Goal: Navigation & Orientation: Find specific page/section

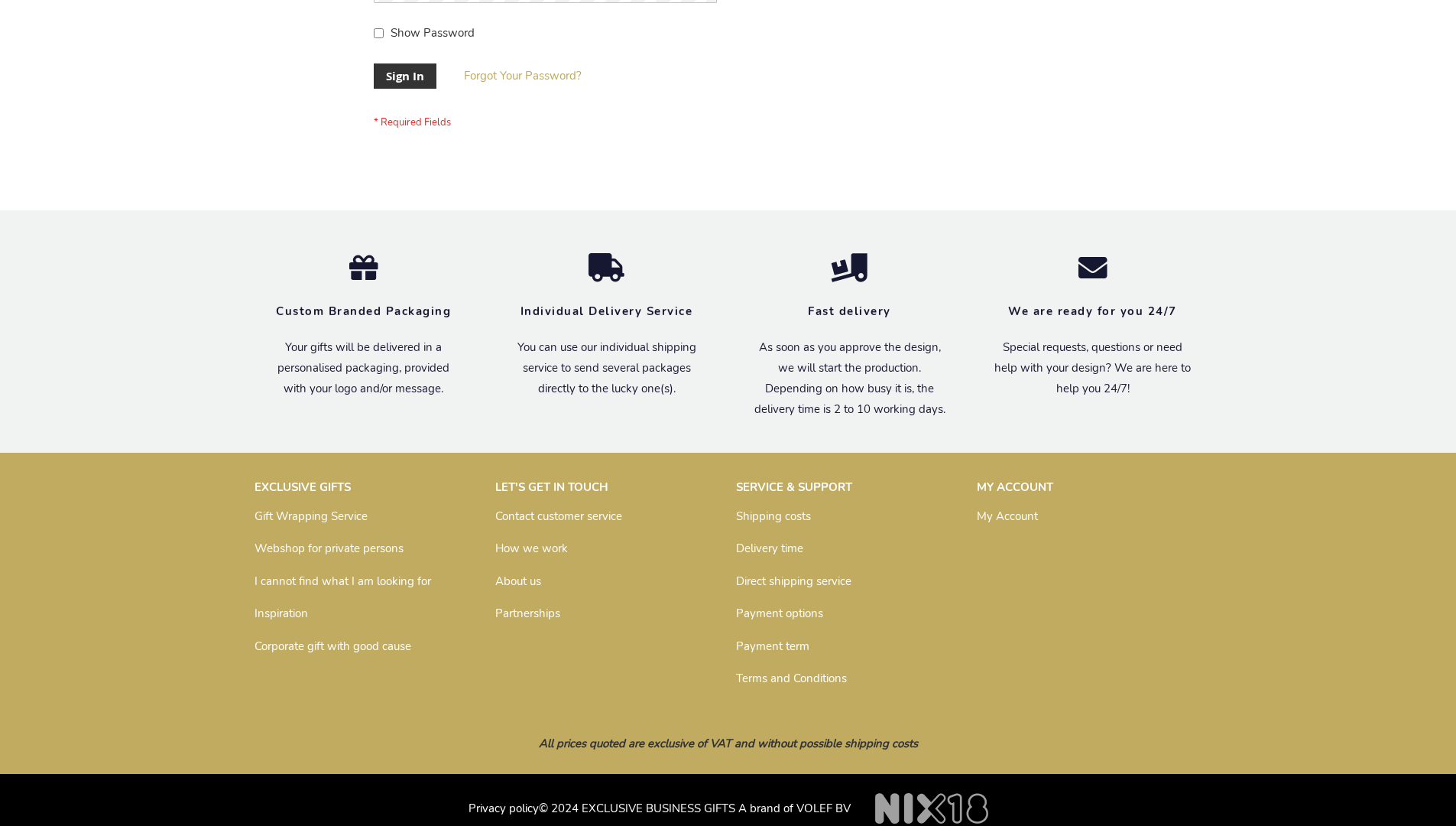
scroll to position [491, 0]
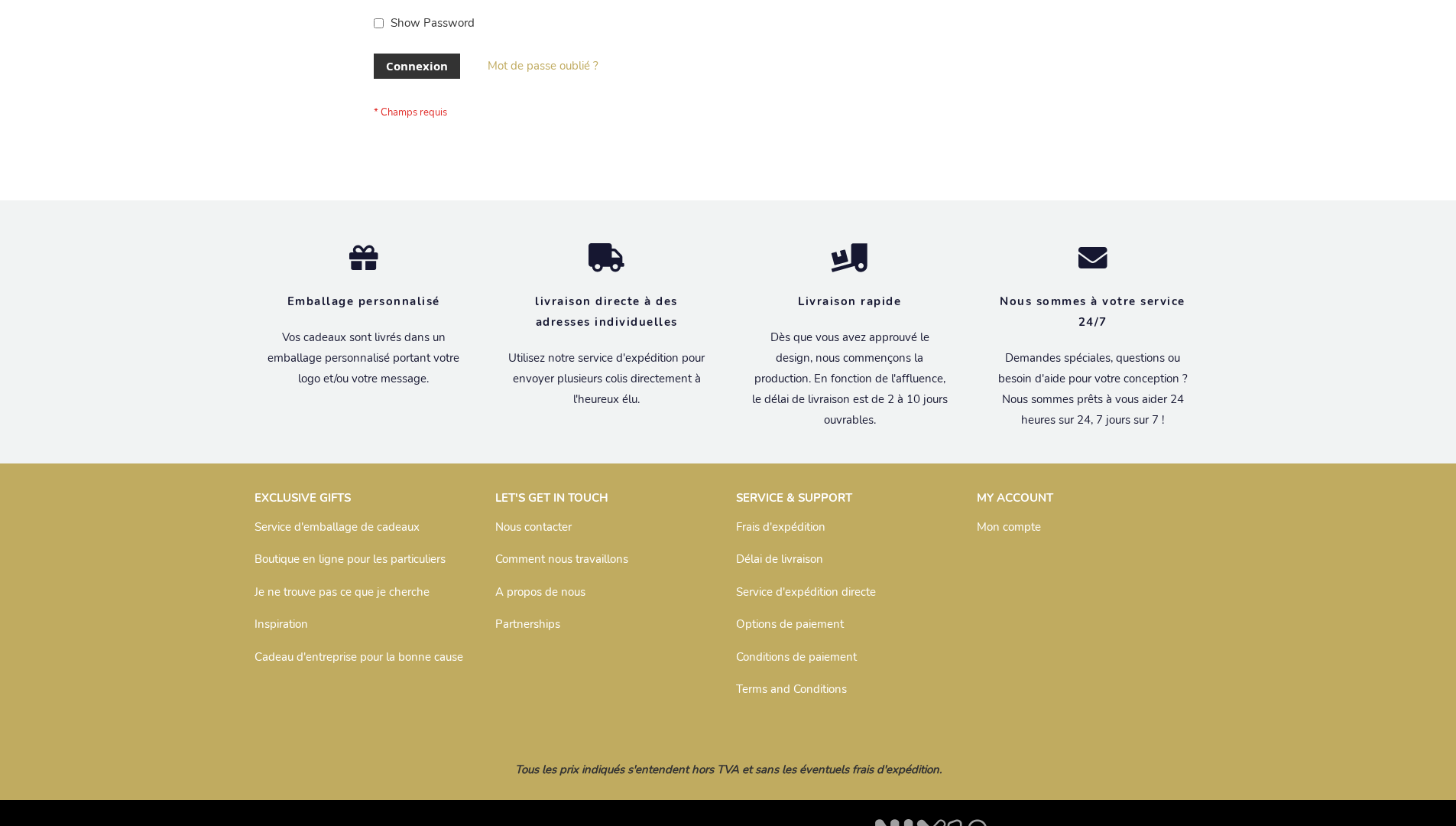
scroll to position [527, 0]
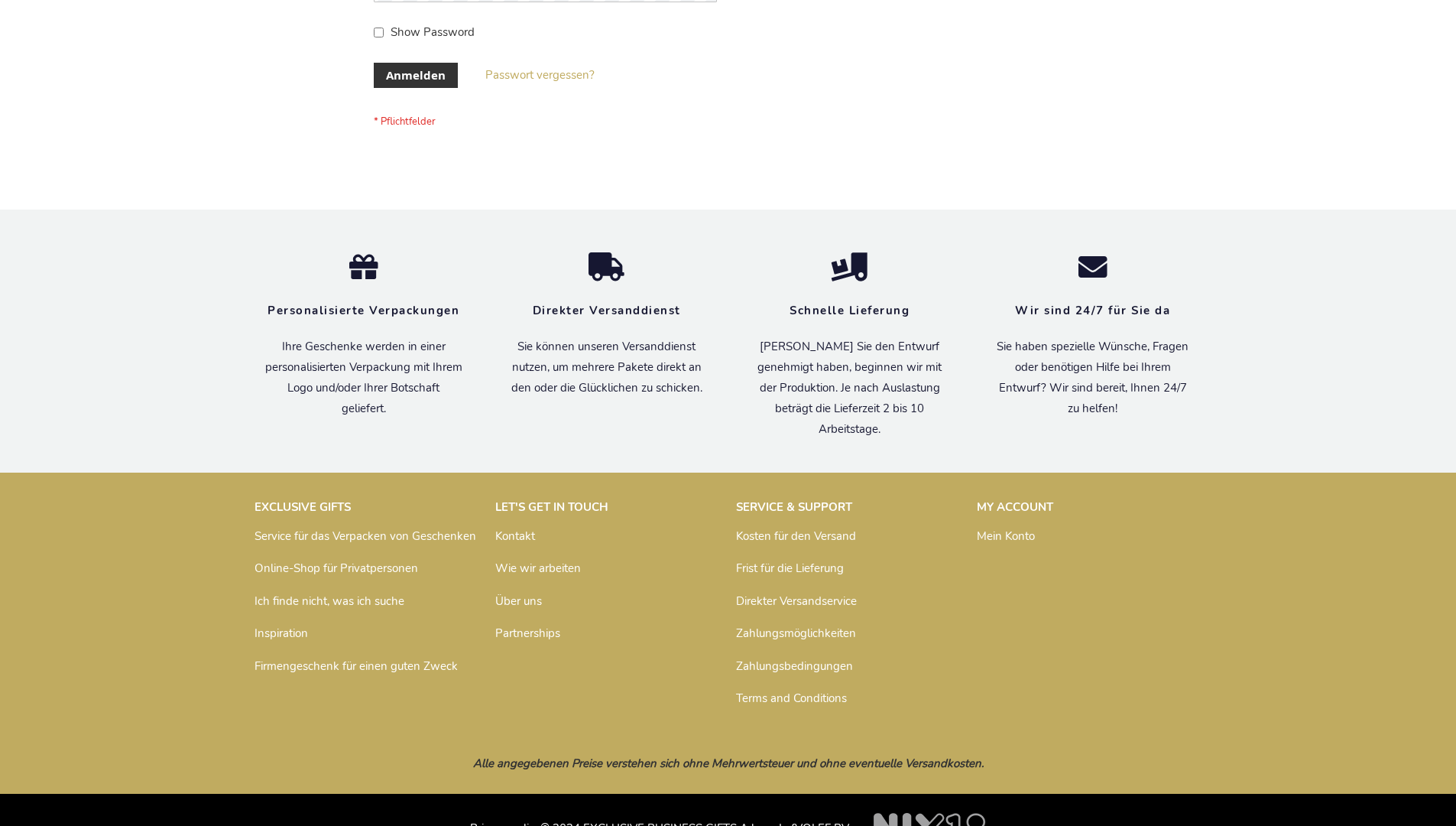
scroll to position [512, 0]
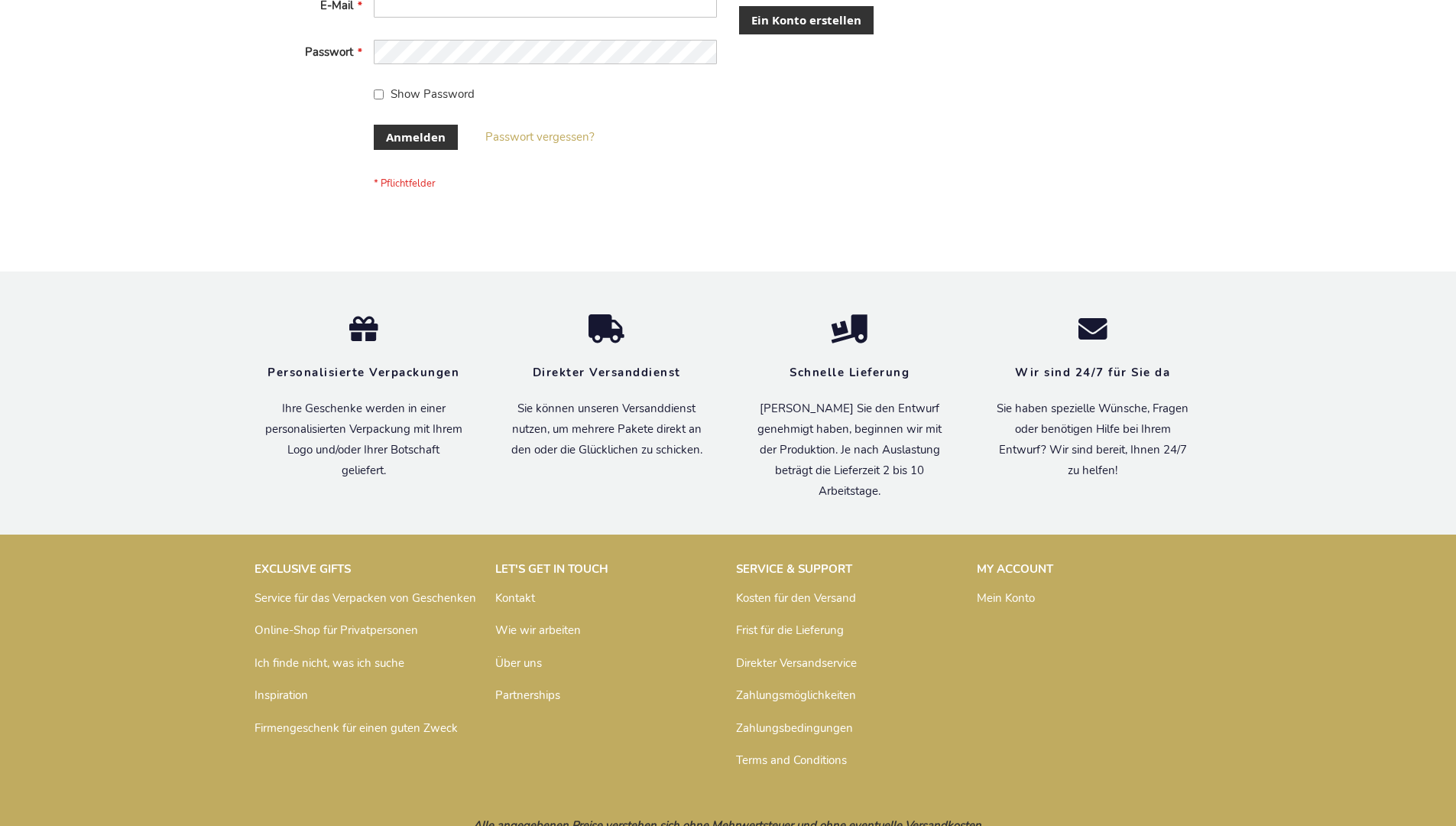
scroll to position [512, 0]
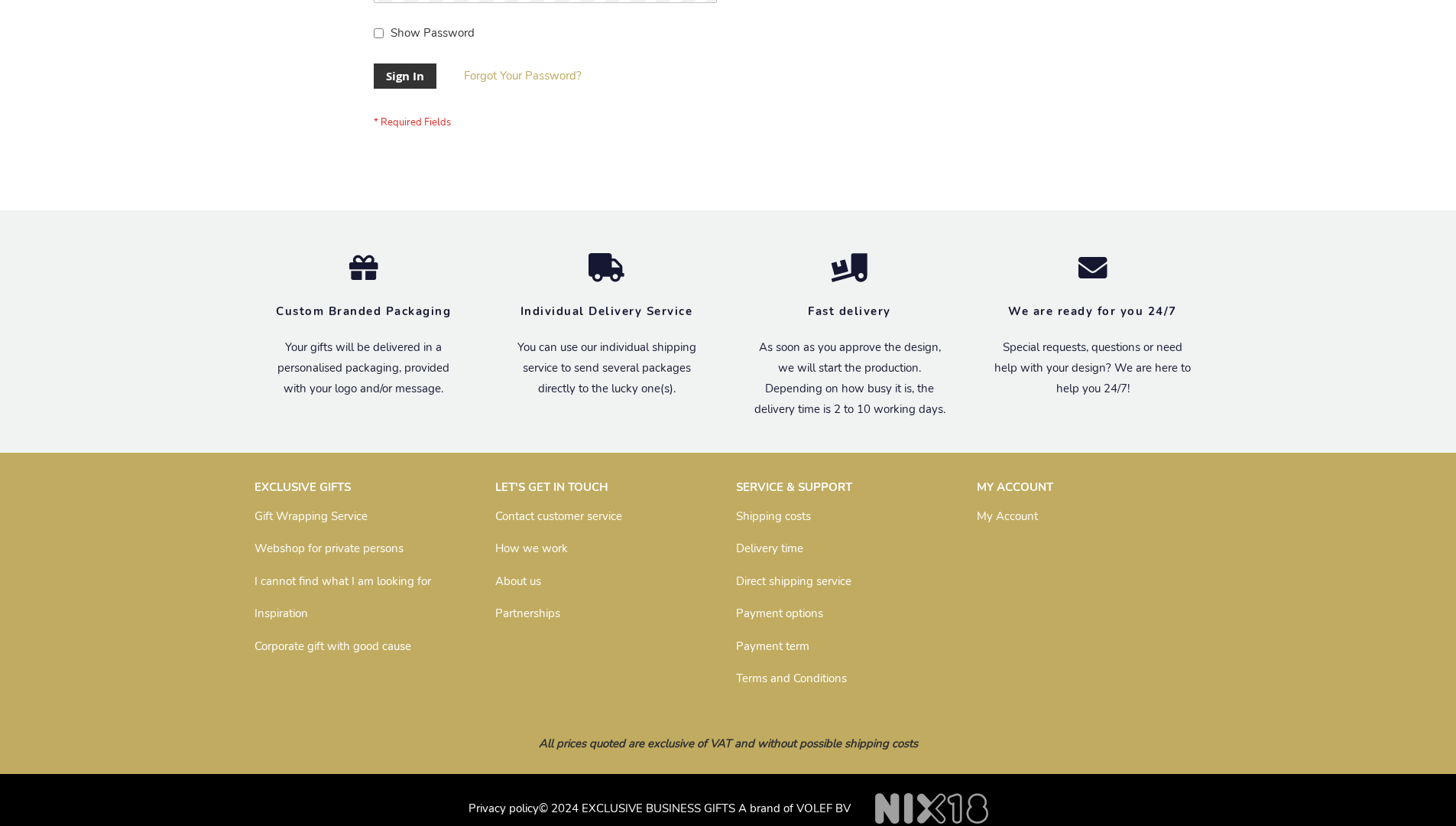
scroll to position [491, 0]
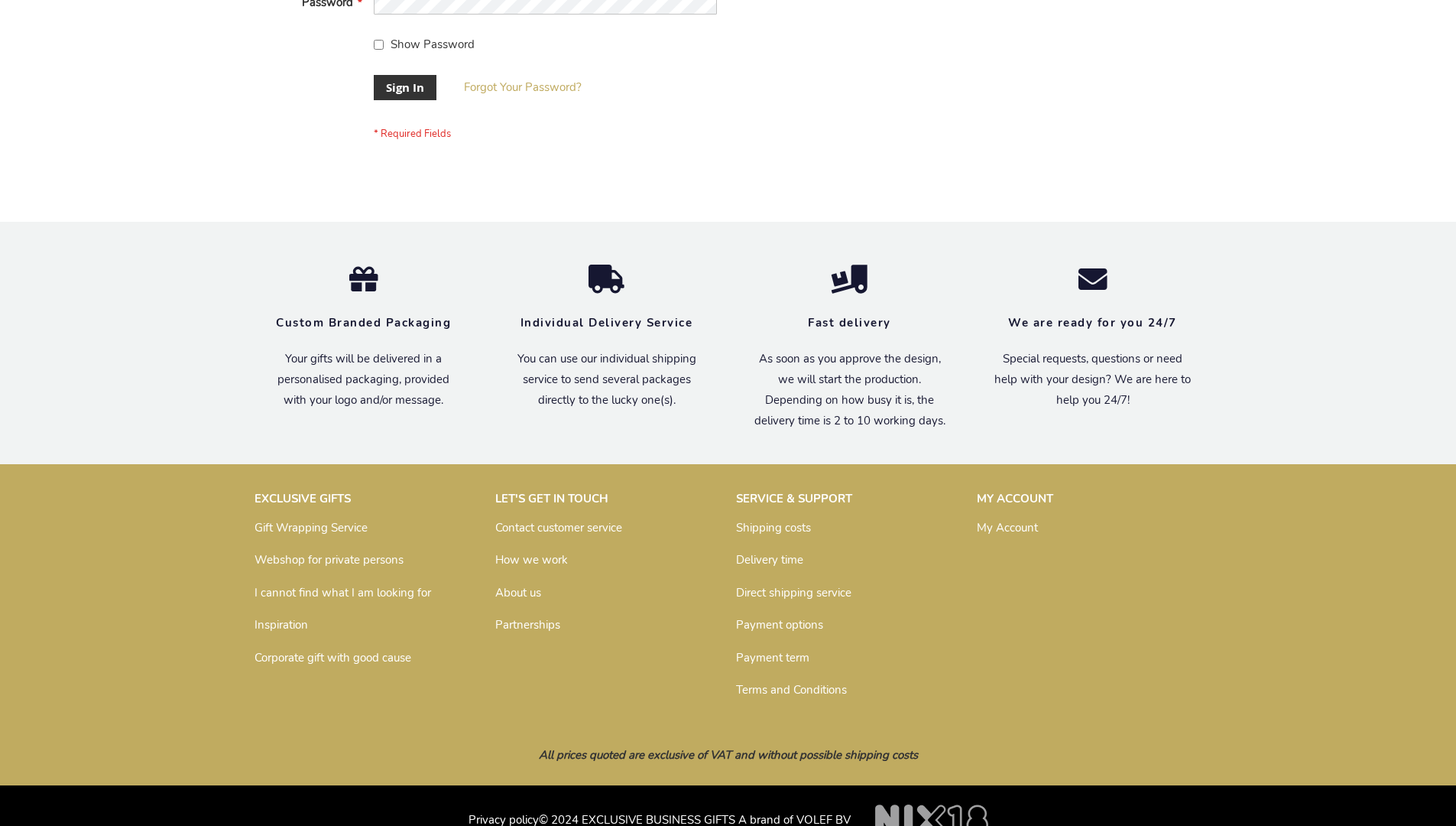
scroll to position [491, 0]
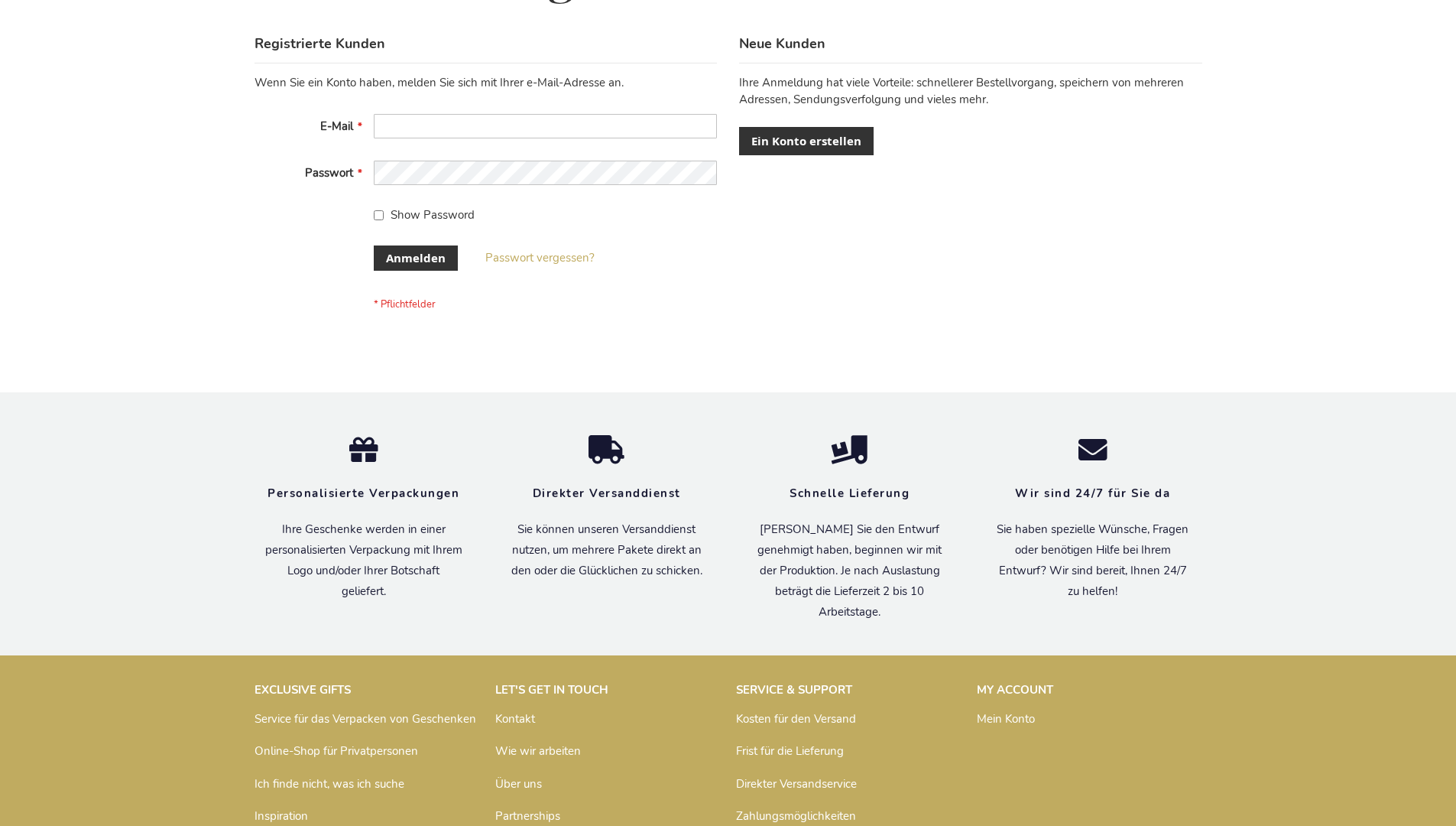
scroll to position [512, 0]
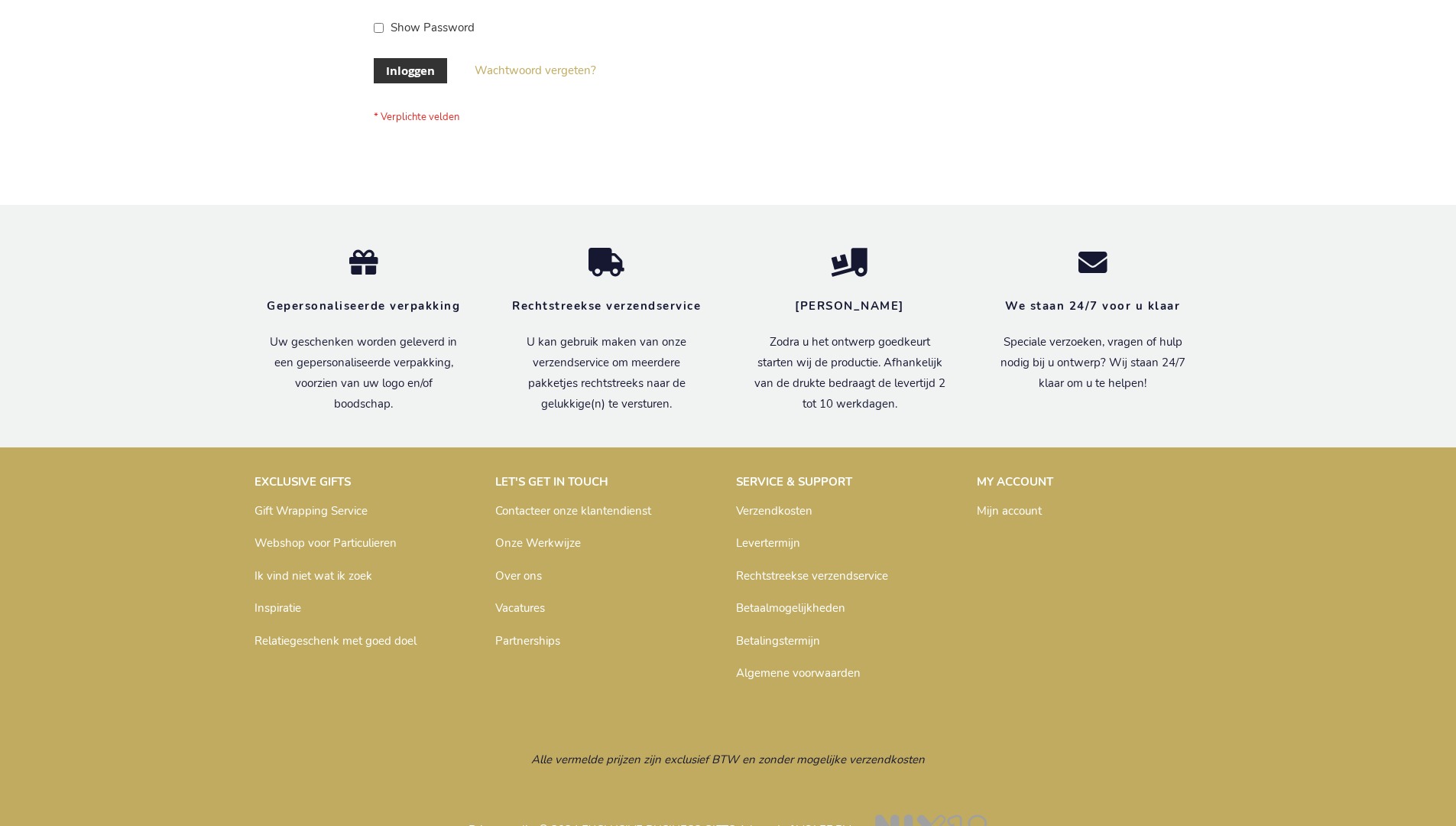
scroll to position [519, 0]
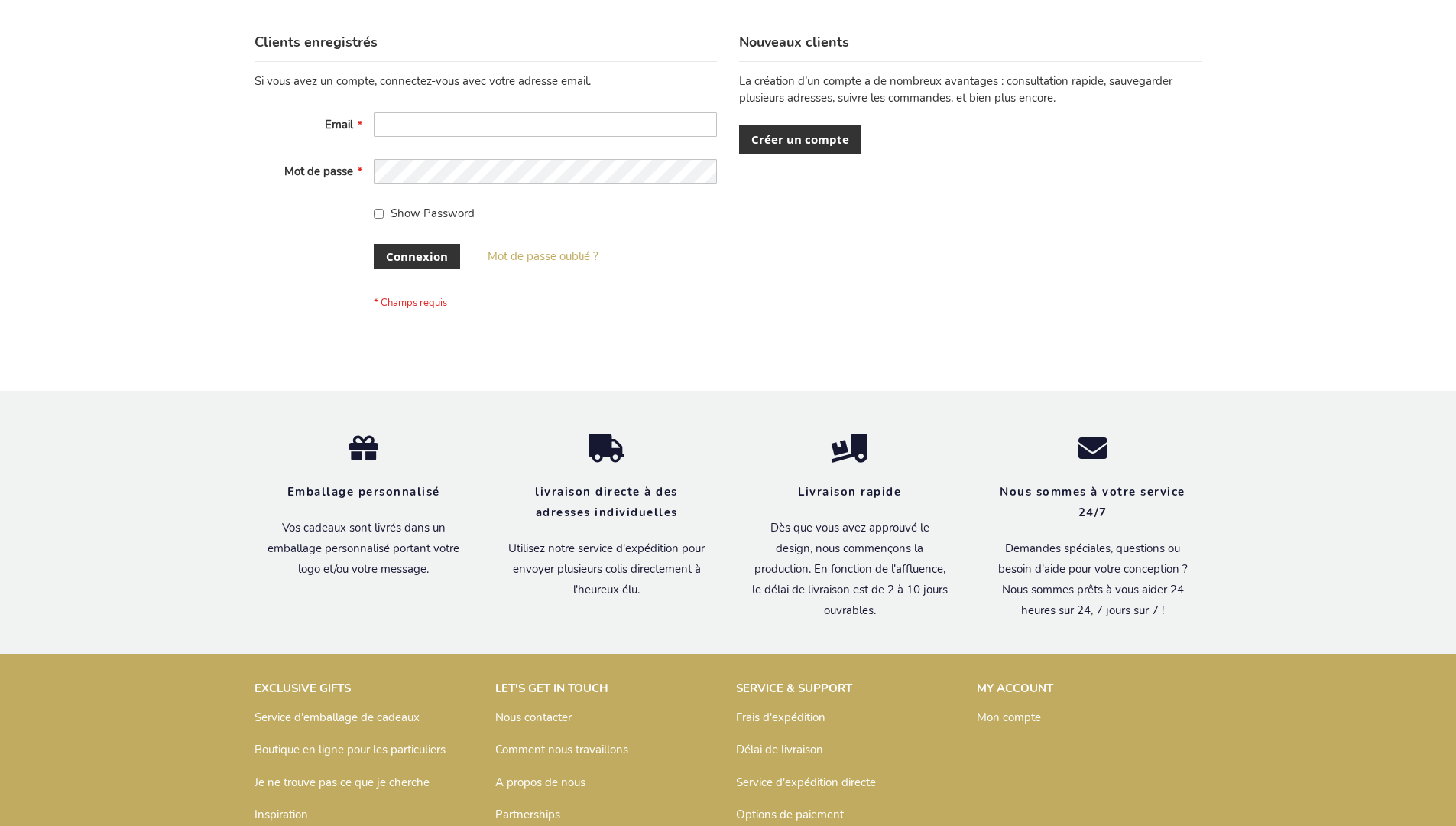
scroll to position [527, 0]
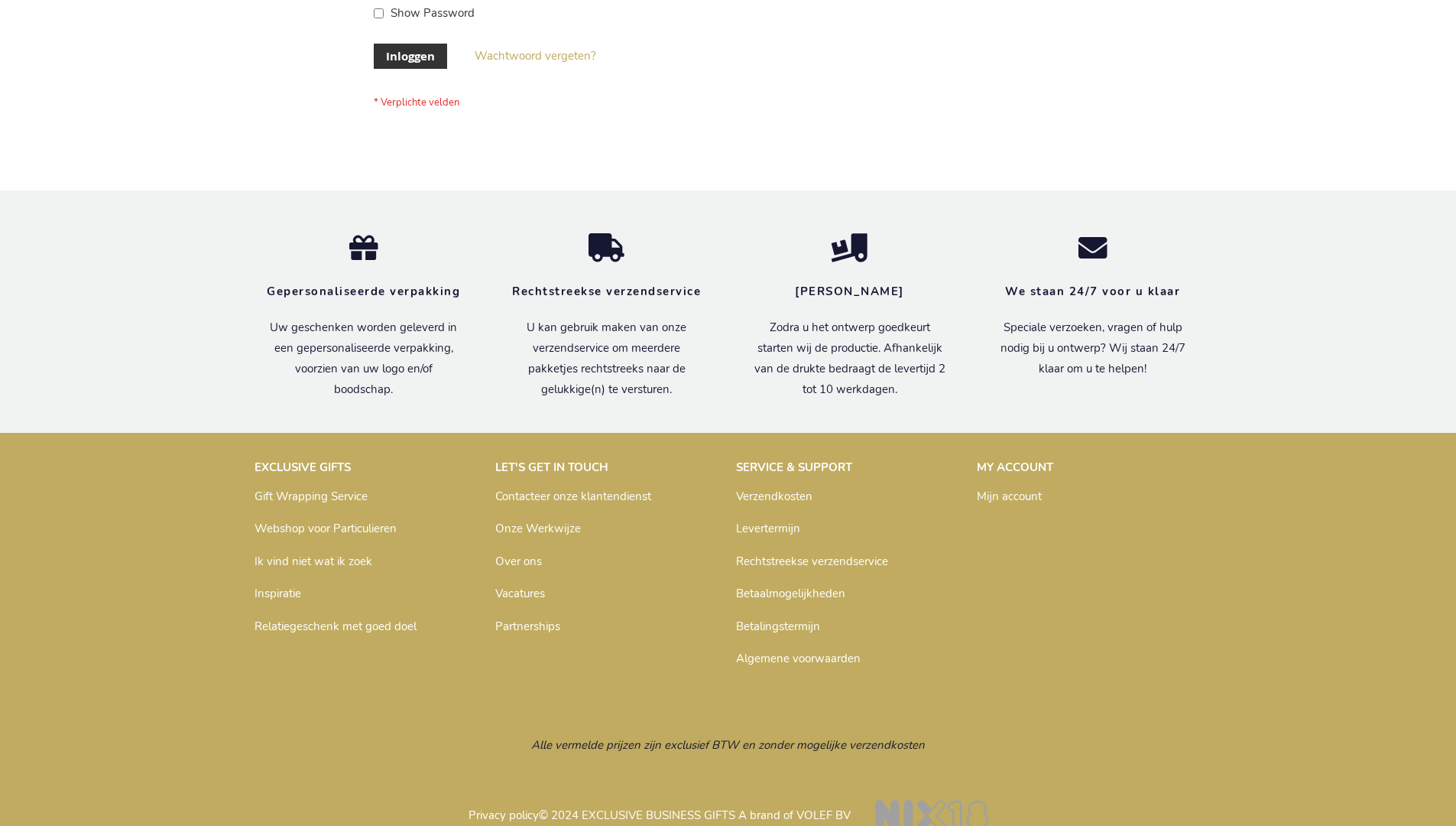
scroll to position [519, 0]
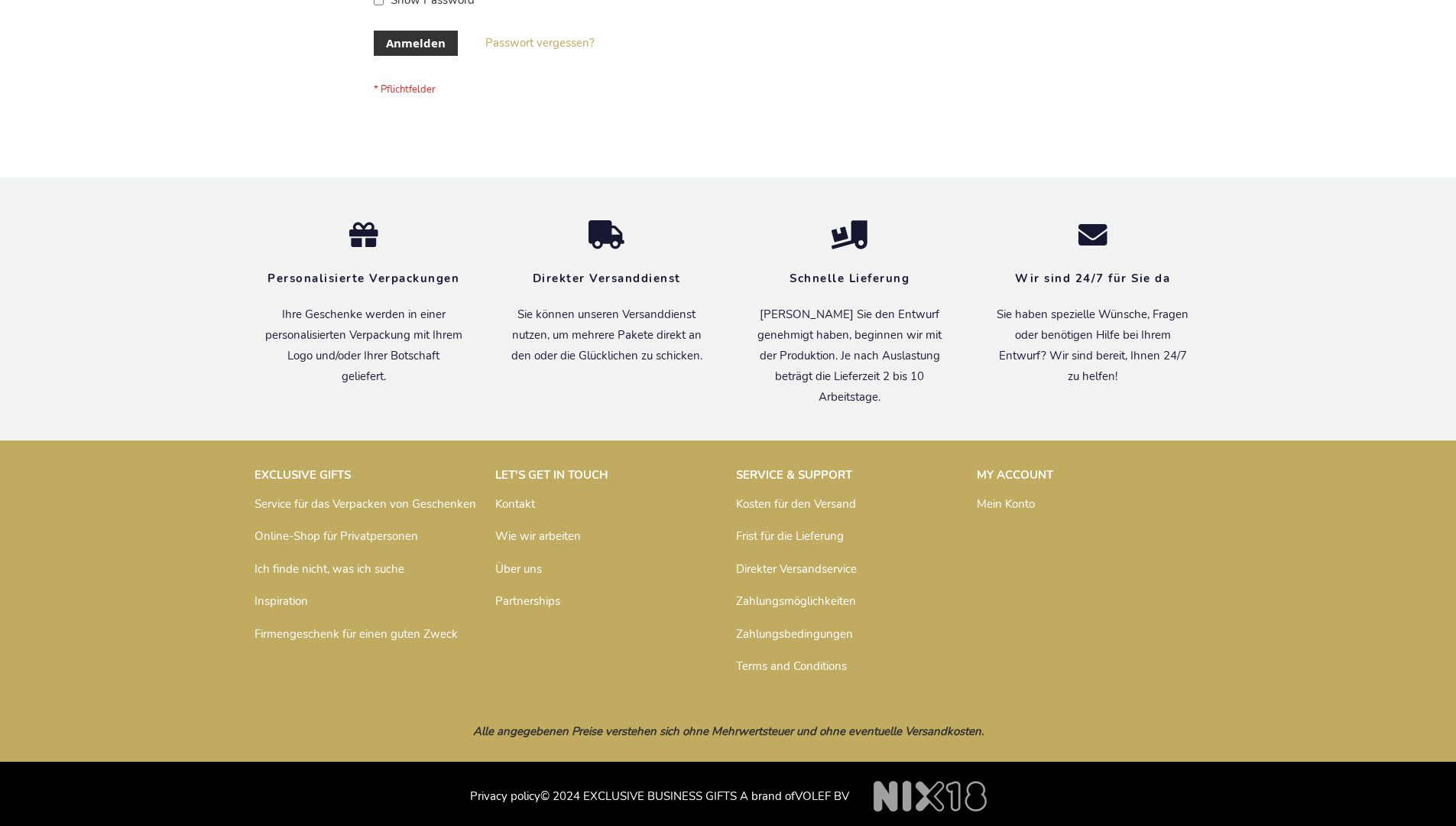
scroll to position [512, 0]
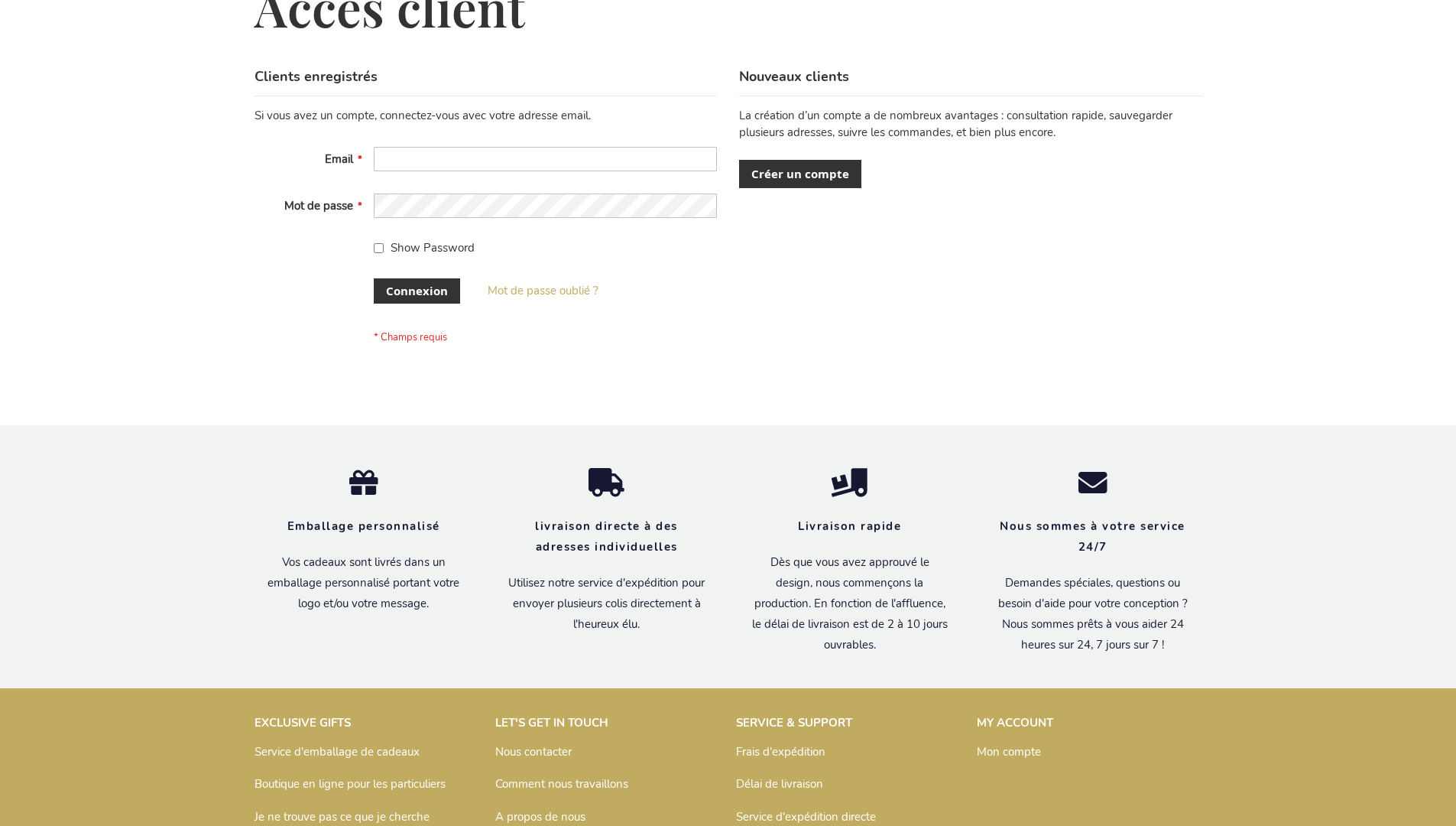
scroll to position [527, 0]
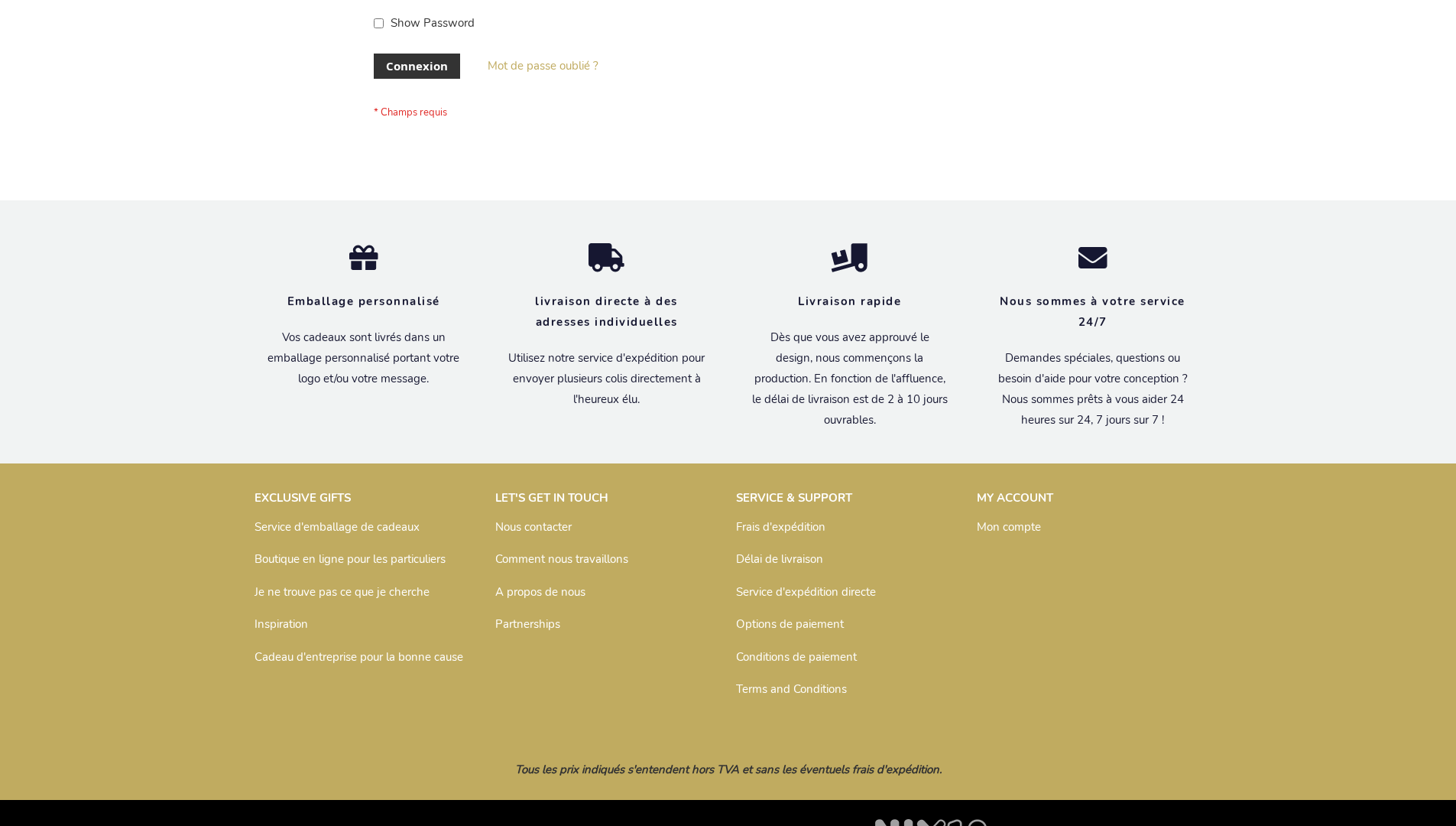
scroll to position [527, 0]
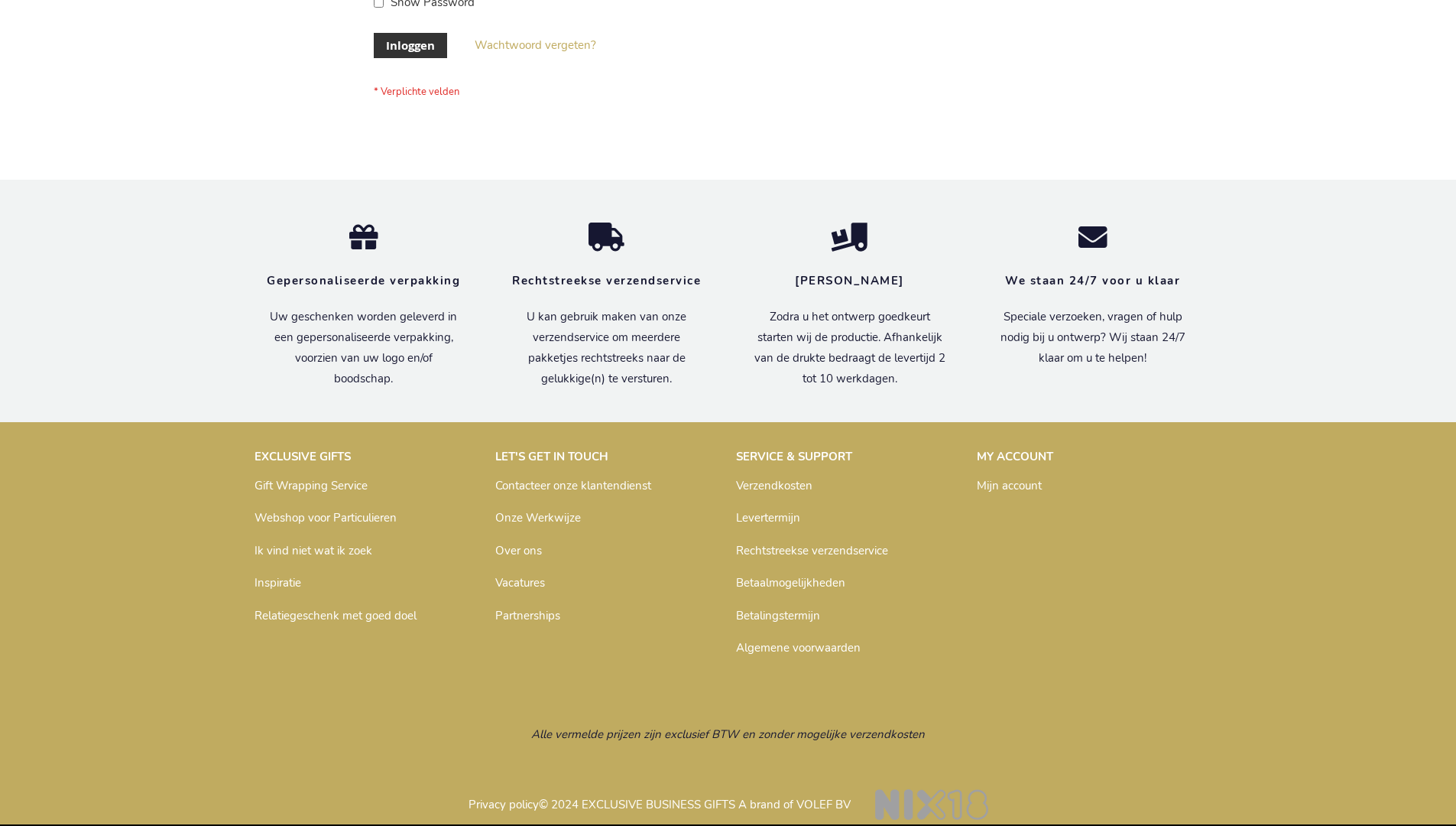
scroll to position [519, 0]
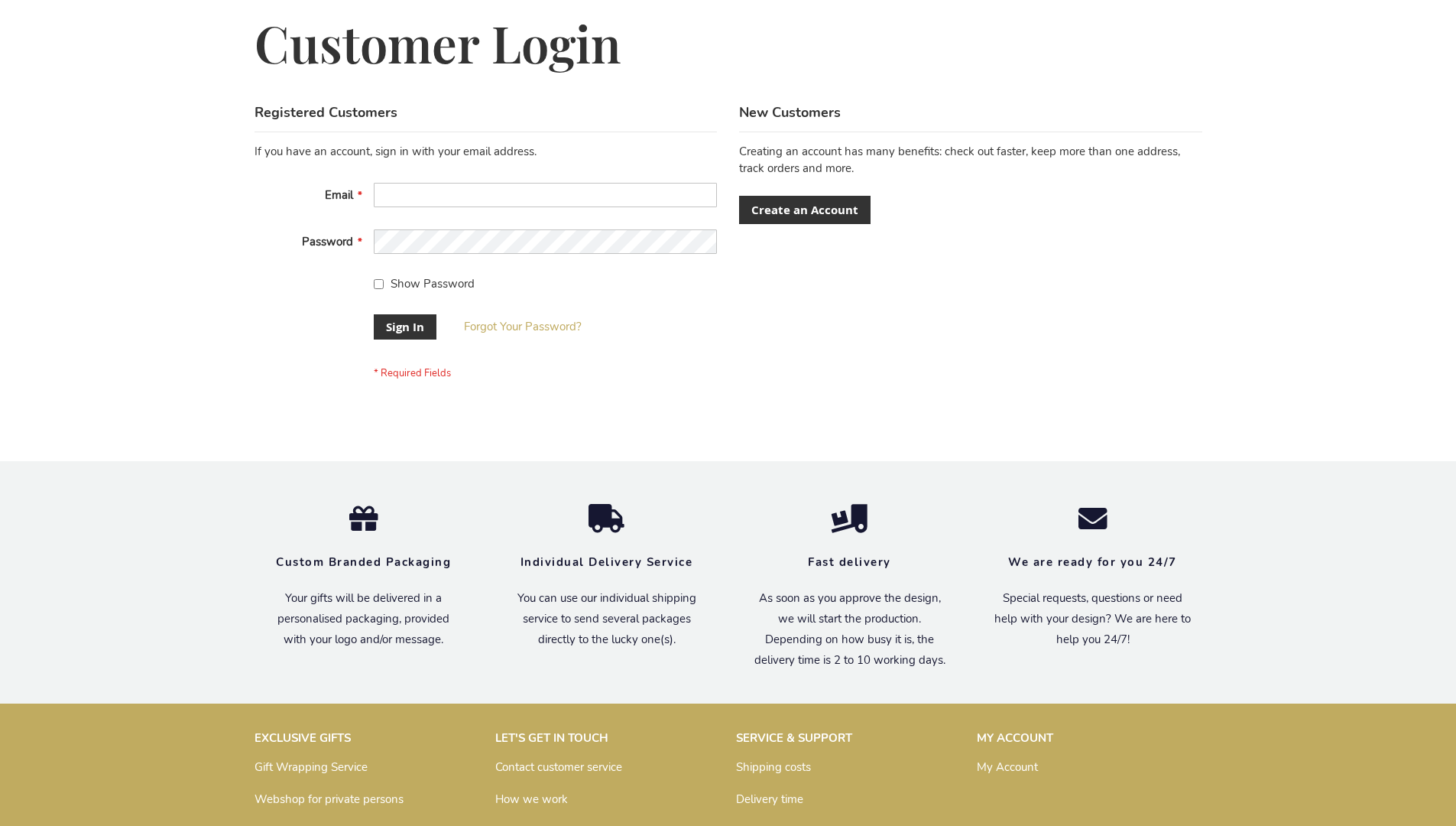
scroll to position [491, 0]
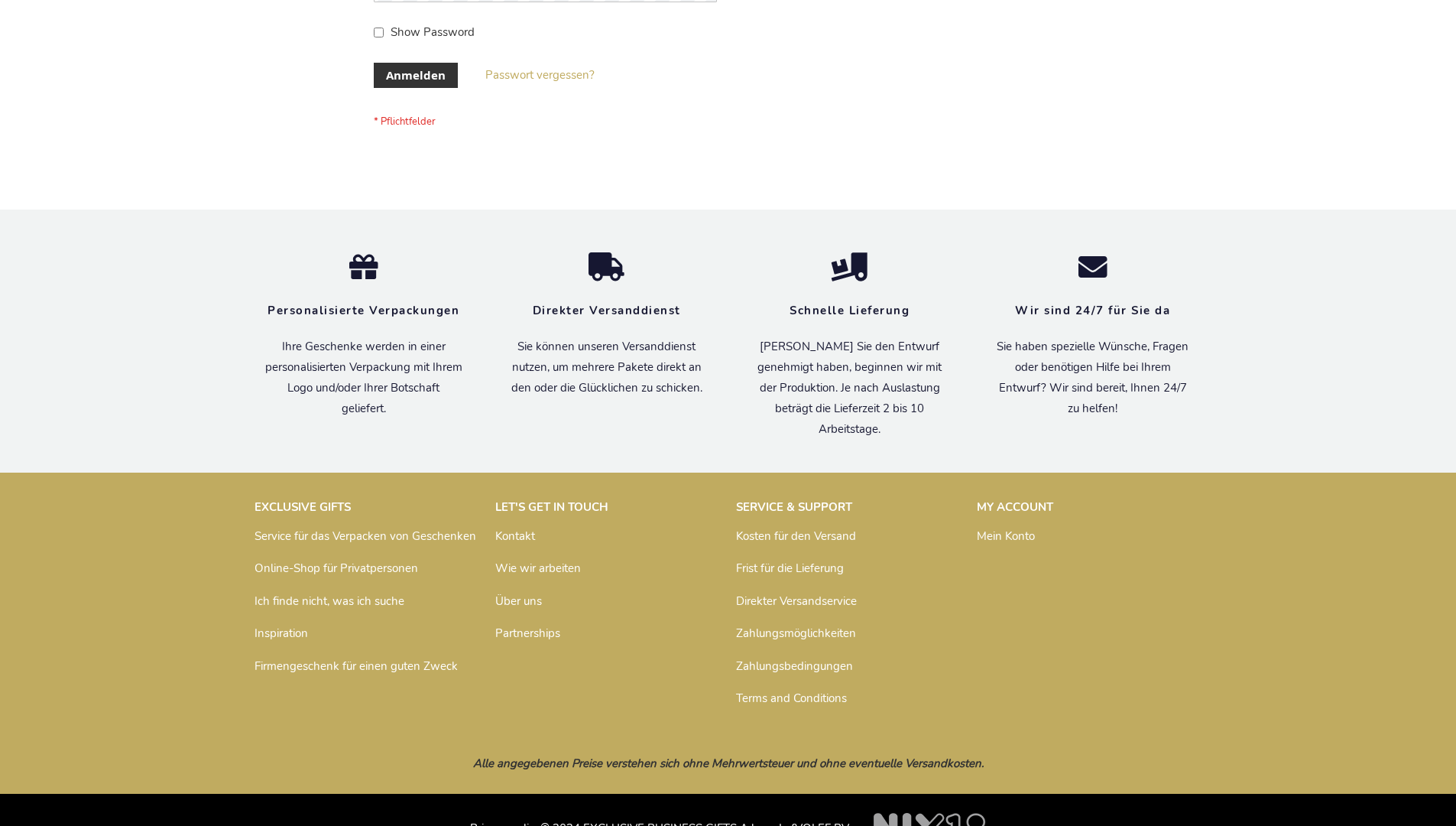
scroll to position [512, 0]
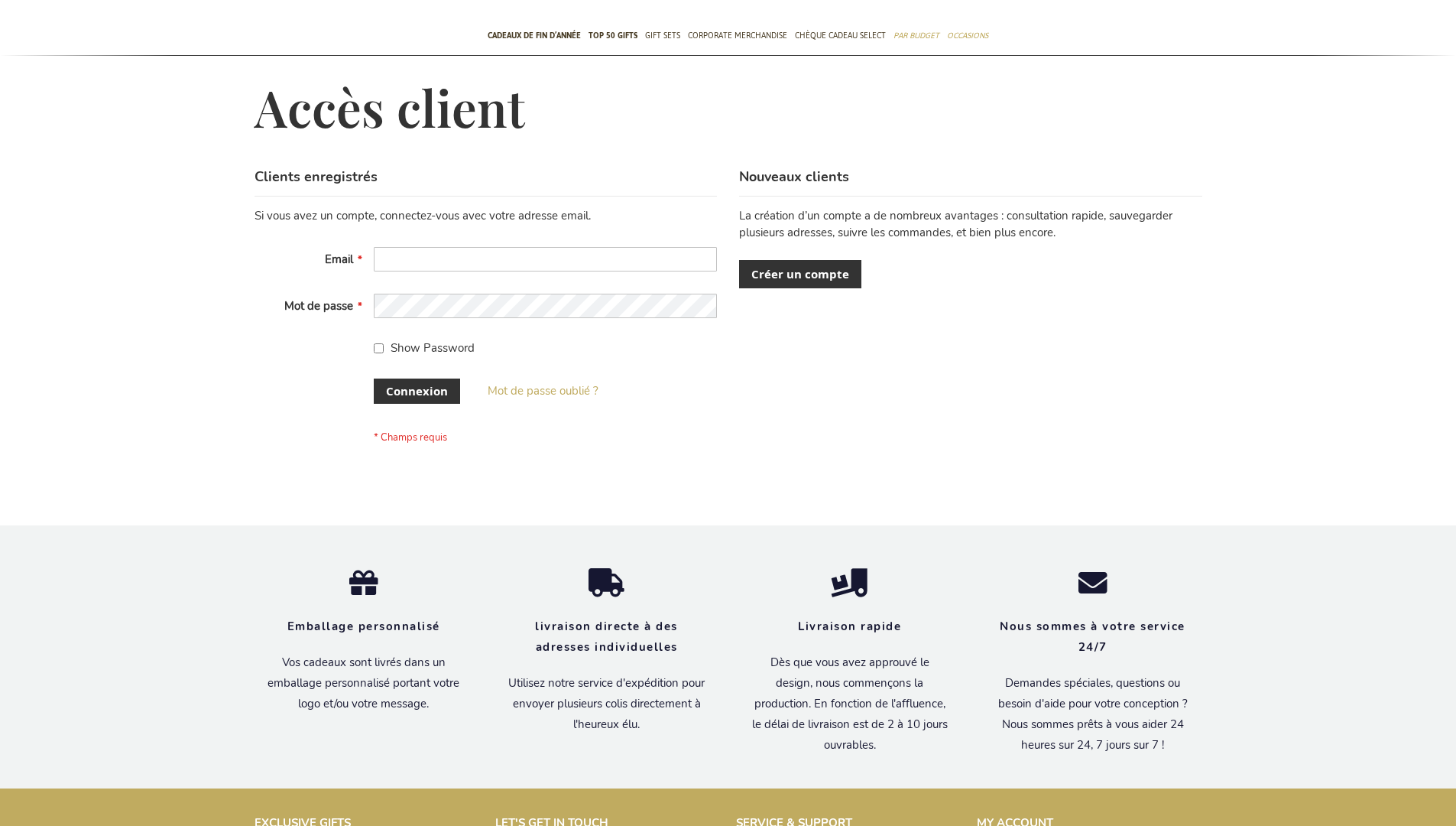
scroll to position [527, 0]
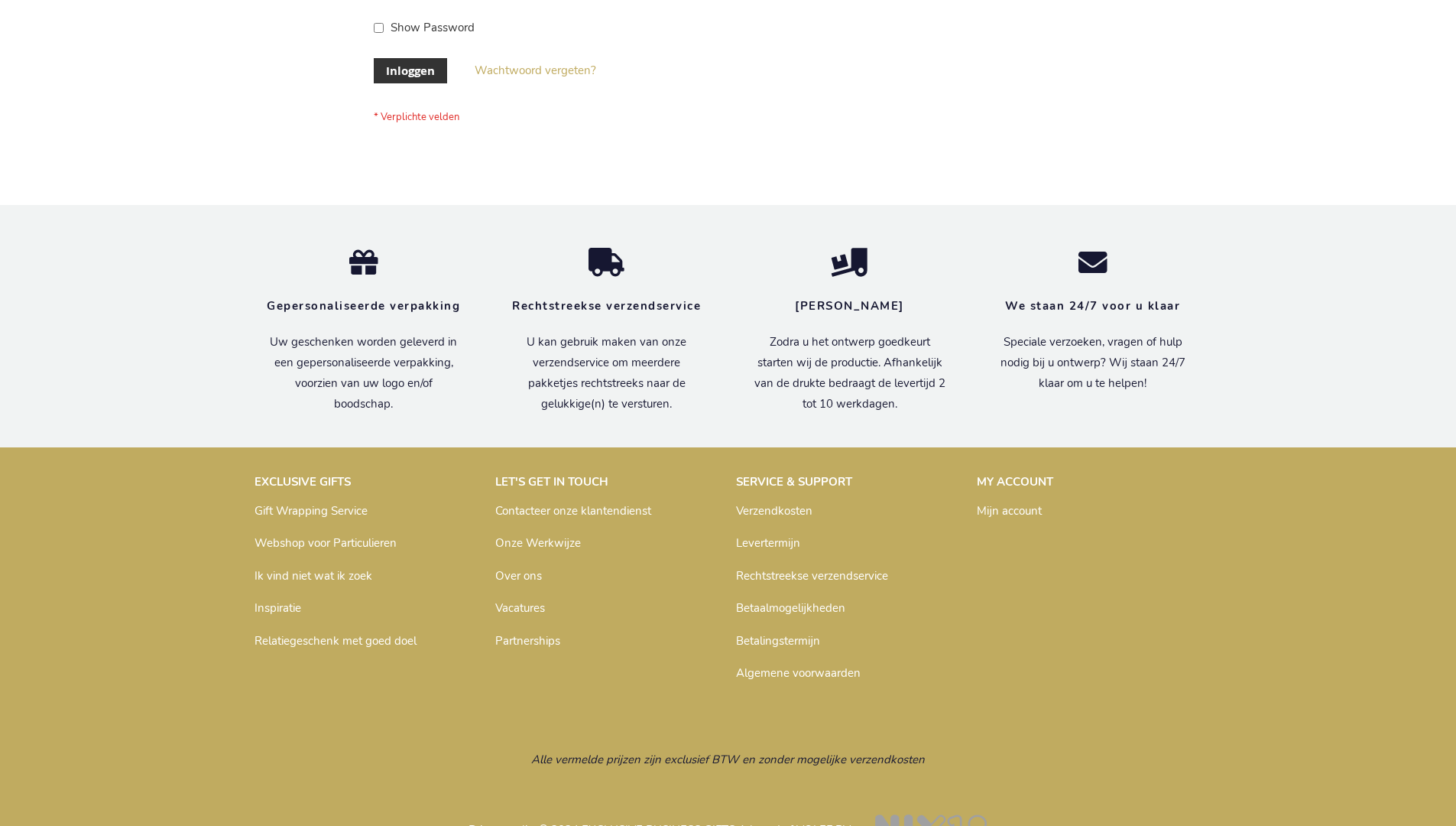
scroll to position [519, 0]
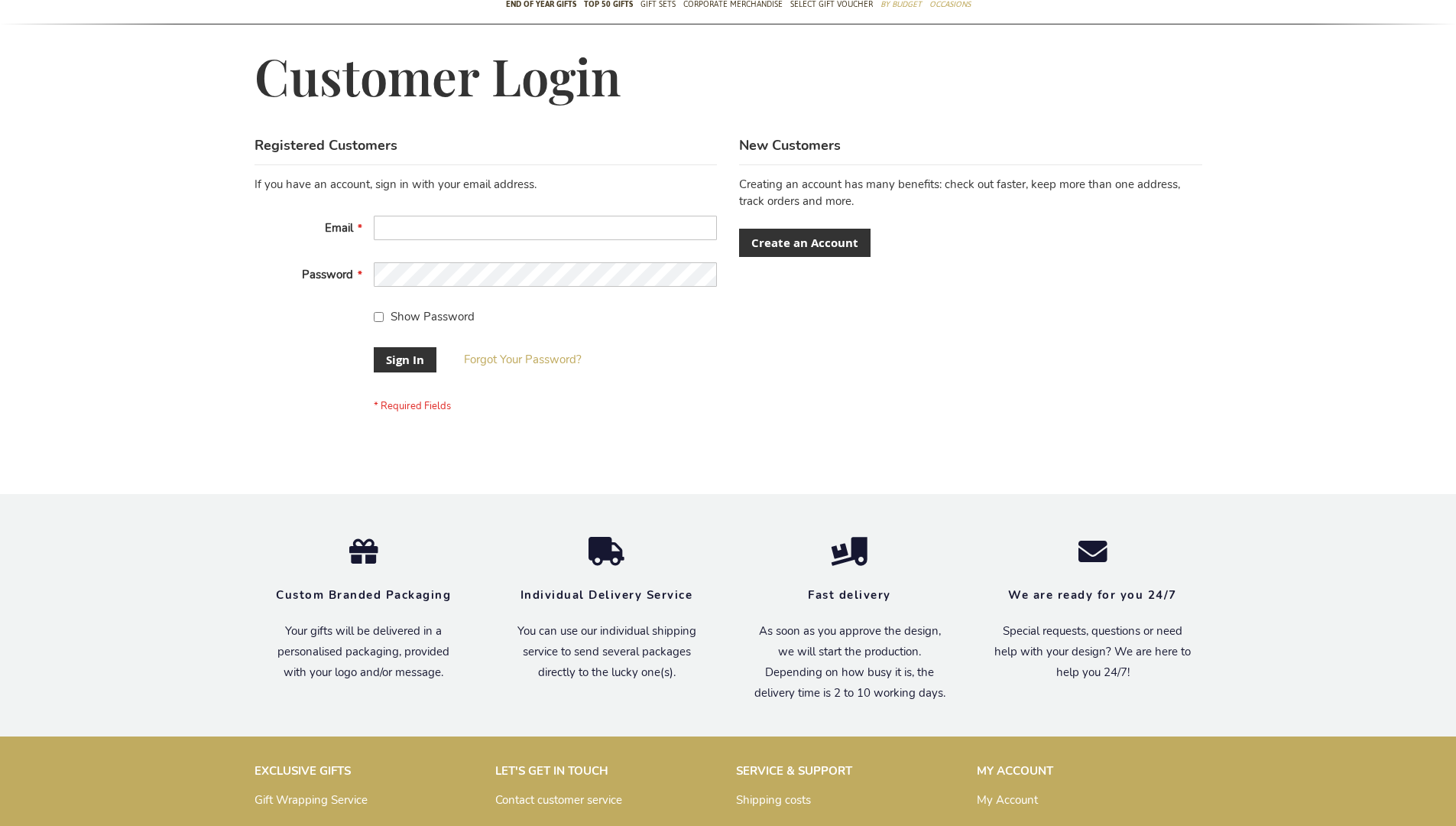
scroll to position [491, 0]
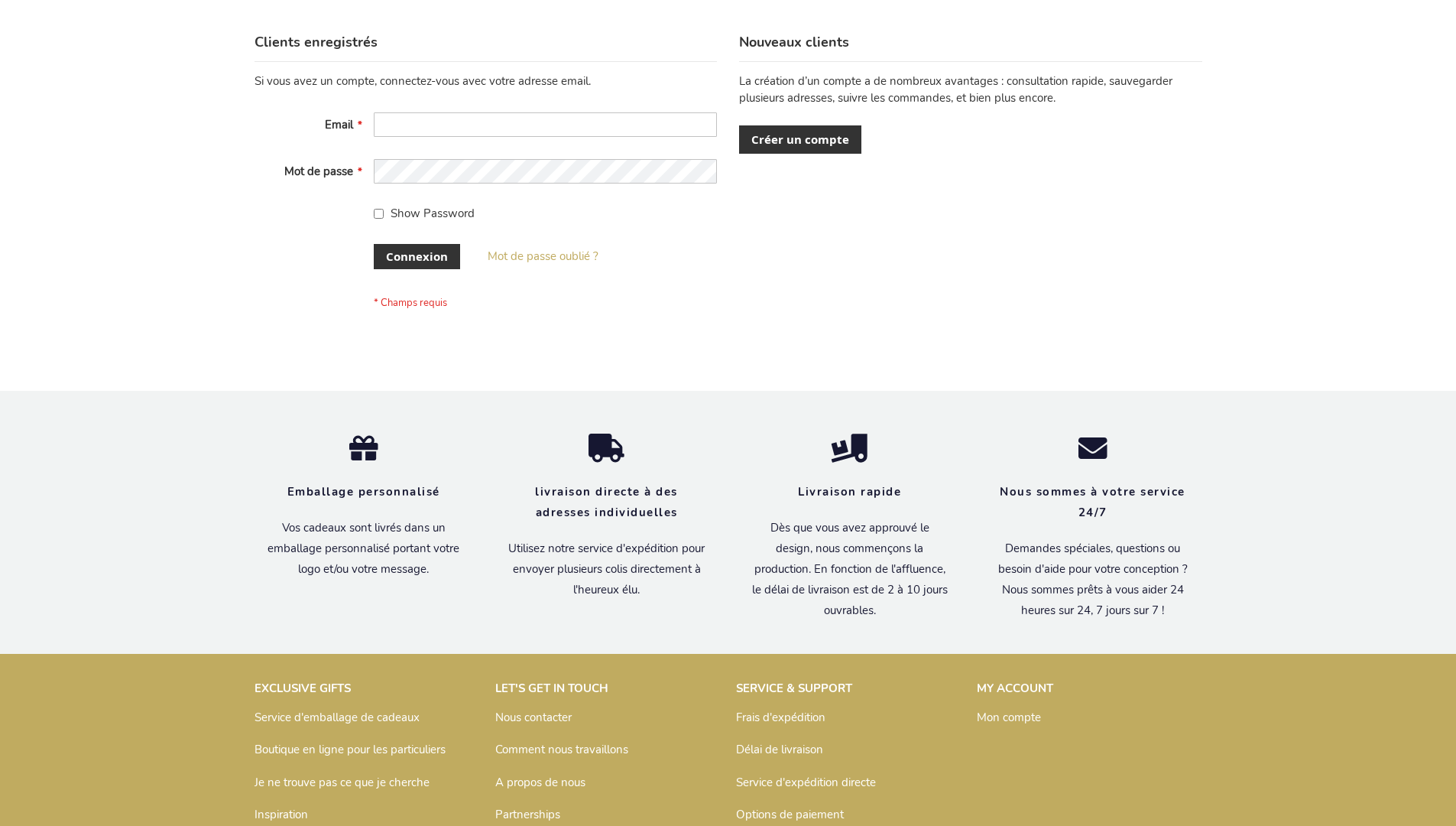
scroll to position [527, 0]
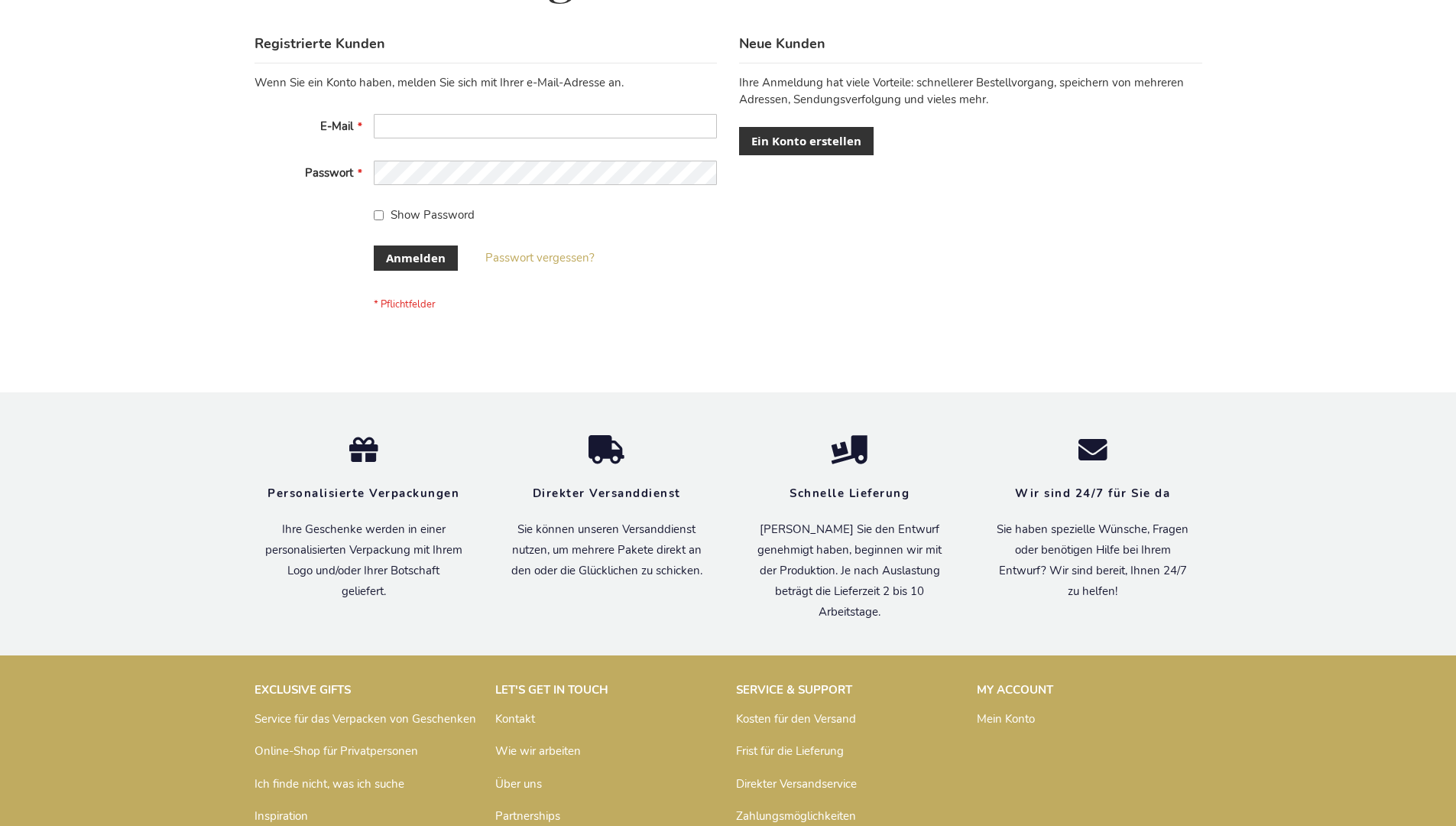
scroll to position [512, 0]
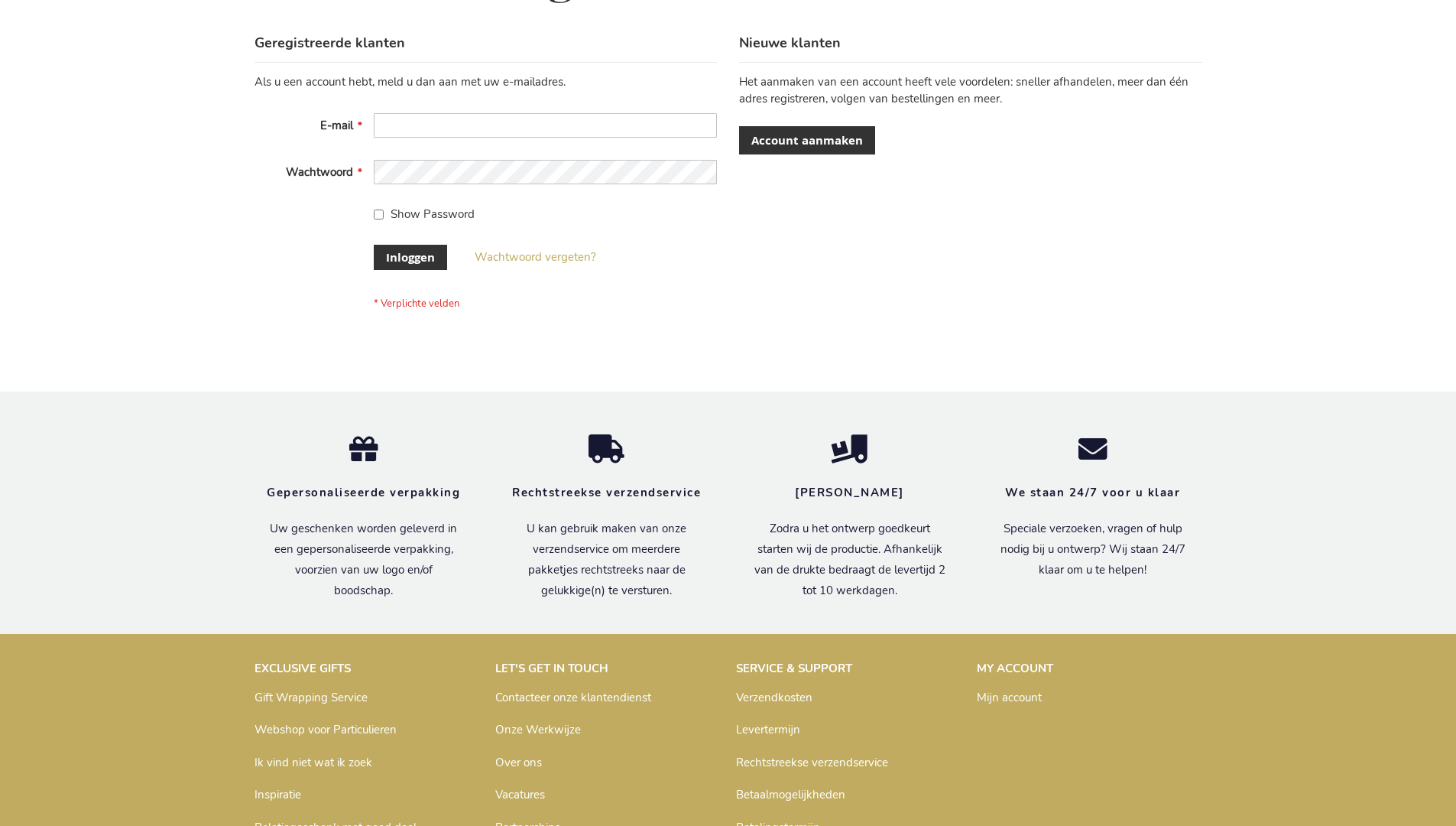
scroll to position [519, 0]
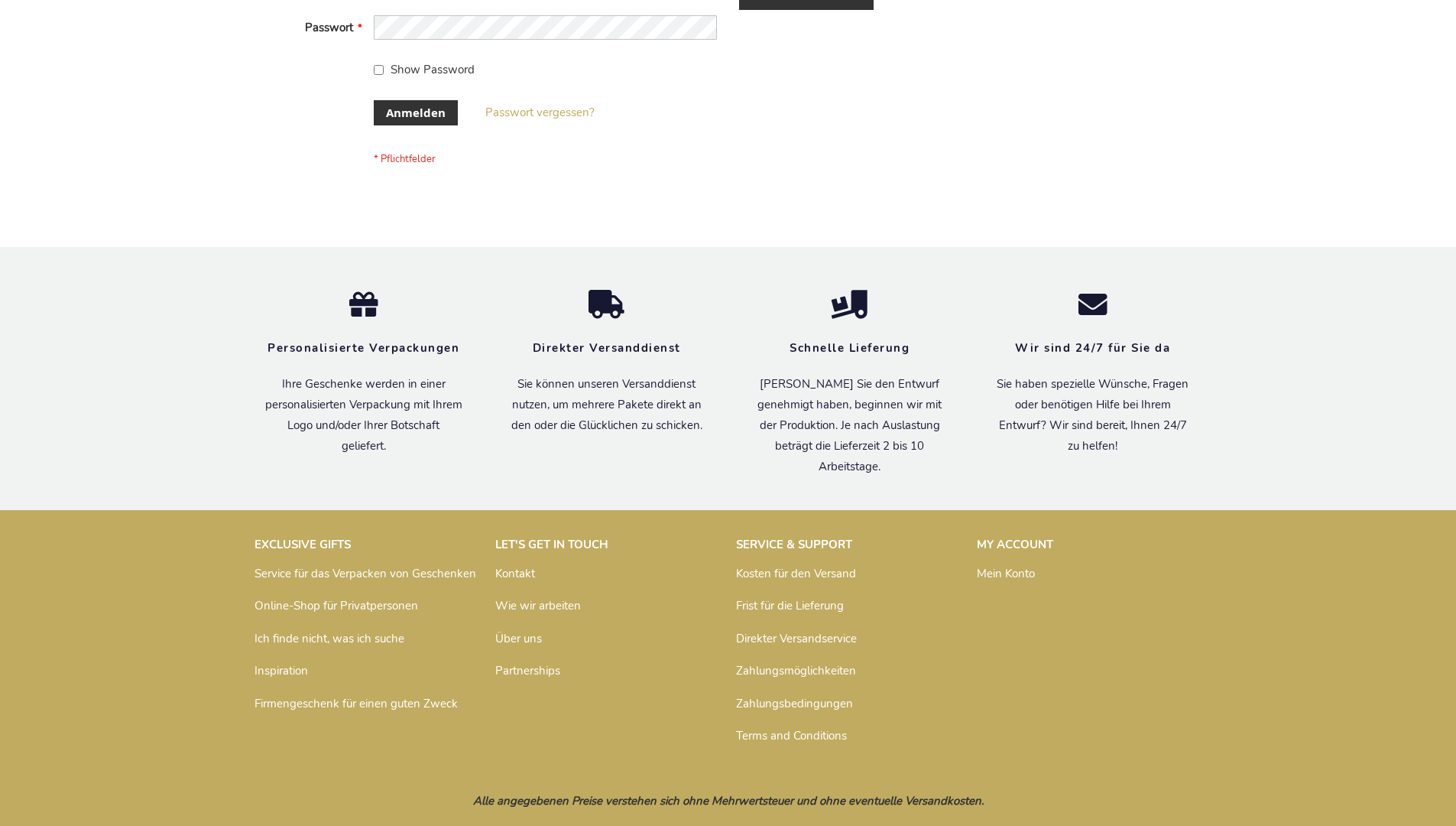
scroll to position [512, 0]
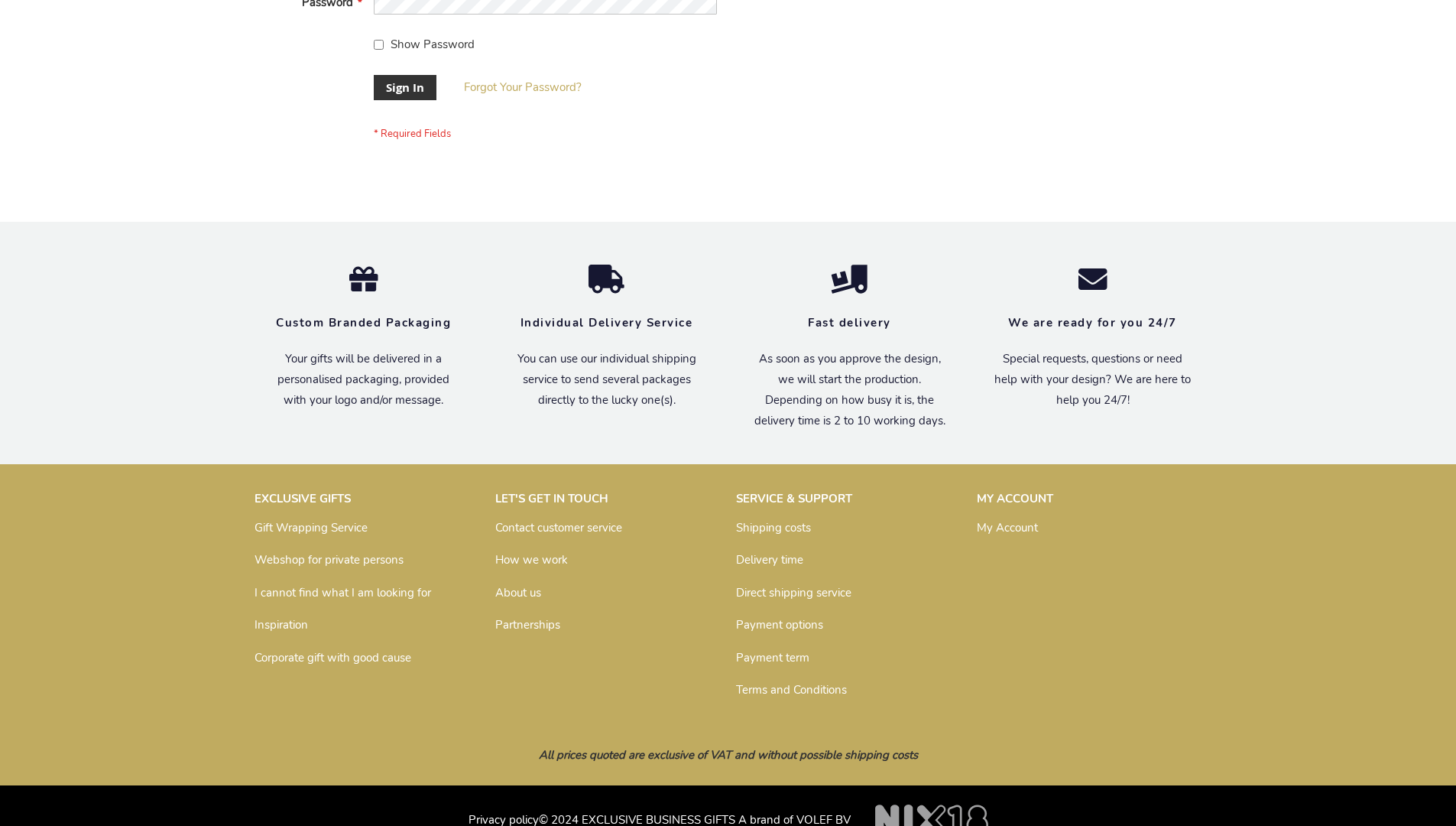
scroll to position [491, 0]
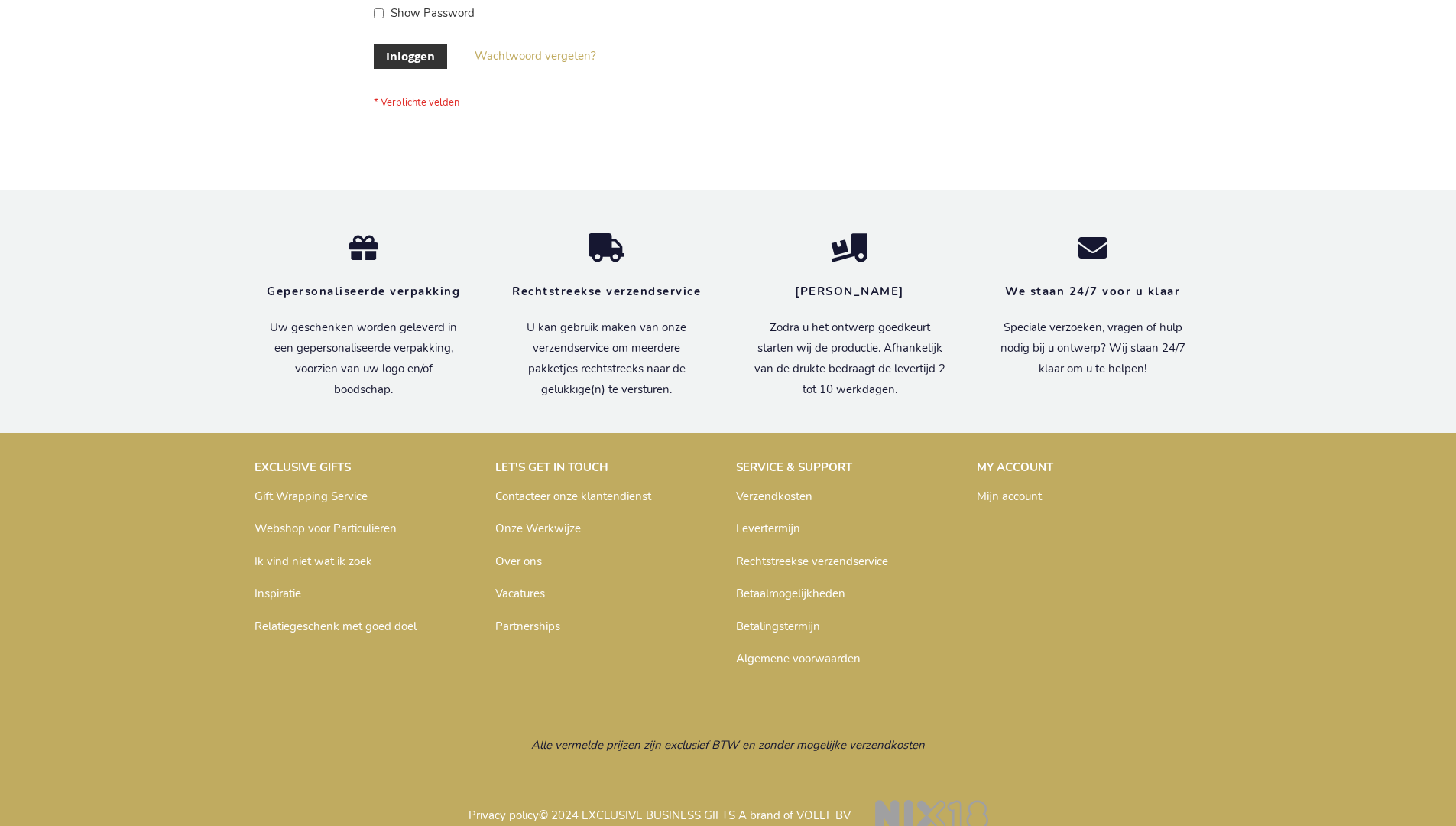
scroll to position [519, 0]
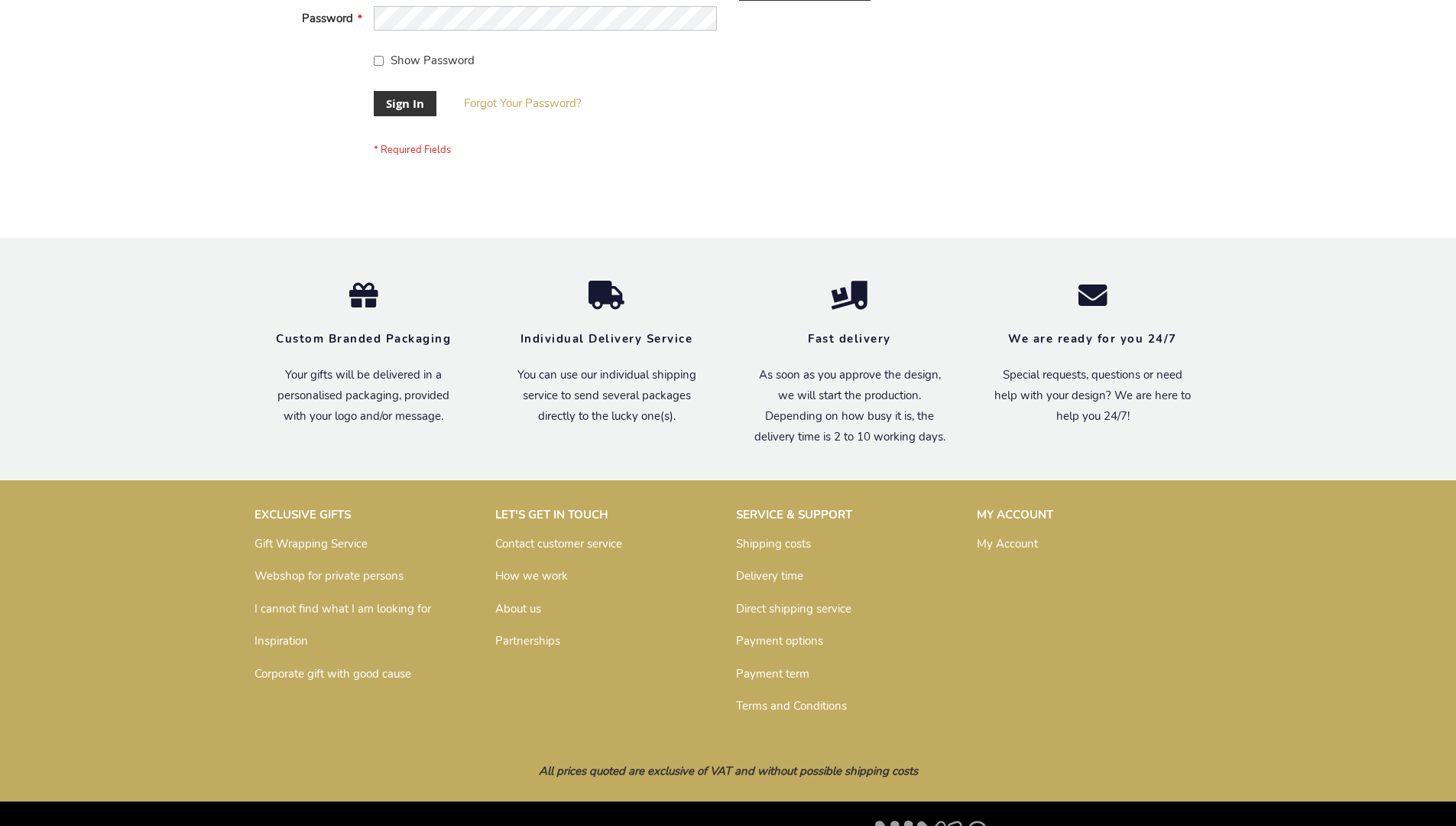
scroll to position [491, 0]
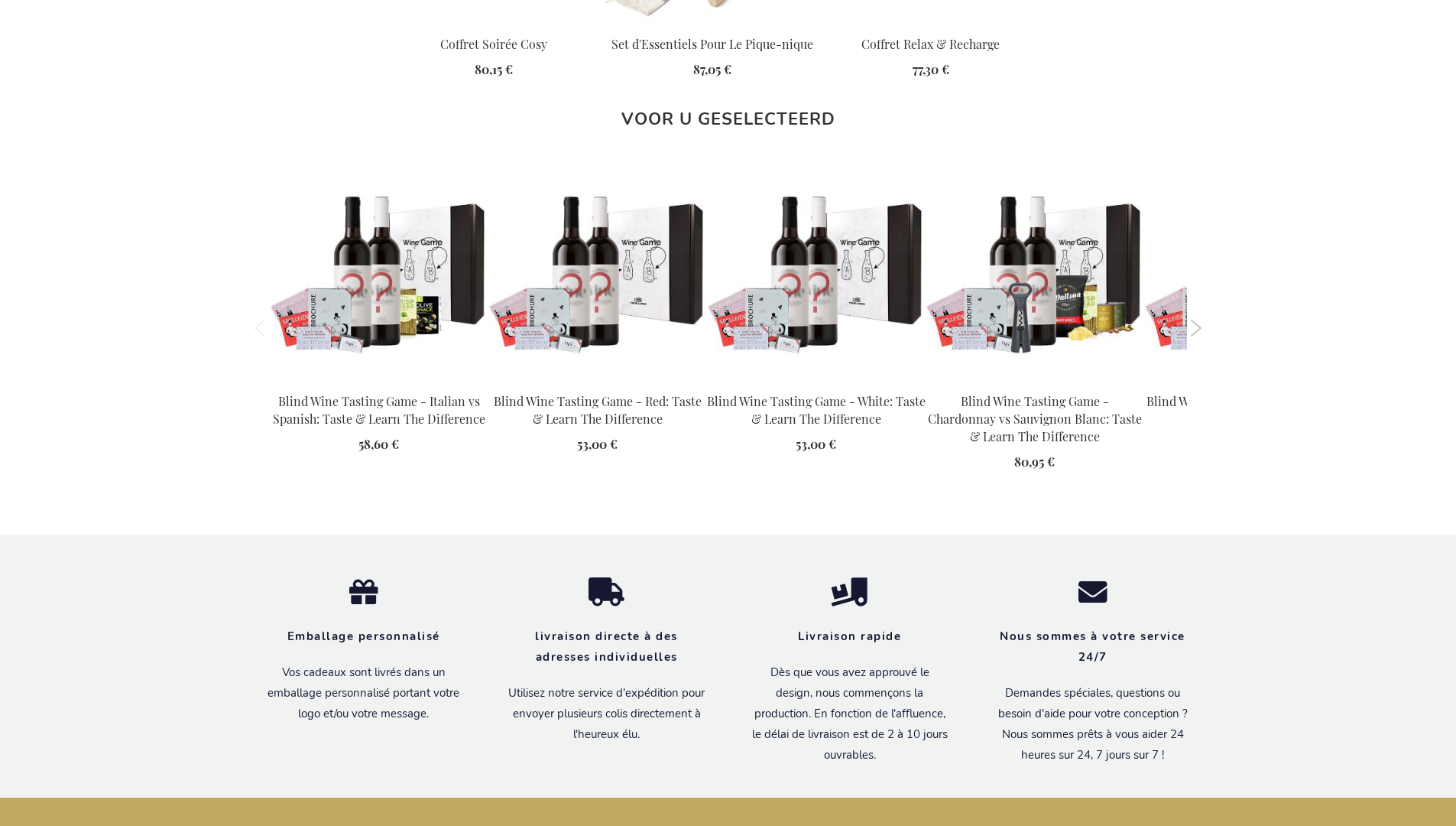
scroll to position [2226, 0]
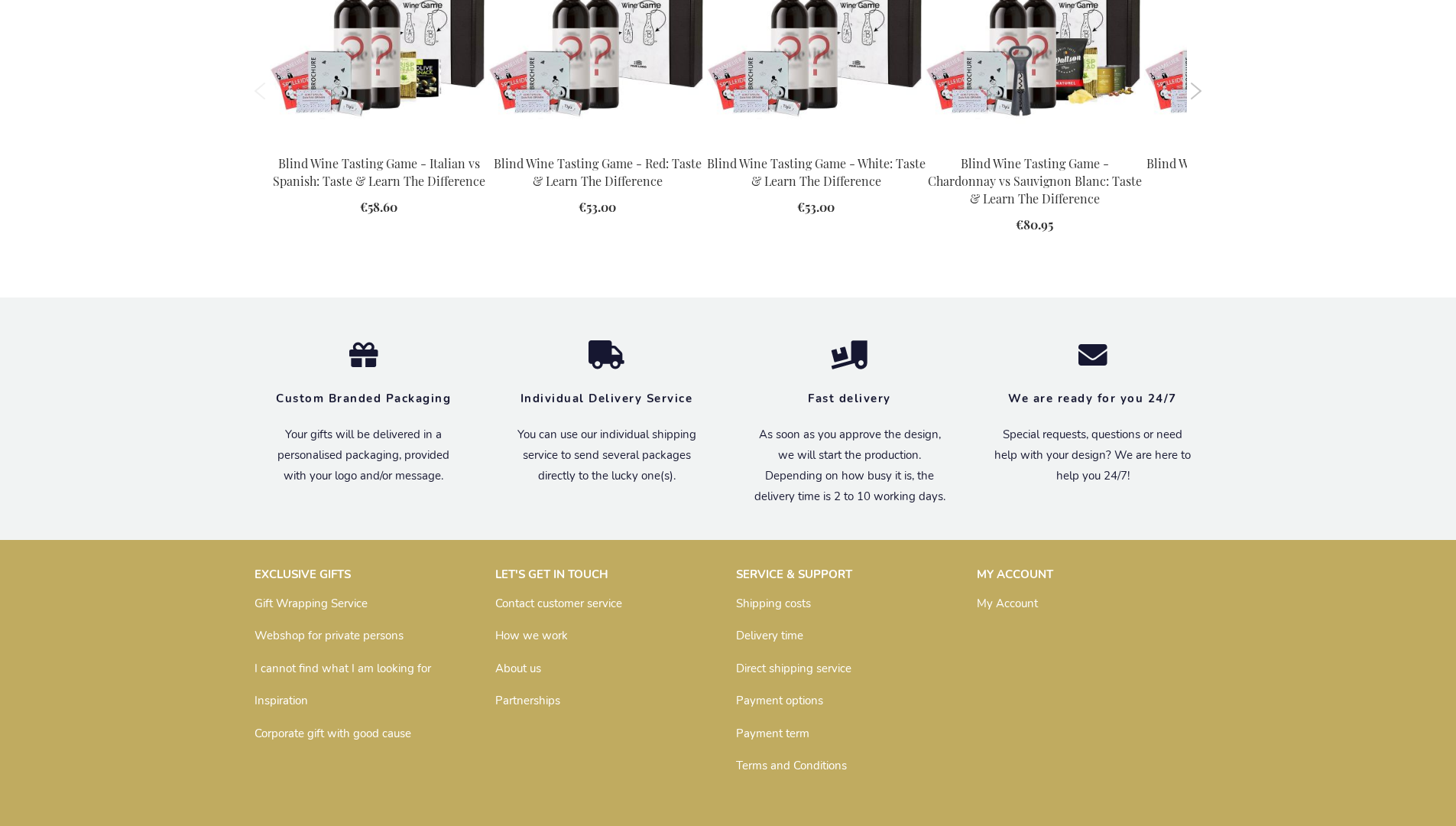
scroll to position [2157, 0]
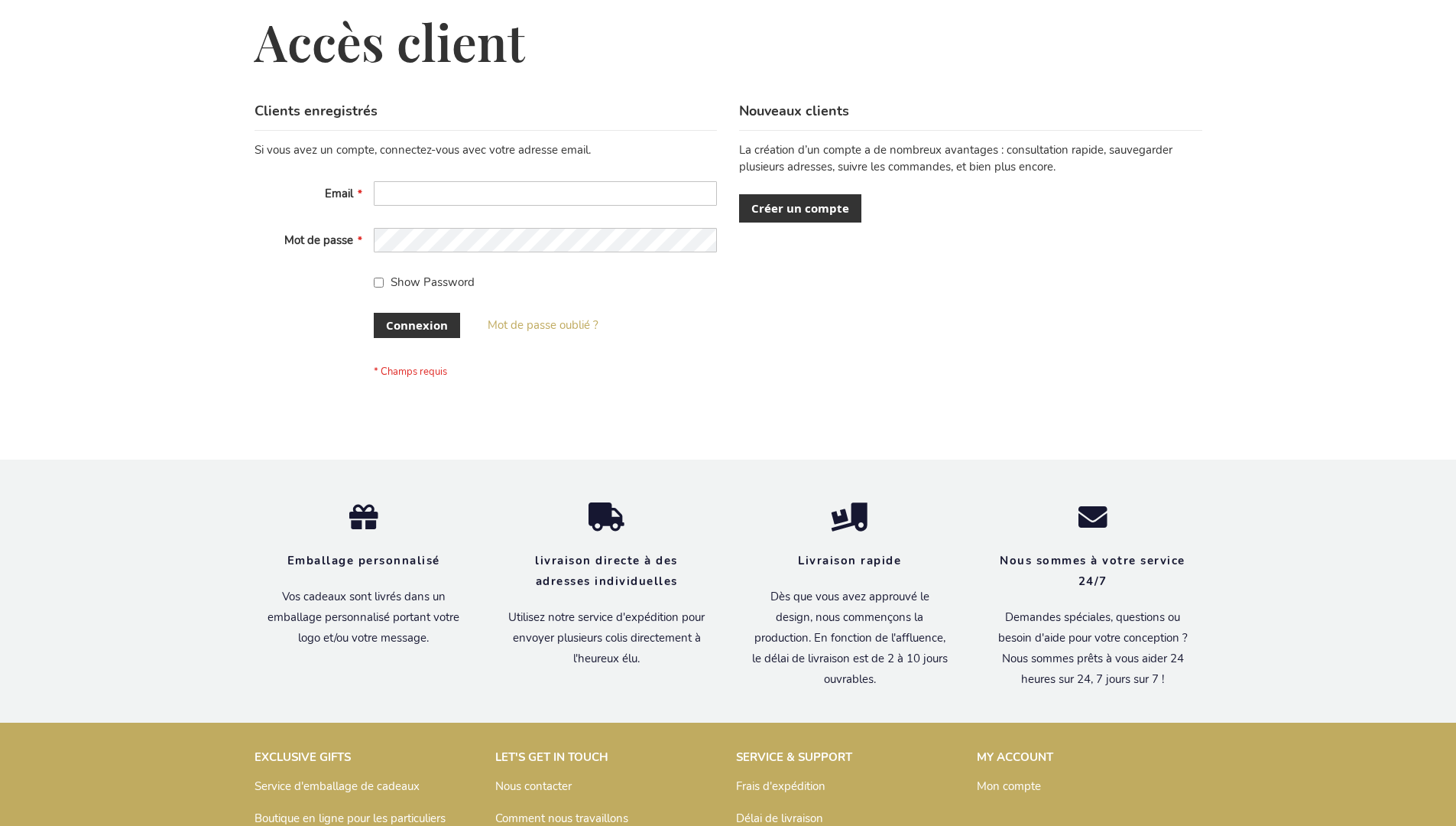
scroll to position [527, 0]
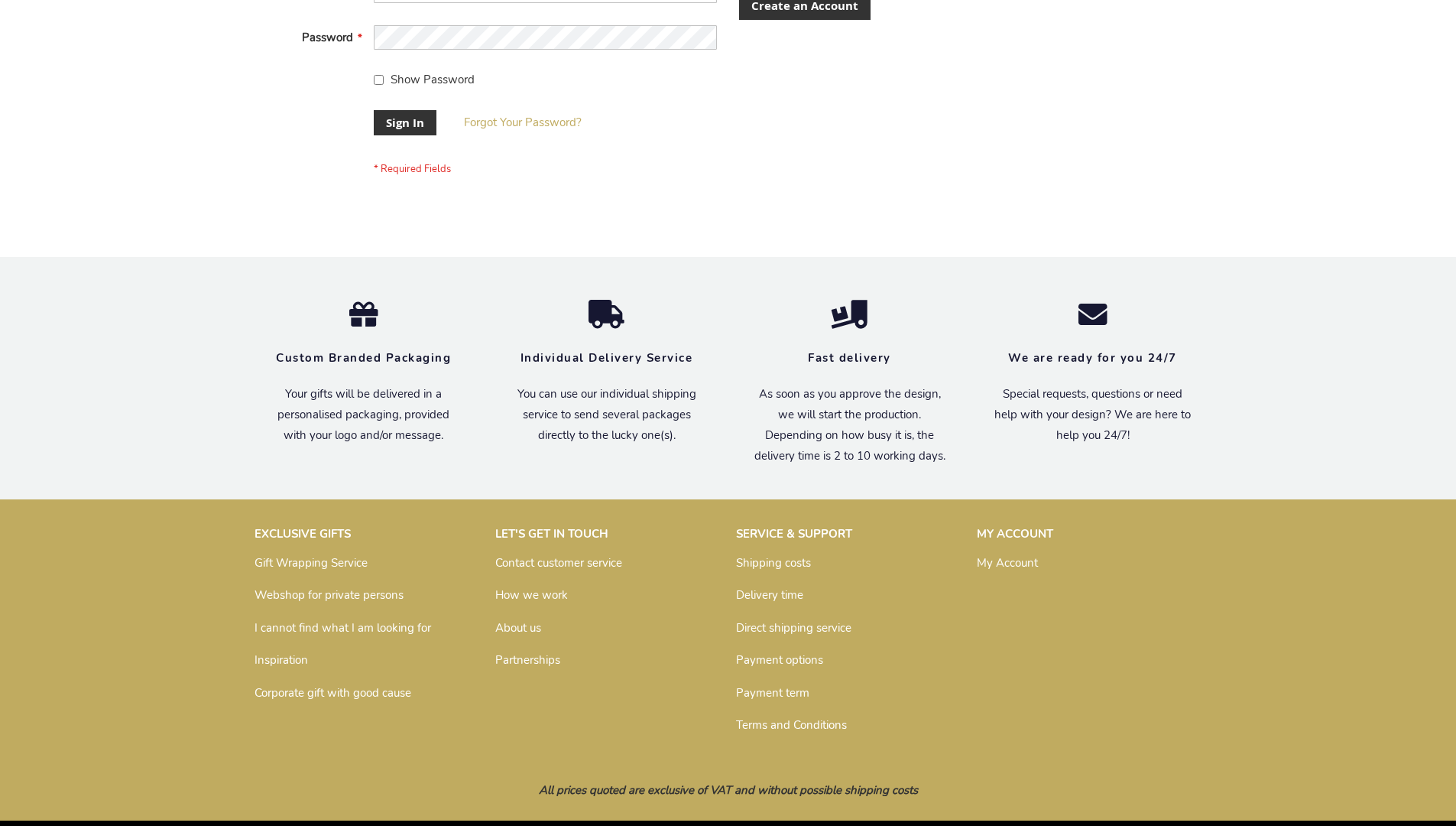
scroll to position [491, 0]
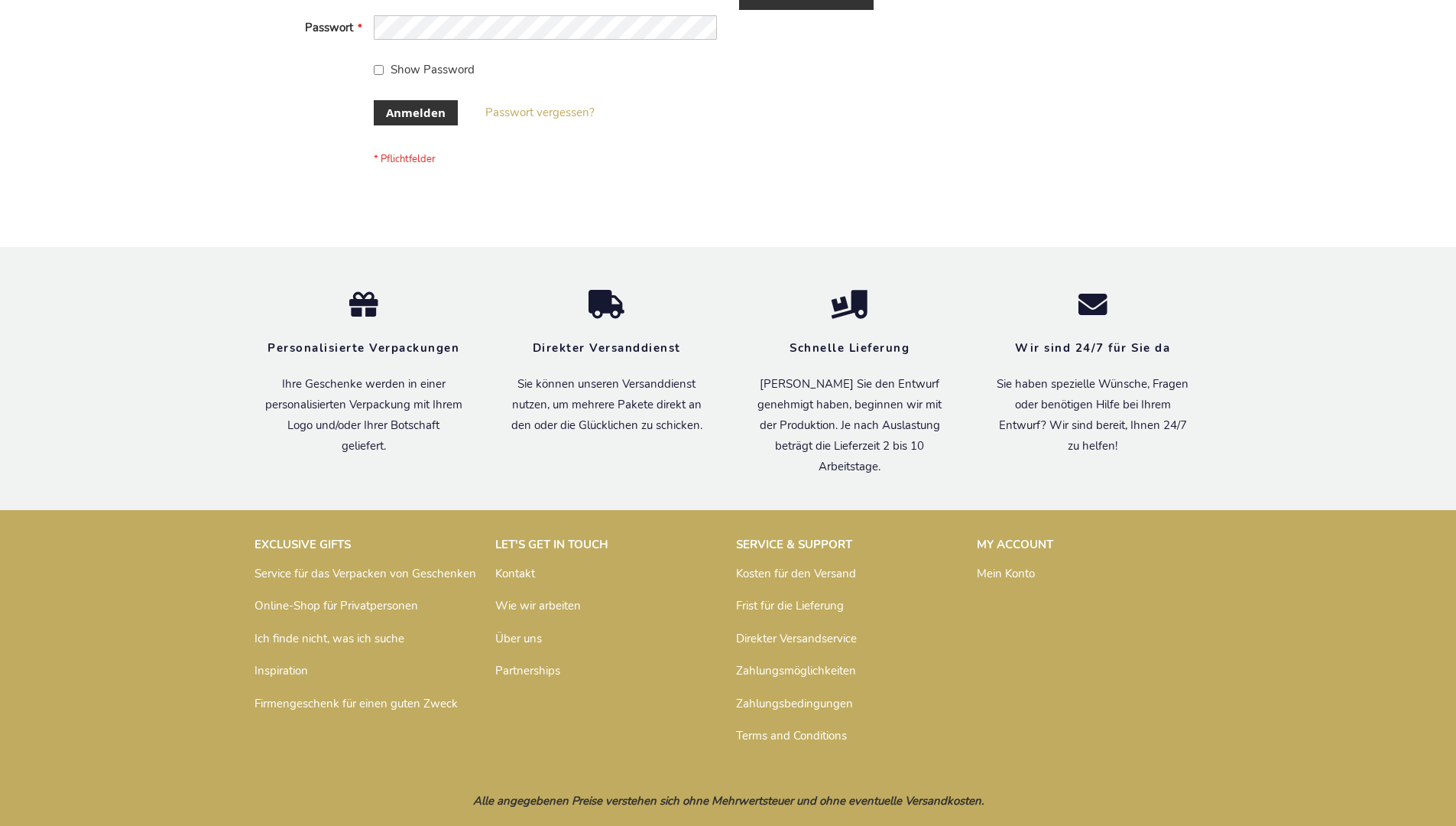
scroll to position [512, 0]
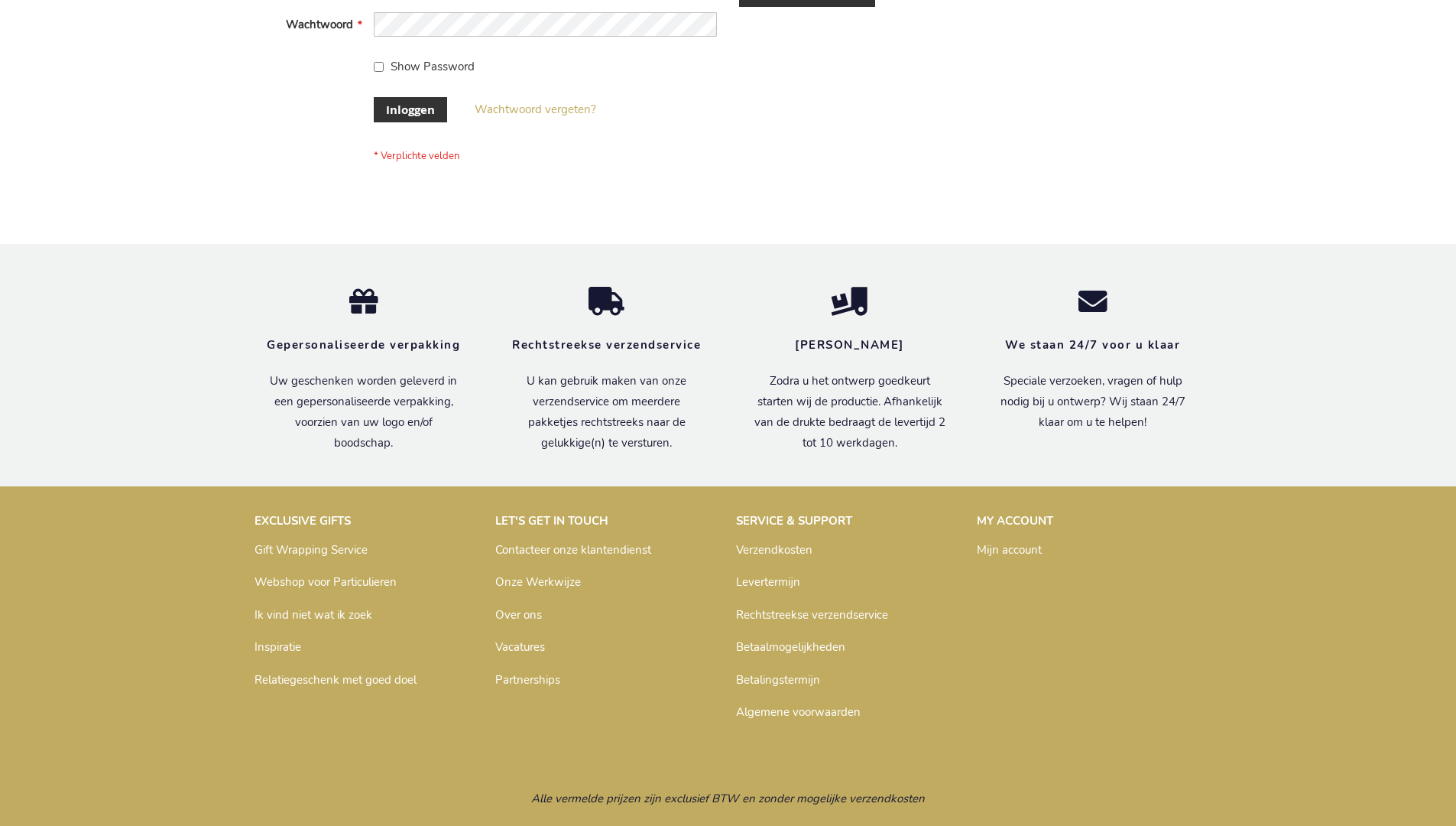
scroll to position [519, 0]
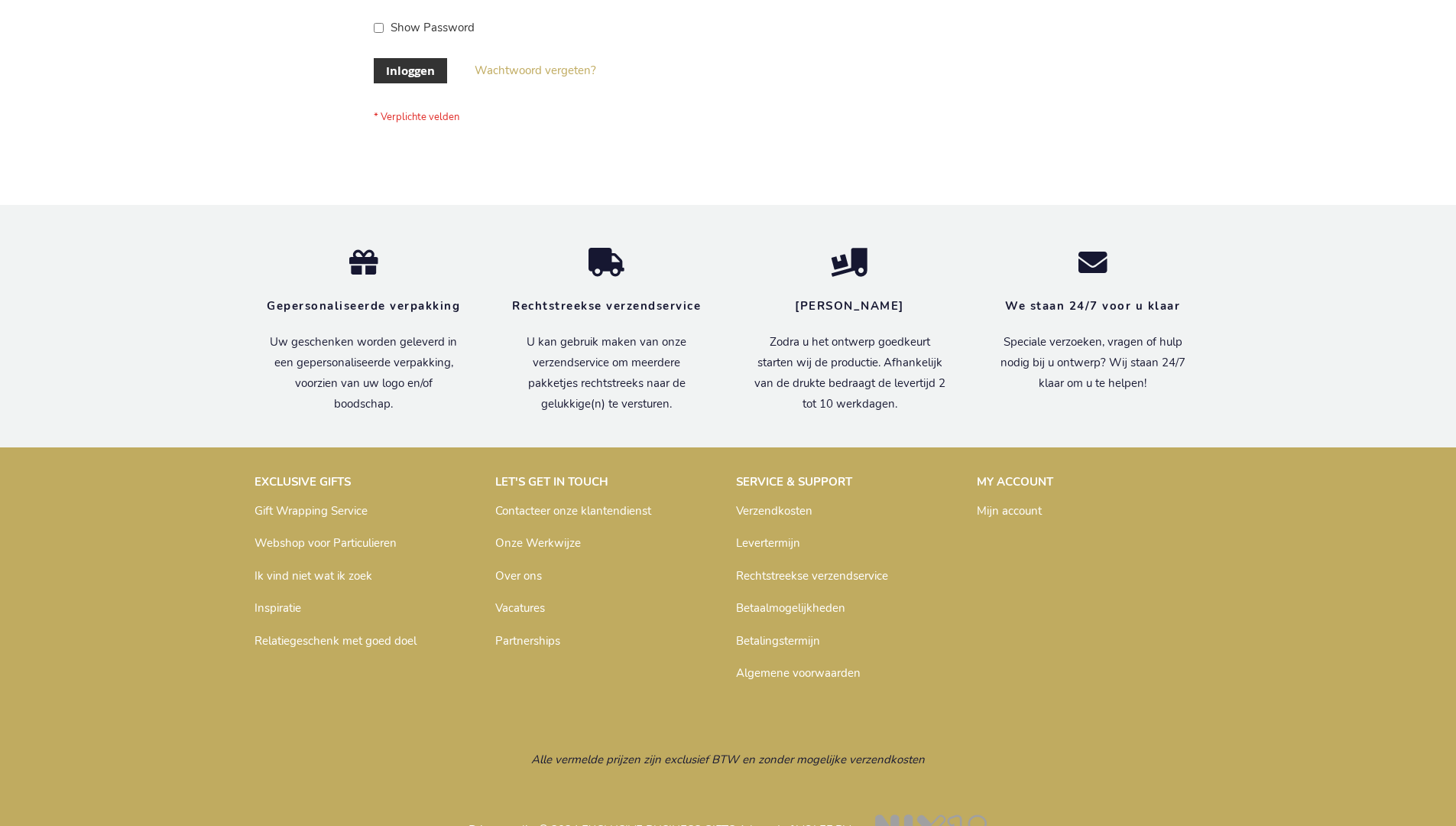
scroll to position [519, 0]
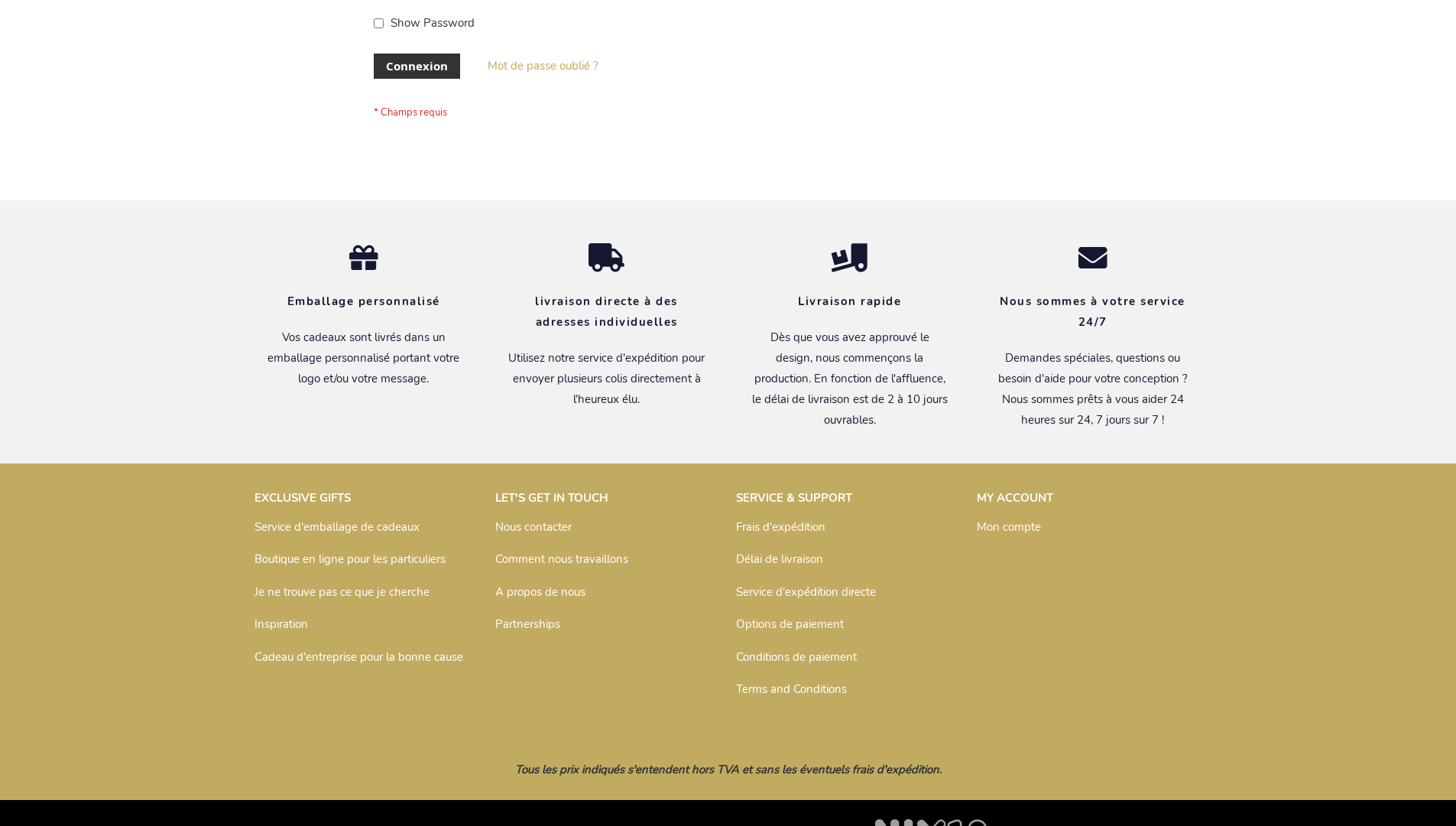
scroll to position [527, 0]
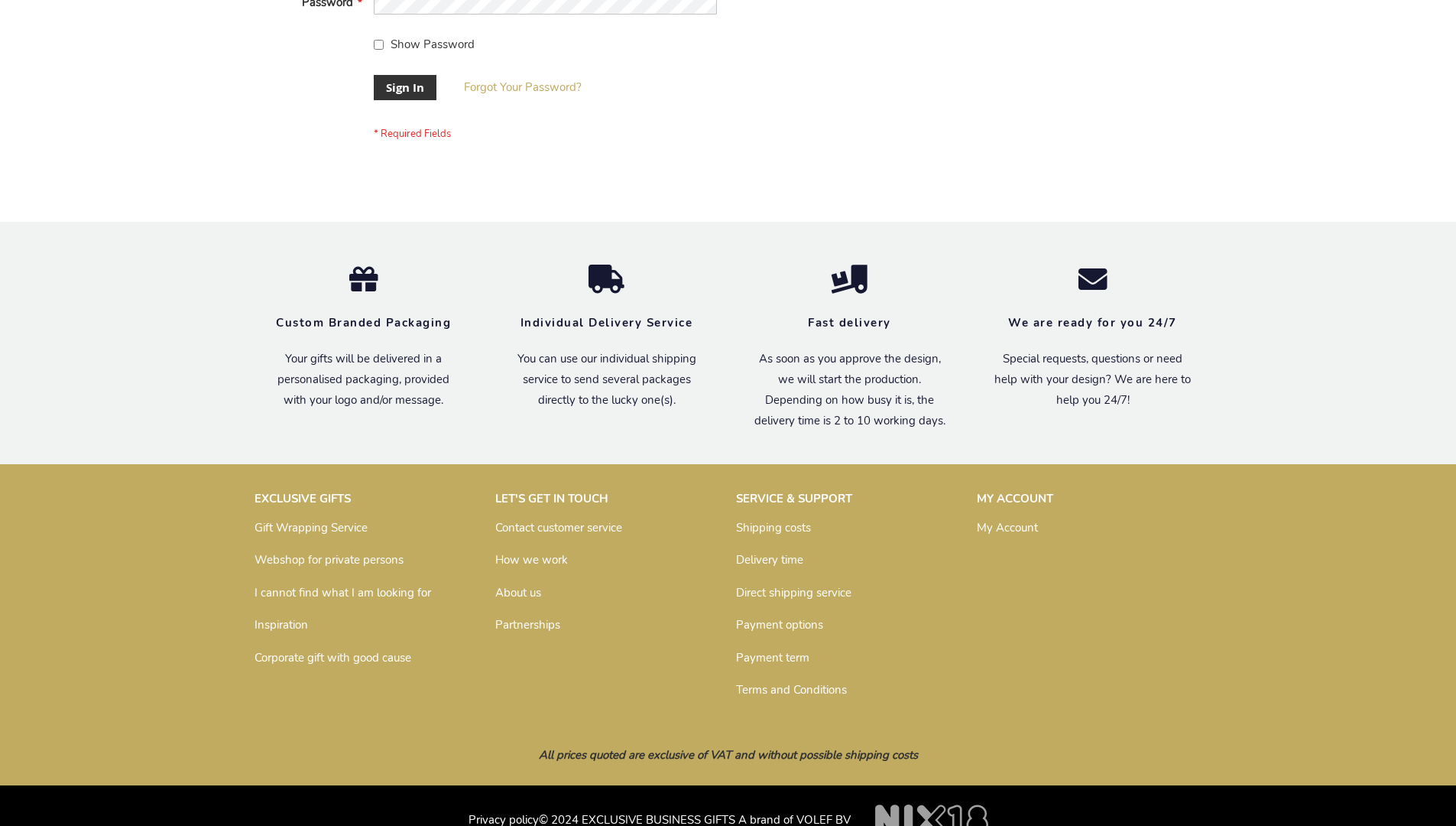
scroll to position [491, 0]
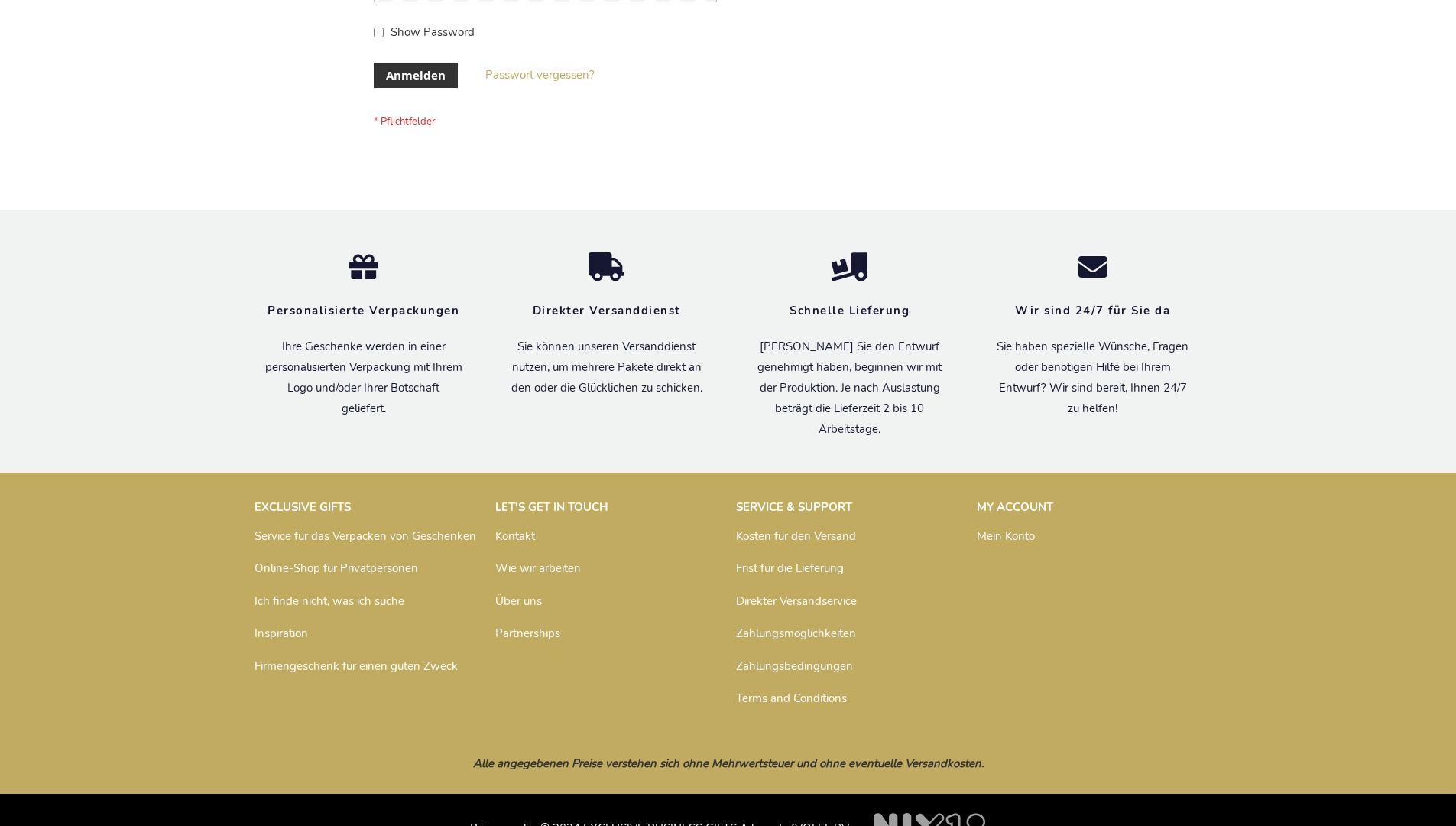
scroll to position [512, 0]
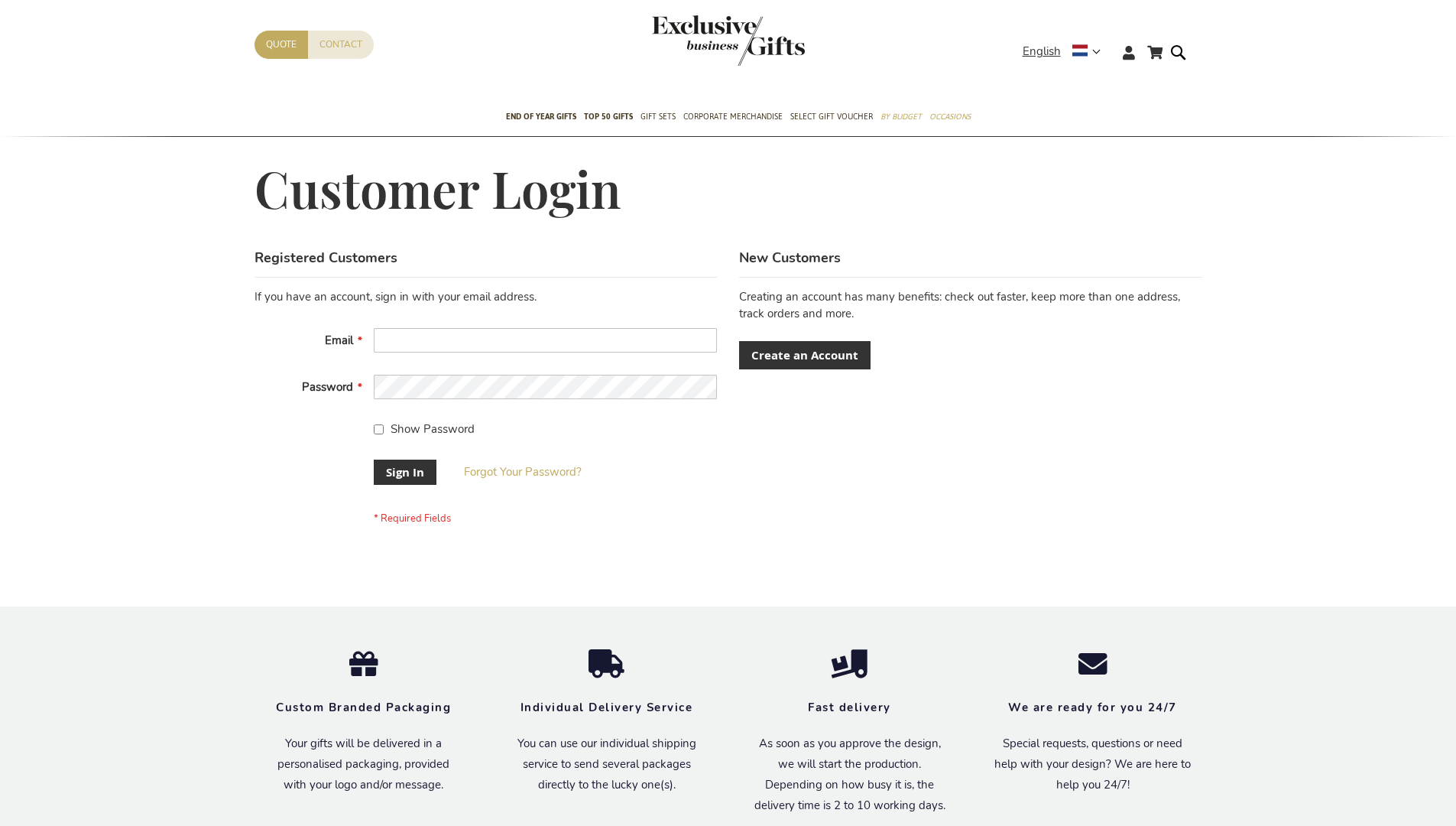
scroll to position [491, 0]
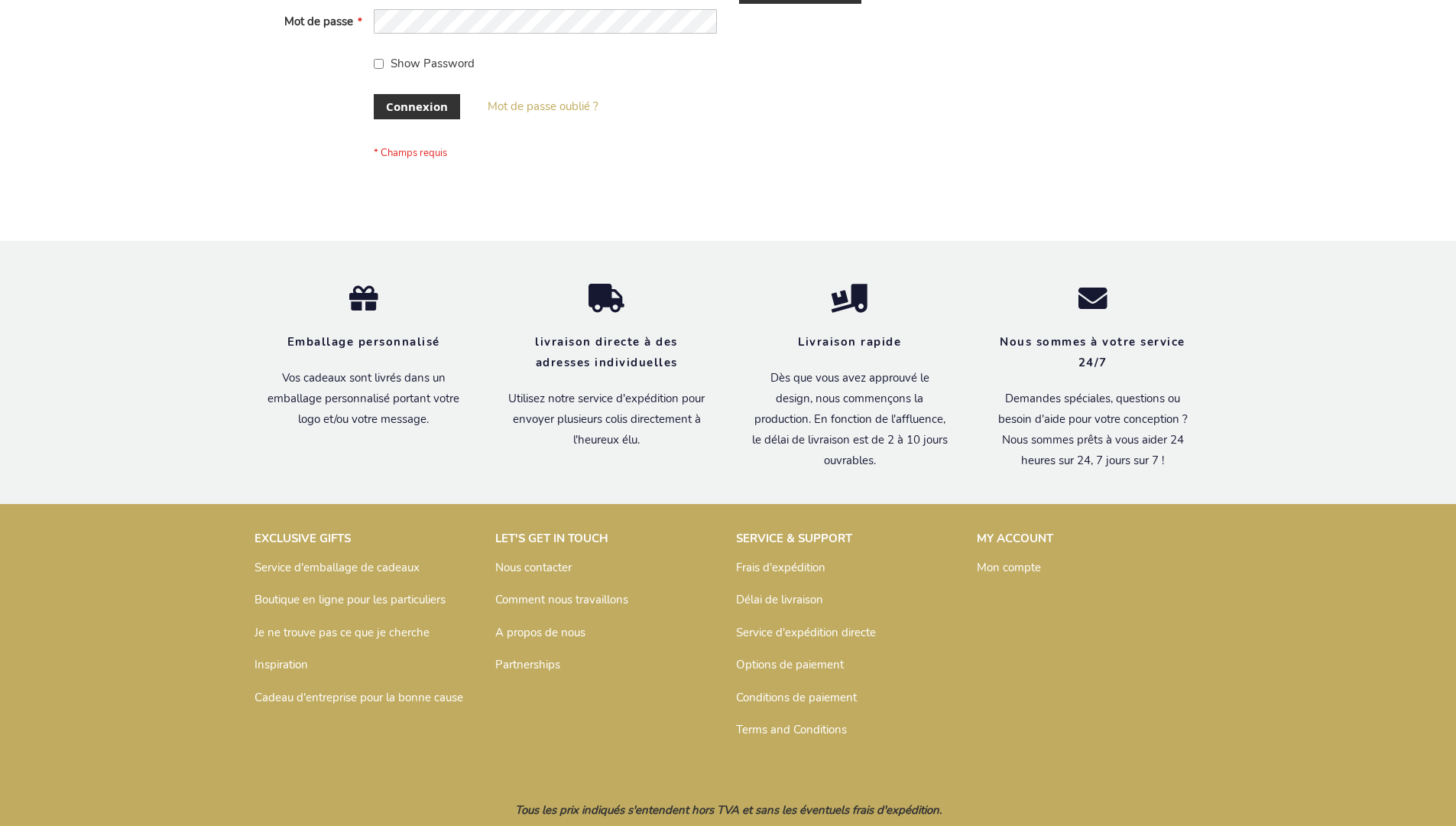
scroll to position [527, 0]
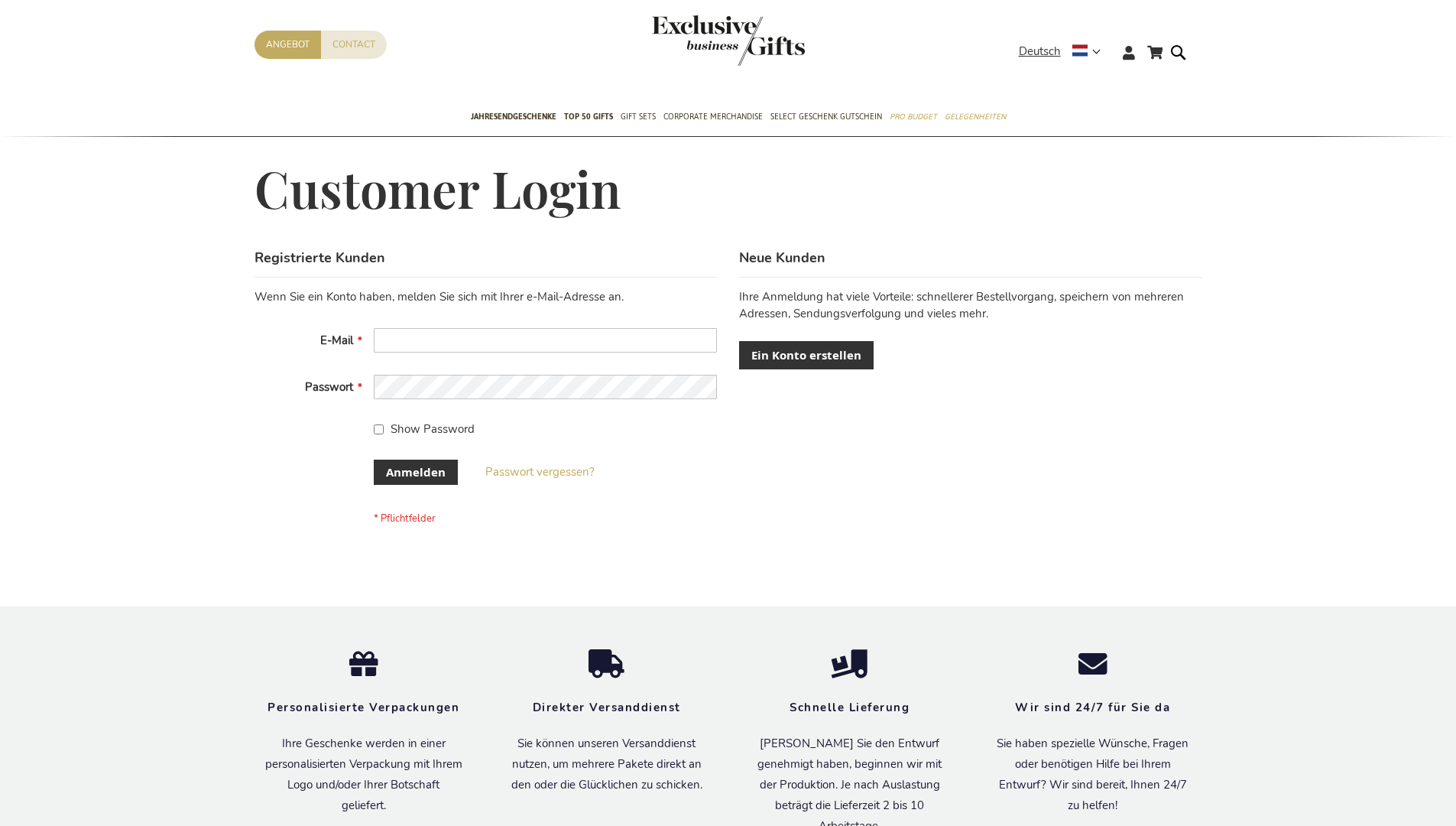
scroll to position [512, 0]
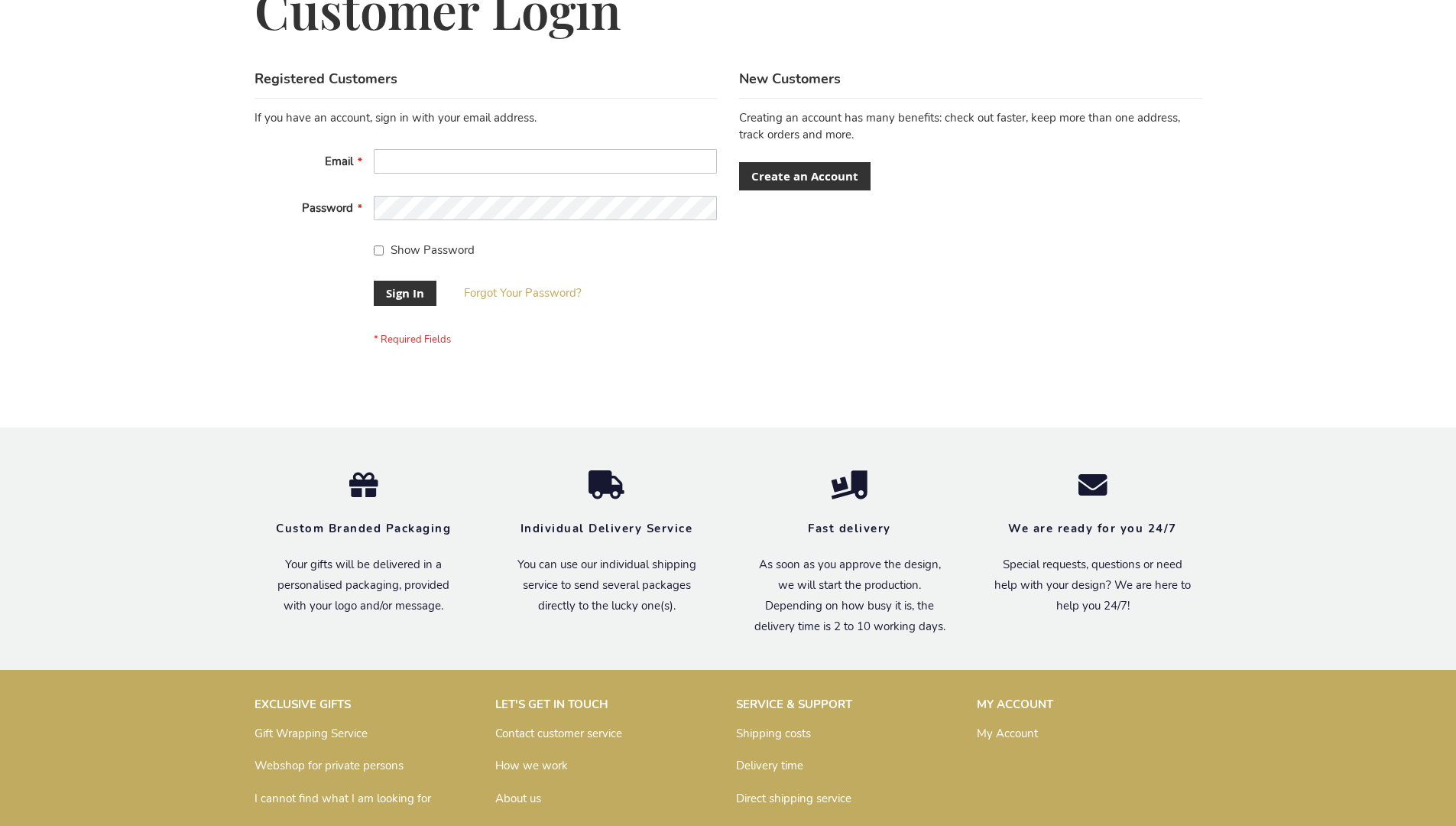
scroll to position [491, 0]
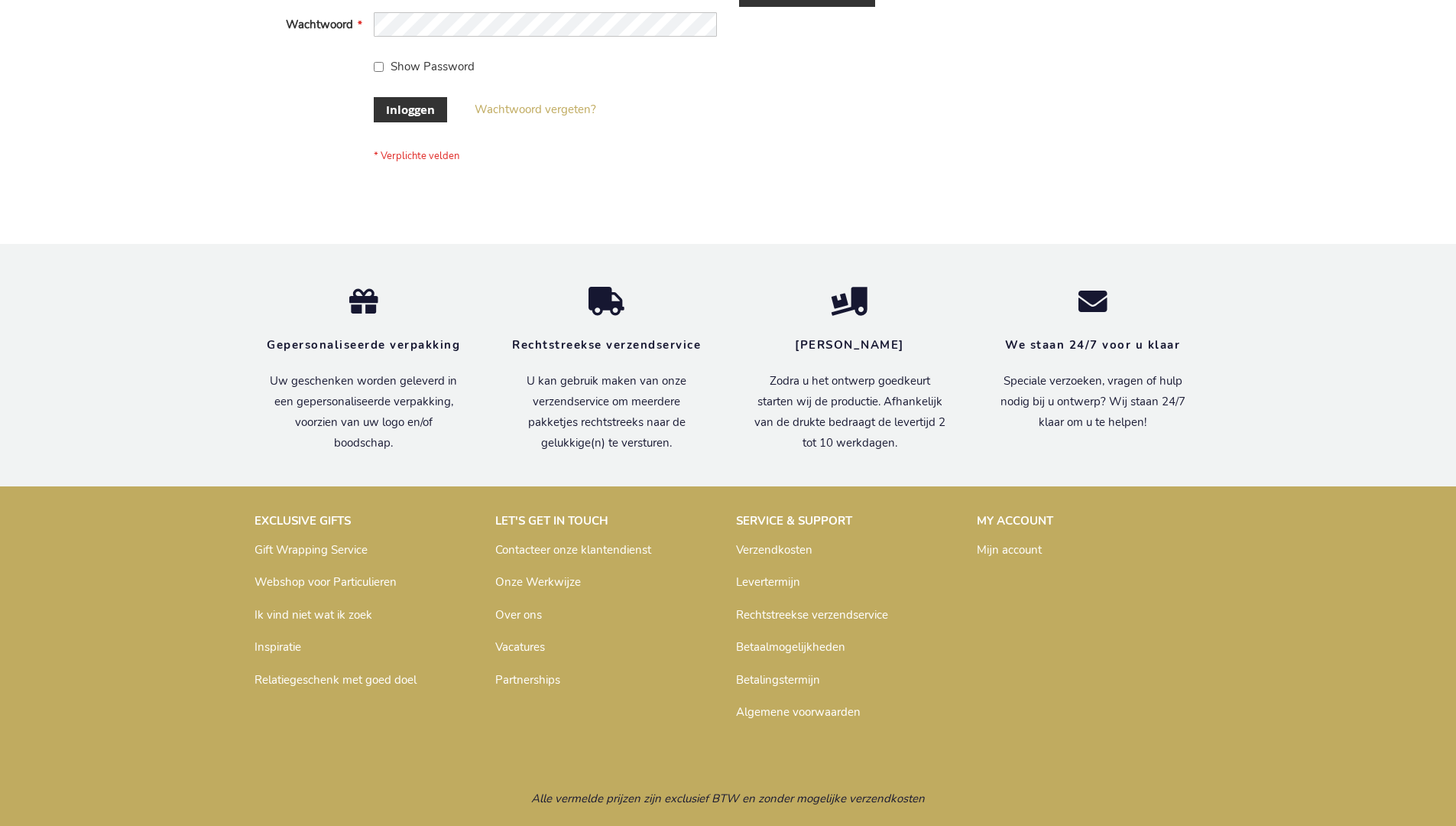
scroll to position [519, 0]
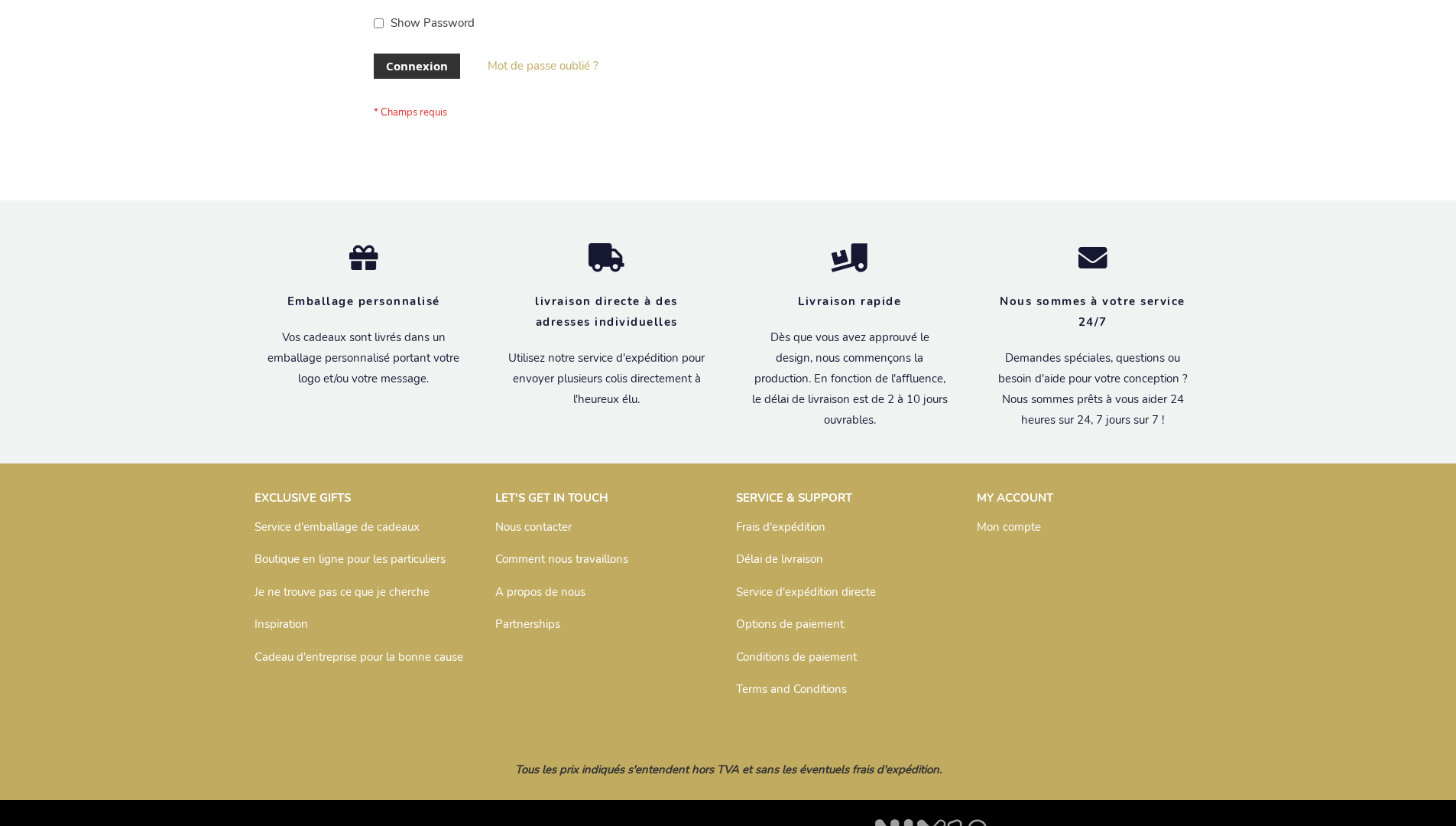
scroll to position [527, 0]
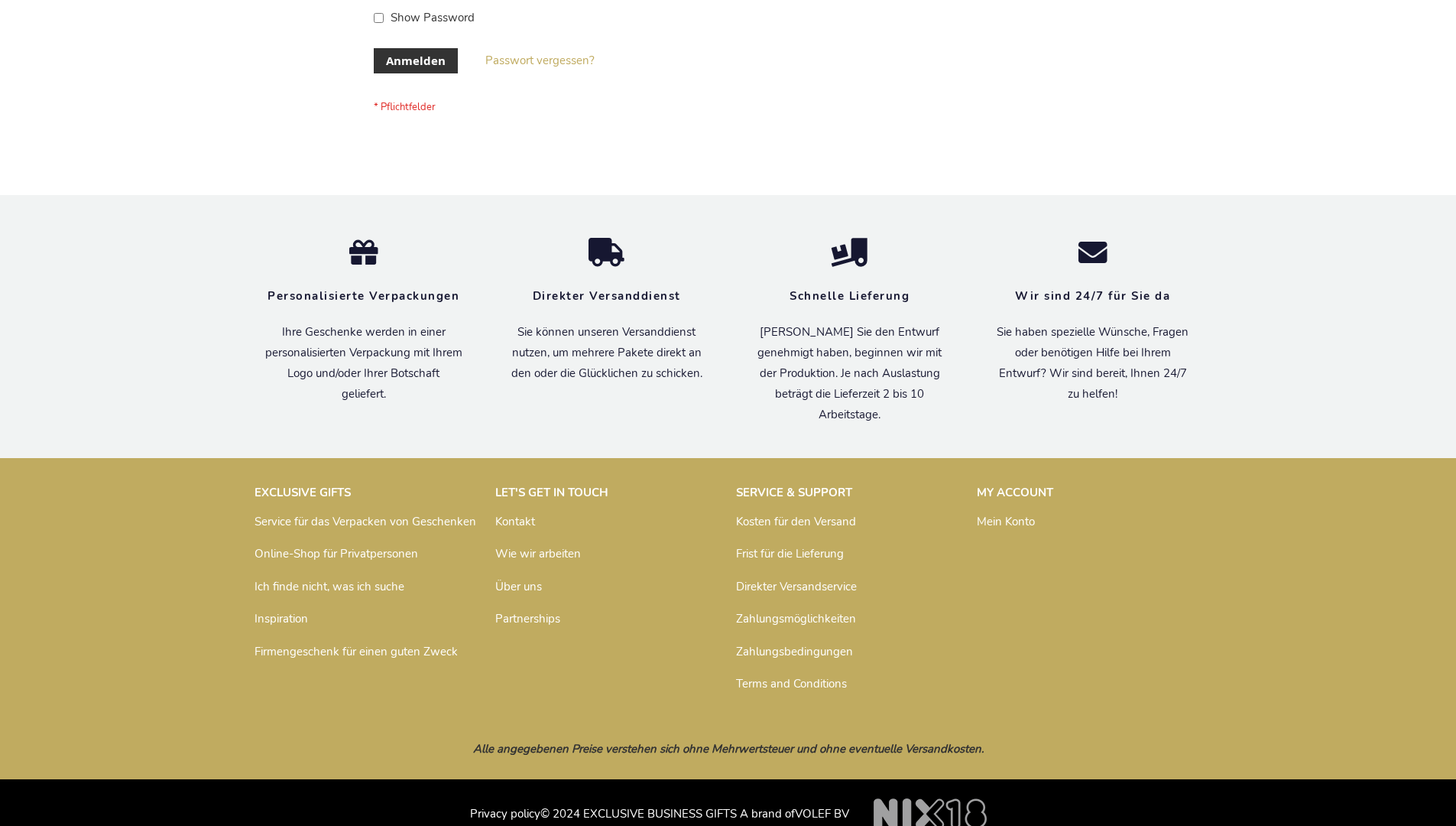
scroll to position [512, 0]
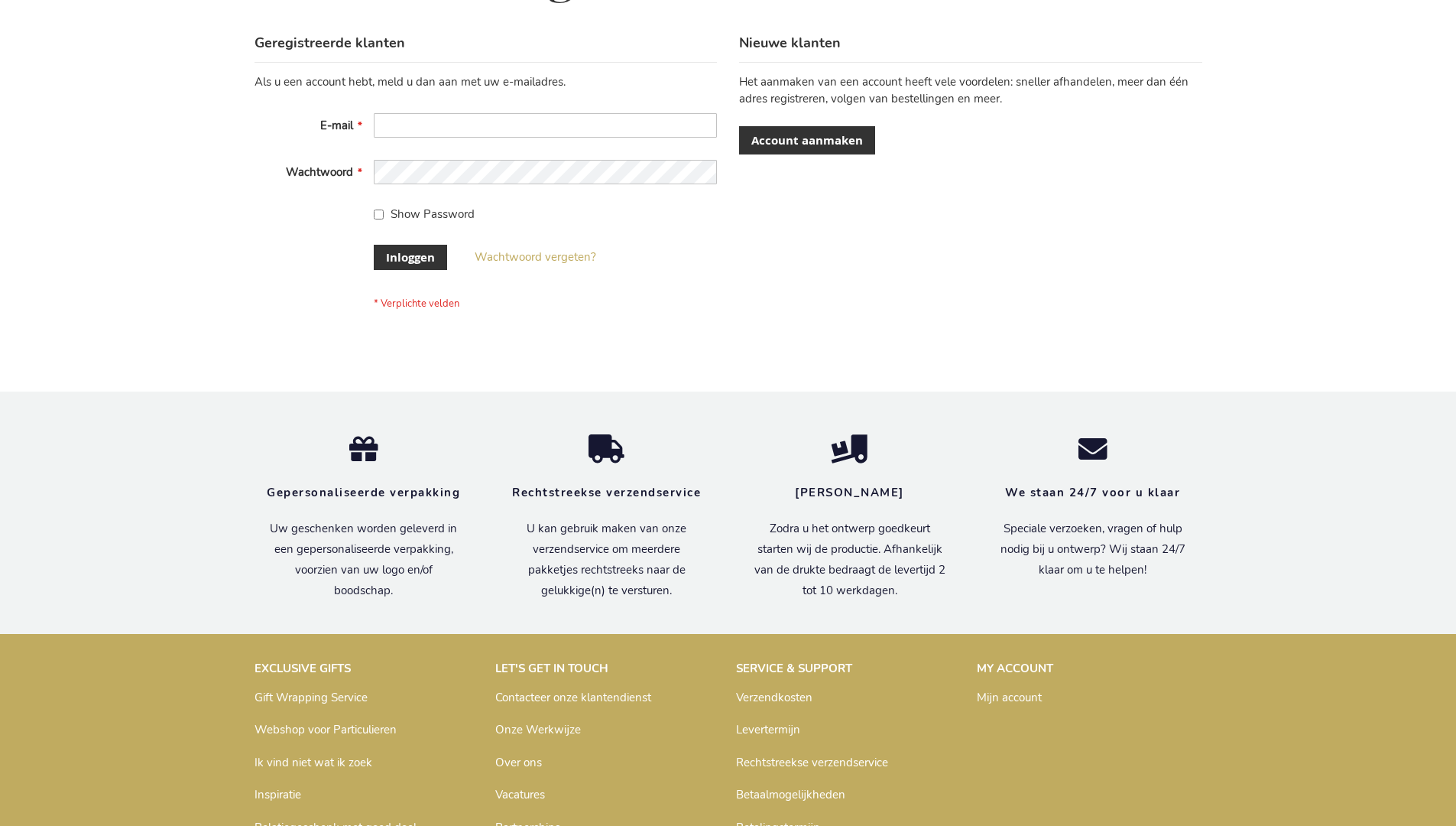
scroll to position [519, 0]
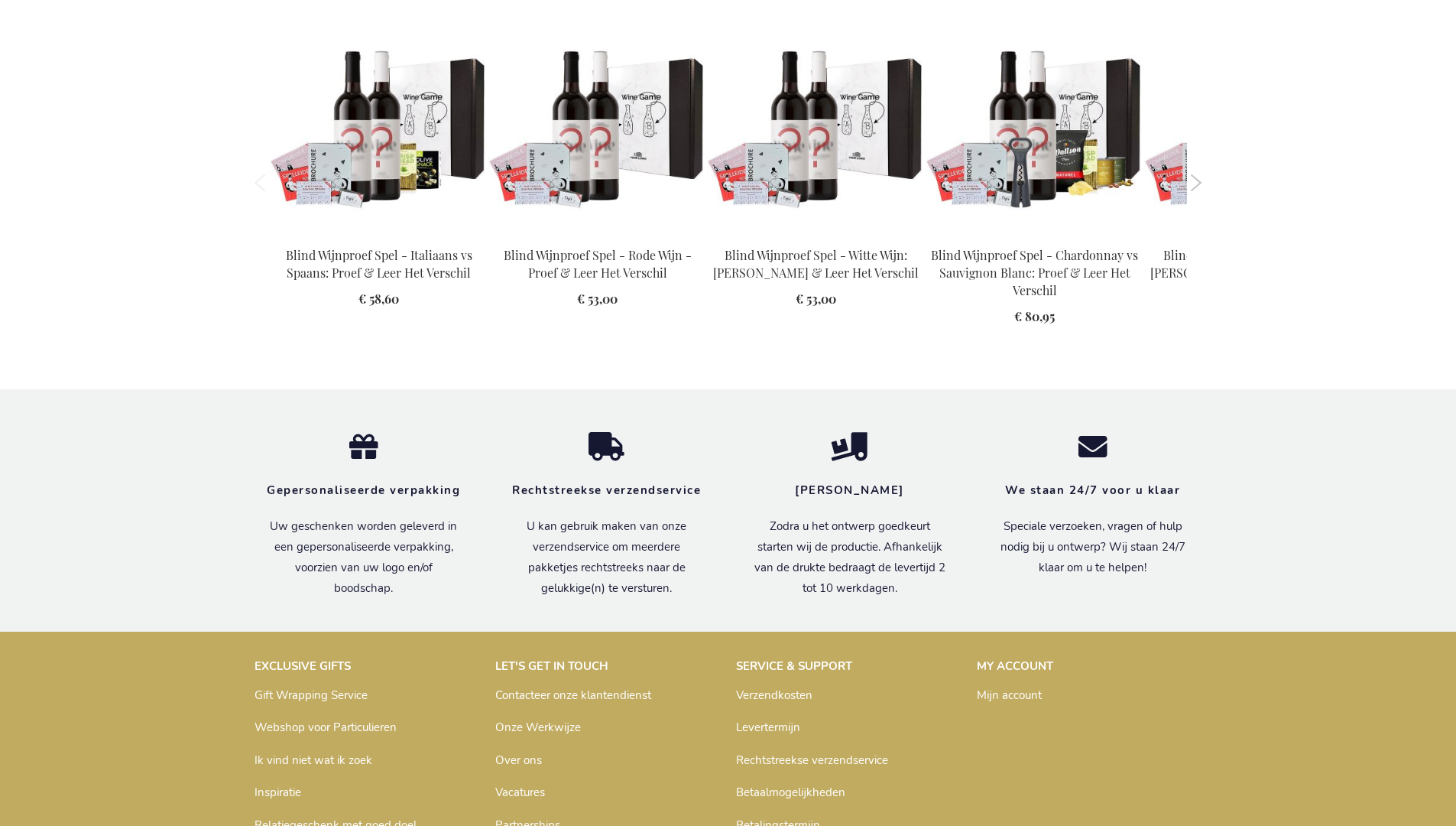
scroll to position [2210, 0]
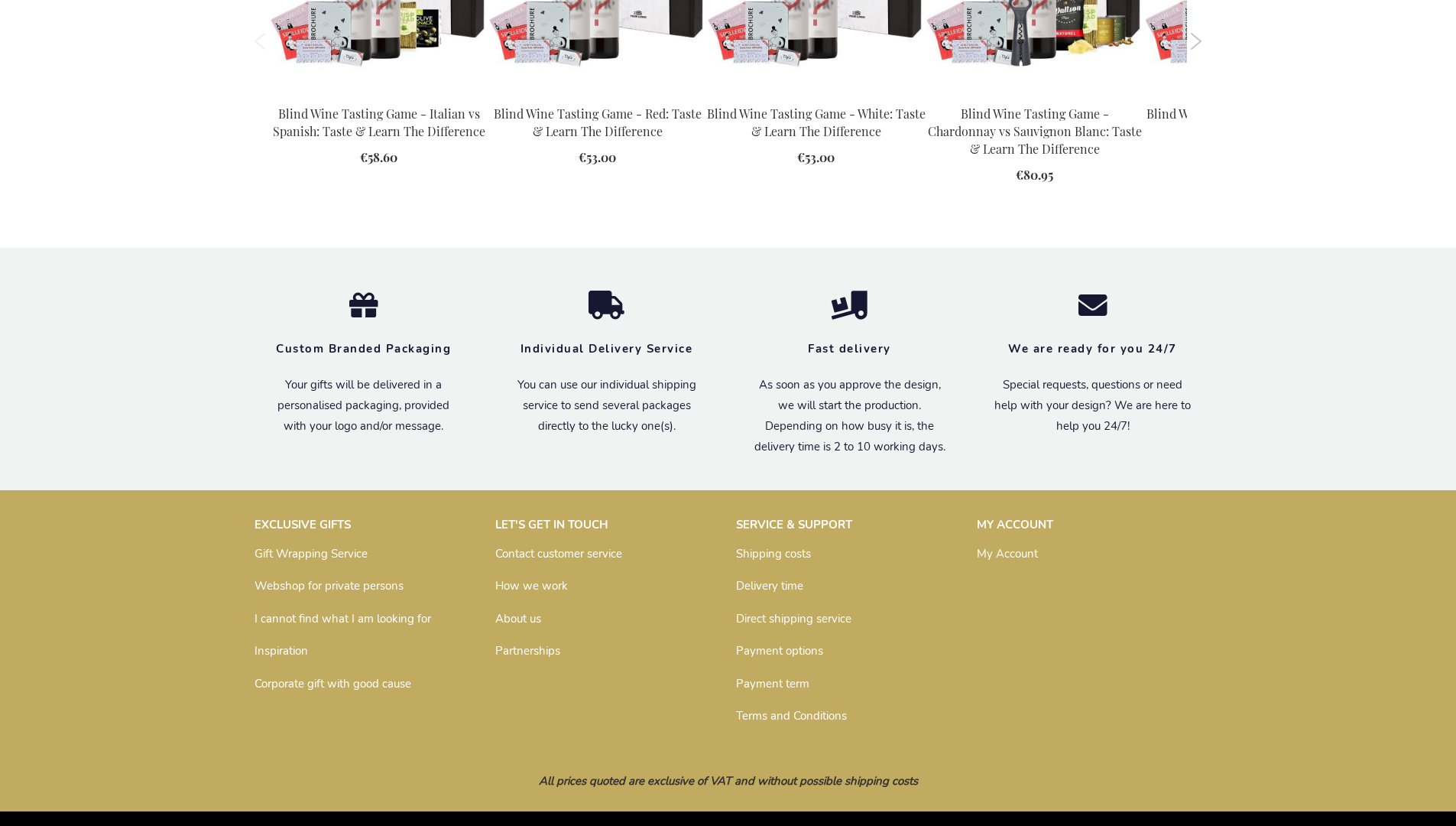
scroll to position [2157, 0]
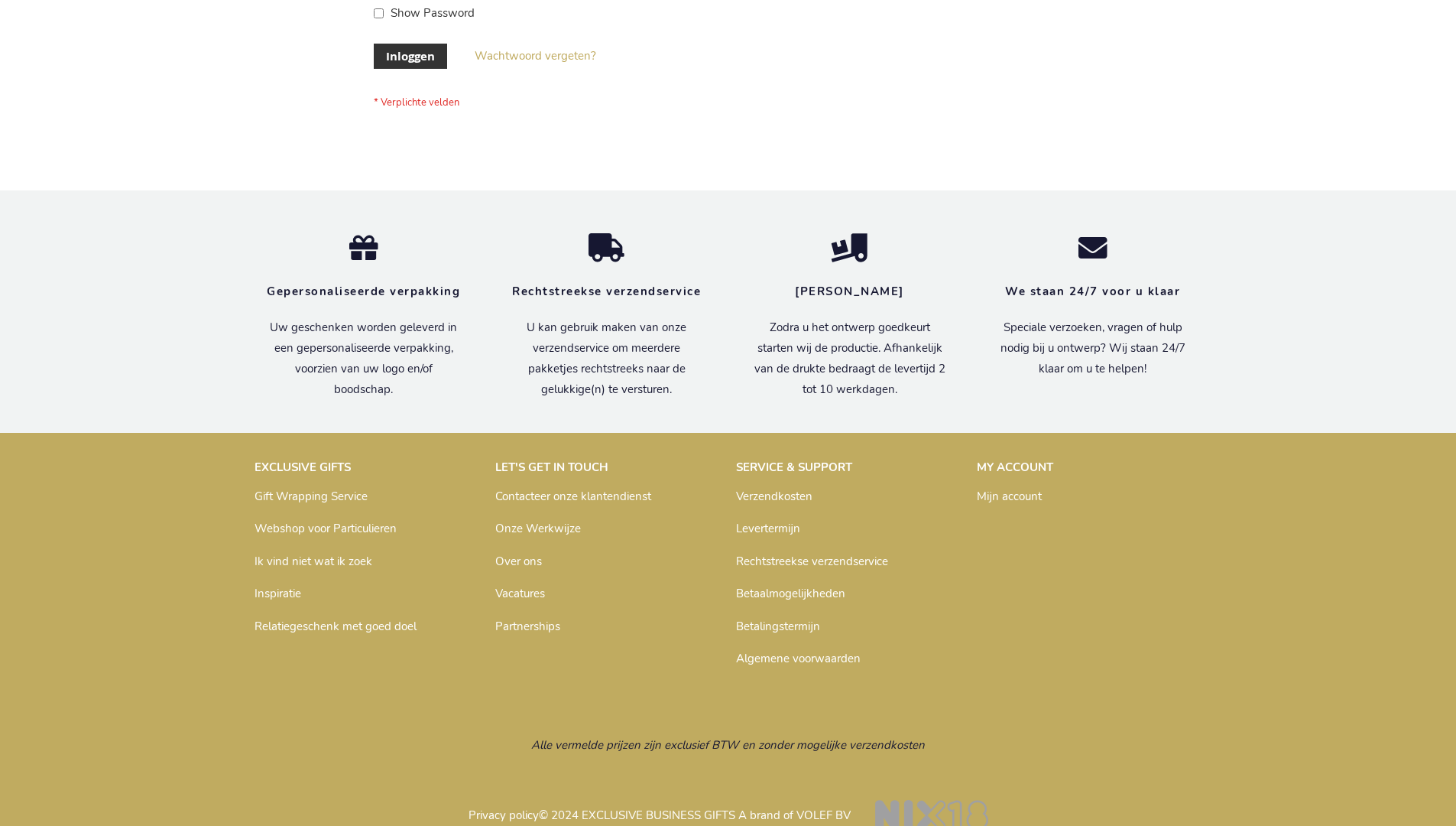
scroll to position [519, 0]
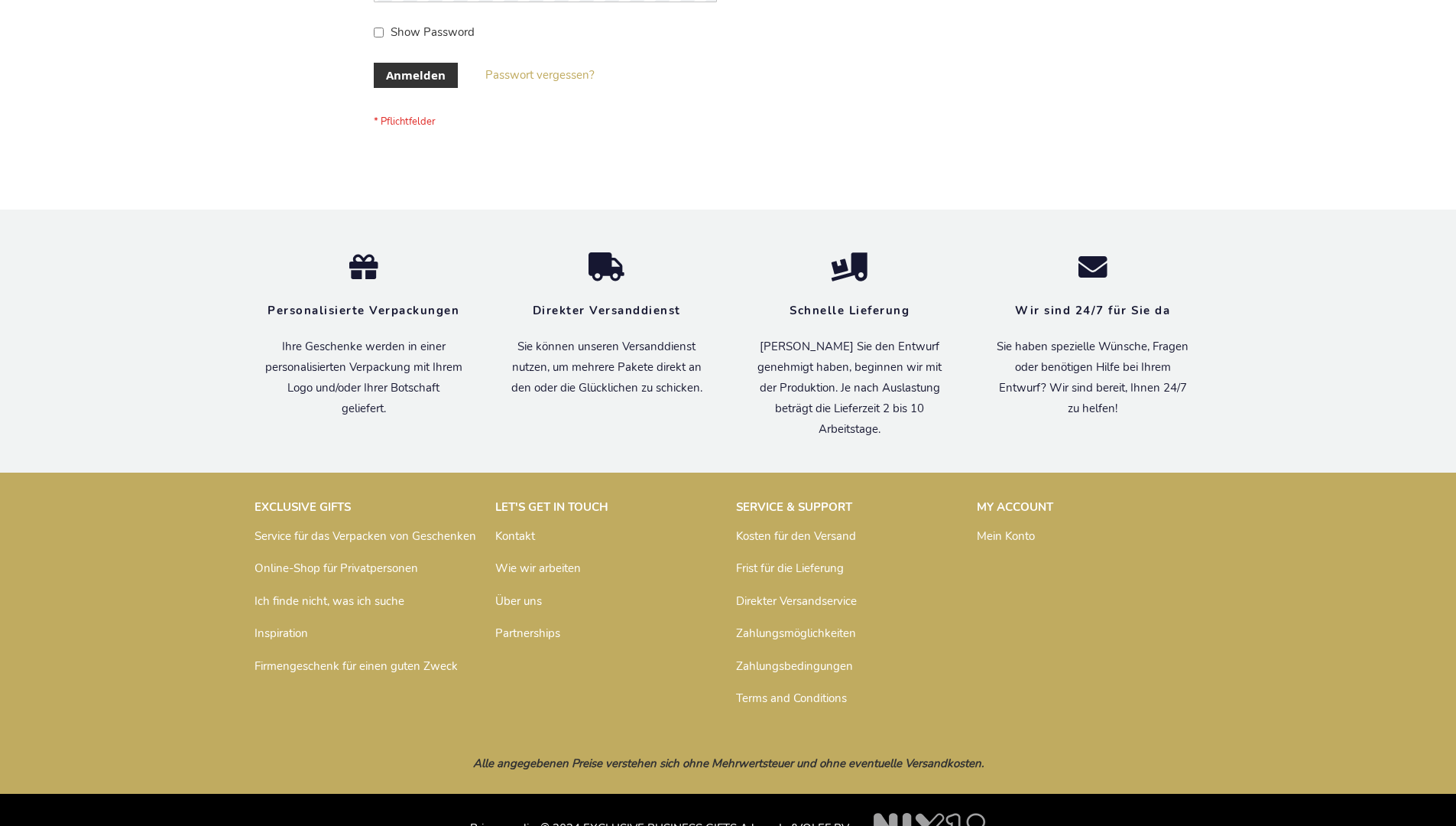
scroll to position [512, 0]
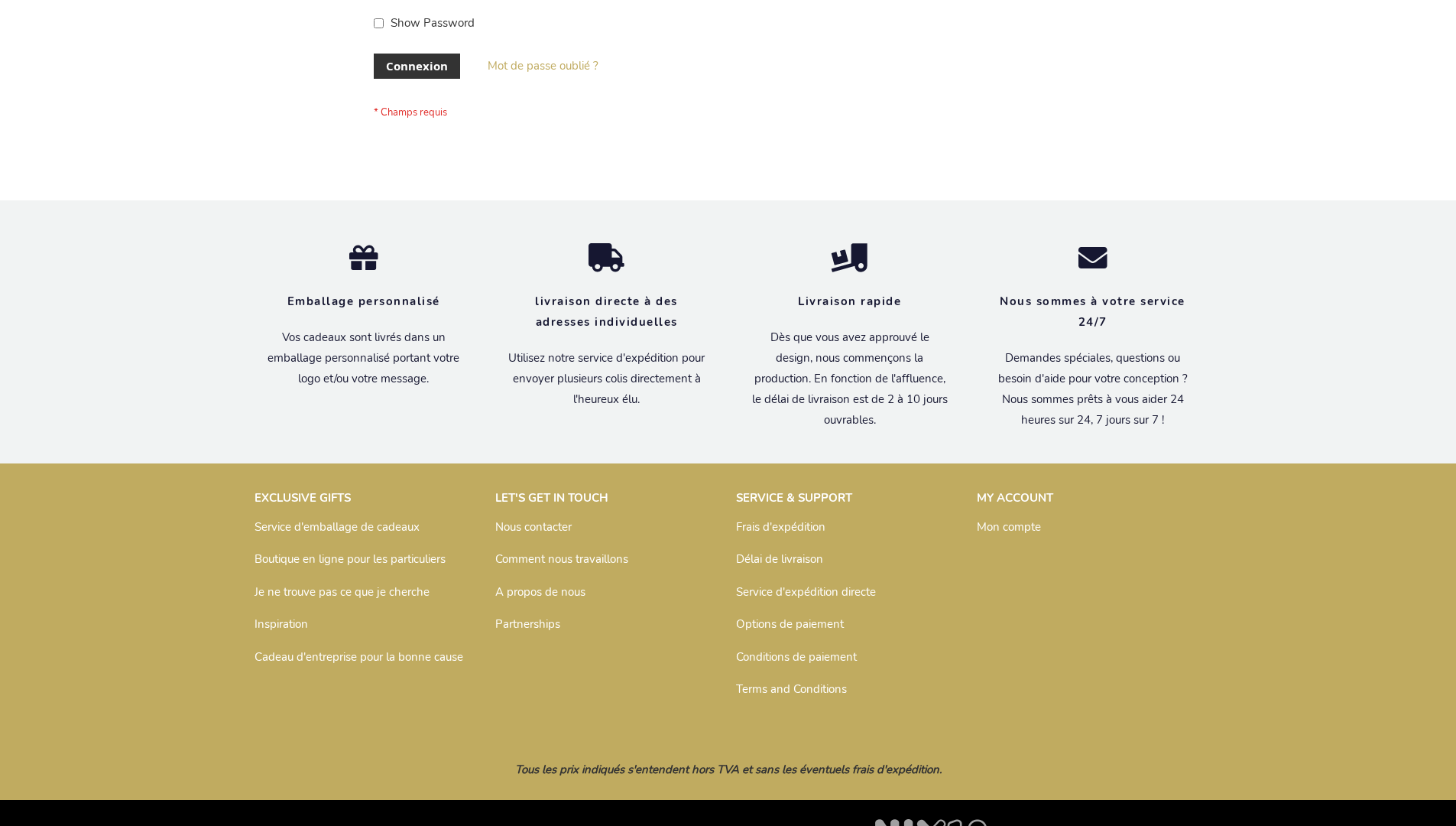
scroll to position [527, 0]
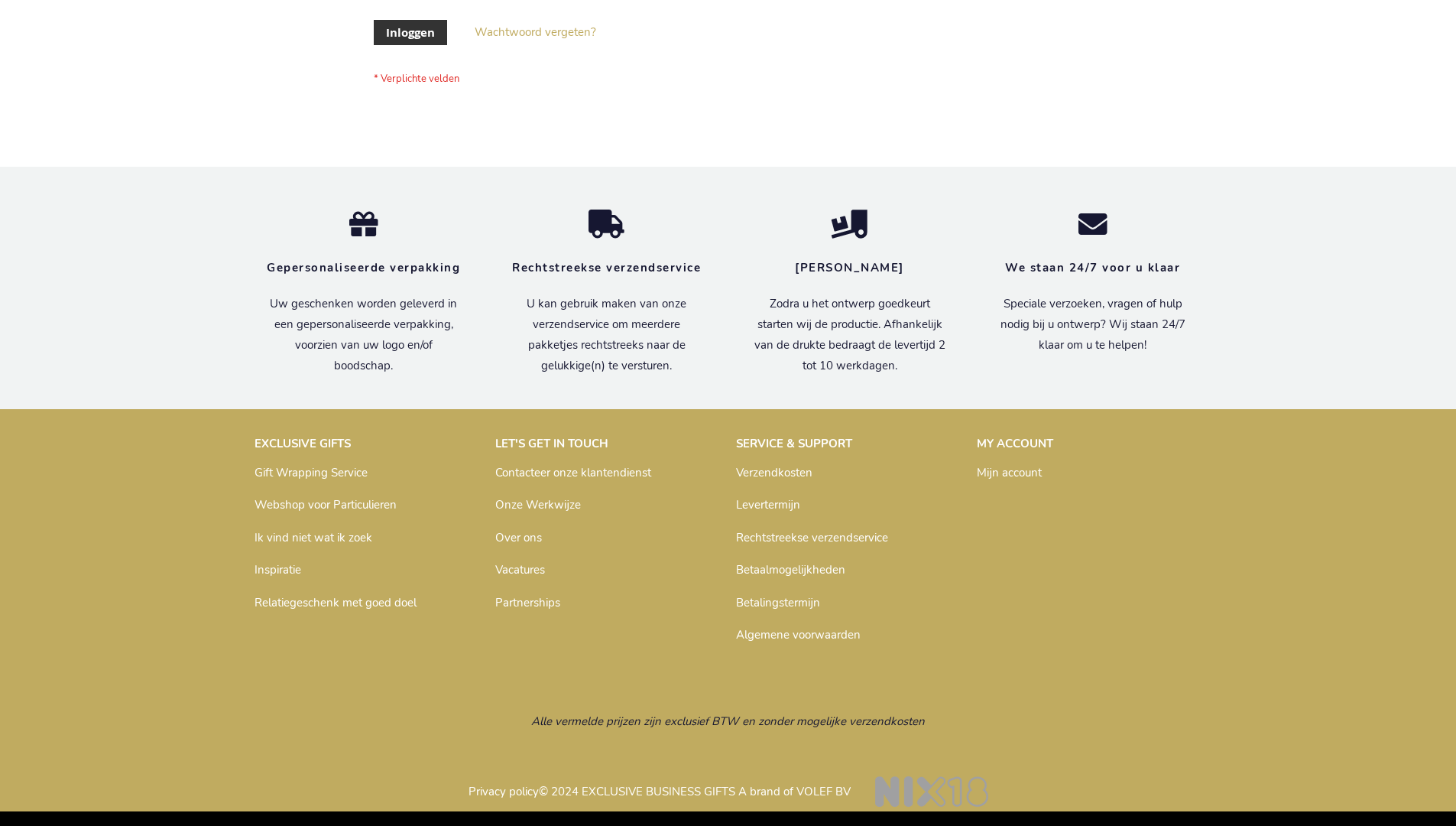
scroll to position [519, 0]
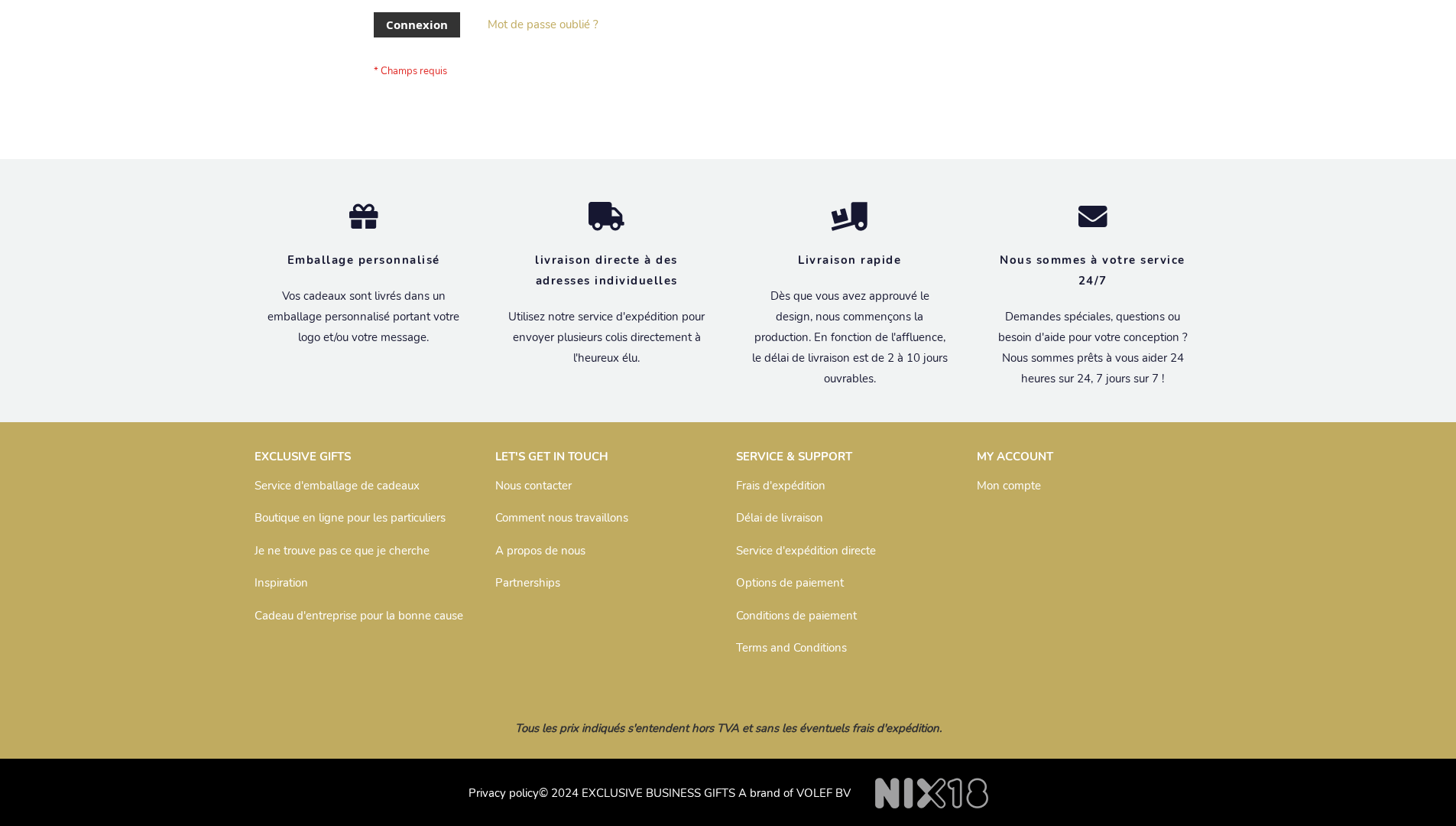
scroll to position [527, 0]
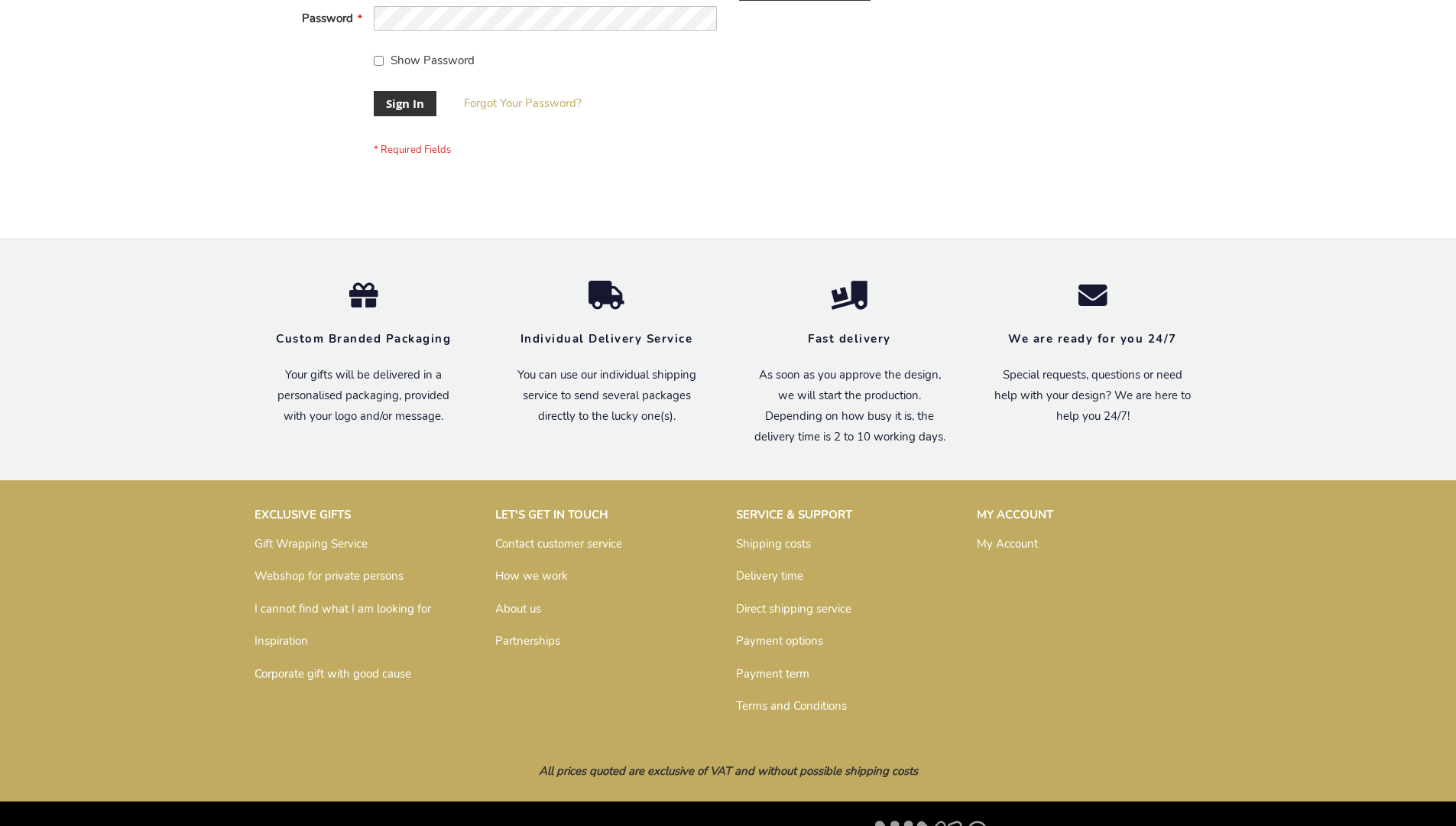
scroll to position [491, 0]
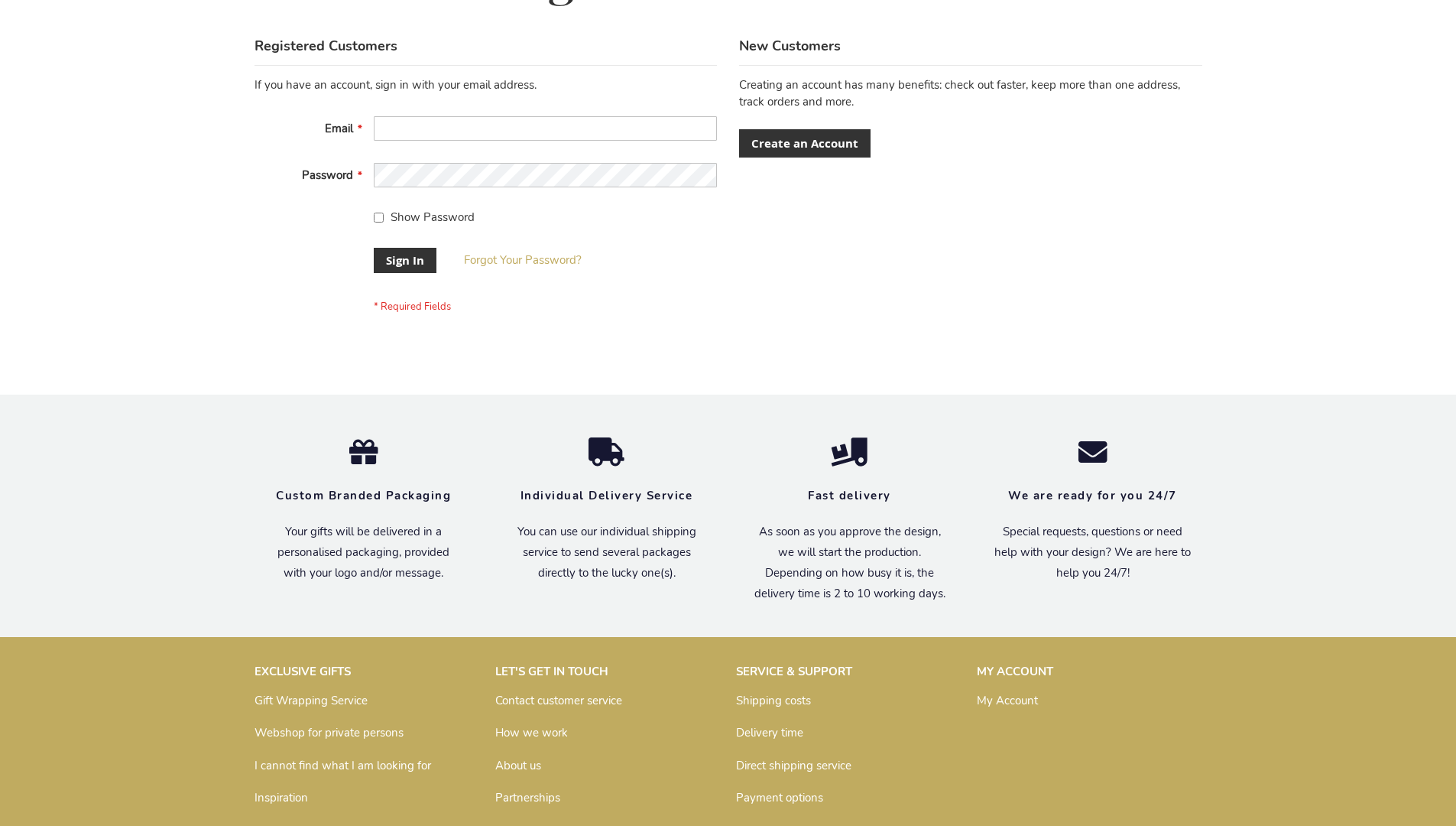
scroll to position [491, 0]
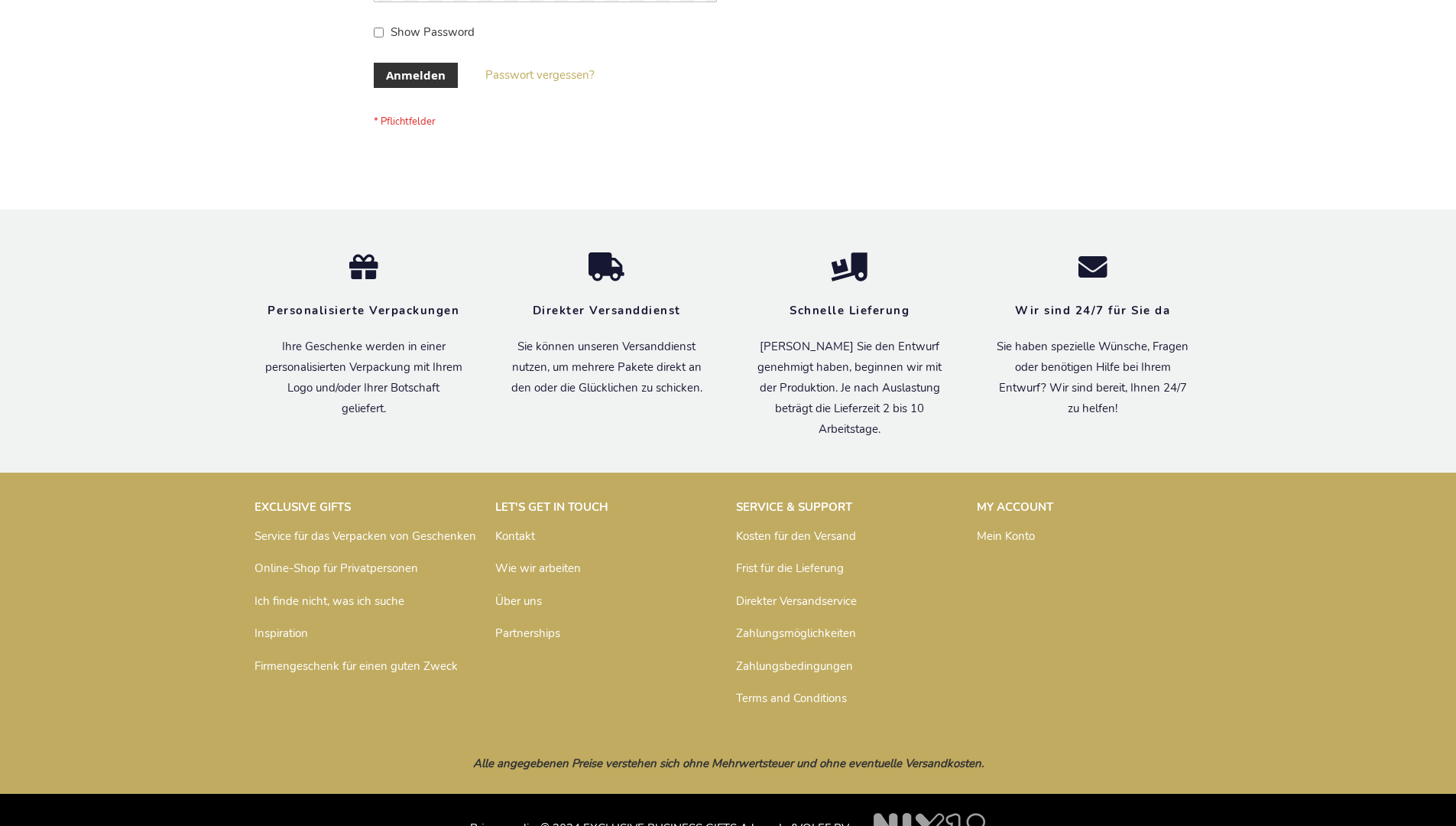
scroll to position [512, 0]
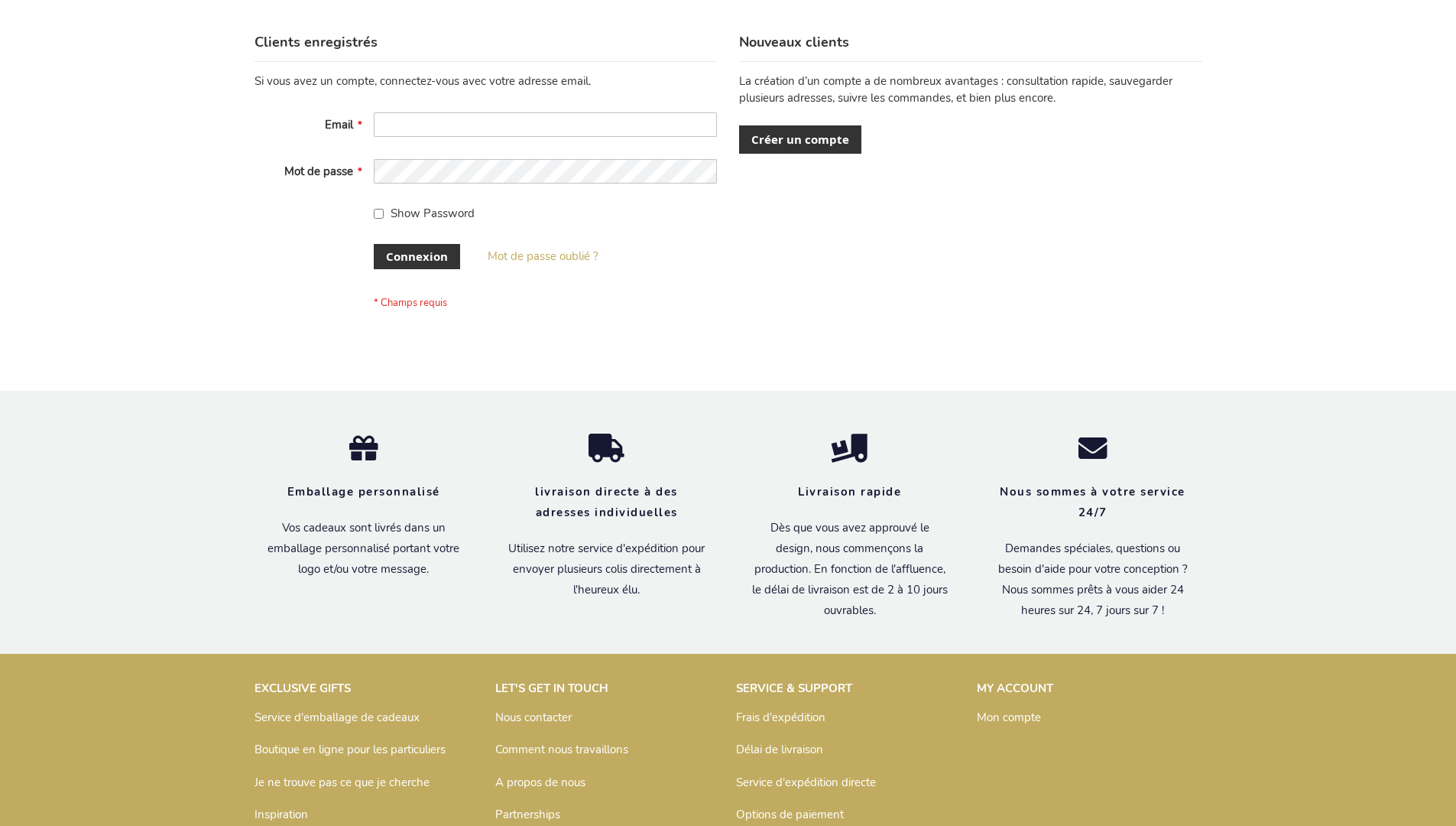
scroll to position [527, 0]
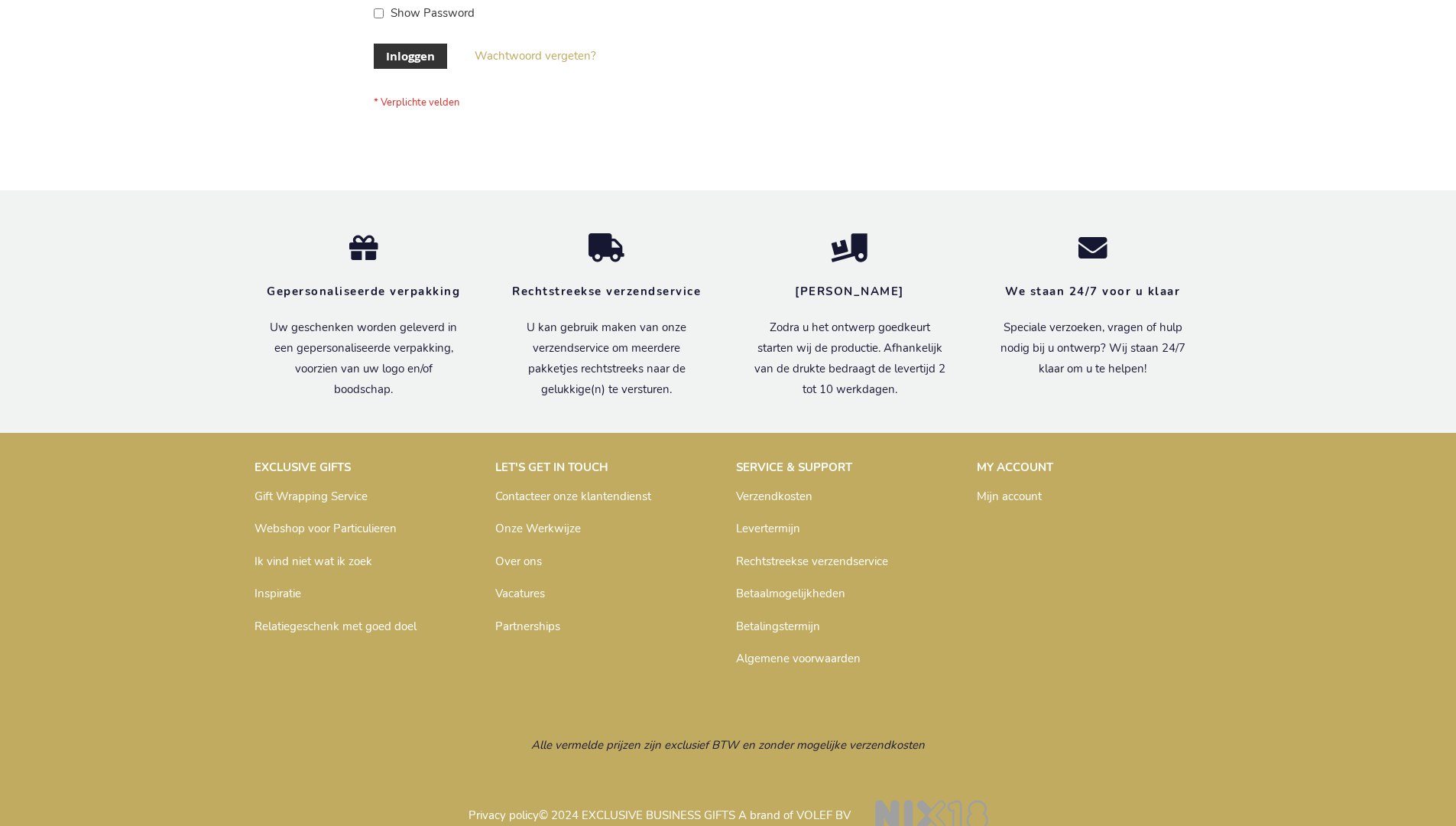
scroll to position [519, 0]
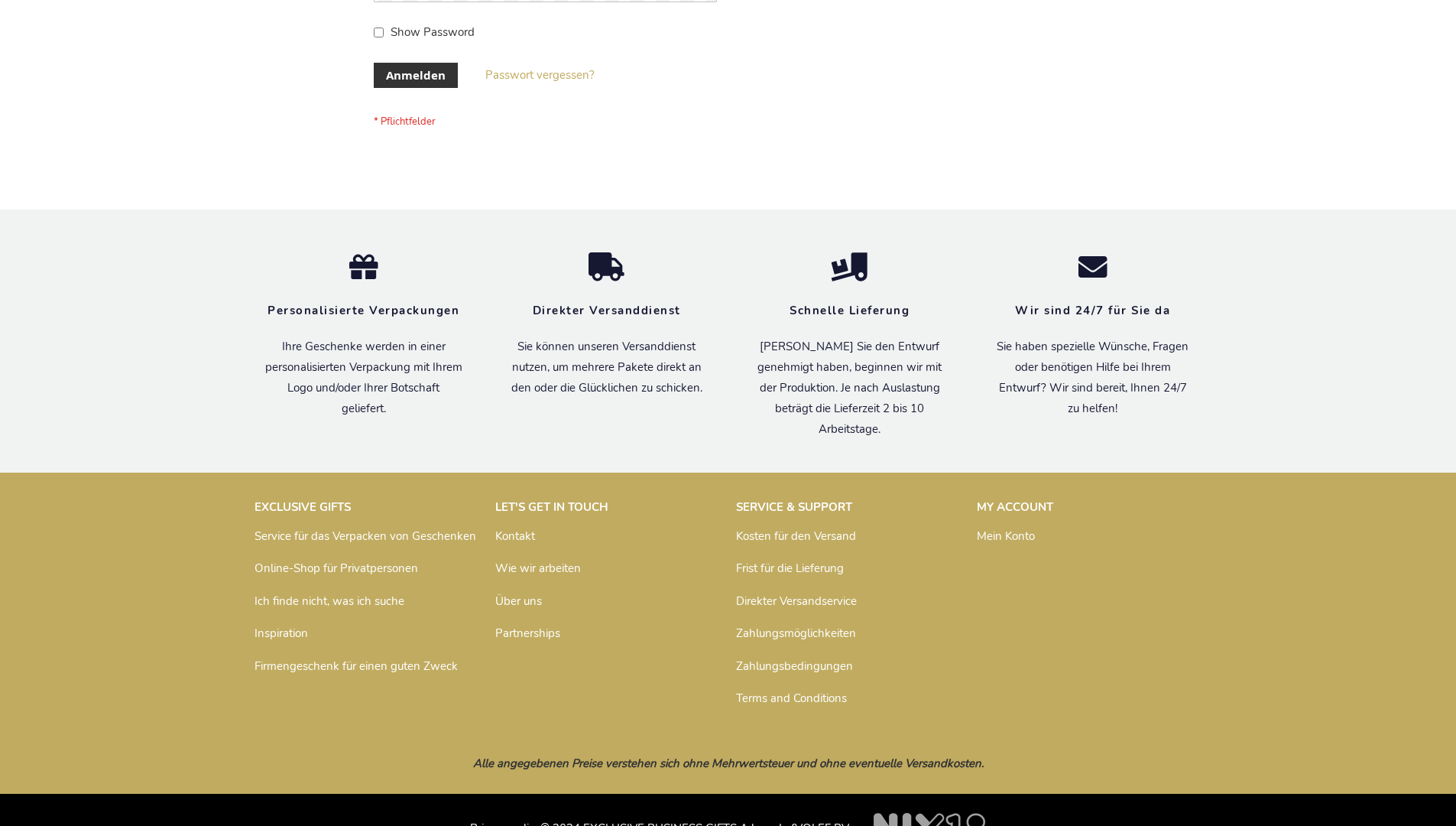
scroll to position [512, 0]
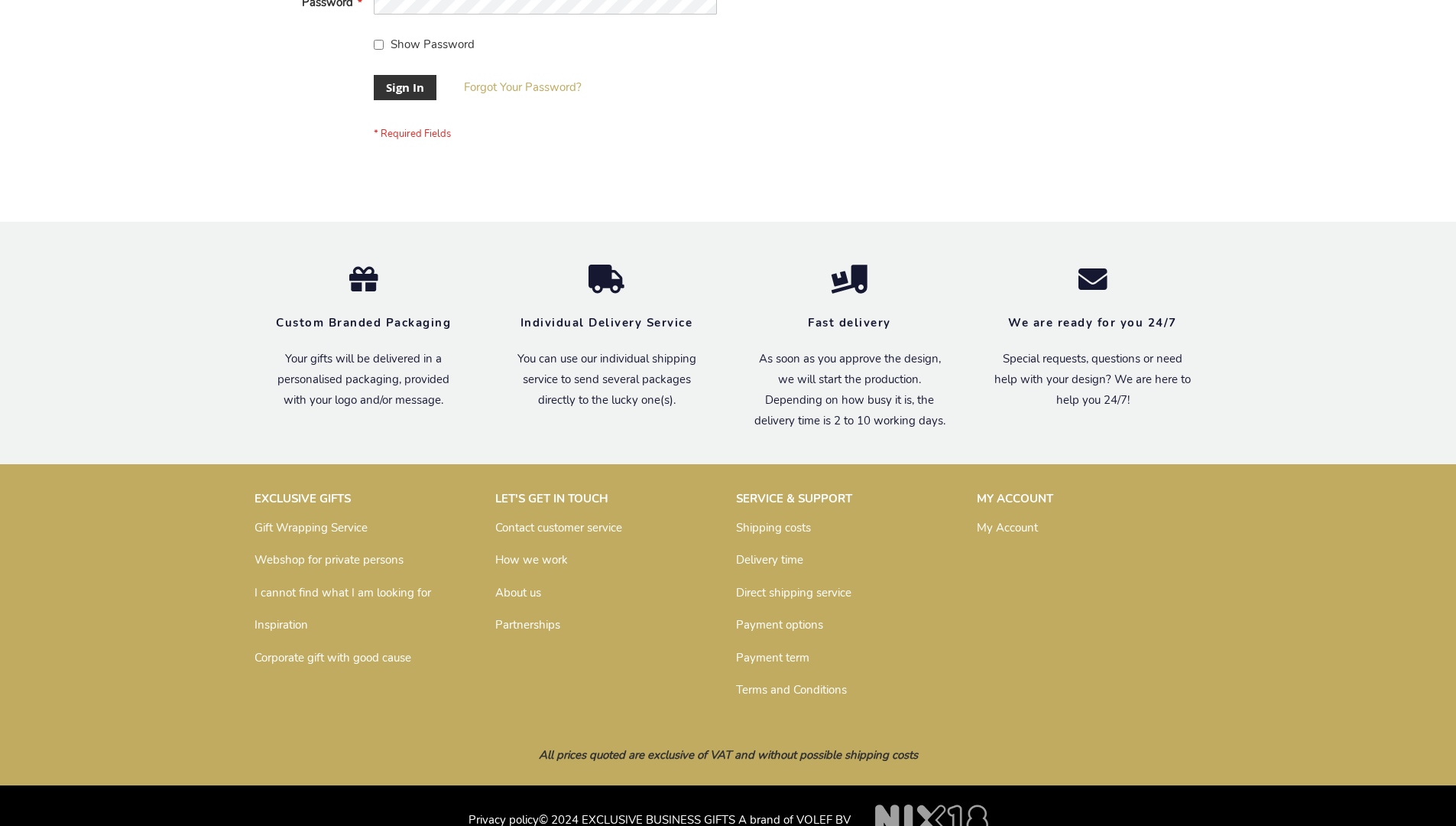
scroll to position [491, 0]
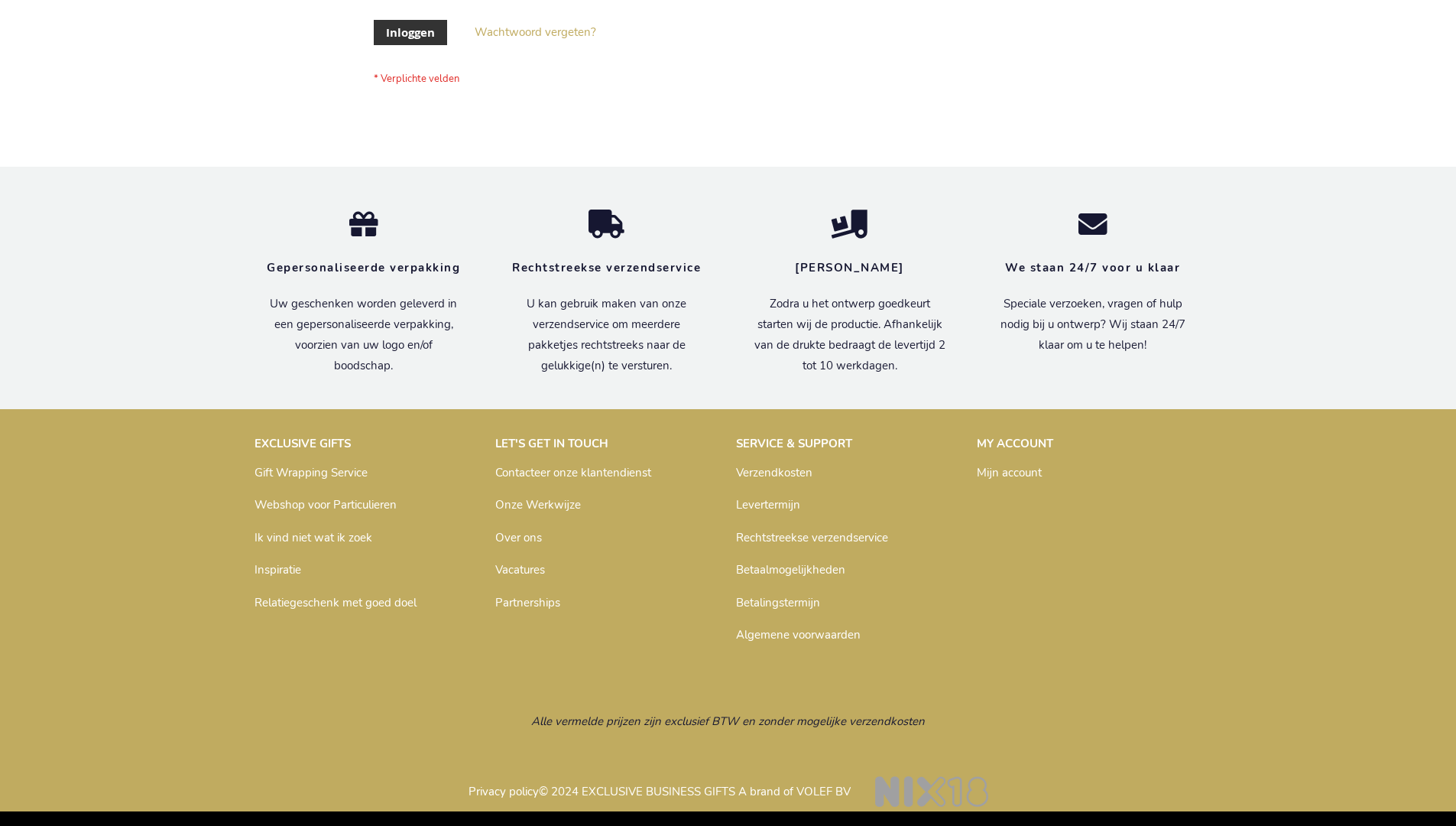
scroll to position [519, 0]
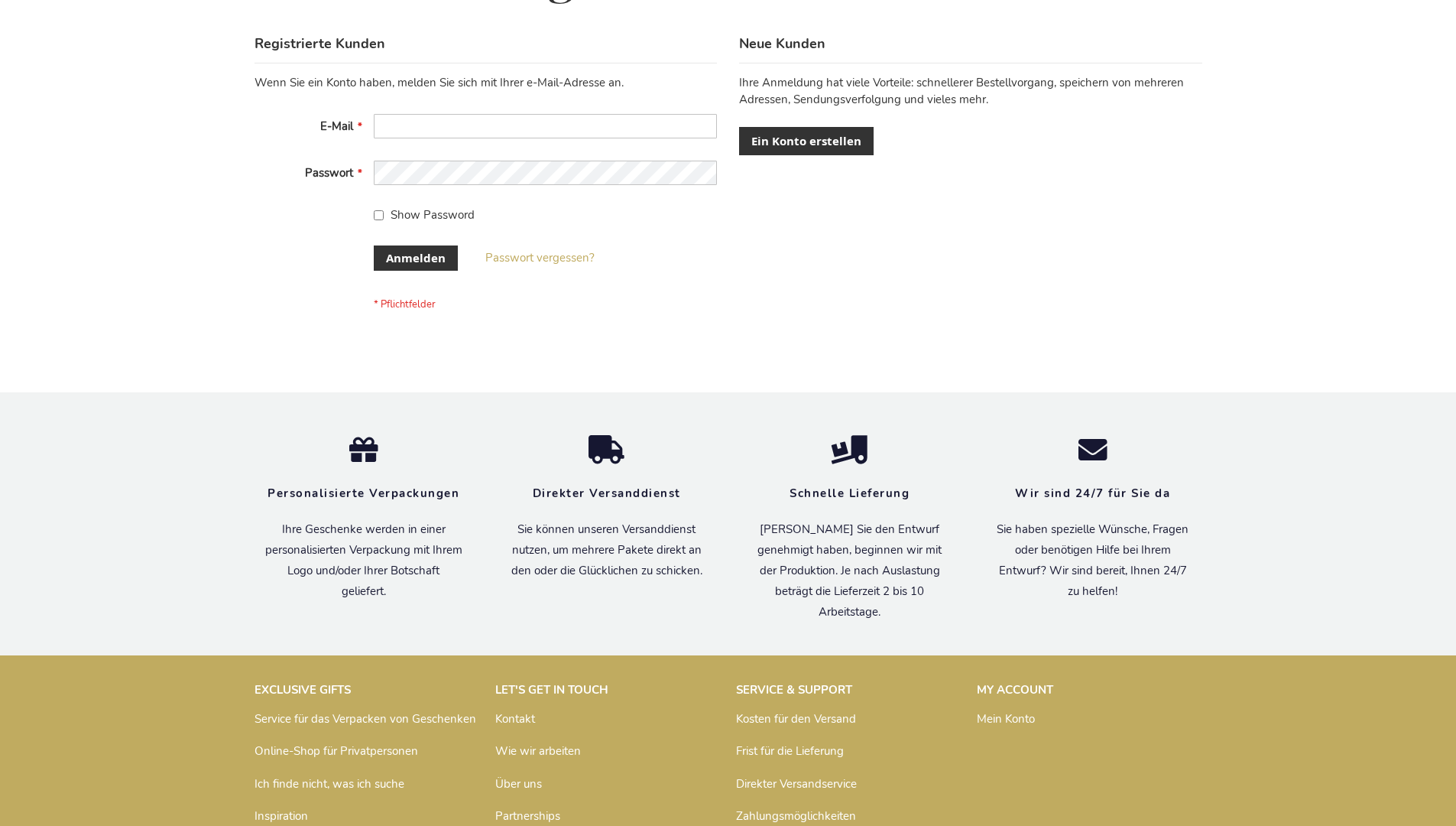
scroll to position [512, 0]
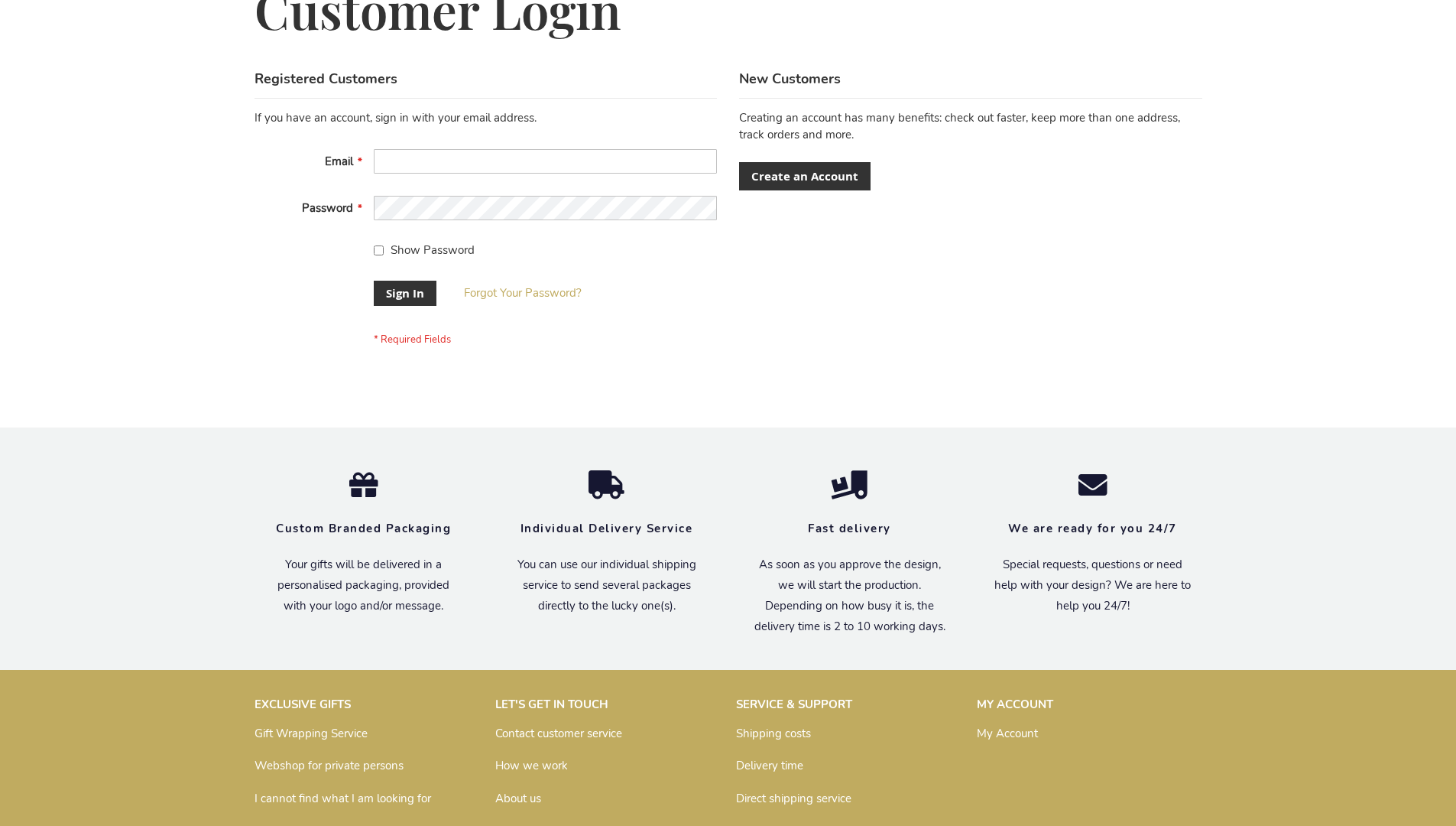
scroll to position [491, 0]
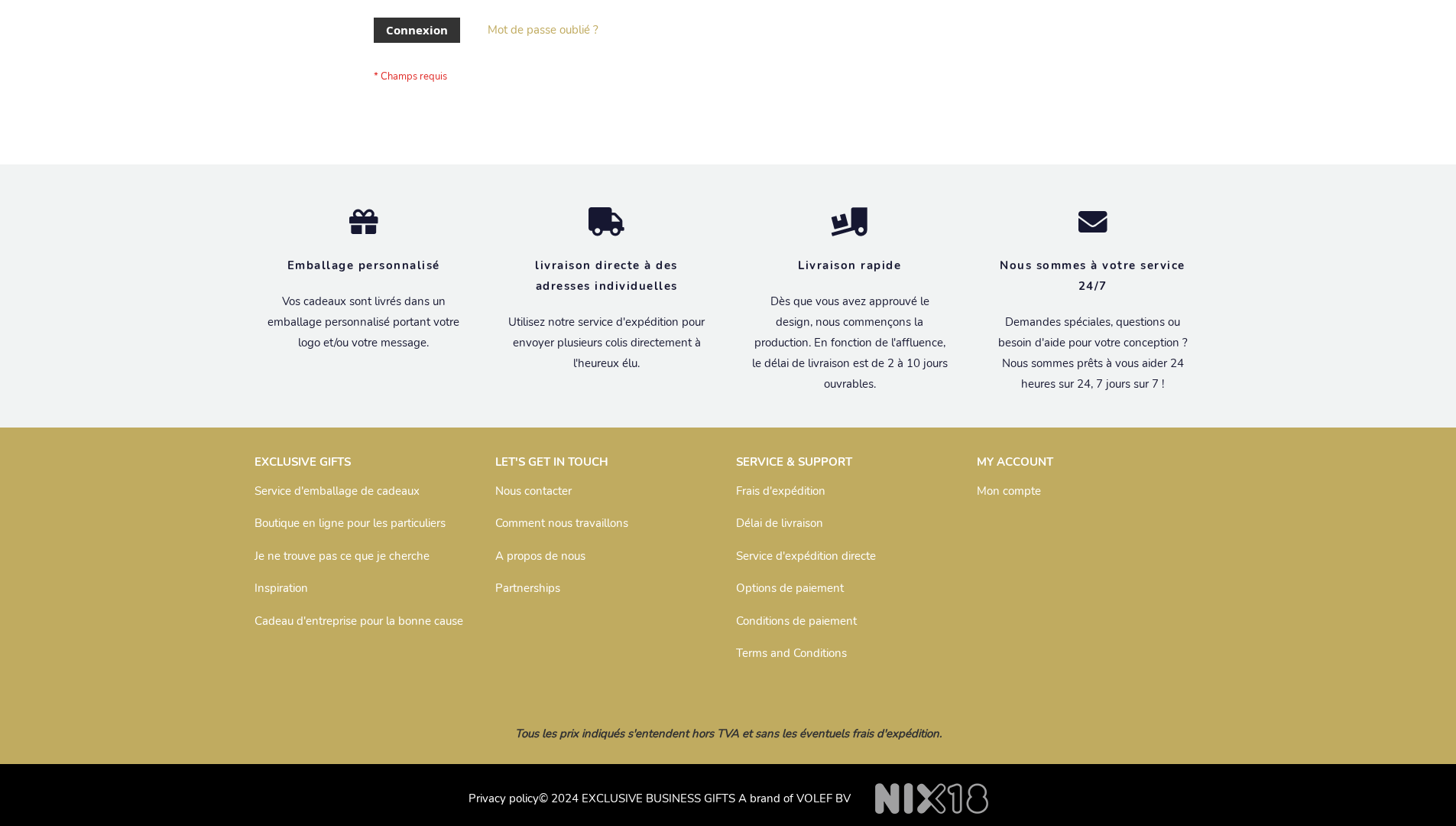
scroll to position [527, 0]
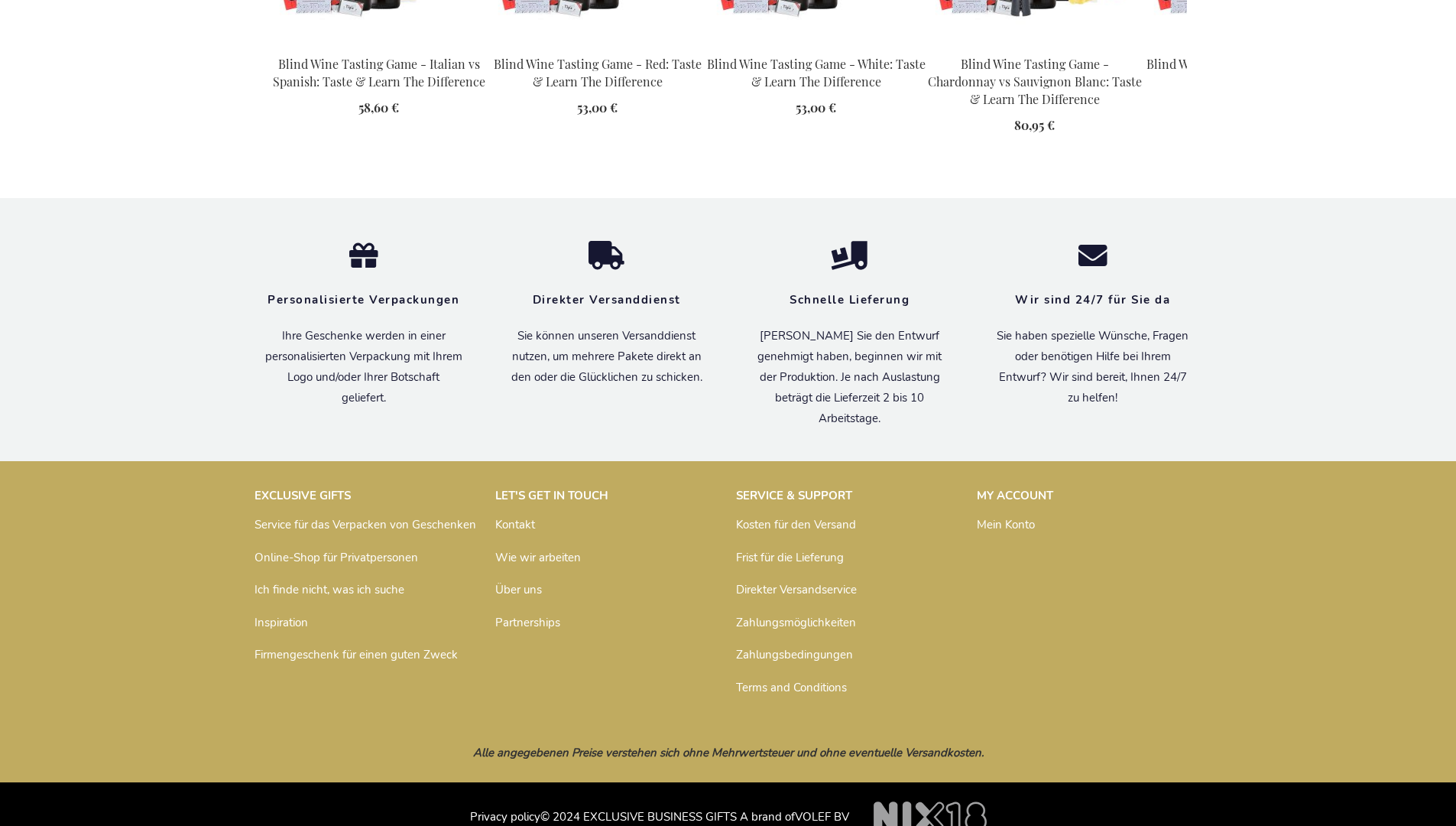
scroll to position [2228, 0]
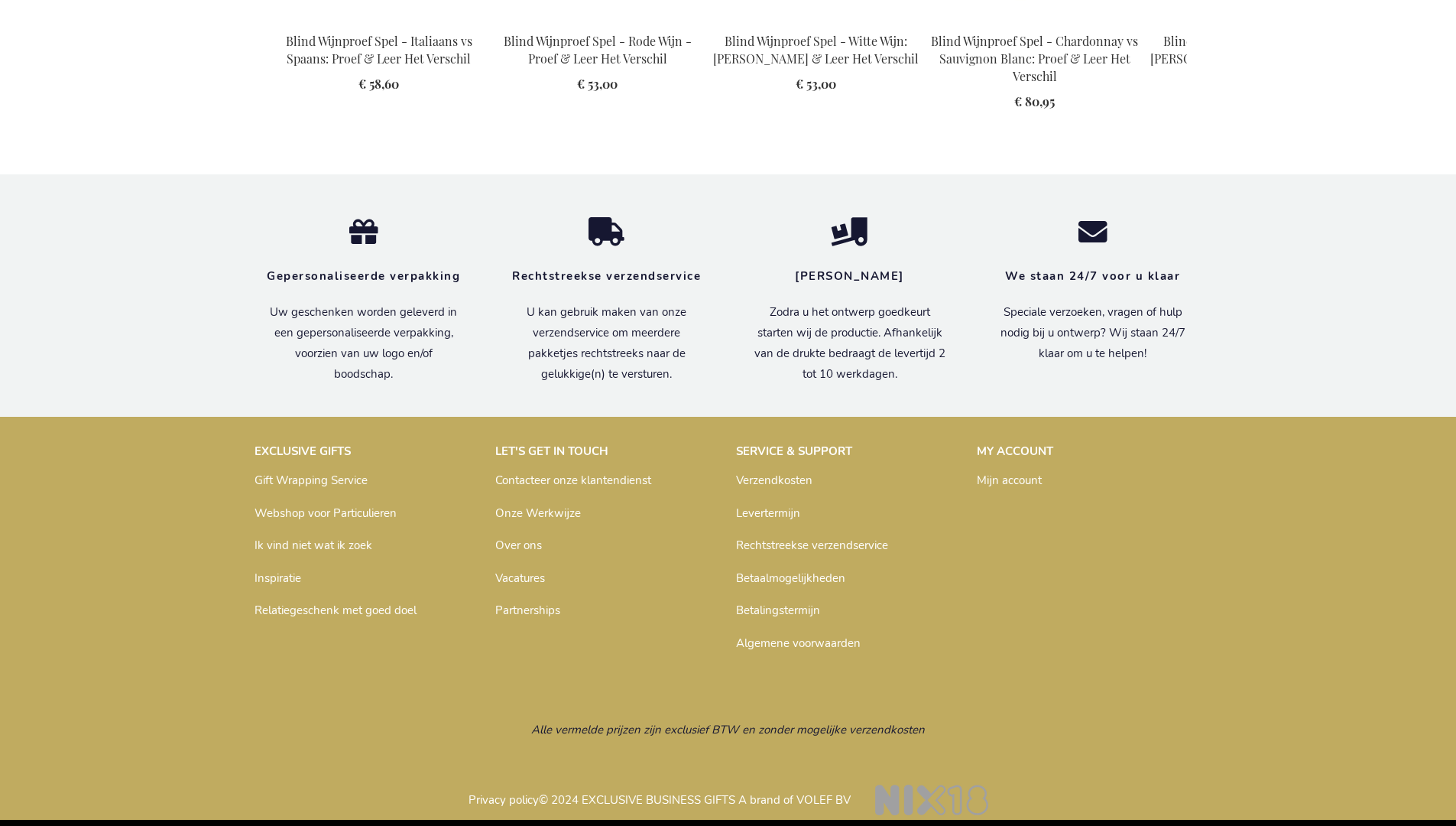
scroll to position [2185, 0]
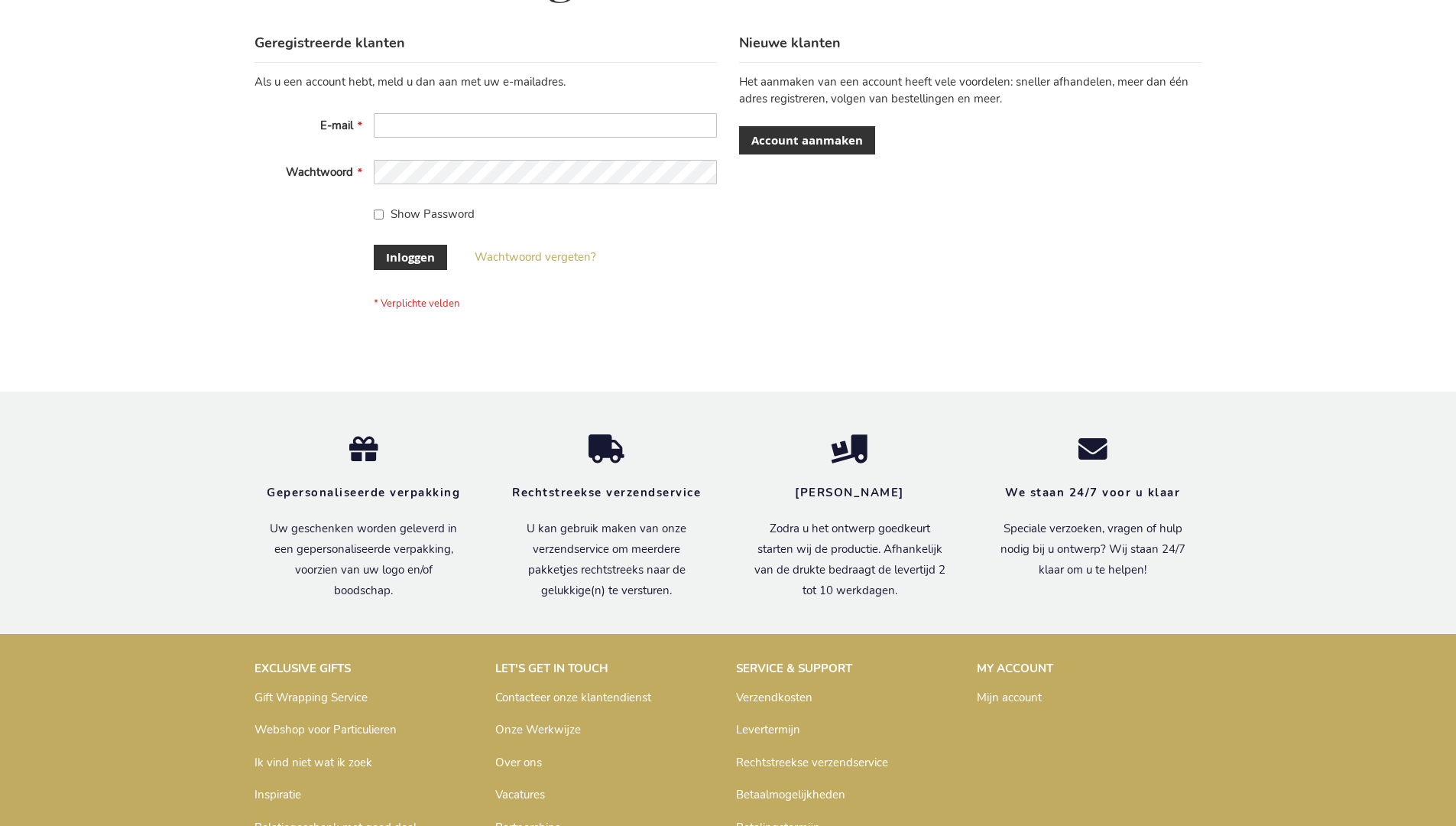
scroll to position [519, 0]
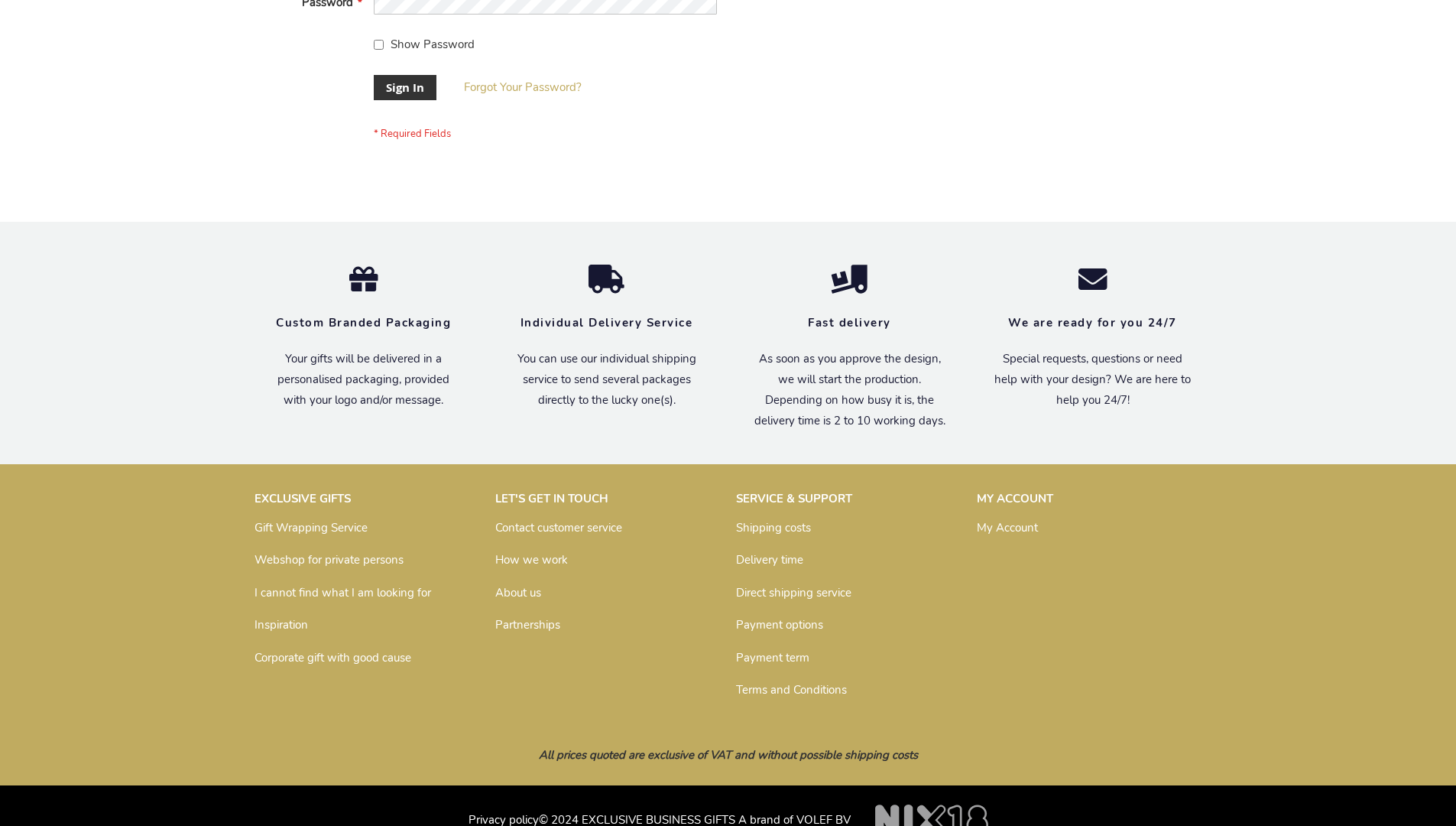
scroll to position [491, 0]
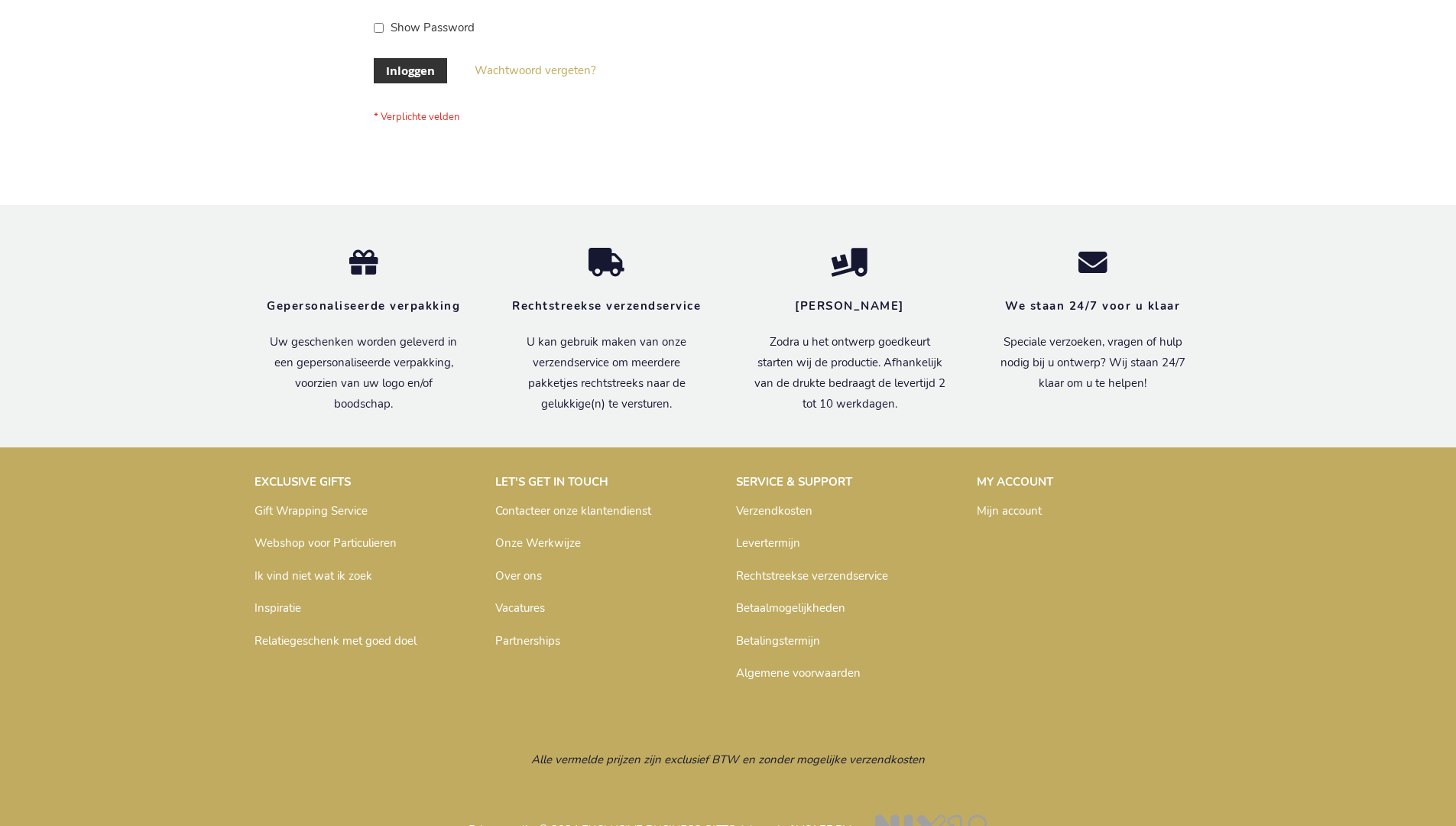
scroll to position [519, 0]
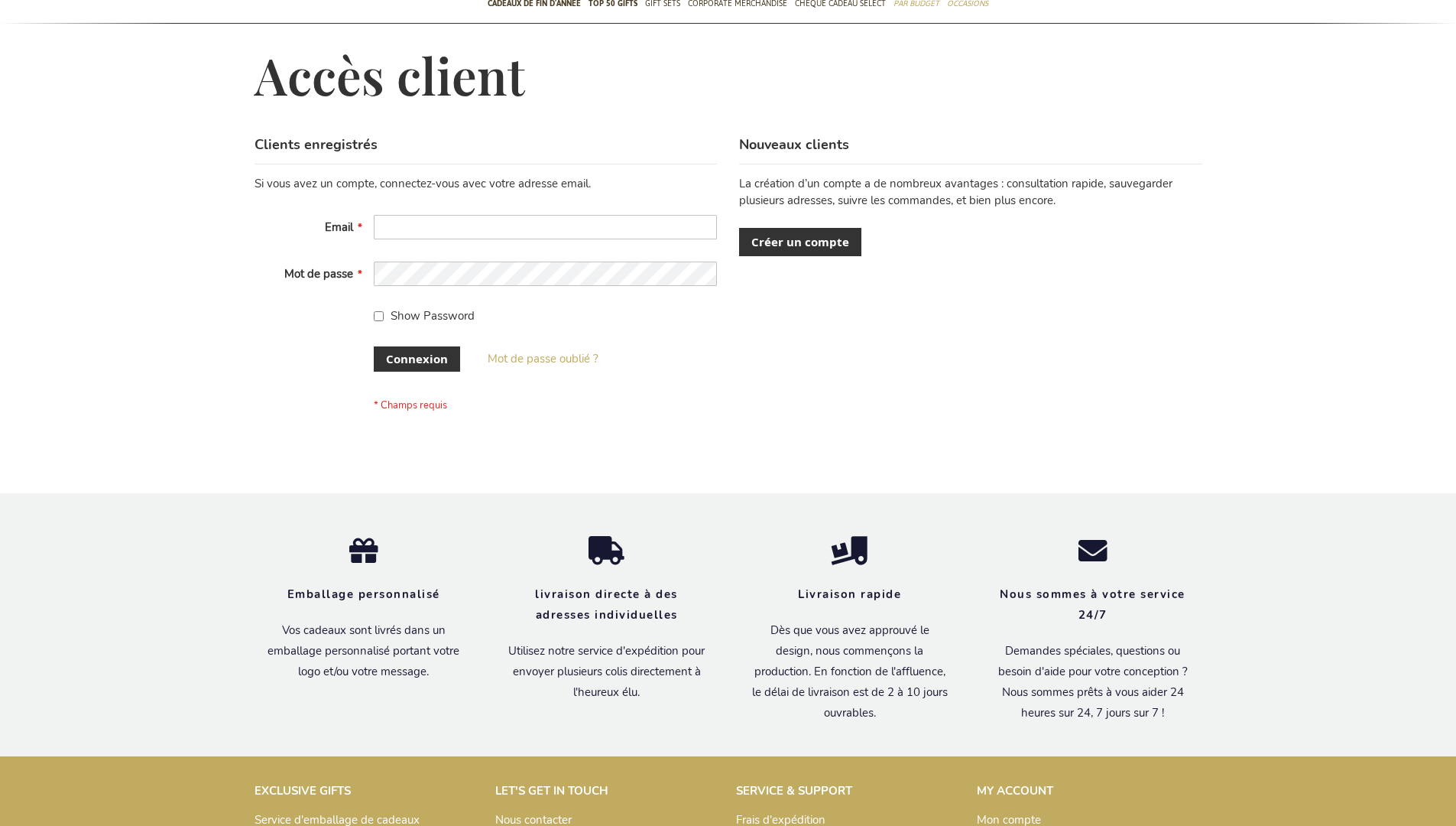
scroll to position [515, 0]
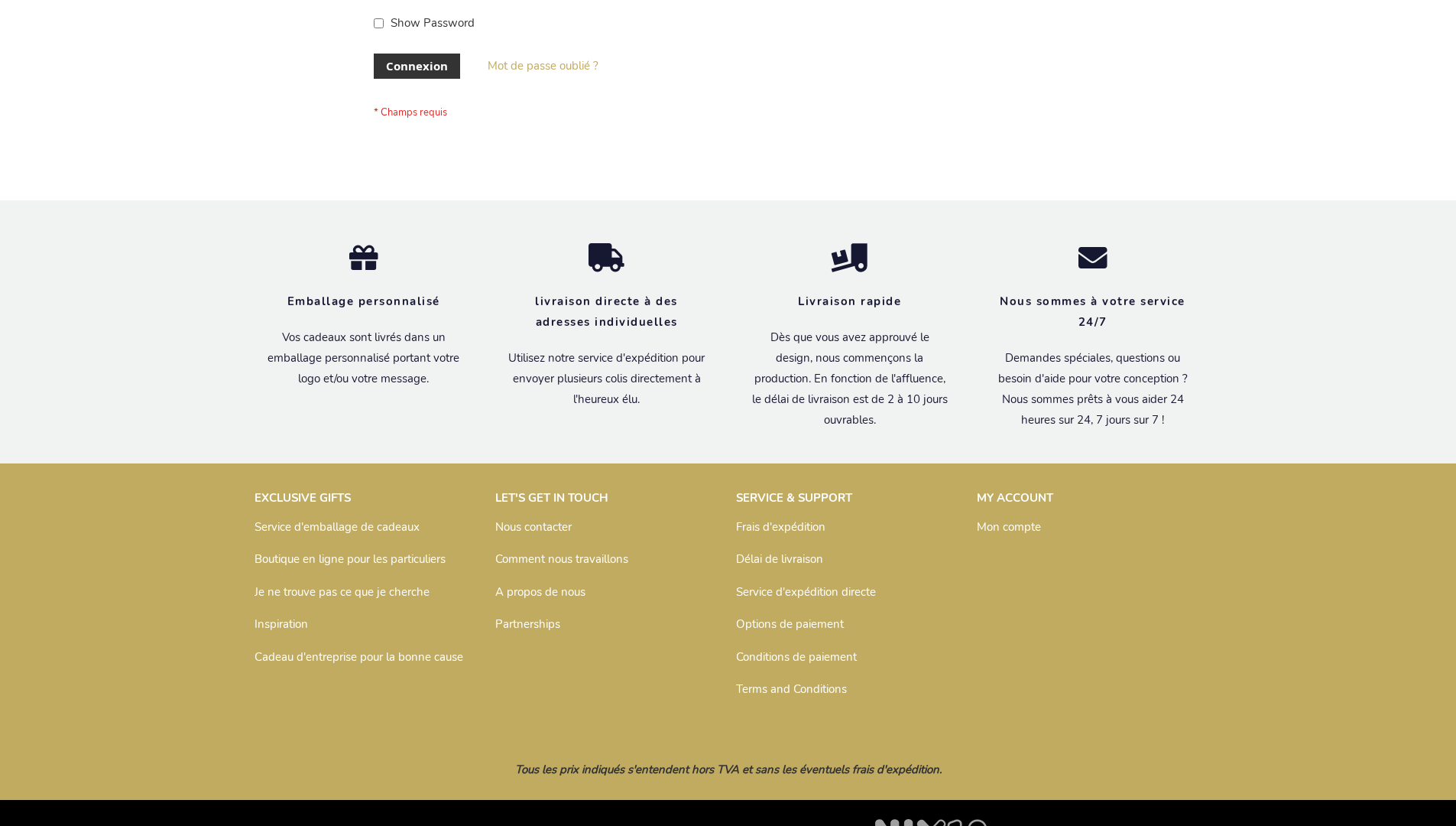
scroll to position [527, 0]
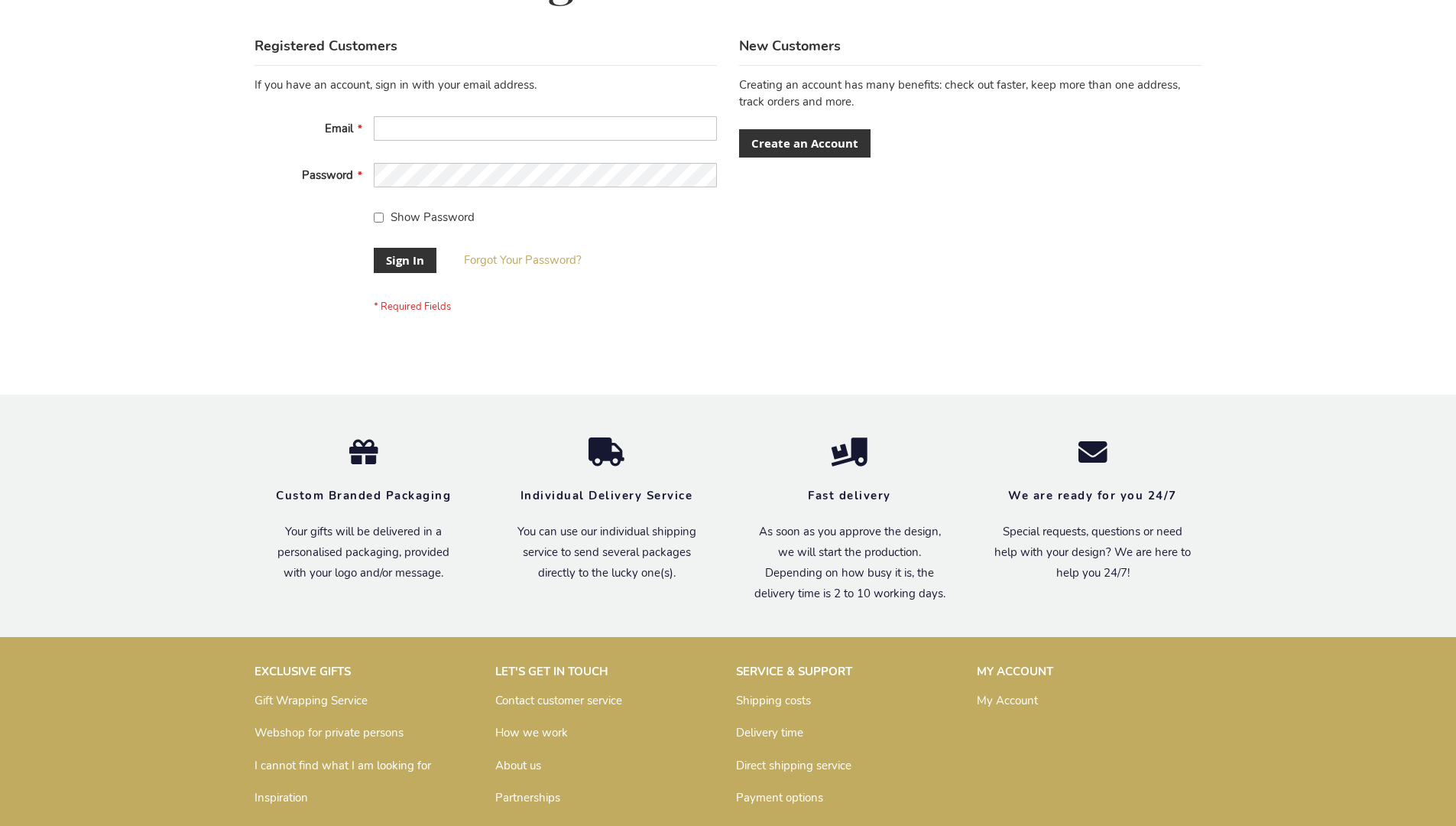
scroll to position [491, 0]
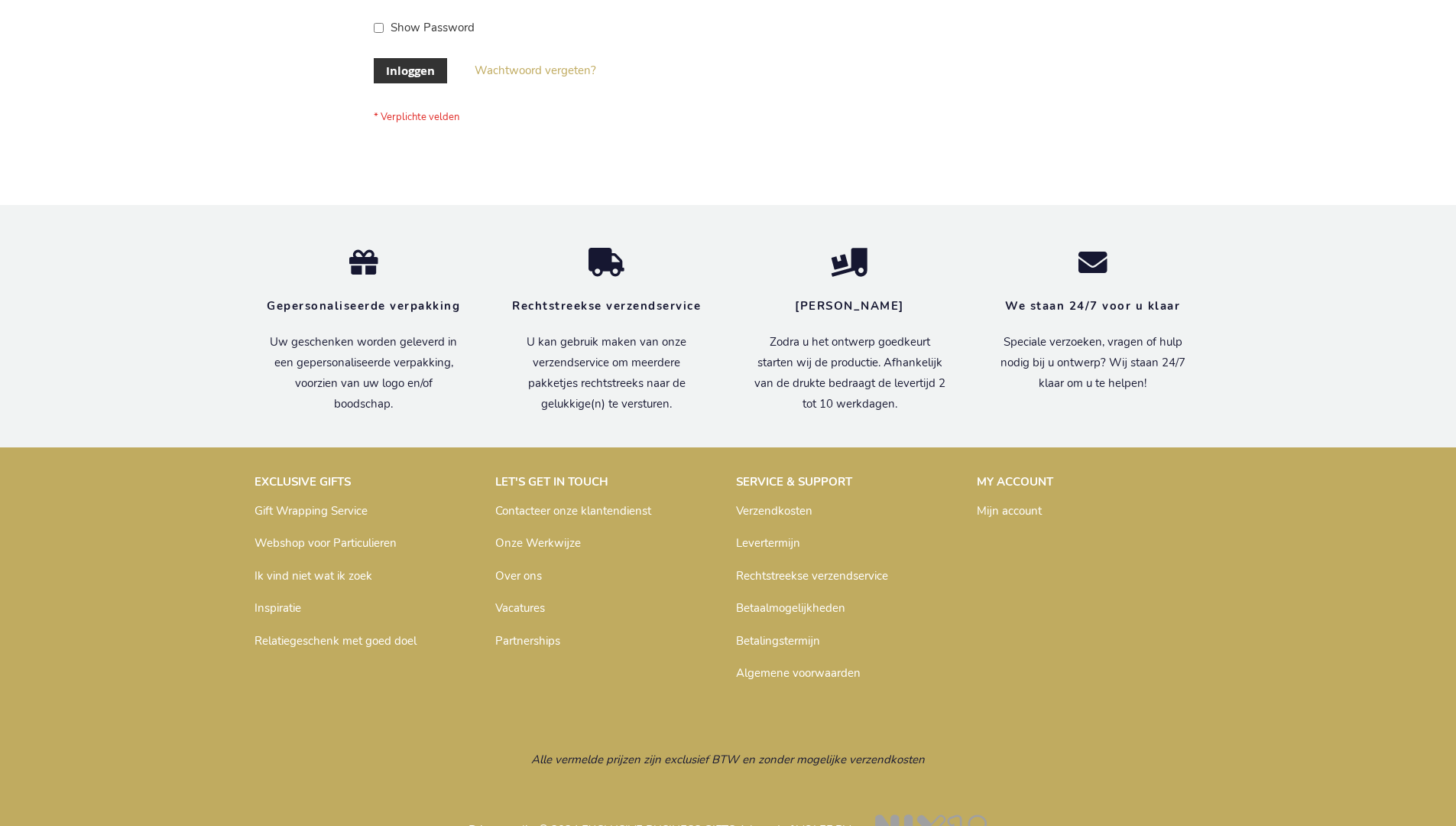
scroll to position [519, 0]
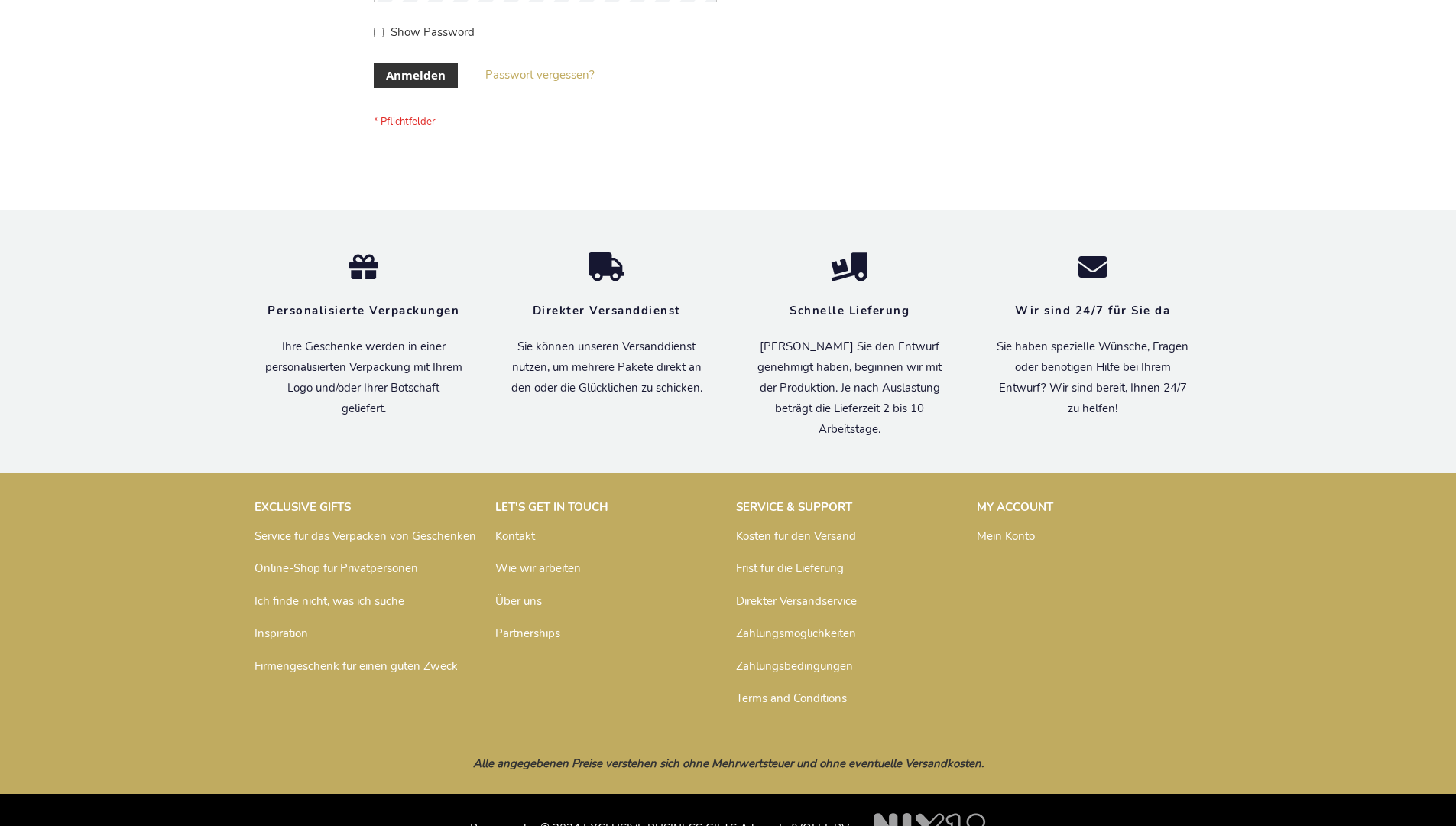
scroll to position [512, 0]
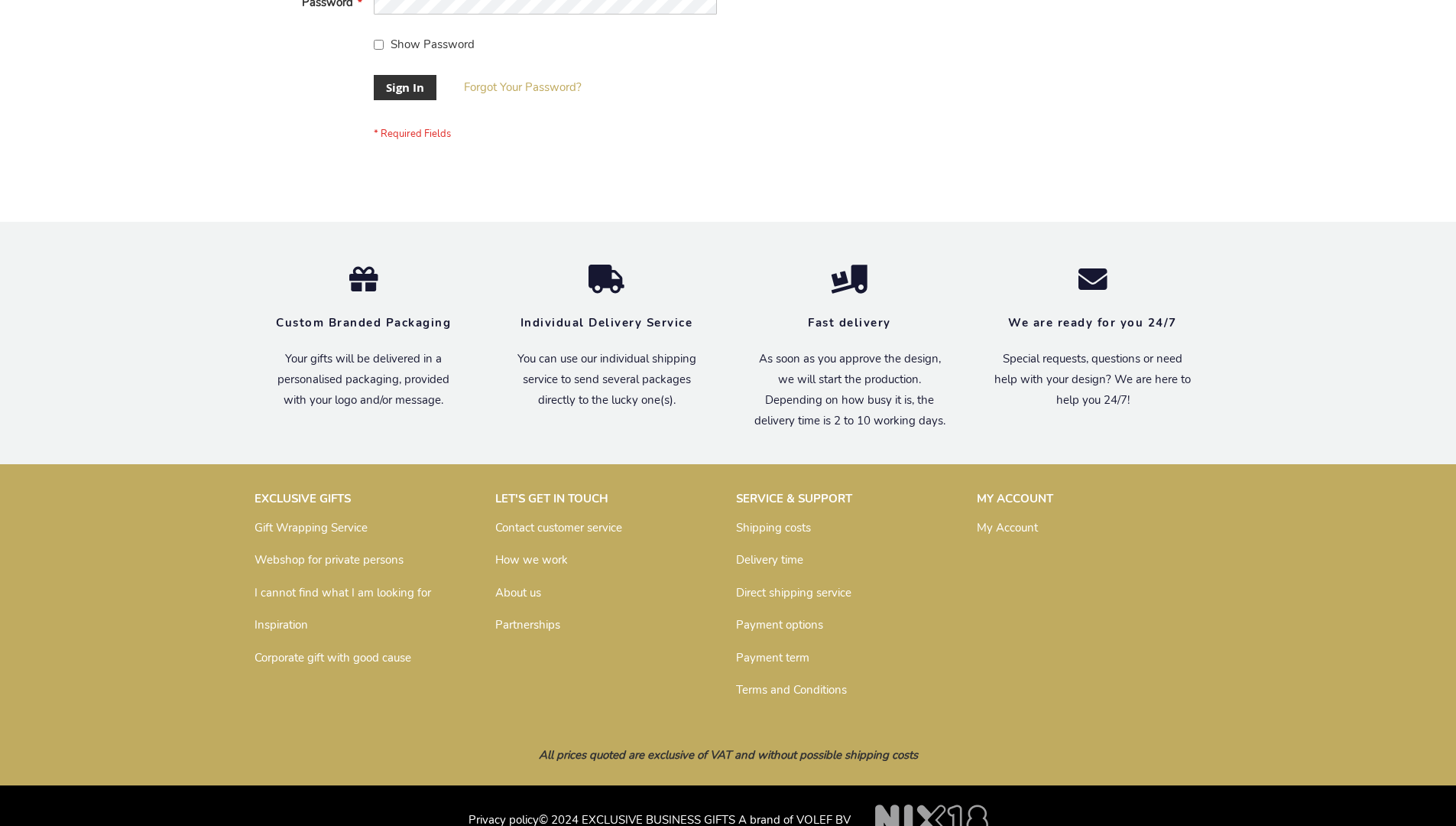
scroll to position [491, 0]
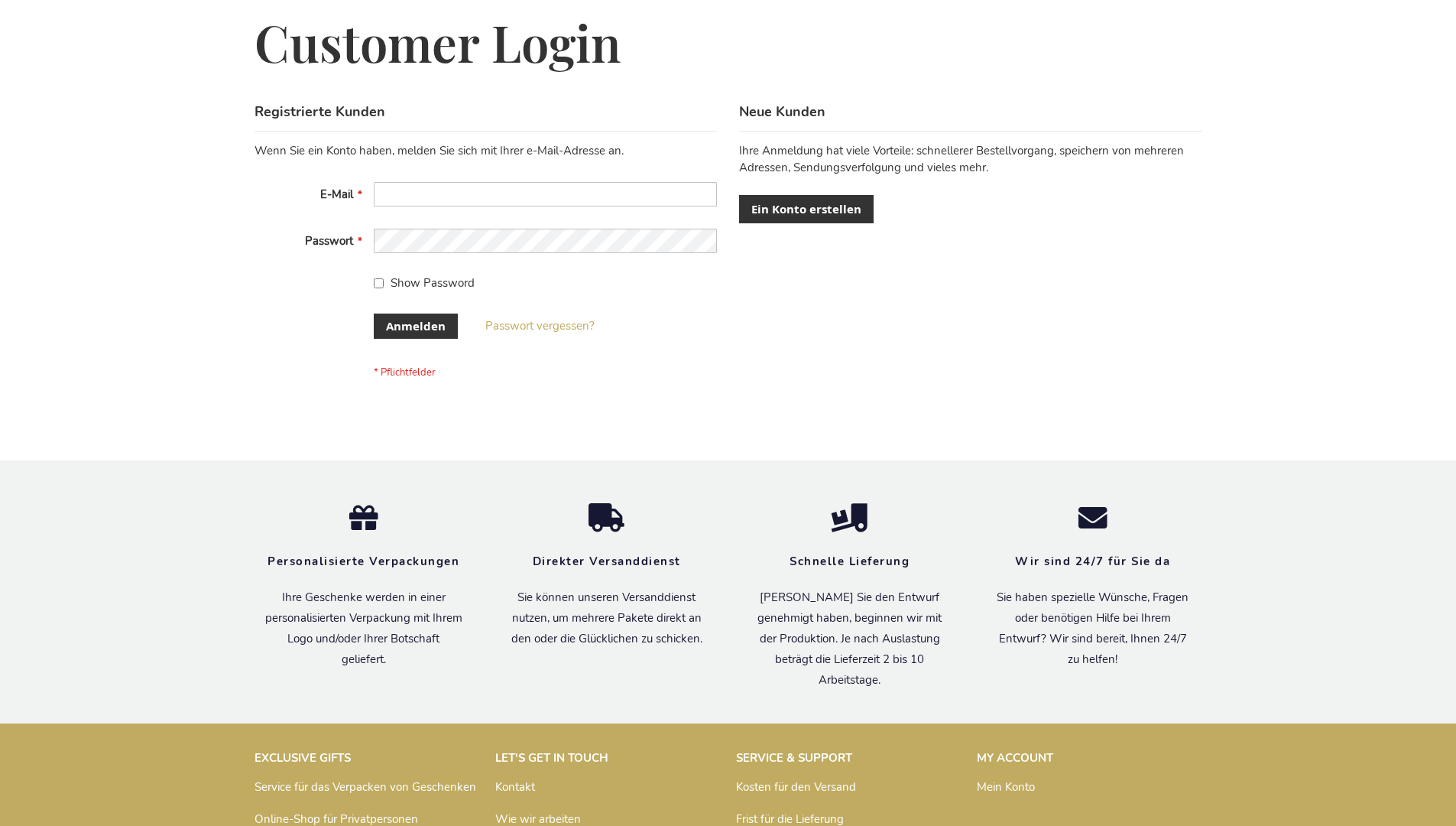
scroll to position [512, 0]
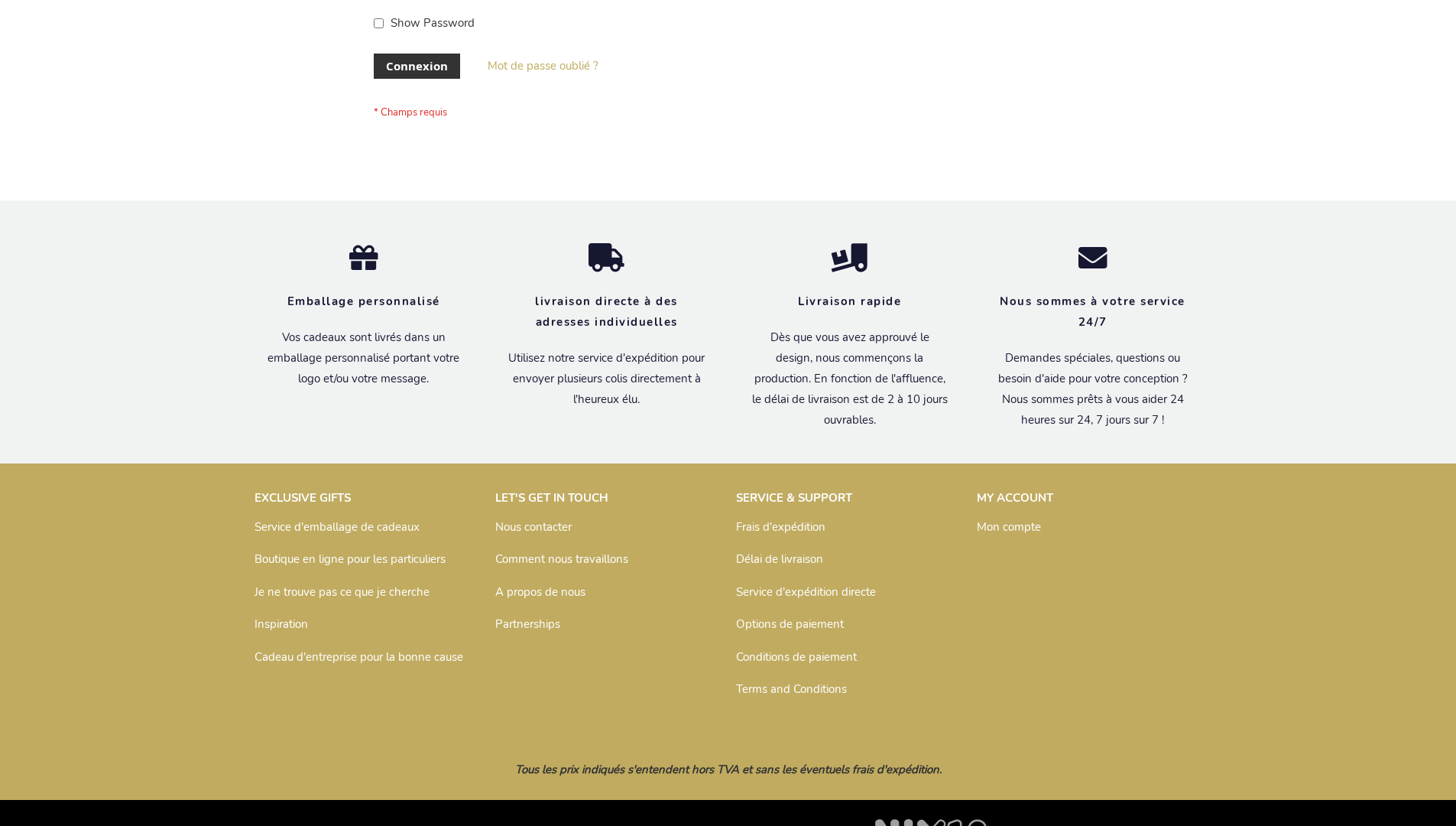
scroll to position [527, 0]
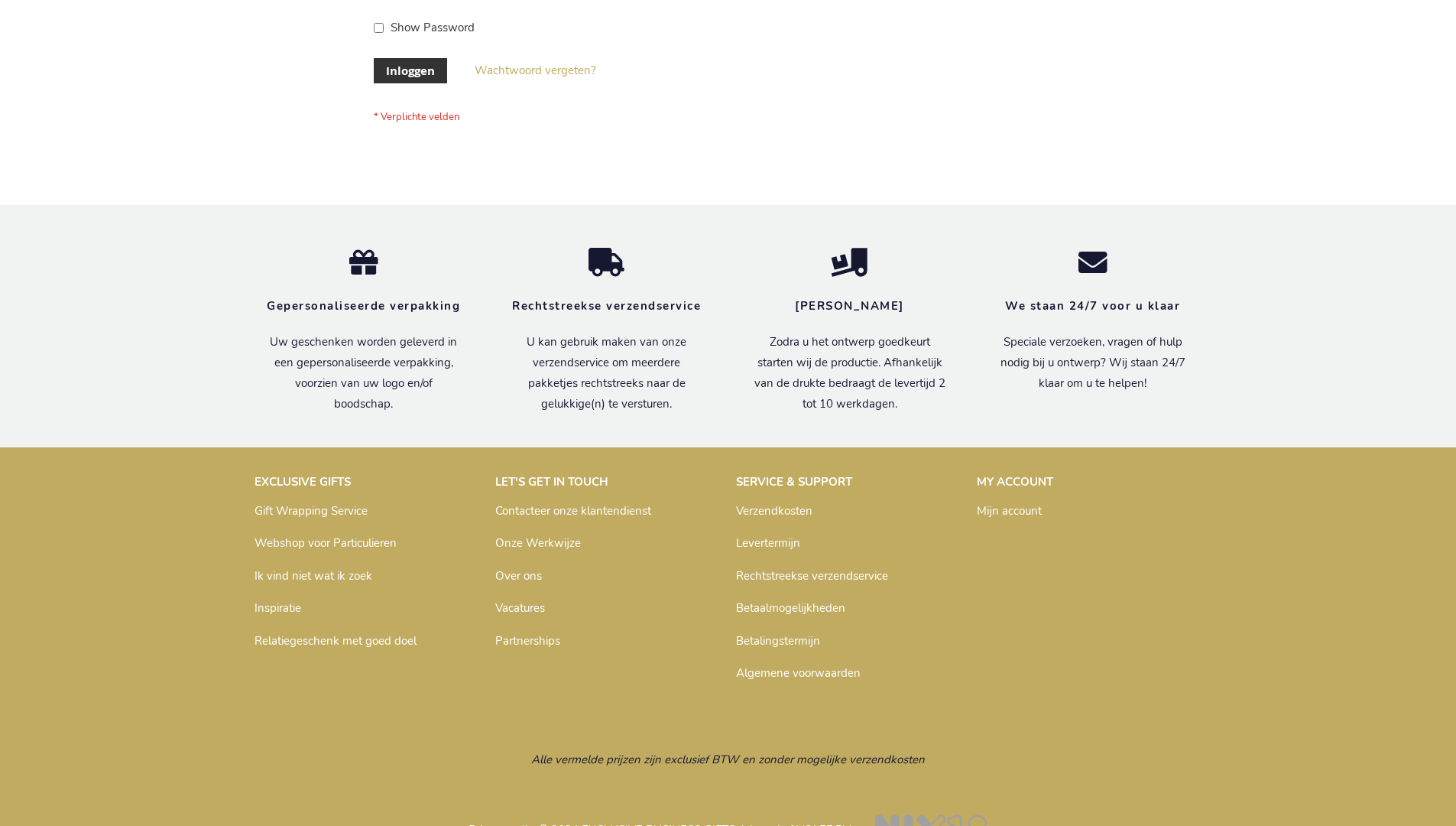
scroll to position [519, 0]
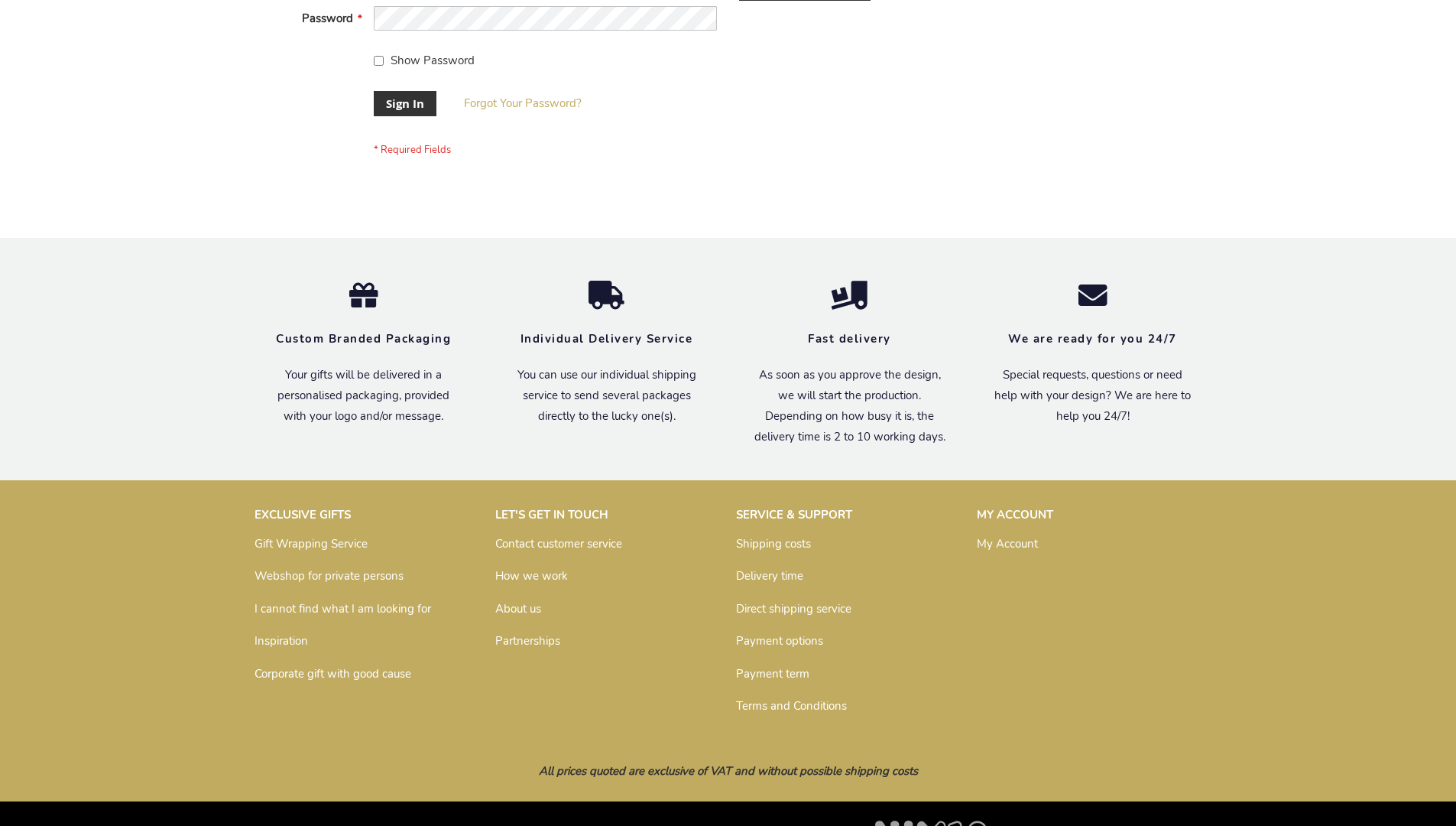
scroll to position [491, 0]
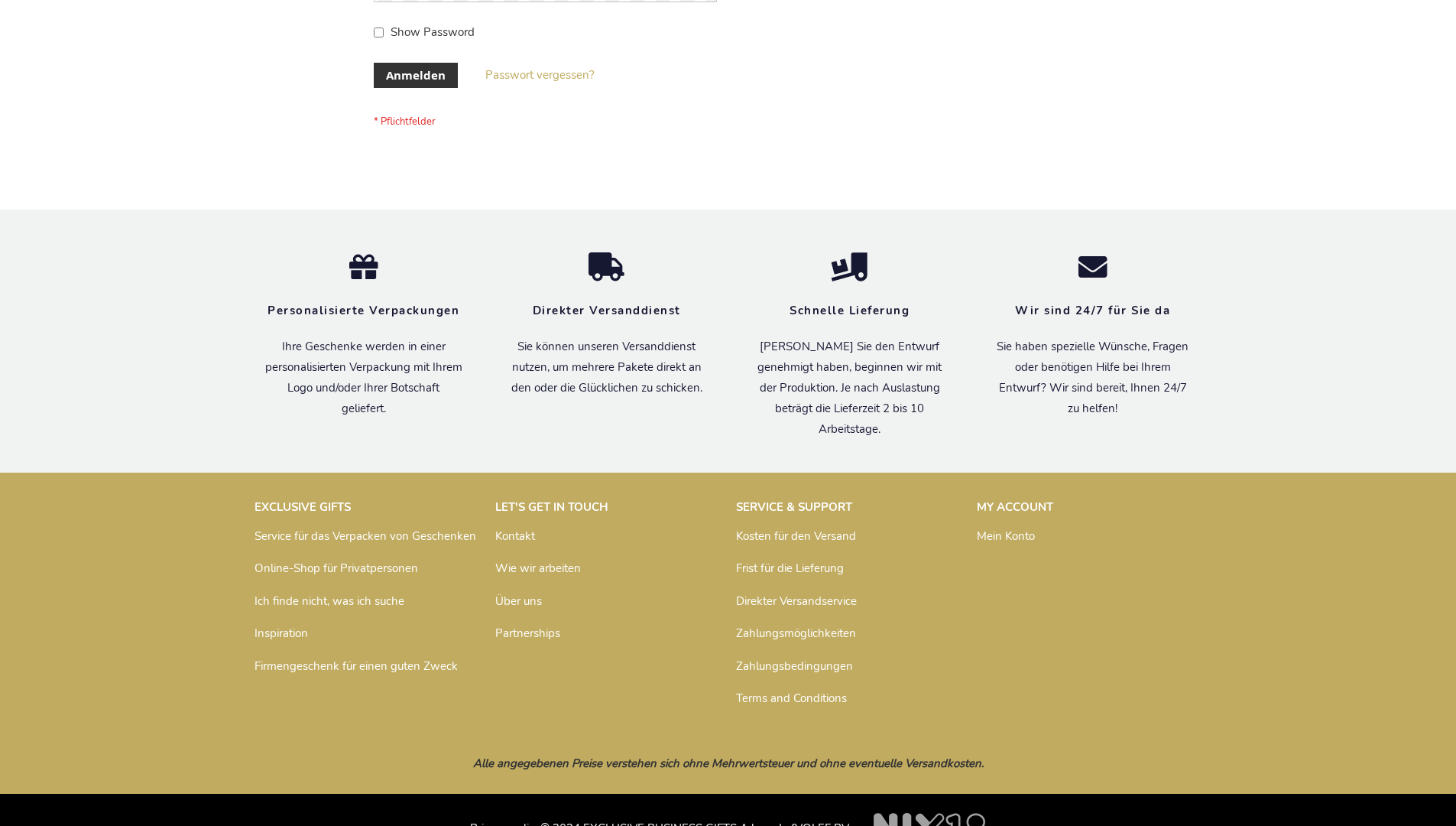
scroll to position [512, 0]
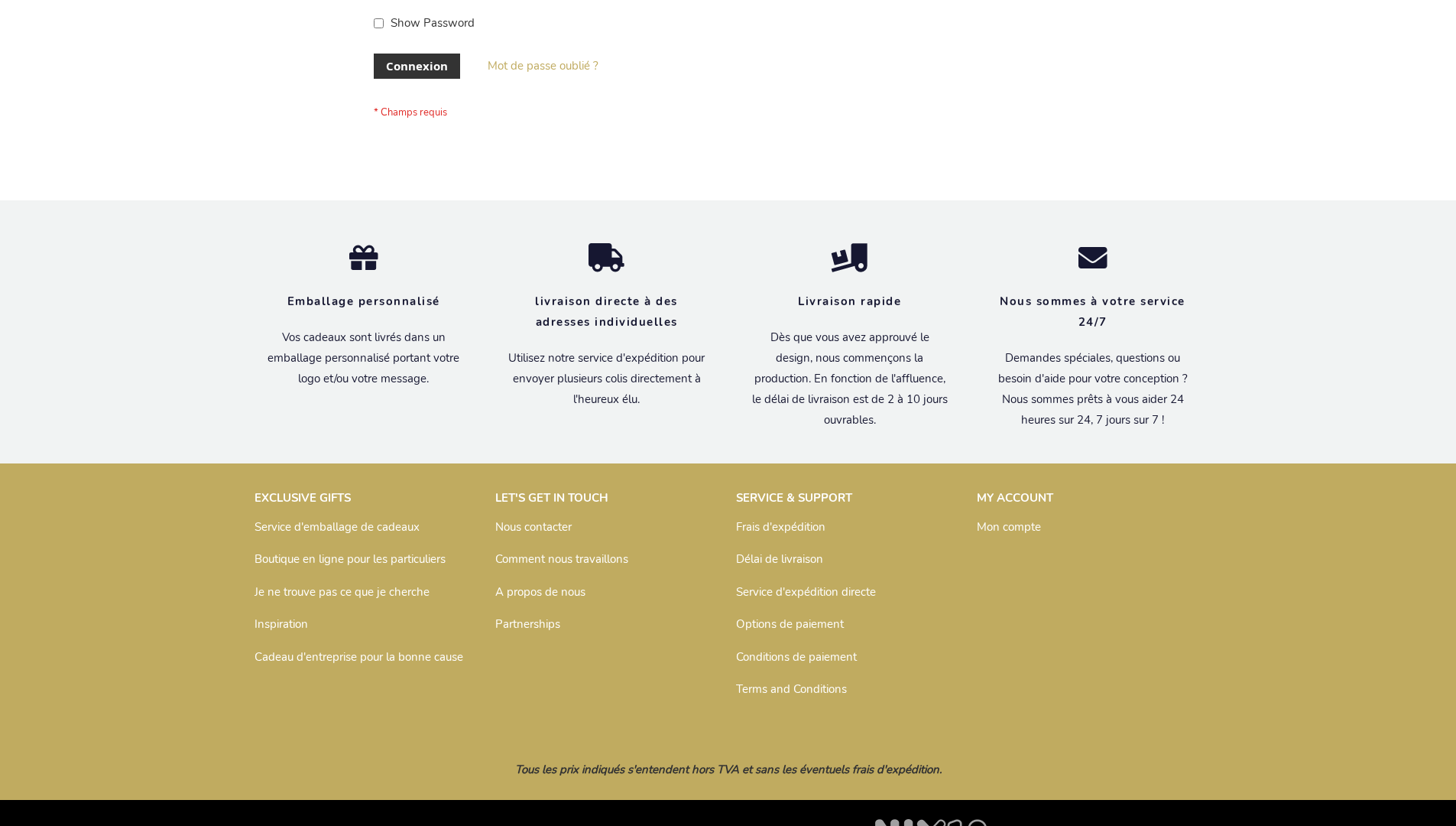
scroll to position [527, 0]
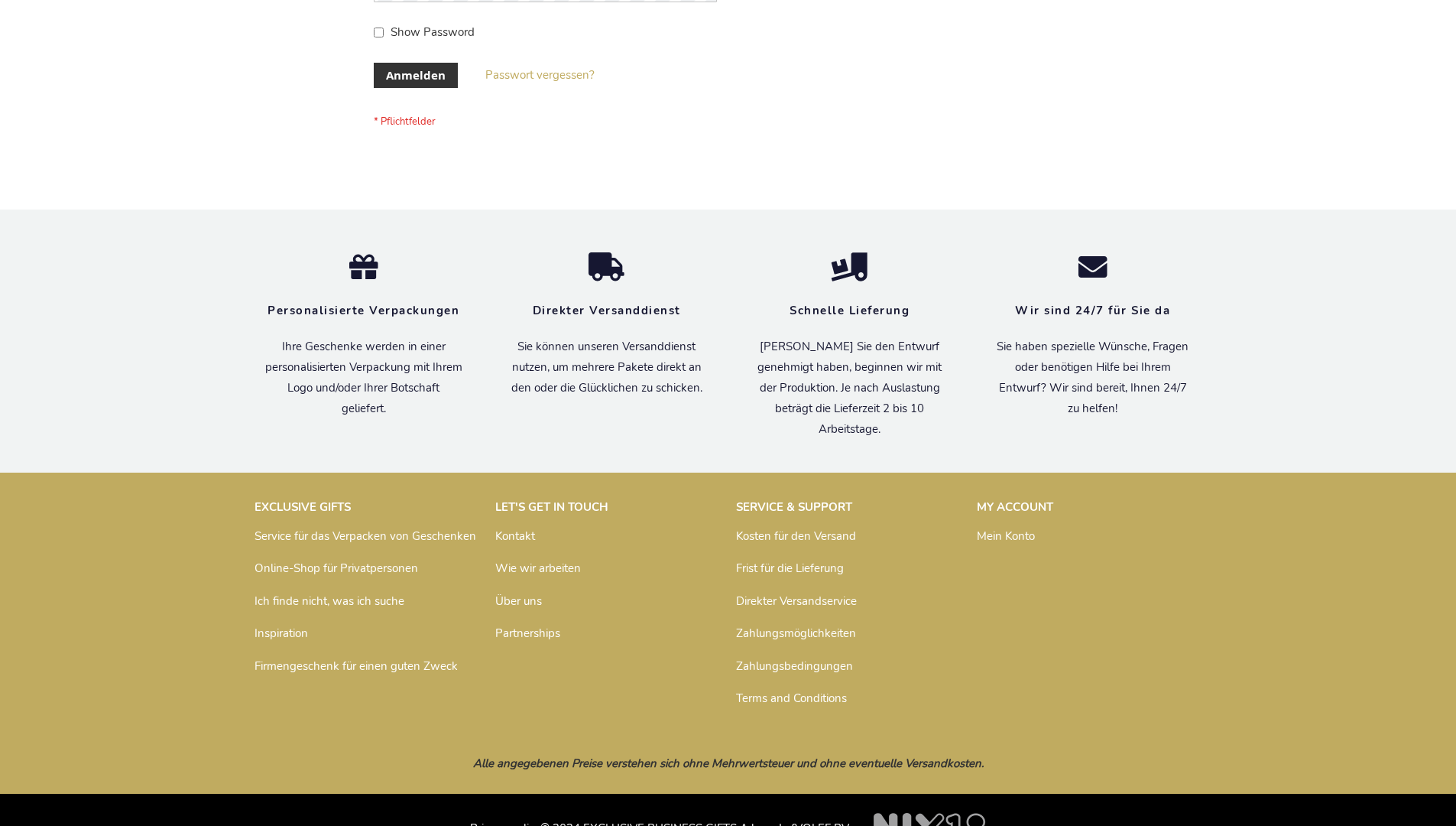
scroll to position [512, 0]
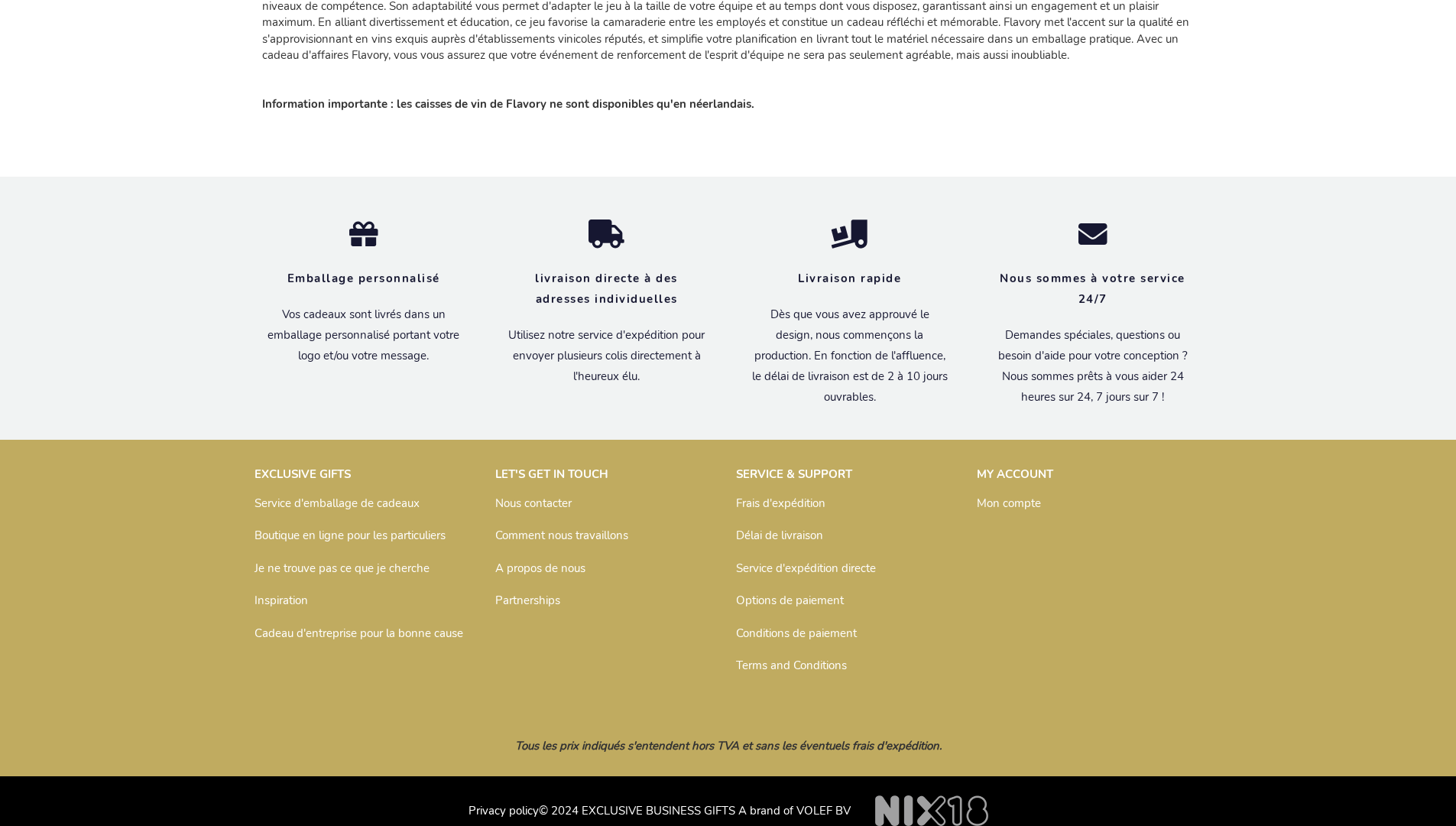
scroll to position [2299, 0]
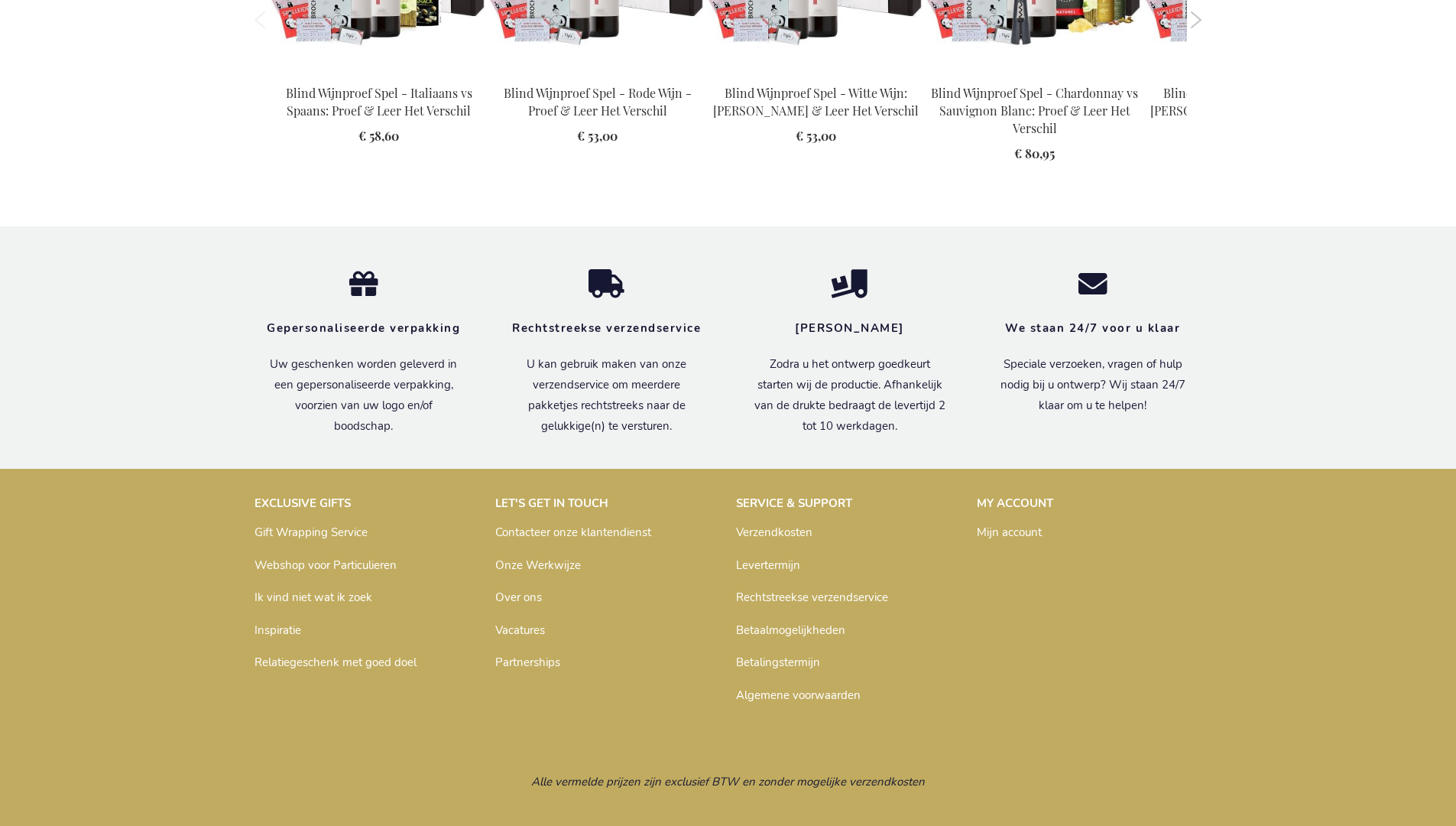
scroll to position [2185, 0]
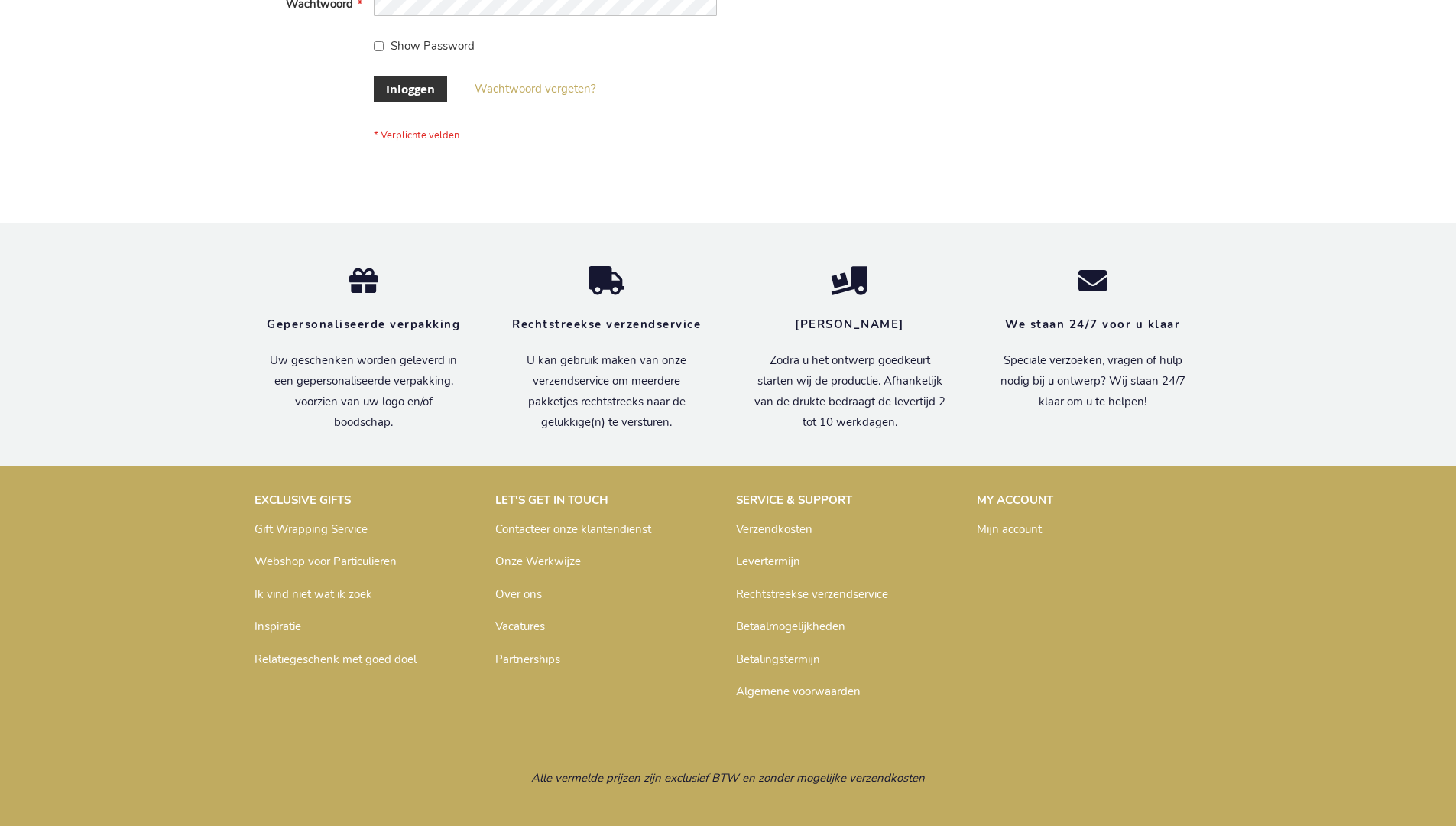
scroll to position [519, 0]
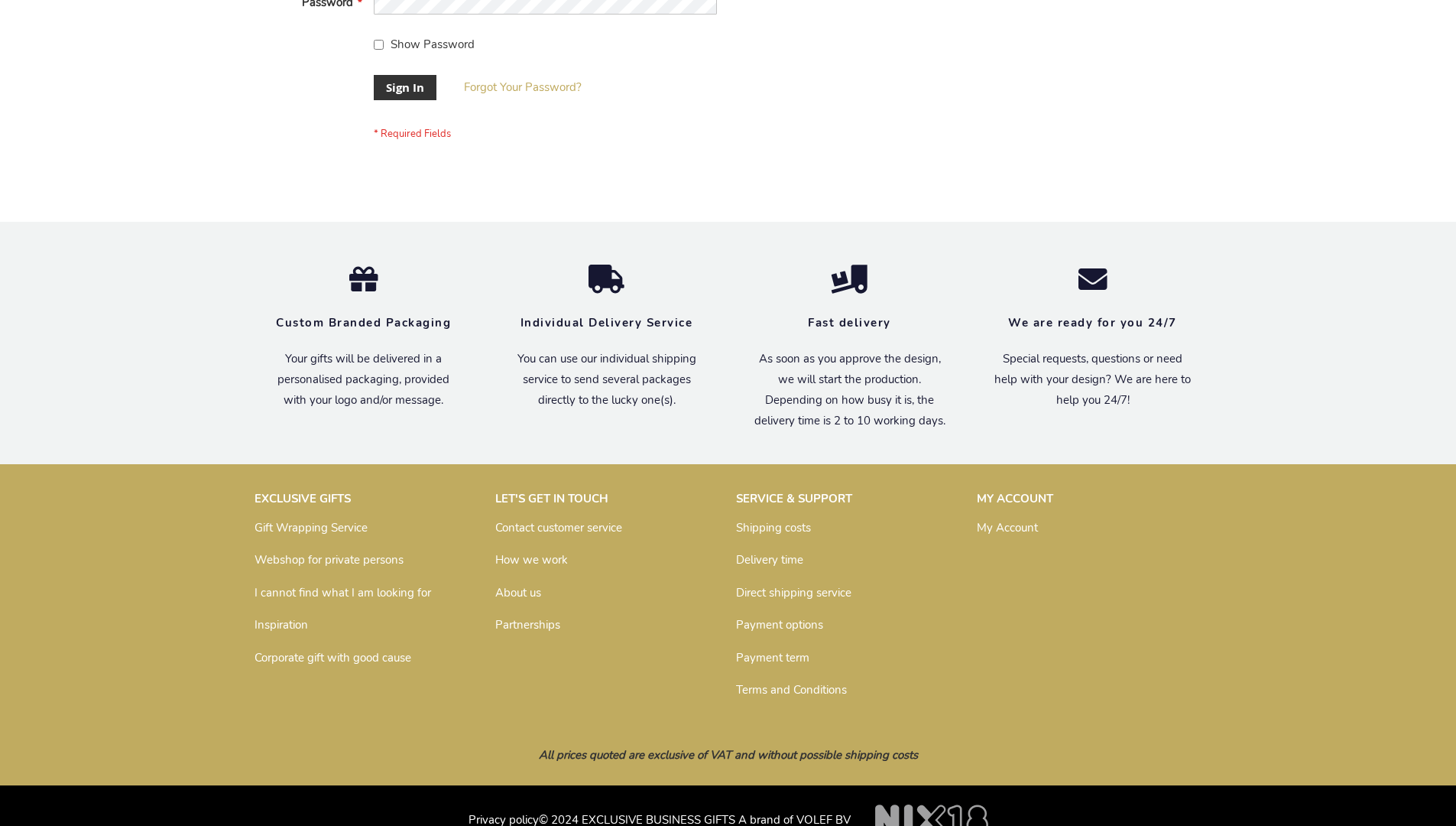
scroll to position [491, 0]
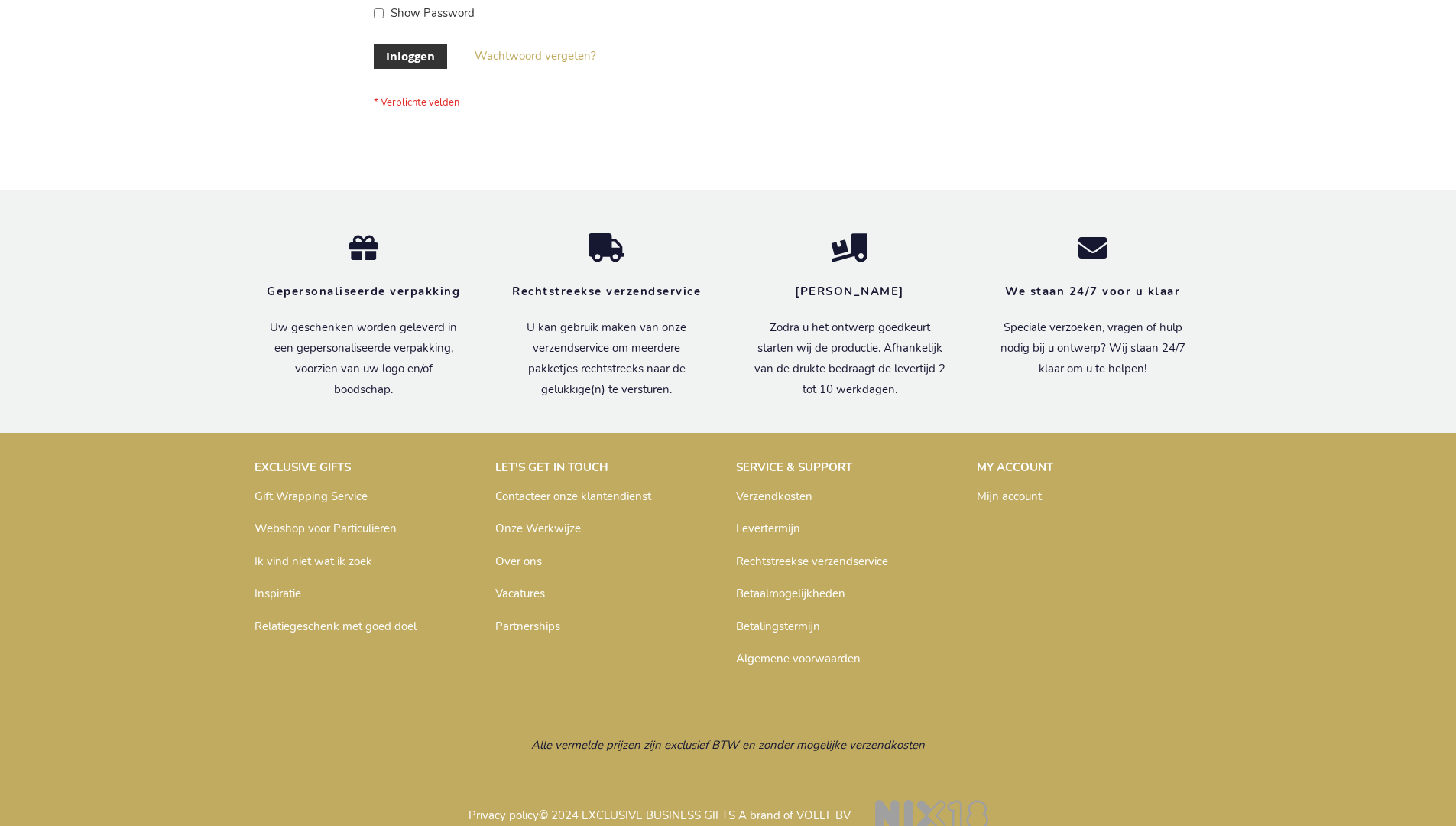
scroll to position [519, 0]
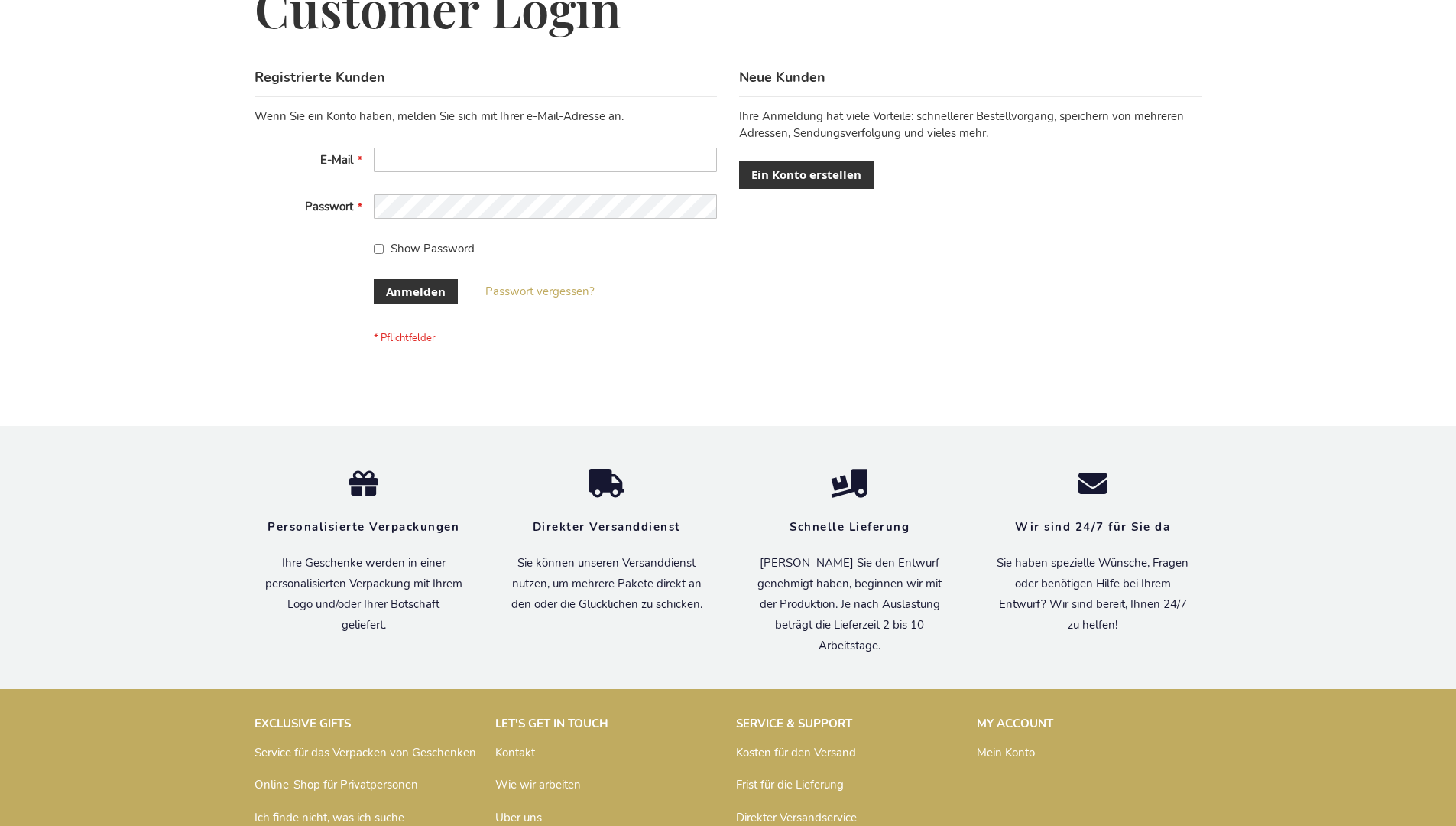
scroll to position [512, 0]
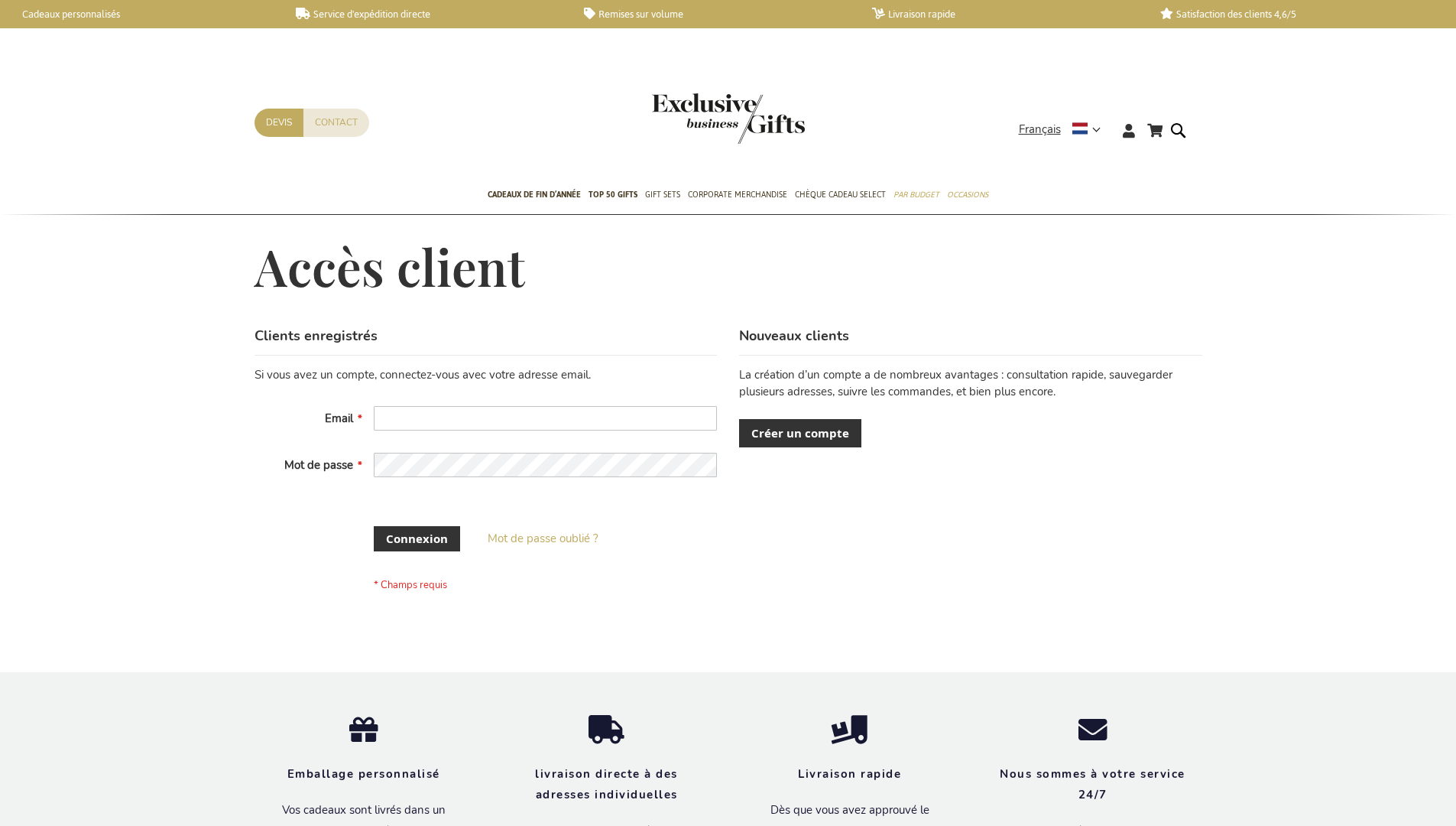
scroll to position [527, 0]
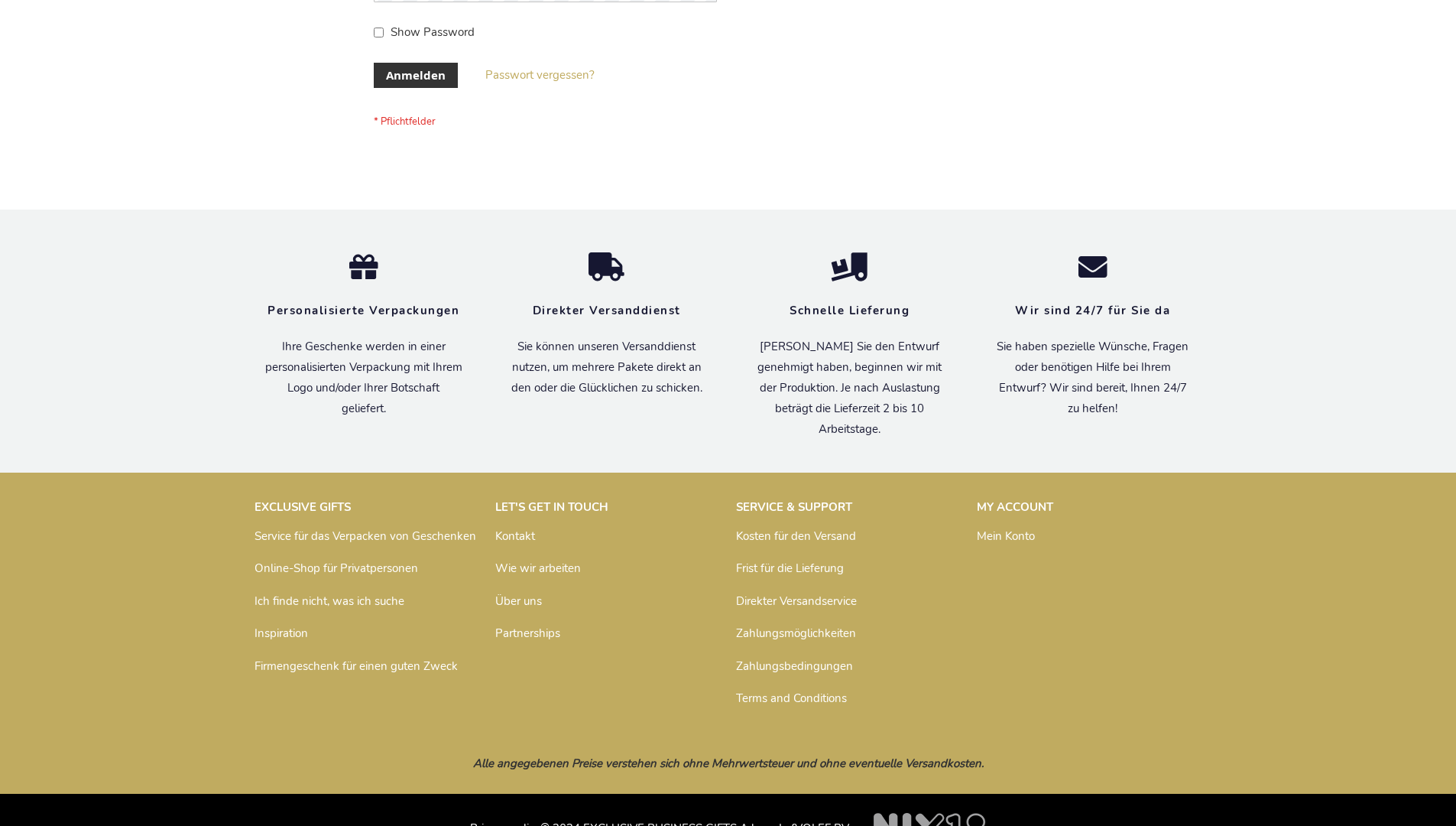
scroll to position [512, 0]
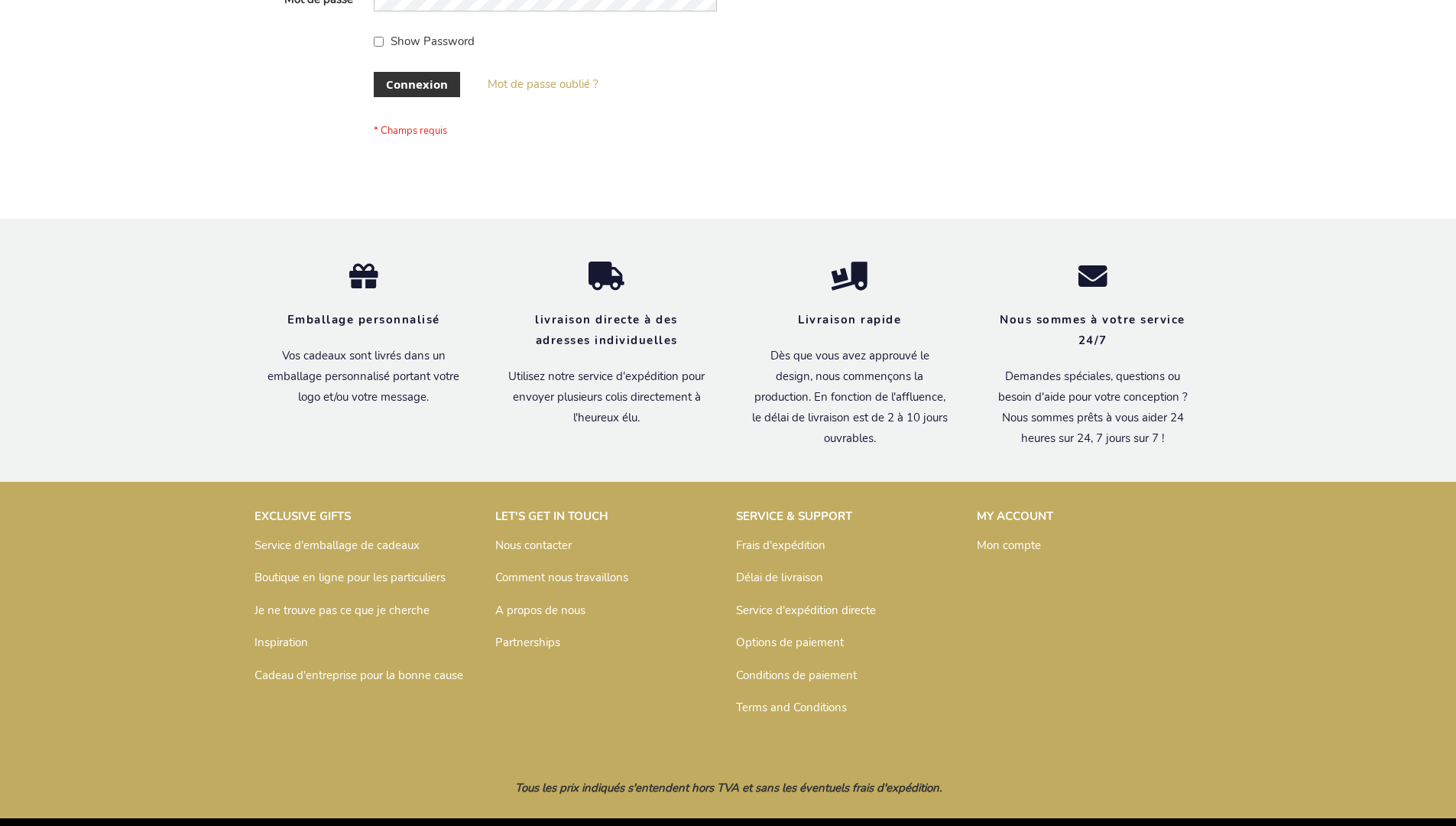
scroll to position [527, 0]
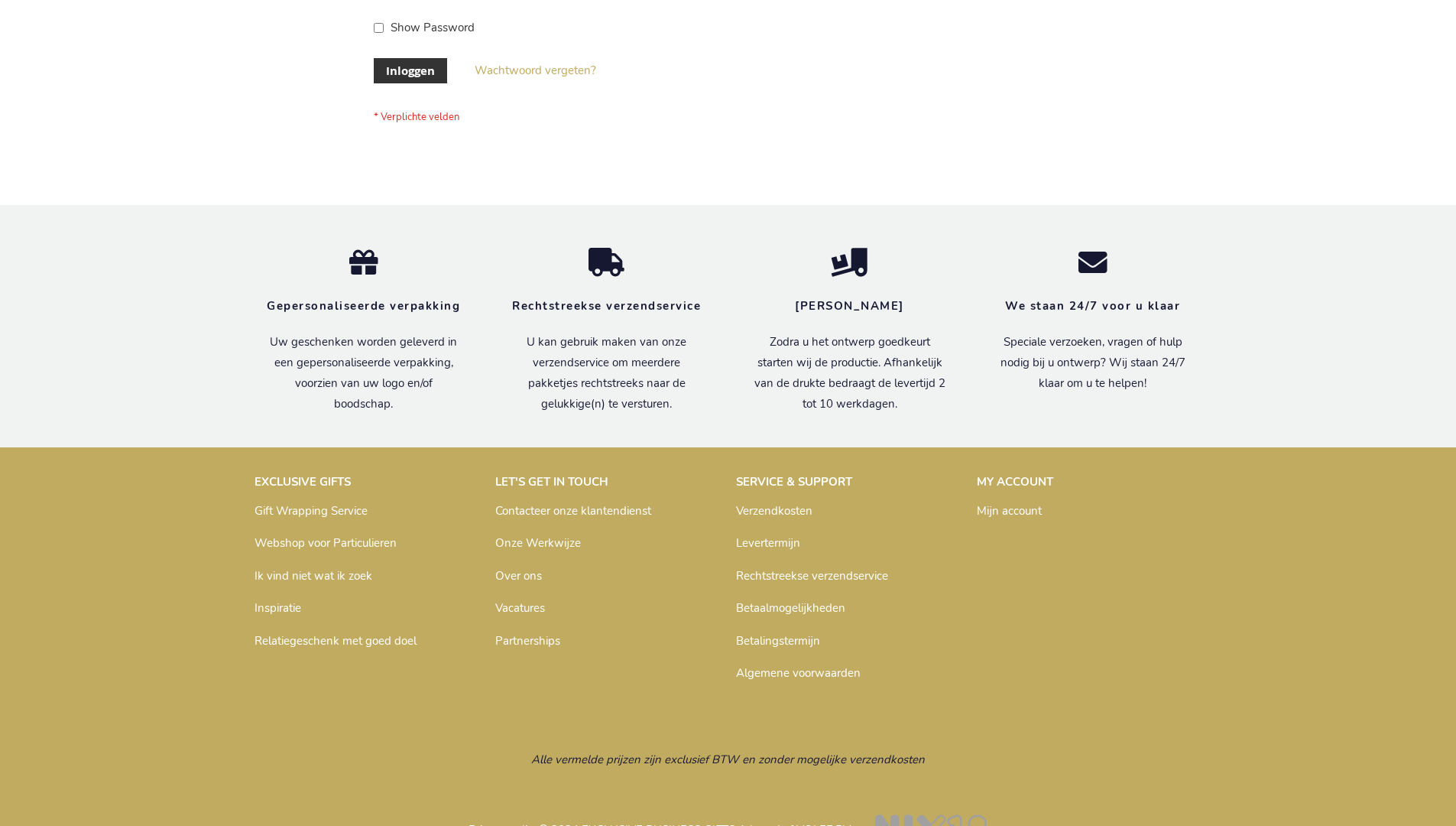
scroll to position [519, 0]
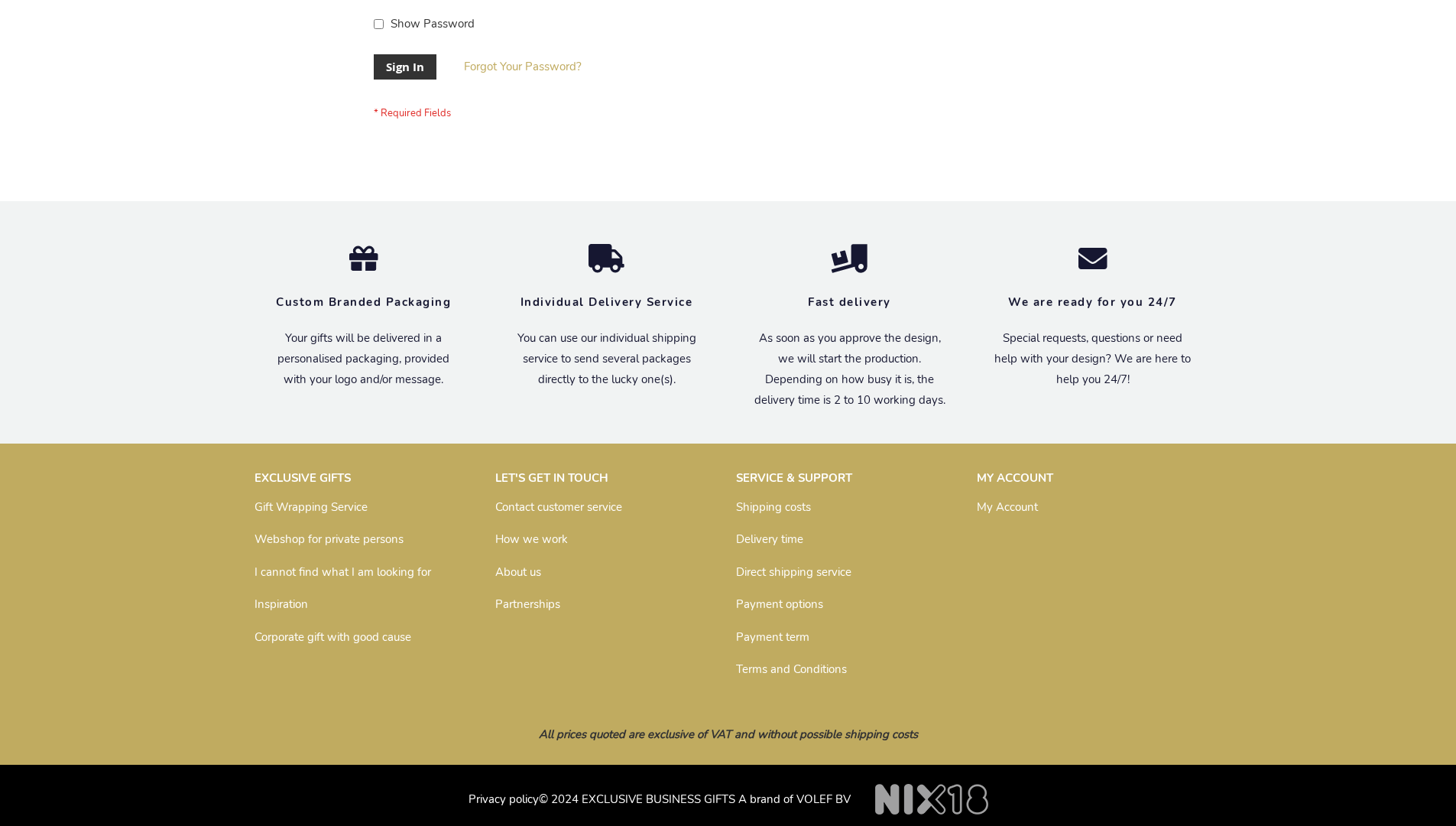
scroll to position [491, 0]
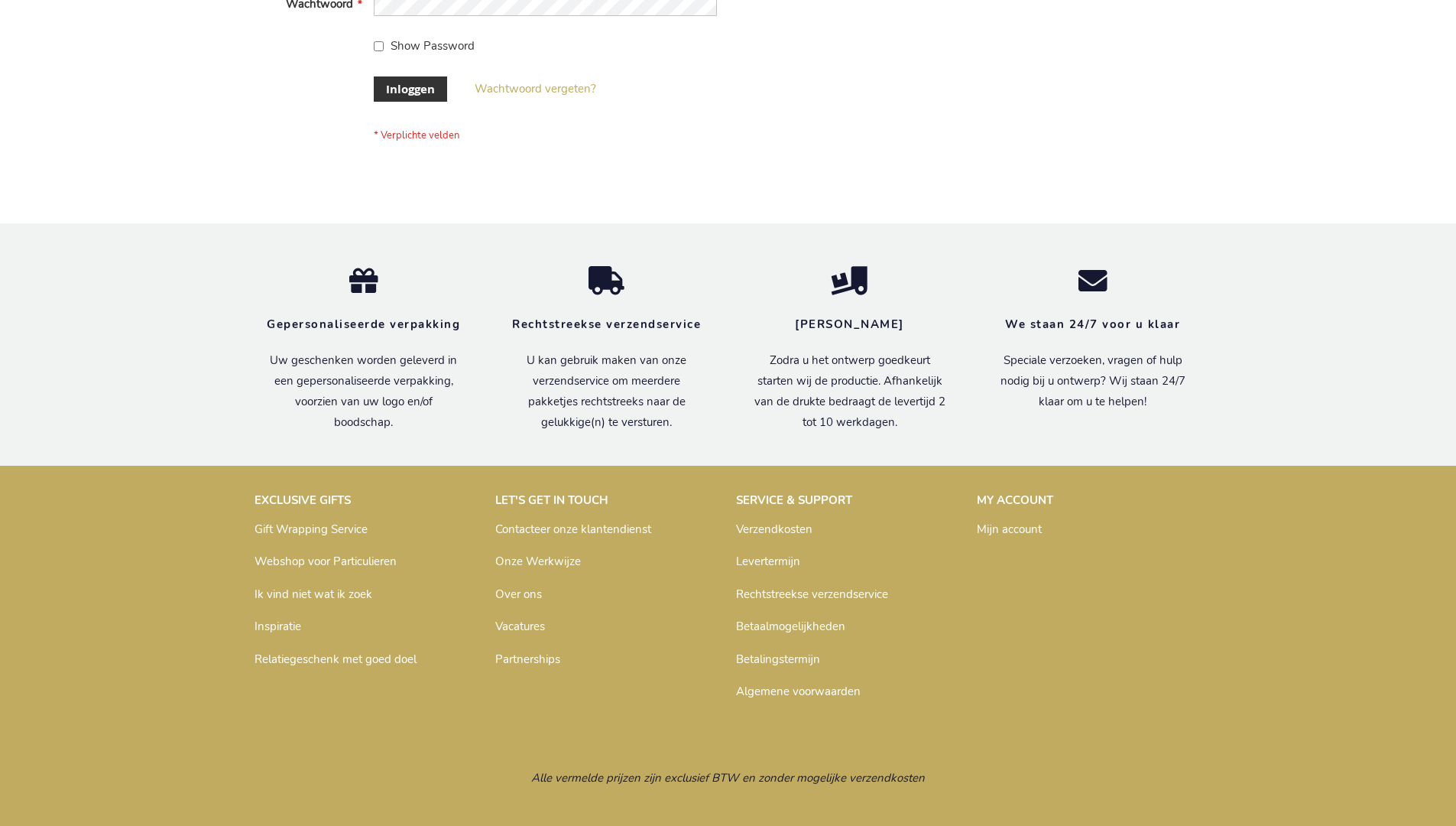
scroll to position [519, 0]
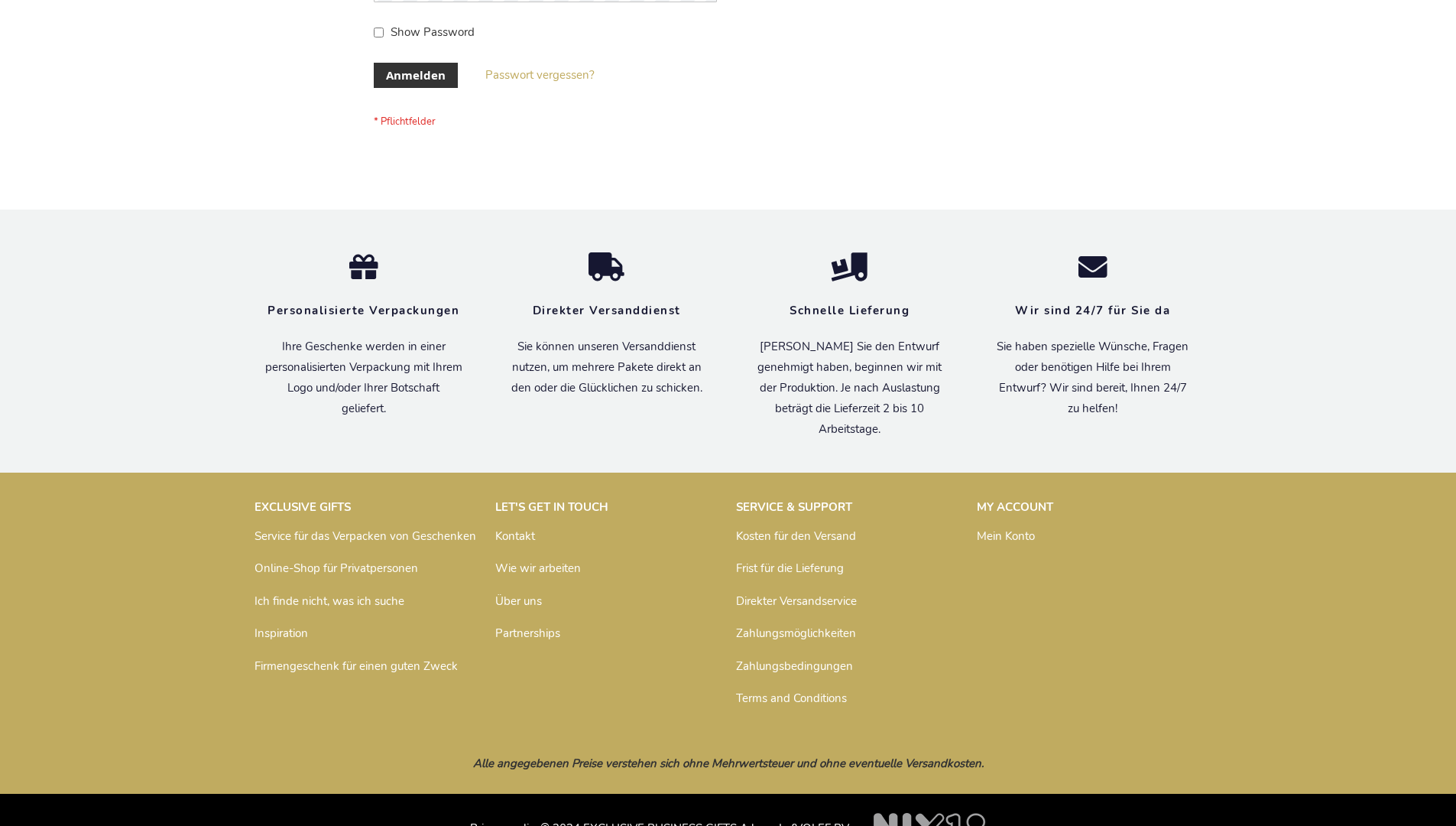
scroll to position [512, 0]
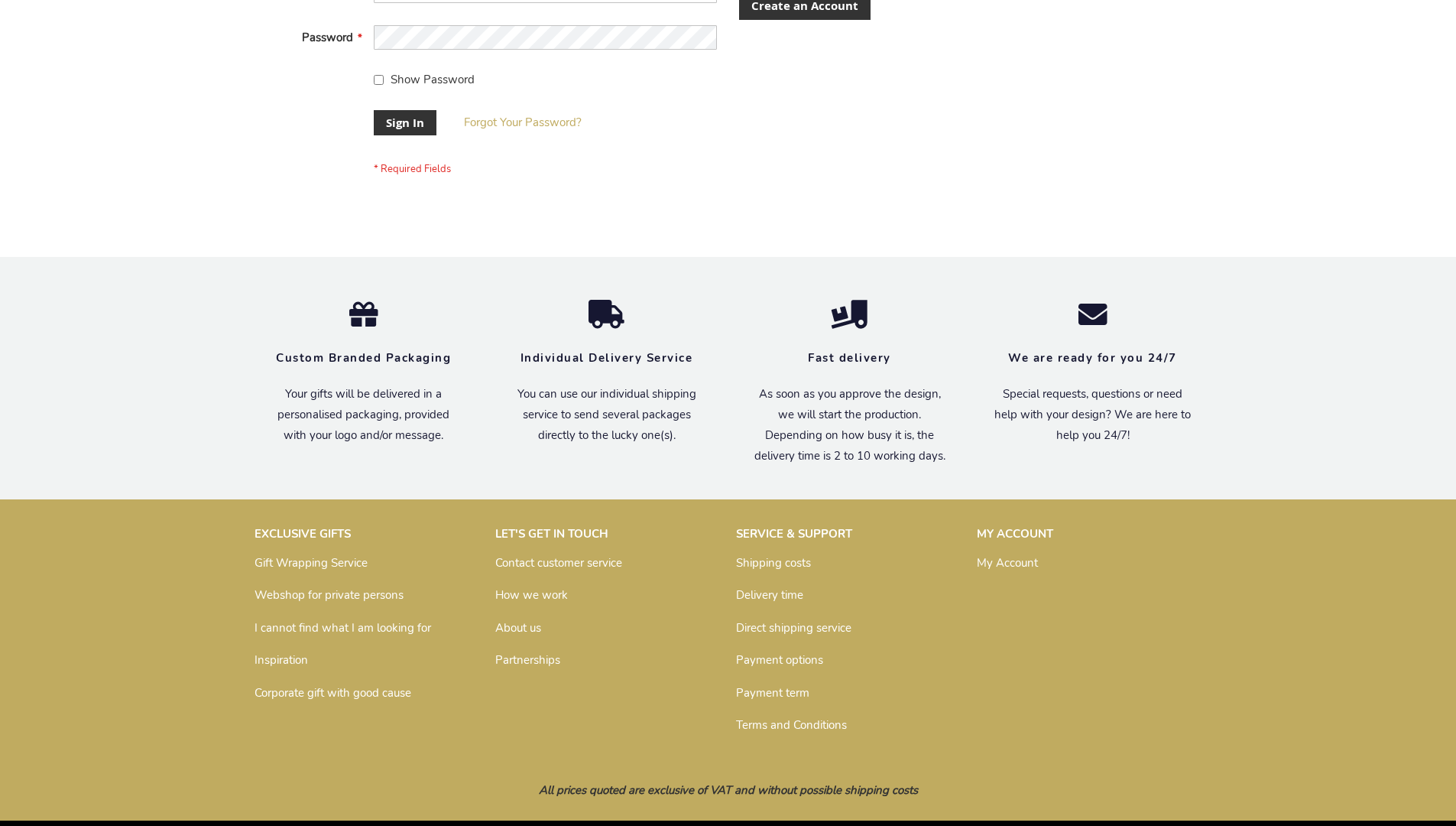
scroll to position [491, 0]
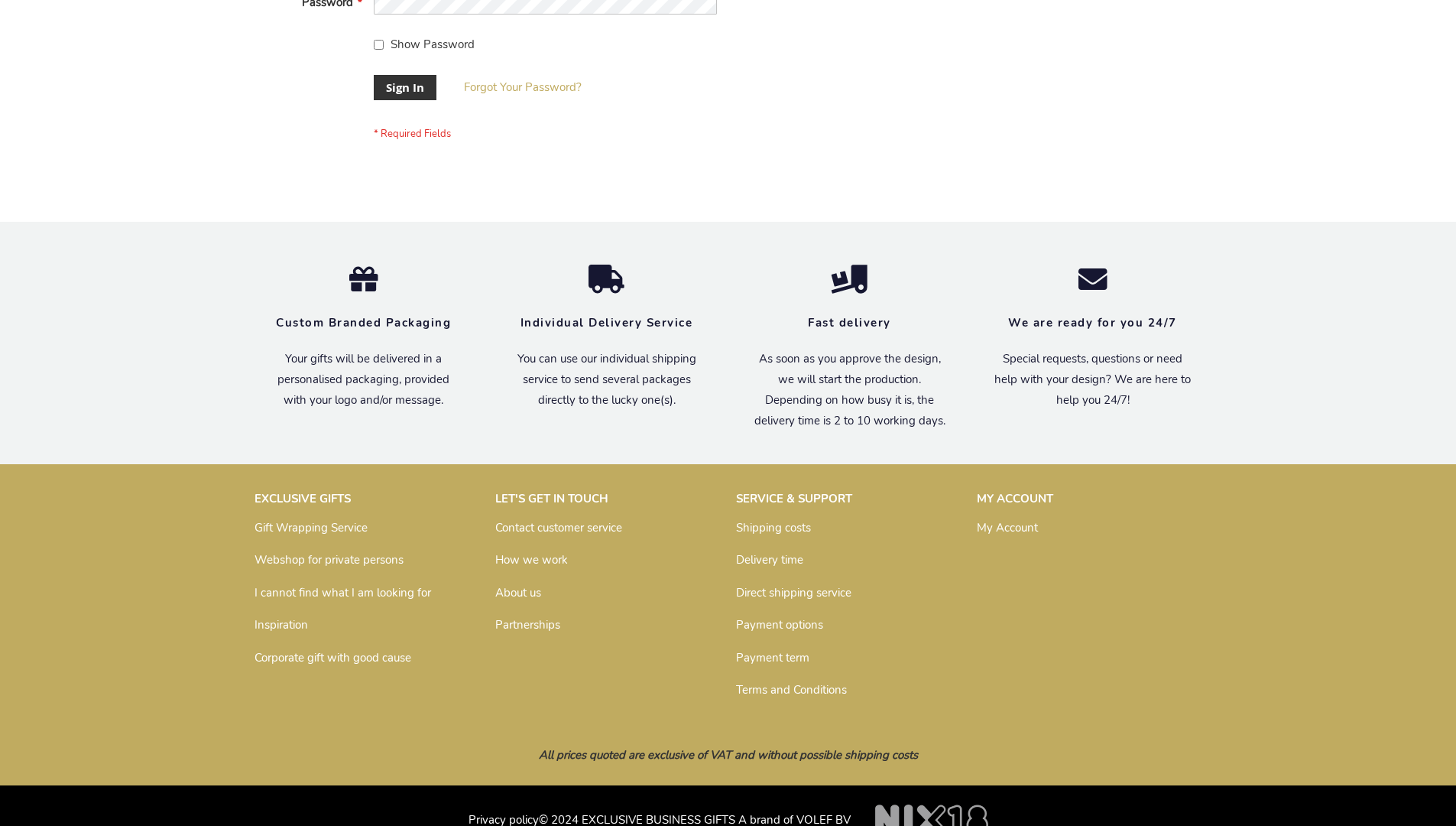
scroll to position [491, 0]
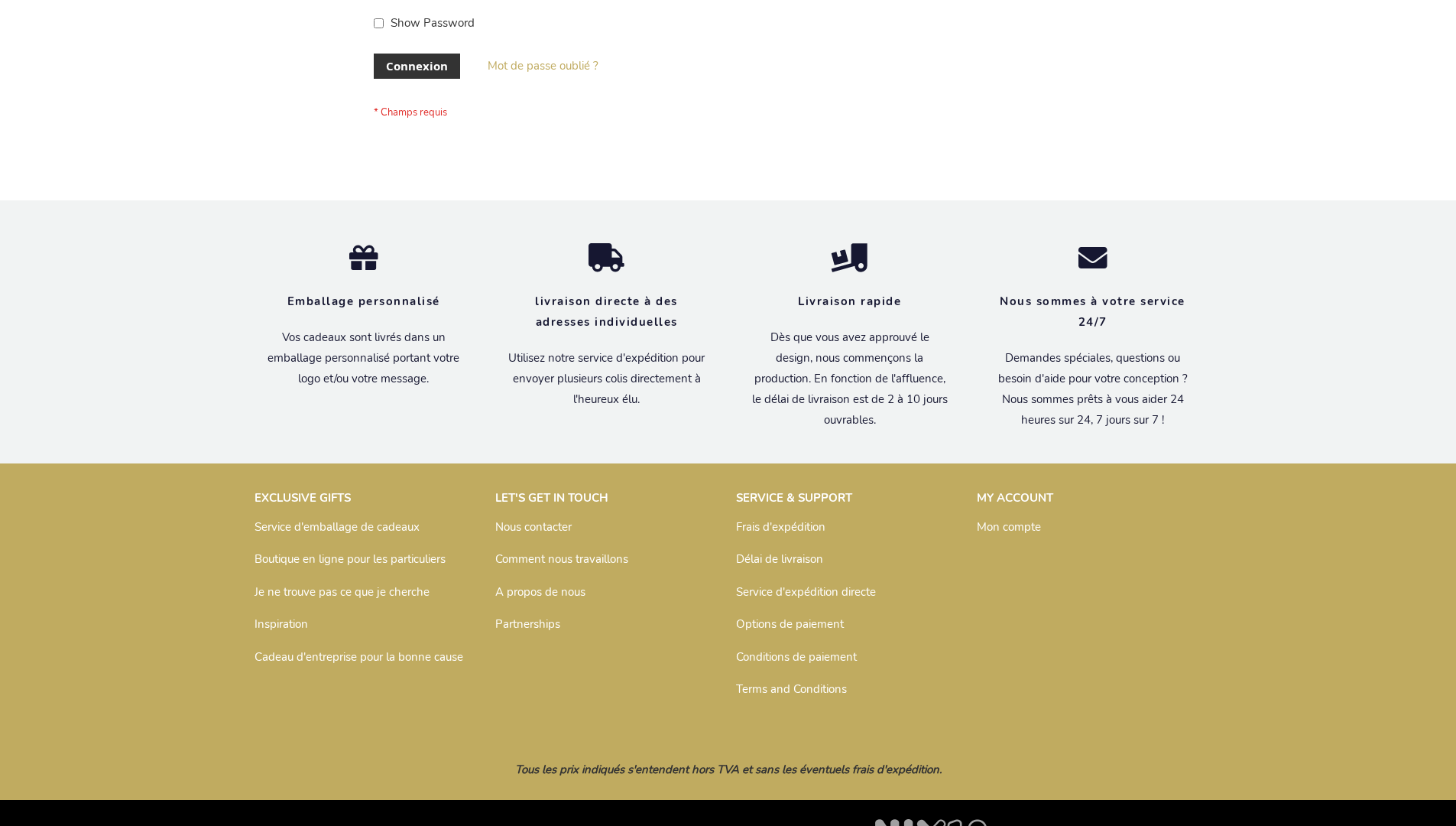
scroll to position [527, 0]
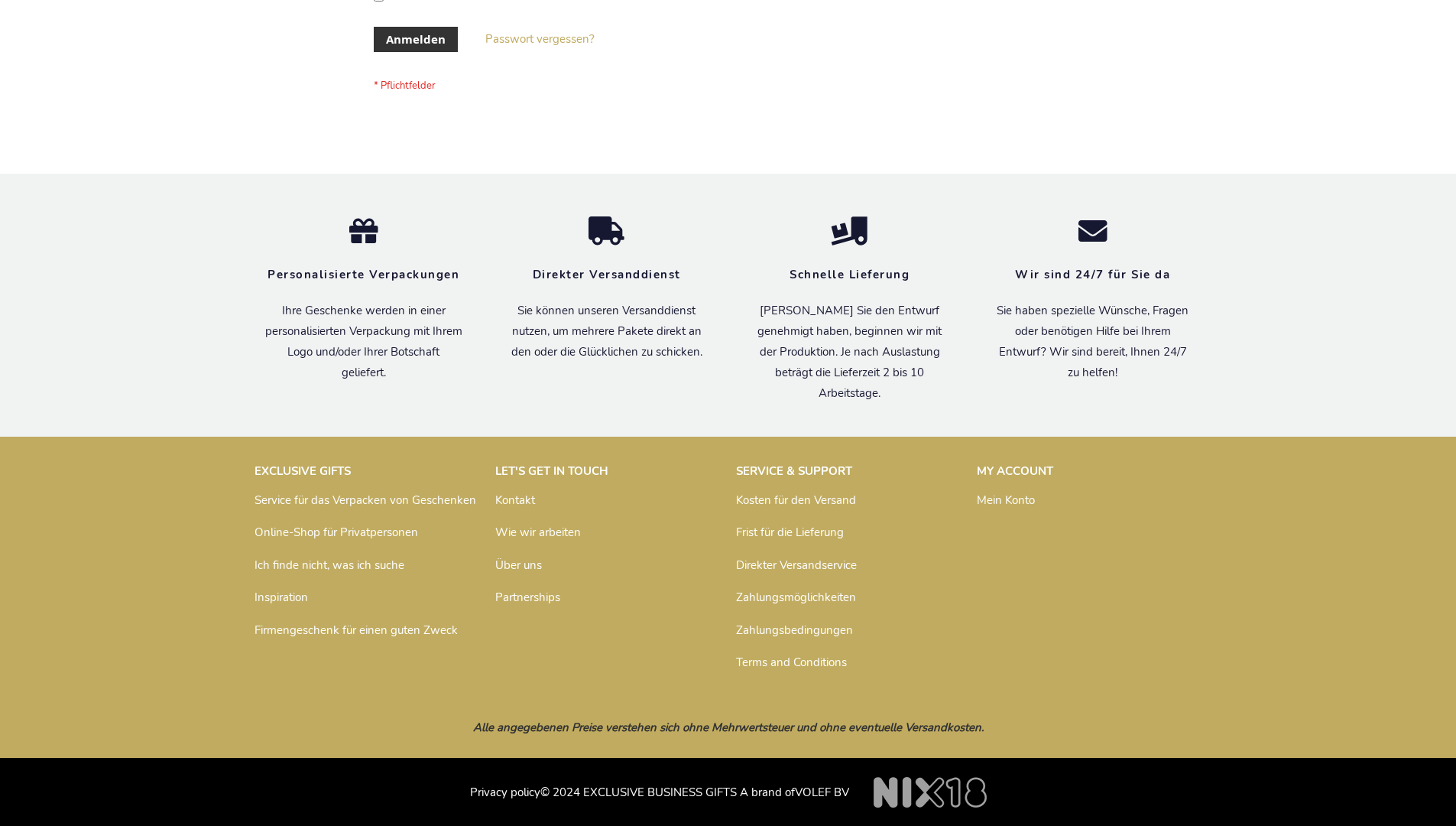
scroll to position [512, 0]
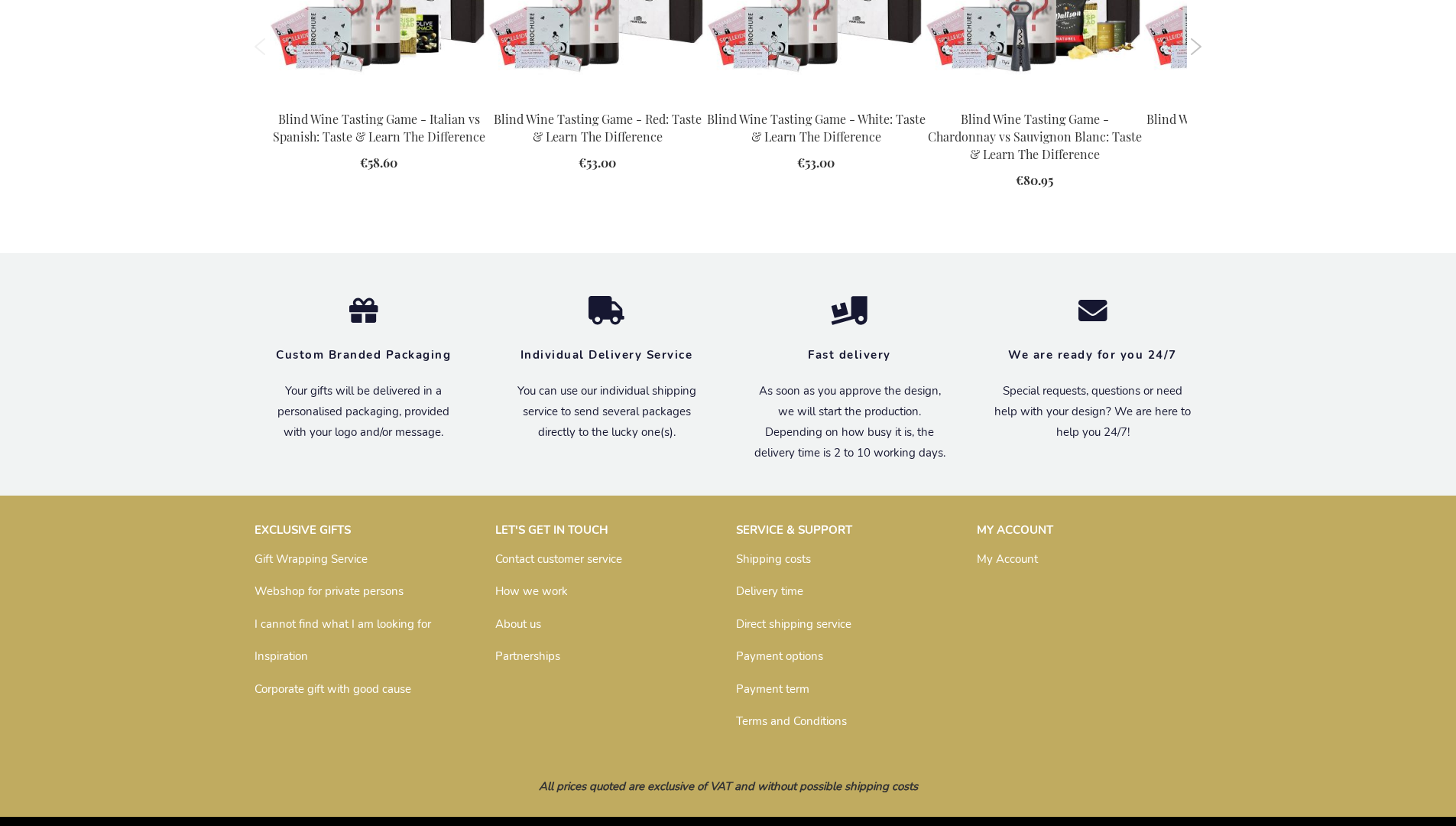
scroll to position [2141, 0]
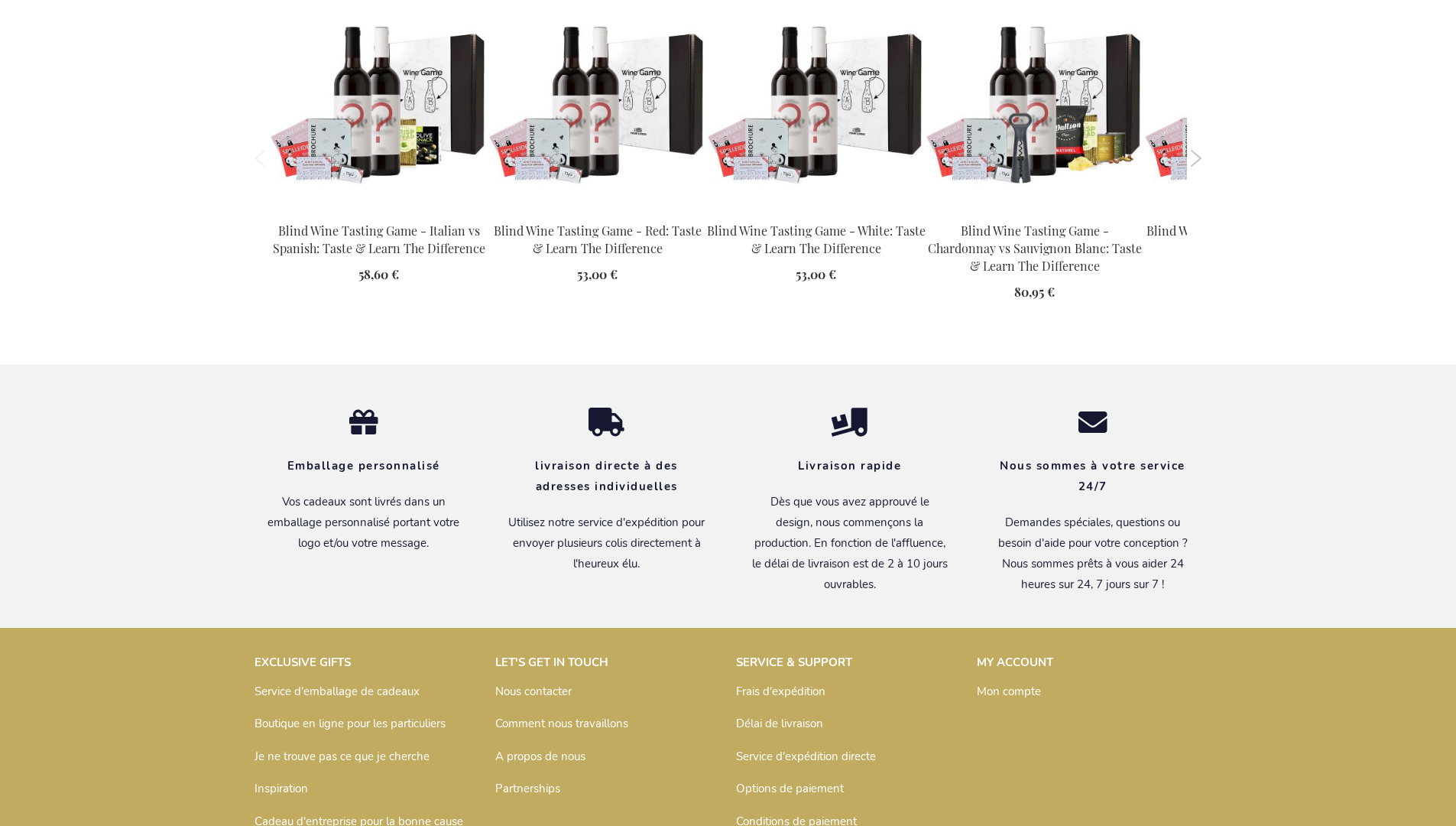
scroll to position [2210, 0]
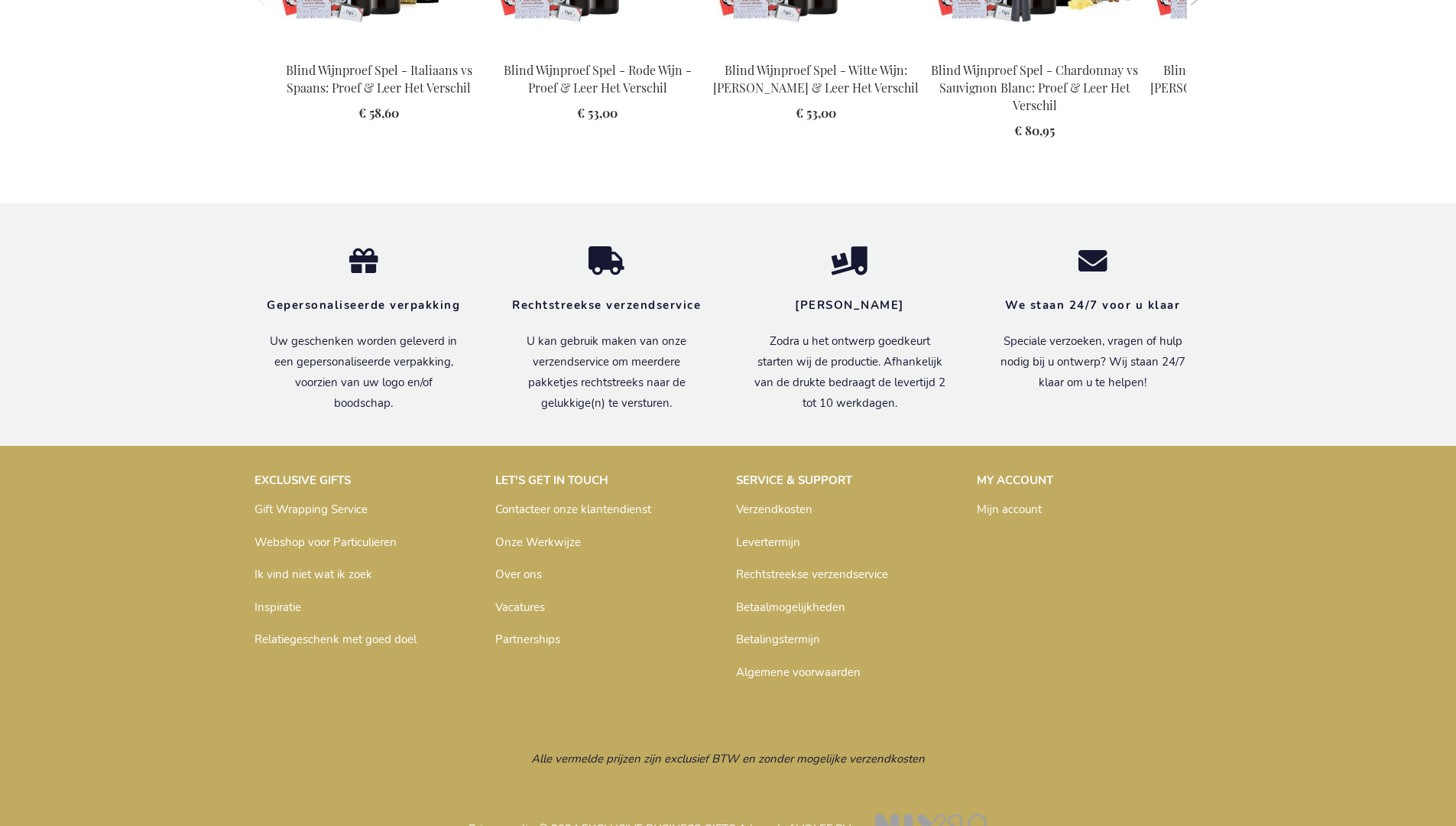
scroll to position [2185, 0]
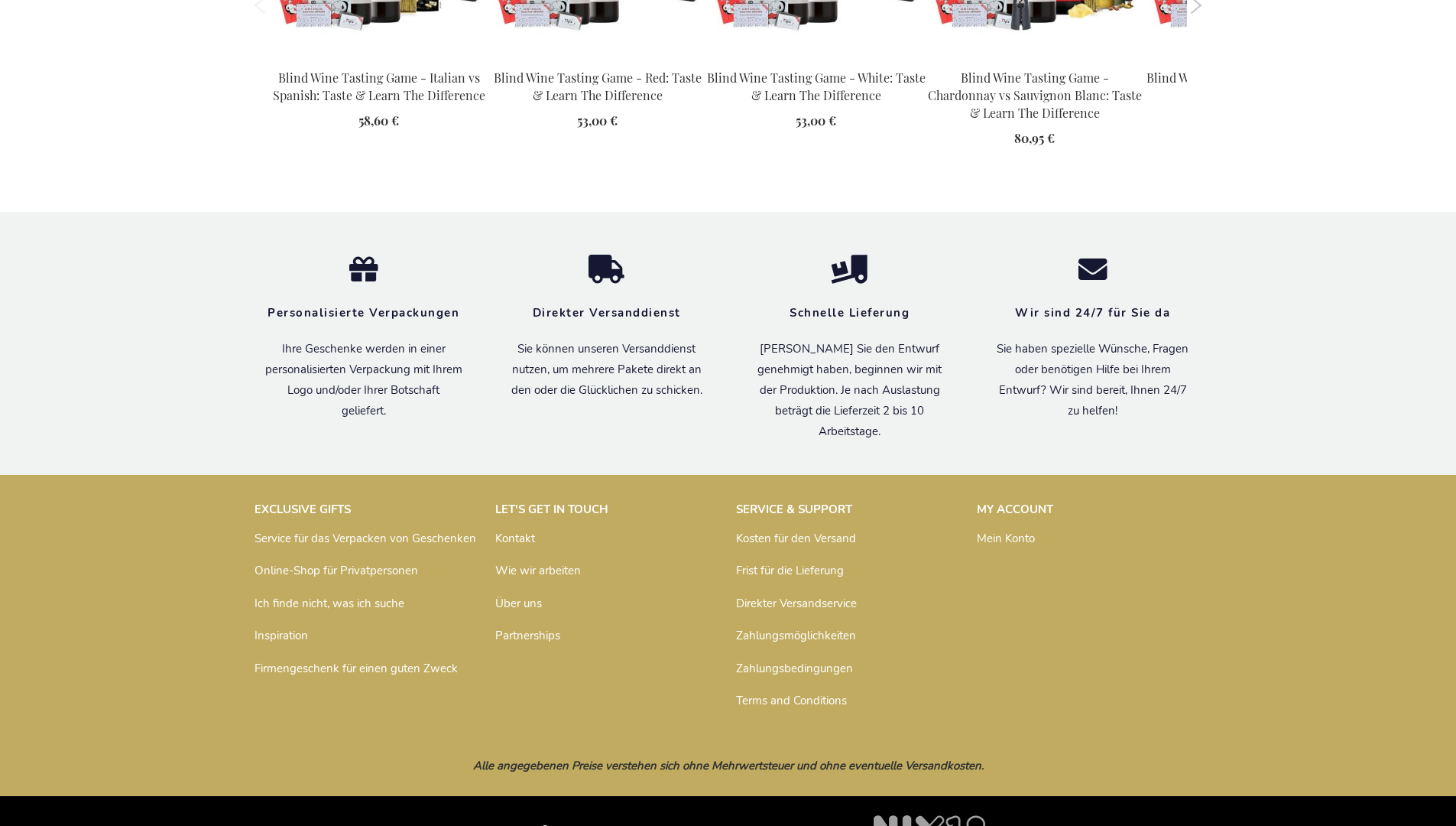
scroll to position [2228, 0]
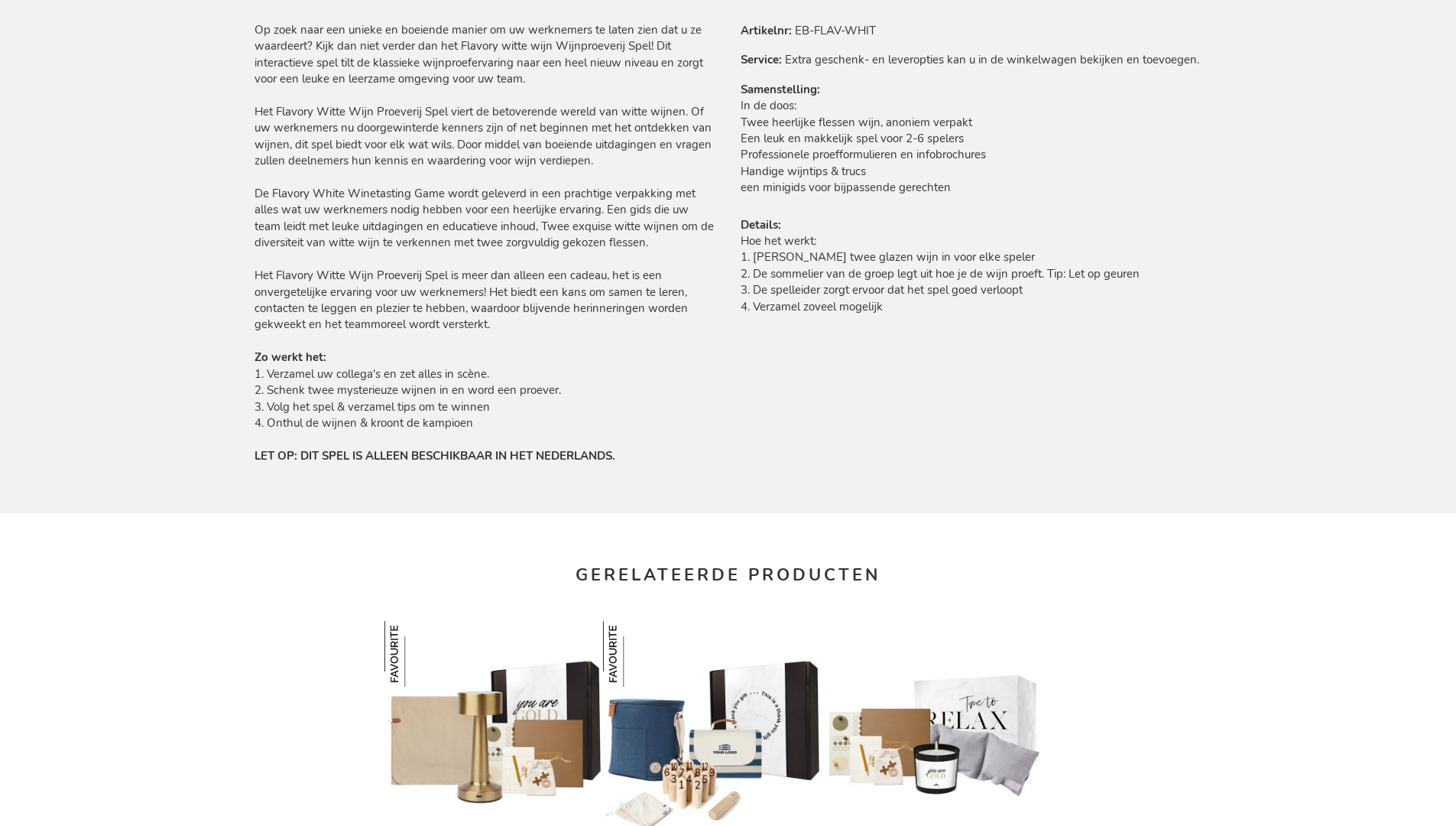
scroll to position [2185, 0]
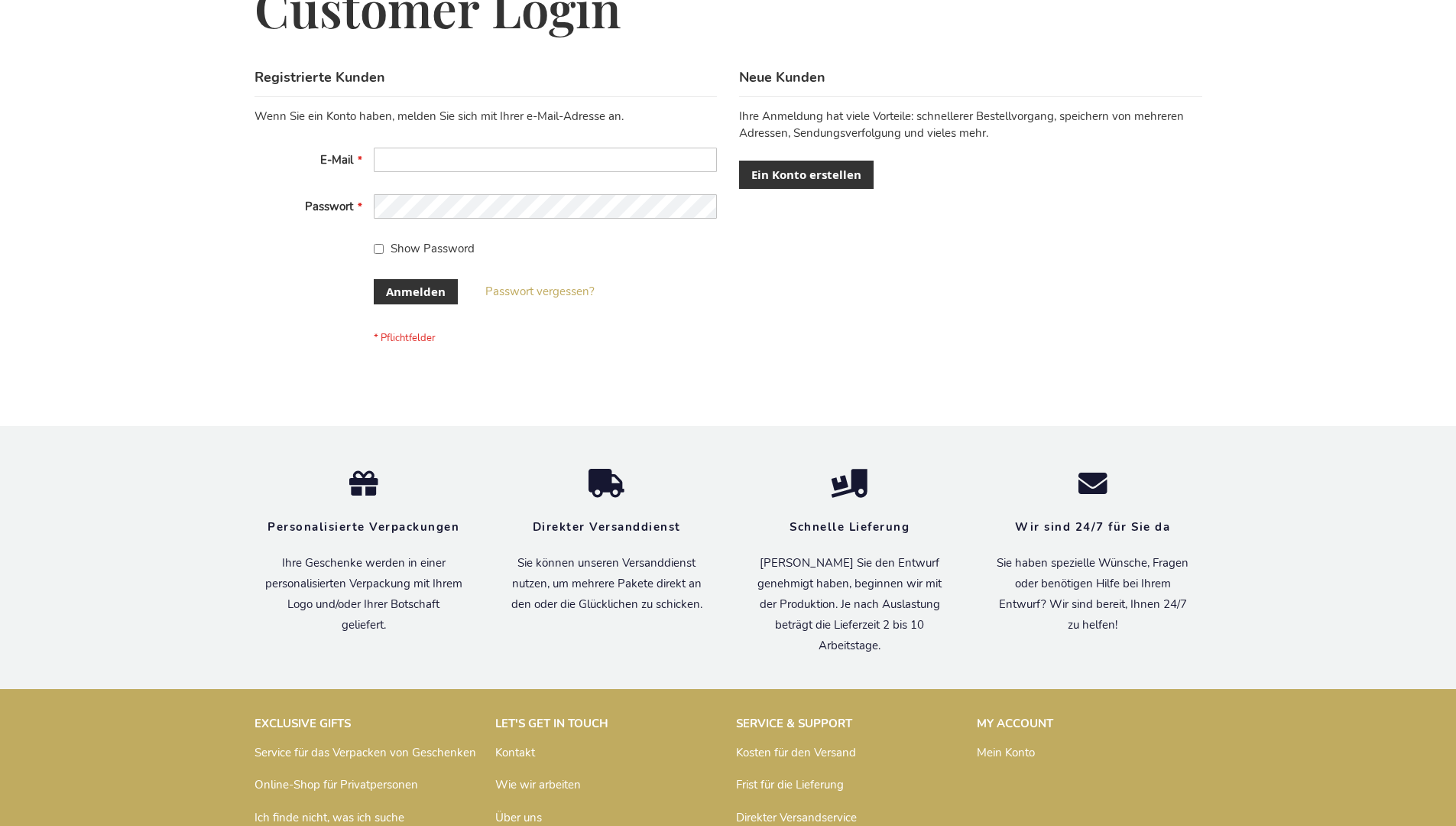
scroll to position [512, 0]
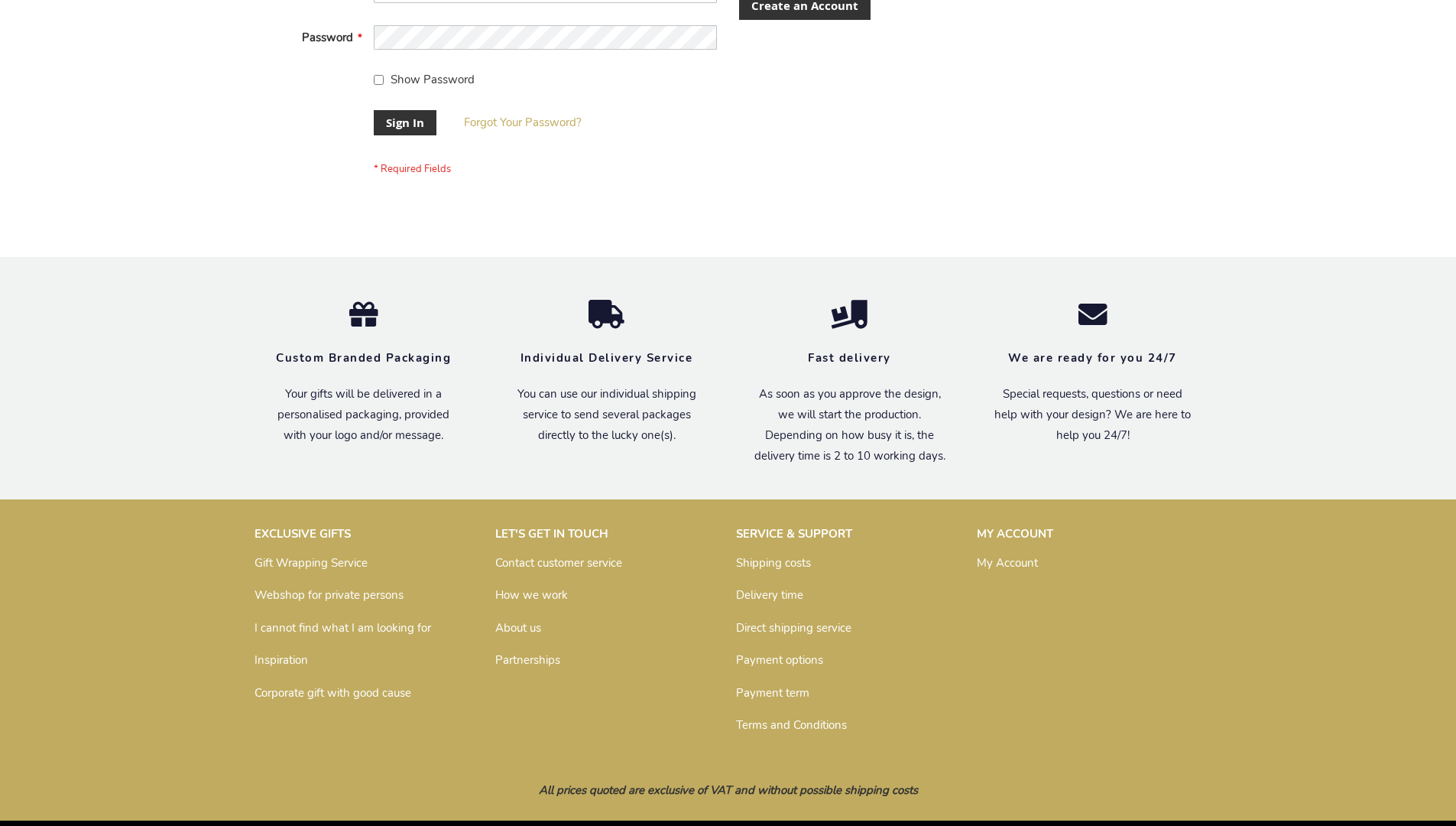
scroll to position [491, 0]
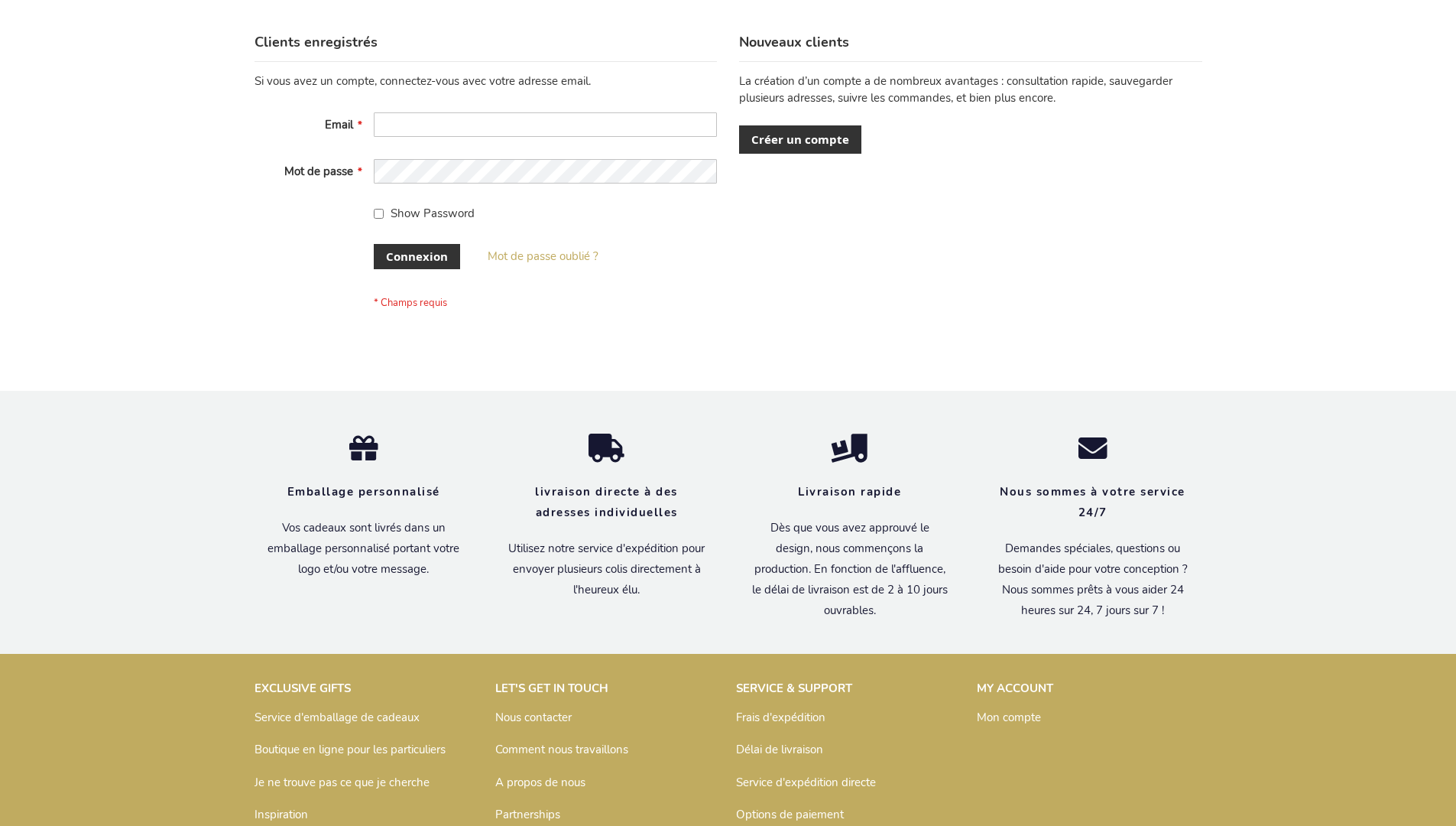
scroll to position [527, 0]
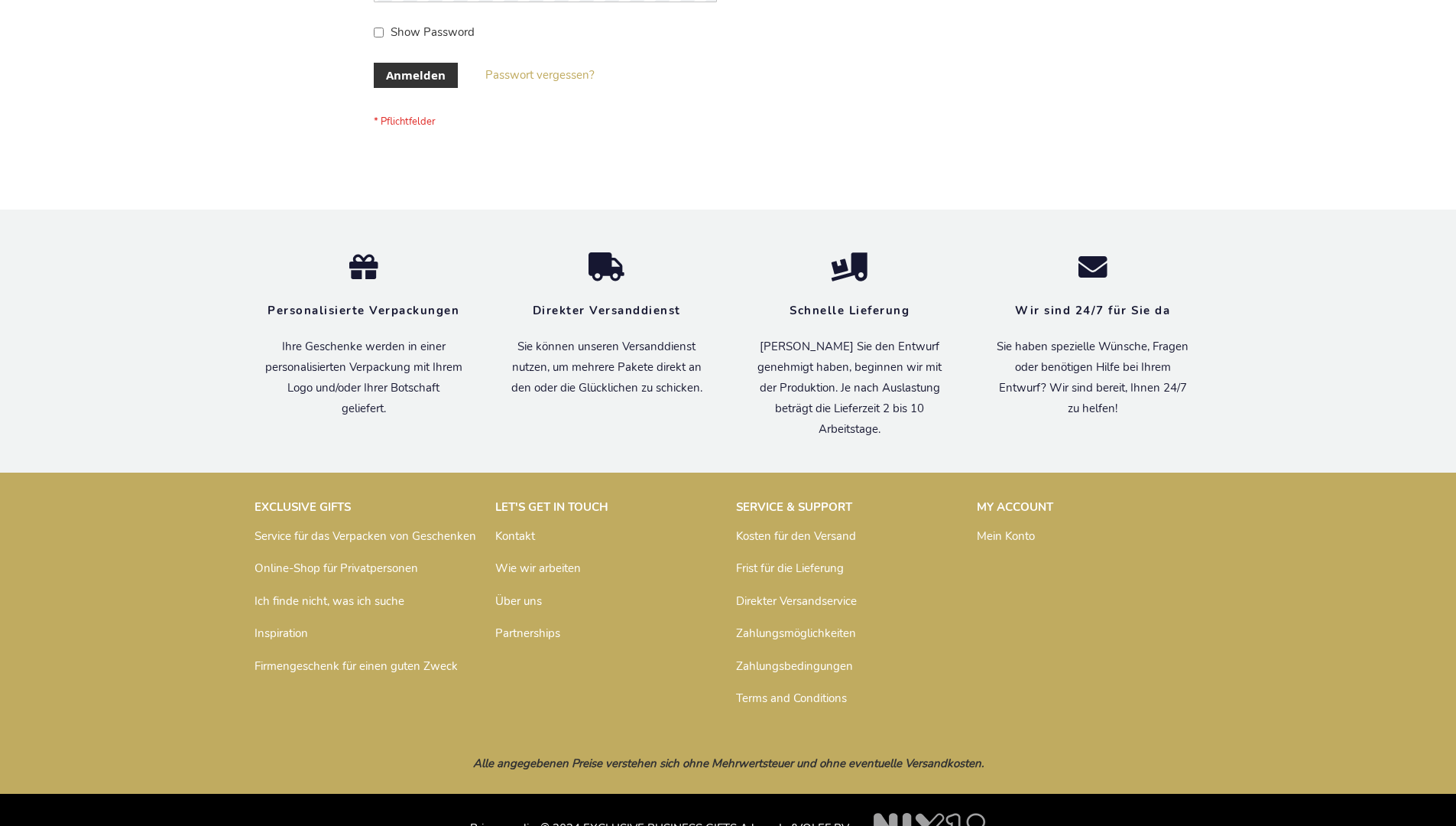
scroll to position [512, 0]
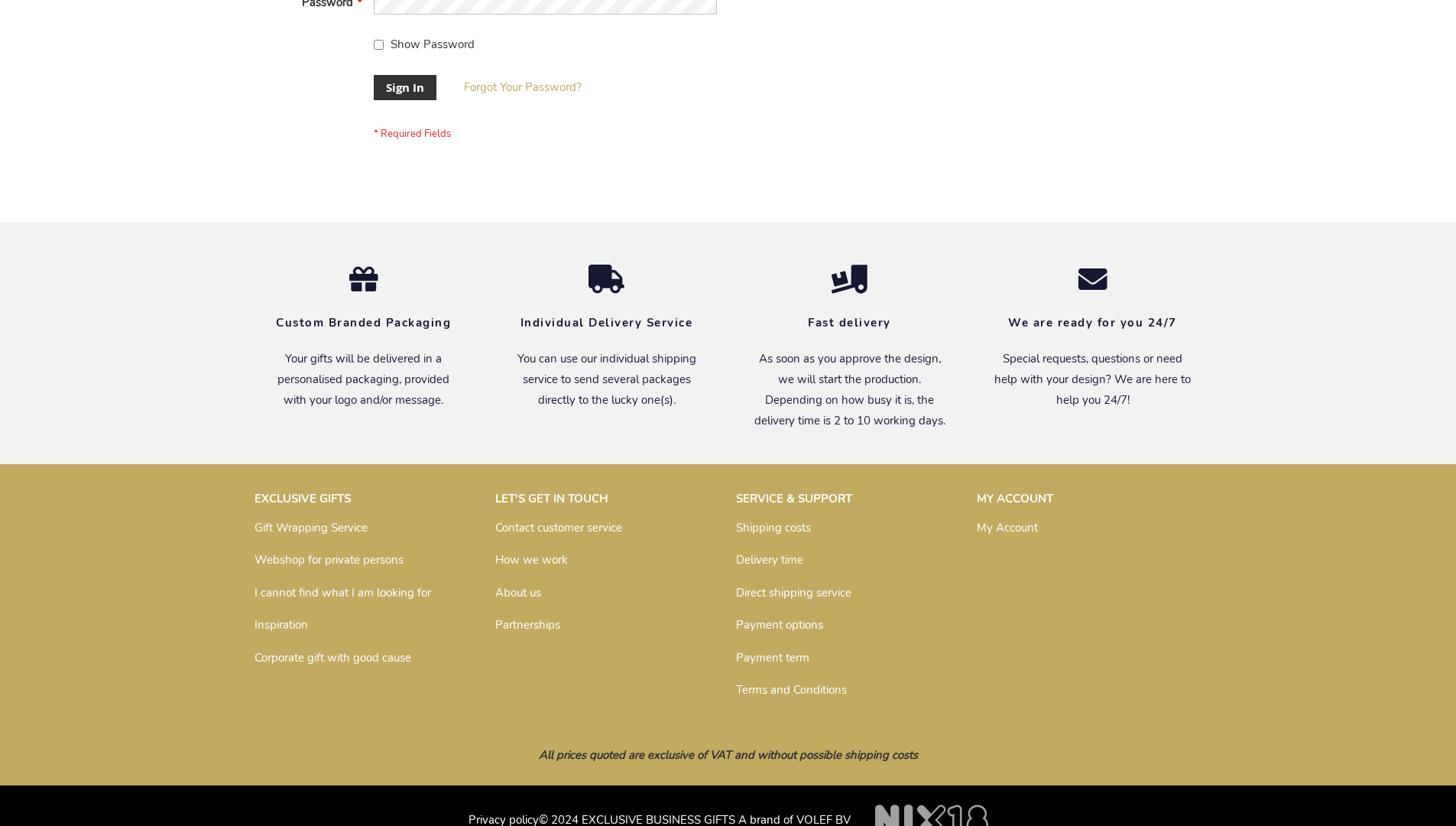
scroll to position [491, 0]
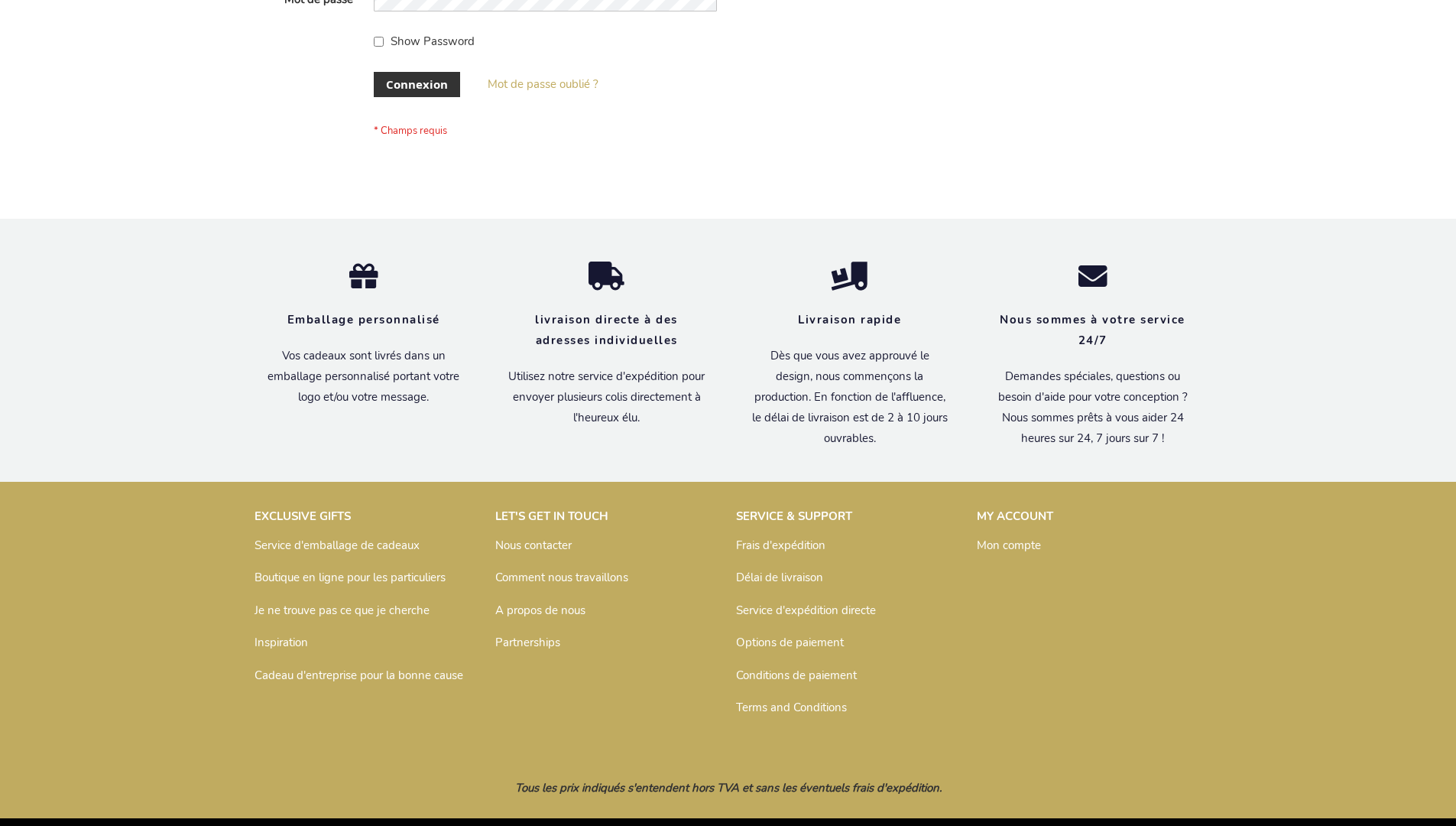
scroll to position [527, 0]
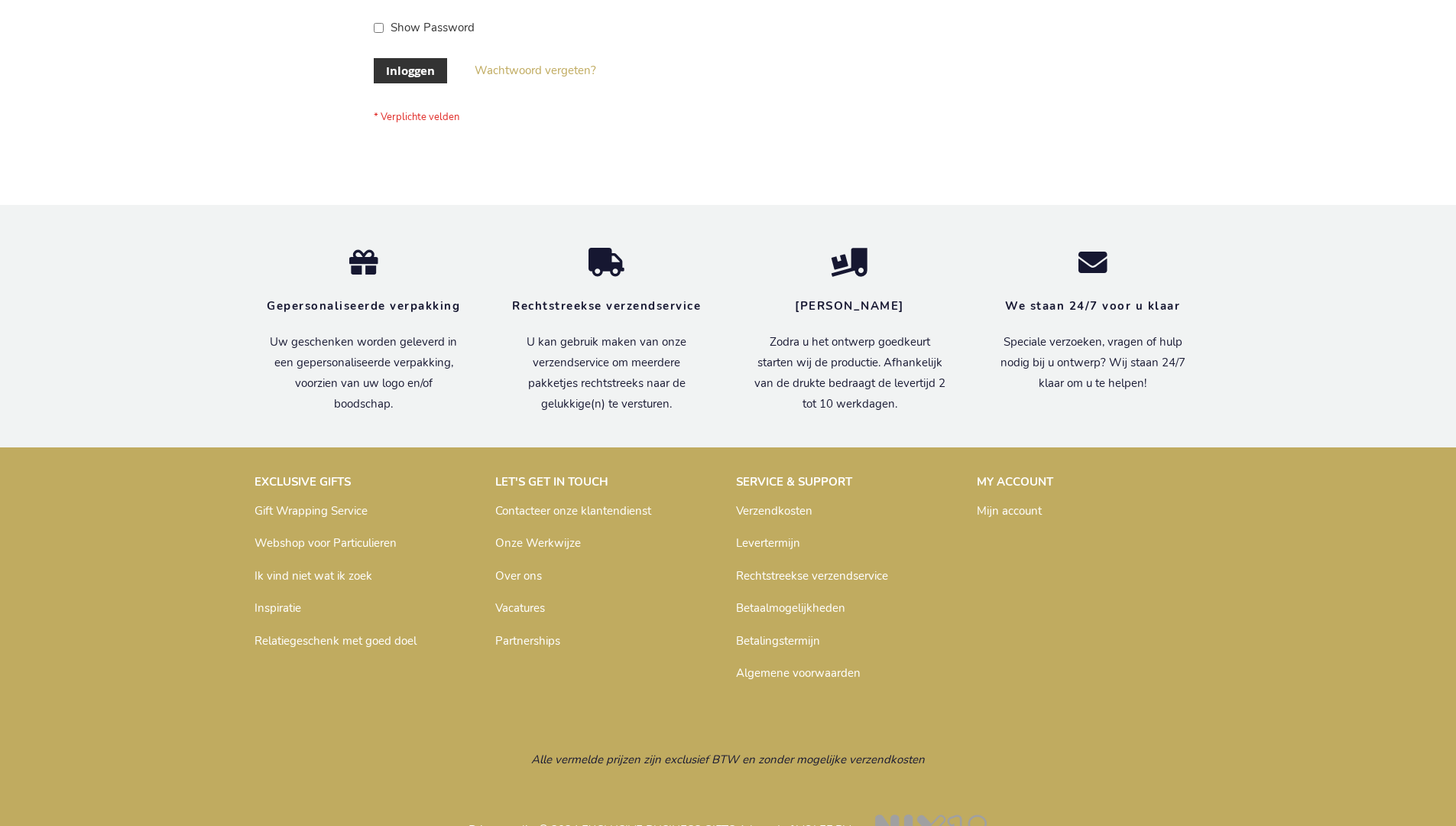
scroll to position [519, 0]
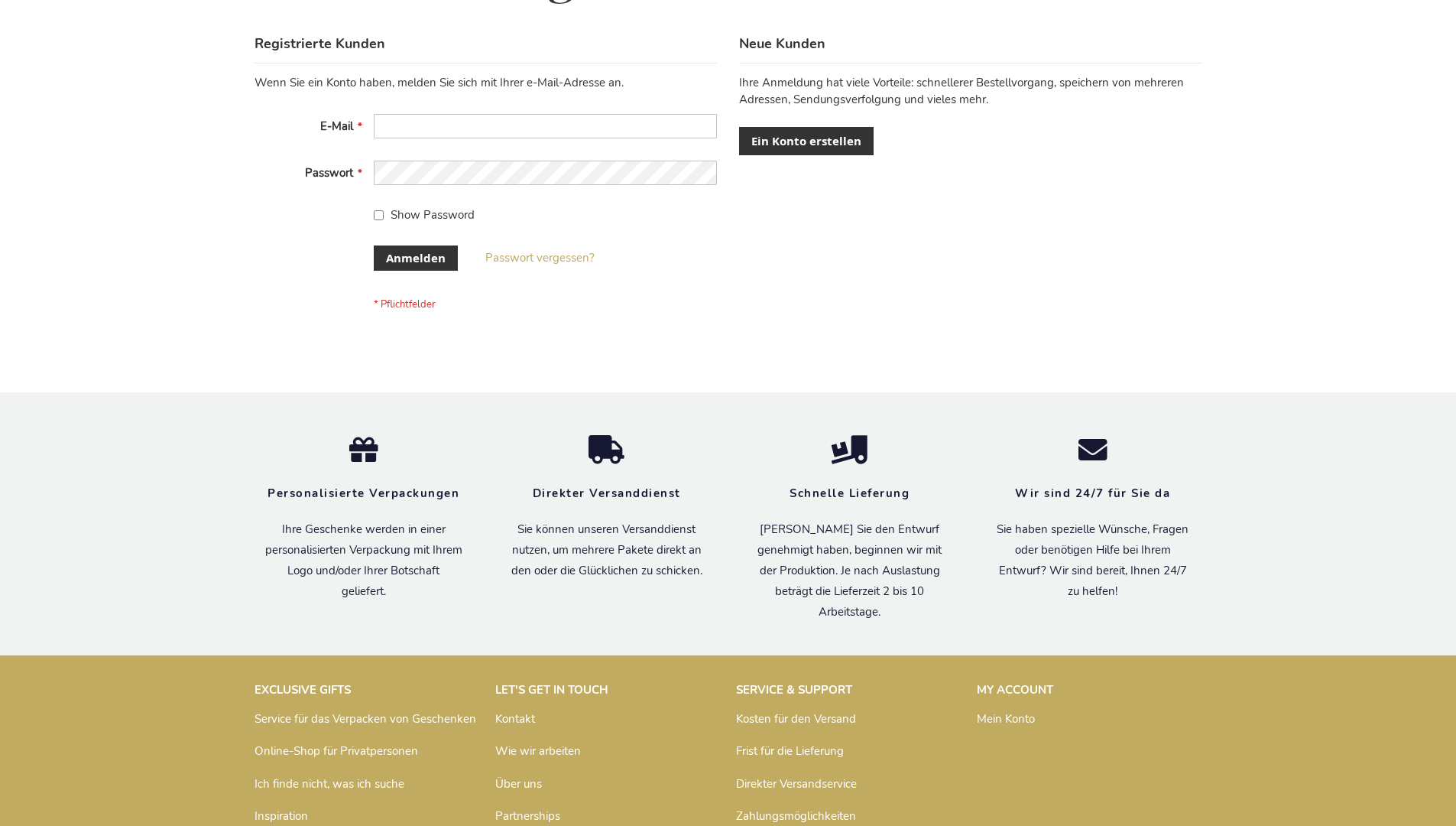
scroll to position [512, 0]
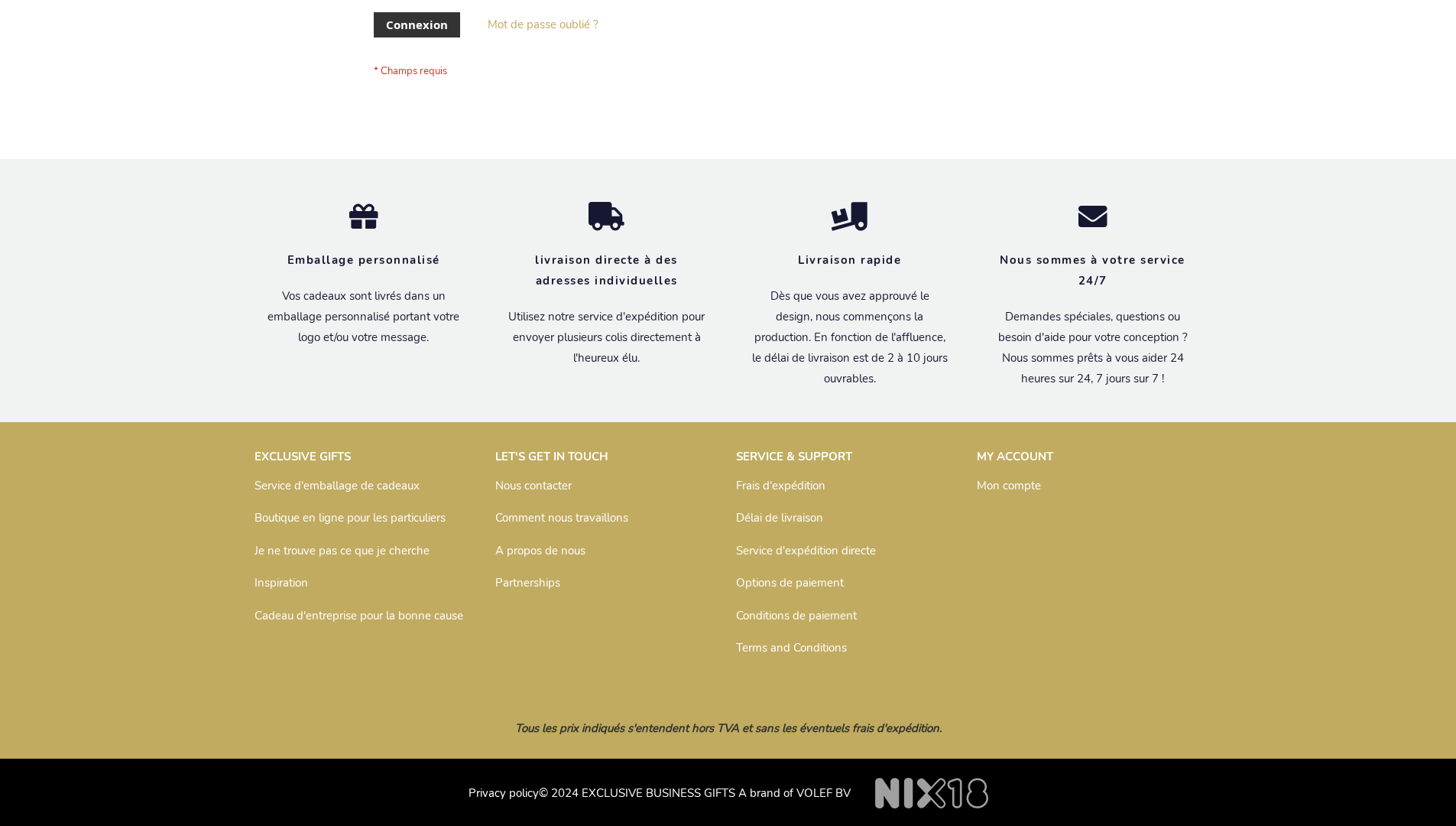
scroll to position [527, 0]
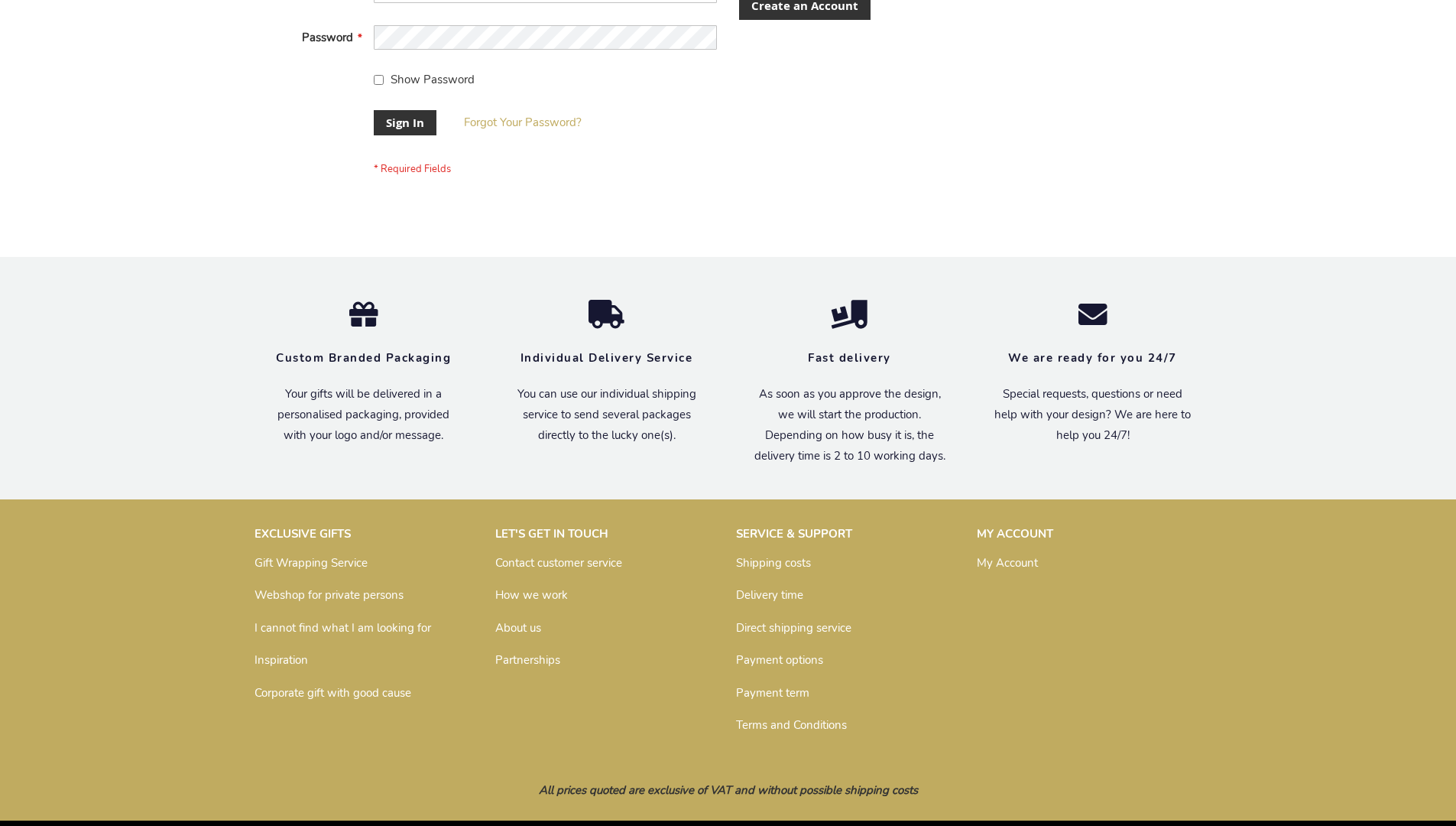
scroll to position [491, 0]
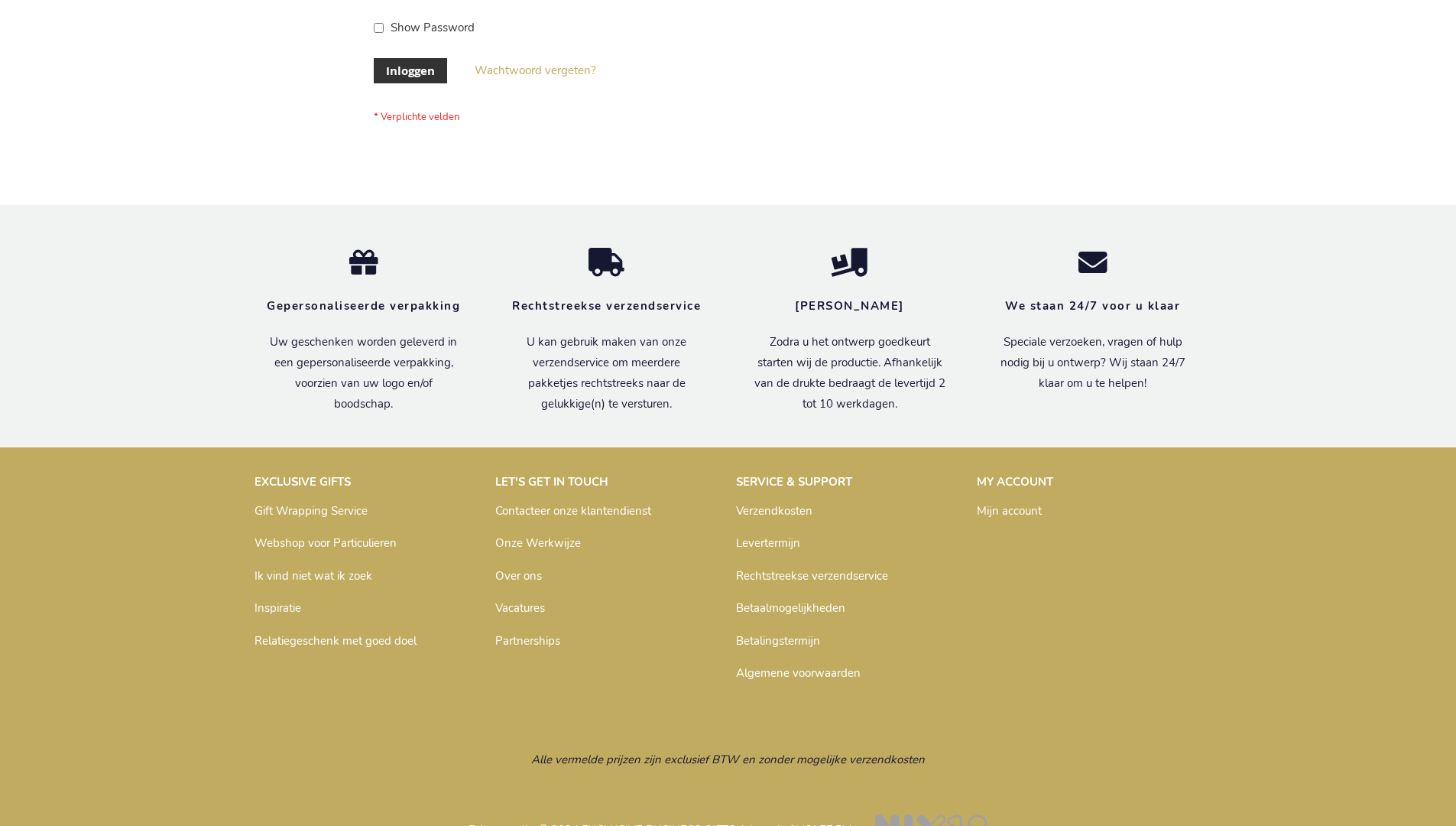
scroll to position [519, 0]
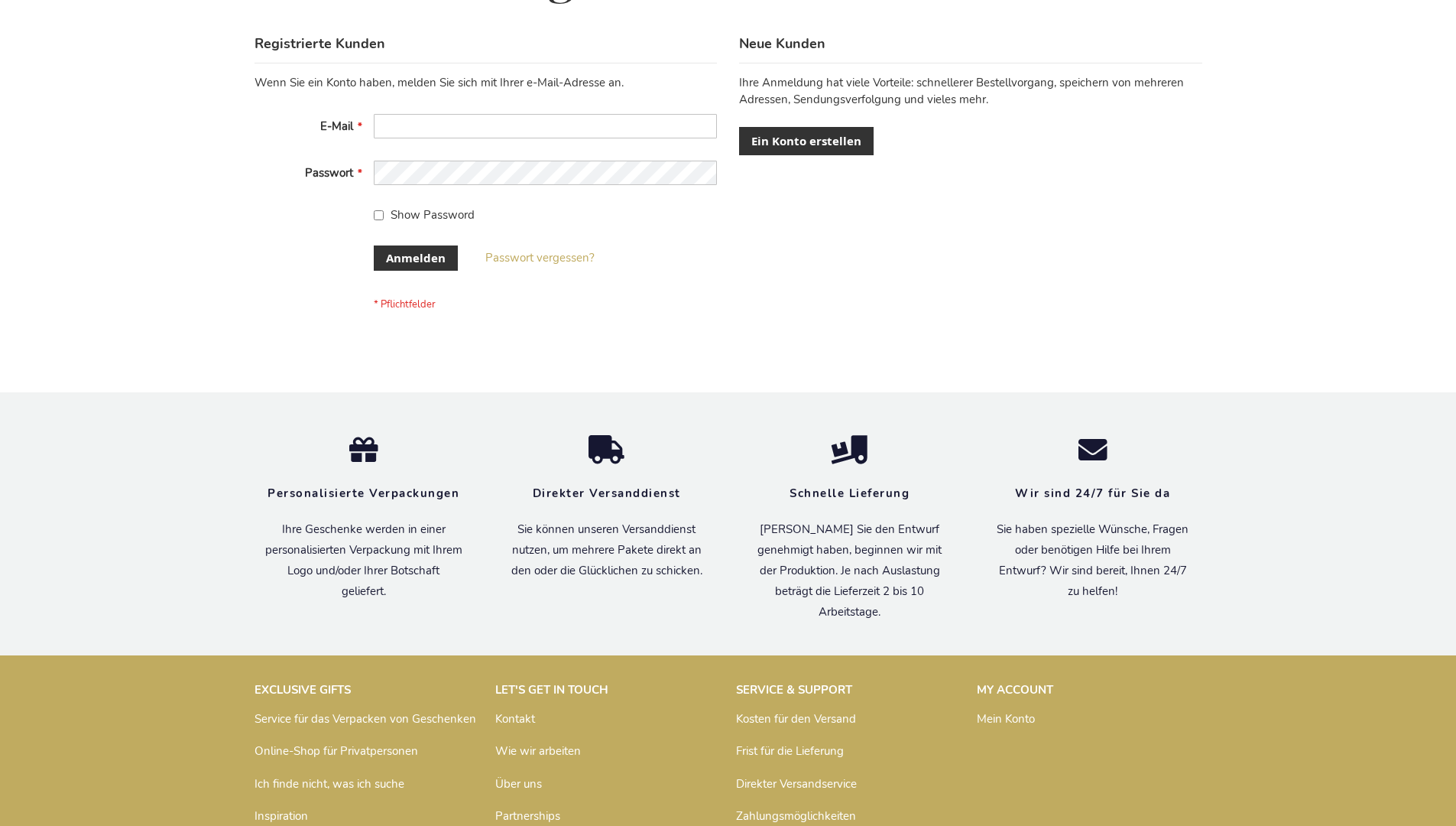
scroll to position [512, 0]
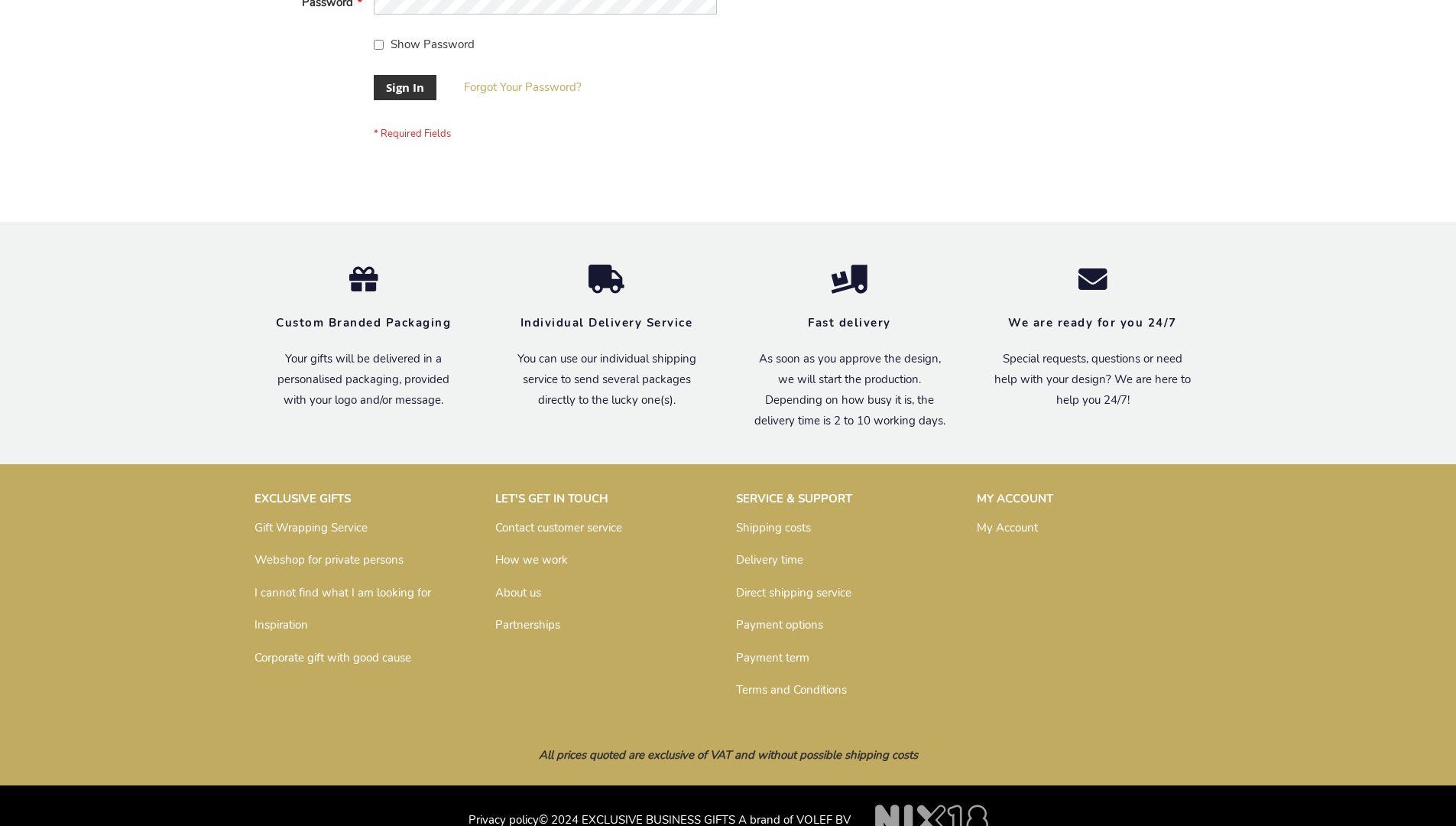
scroll to position [491, 0]
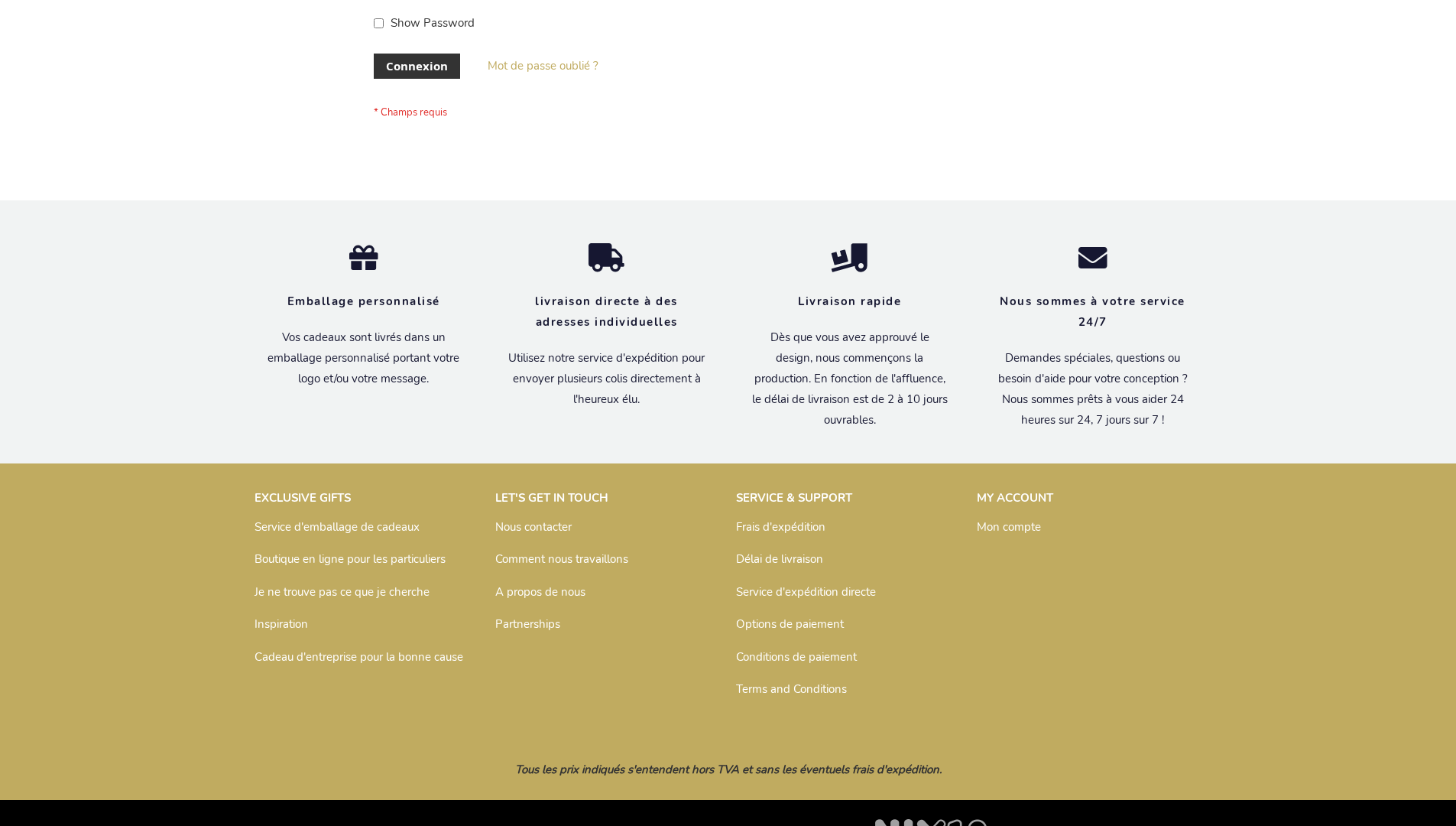
scroll to position [527, 0]
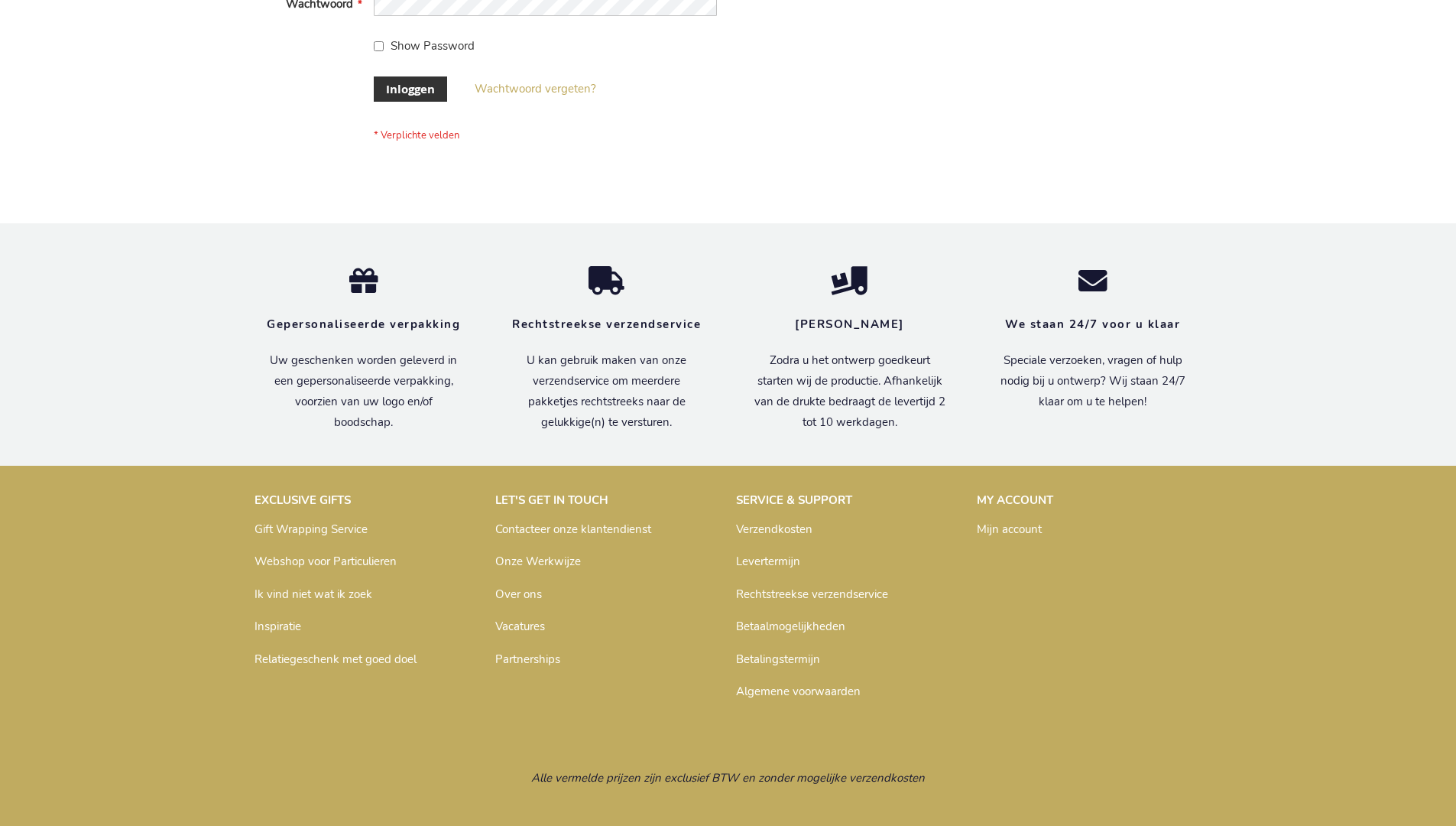
scroll to position [519, 0]
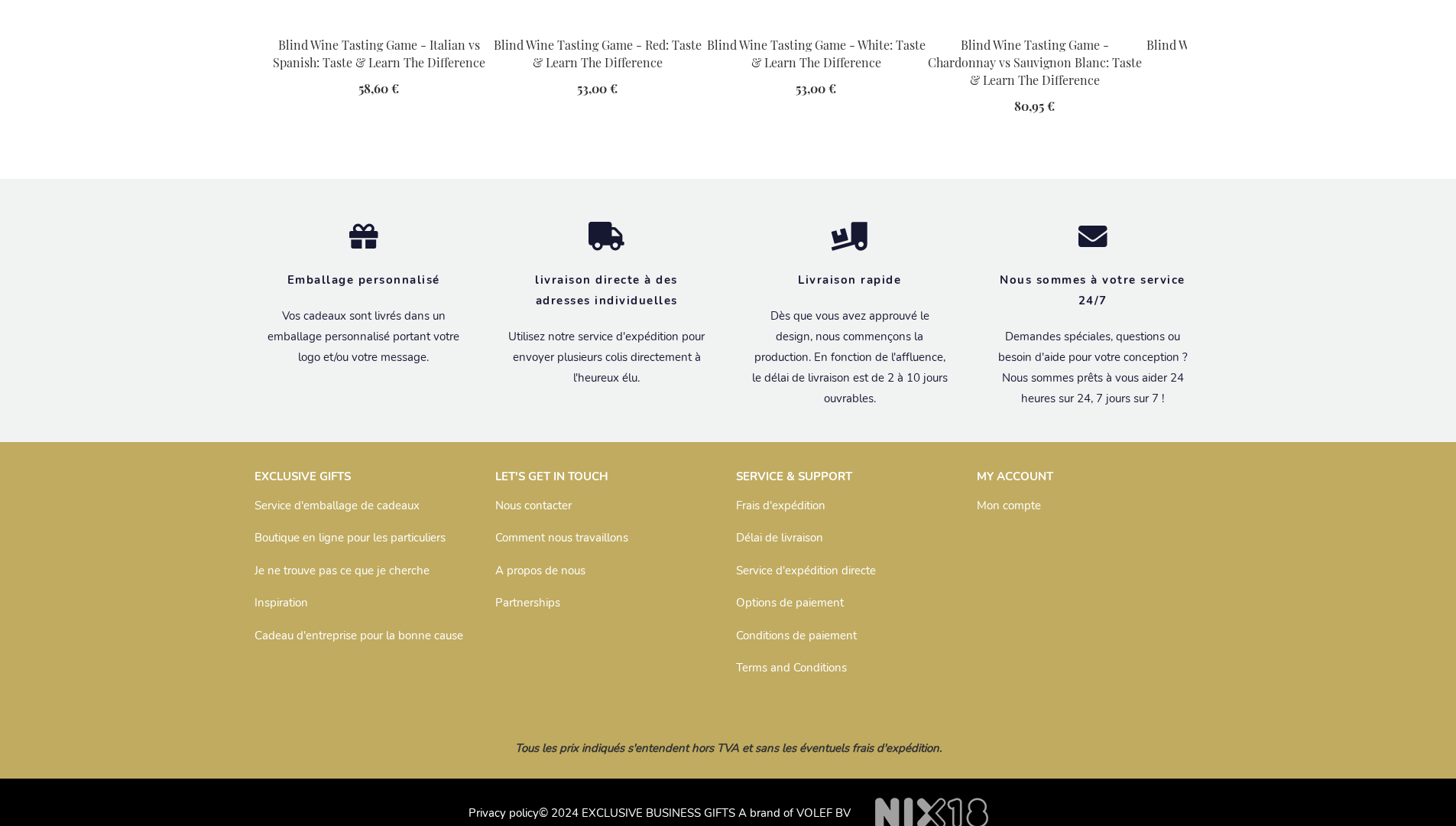
scroll to position [2210, 0]
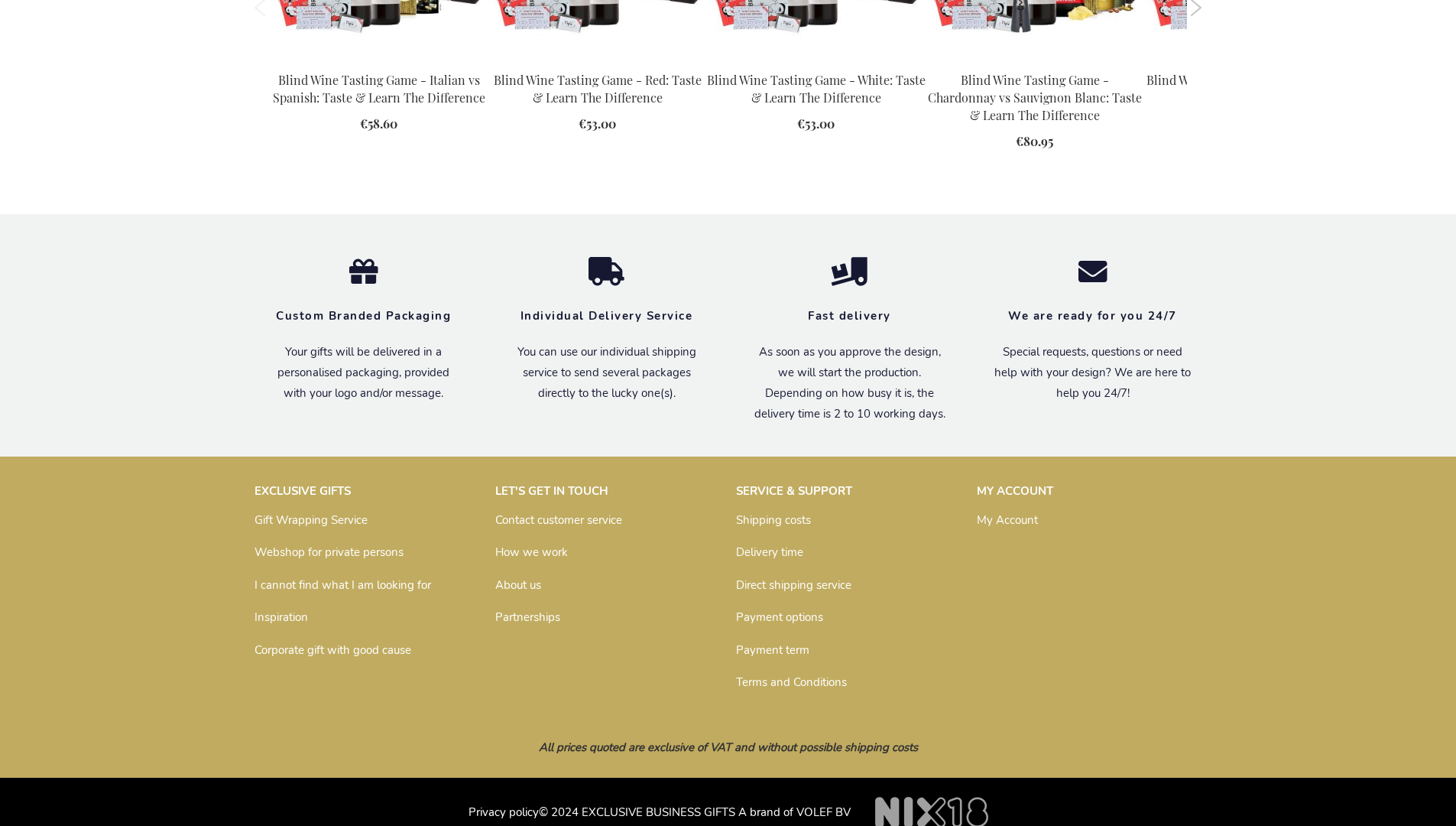
scroll to position [2141, 0]
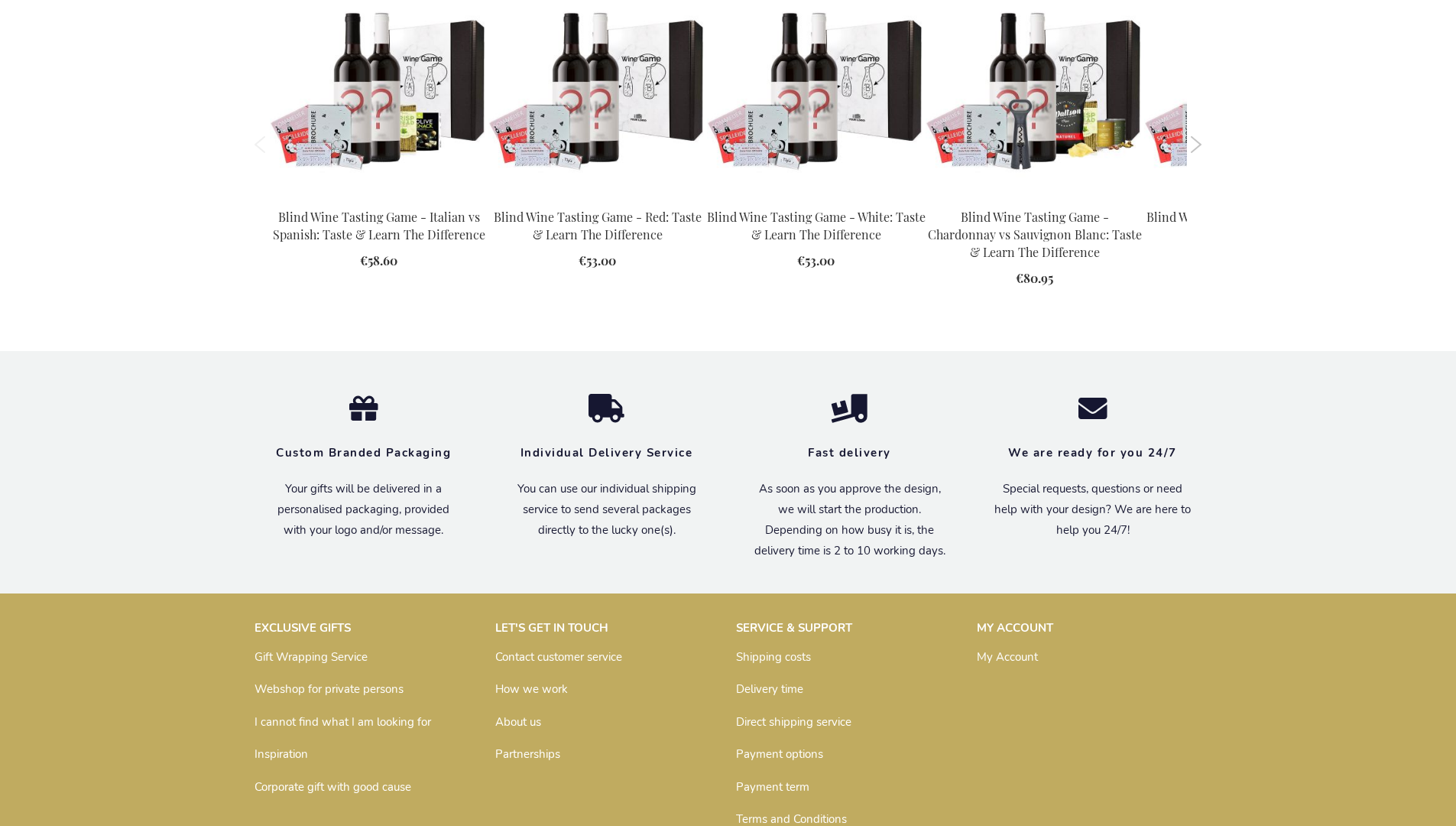
scroll to position [2141, 0]
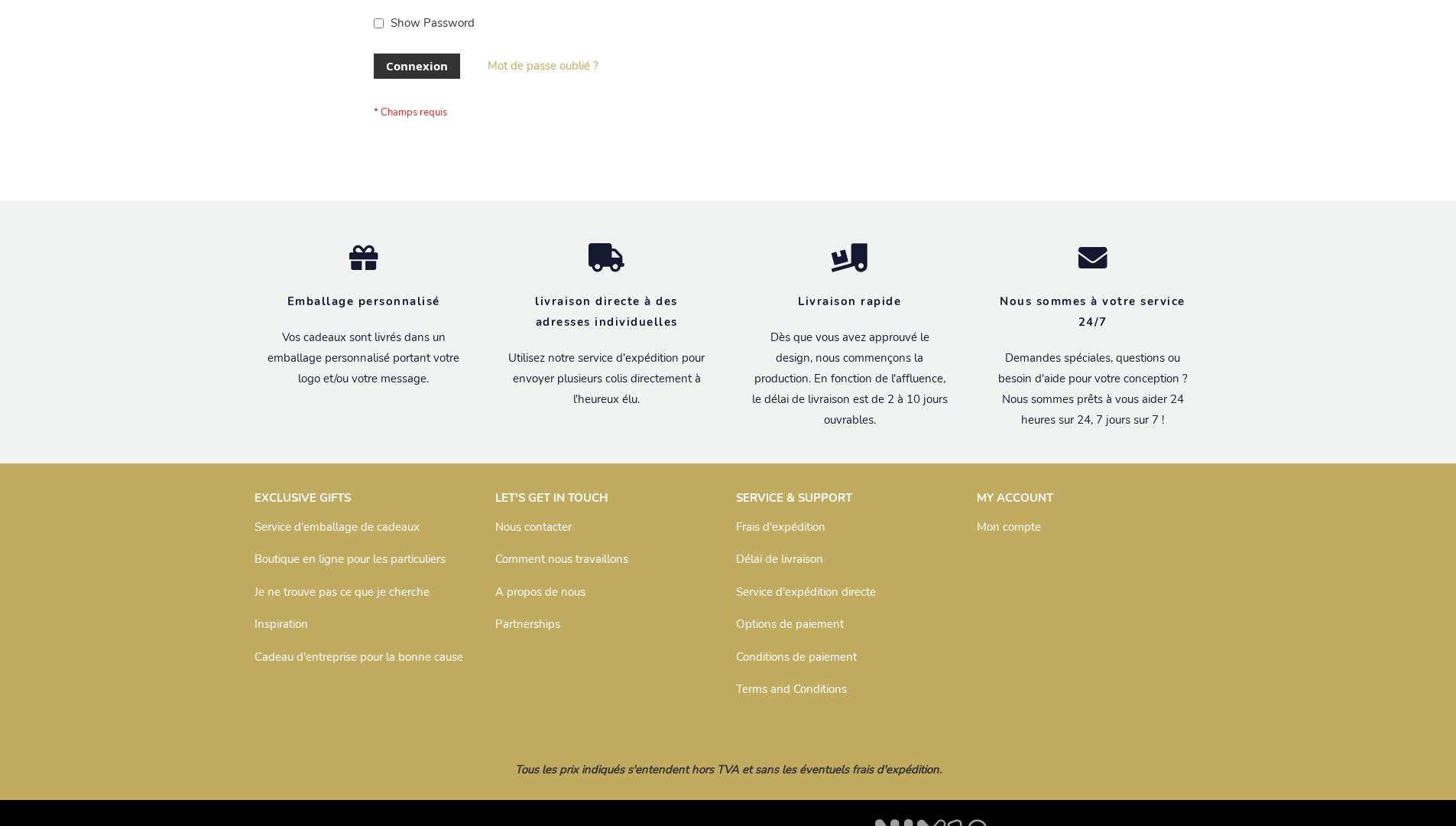
scroll to position [527, 0]
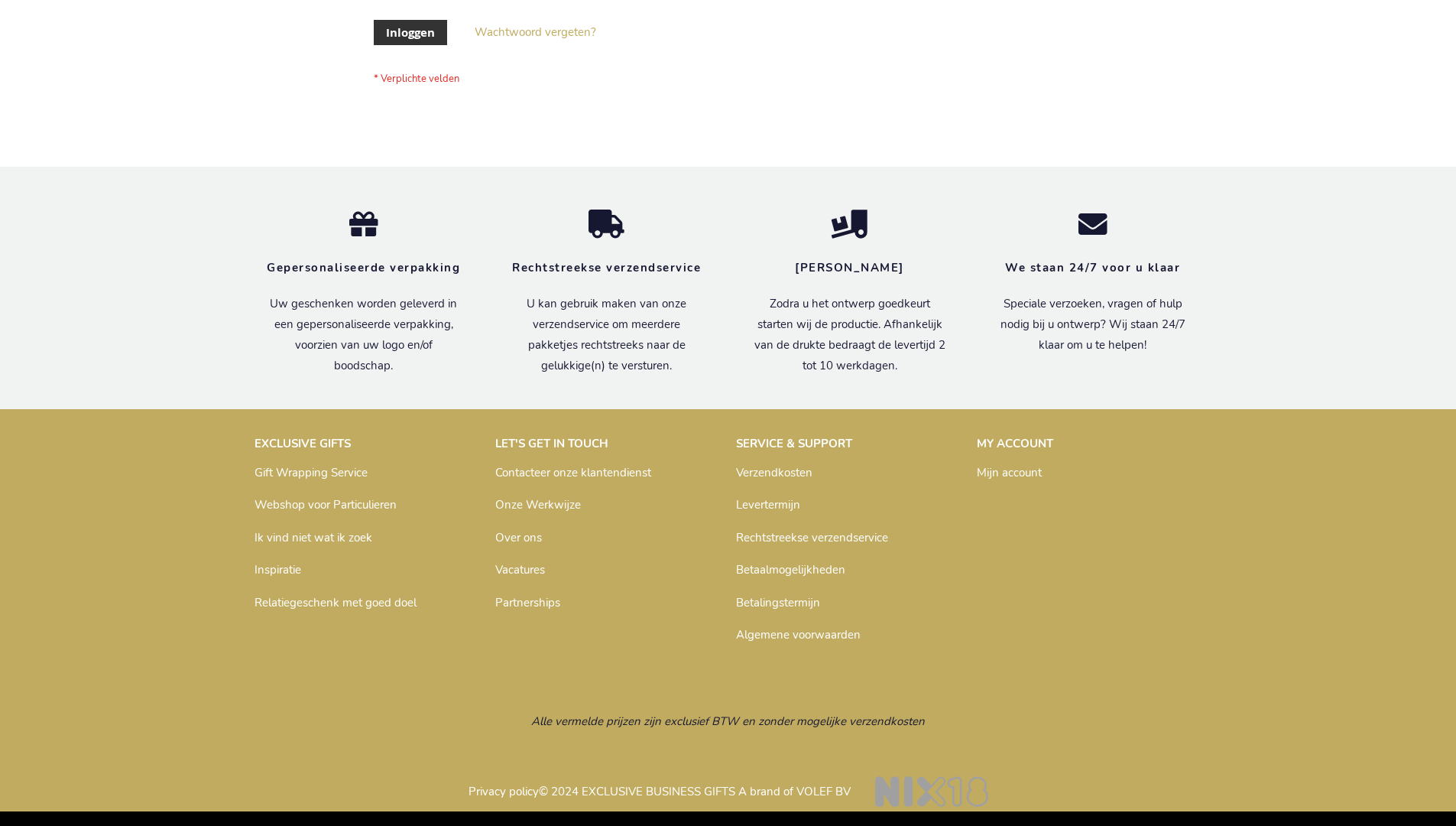
scroll to position [519, 0]
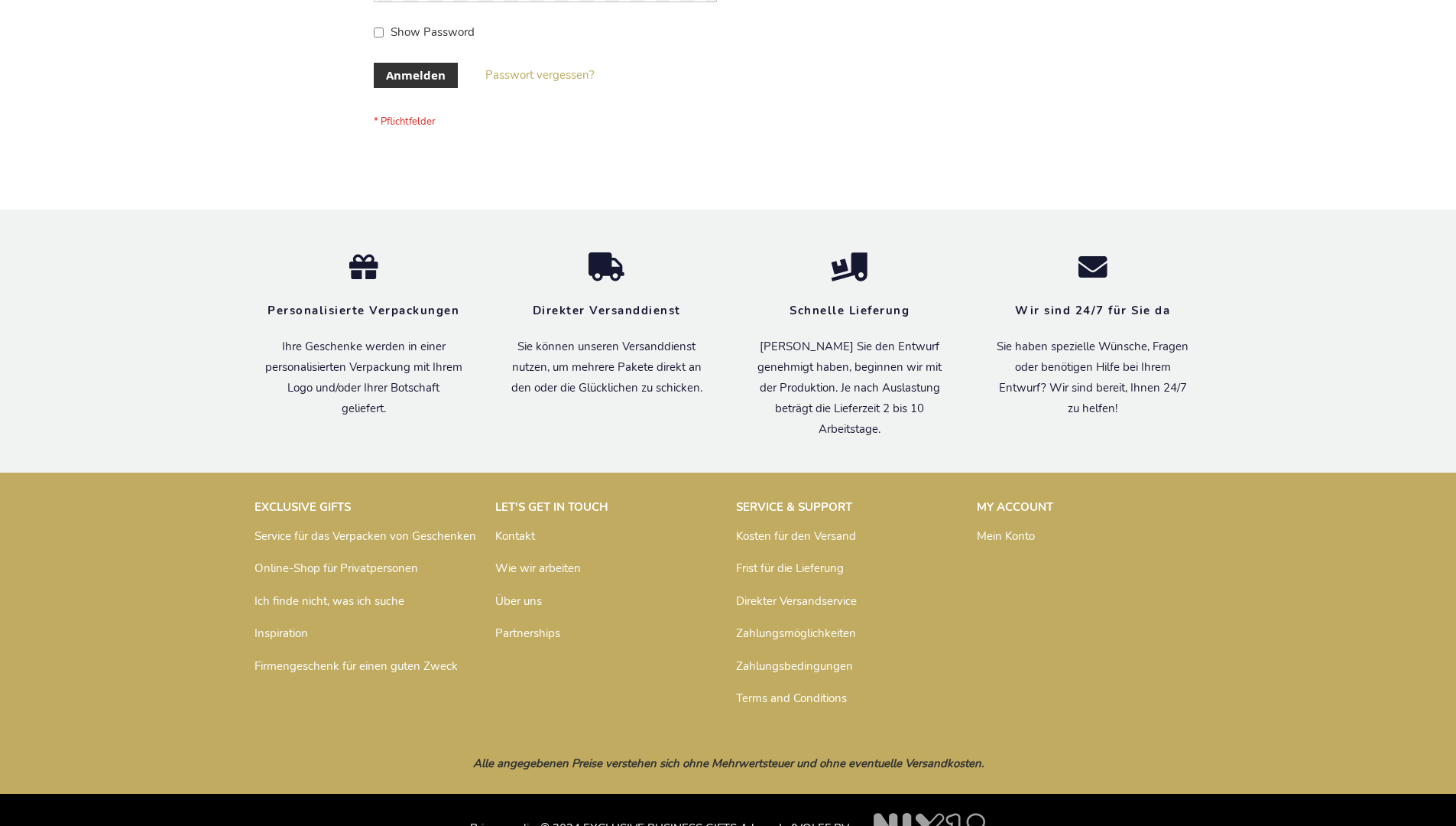
scroll to position [512, 0]
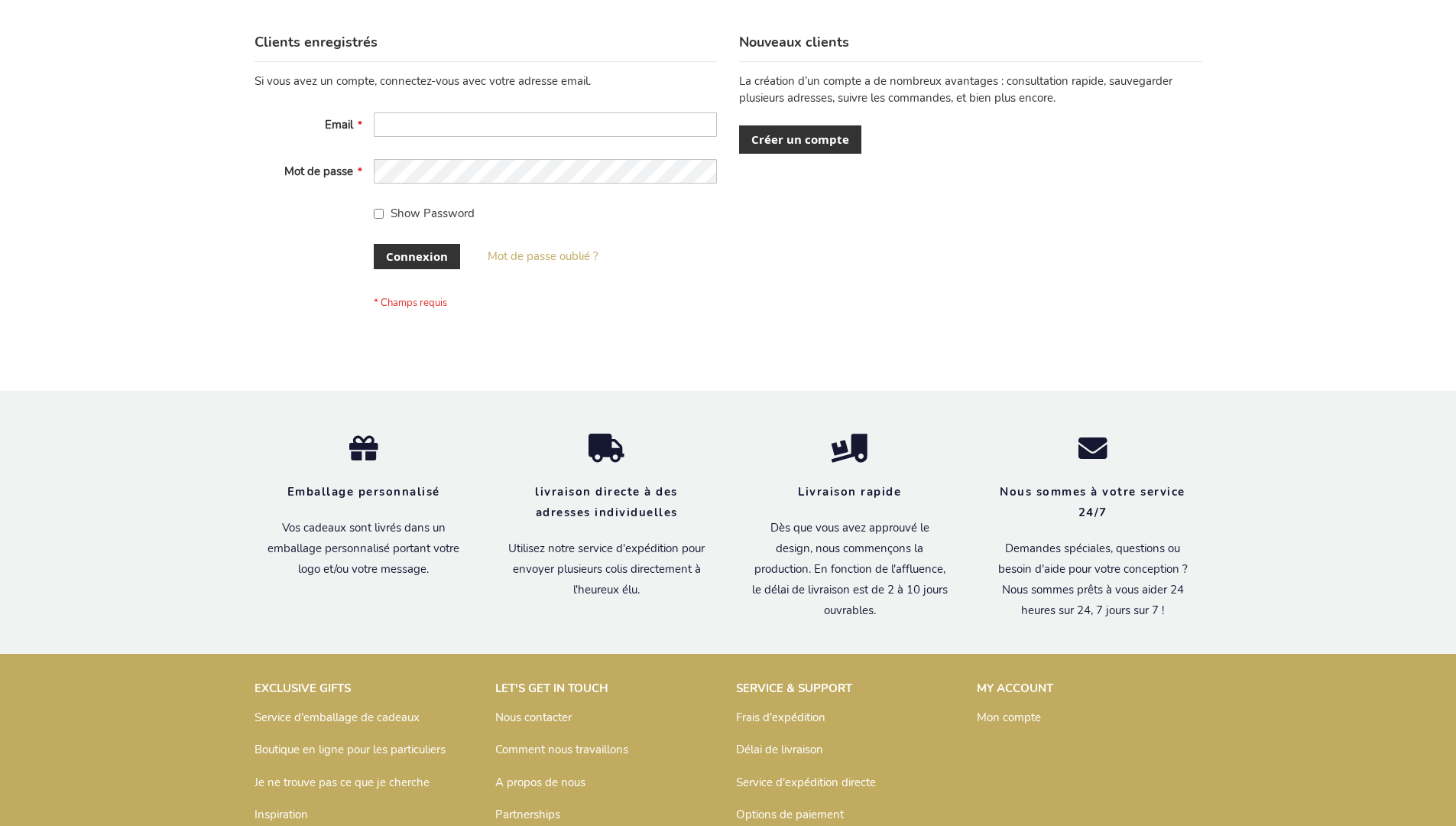
scroll to position [527, 0]
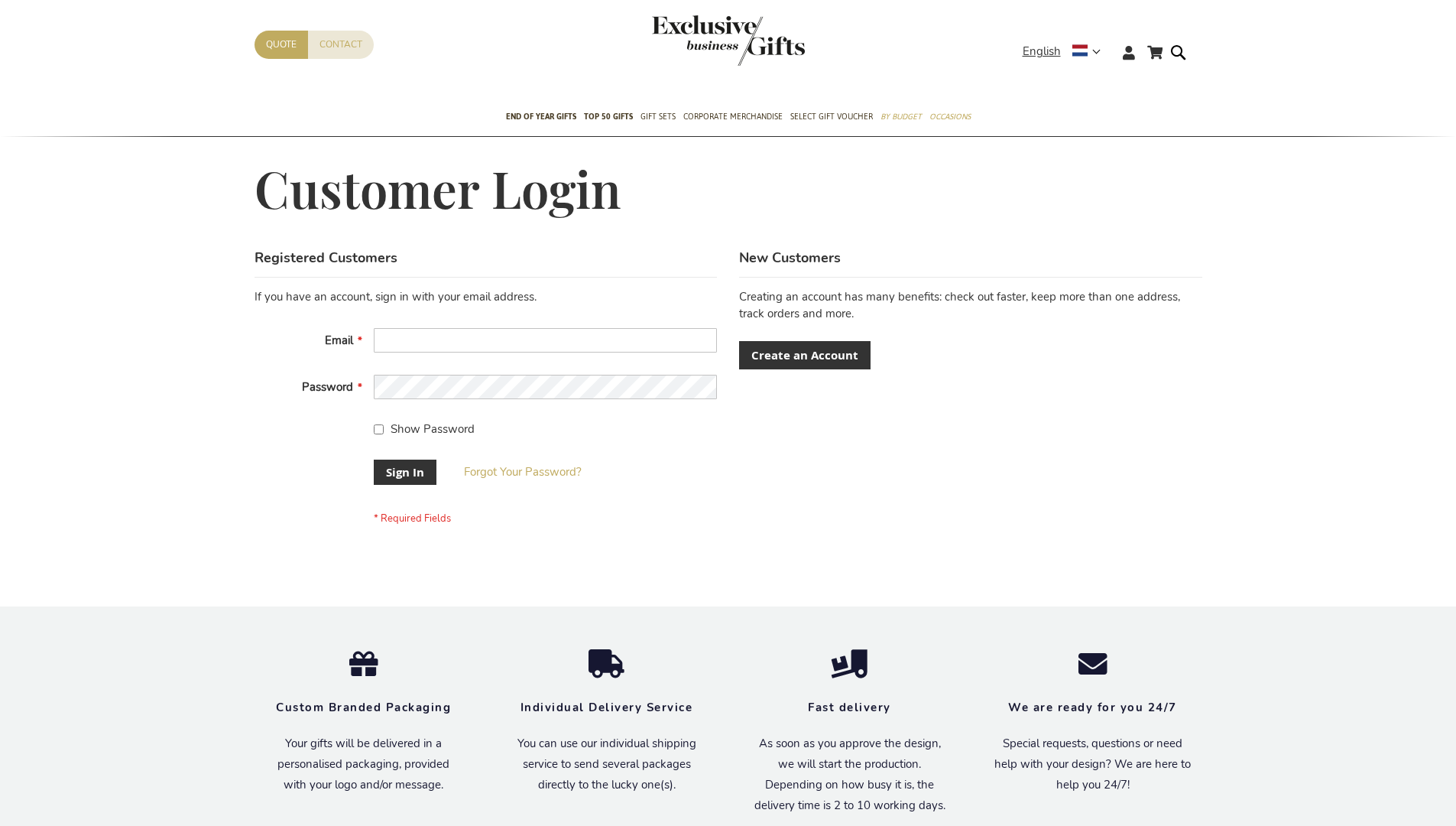
scroll to position [491, 0]
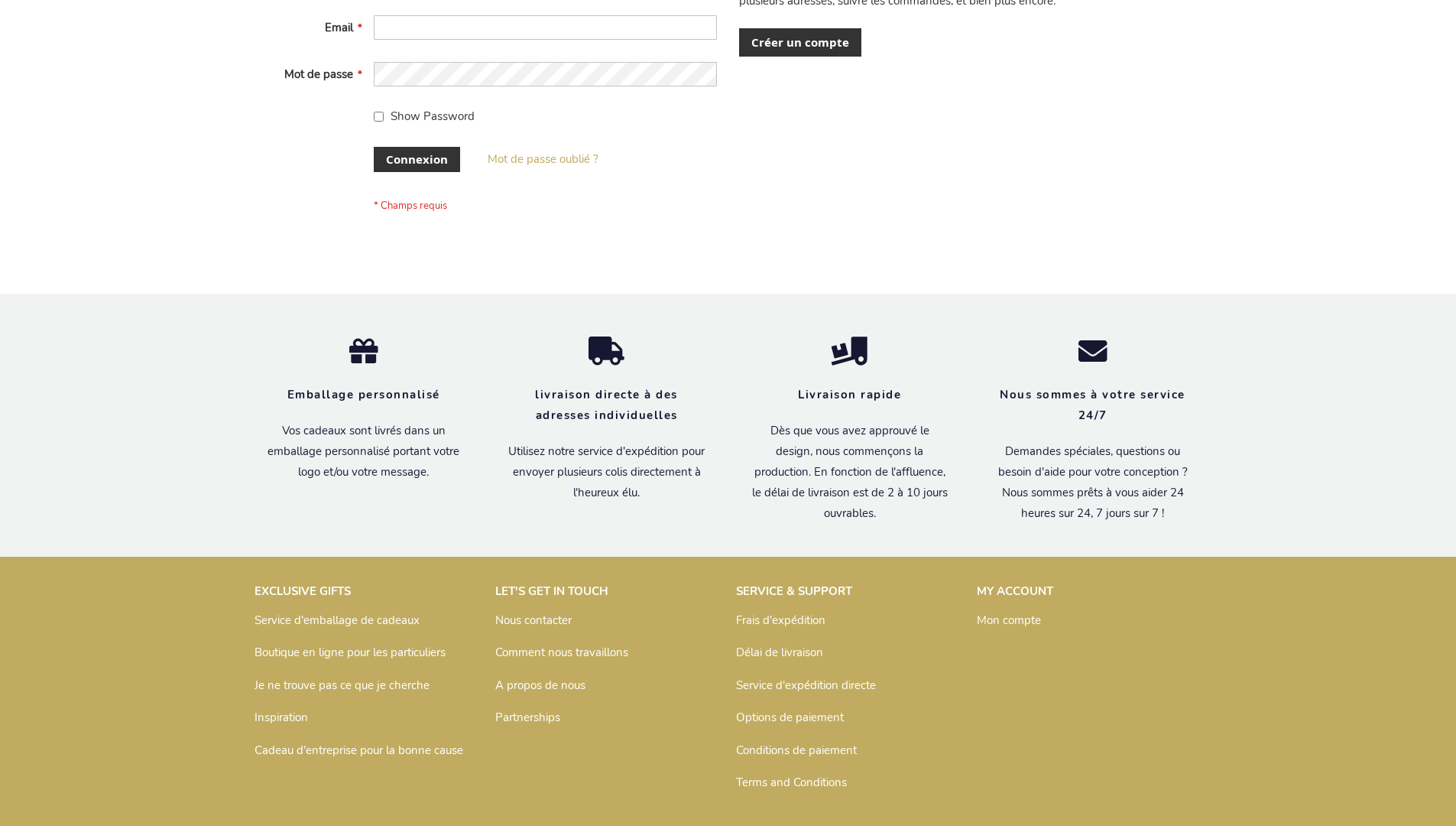
scroll to position [527, 0]
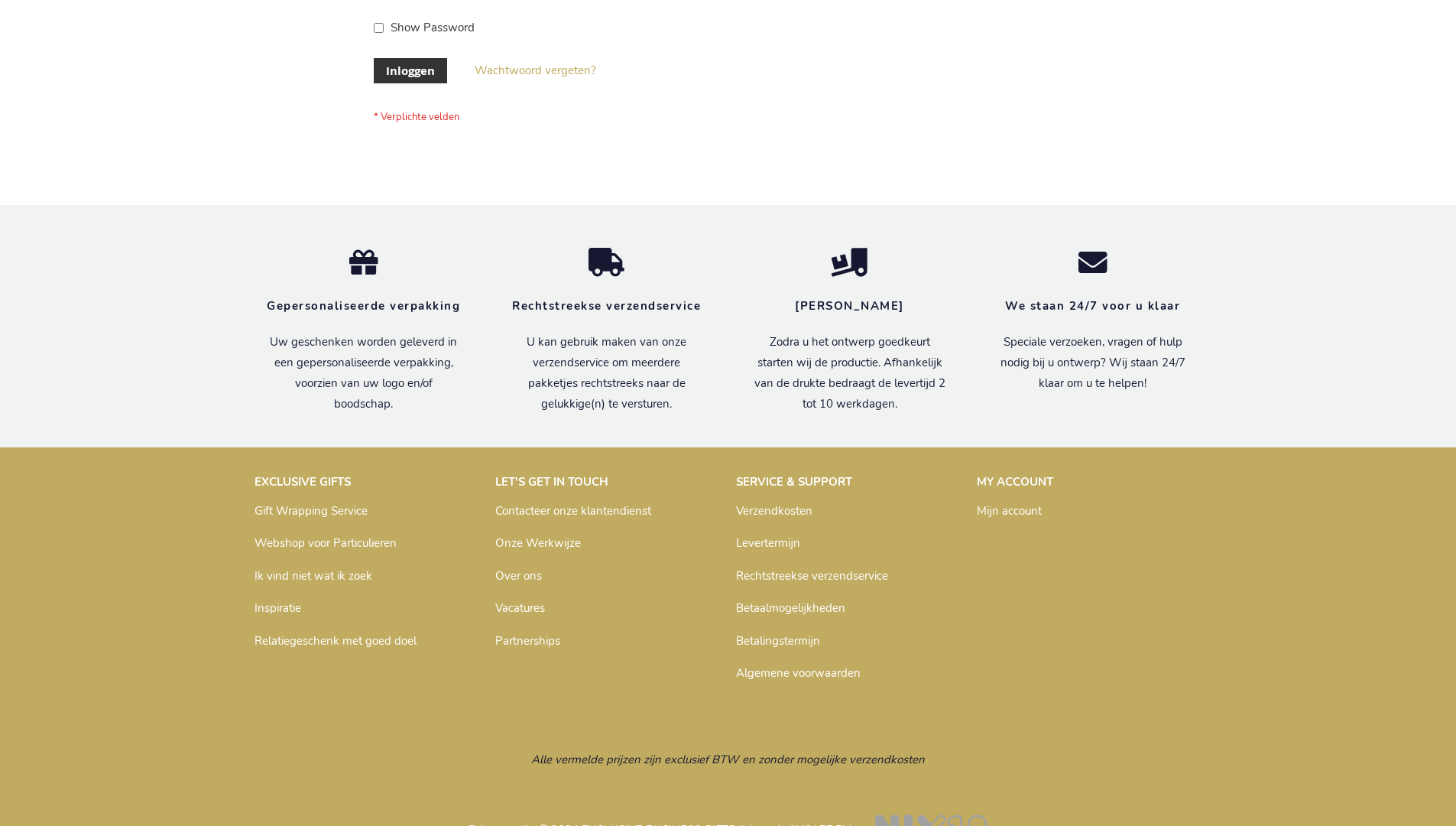
scroll to position [519, 0]
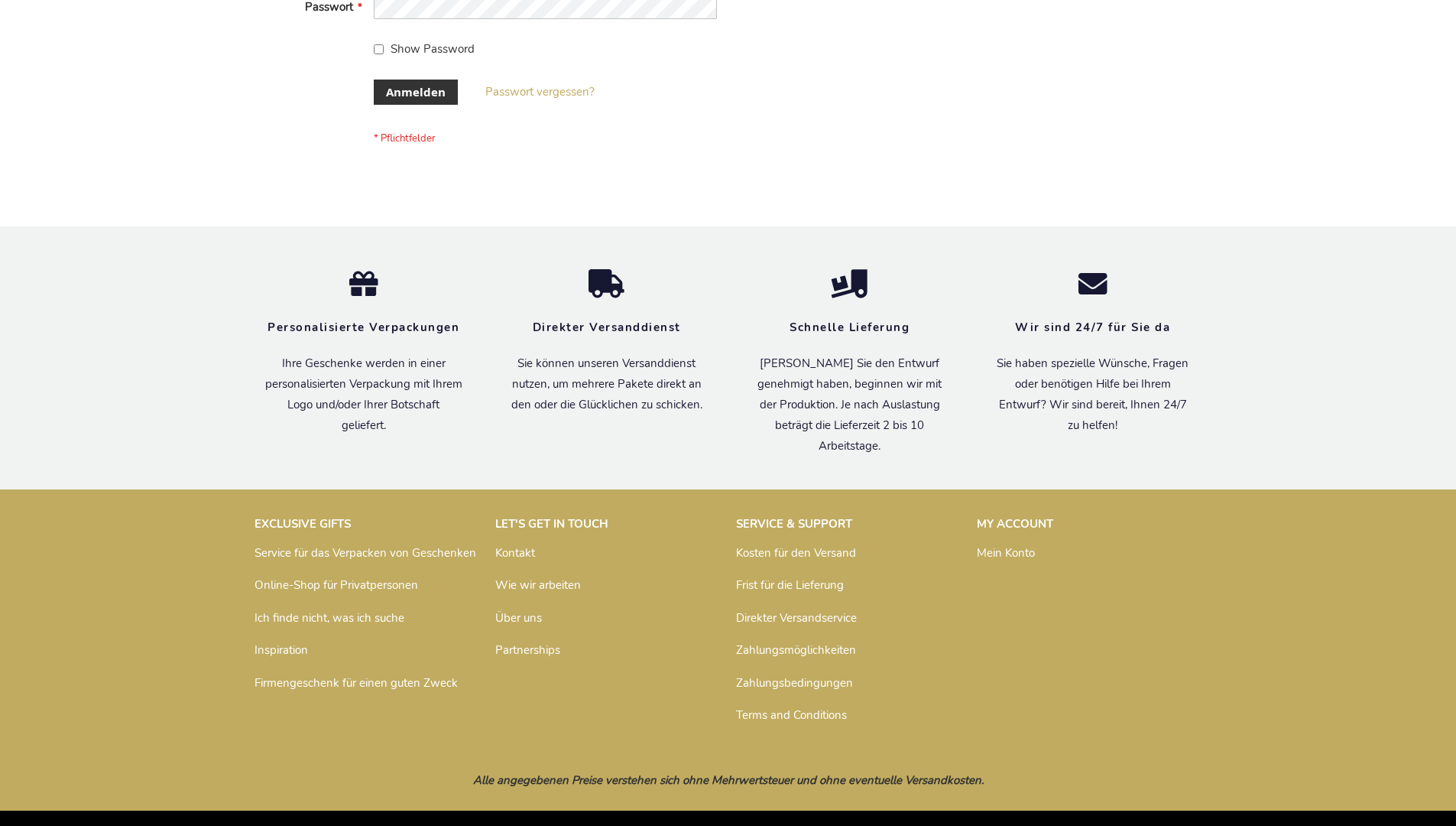
scroll to position [512, 0]
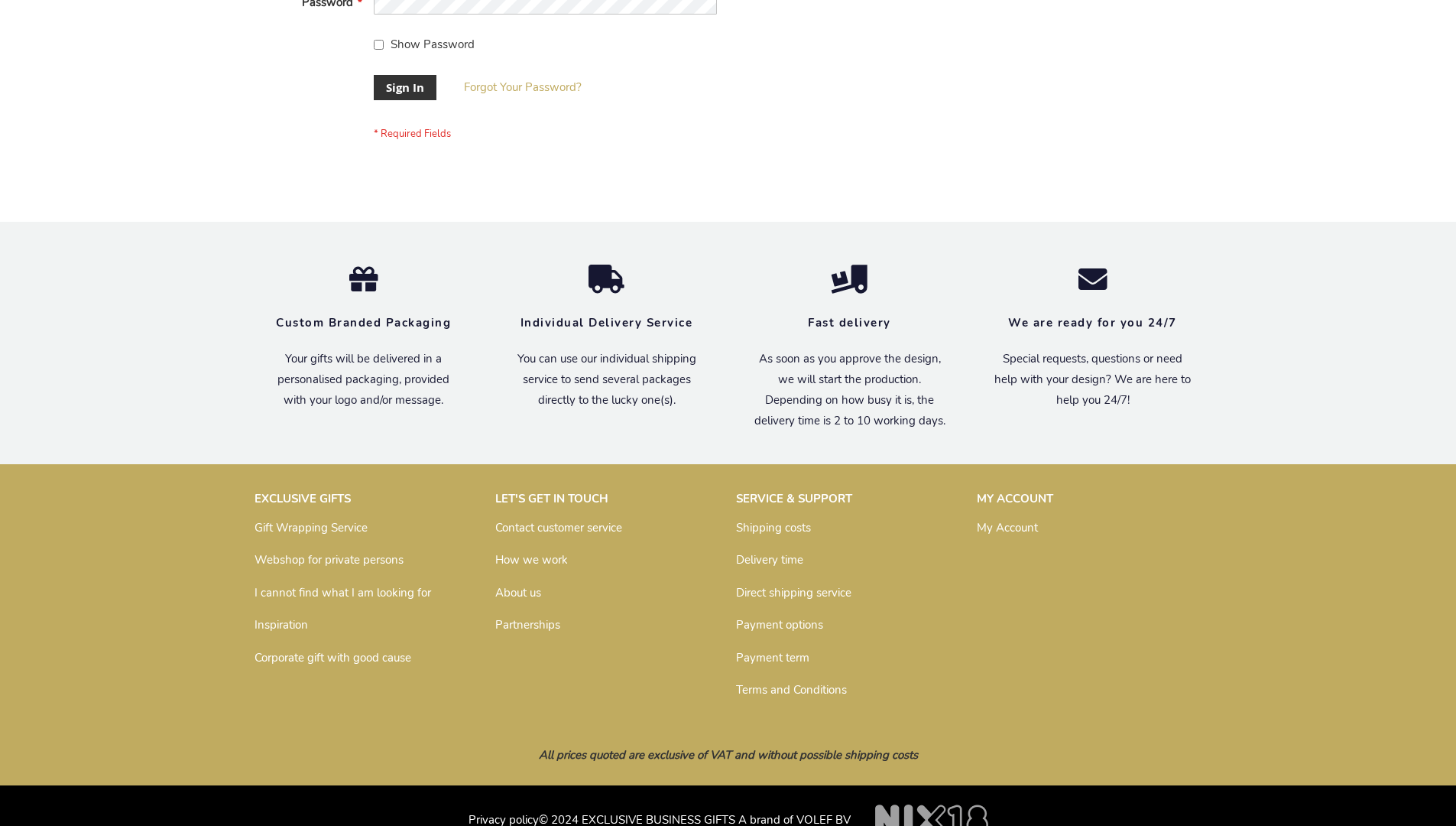
scroll to position [491, 0]
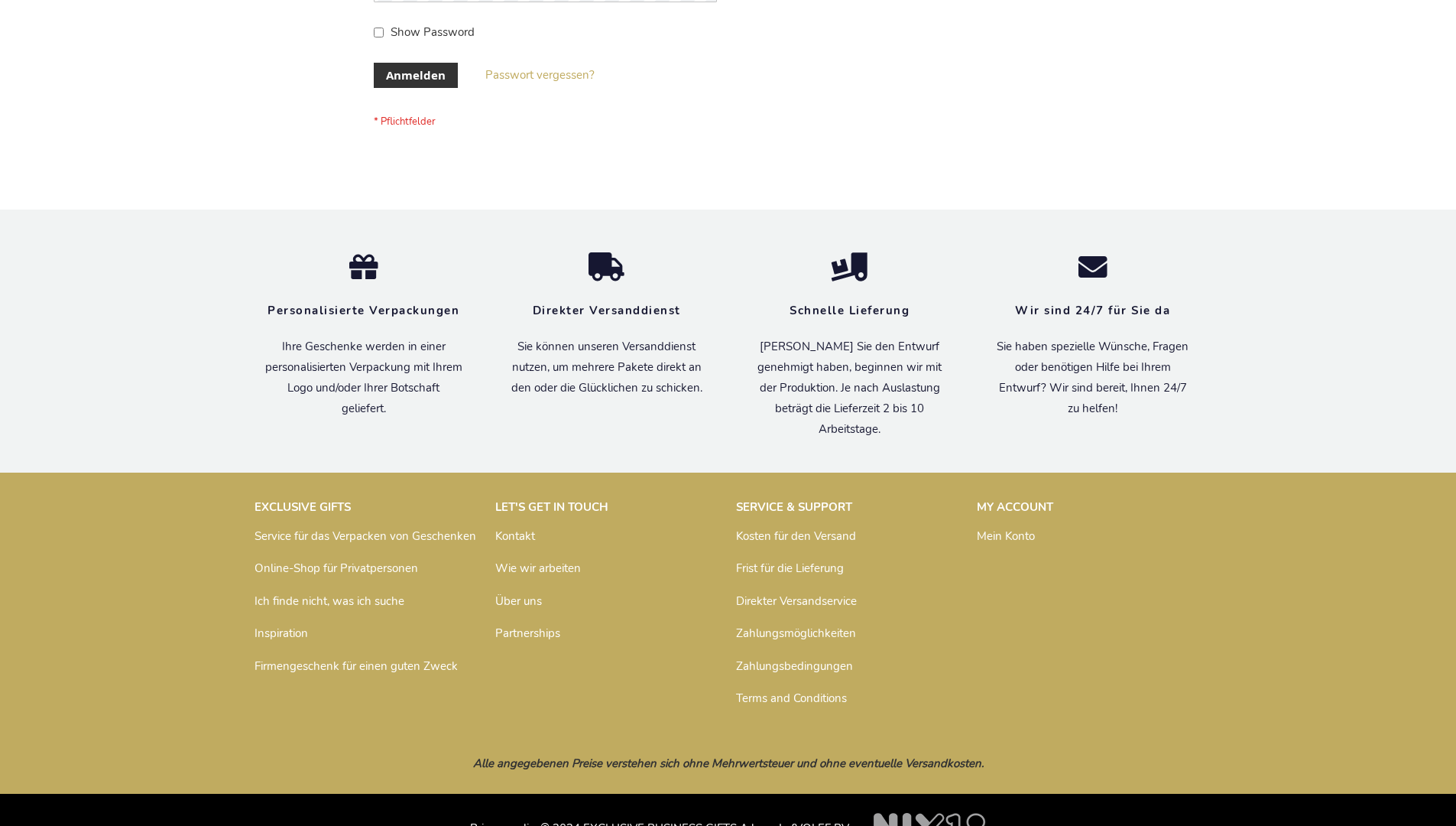
scroll to position [512, 0]
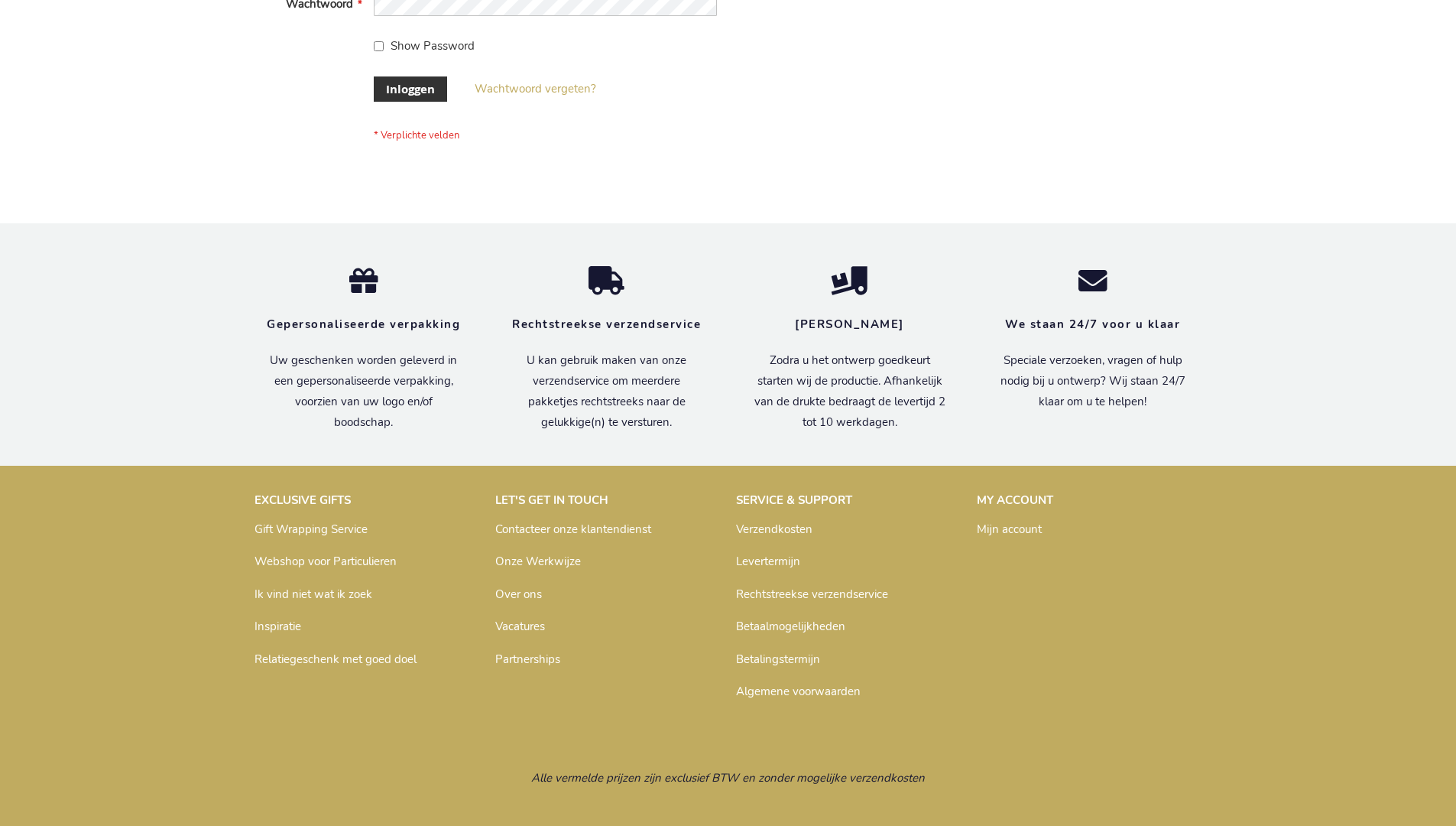
scroll to position [519, 0]
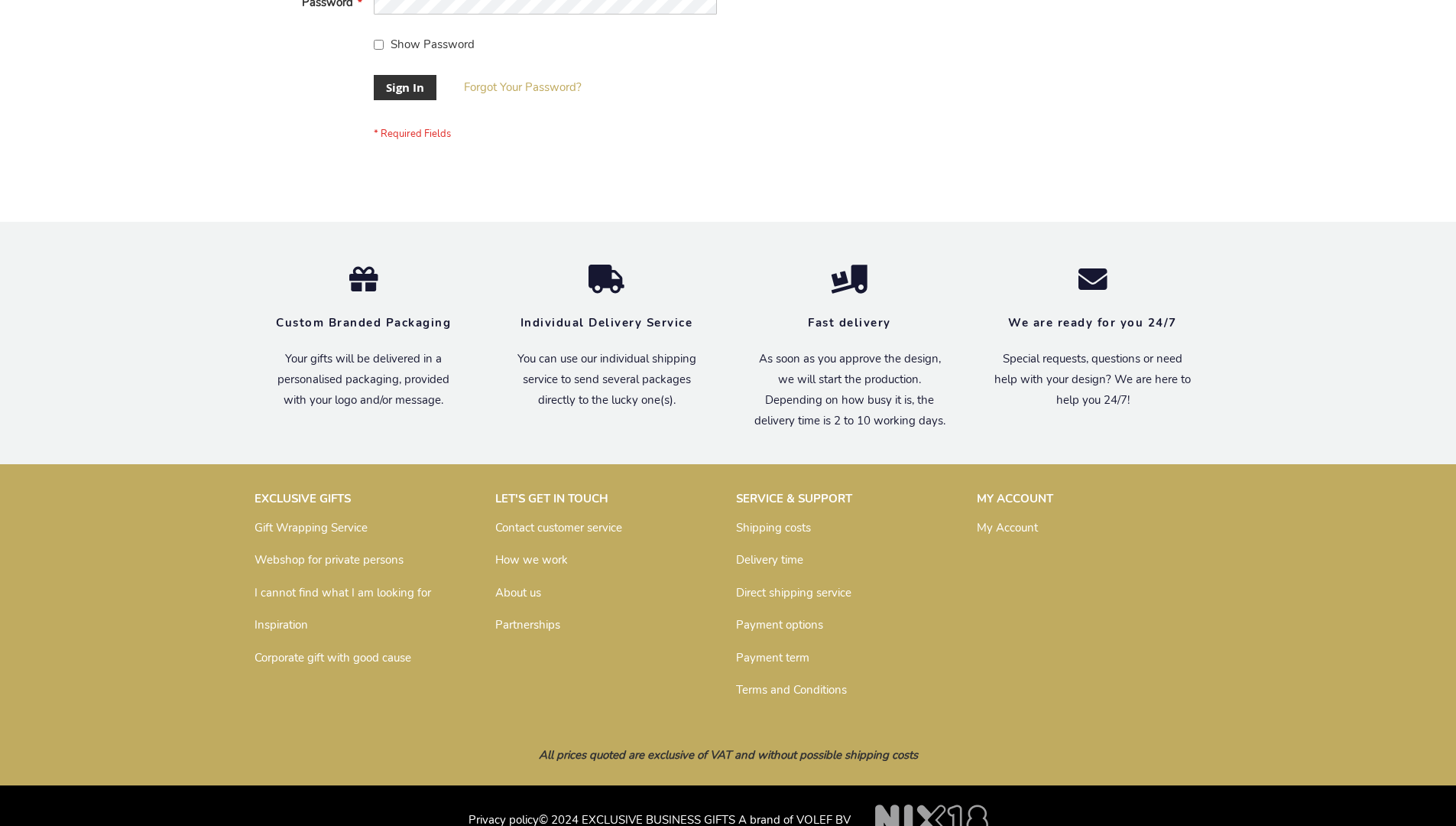
scroll to position [491, 0]
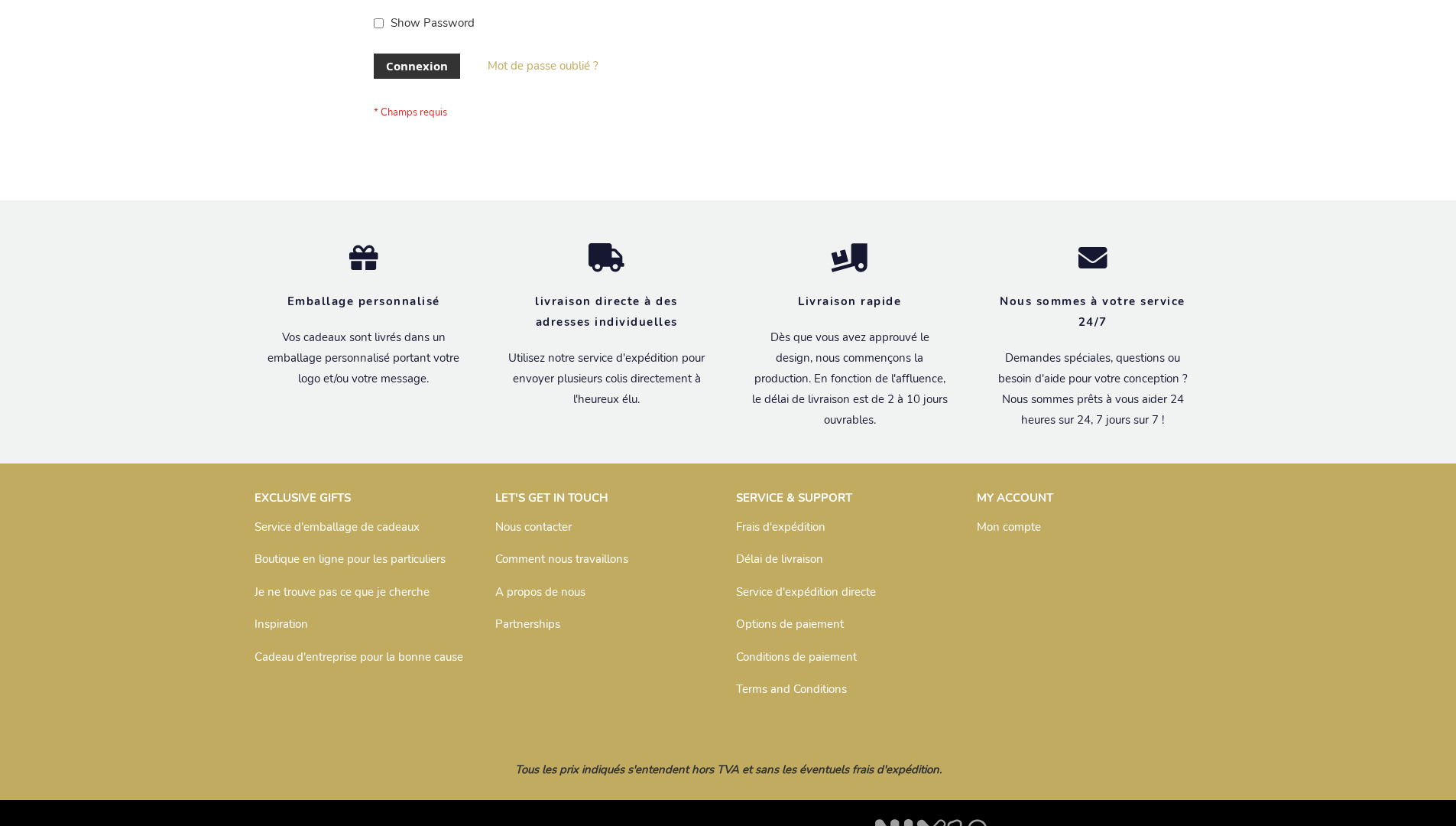
scroll to position [527, 0]
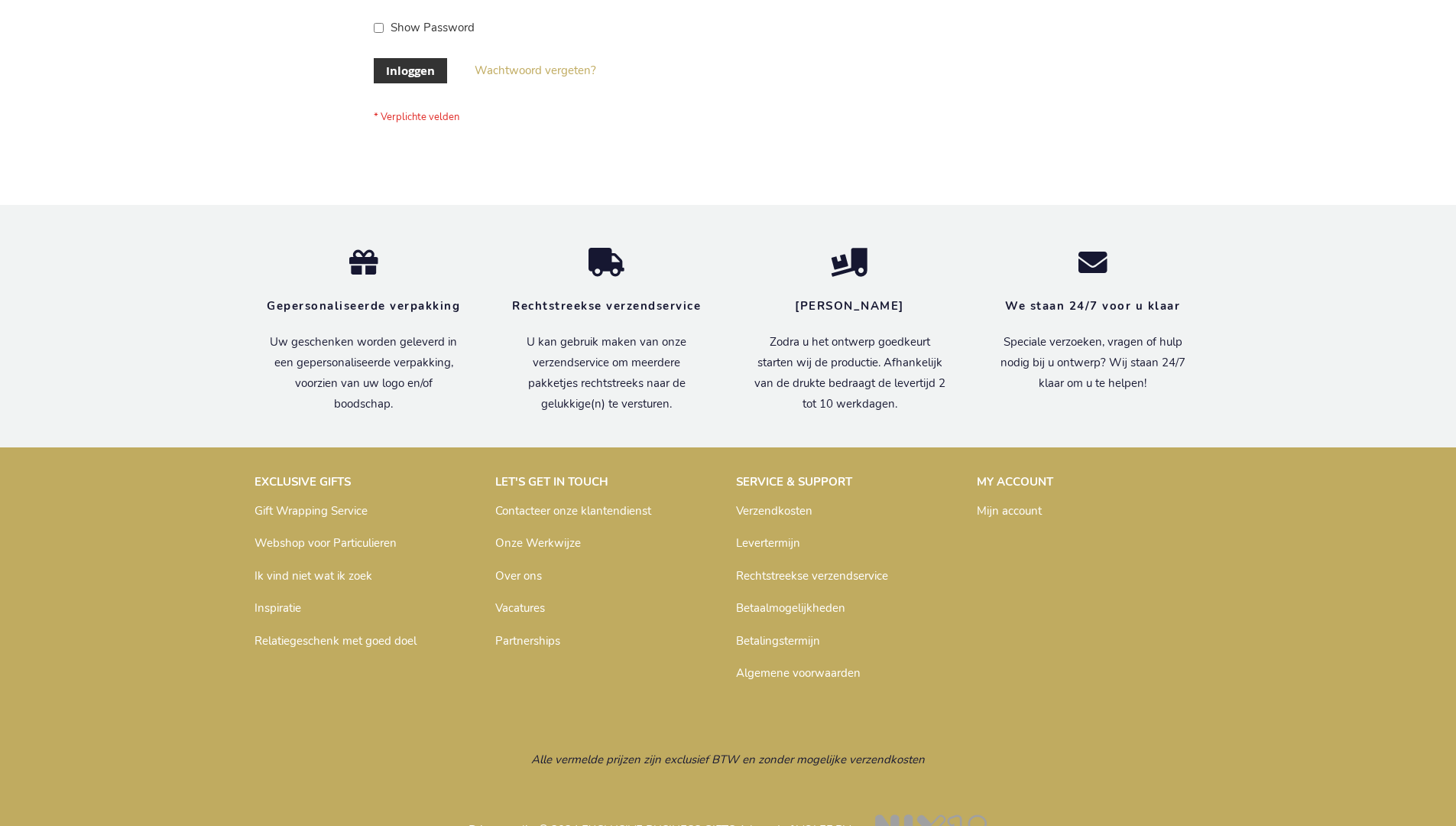
scroll to position [519, 0]
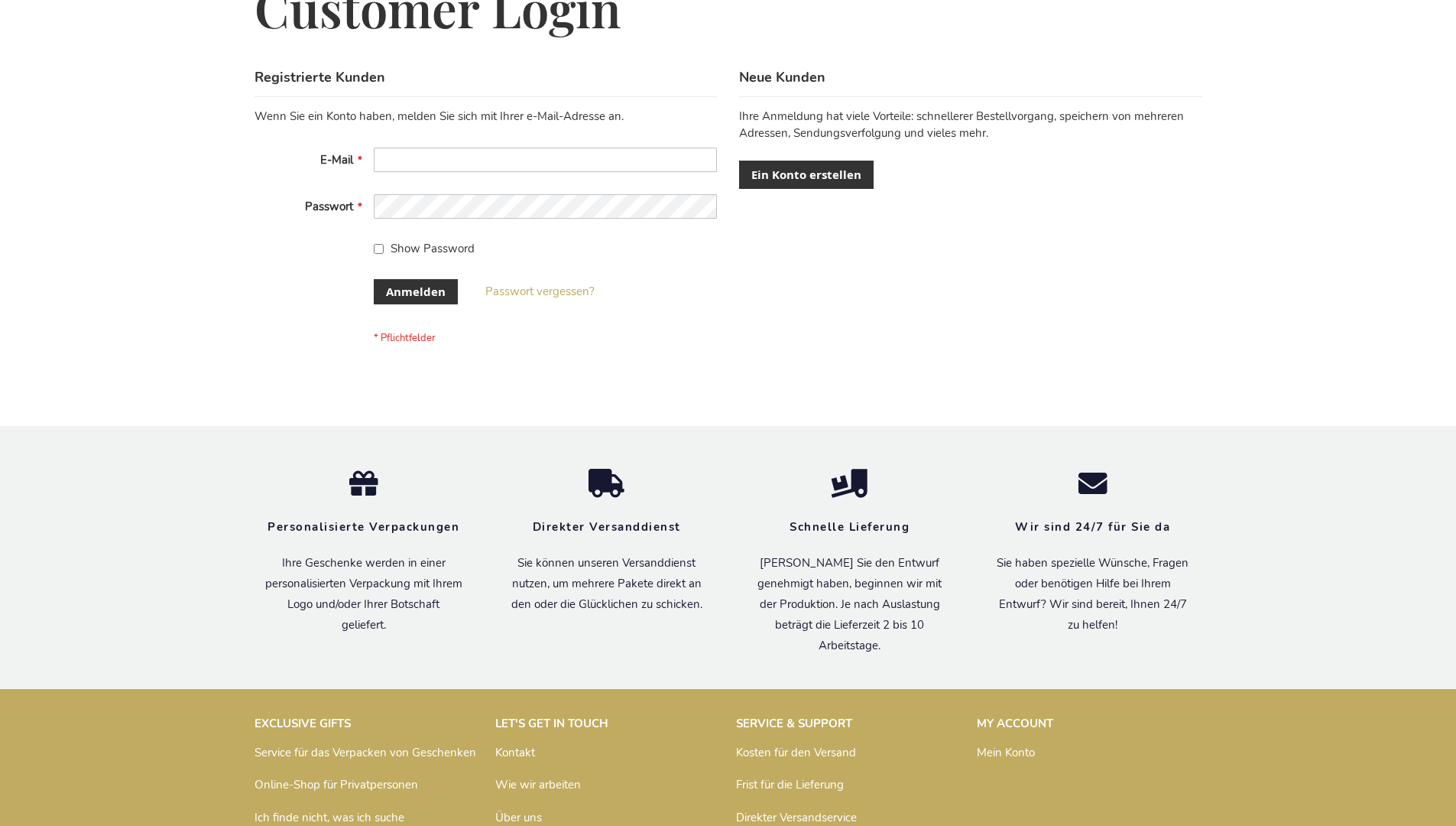
scroll to position [512, 0]
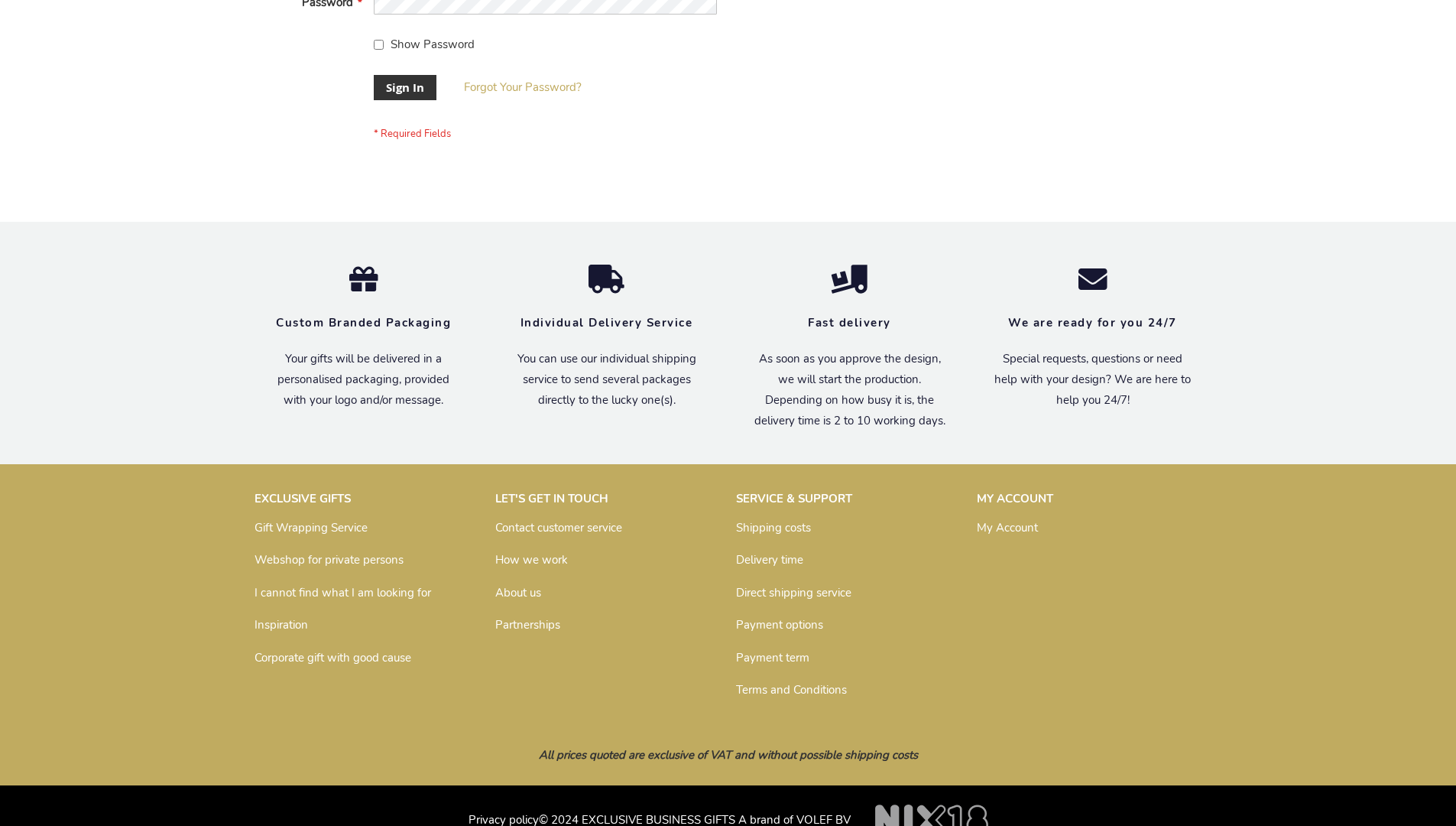
scroll to position [491, 0]
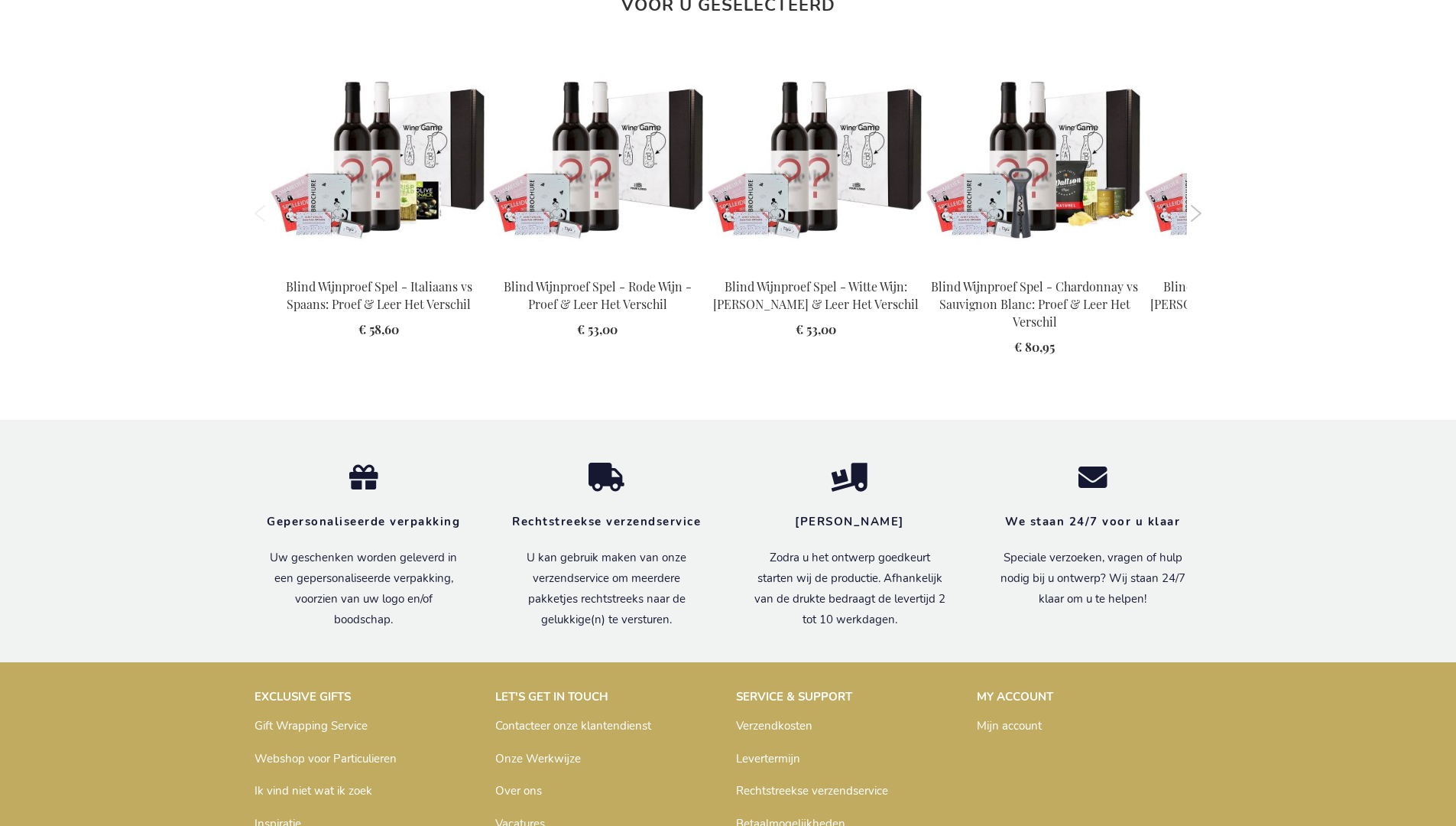
scroll to position [2185, 0]
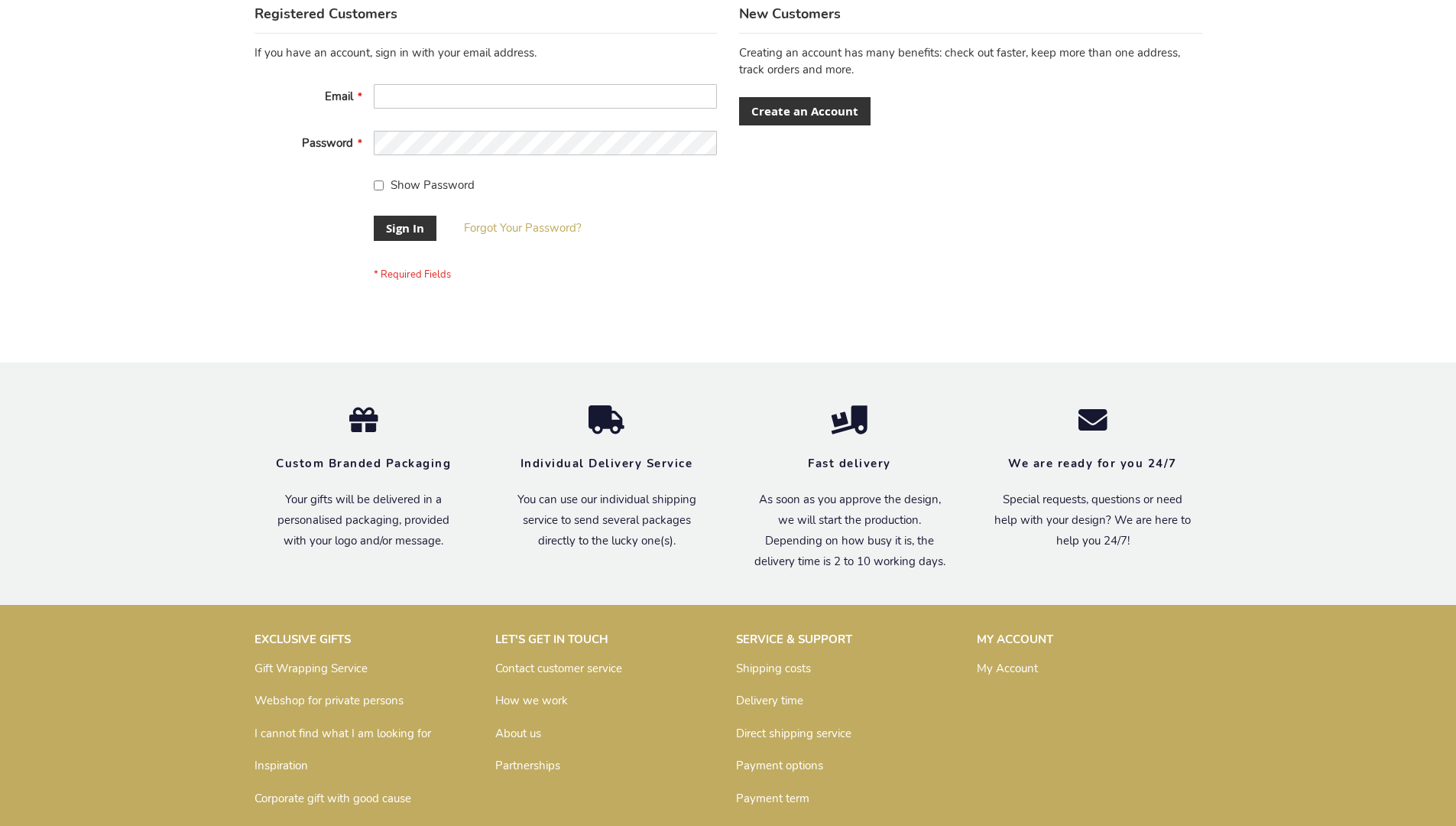
scroll to position [491, 0]
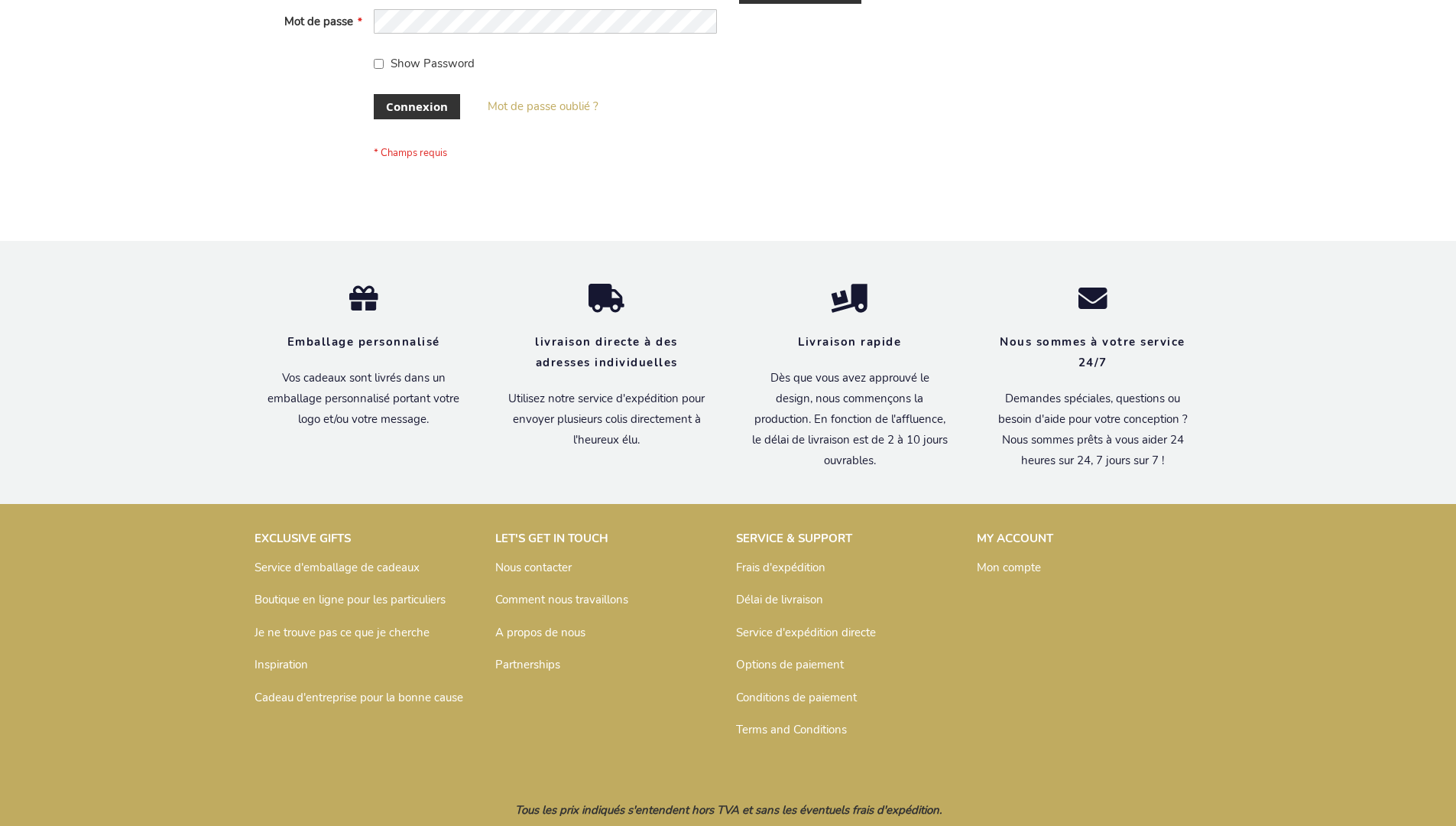
scroll to position [527, 0]
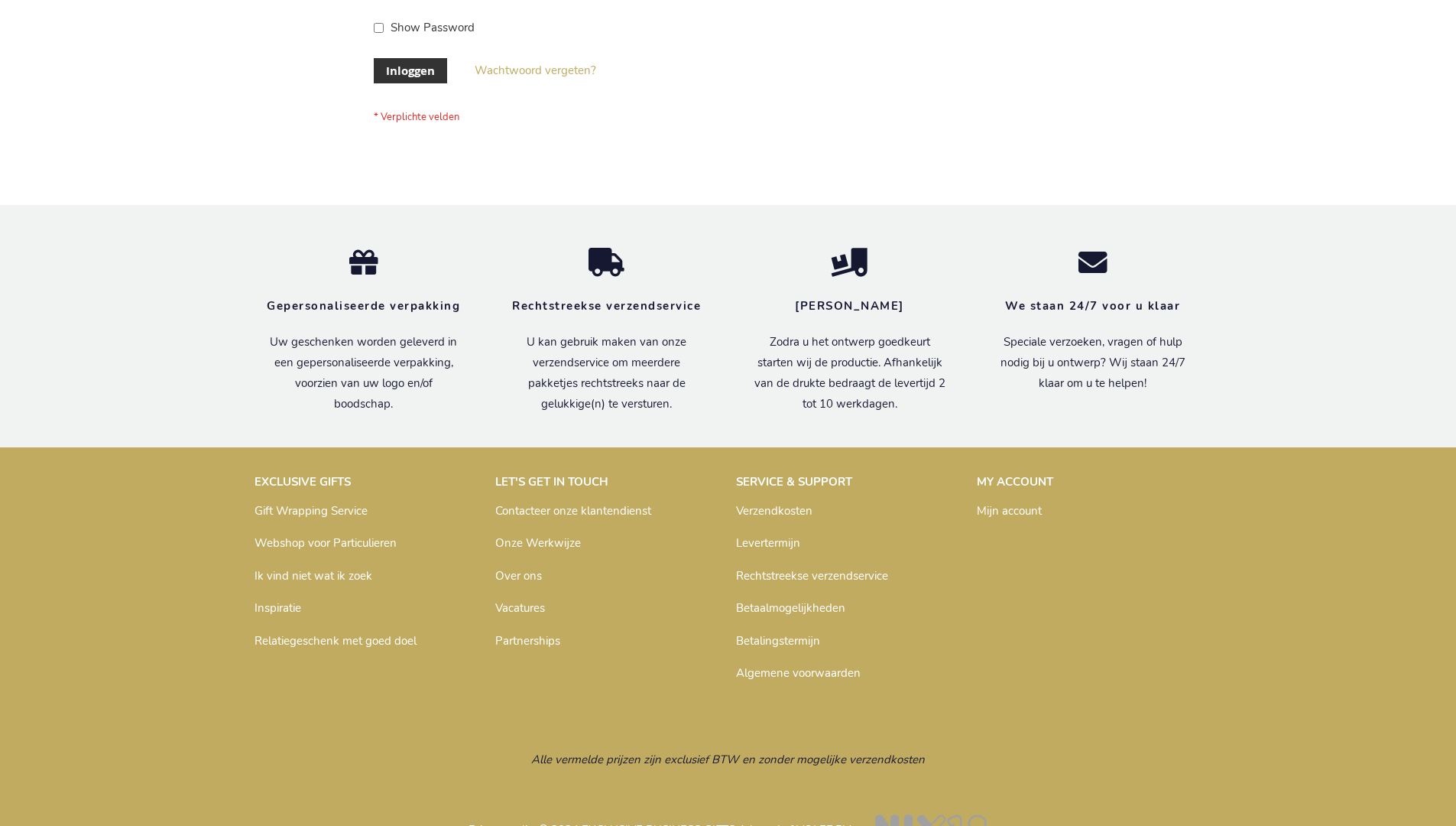
scroll to position [519, 0]
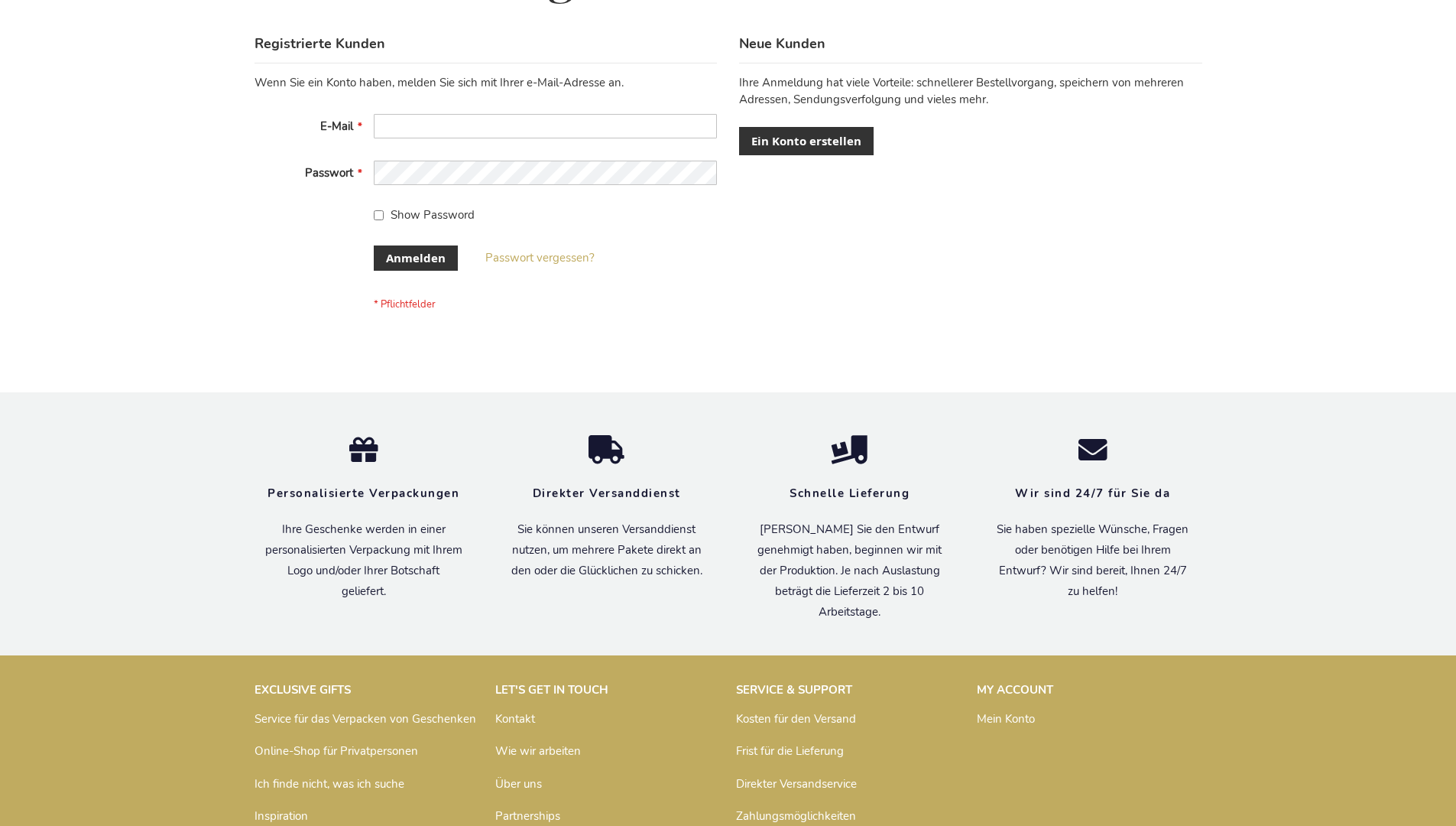
scroll to position [512, 0]
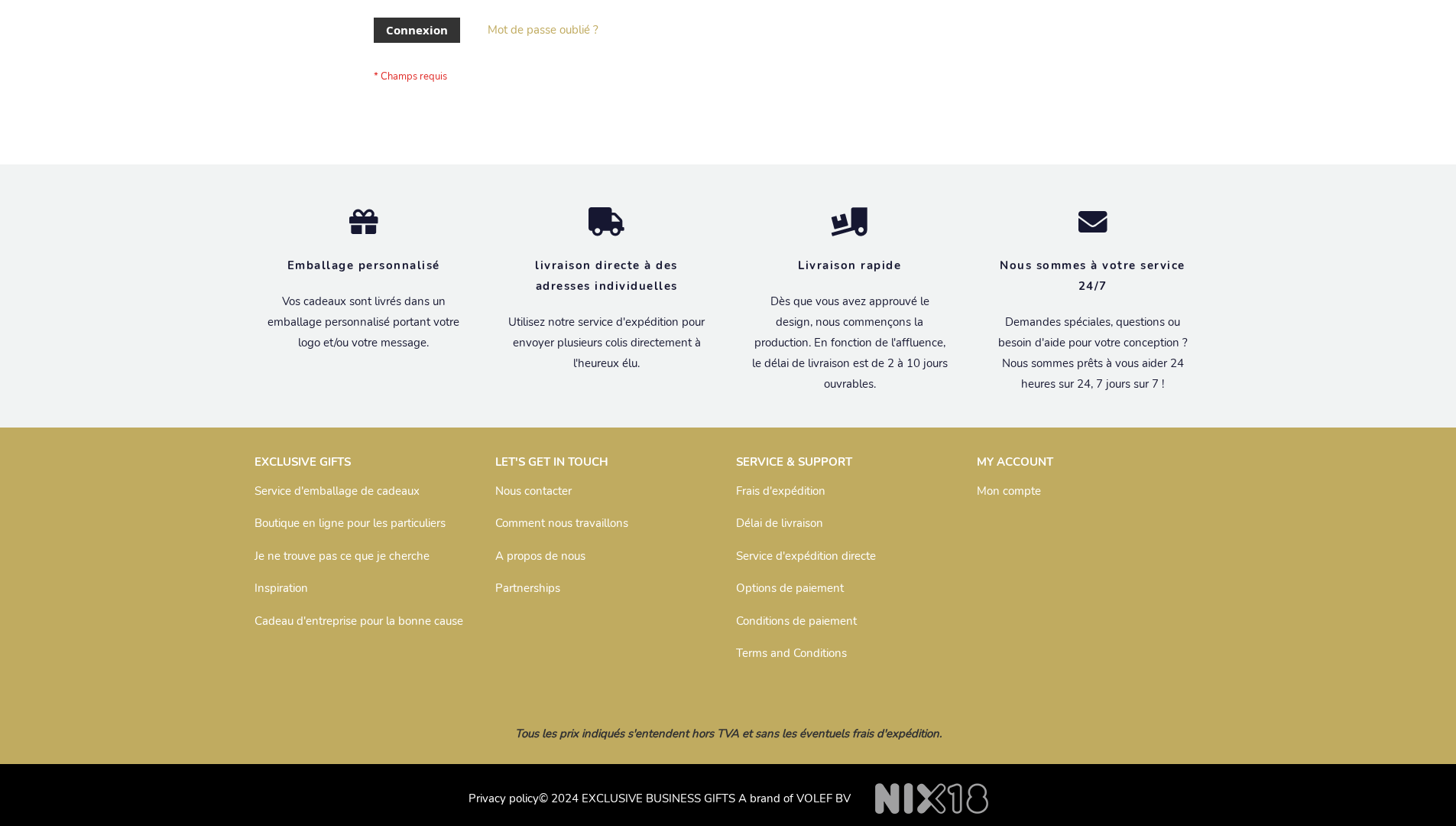
scroll to position [527, 0]
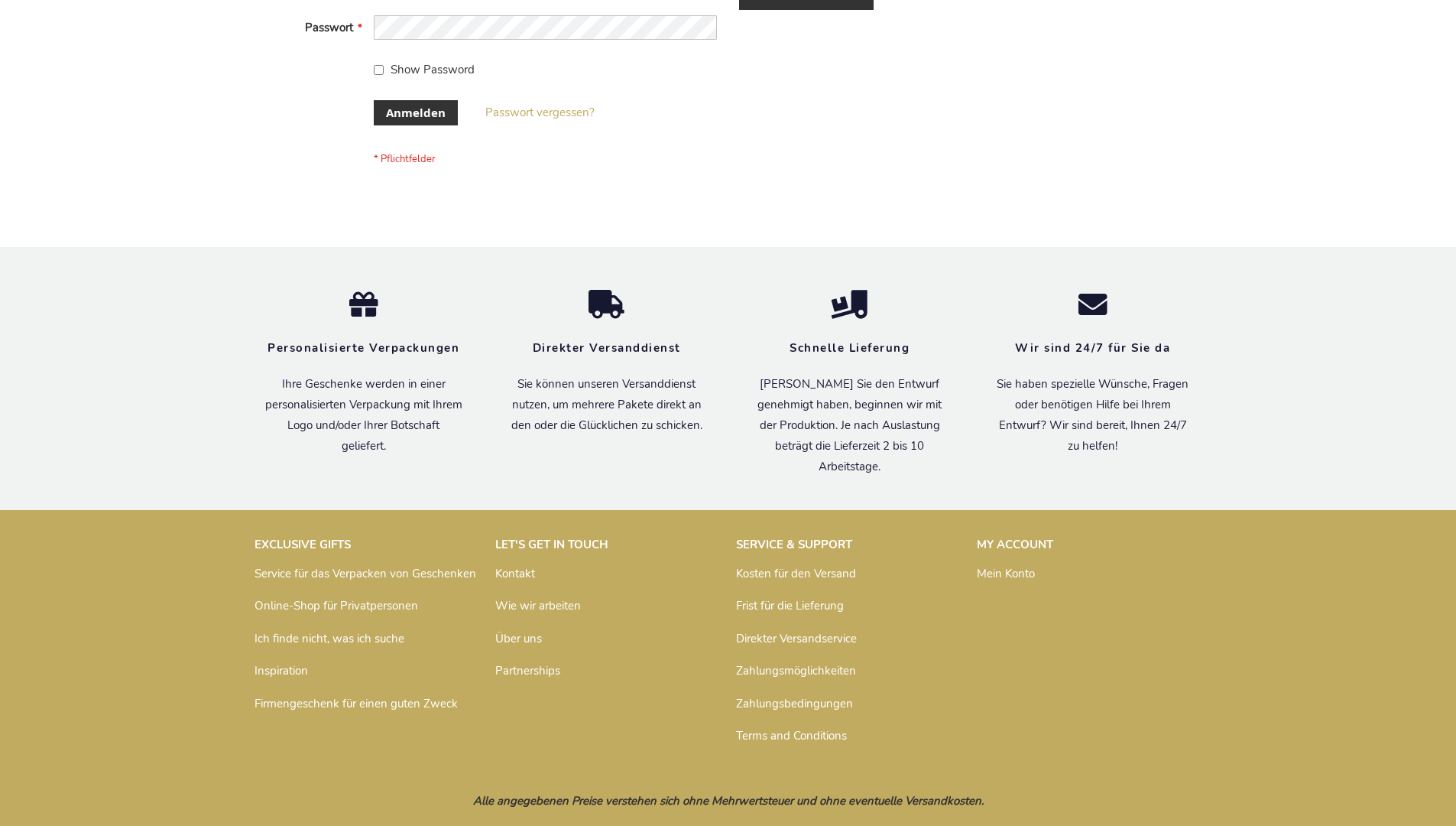
scroll to position [512, 0]
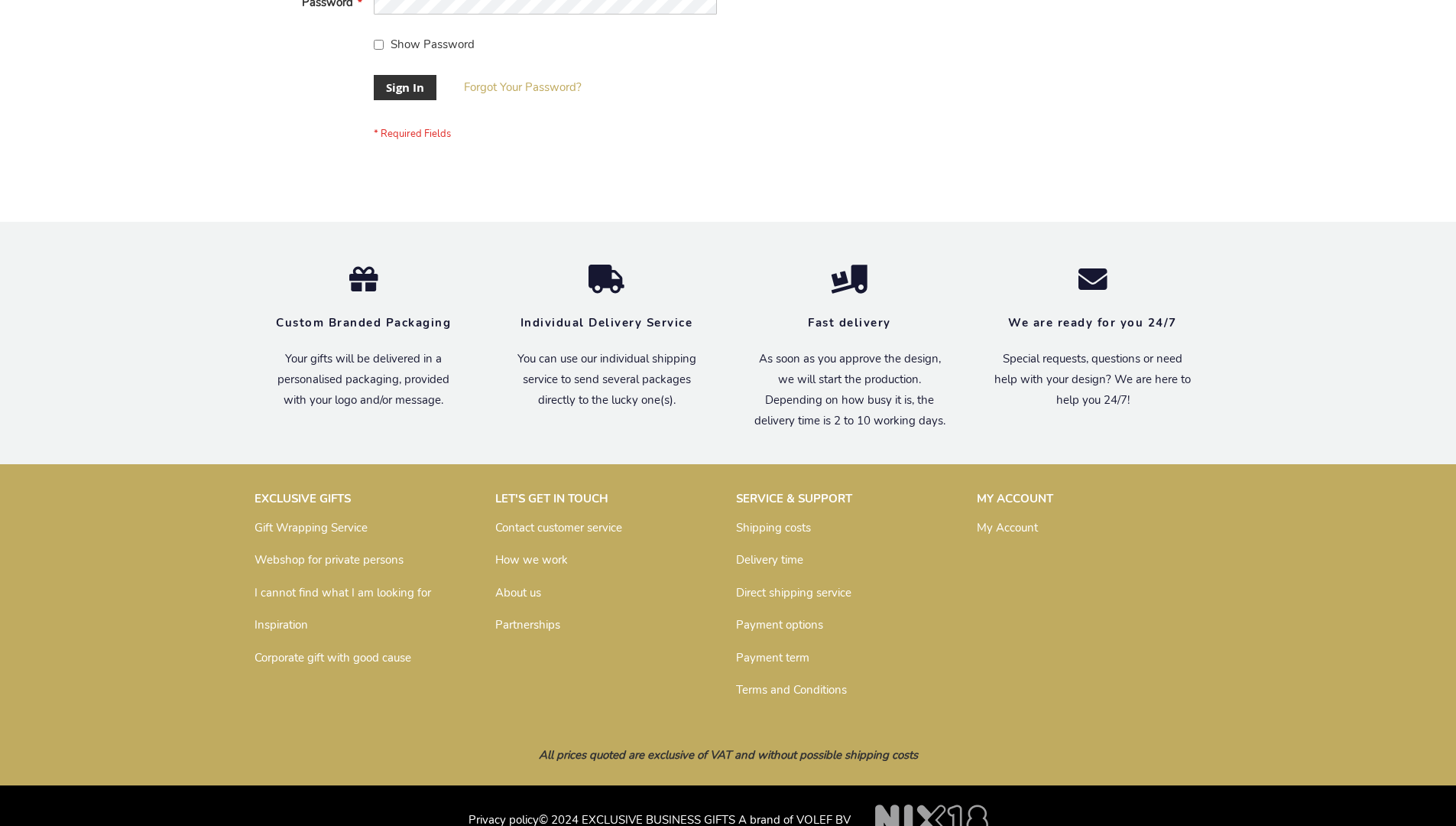
scroll to position [491, 0]
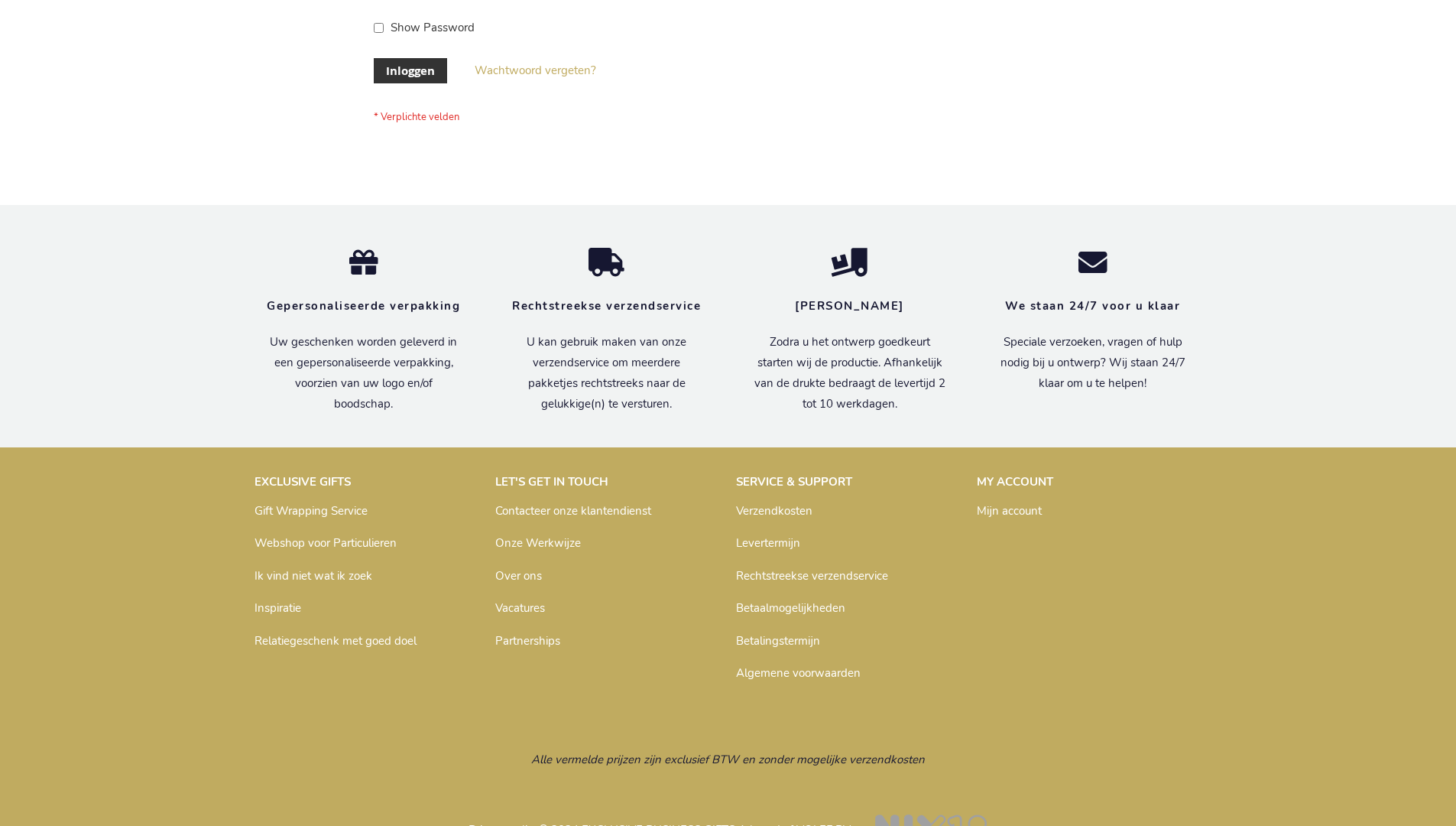
scroll to position [519, 0]
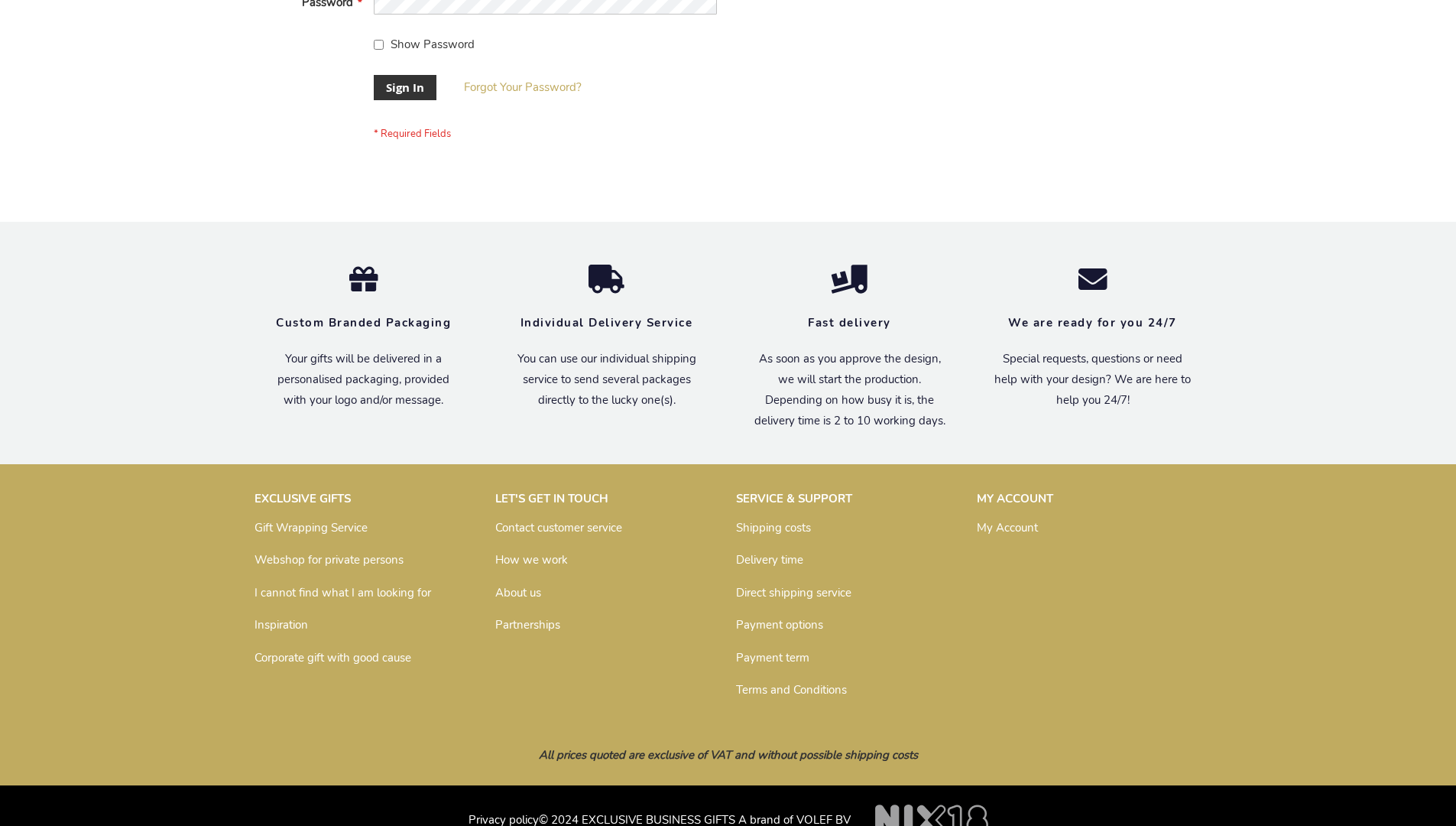
scroll to position [491, 0]
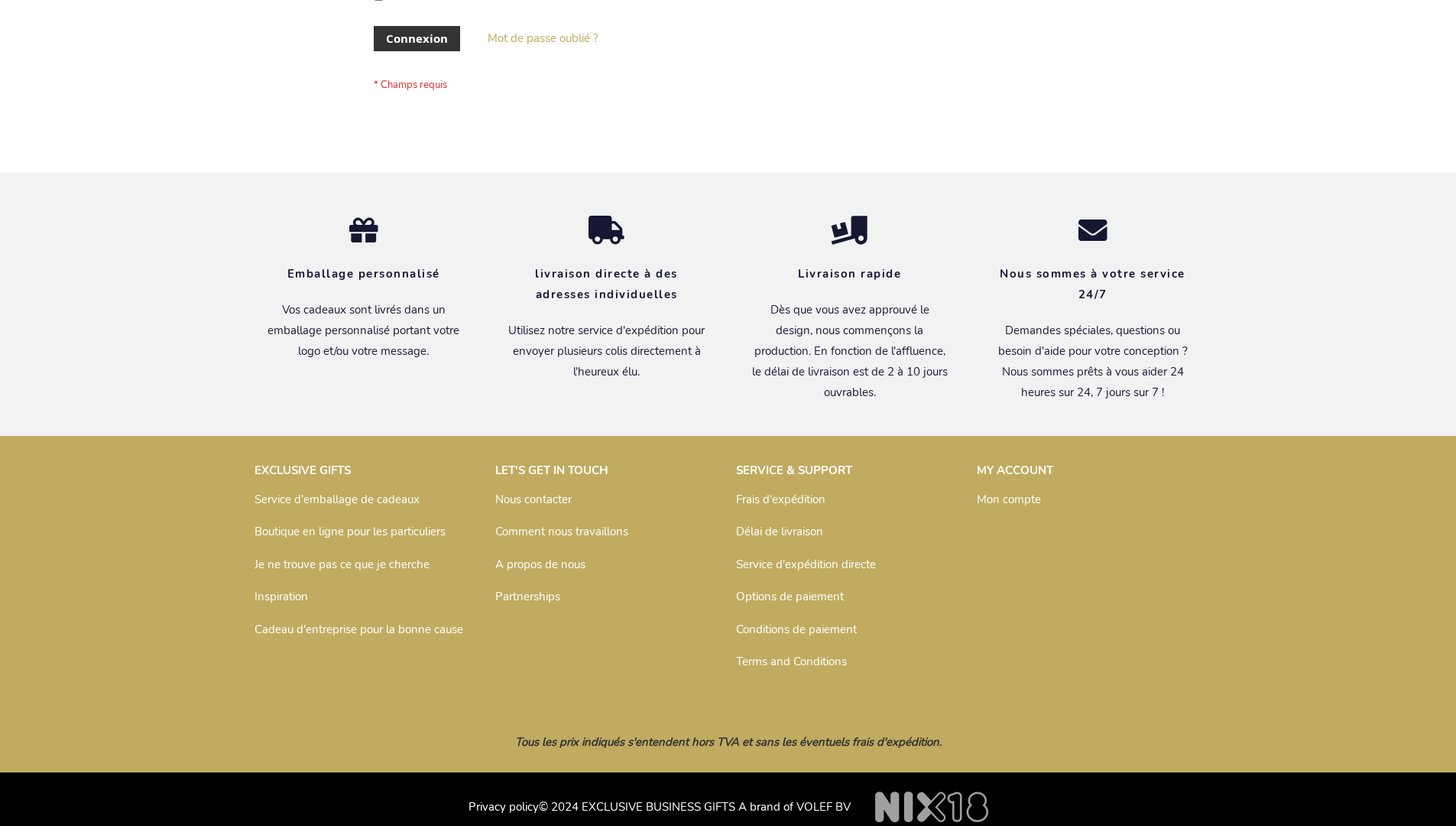
scroll to position [527, 0]
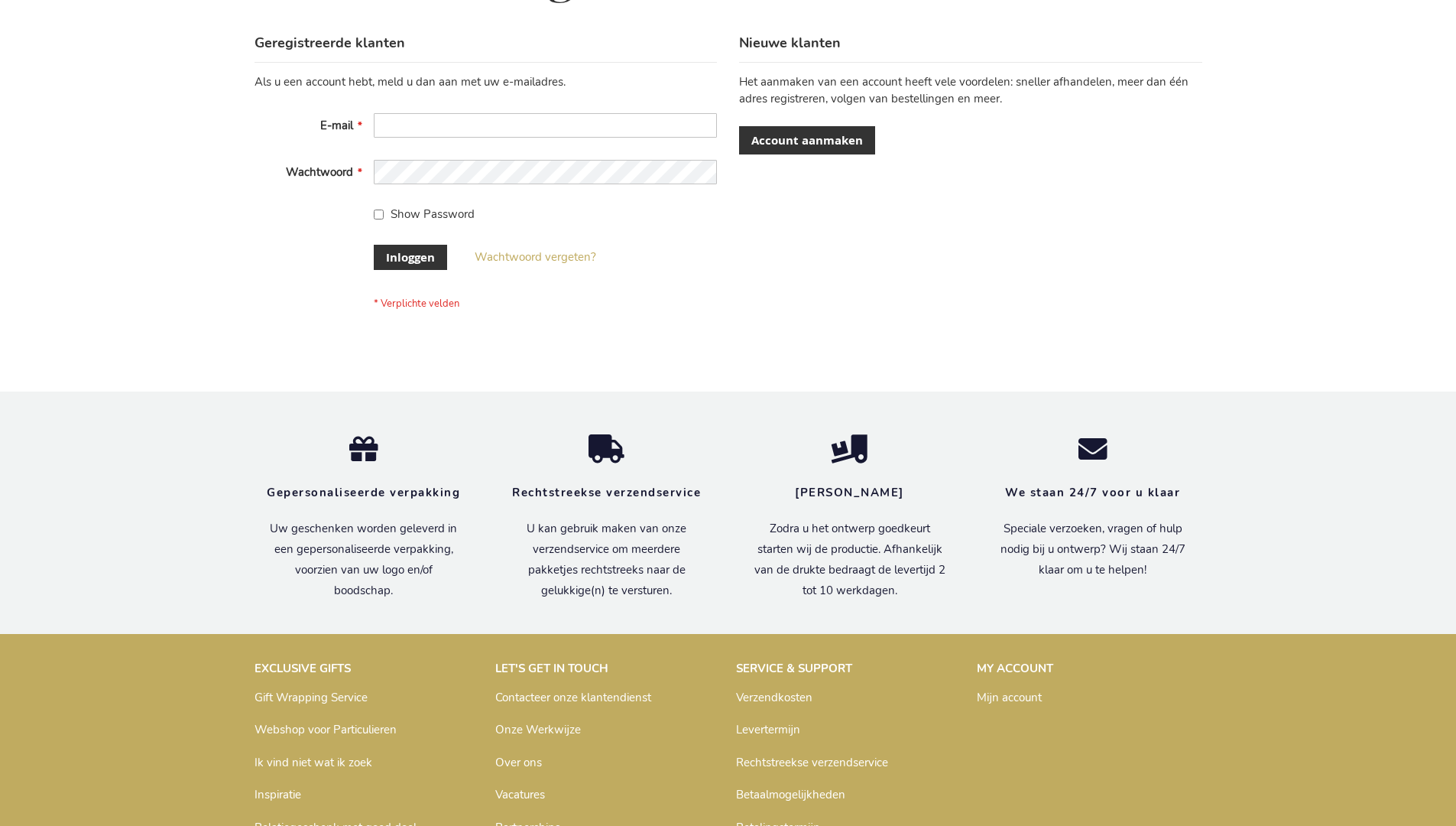
scroll to position [519, 0]
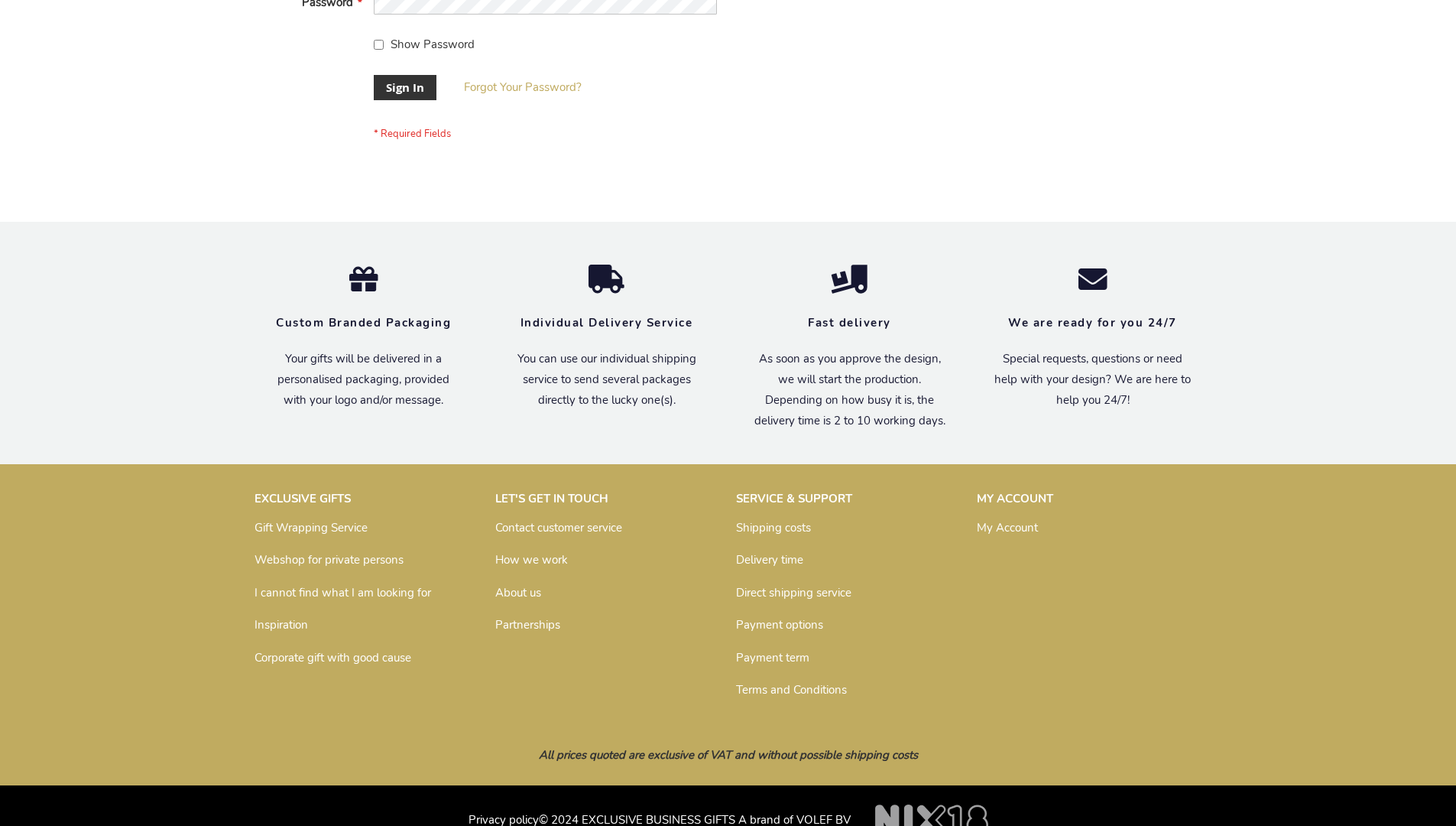
scroll to position [491, 0]
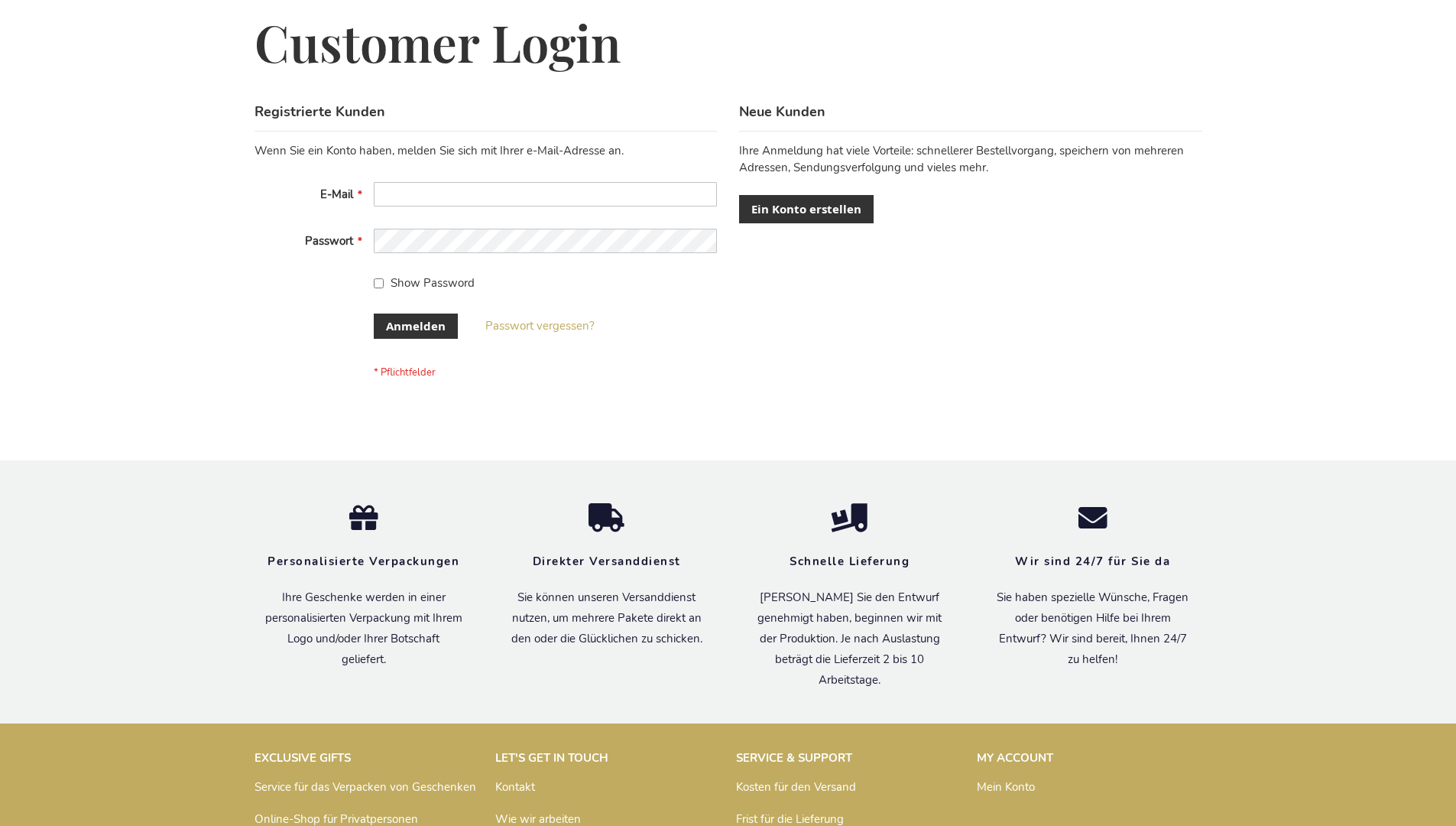
scroll to position [512, 0]
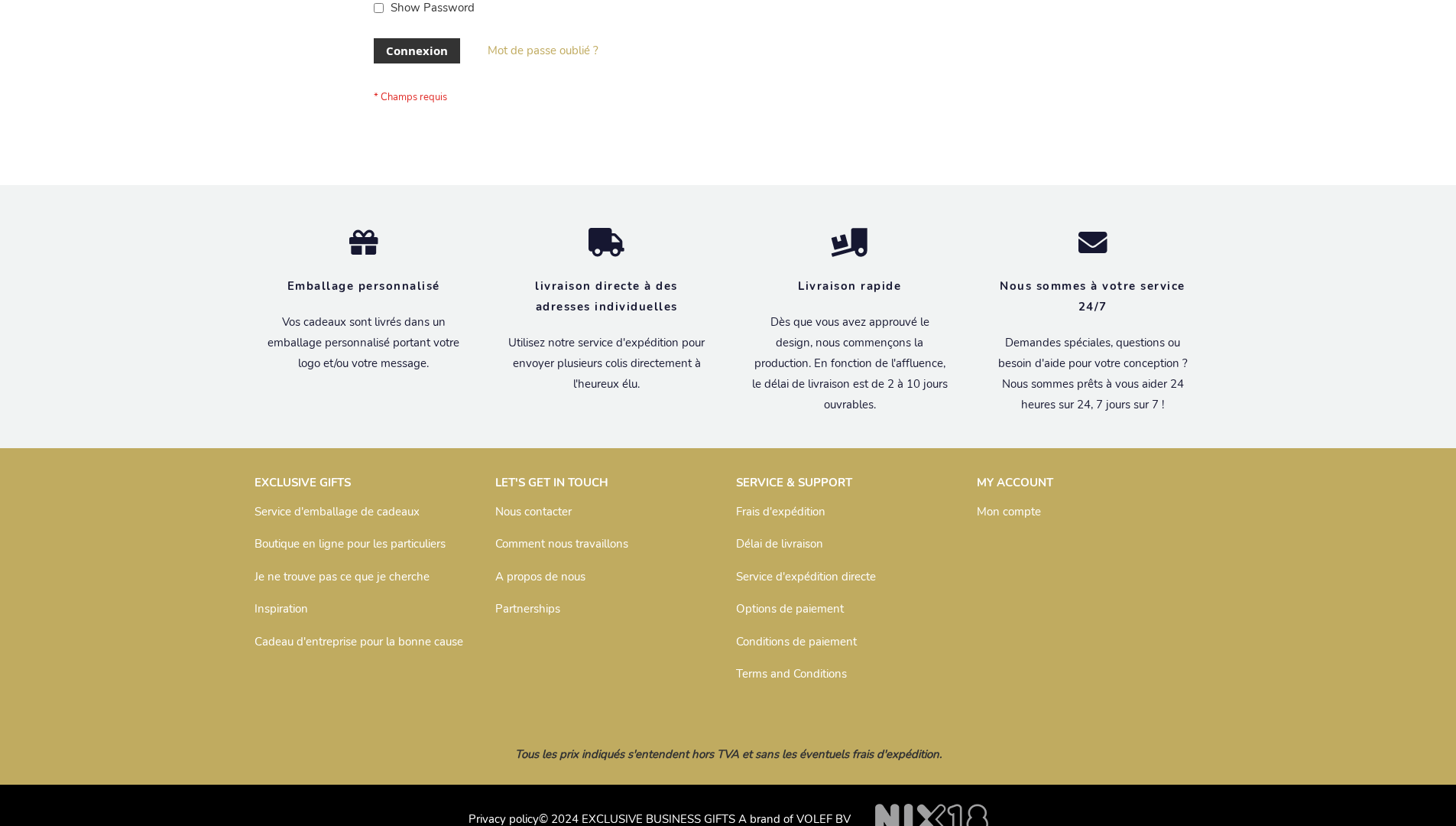
scroll to position [527, 0]
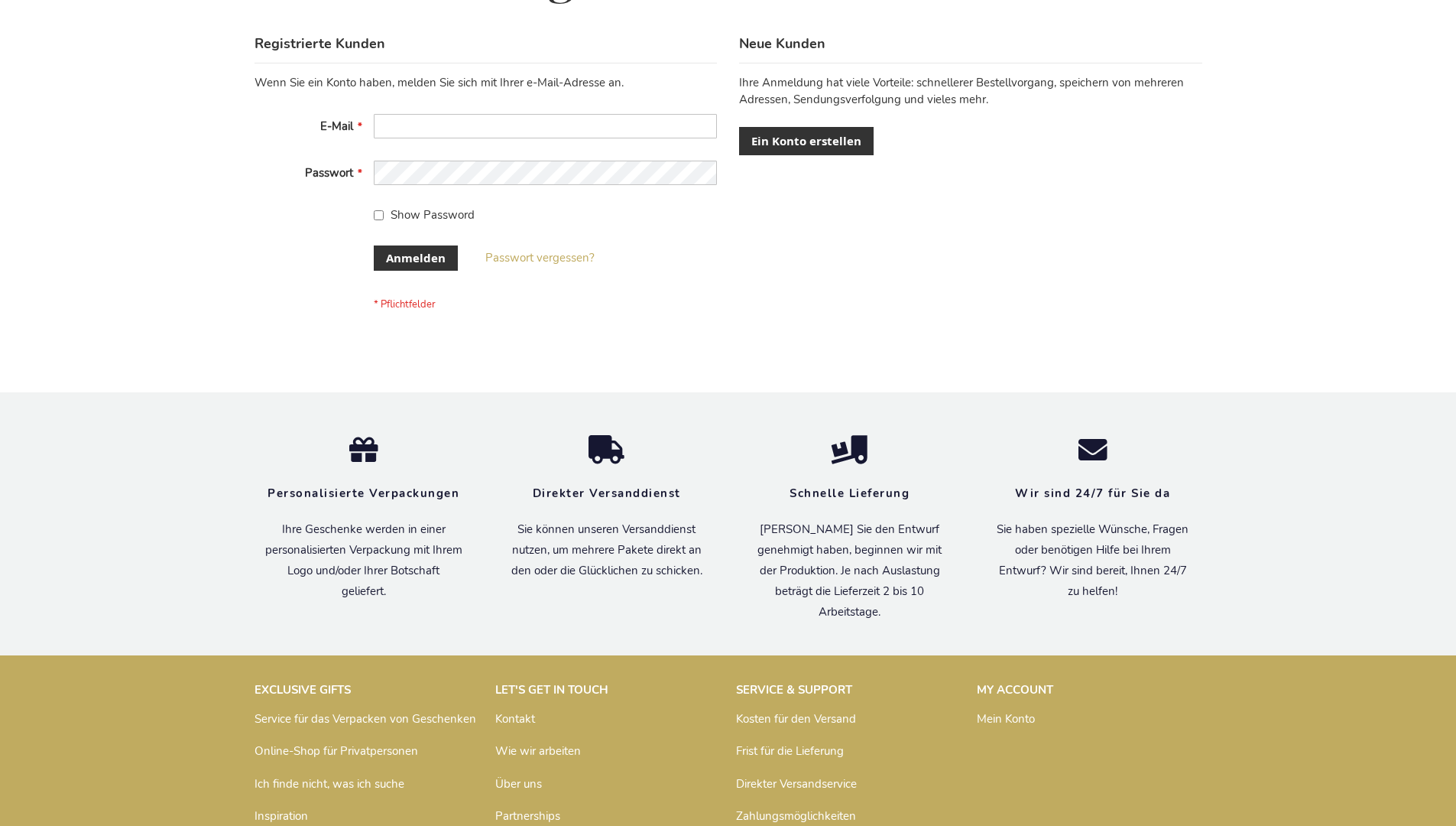
scroll to position [512, 0]
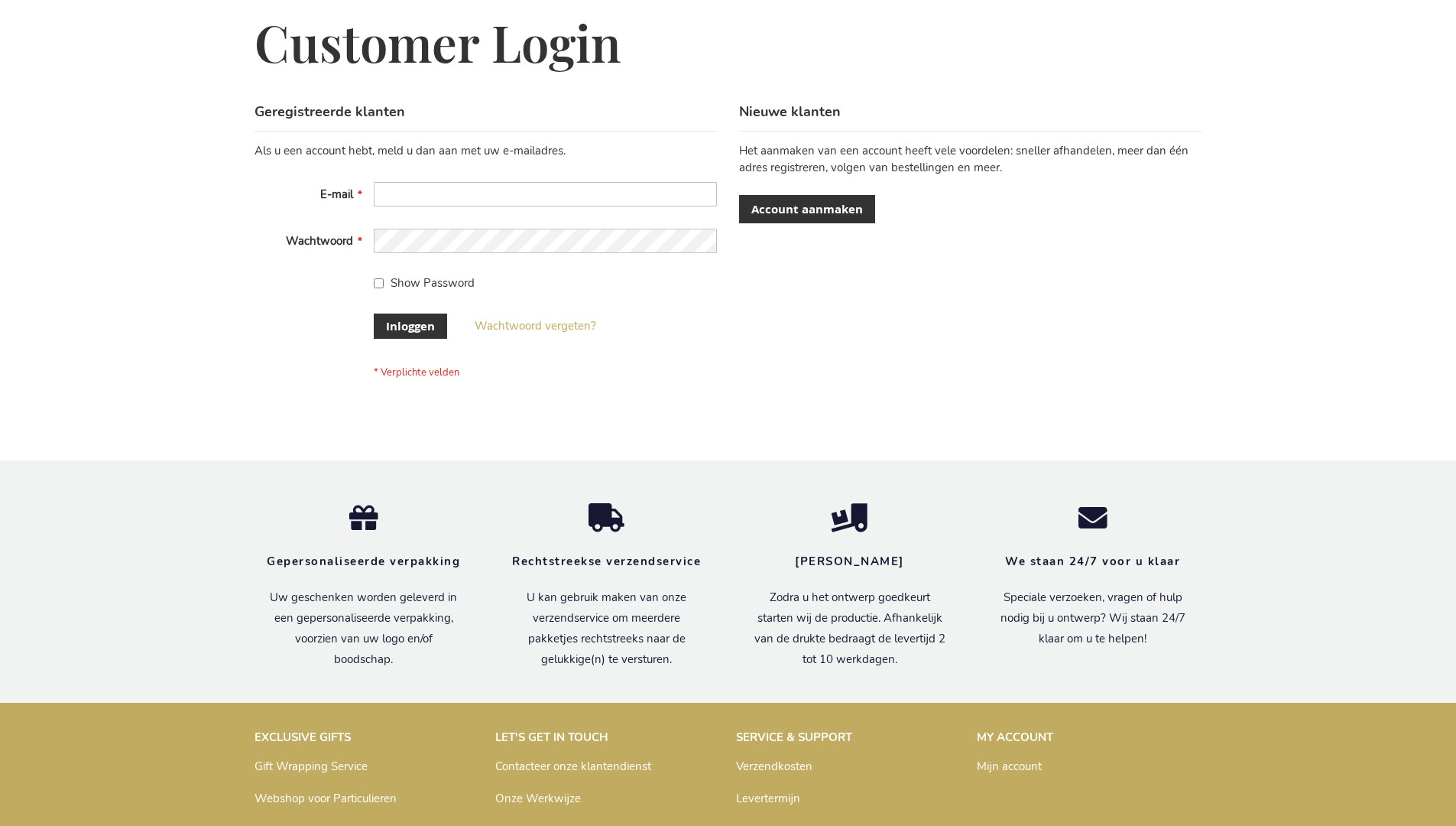
scroll to position [519, 0]
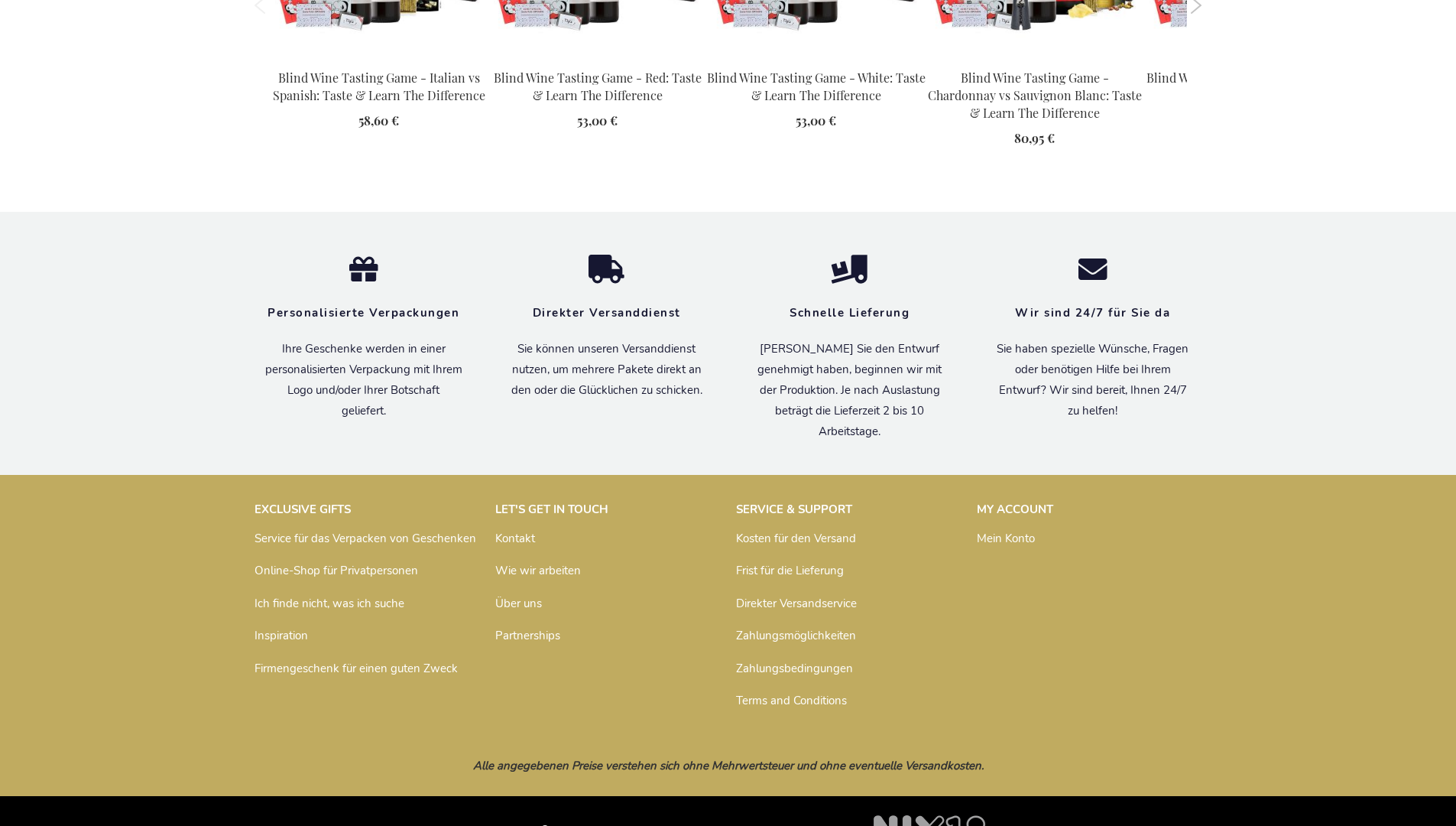
scroll to position [2228, 0]
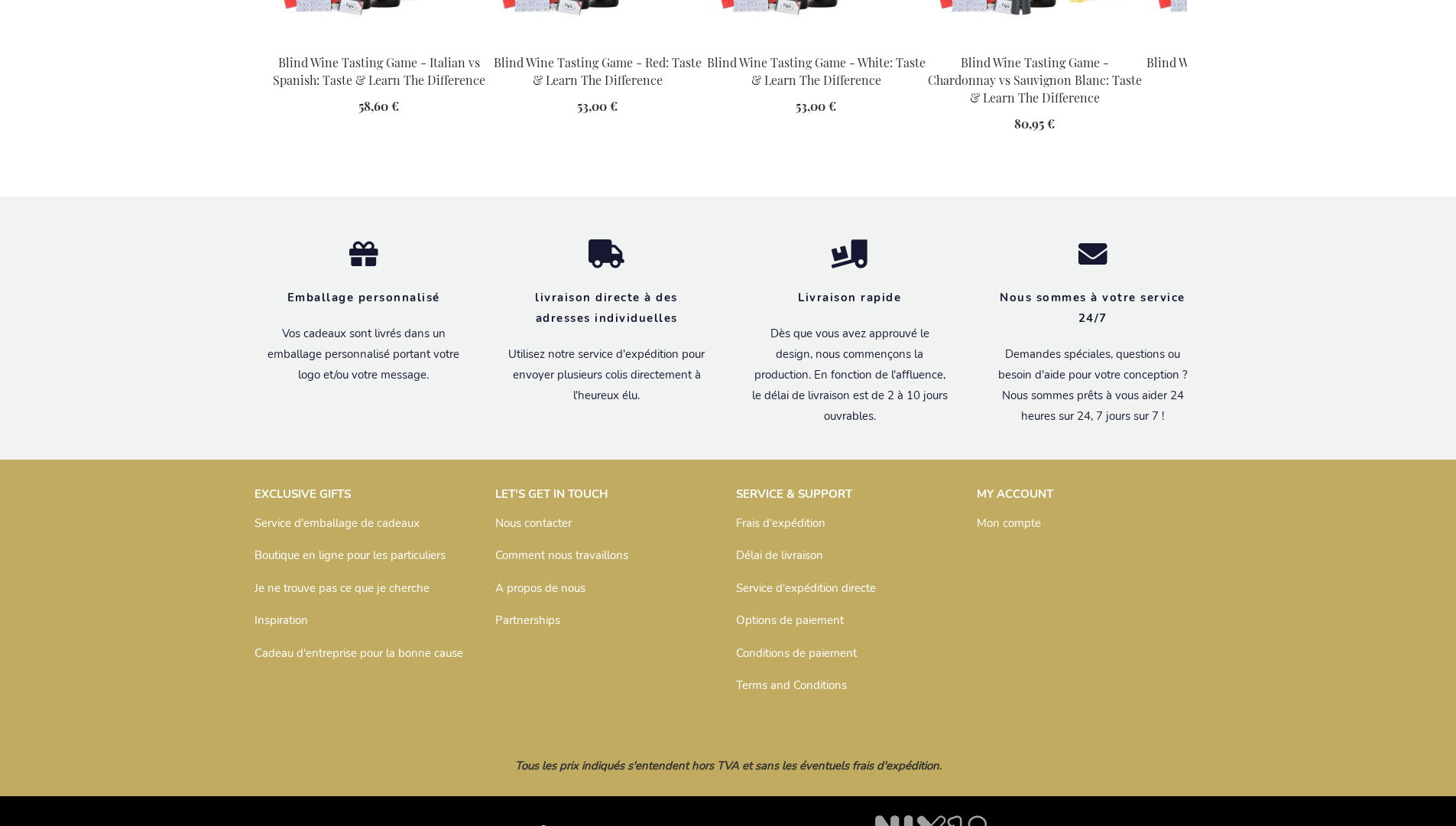
scroll to position [2210, 0]
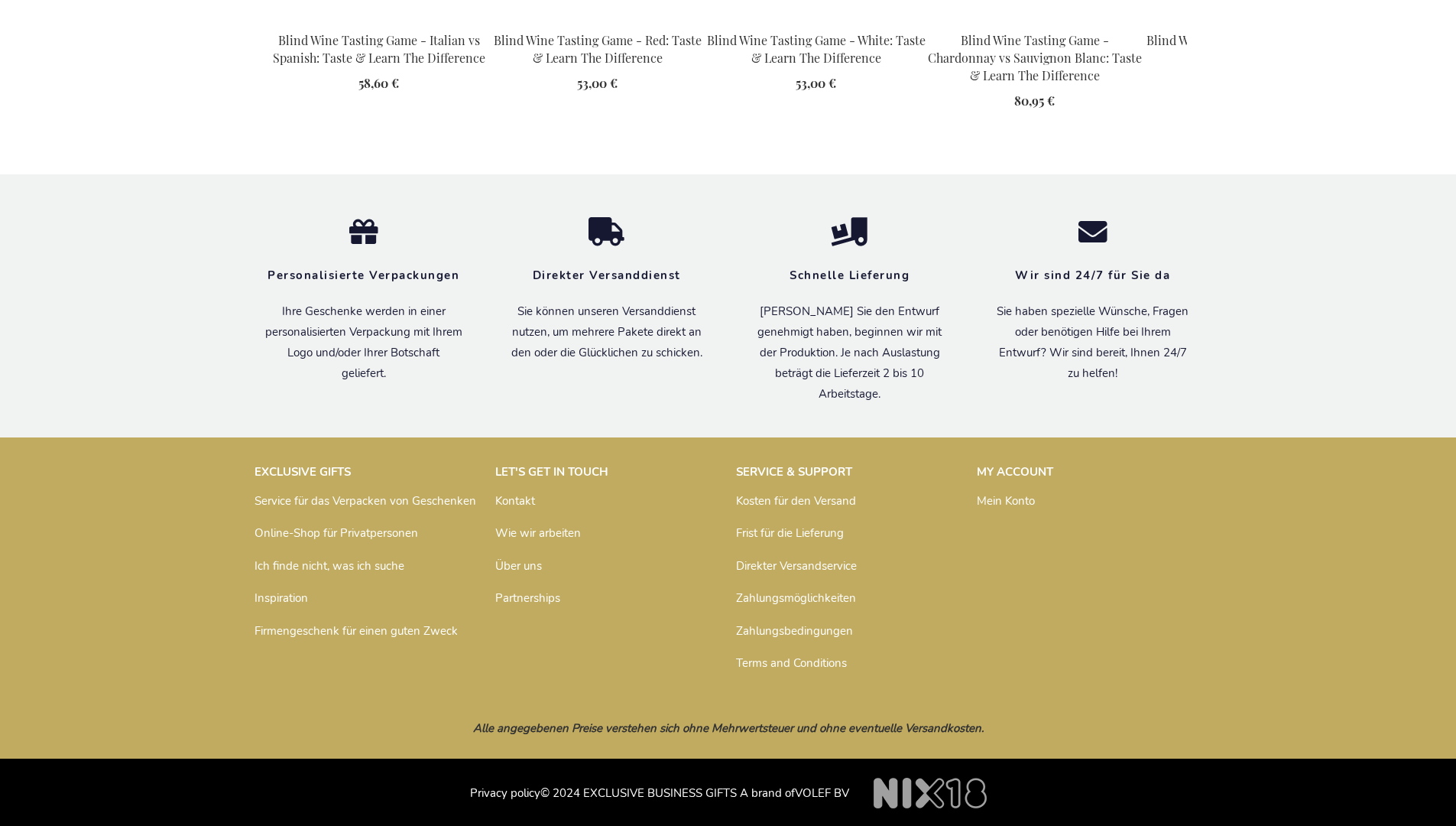
scroll to position [2228, 0]
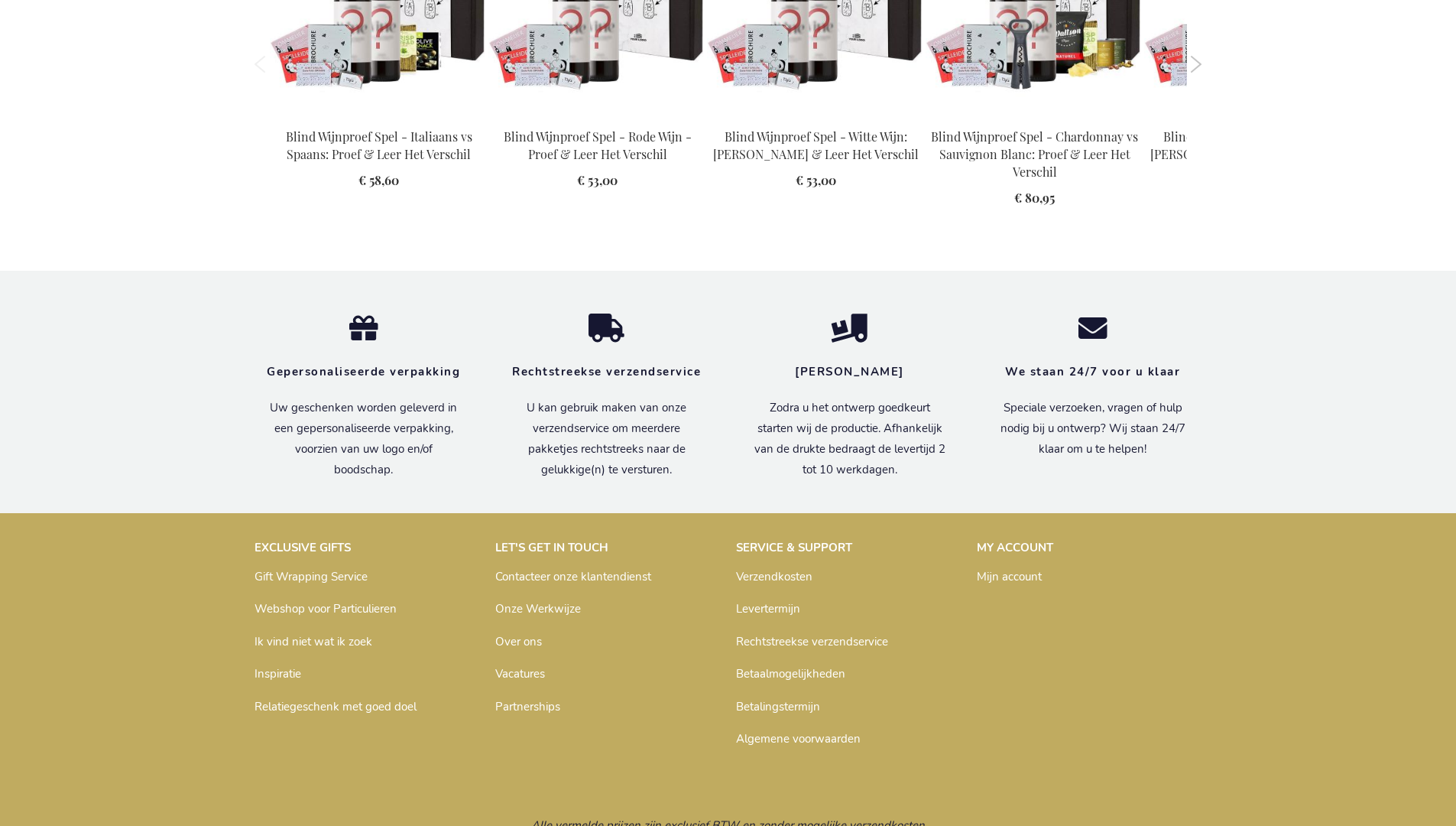
scroll to position [2185, 0]
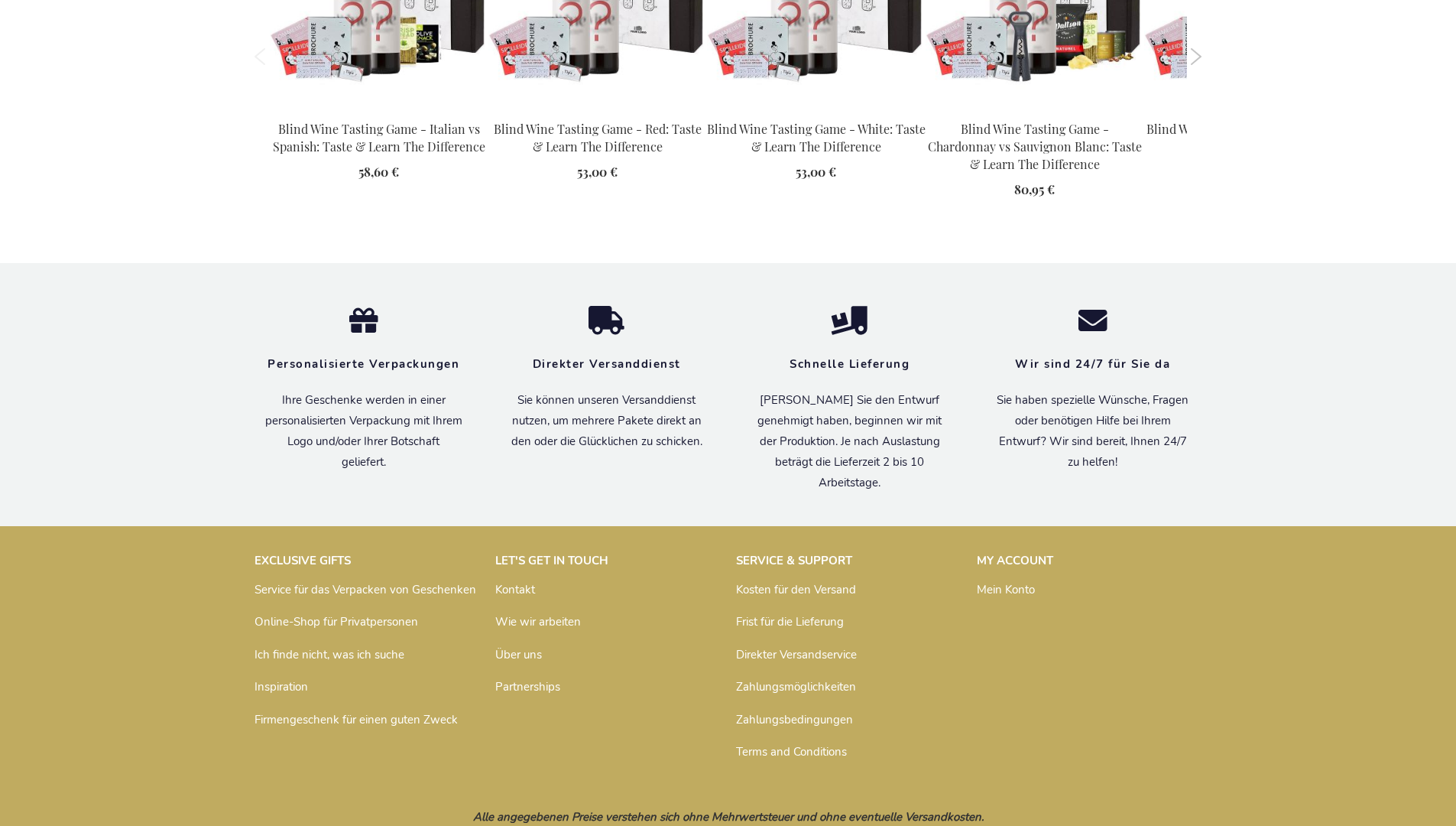
scroll to position [2228, 0]
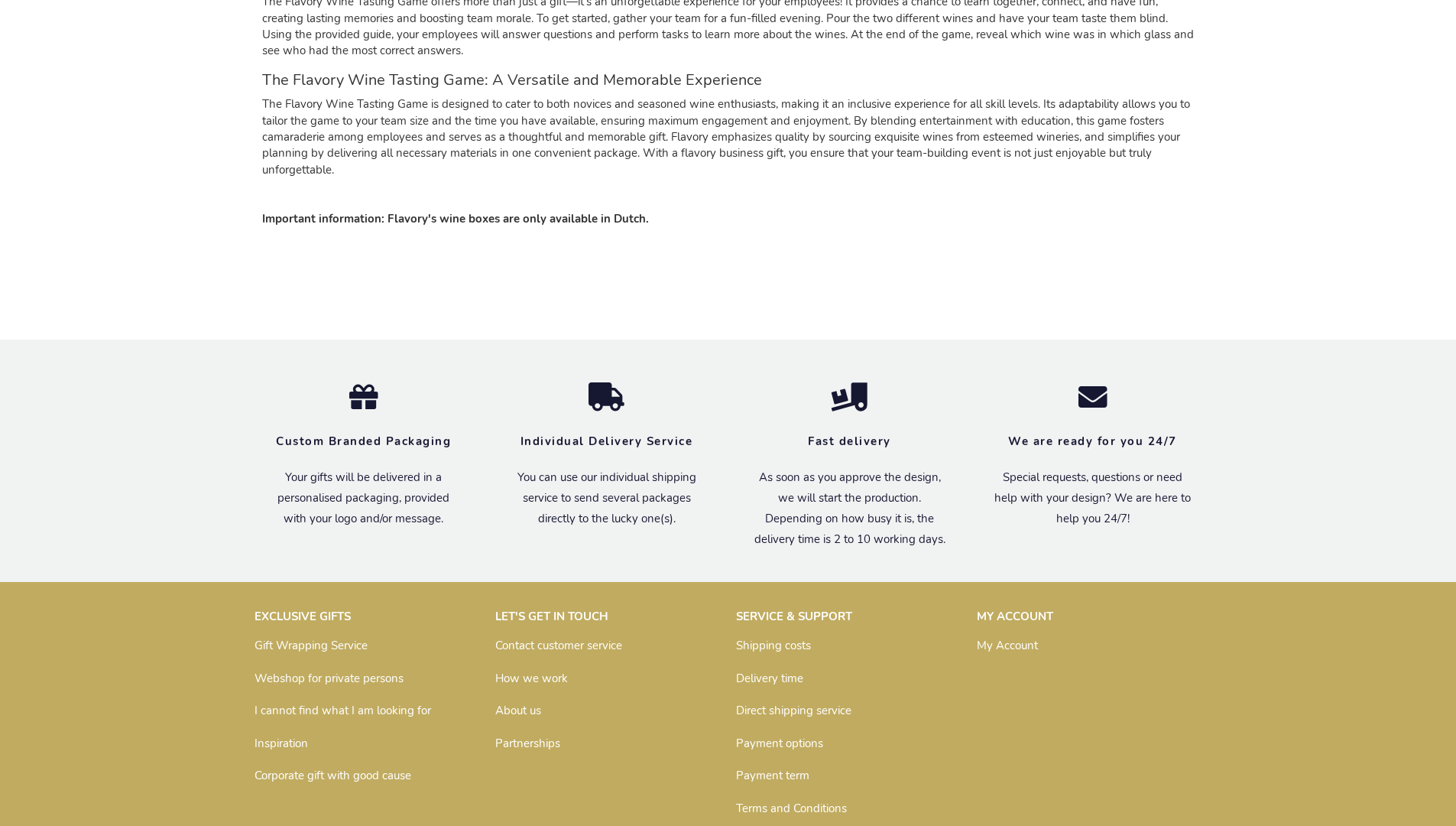
scroll to position [2295, 0]
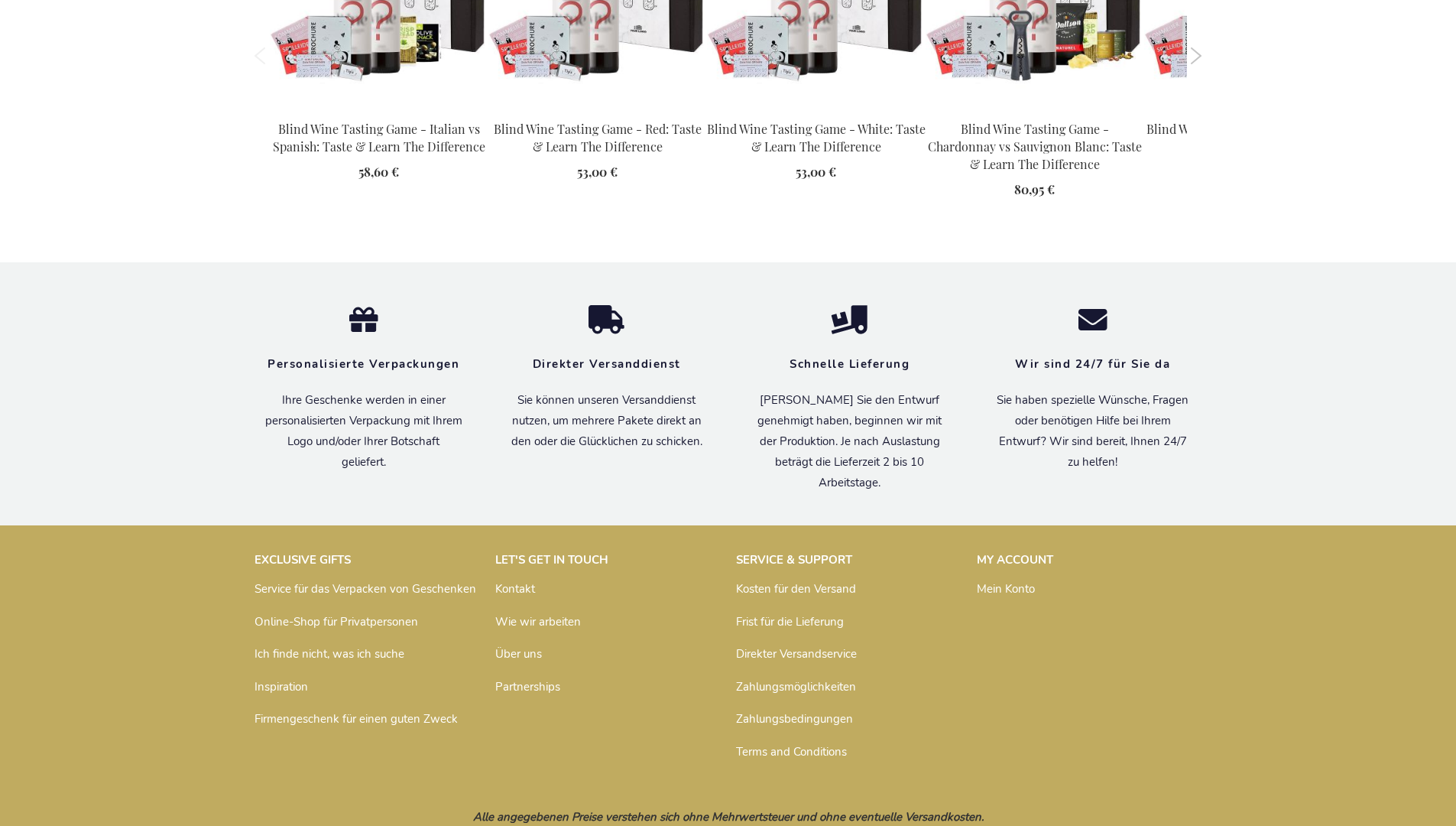
scroll to position [2211, 0]
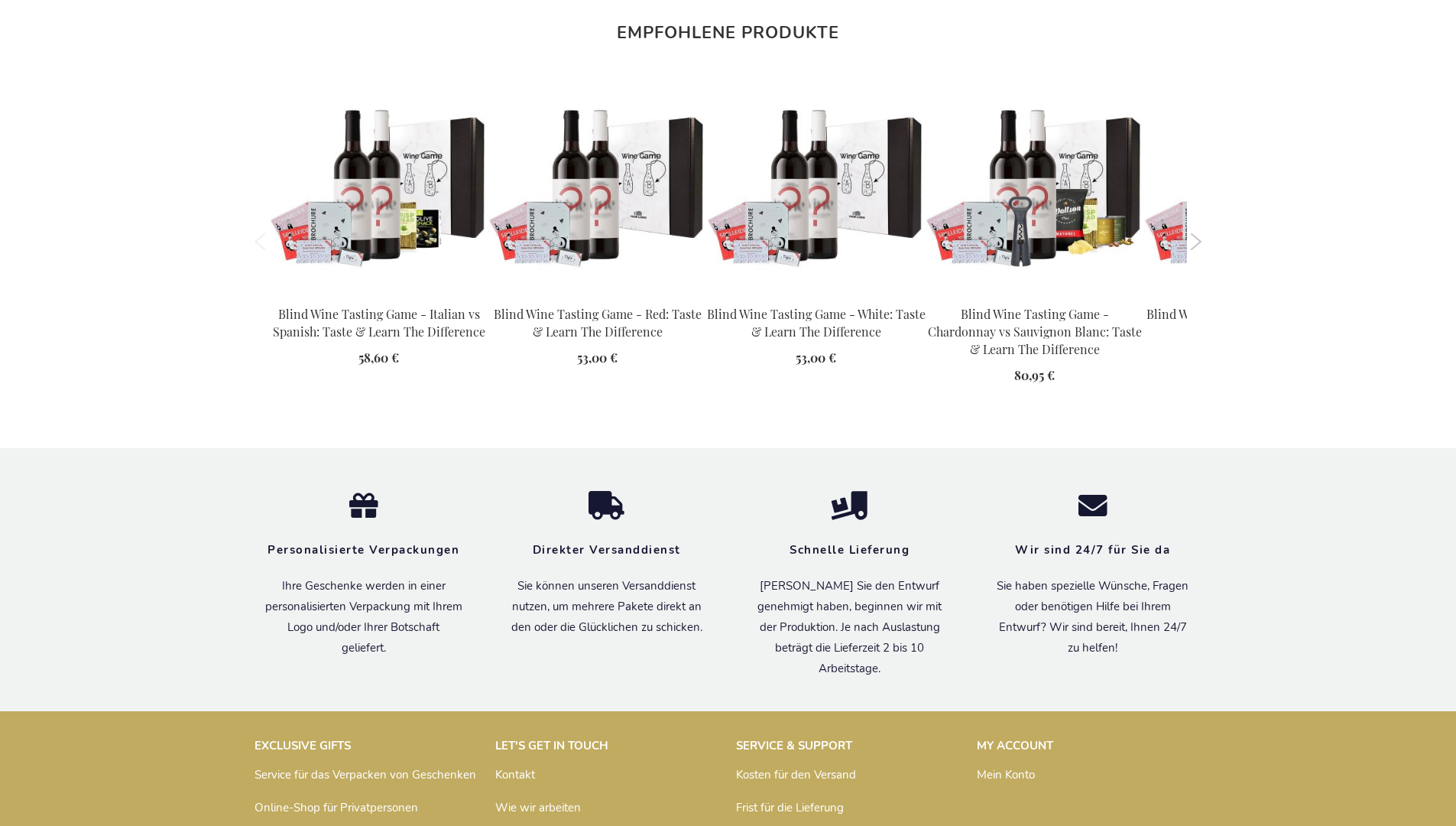
scroll to position [2228, 0]
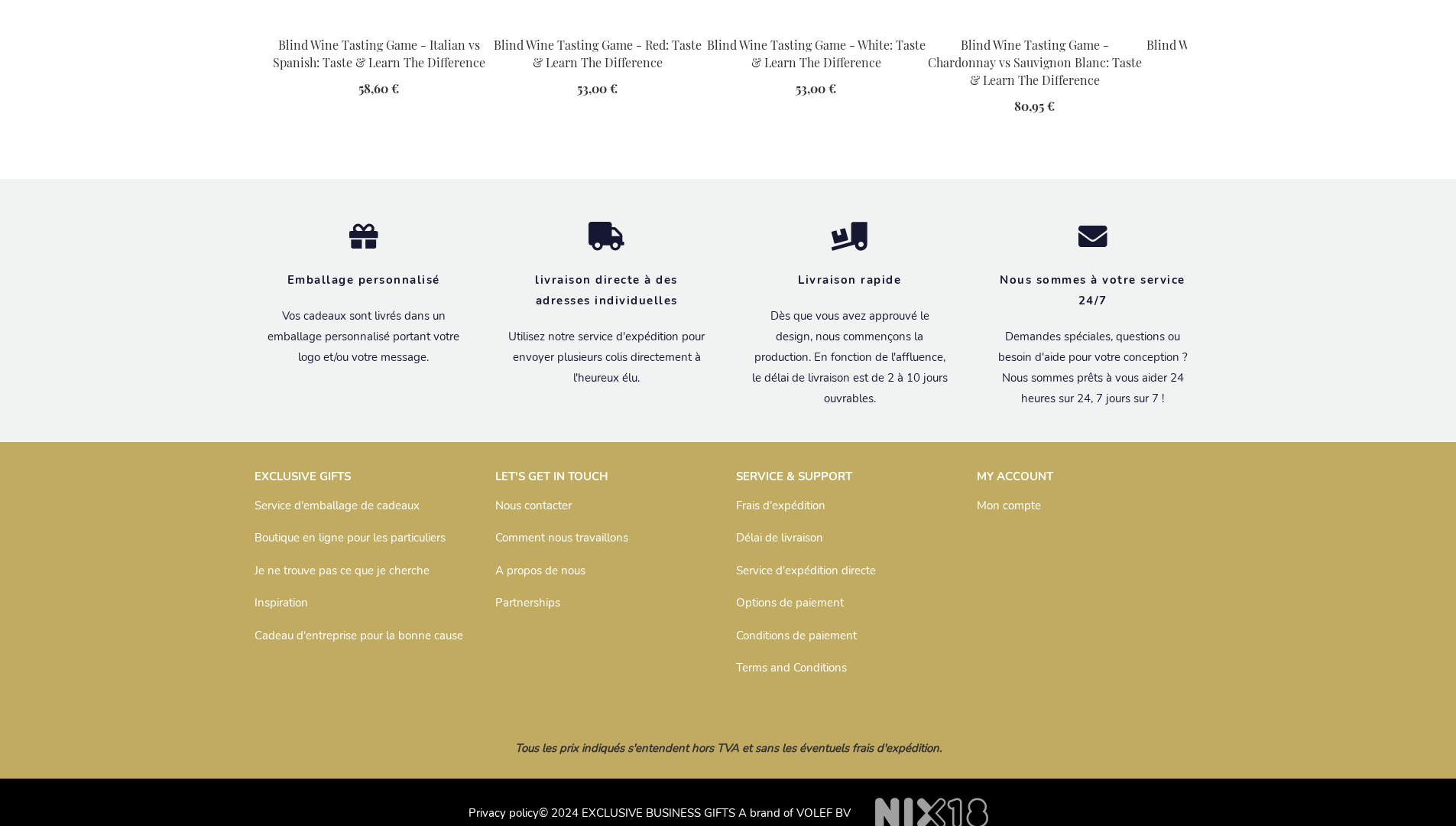
scroll to position [2210, 0]
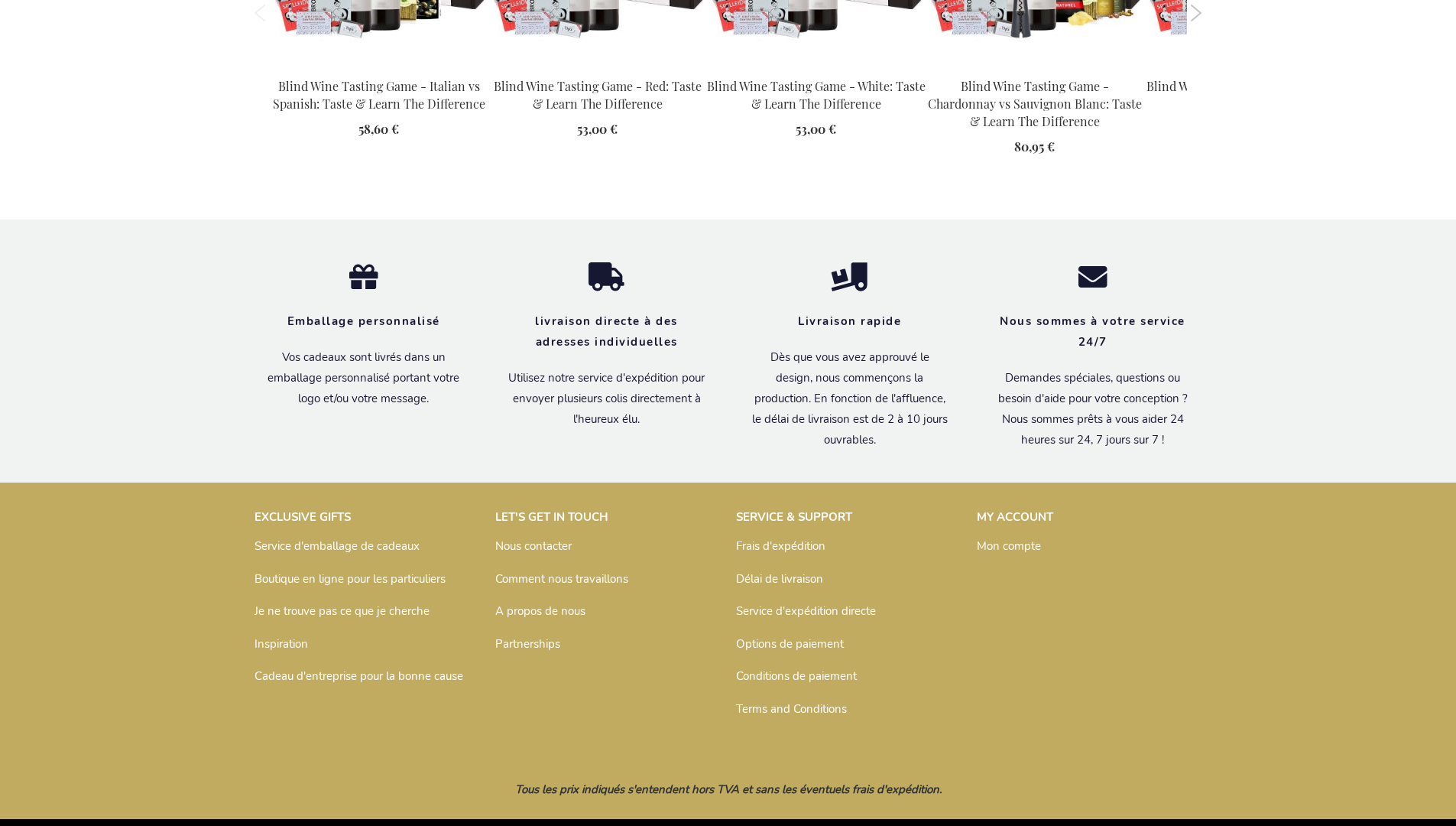
scroll to position [2226, 0]
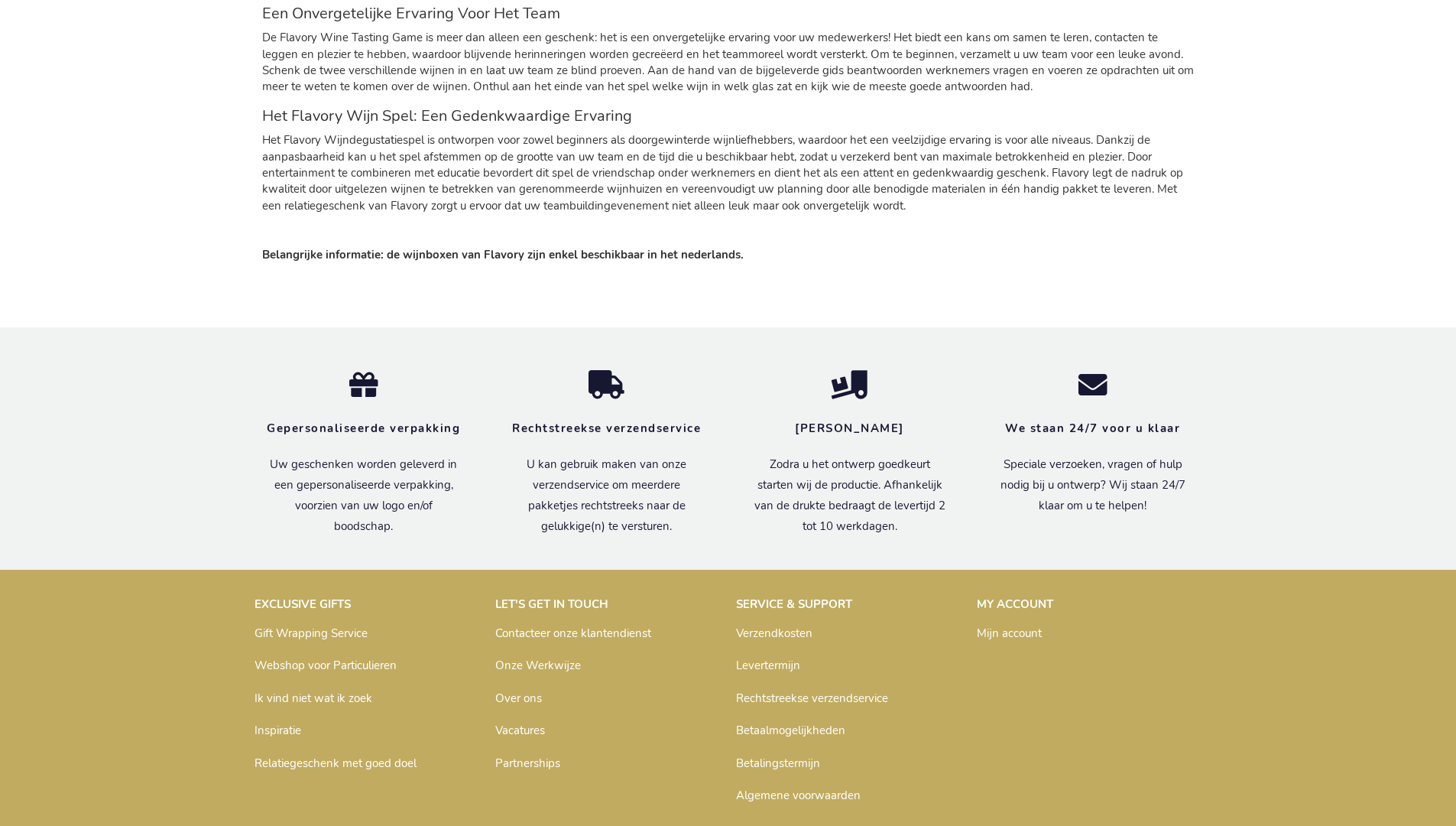
scroll to position [2258, 0]
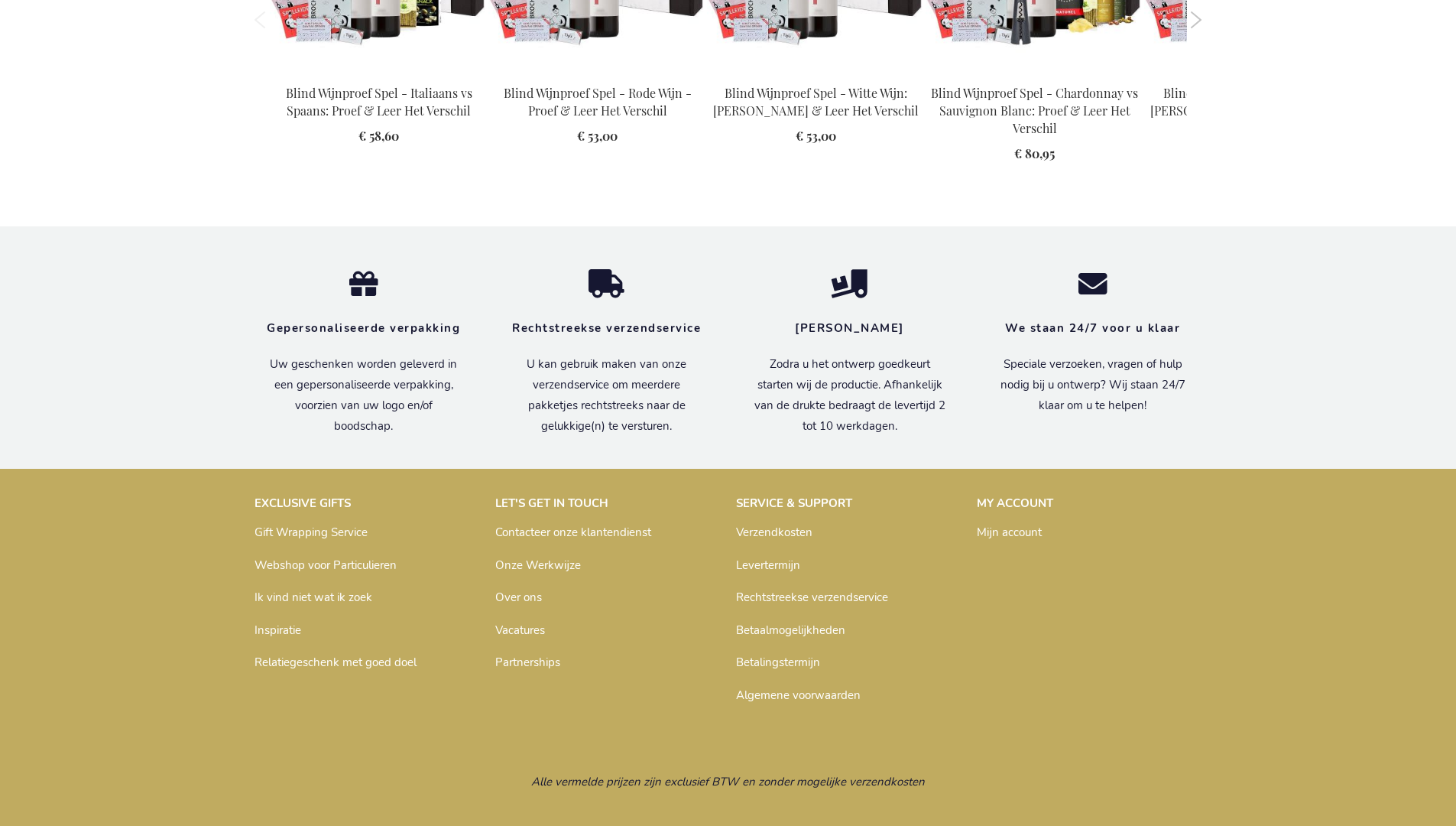
scroll to position [2185, 0]
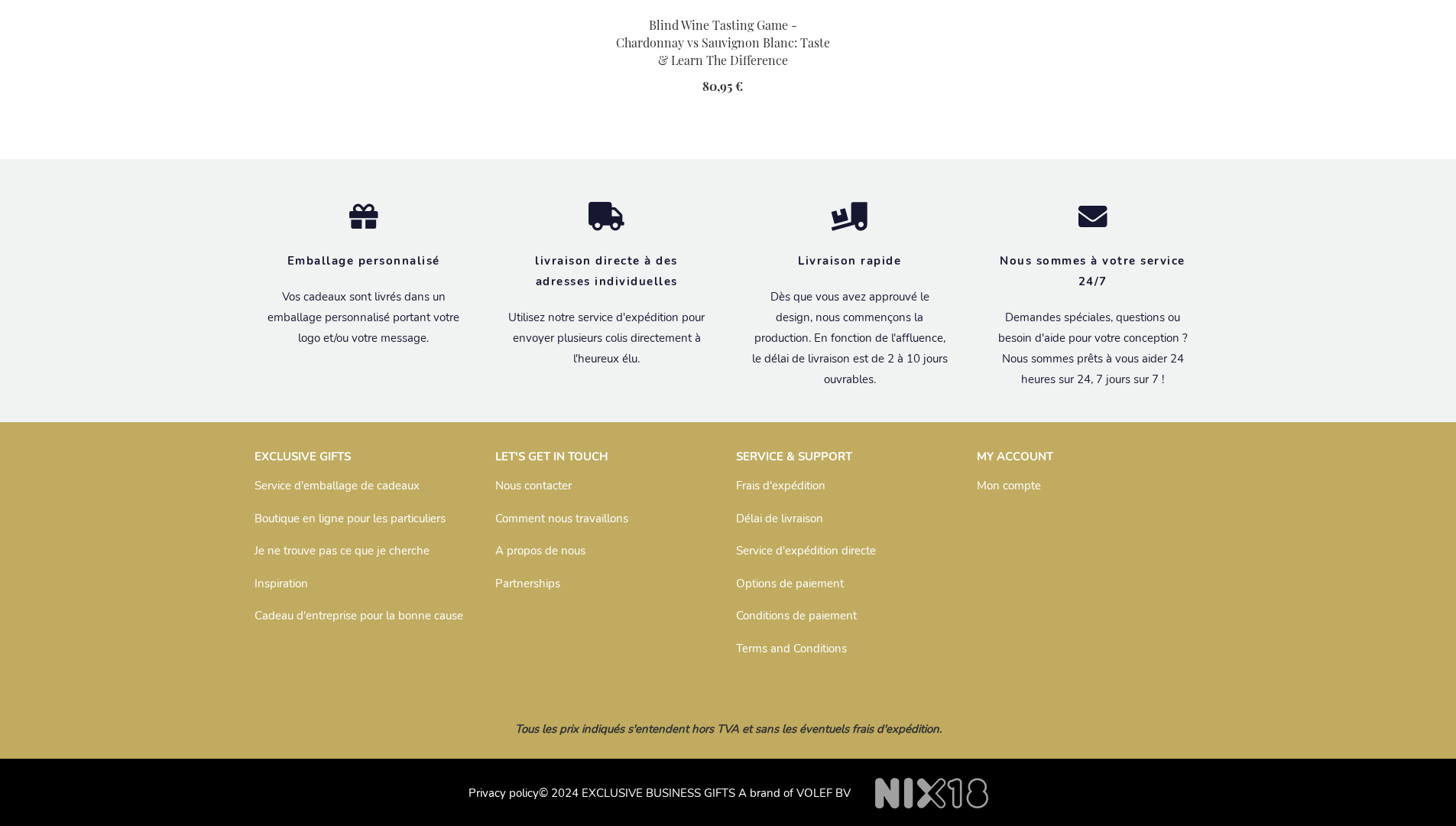
scroll to position [2227, 0]
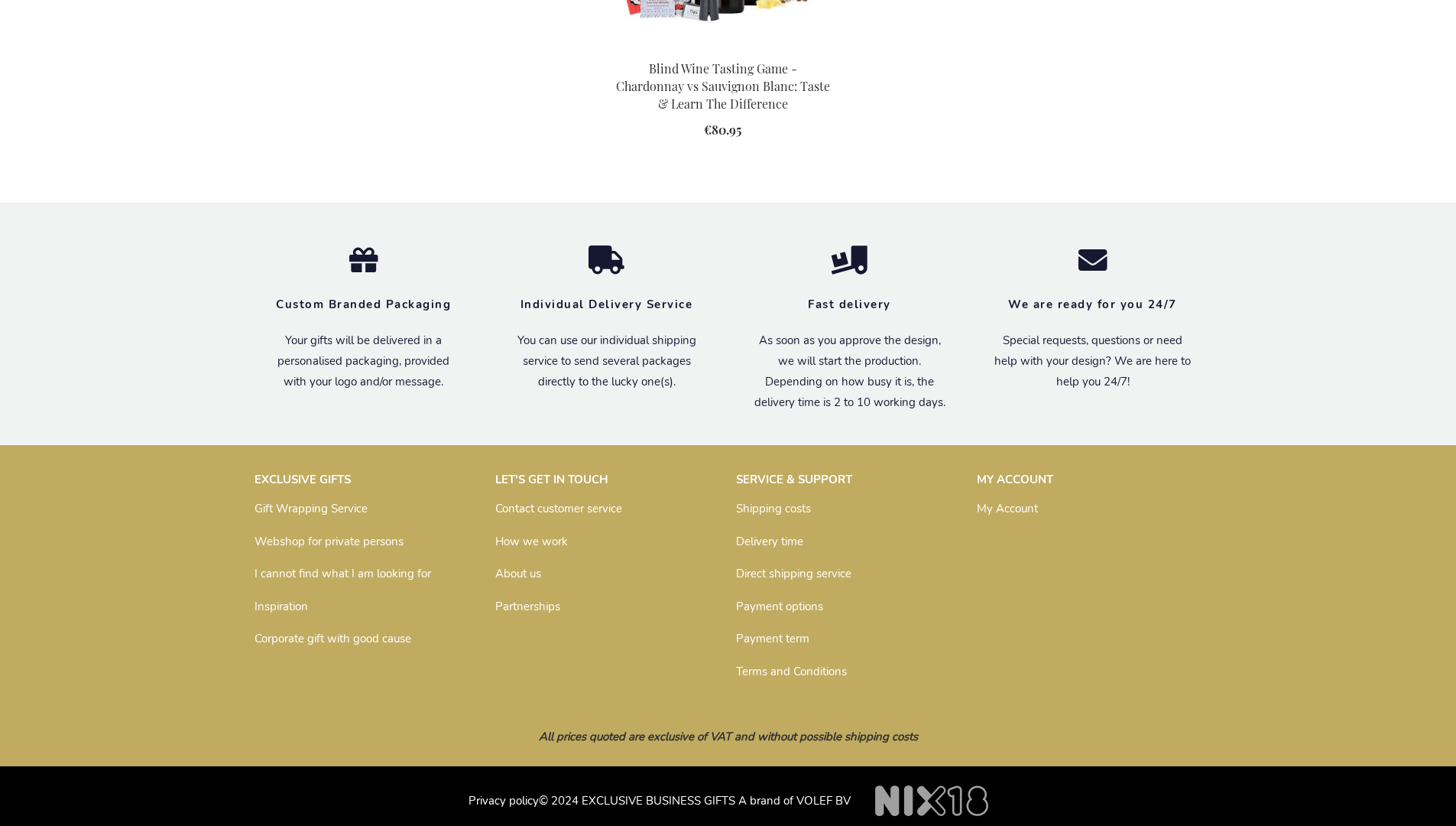
scroll to position [2191, 0]
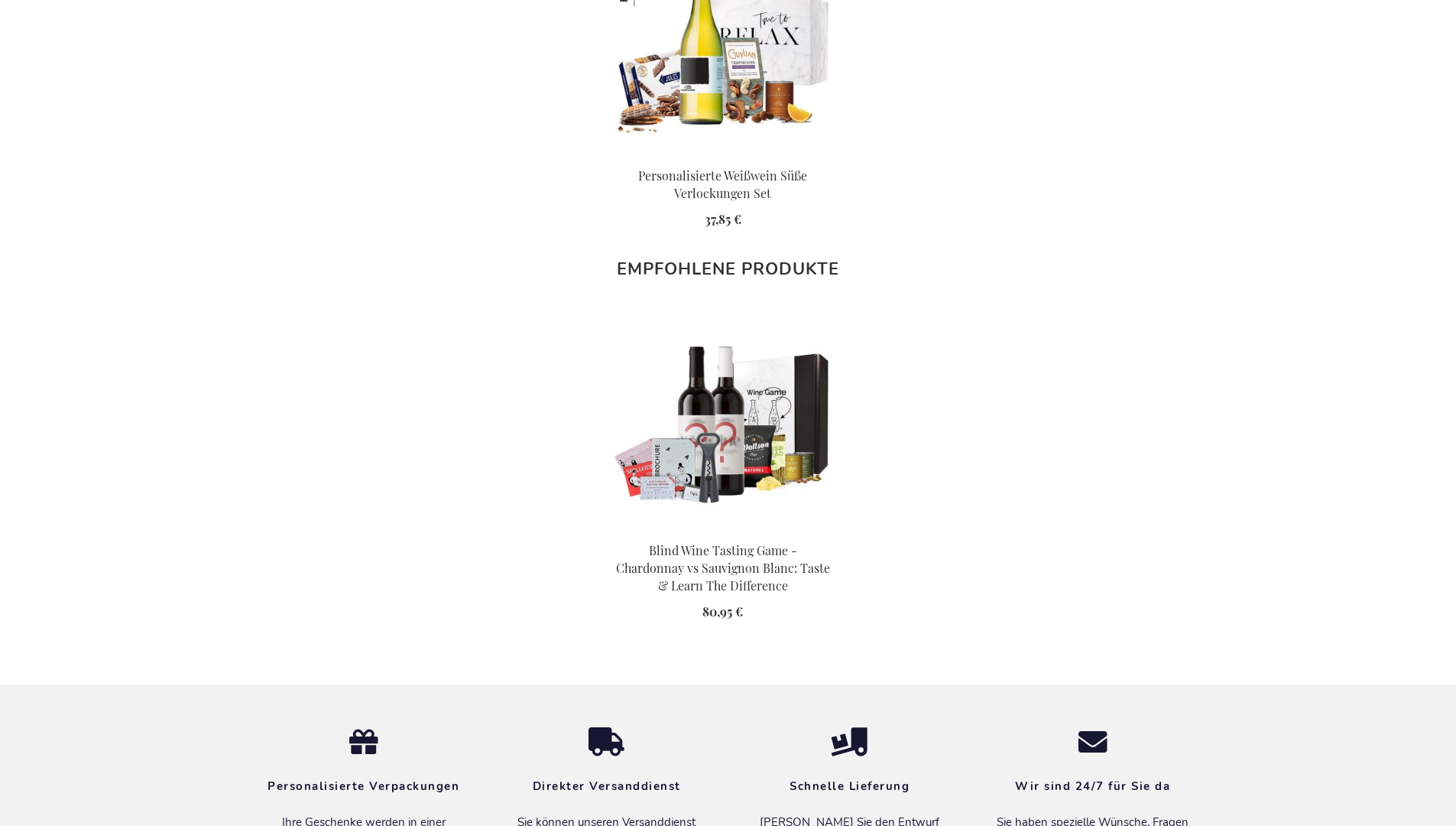
scroll to position [2212, 0]
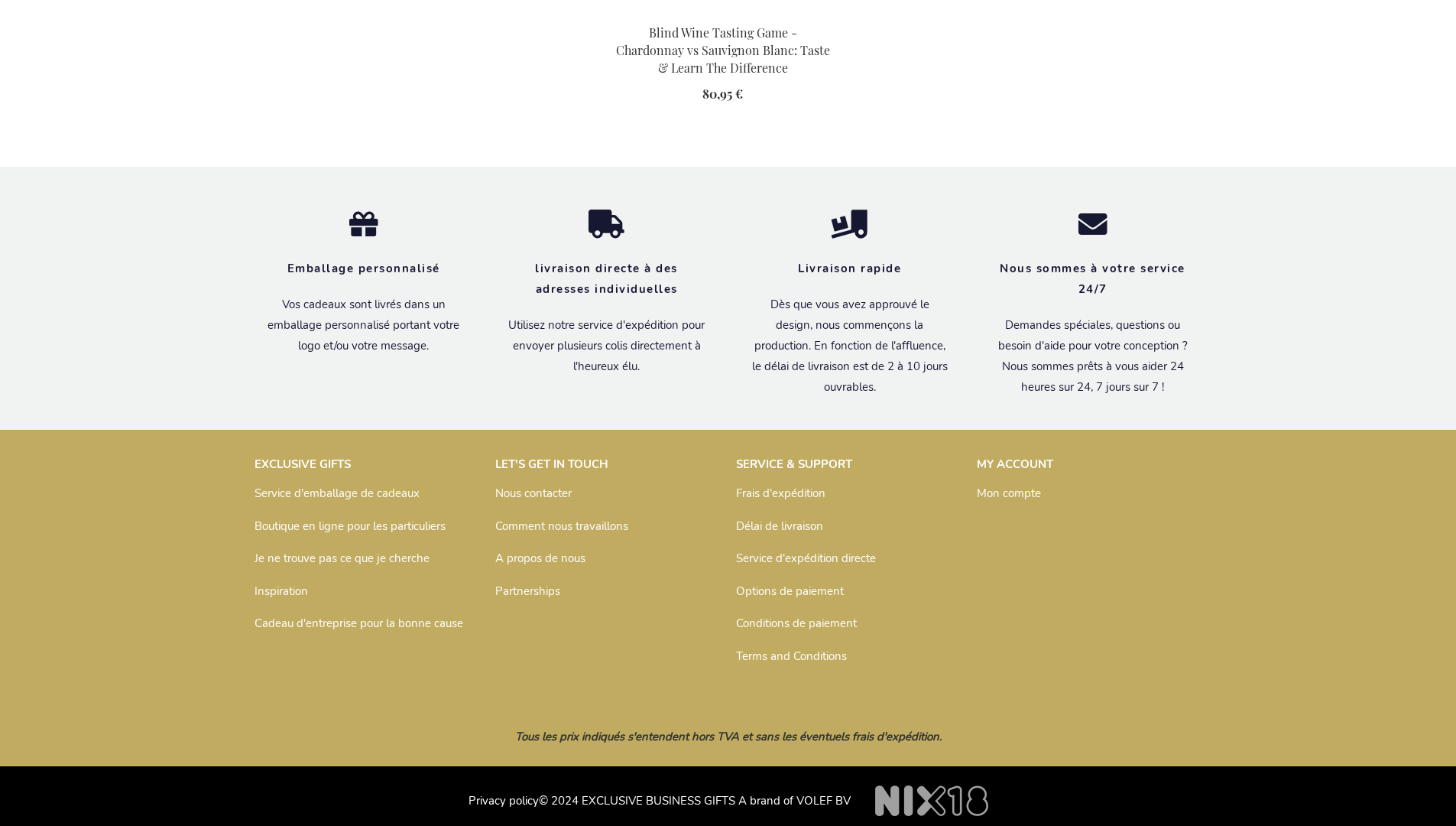
scroll to position [2227, 0]
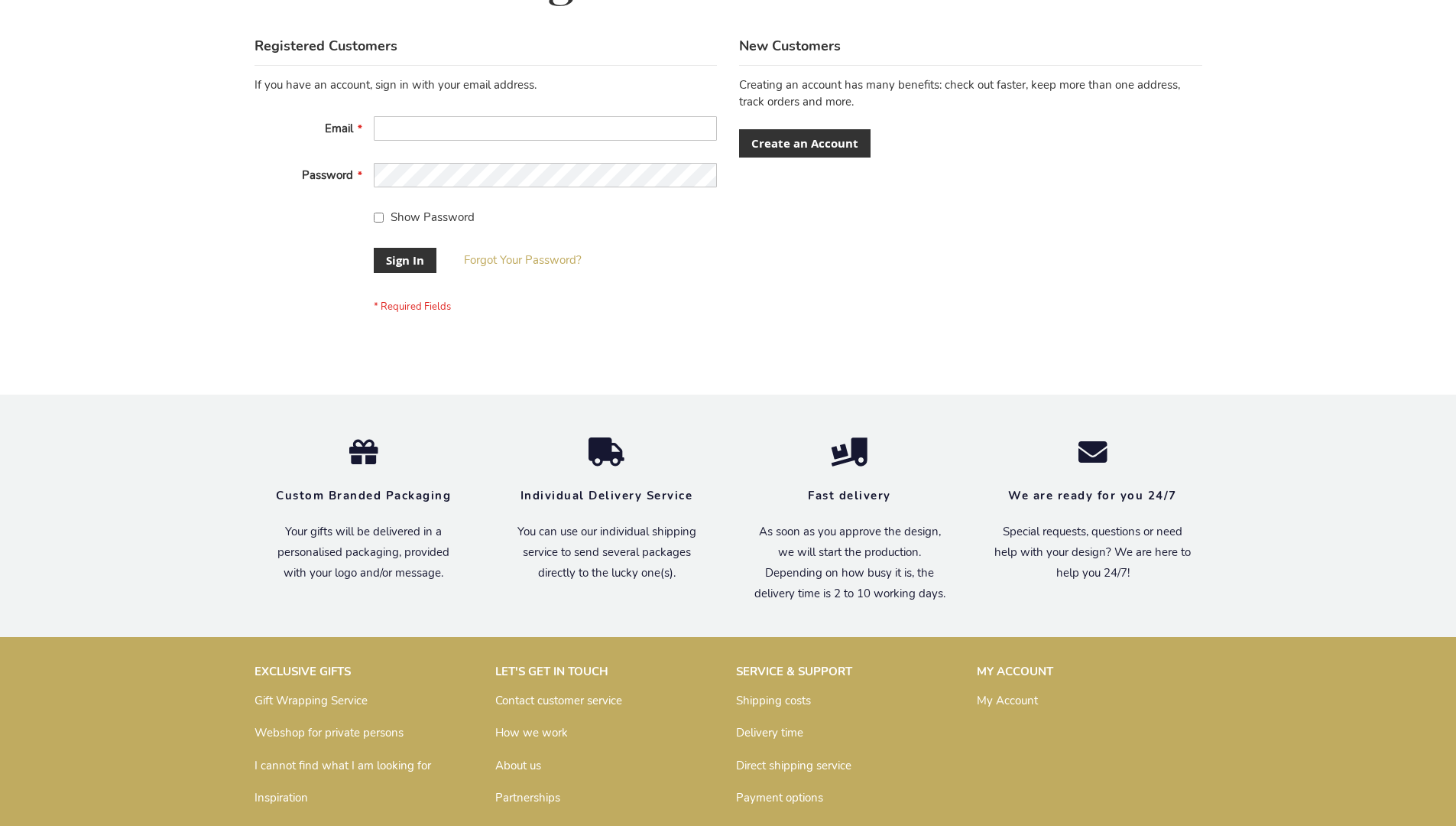
scroll to position [491, 0]
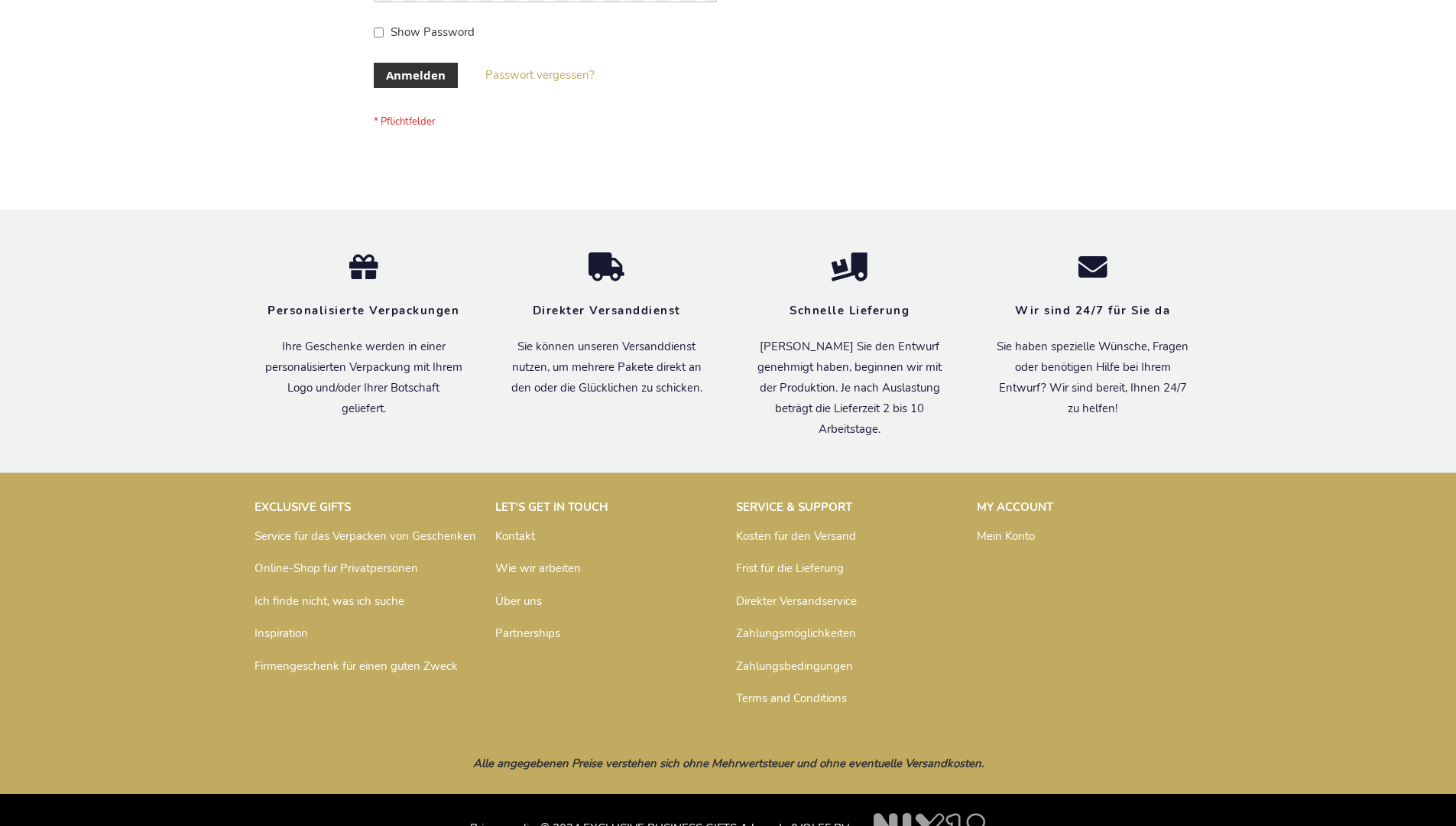
scroll to position [512, 0]
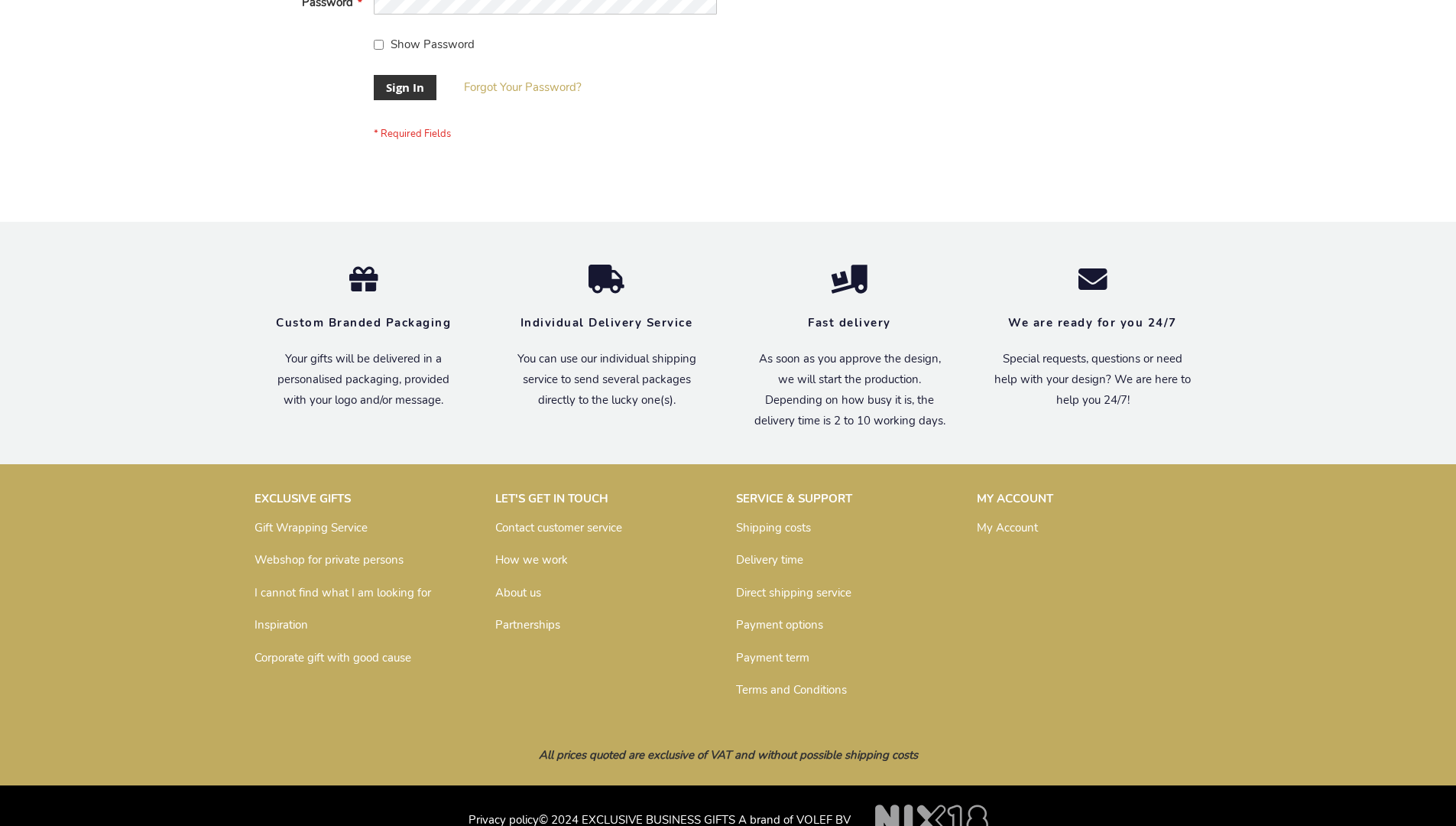
scroll to position [491, 0]
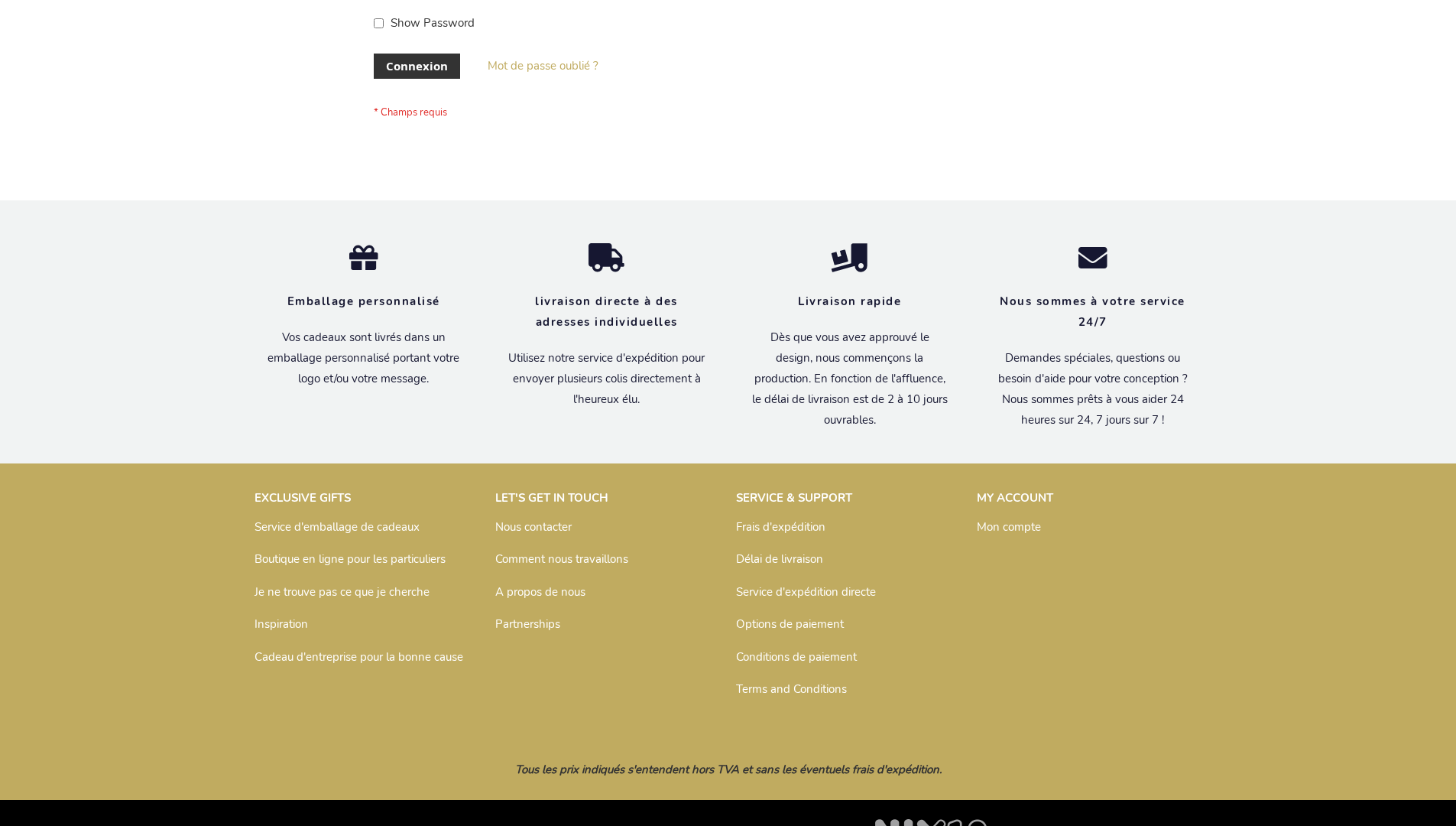
scroll to position [527, 0]
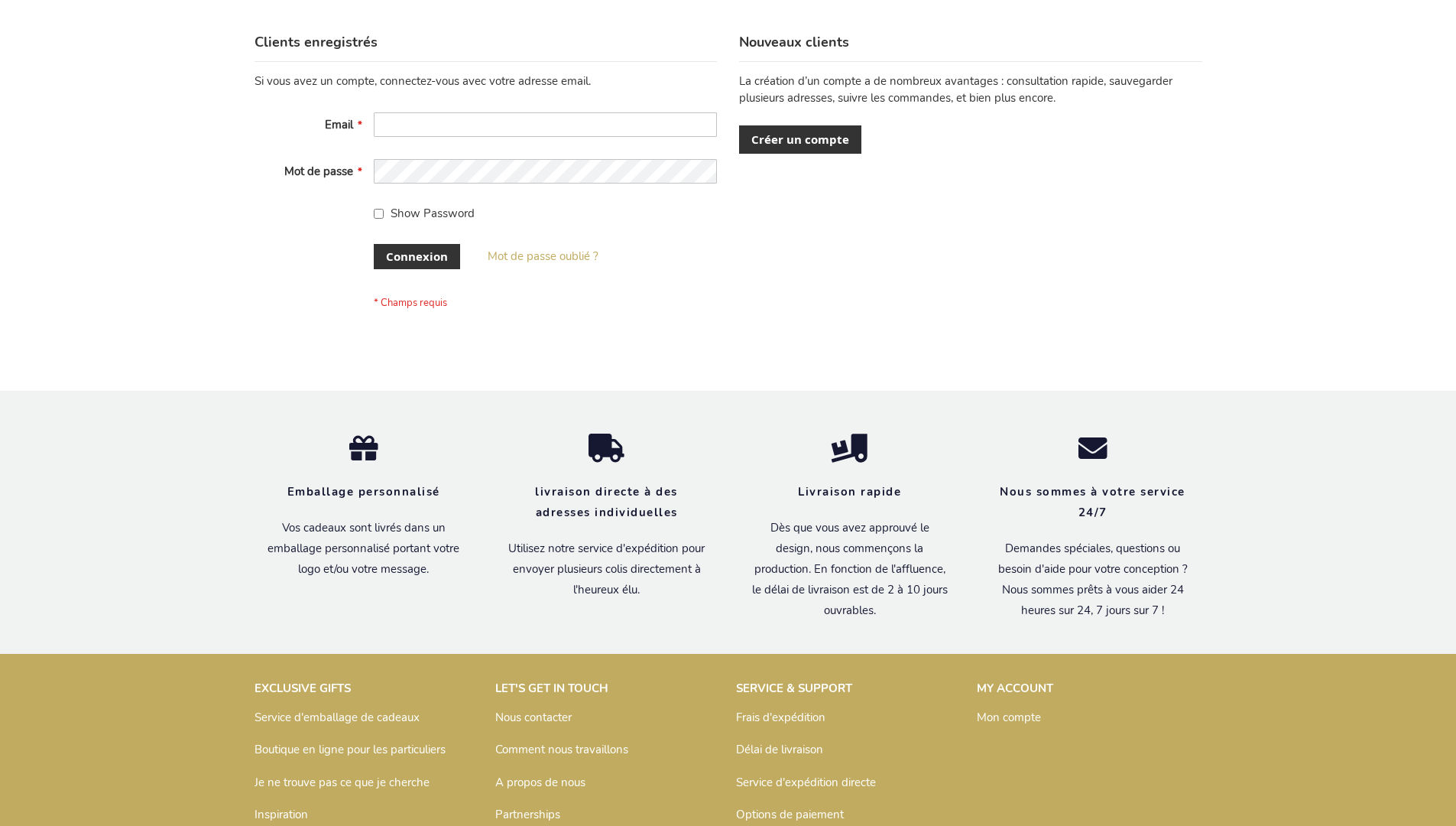
scroll to position [527, 0]
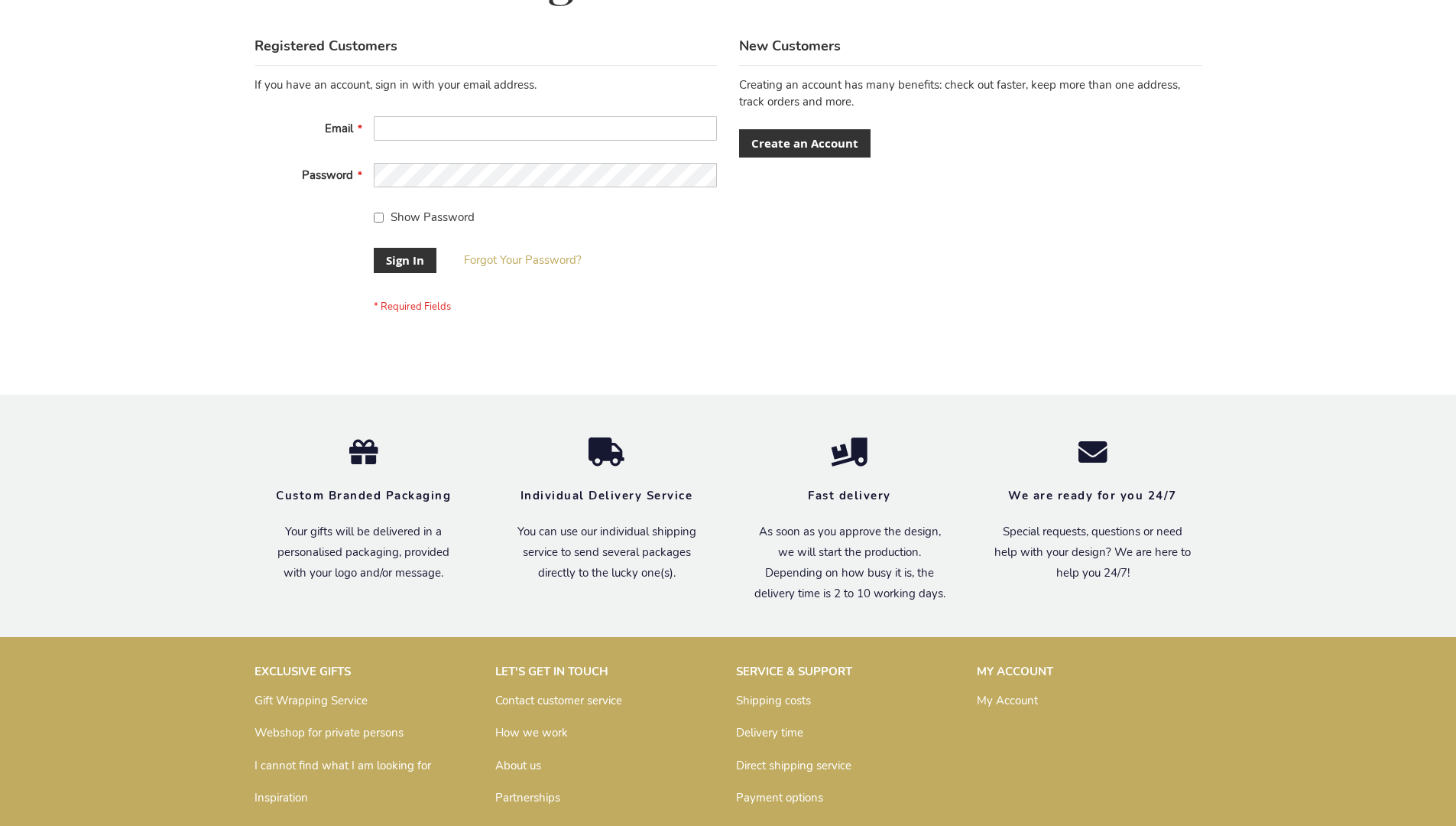
scroll to position [491, 0]
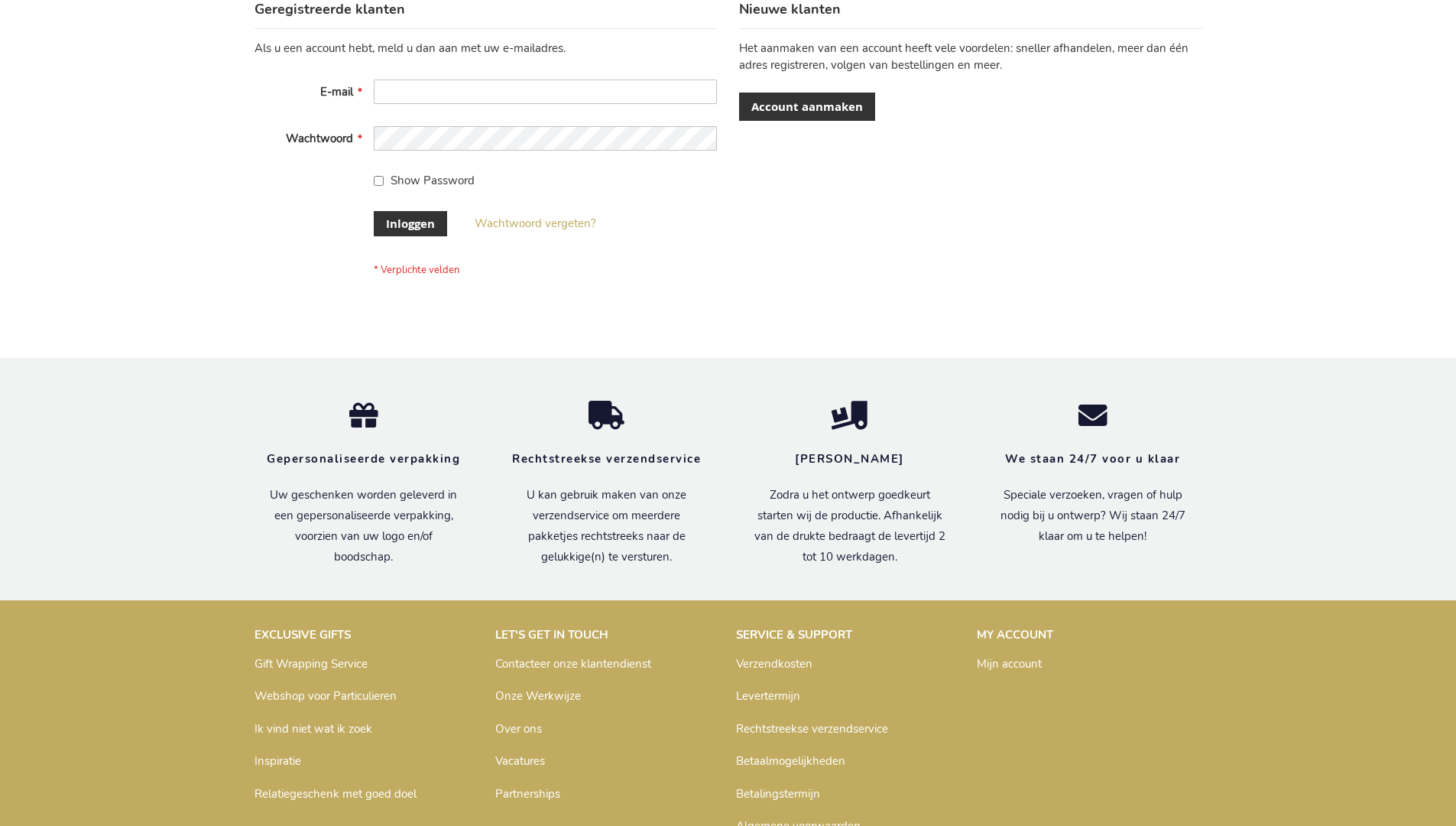
scroll to position [519, 0]
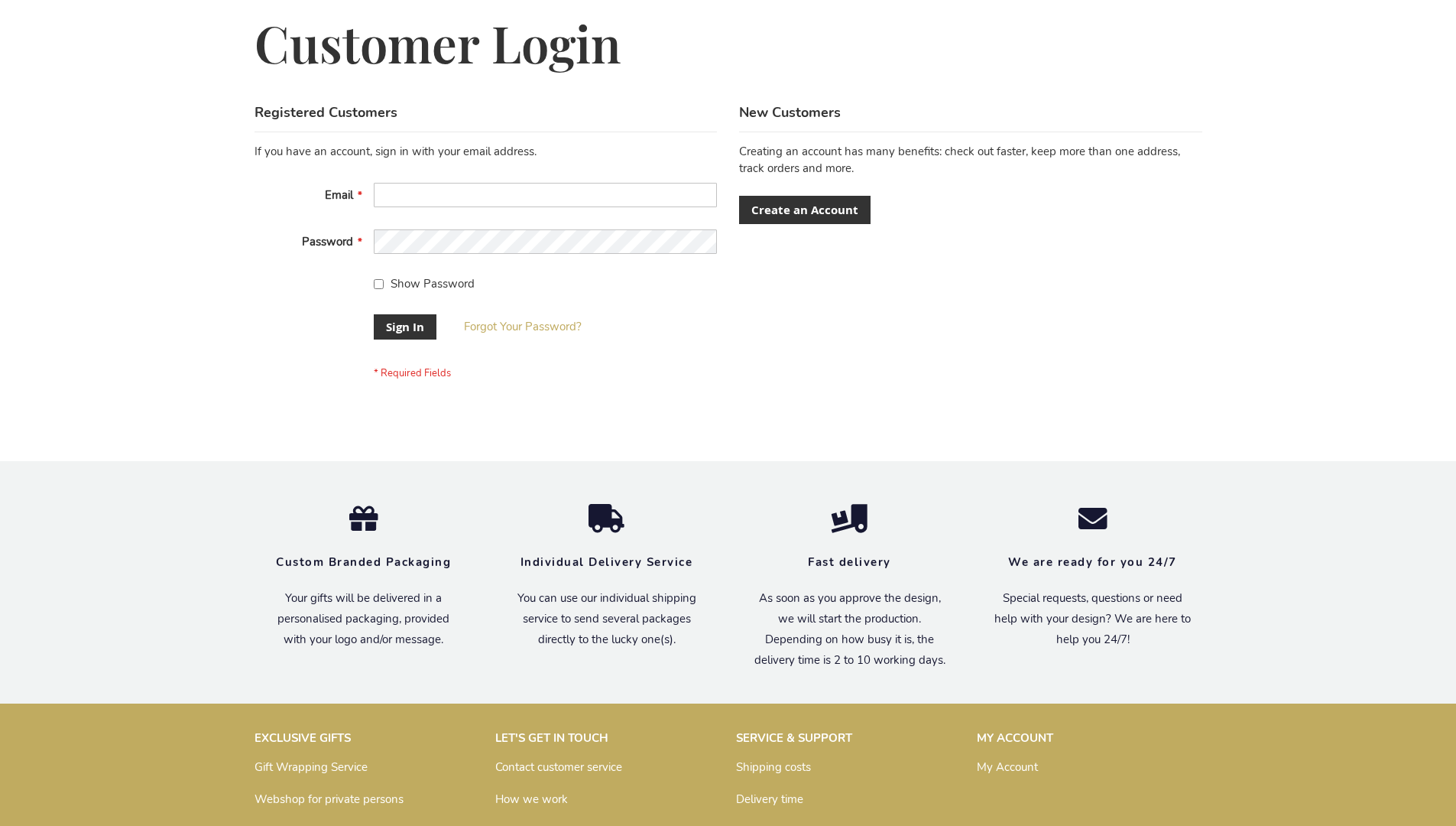
scroll to position [491, 0]
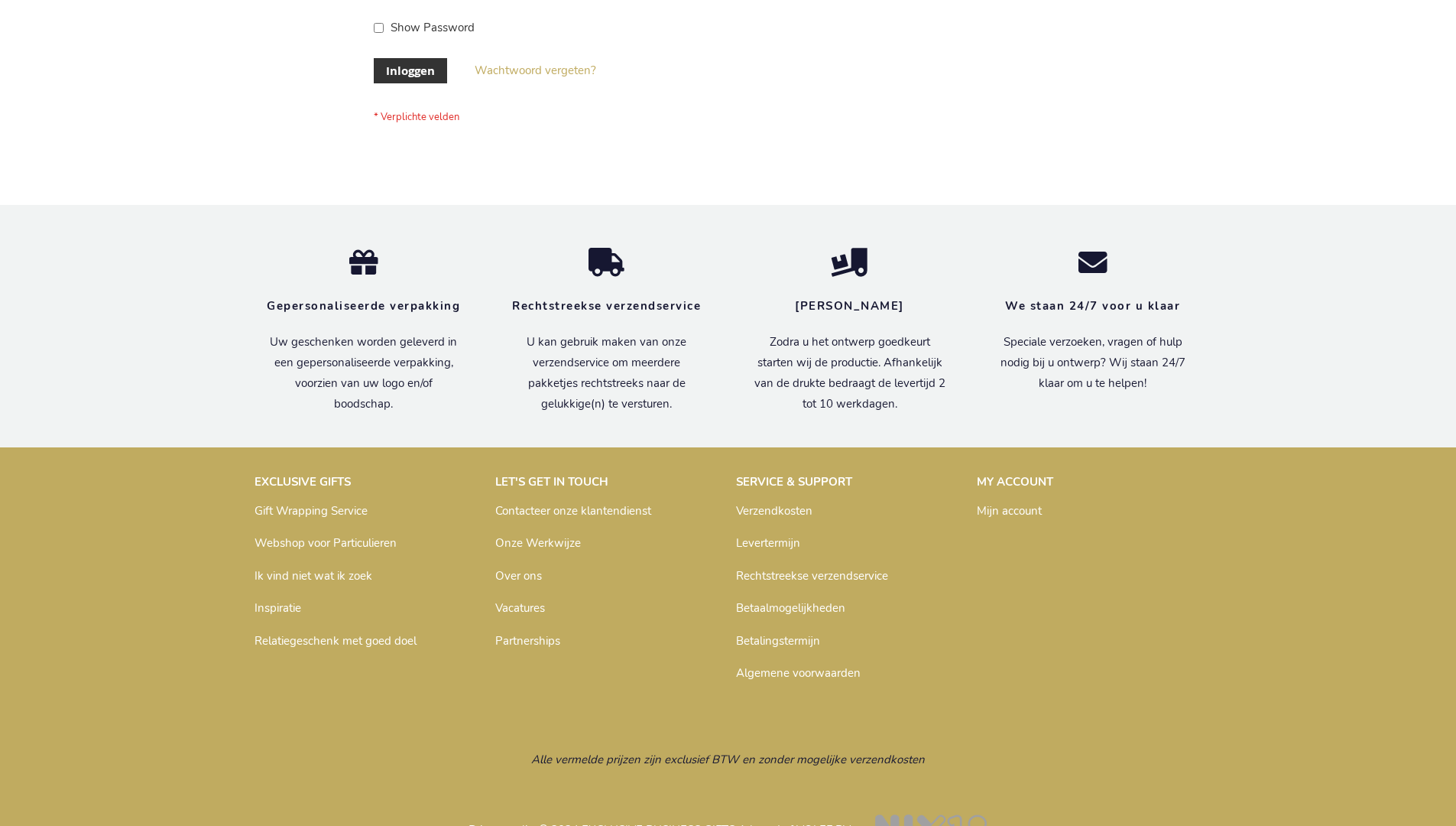
scroll to position [519, 0]
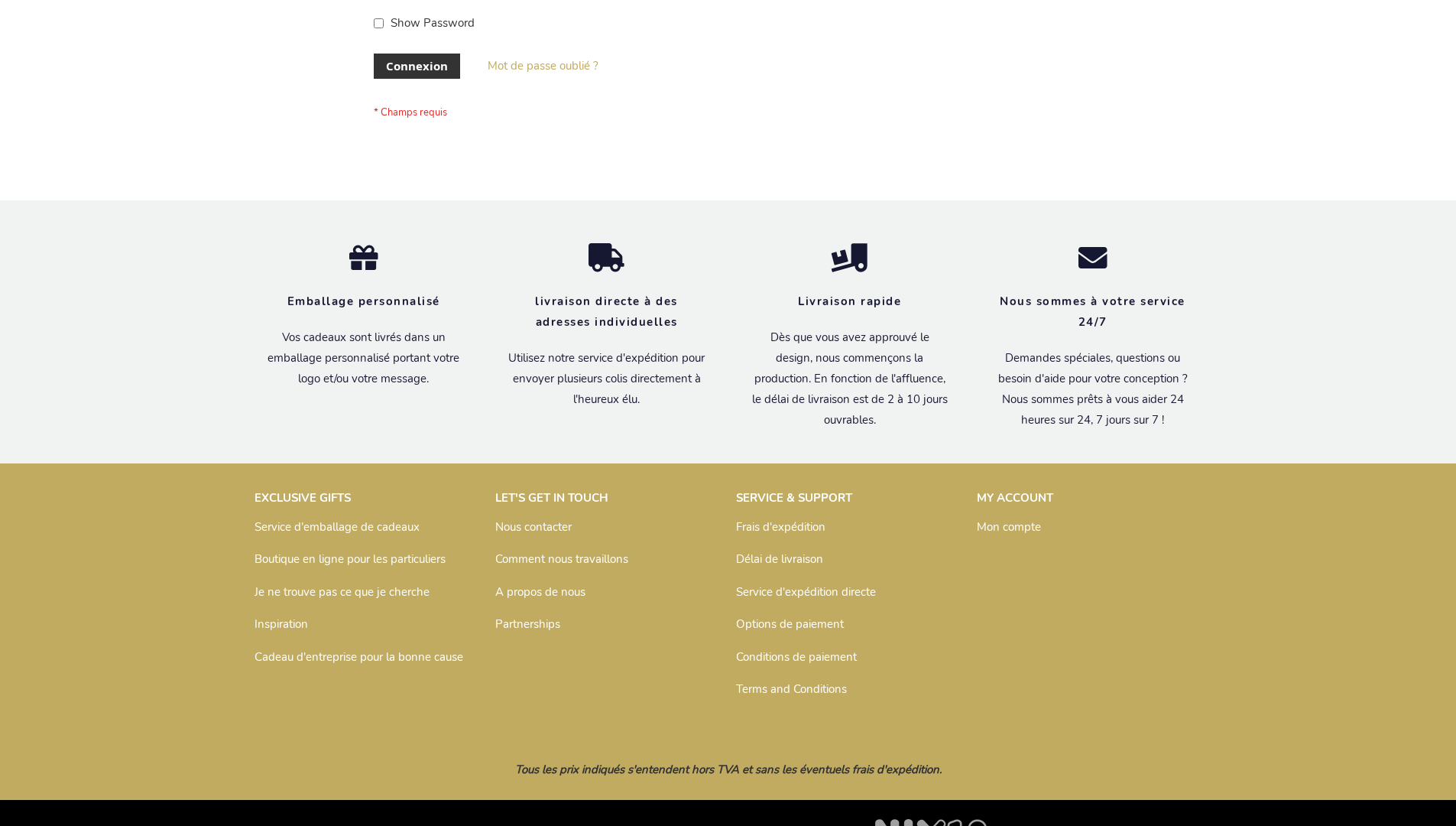
scroll to position [527, 0]
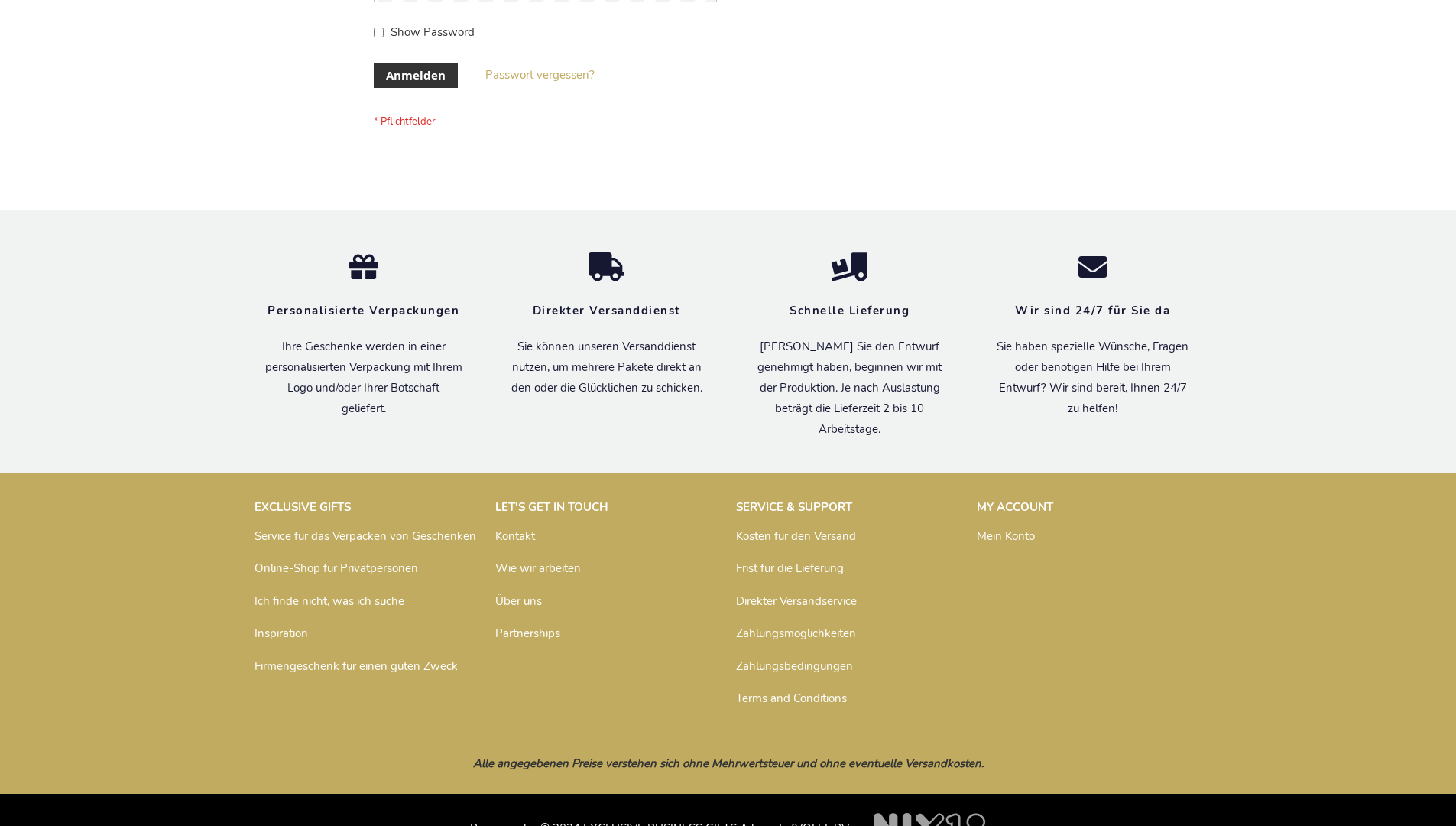
scroll to position [512, 0]
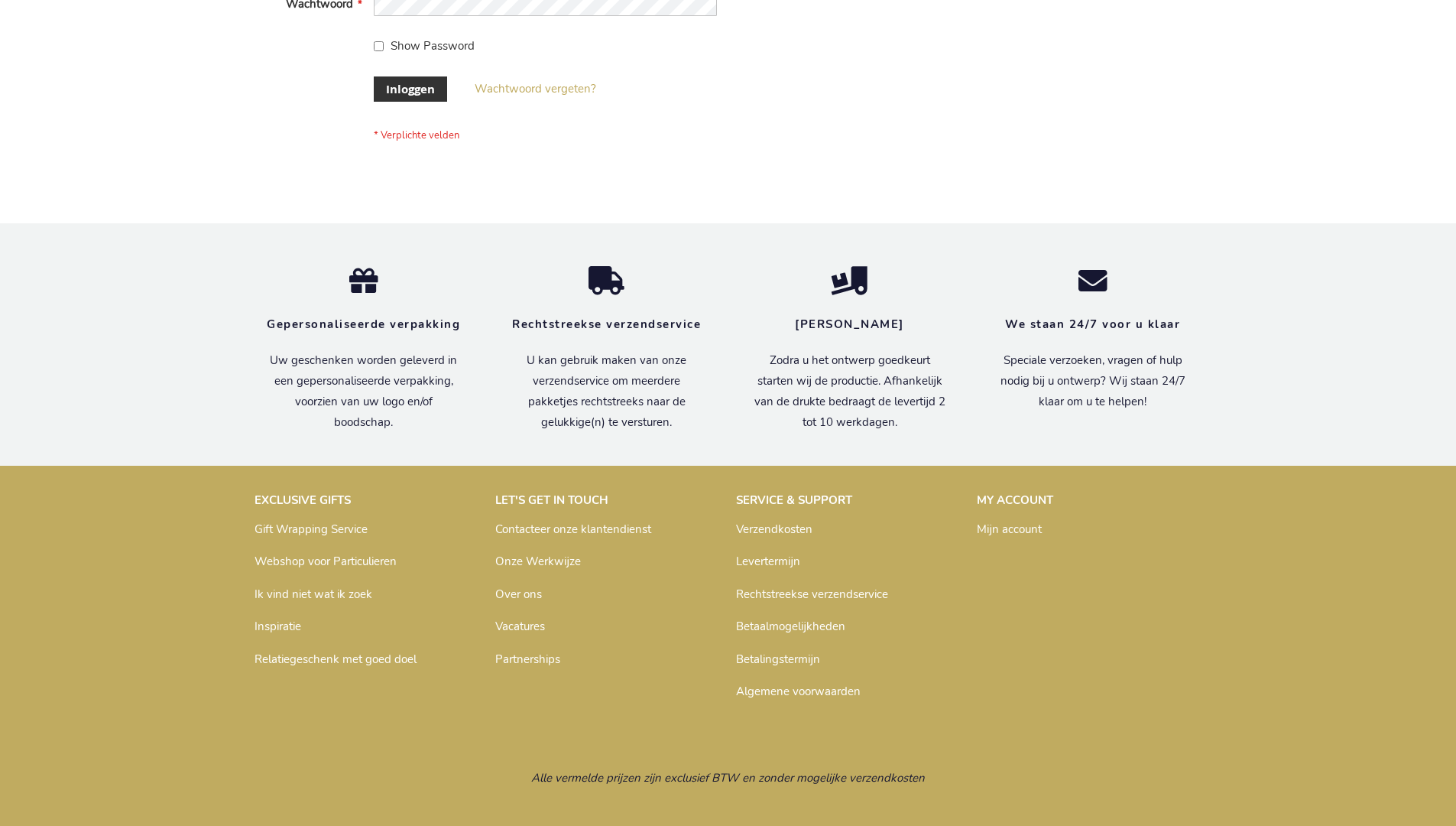
scroll to position [519, 0]
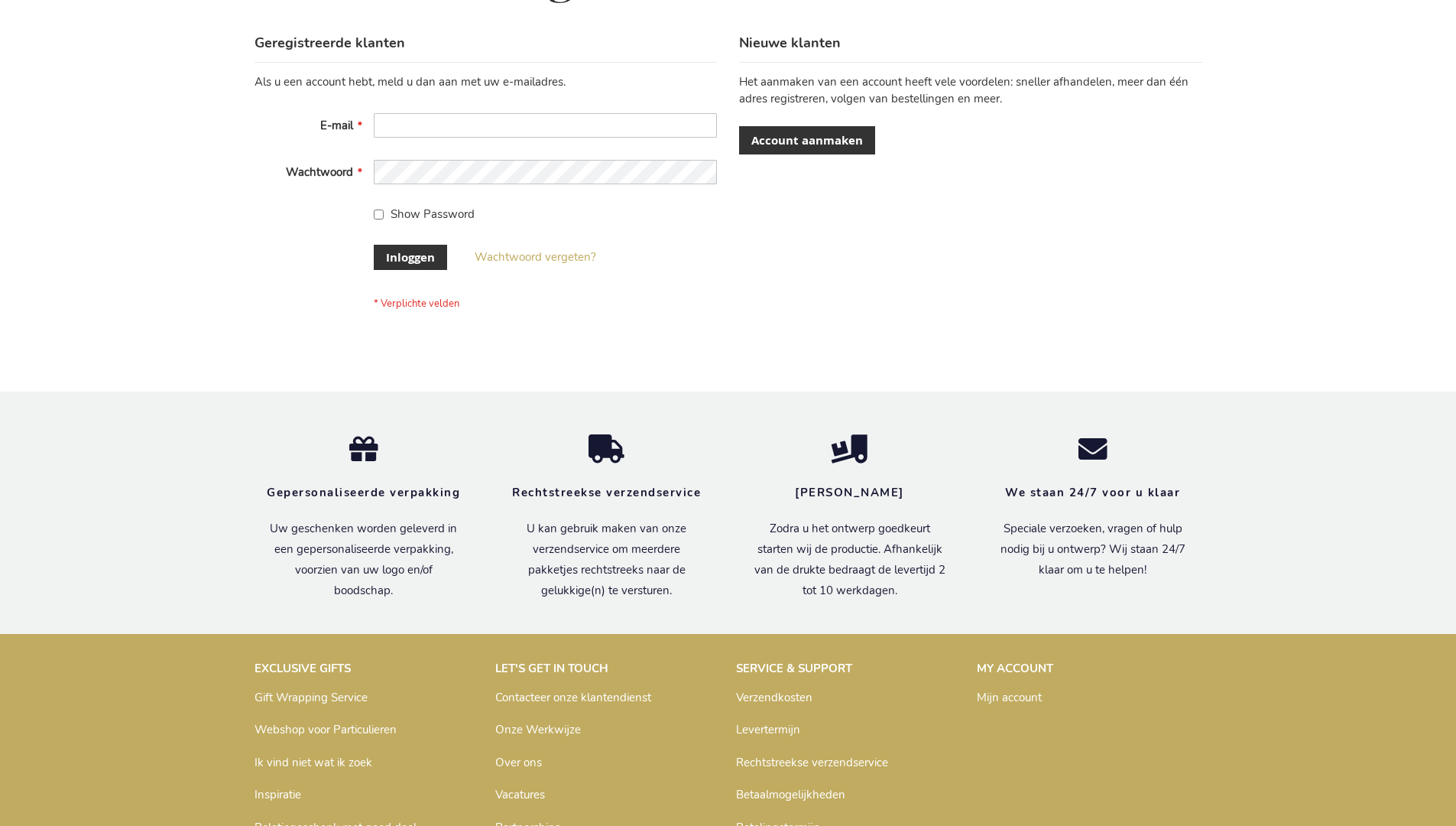
scroll to position [519, 0]
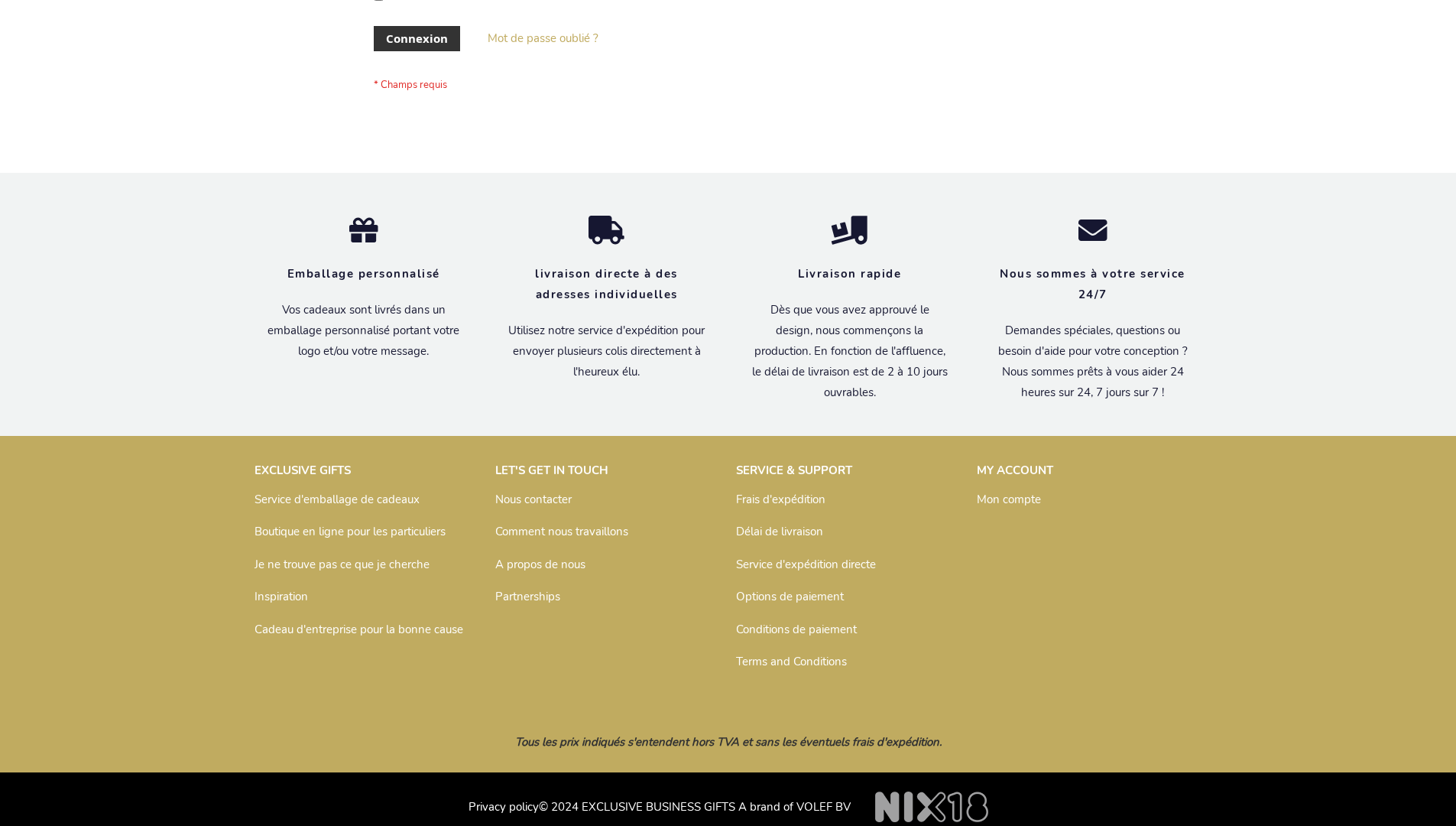
scroll to position [527, 0]
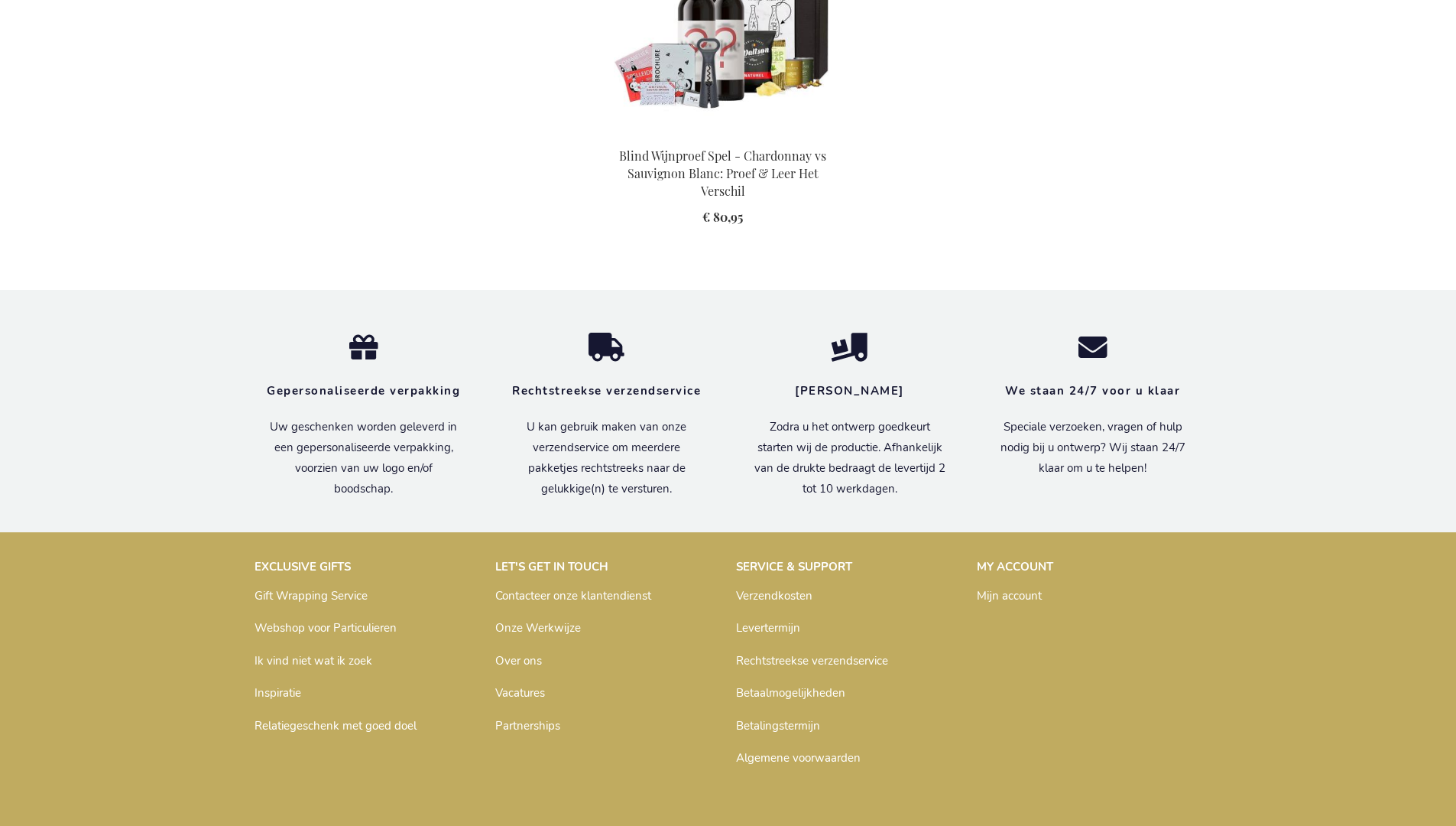
scroll to position [2243, 0]
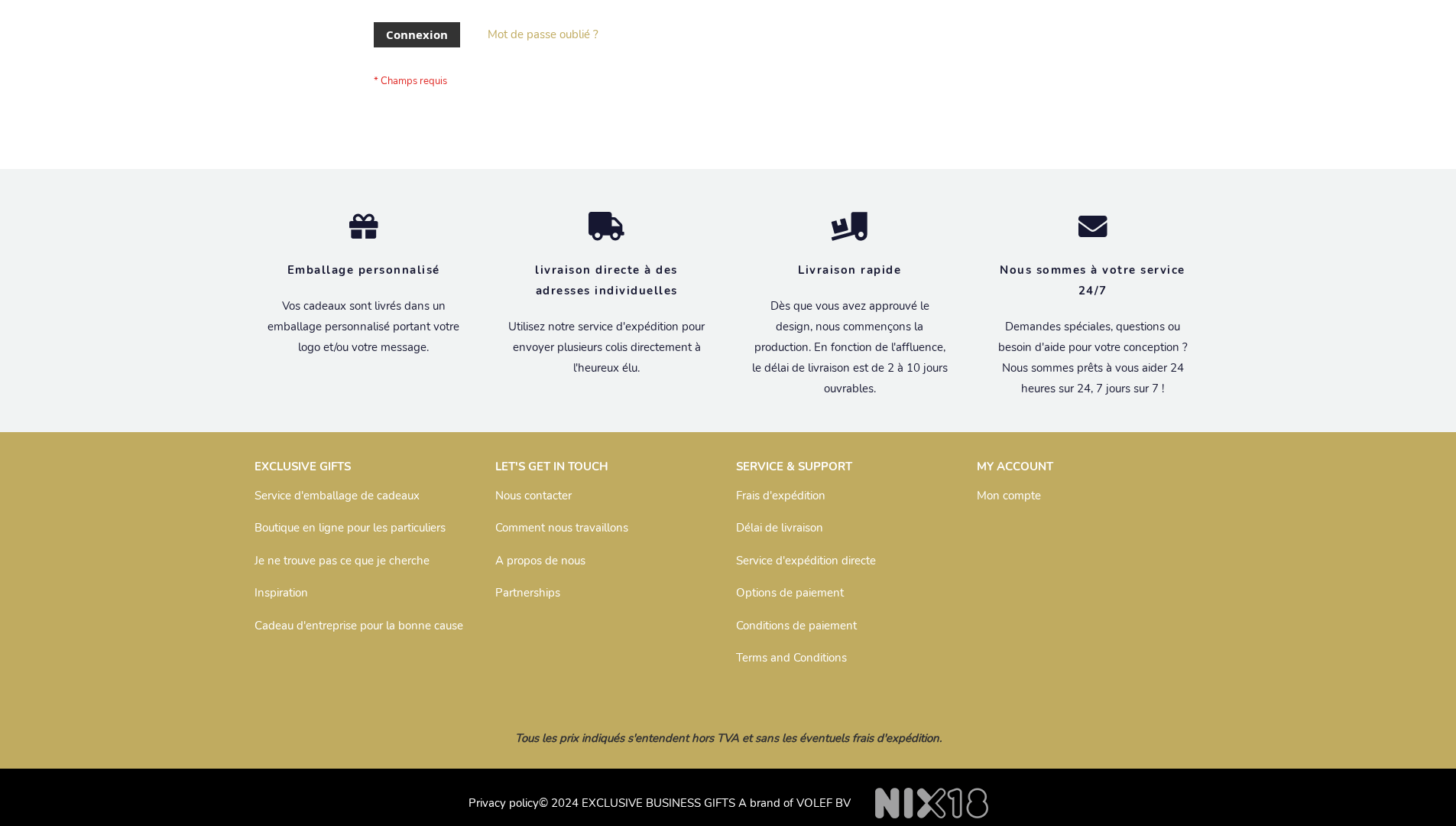
scroll to position [527, 0]
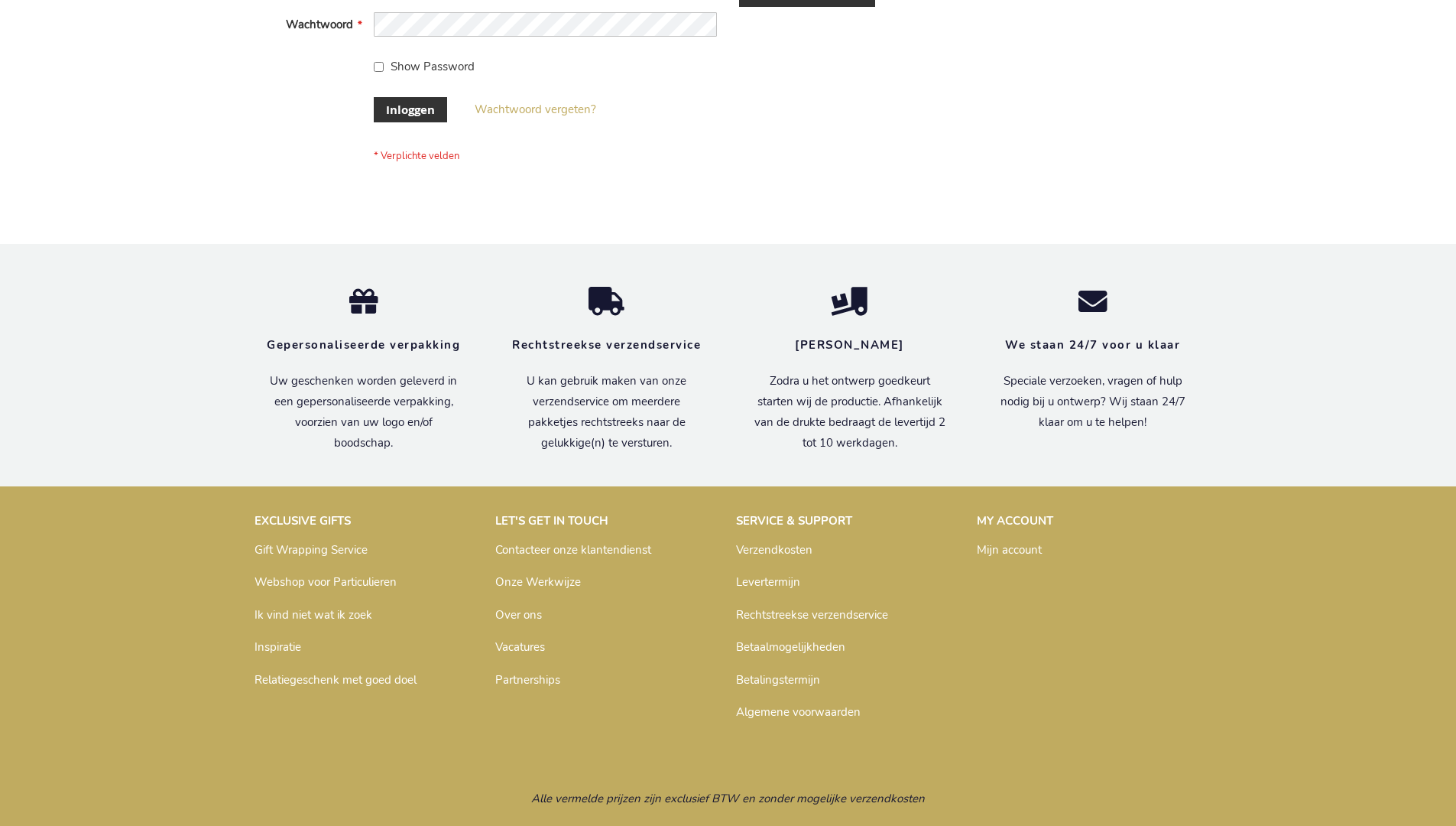
scroll to position [519, 0]
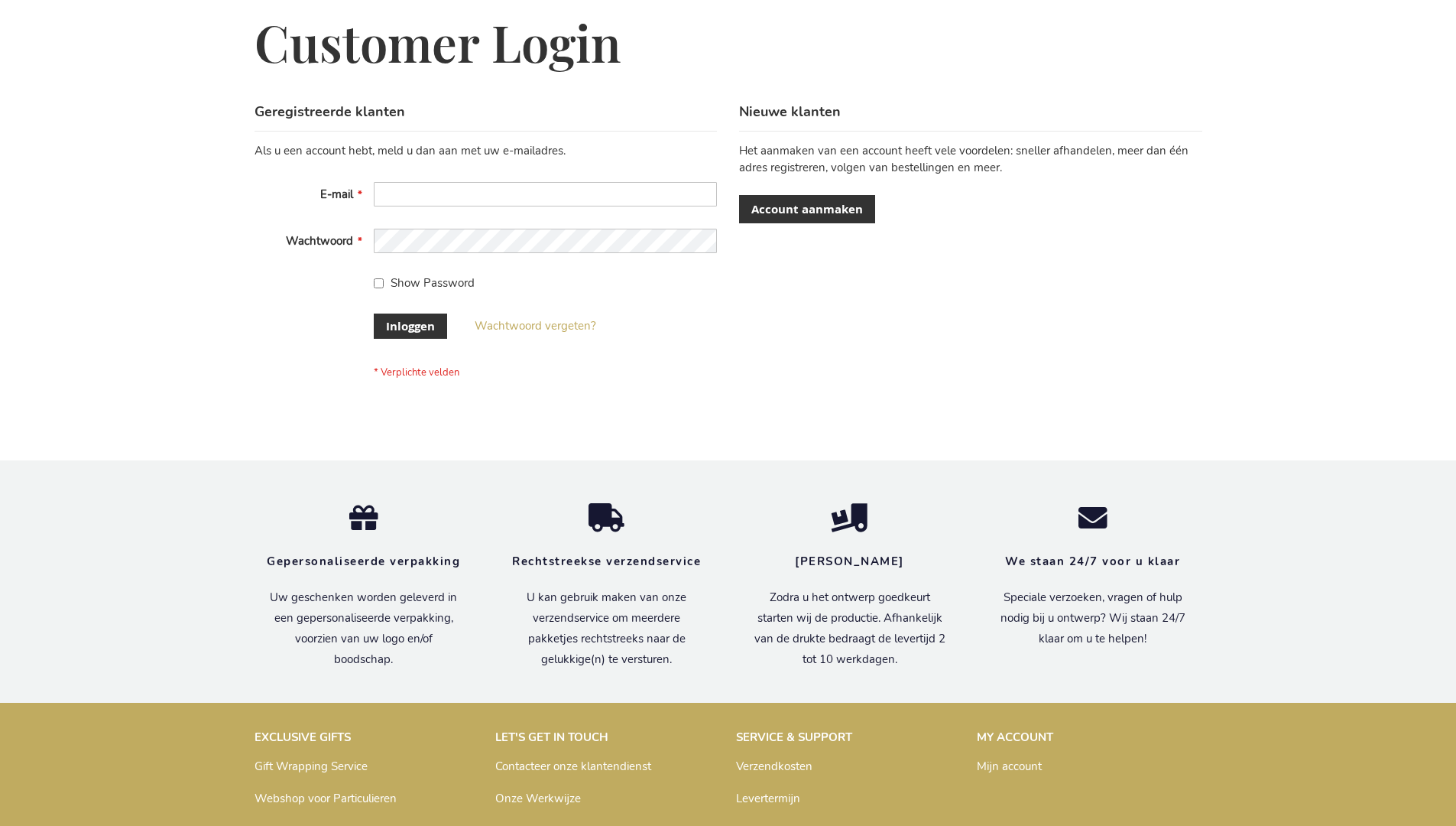
scroll to position [519, 0]
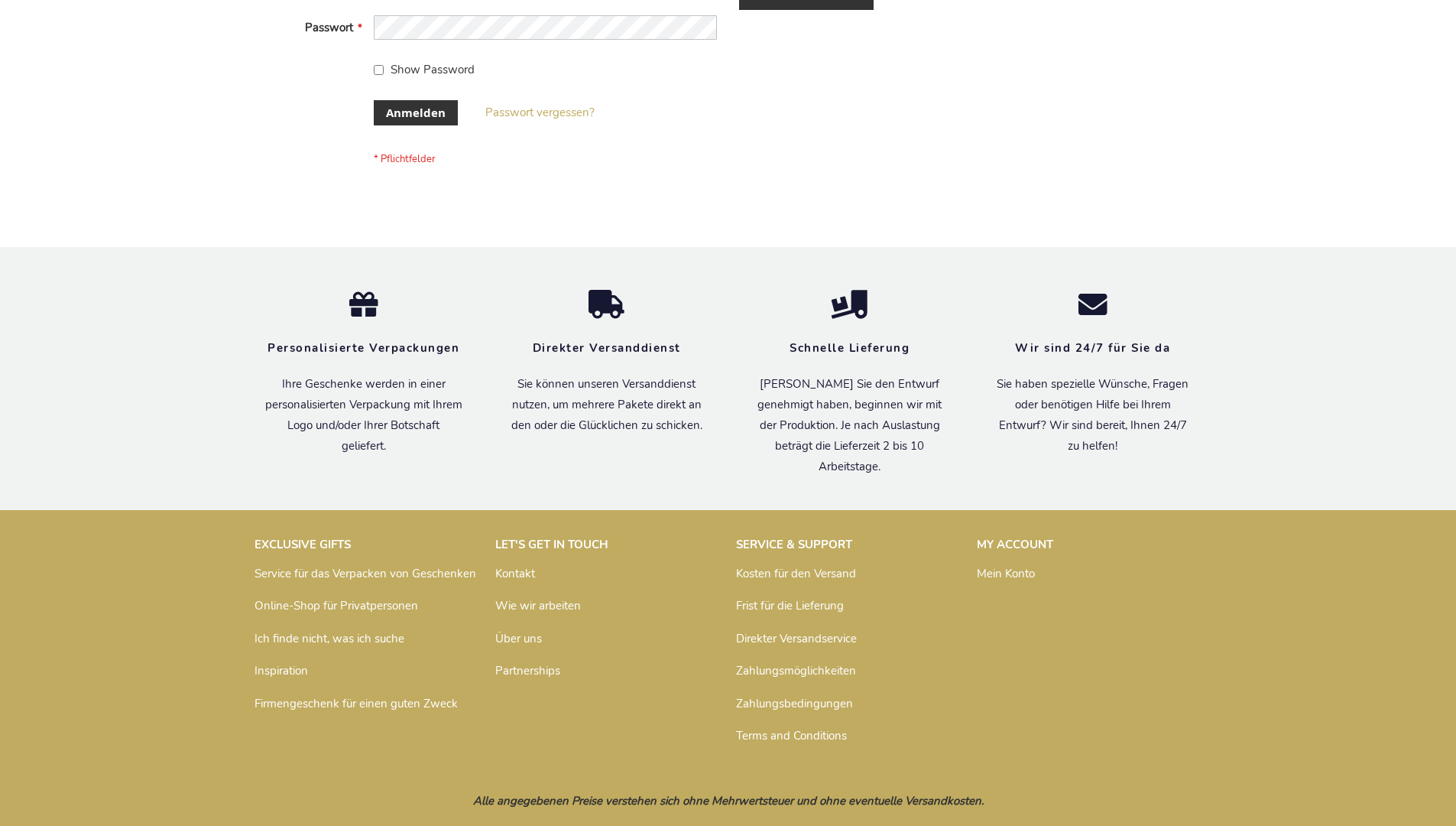
scroll to position [512, 0]
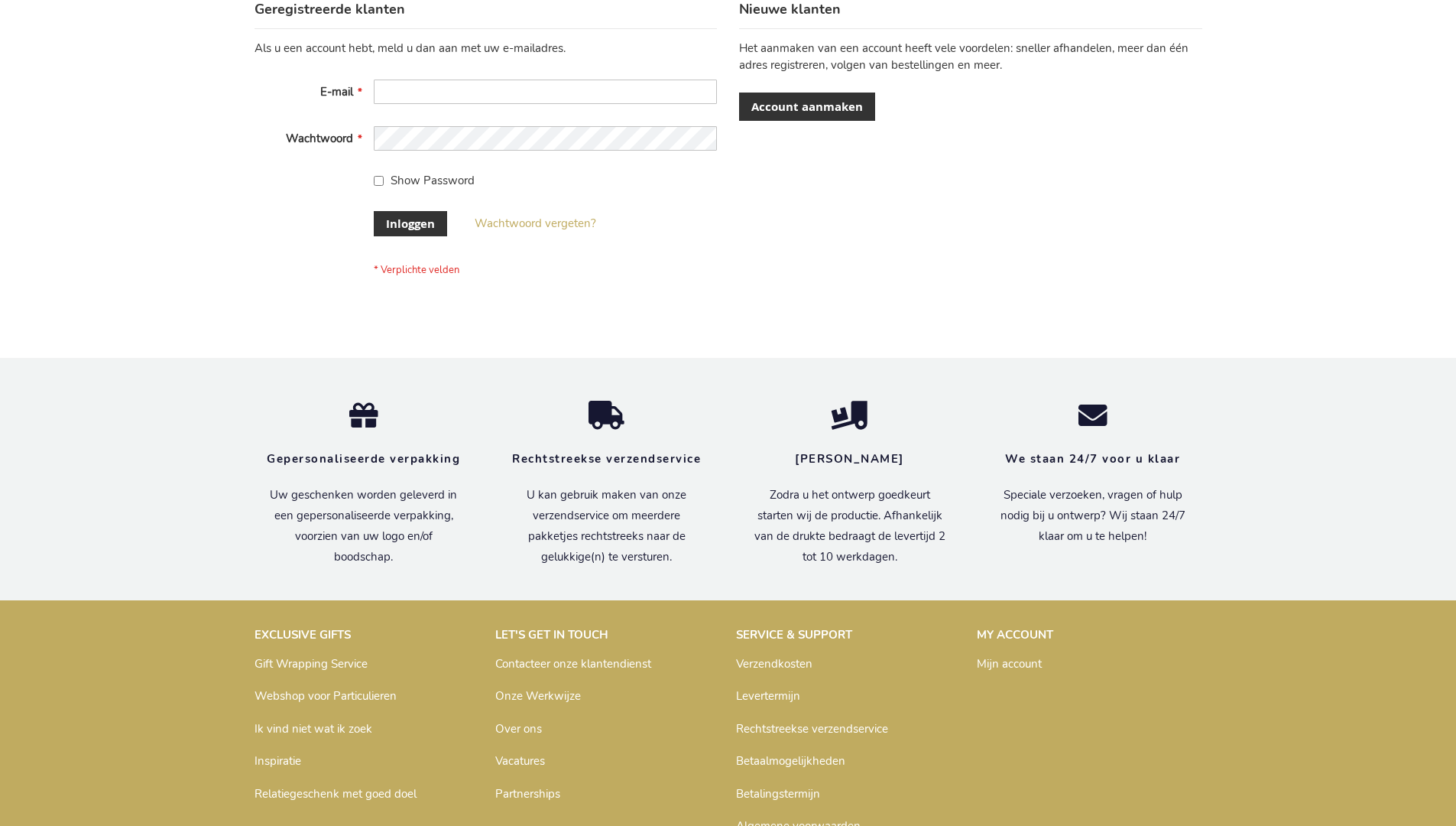
scroll to position [519, 0]
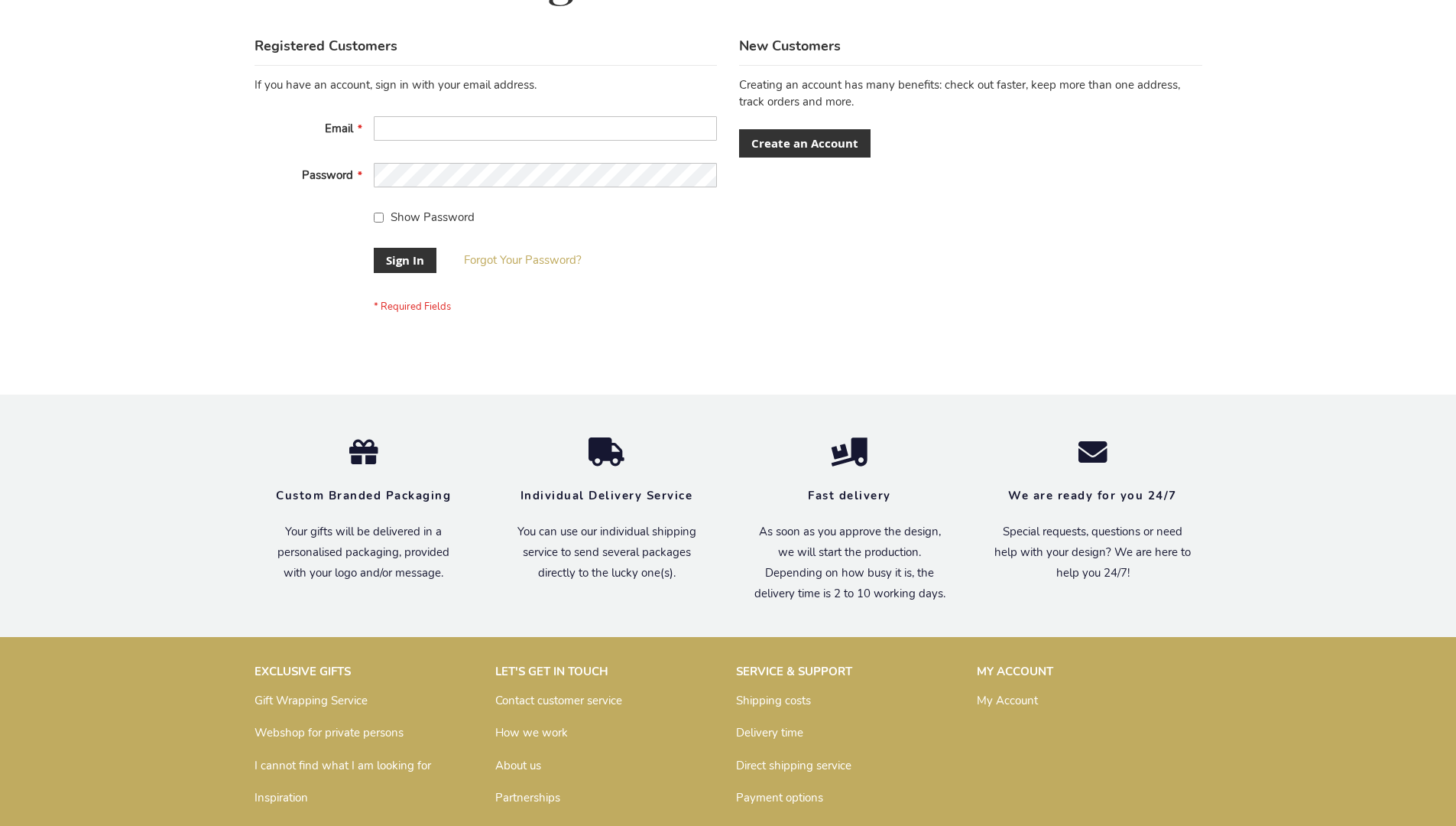
scroll to position [491, 0]
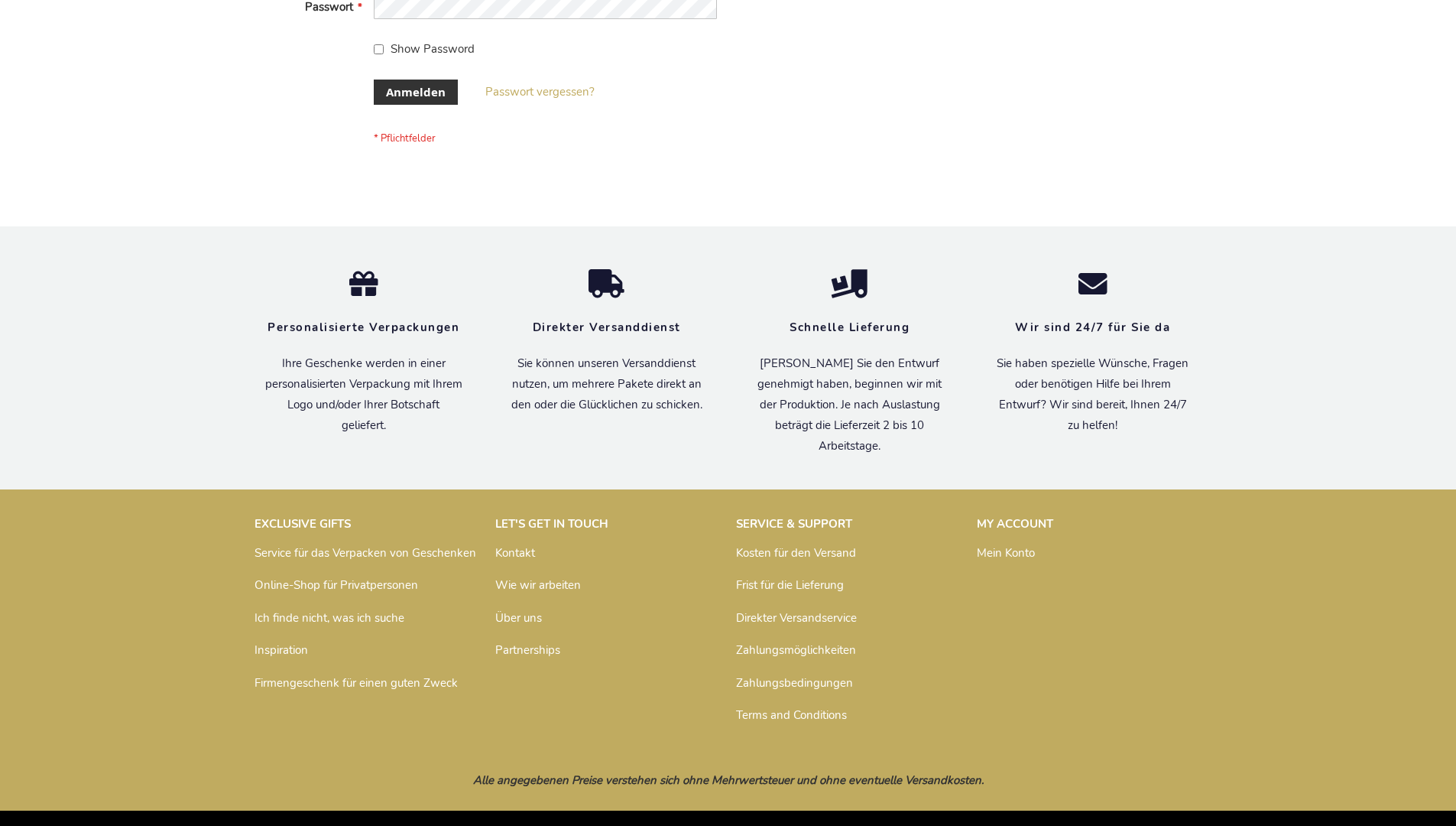
scroll to position [512, 0]
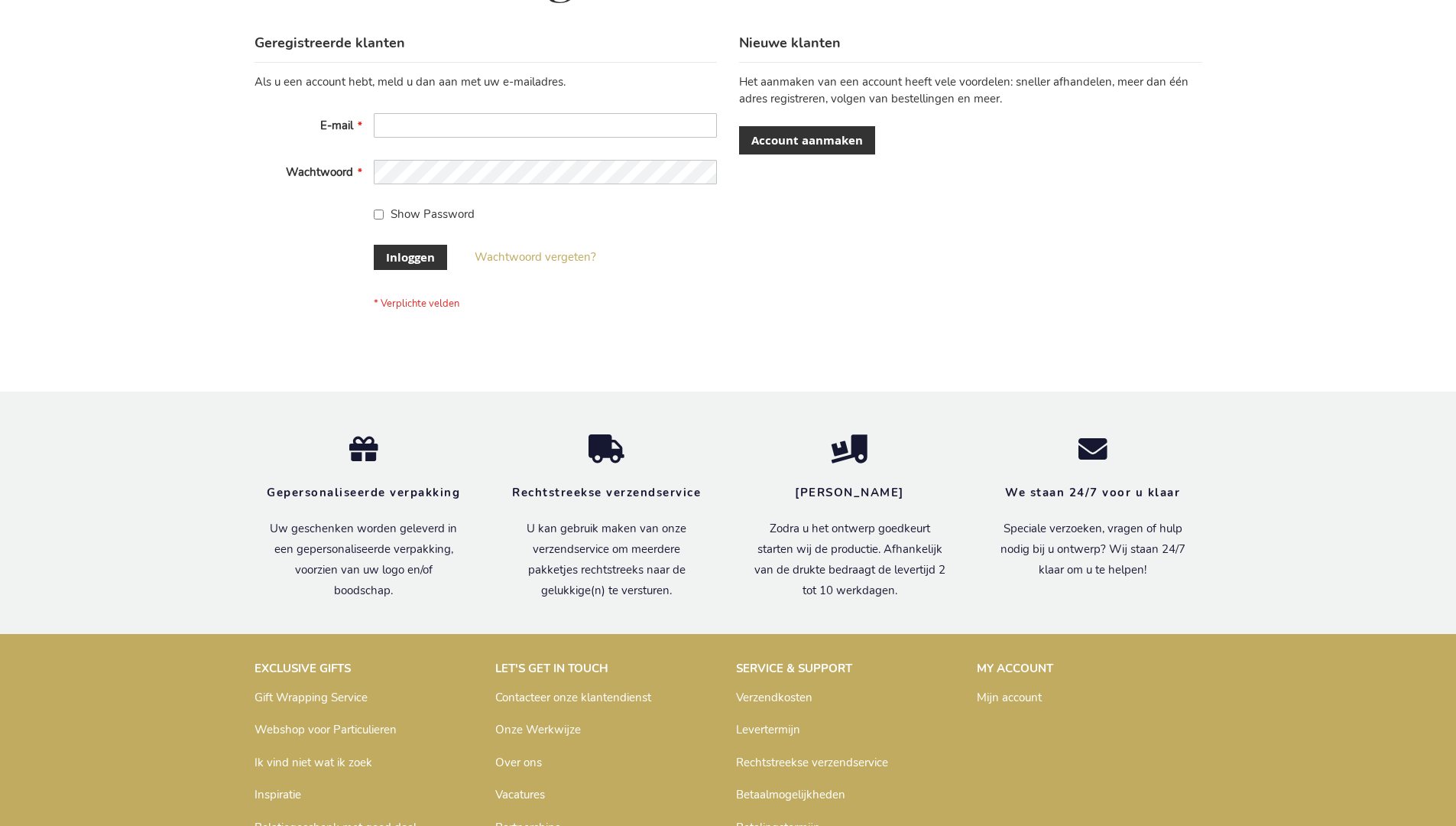
scroll to position [519, 0]
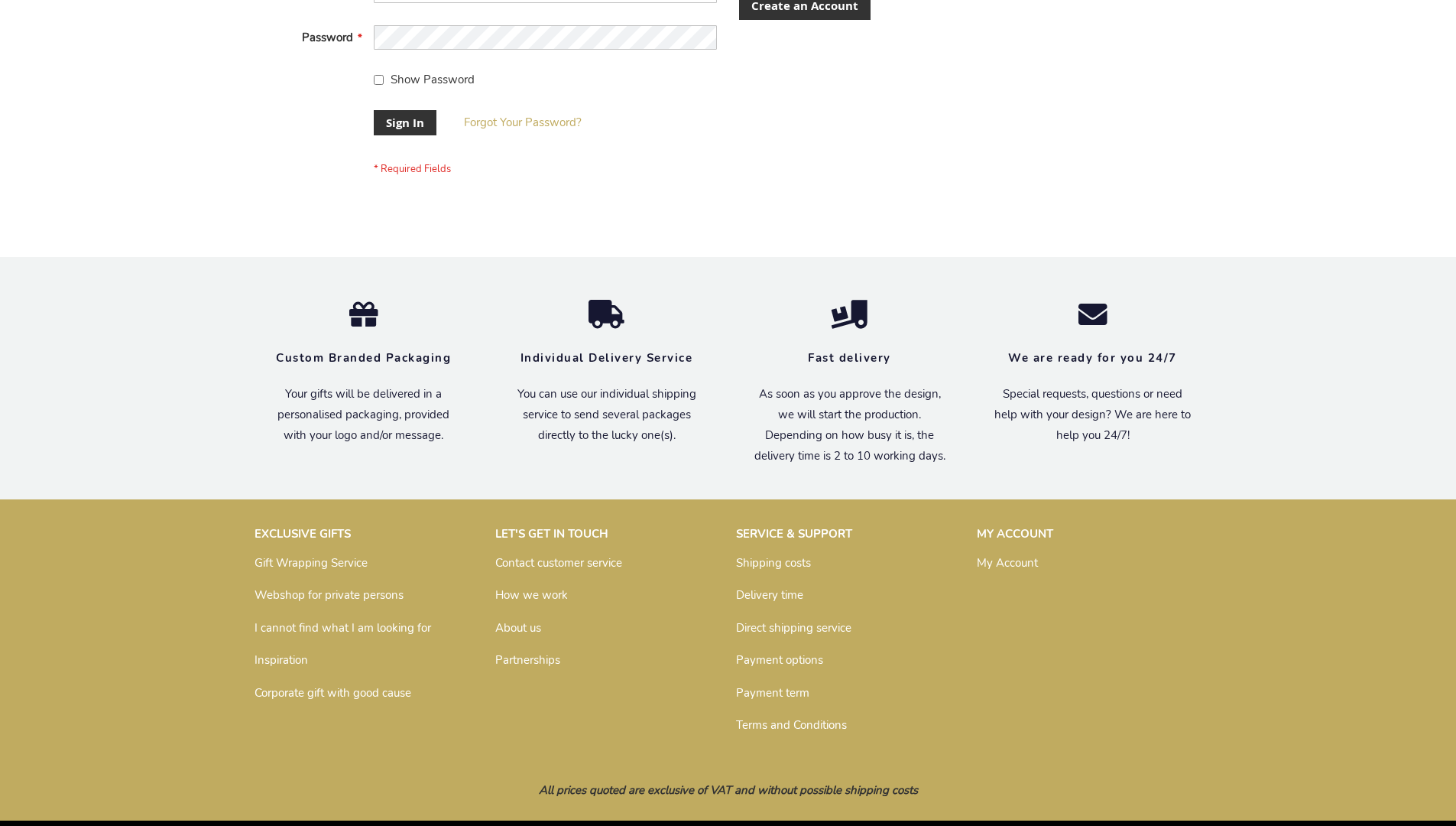
scroll to position [491, 0]
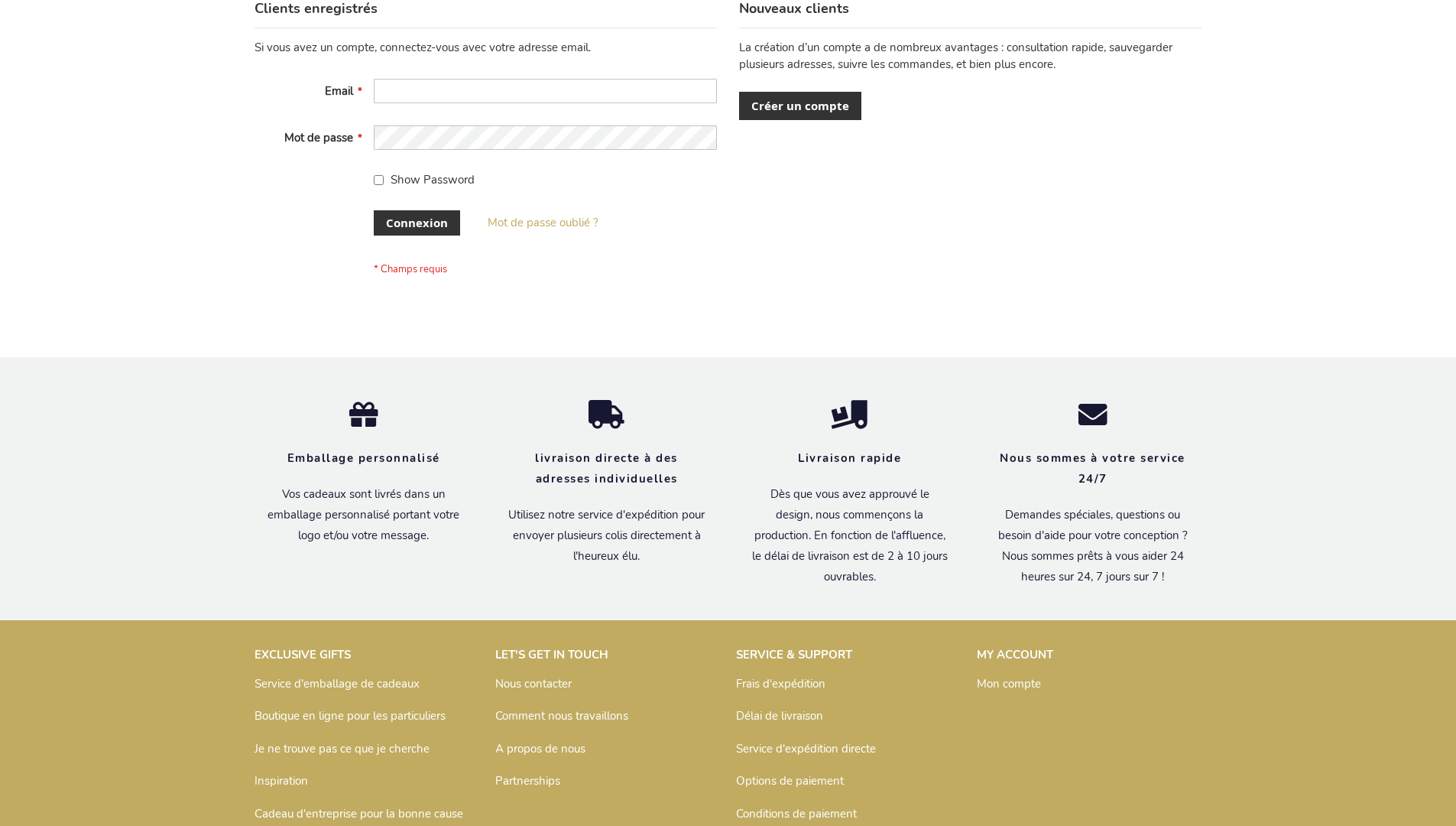
scroll to position [527, 0]
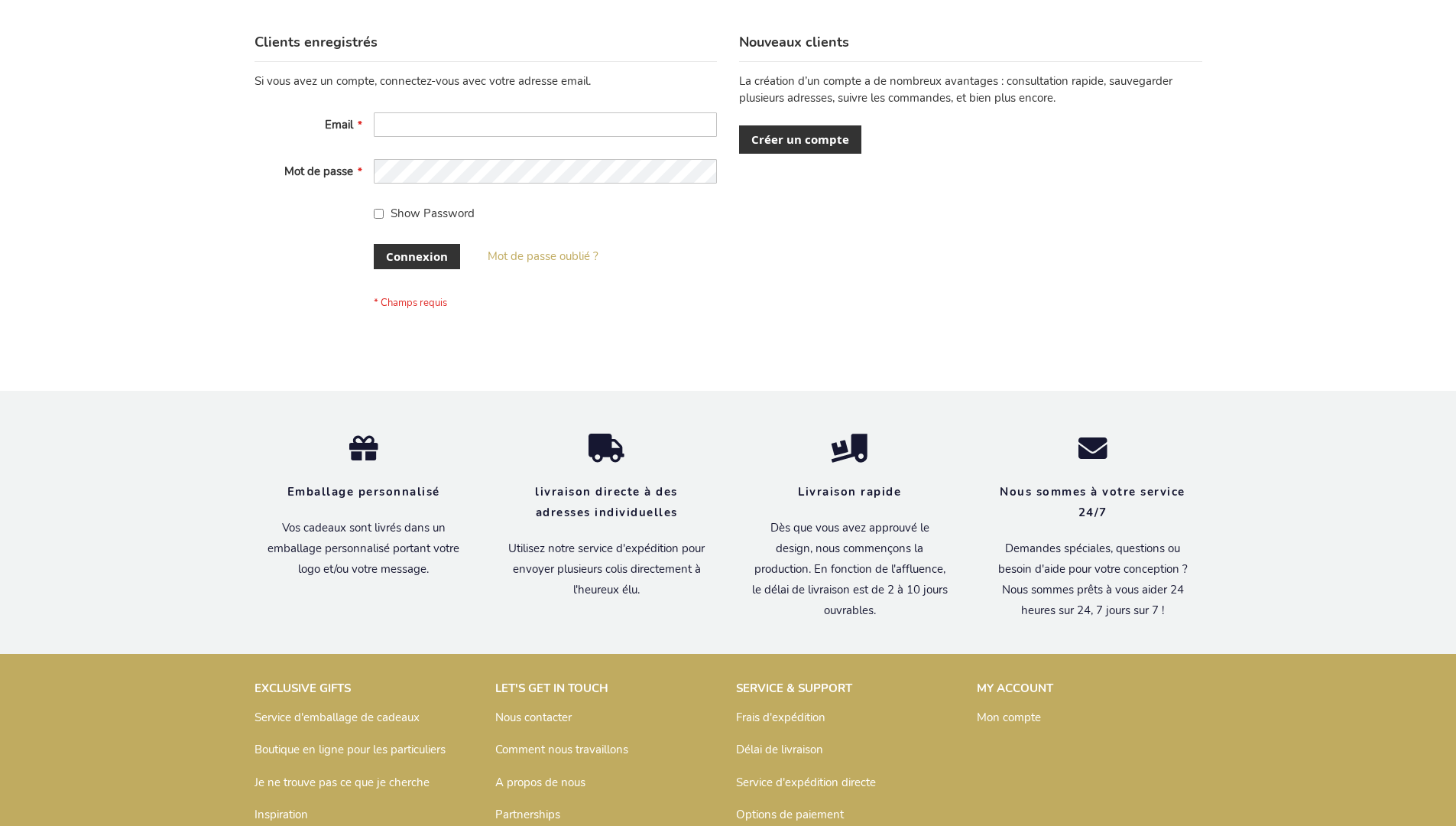
scroll to position [527, 0]
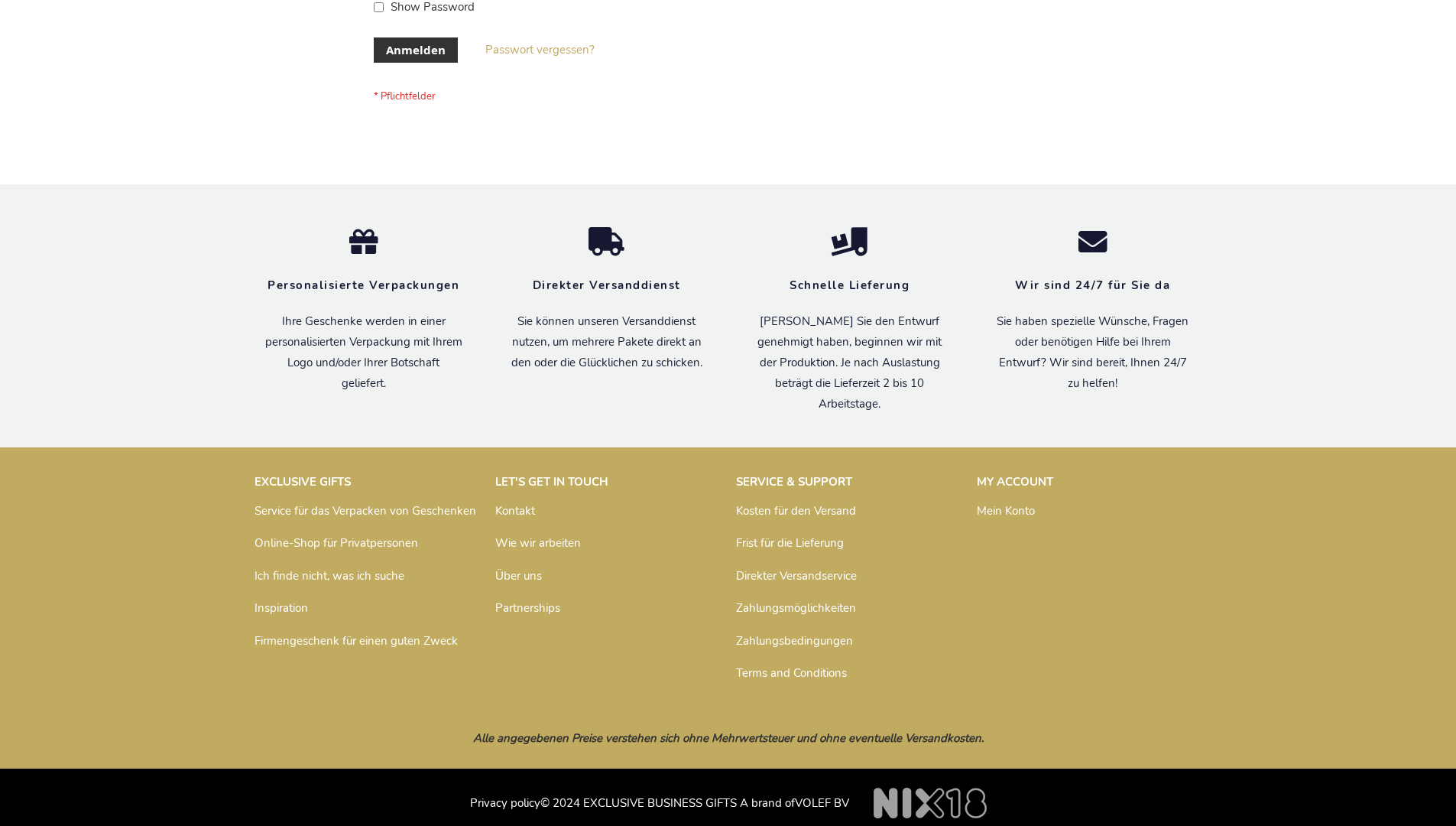
scroll to position [512, 0]
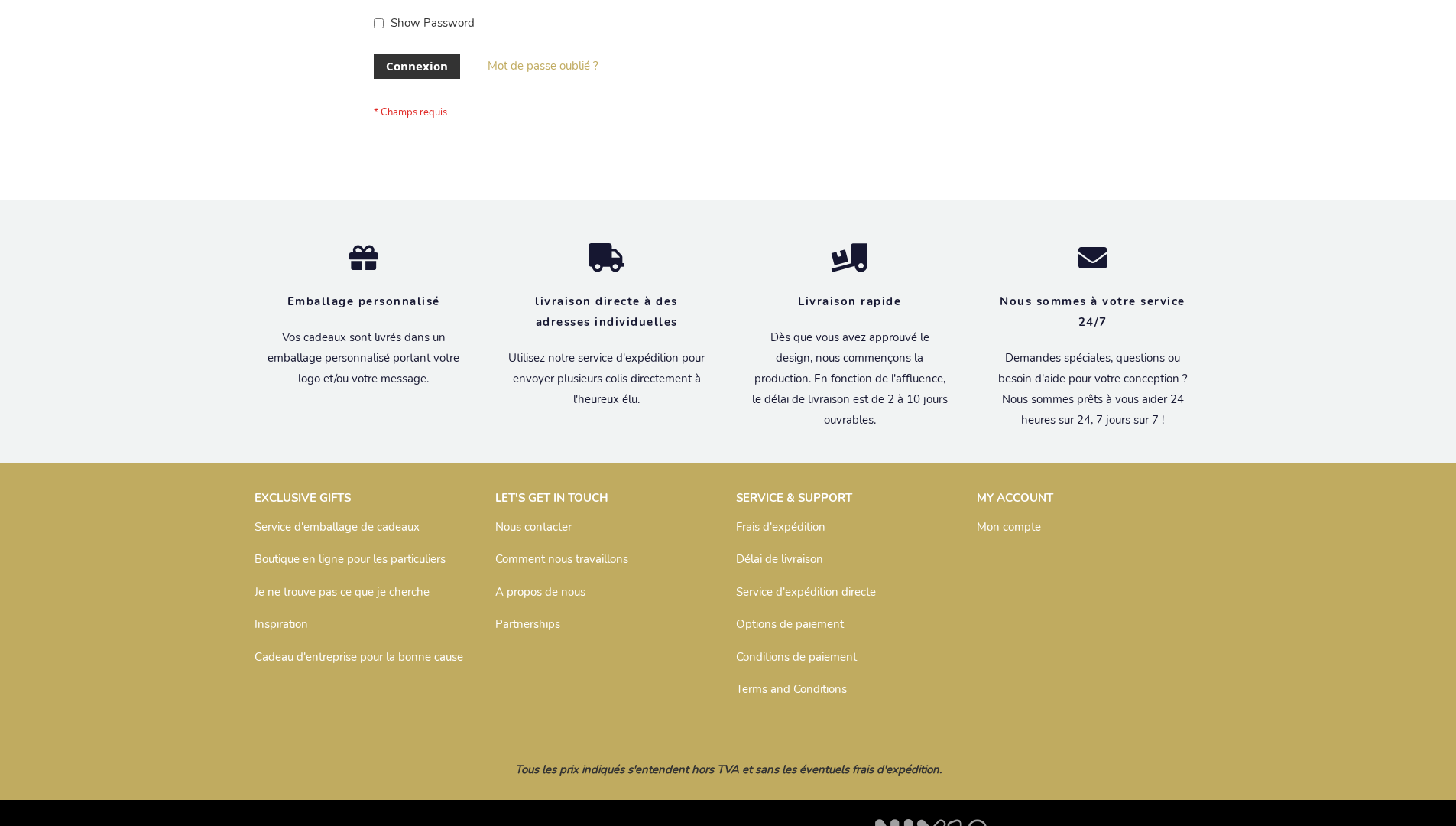
scroll to position [527, 0]
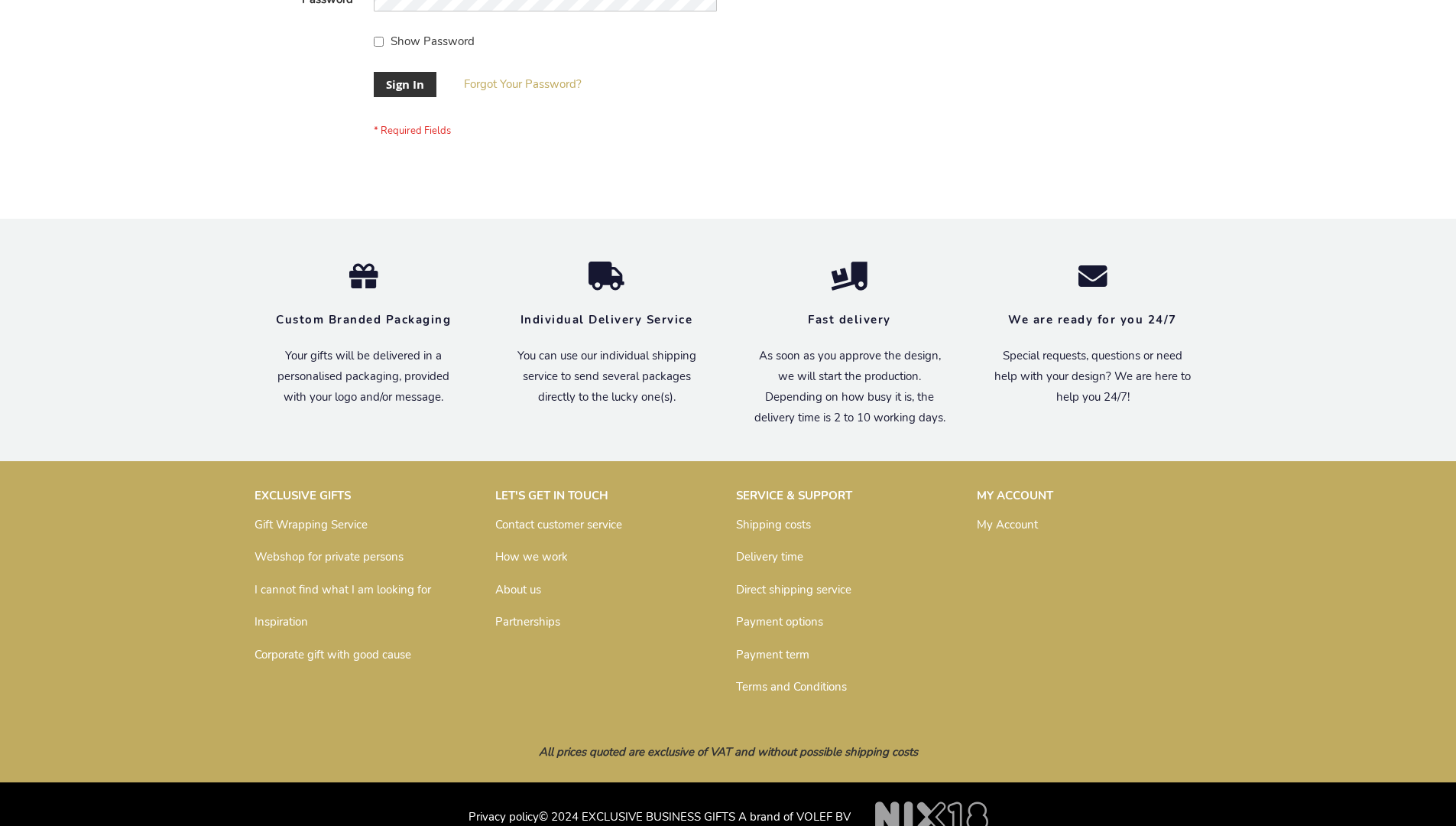
scroll to position [480, 0]
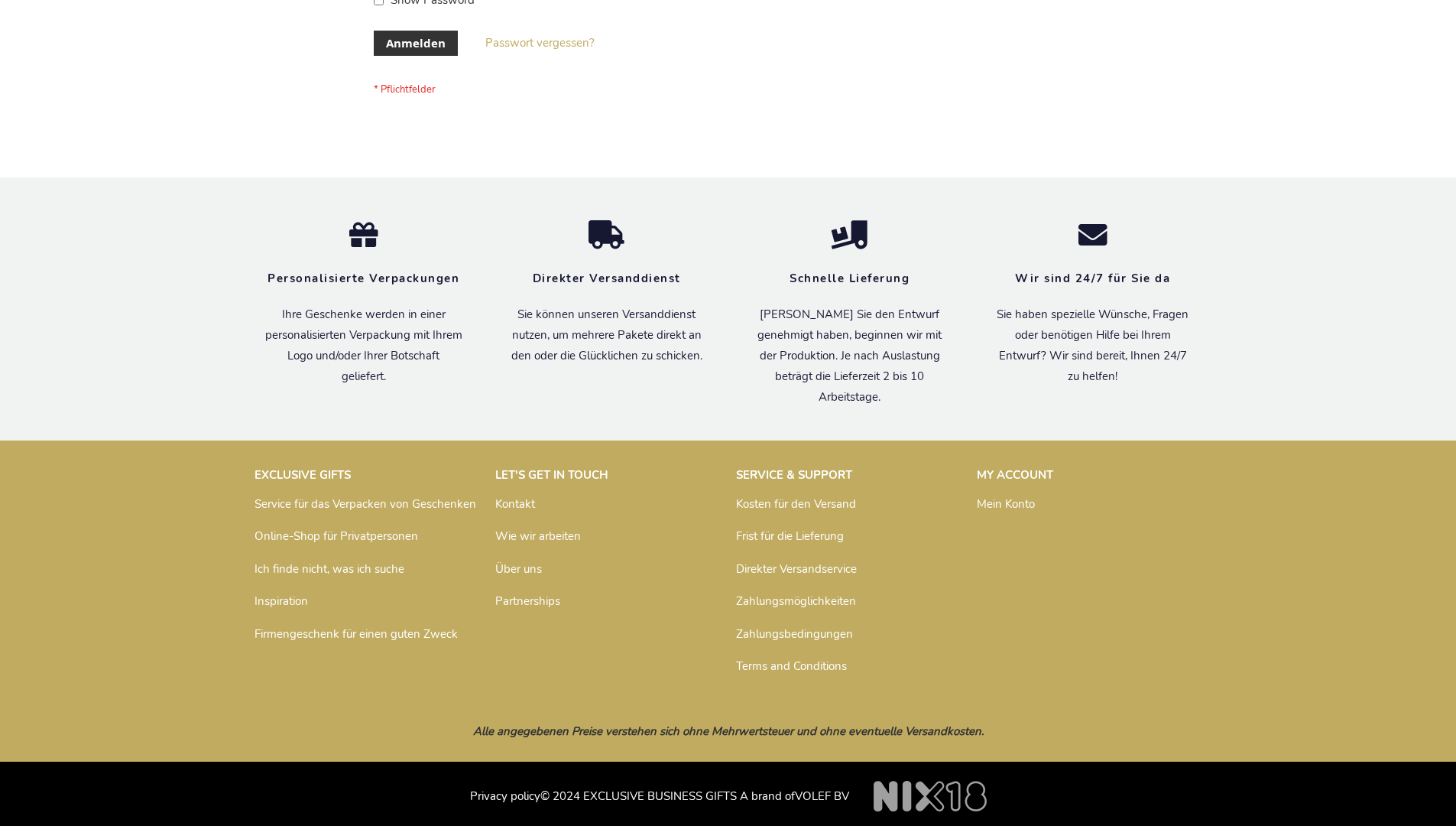
scroll to position [512, 0]
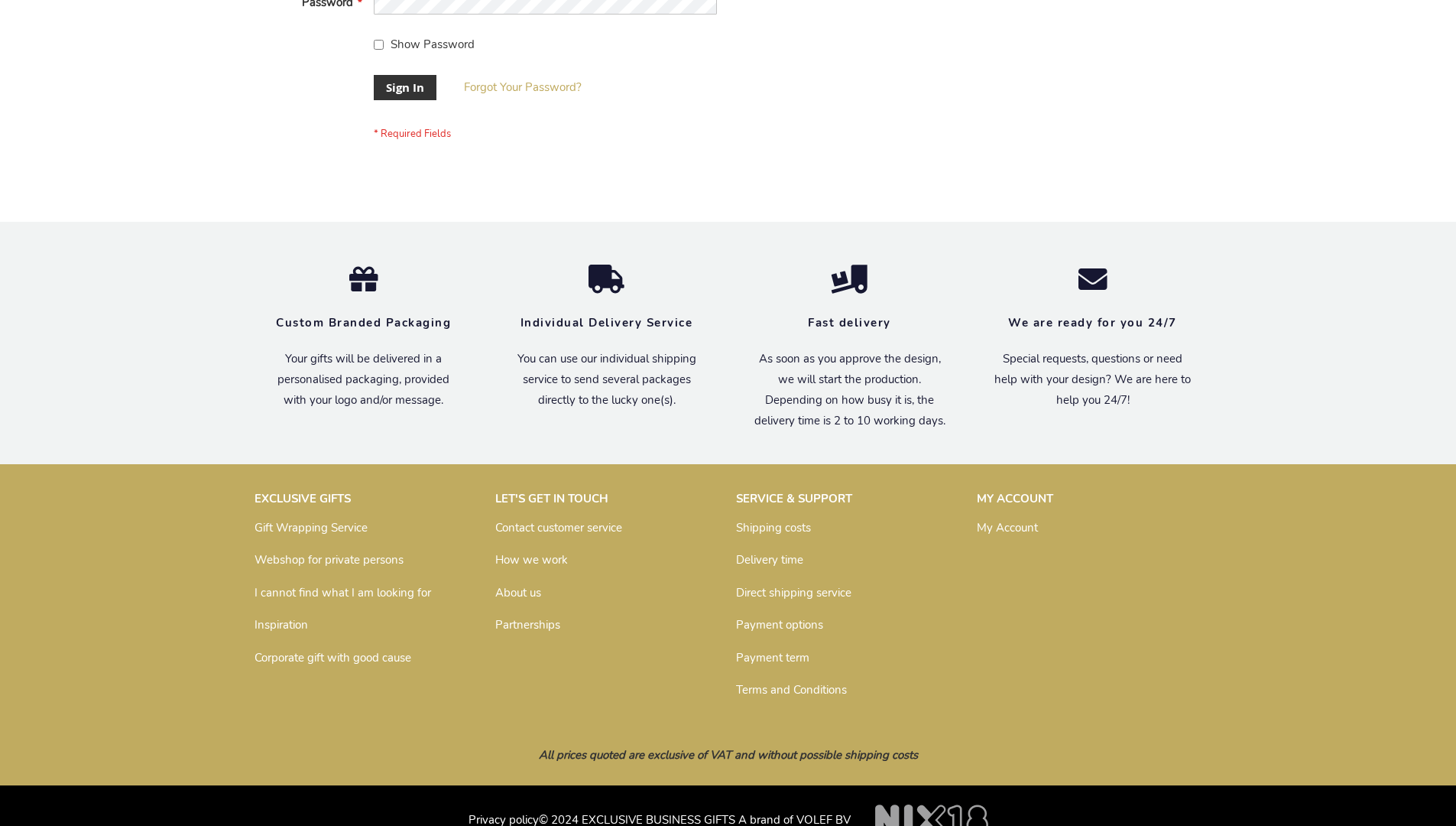
scroll to position [491, 0]
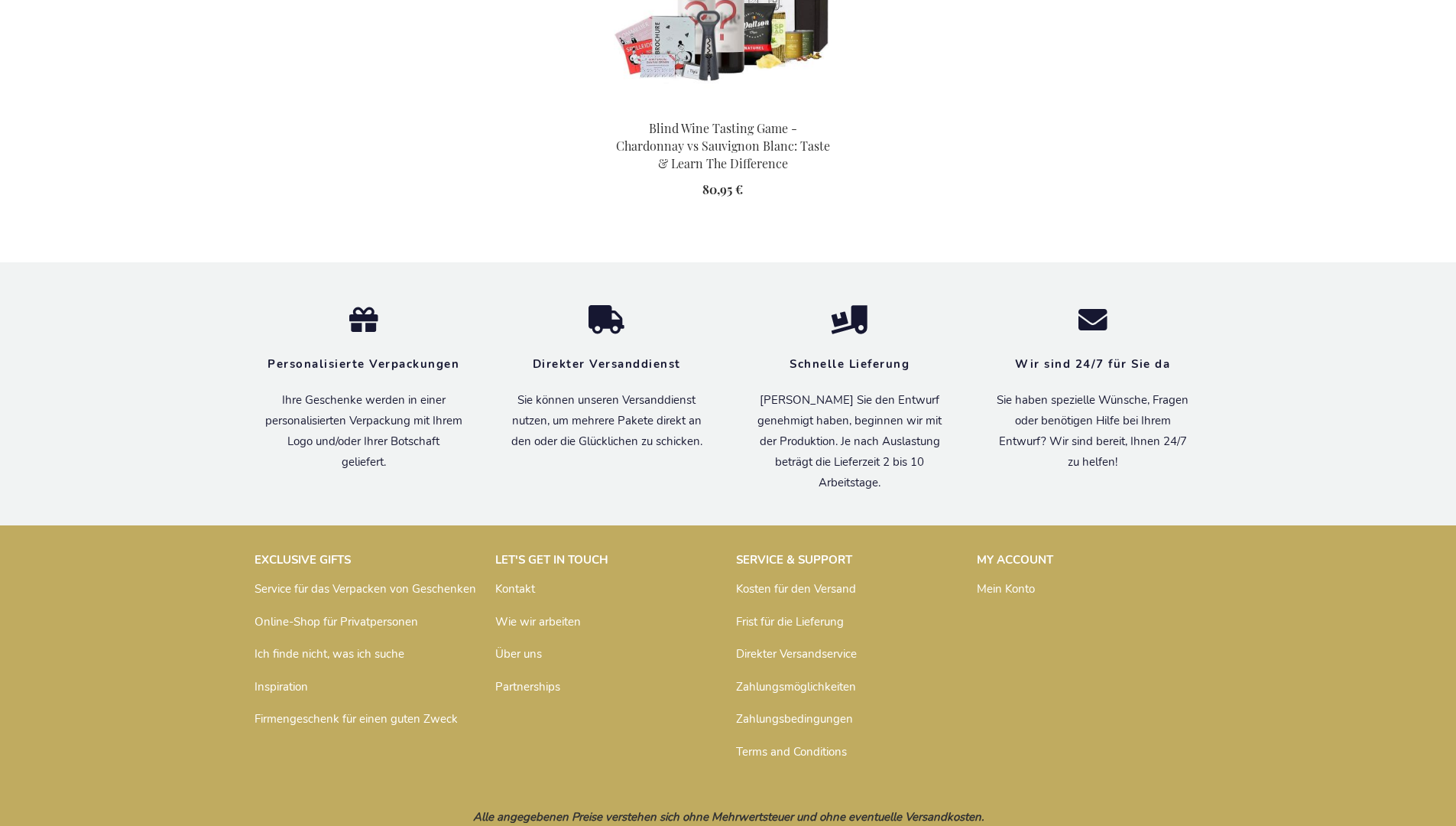
scroll to position [2212, 0]
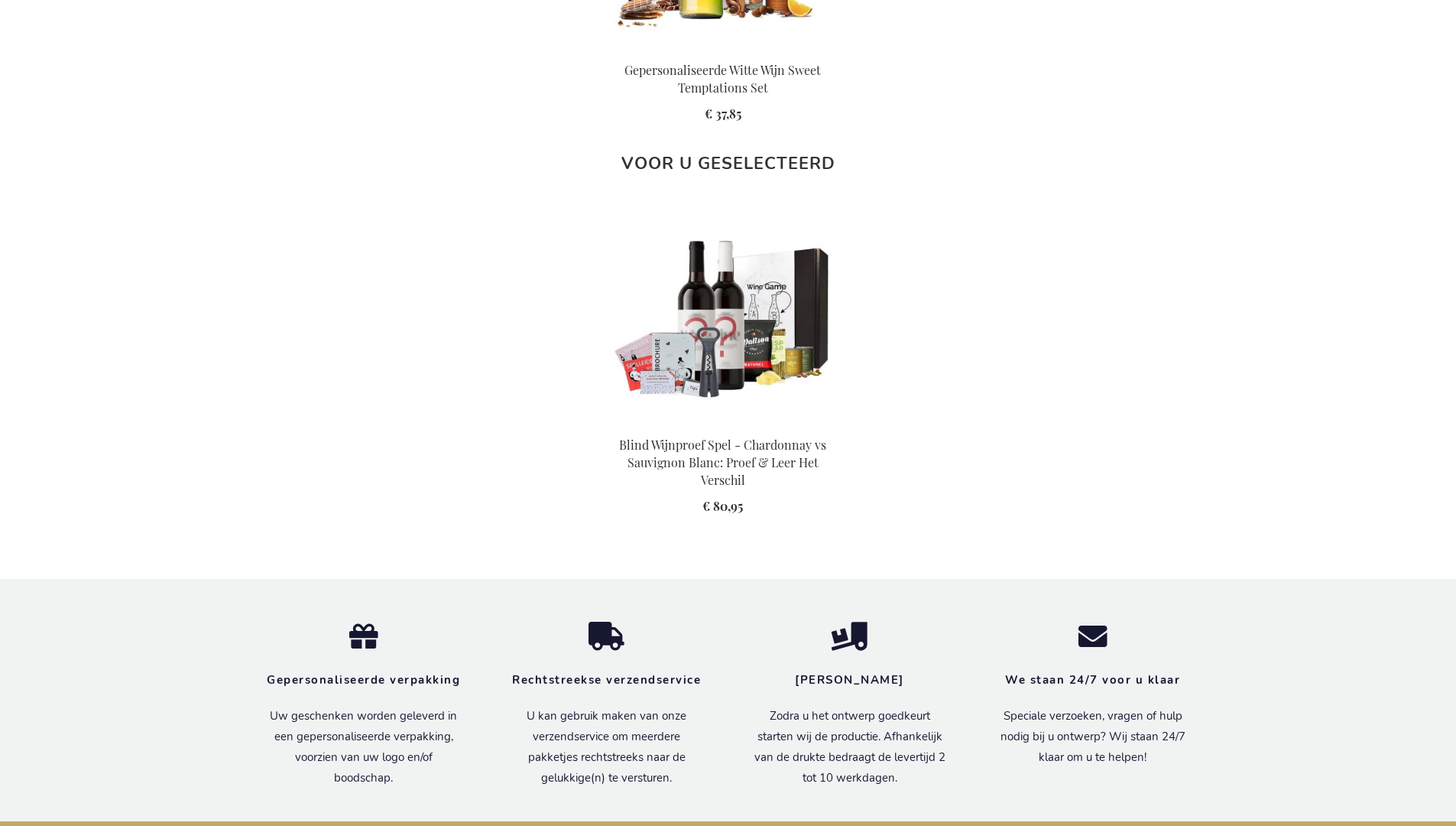
scroll to position [2243, 0]
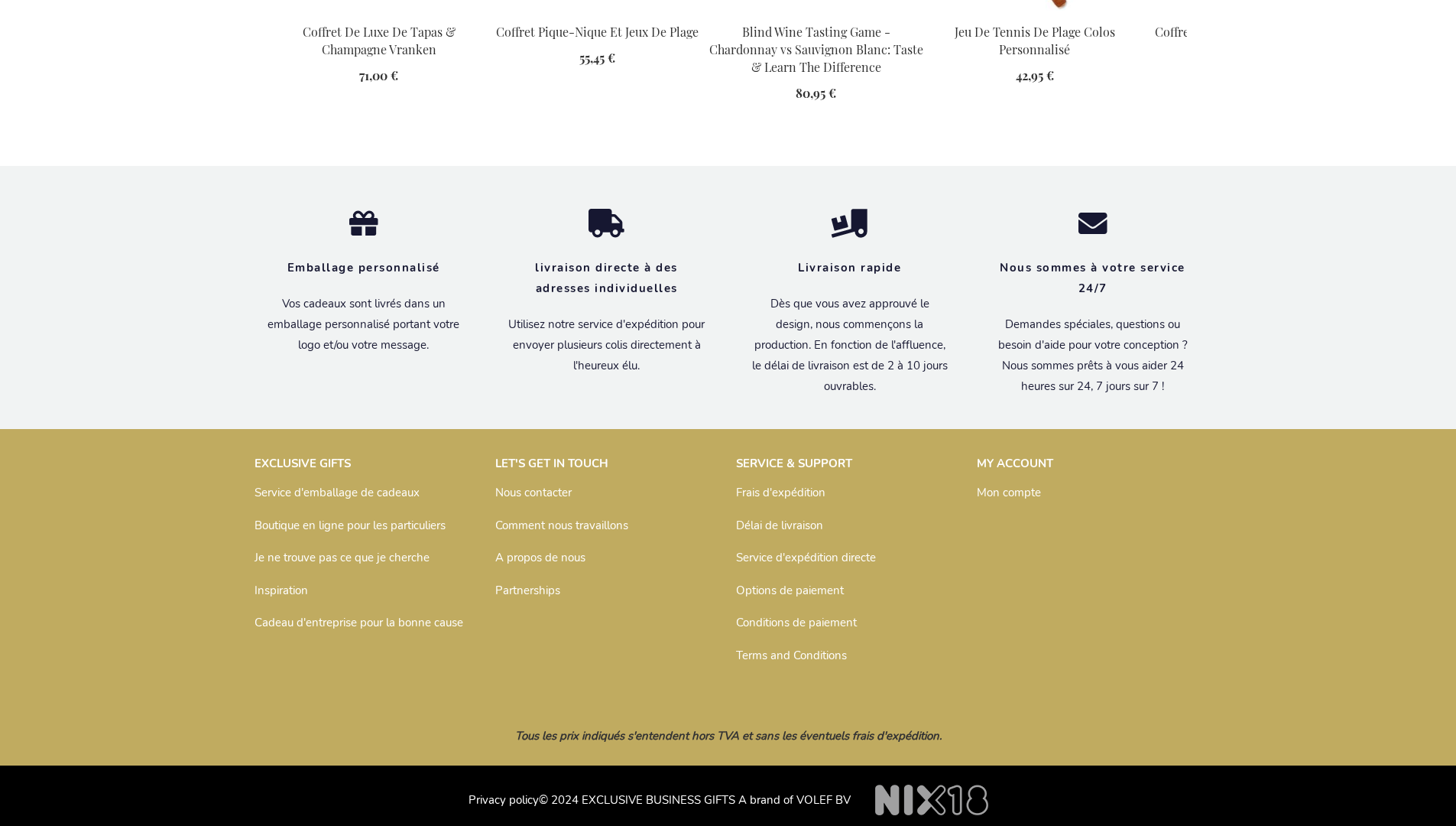
scroll to position [2095, 0]
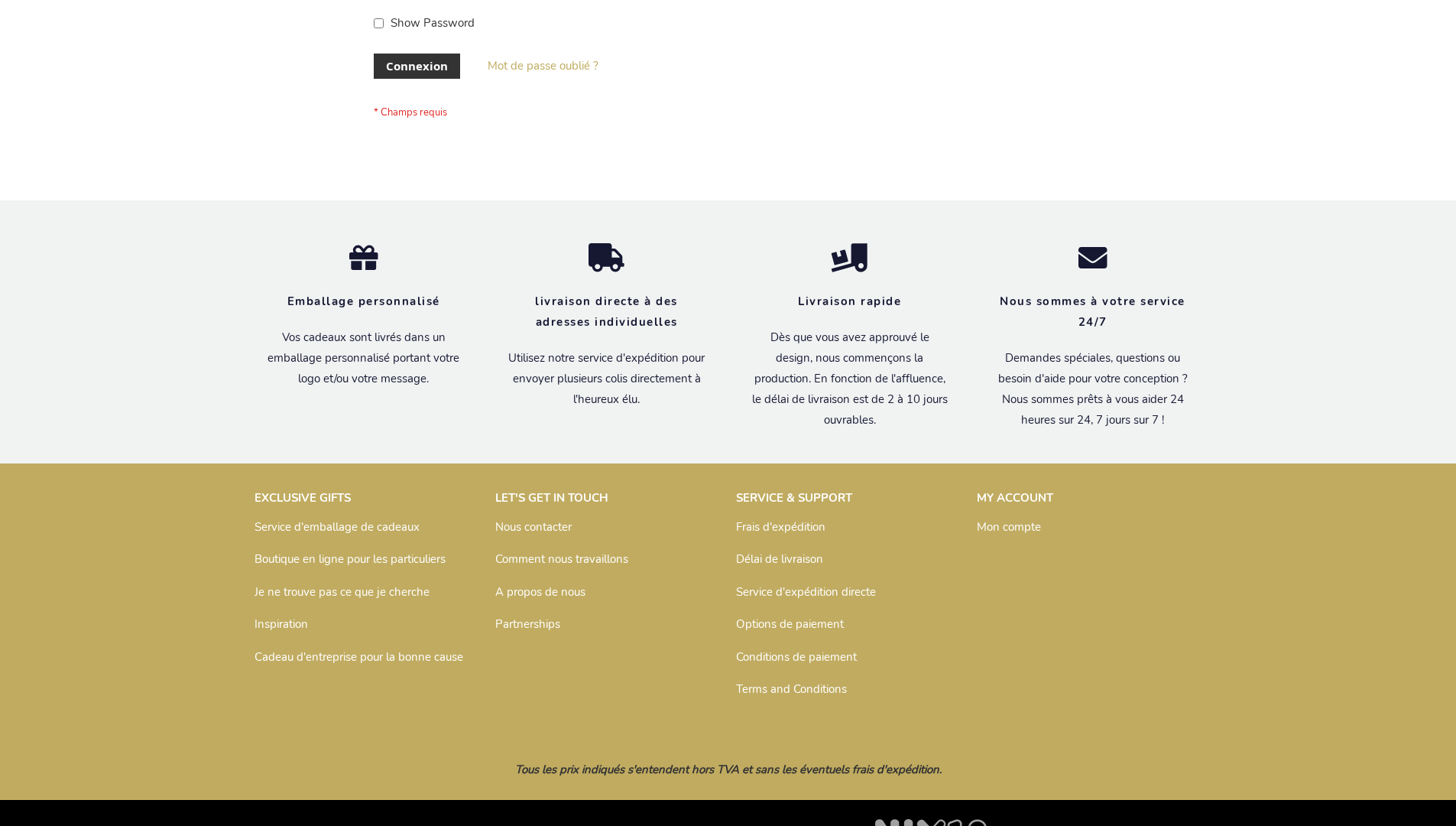
scroll to position [527, 0]
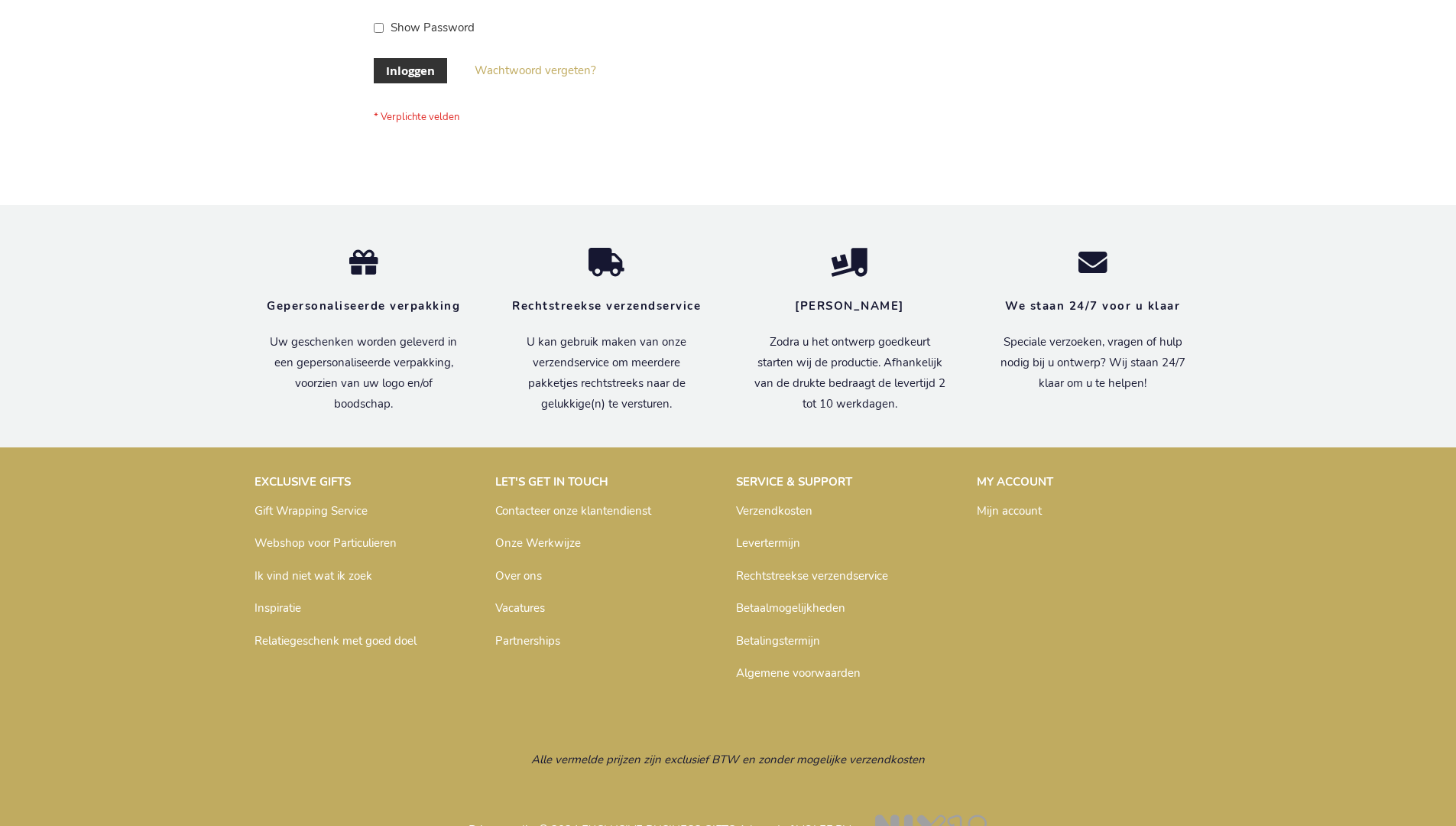
scroll to position [519, 0]
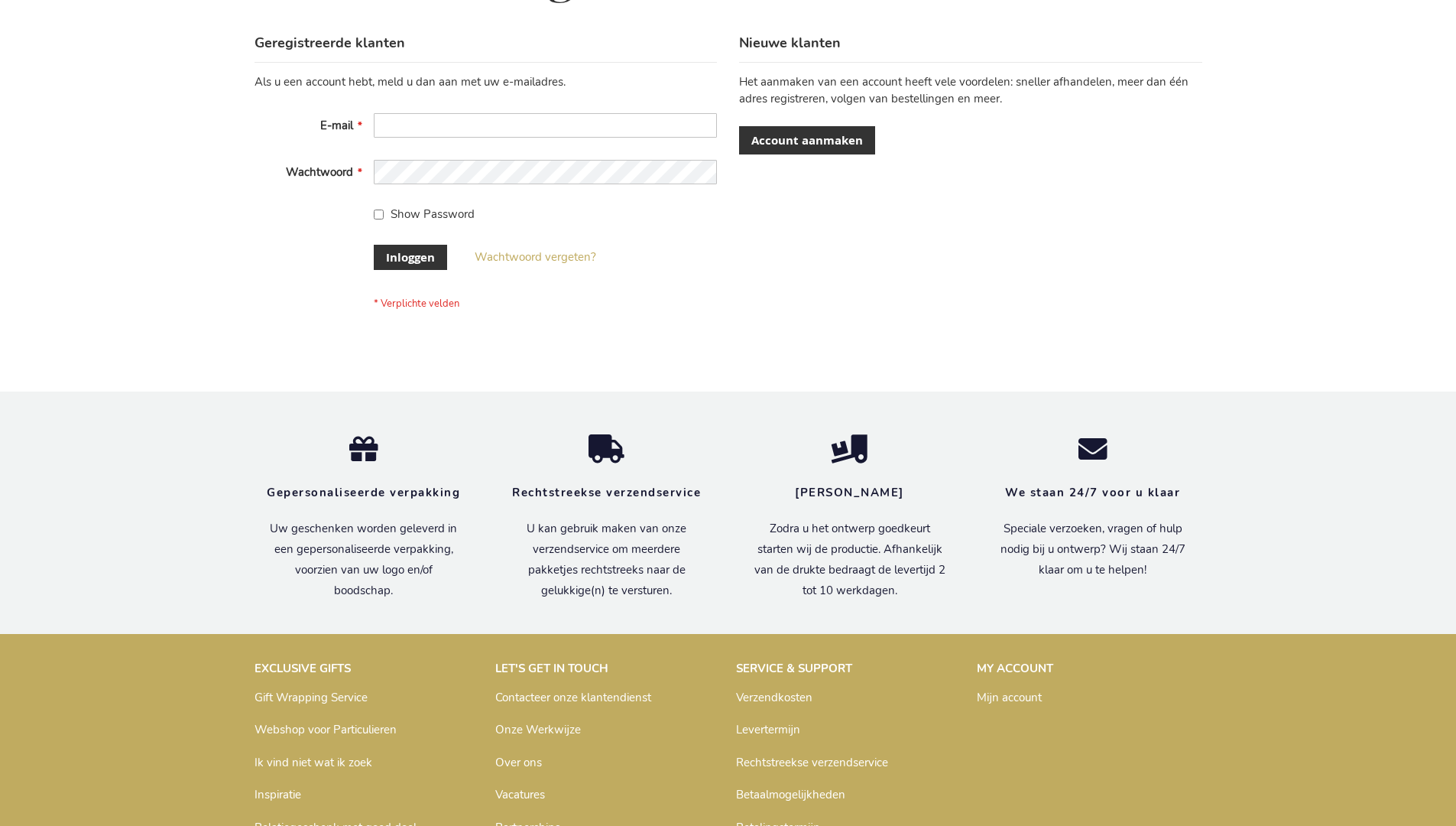
scroll to position [519, 0]
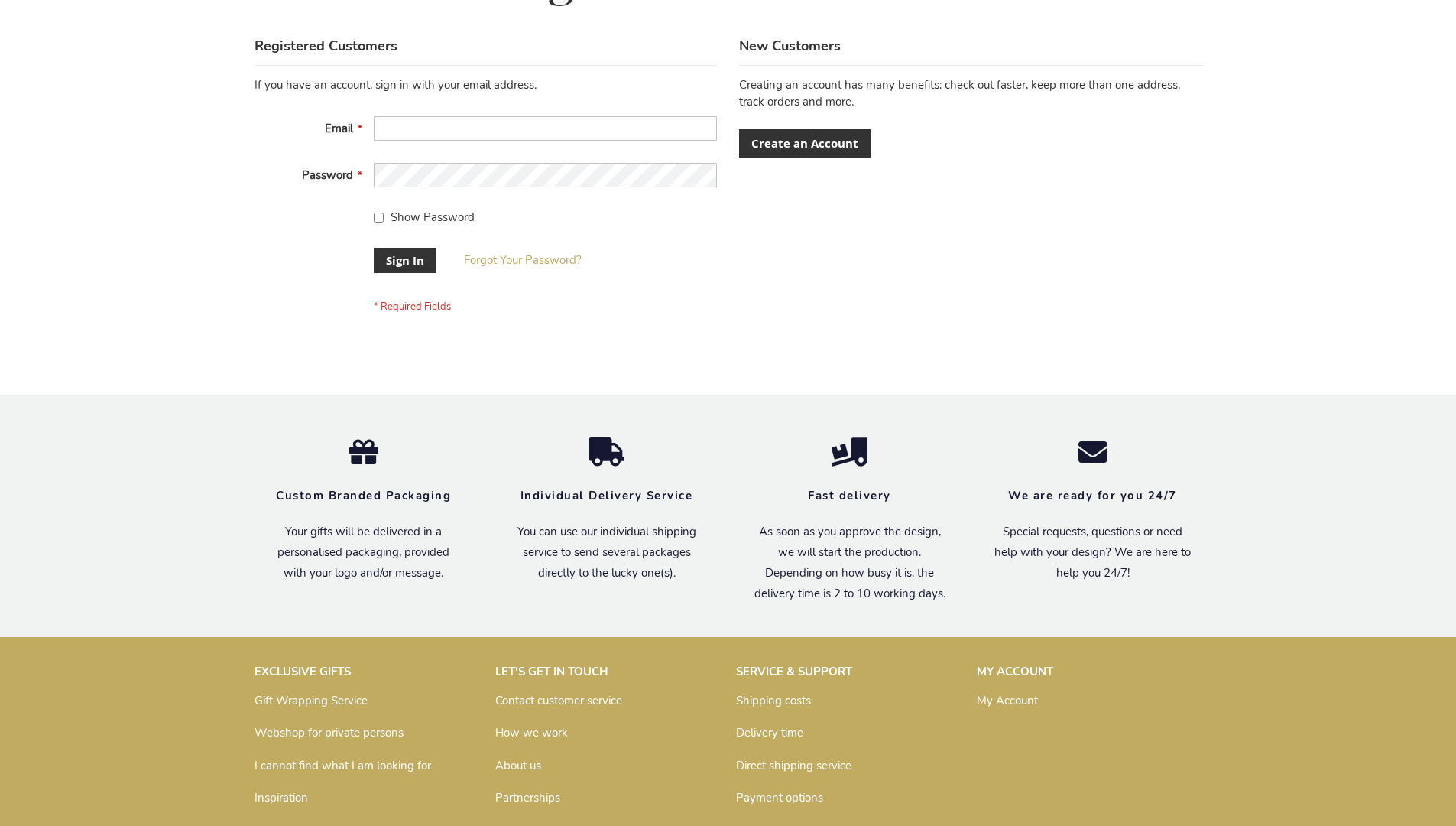
scroll to position [491, 0]
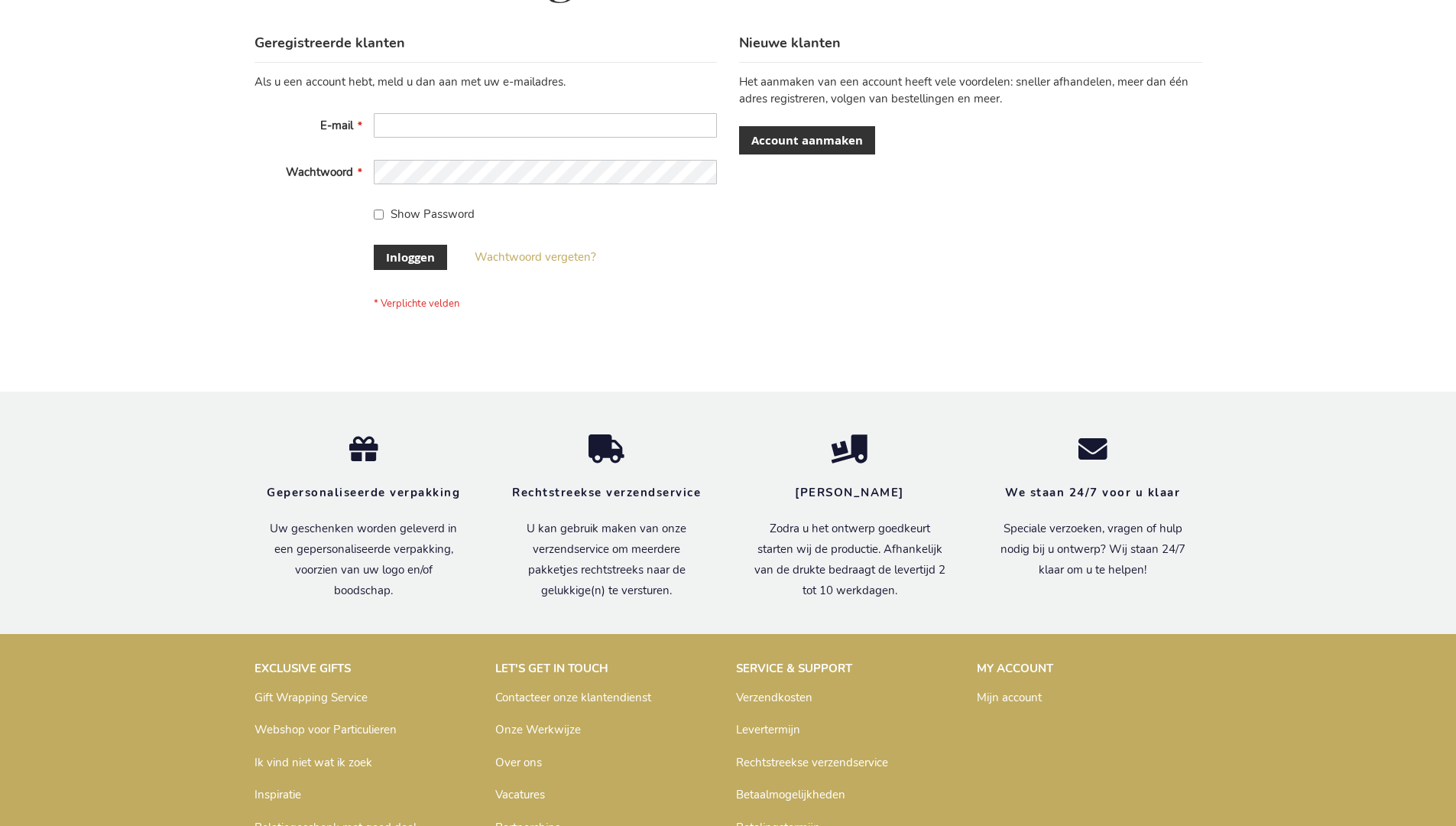
scroll to position [519, 0]
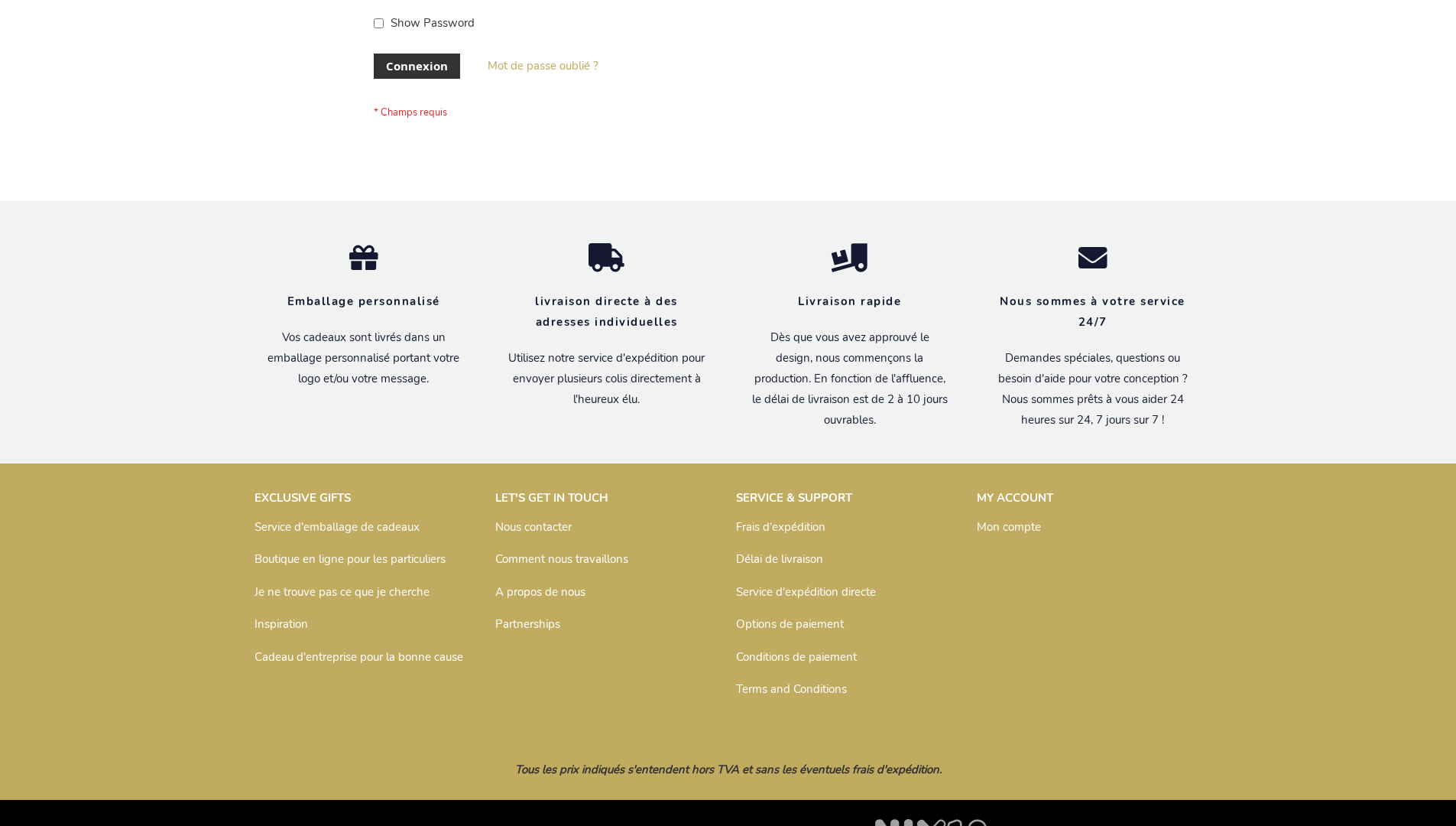
scroll to position [527, 0]
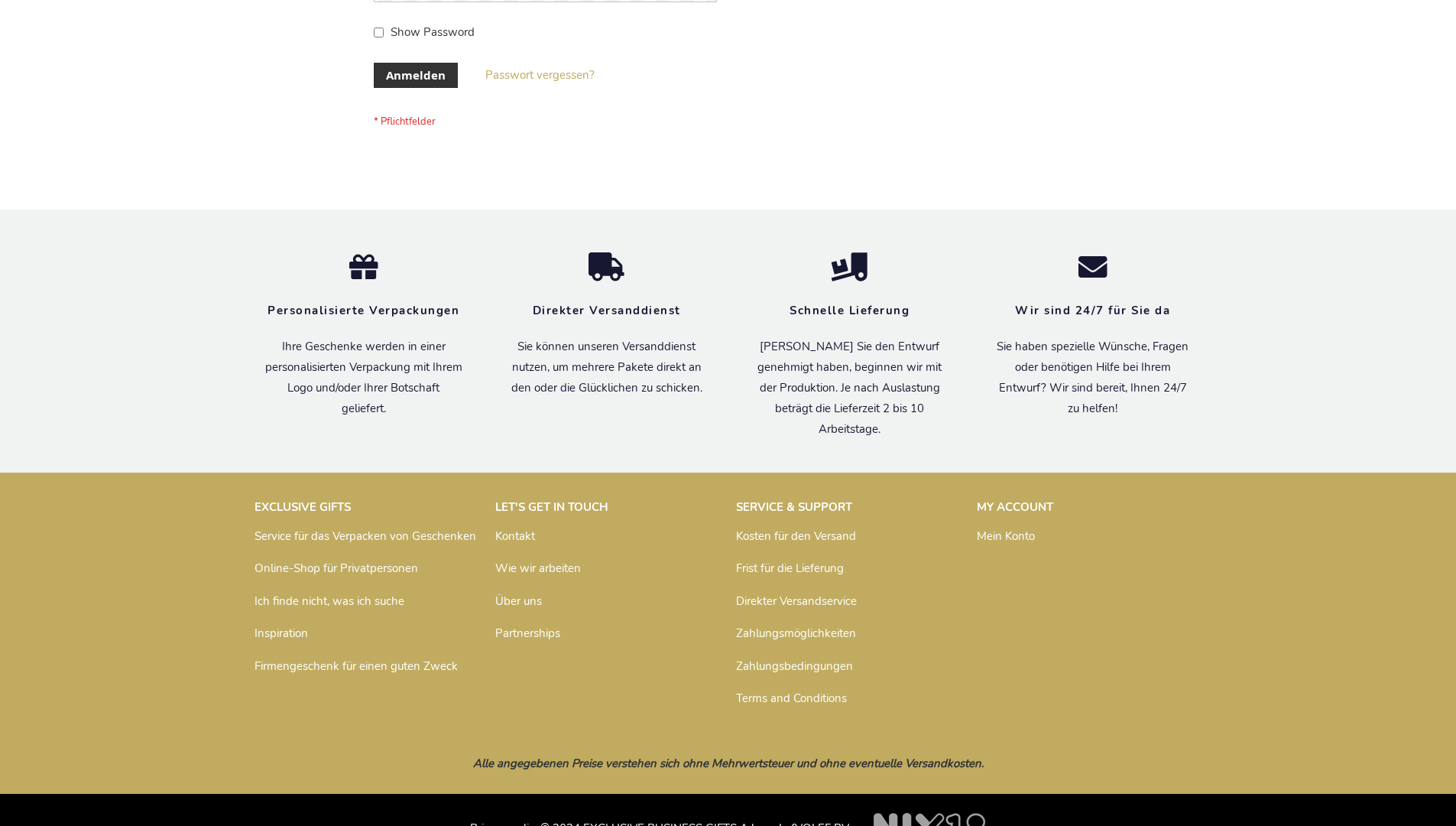
scroll to position [512, 0]
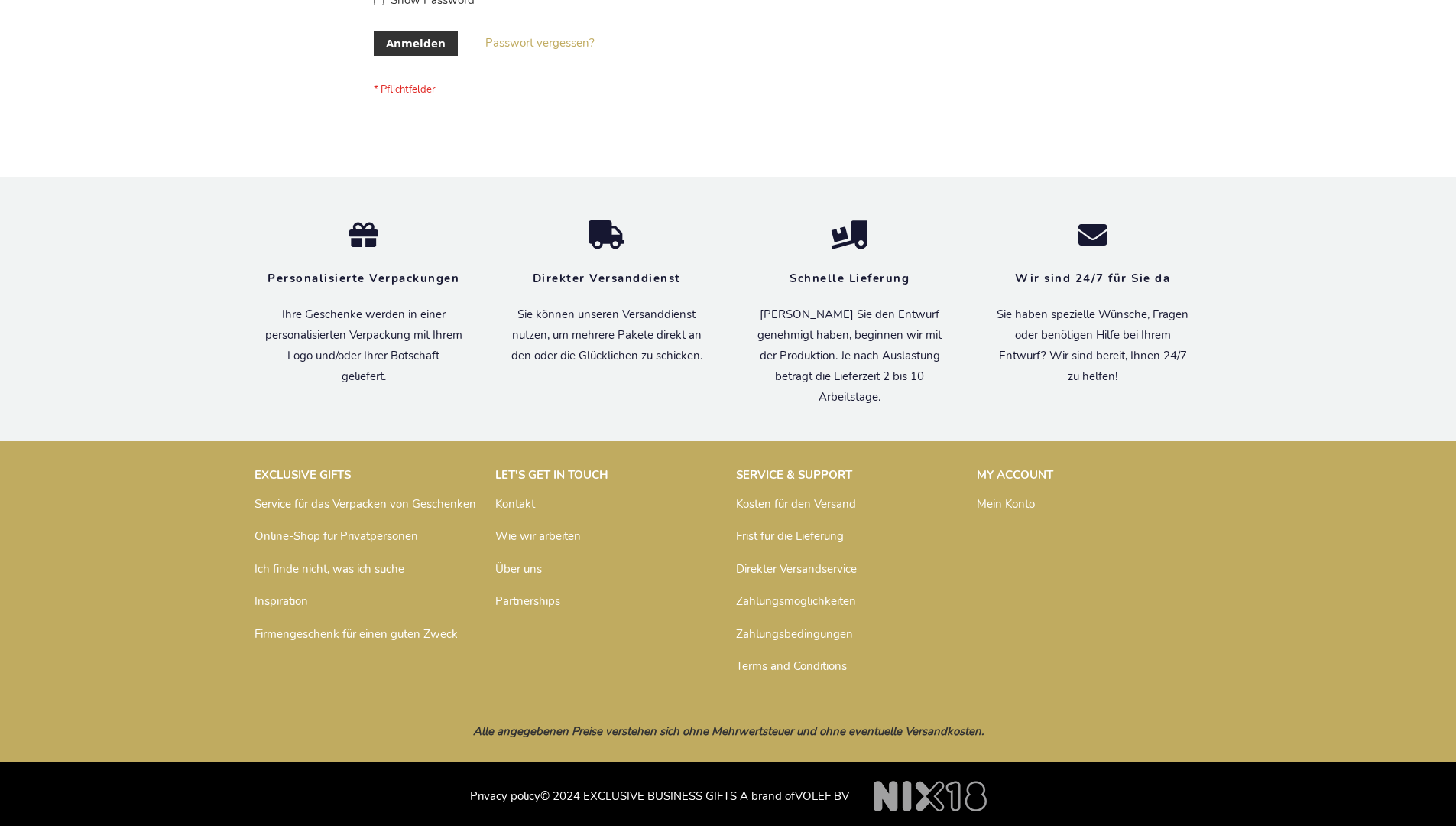
scroll to position [512, 0]
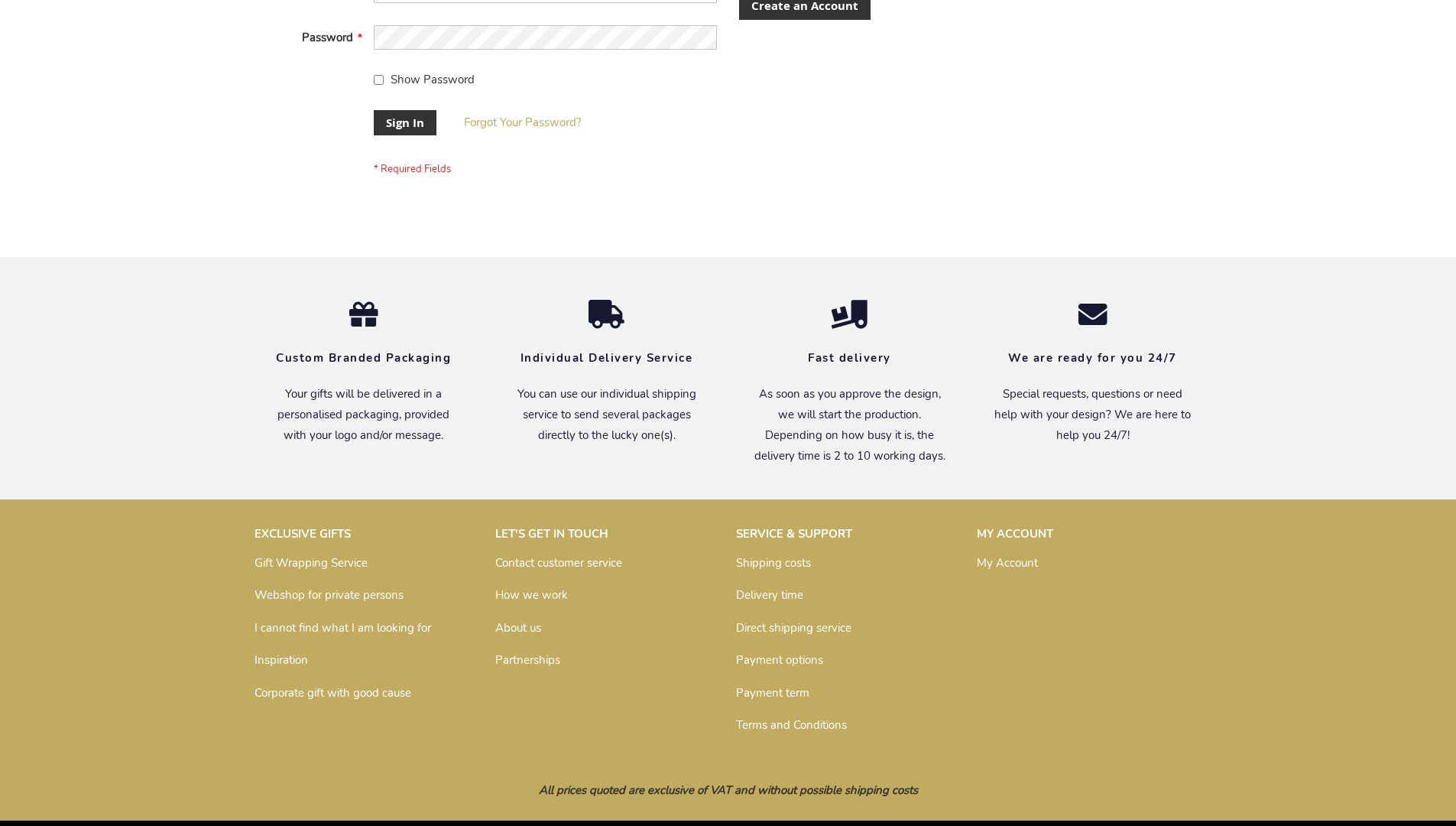
scroll to position [491, 0]
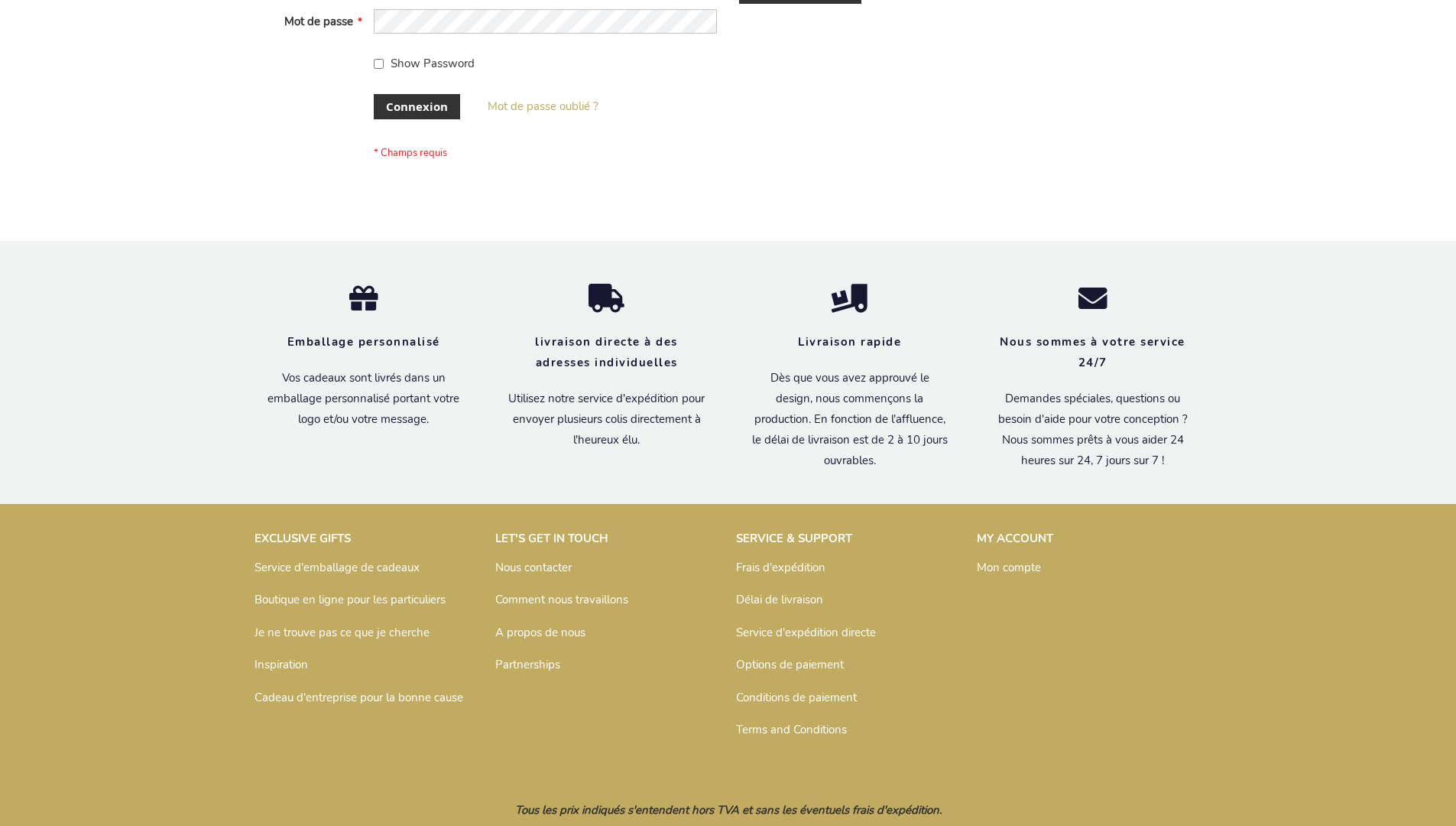
scroll to position [527, 0]
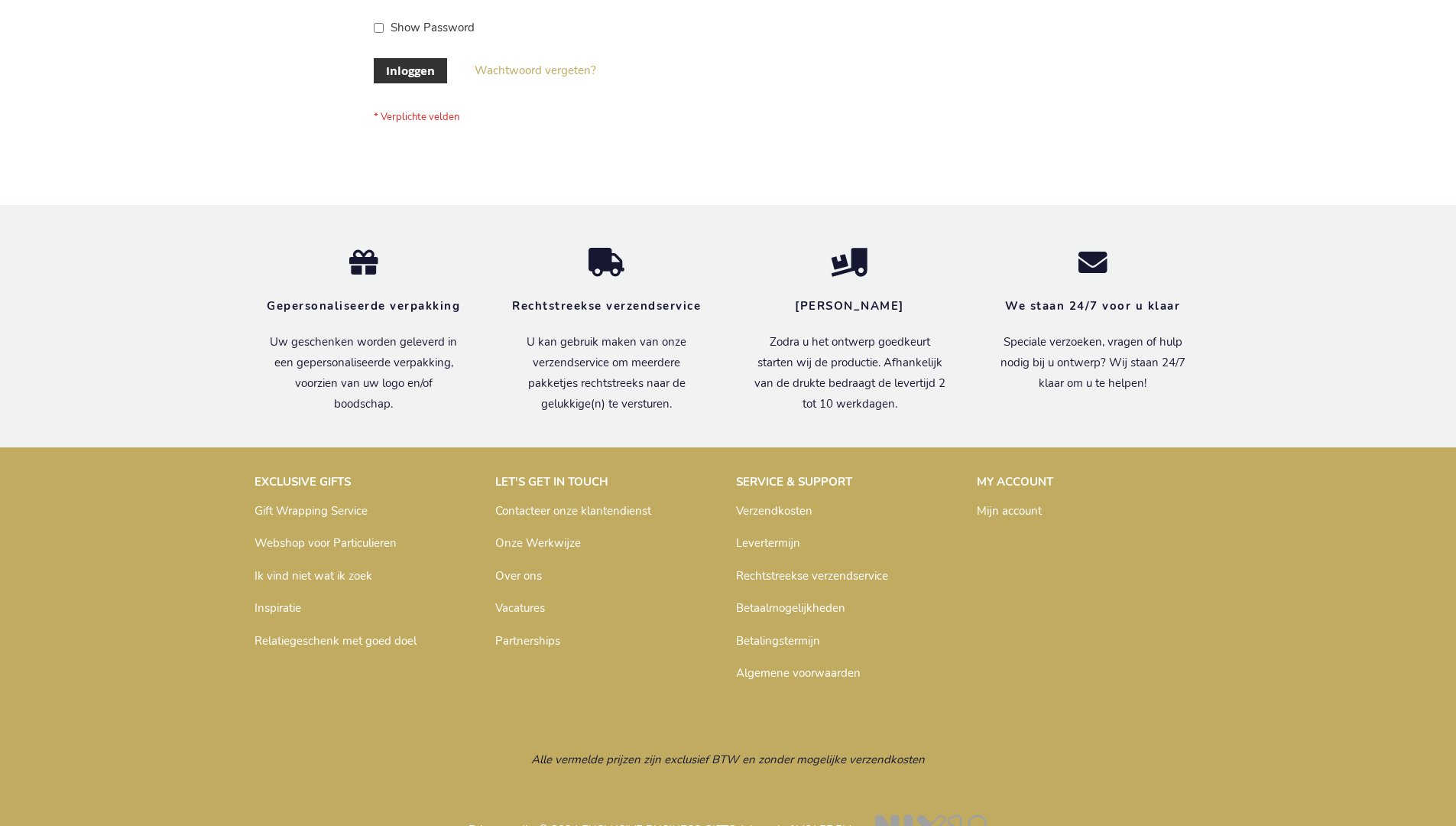
scroll to position [519, 0]
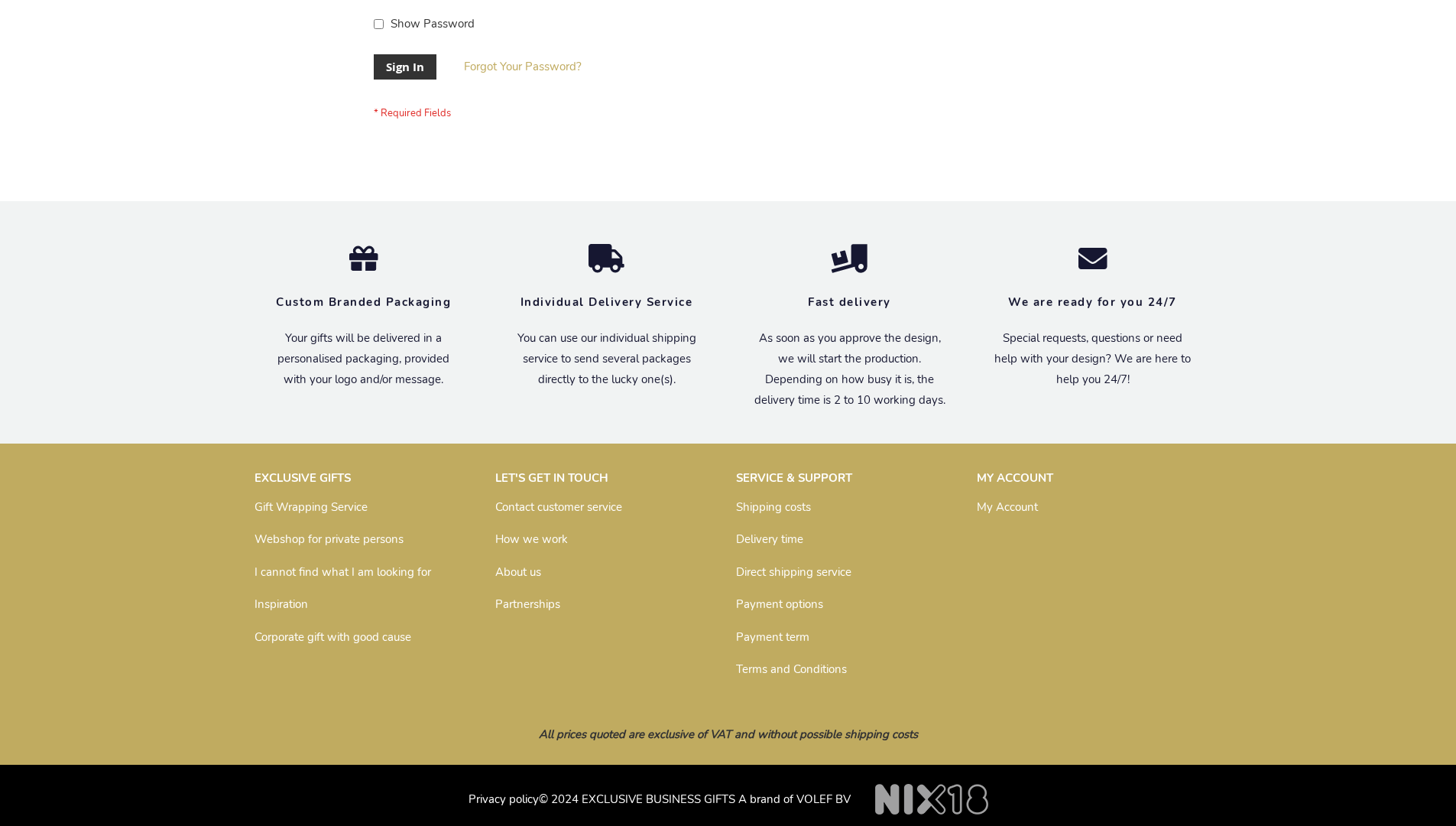
scroll to position [491, 0]
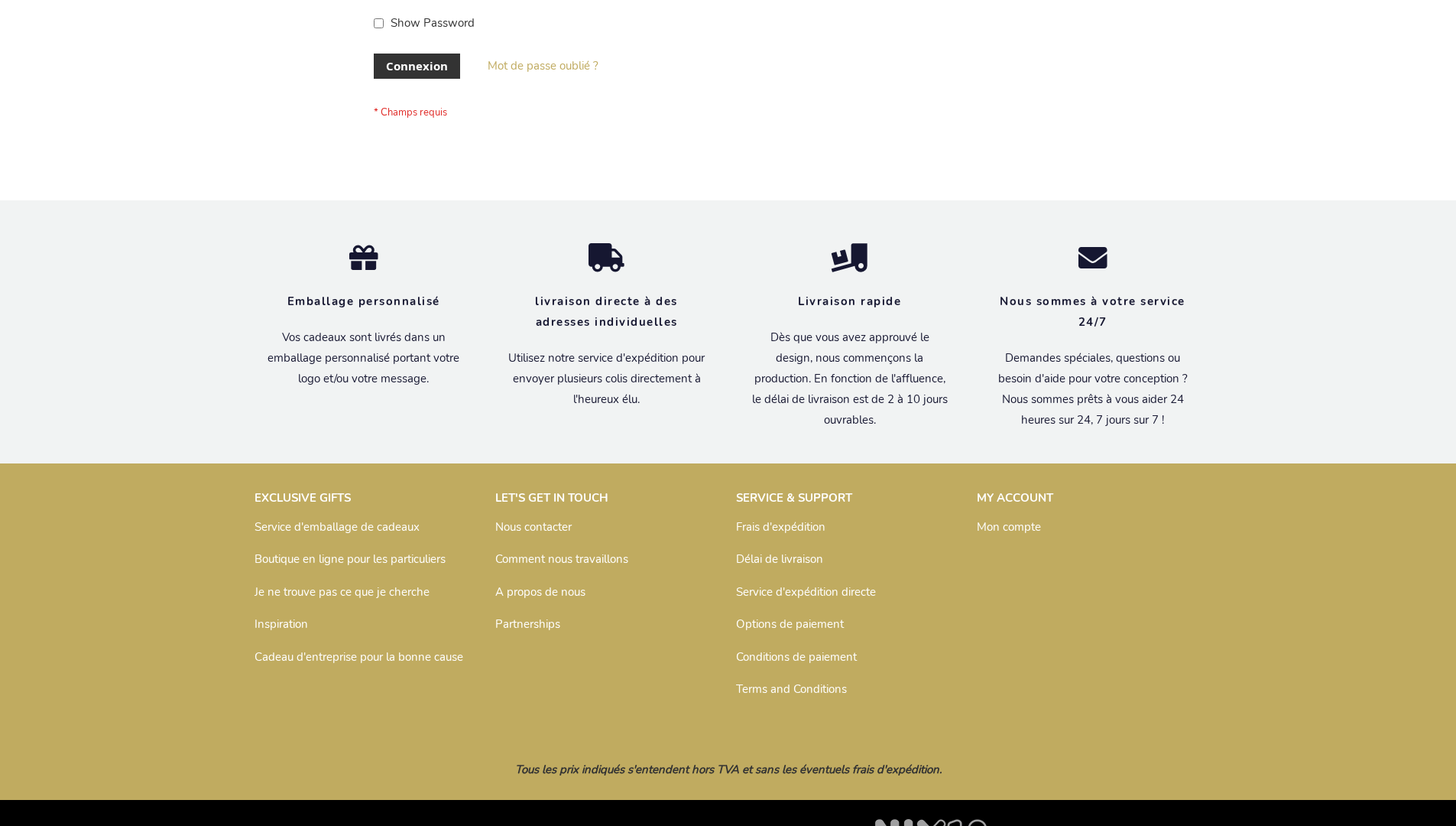
scroll to position [527, 0]
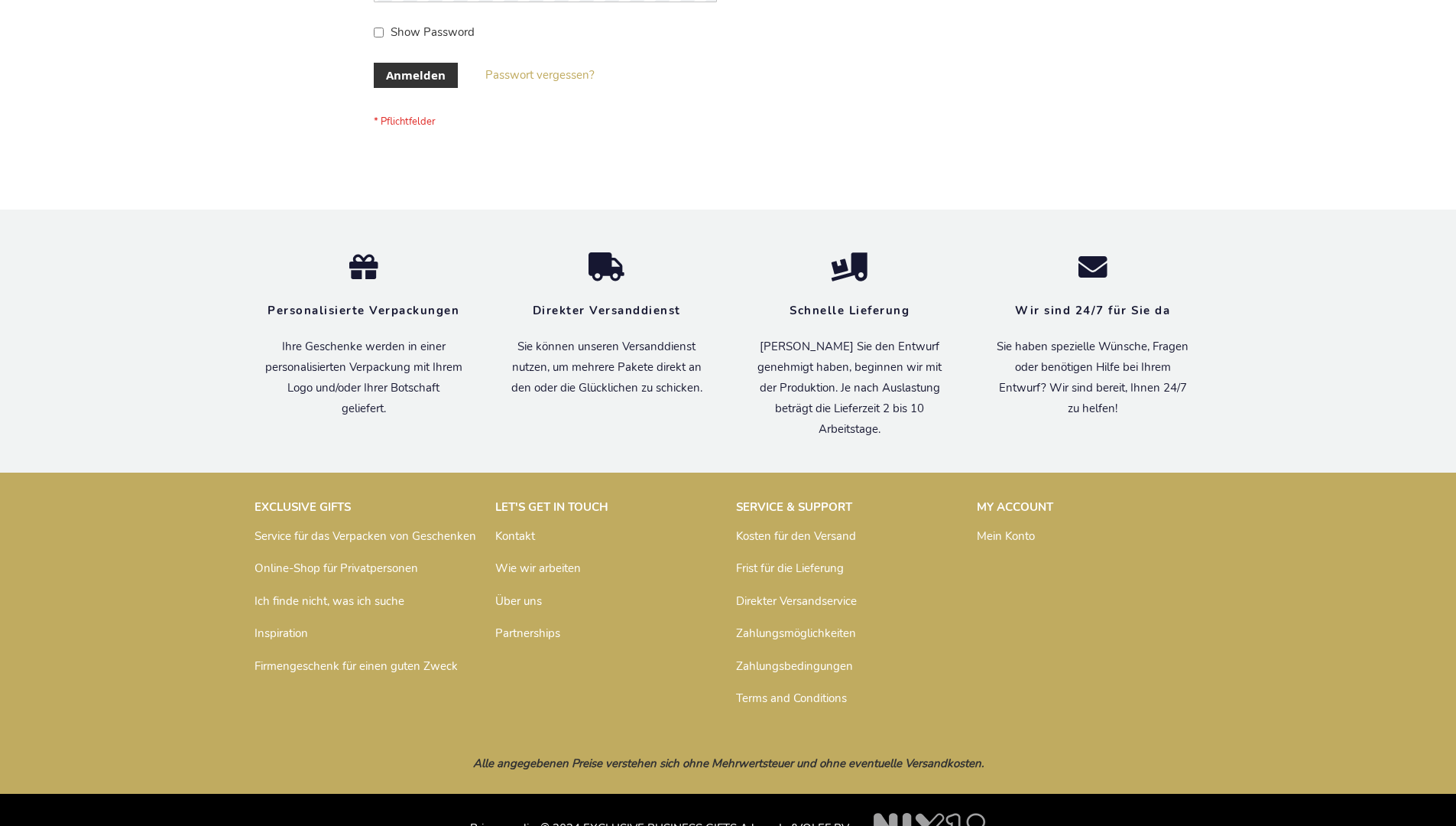
scroll to position [512, 0]
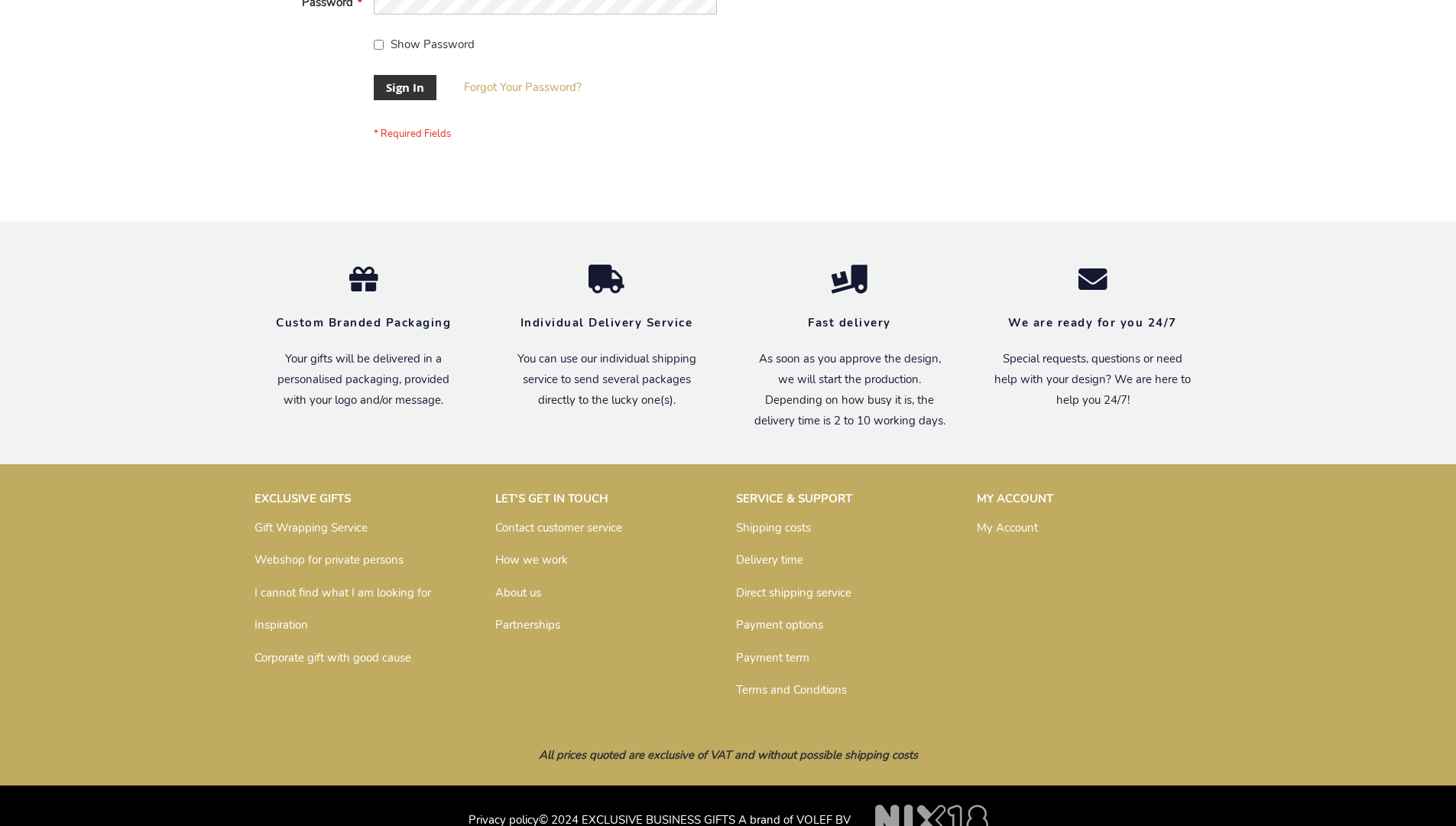
scroll to position [491, 0]
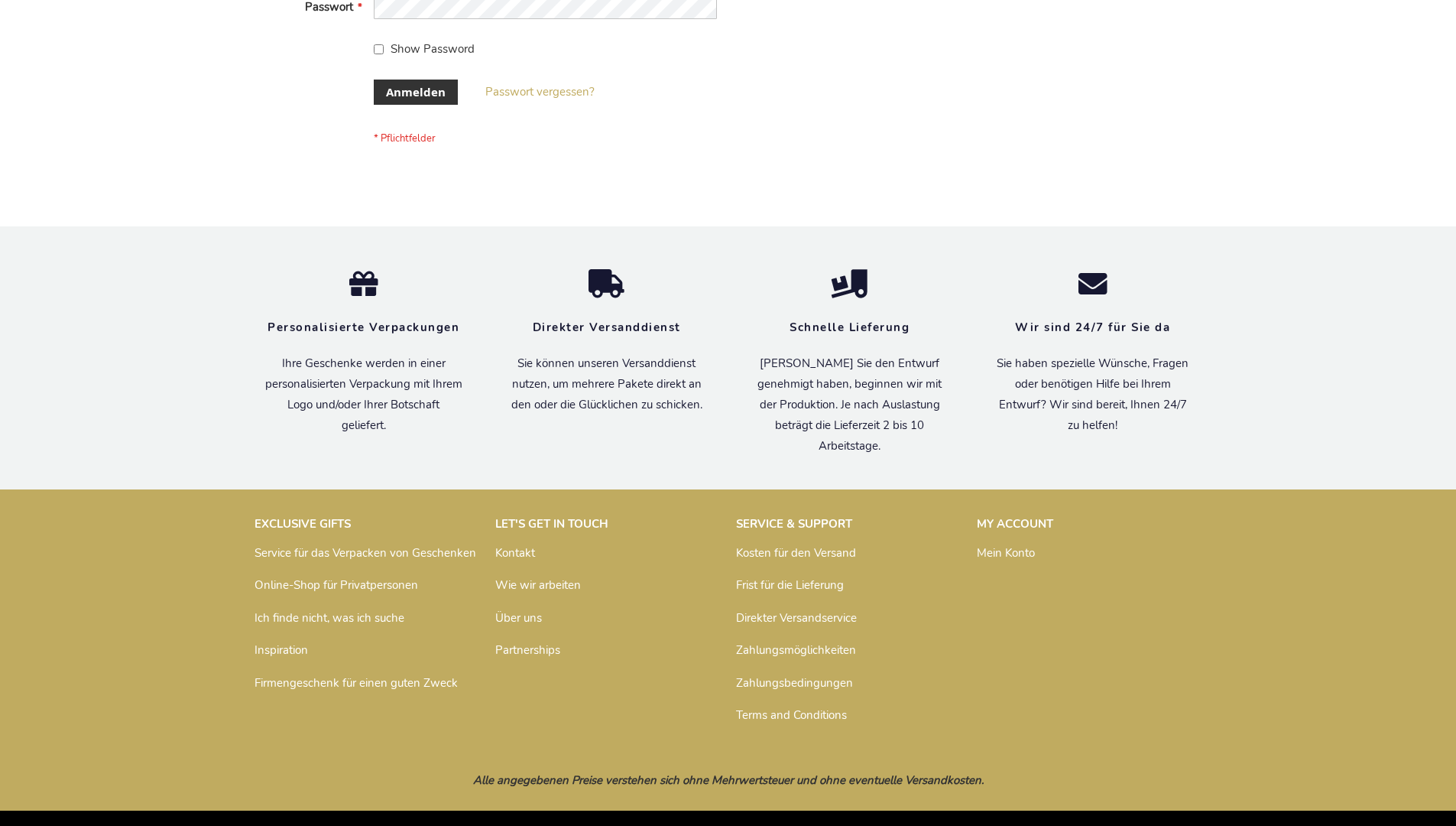
scroll to position [512, 0]
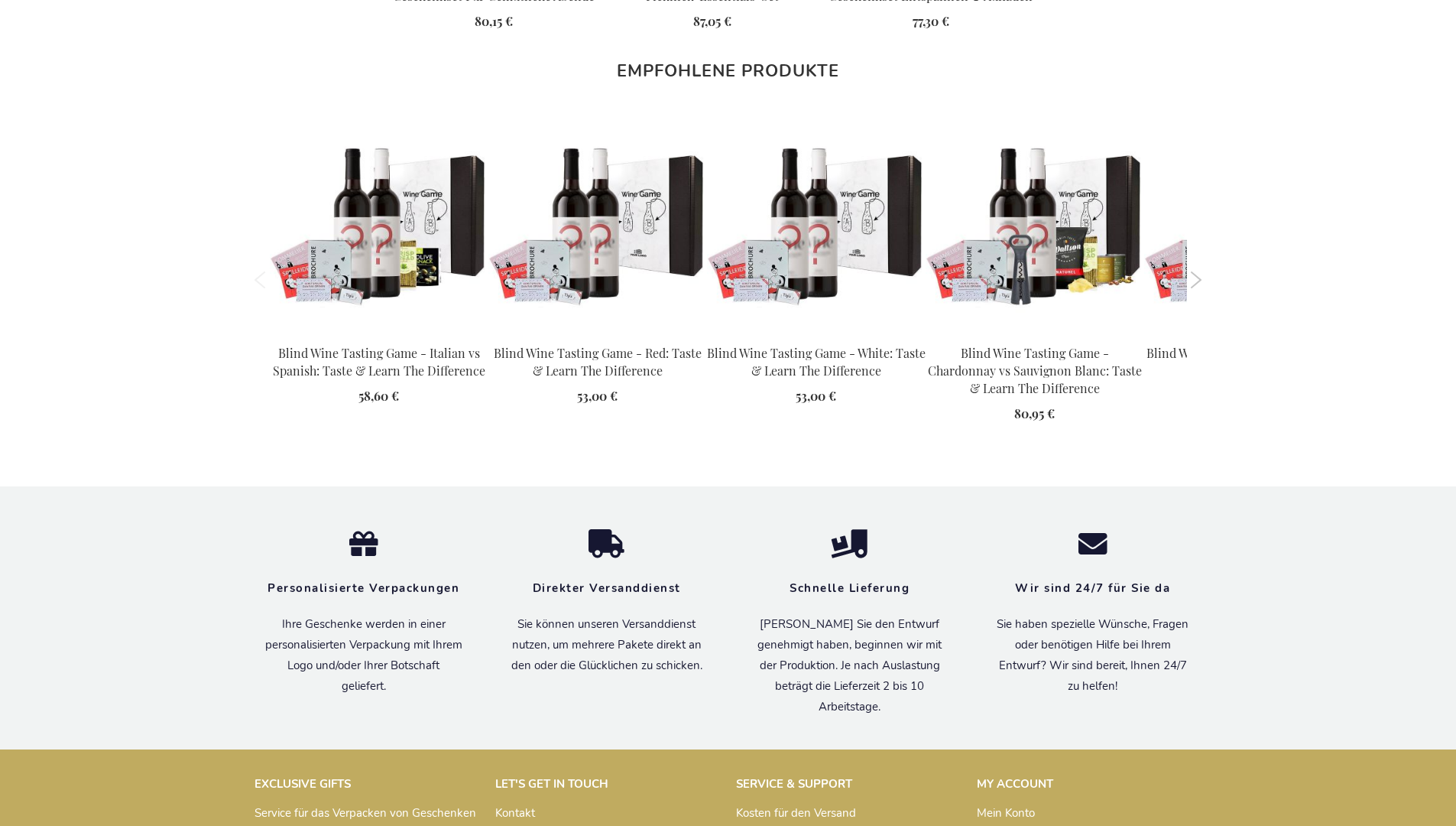
scroll to position [2211, 0]
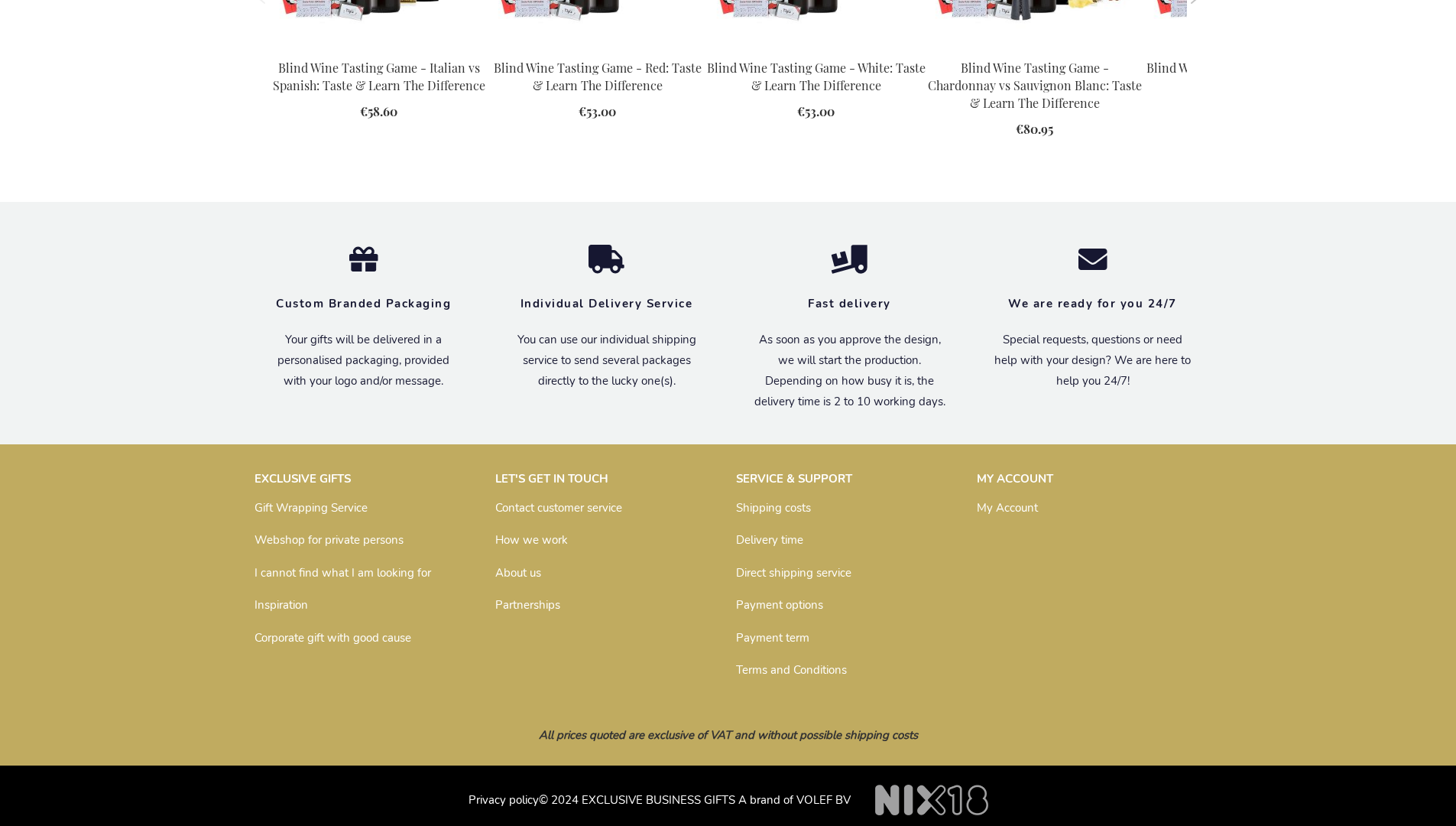
scroll to position [2141, 0]
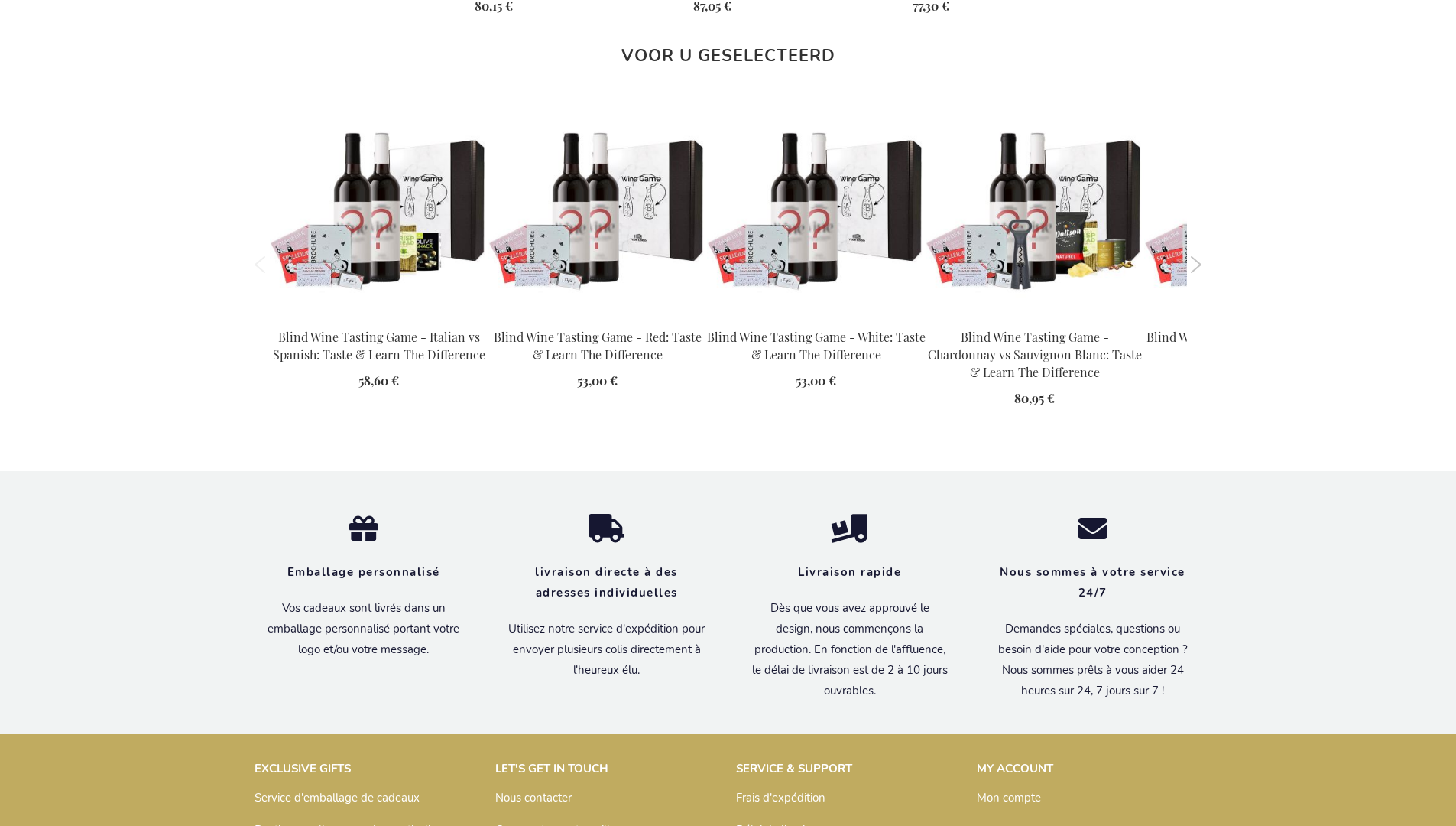
scroll to position [2210, 0]
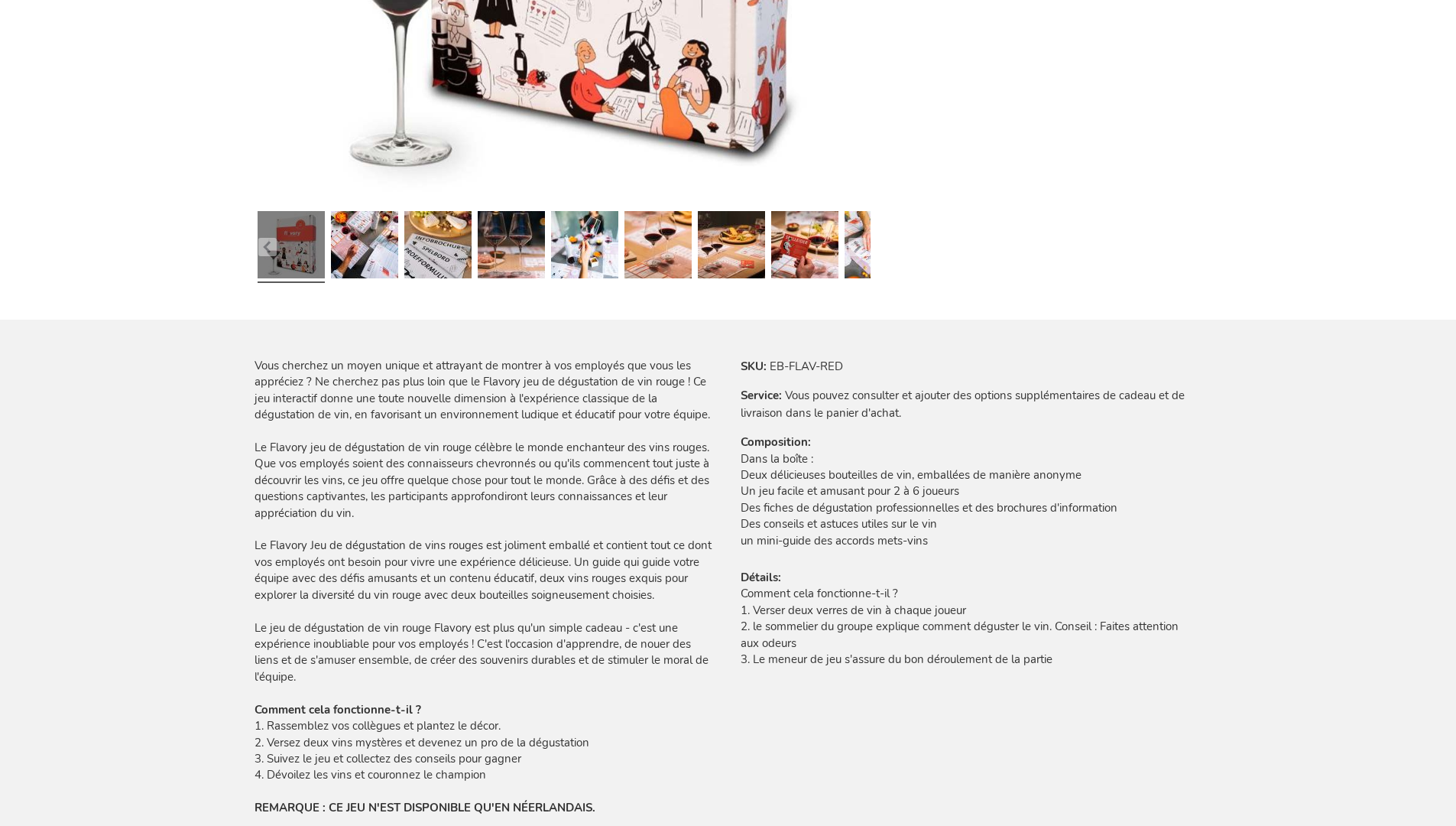
scroll to position [2210, 0]
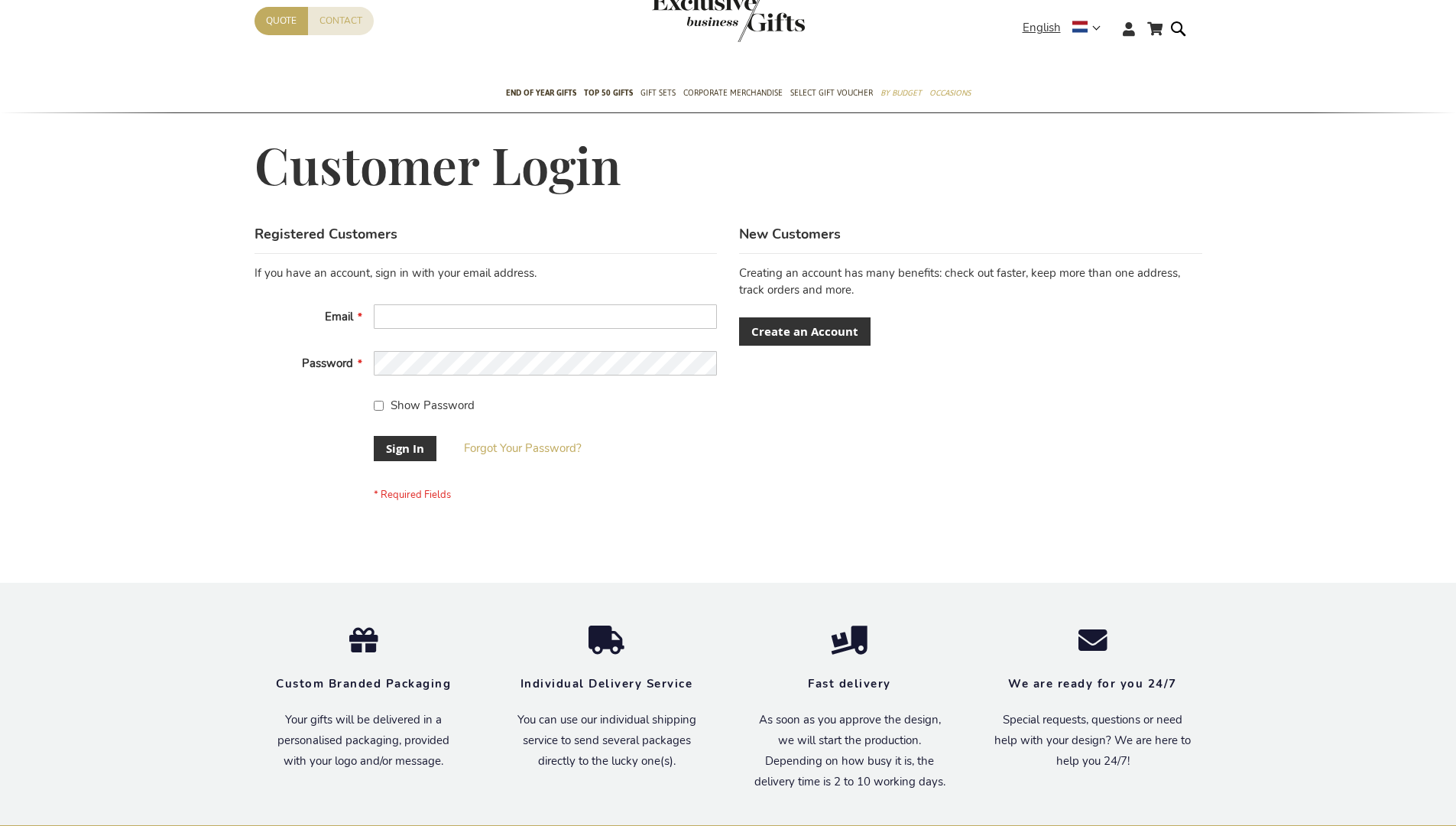
scroll to position [480, 0]
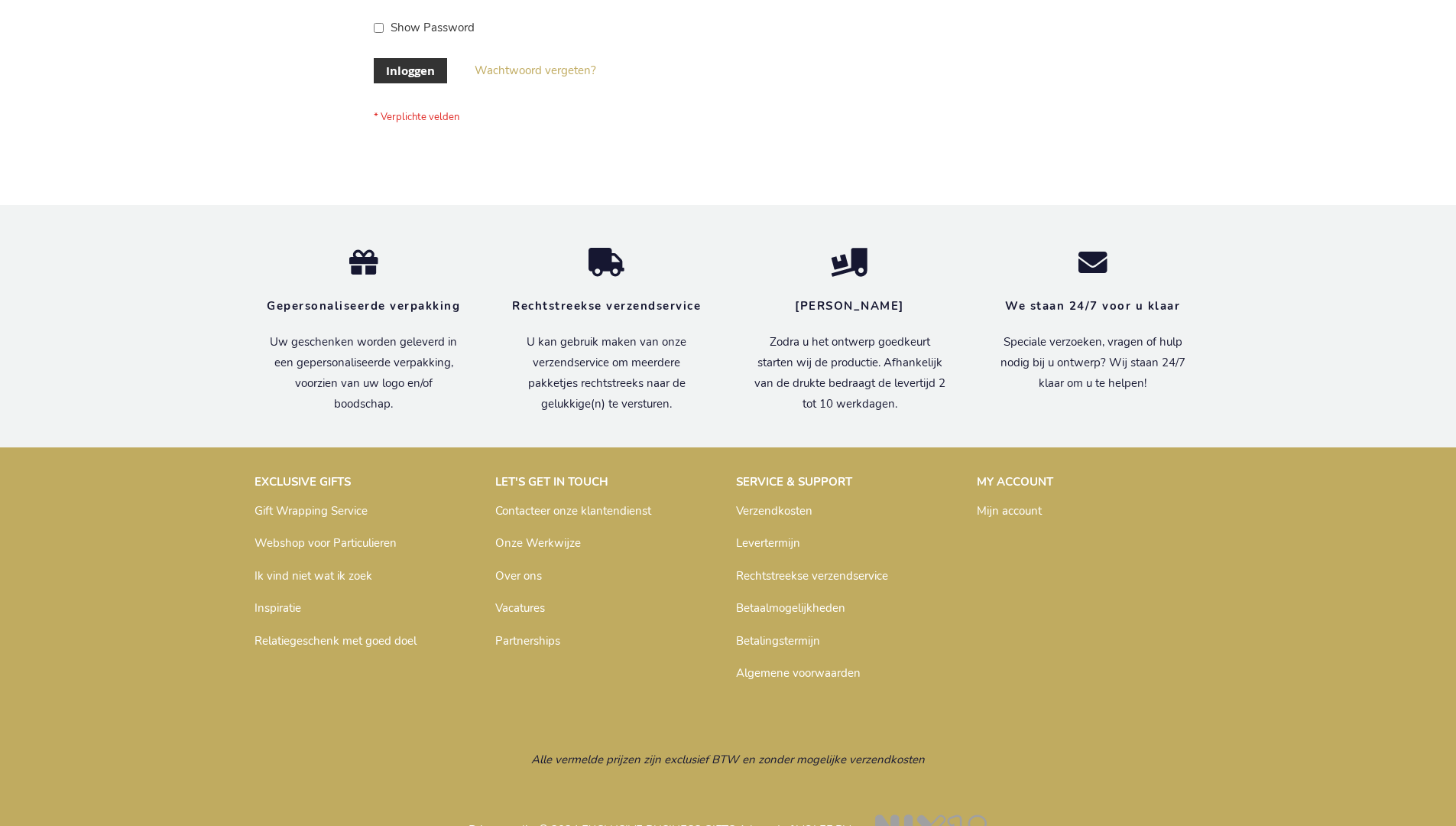
scroll to position [519, 0]
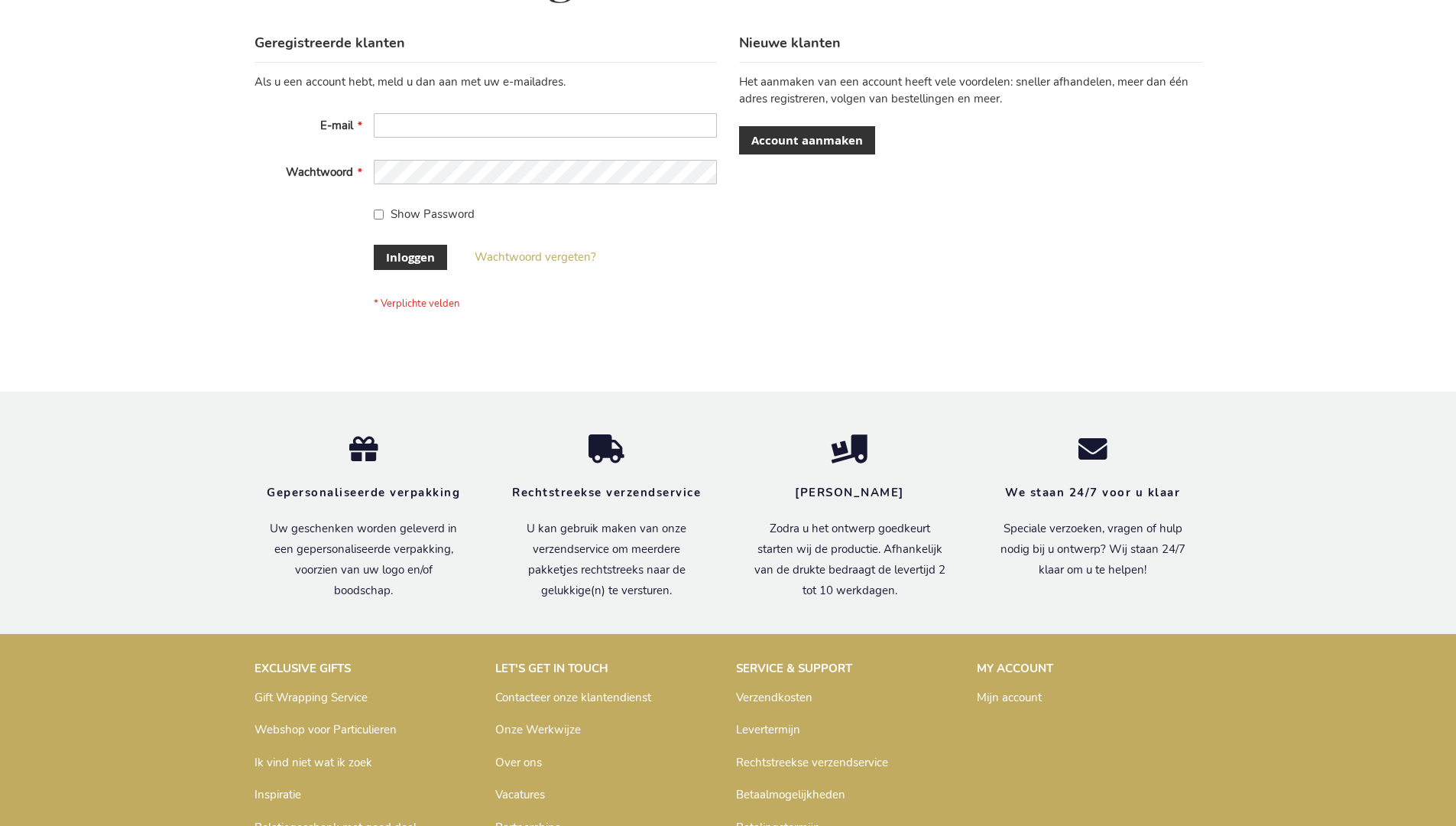
scroll to position [519, 0]
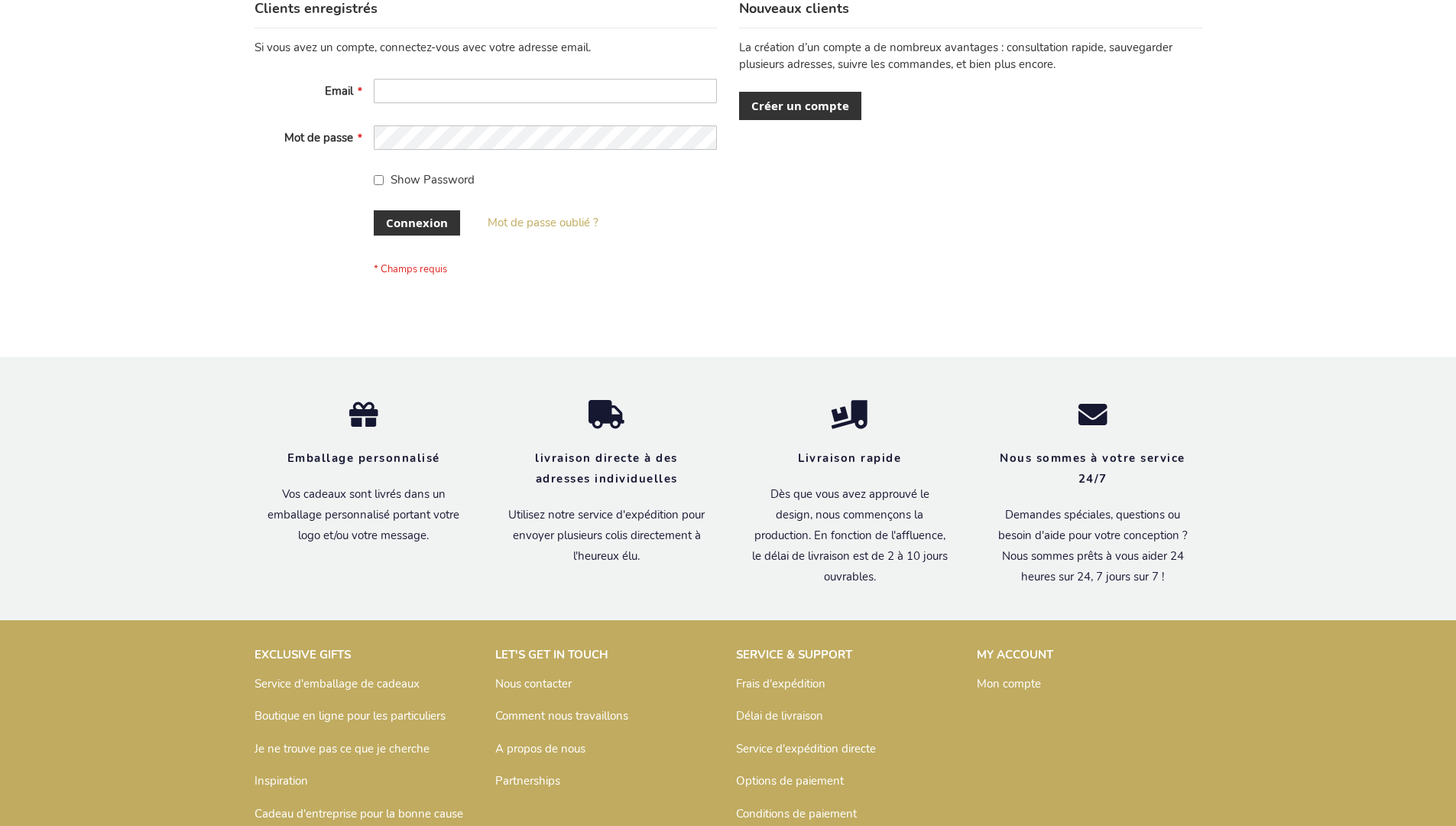
scroll to position [527, 0]
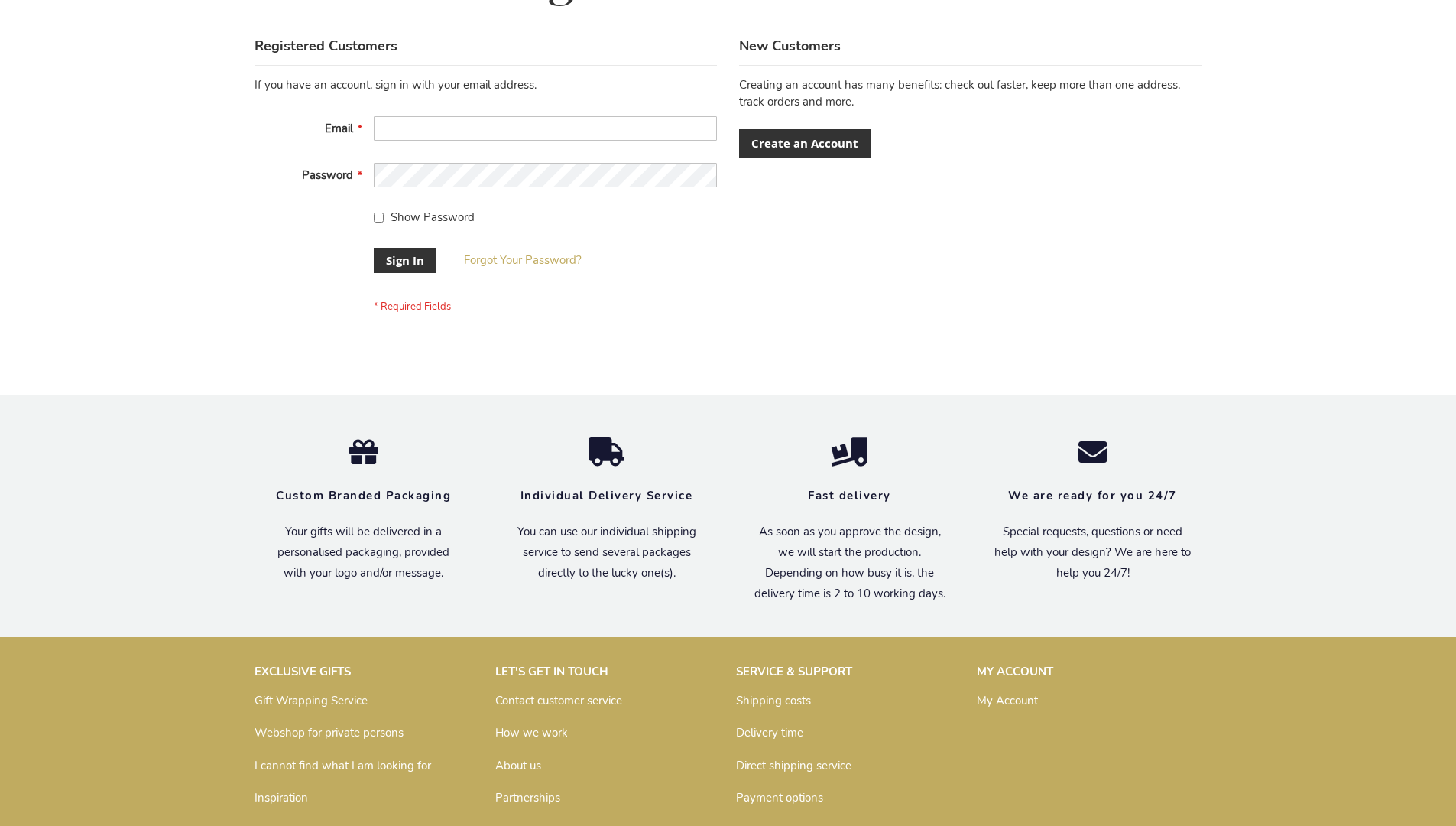
scroll to position [491, 0]
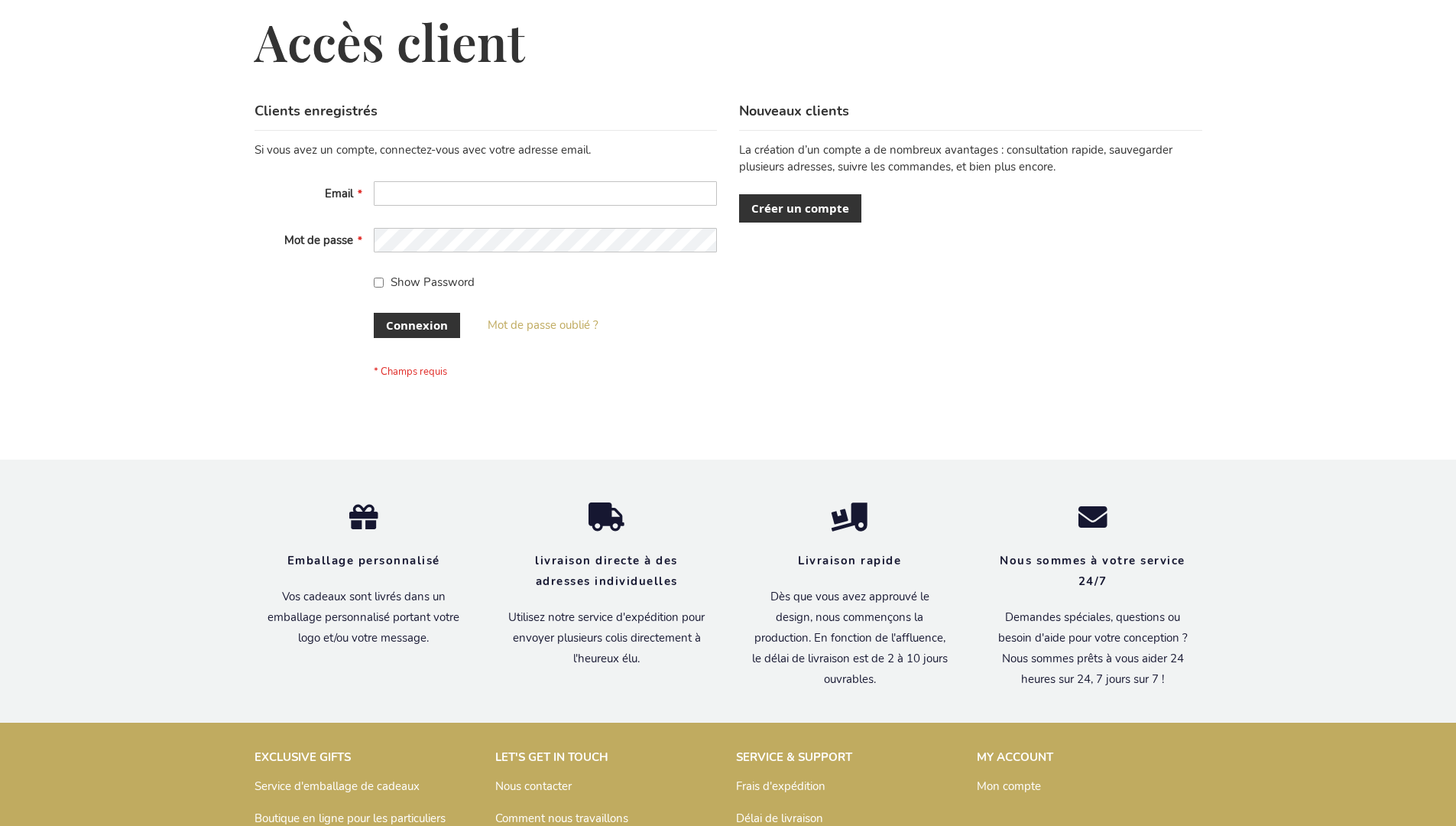
scroll to position [527, 0]
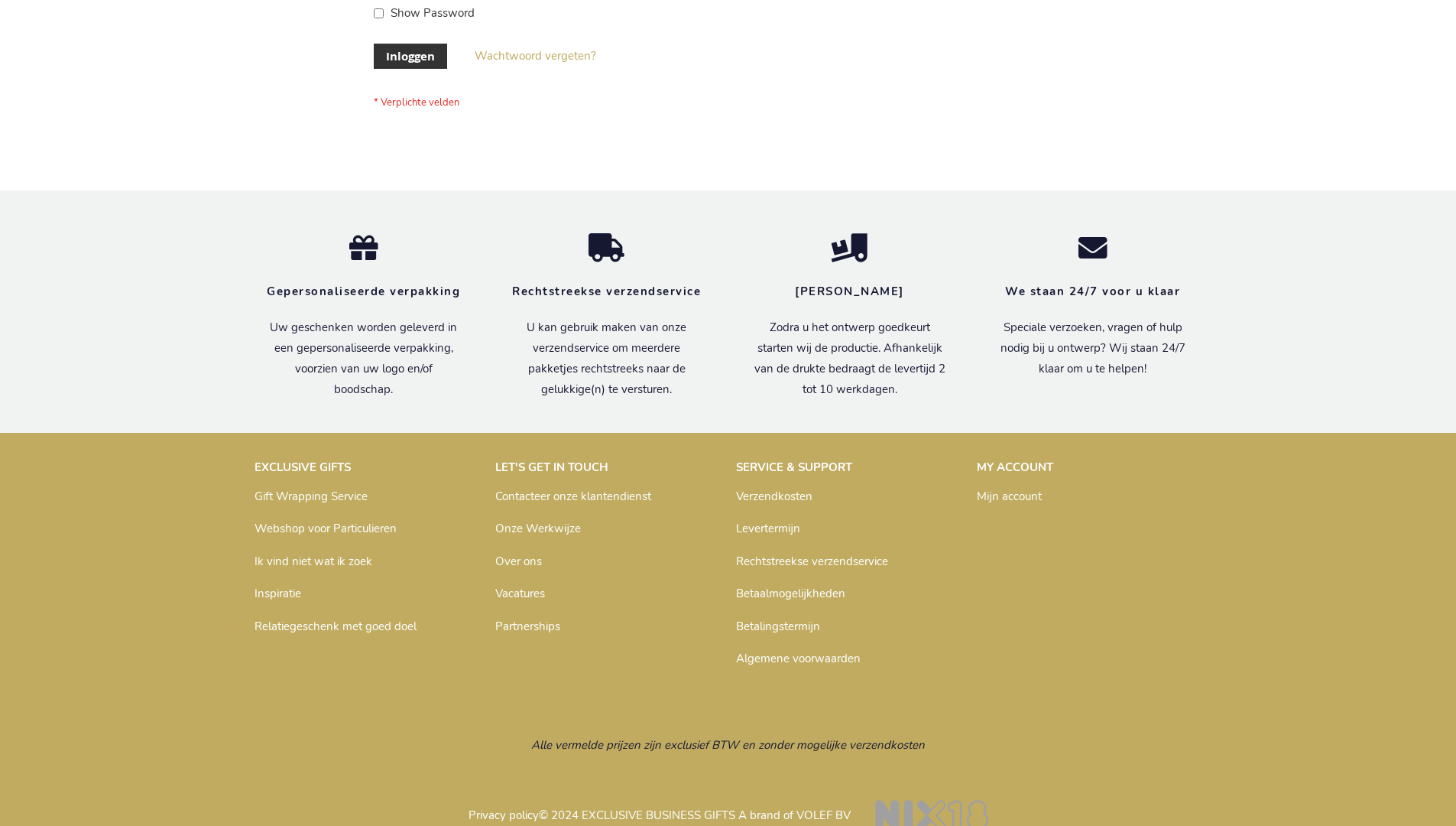
scroll to position [519, 0]
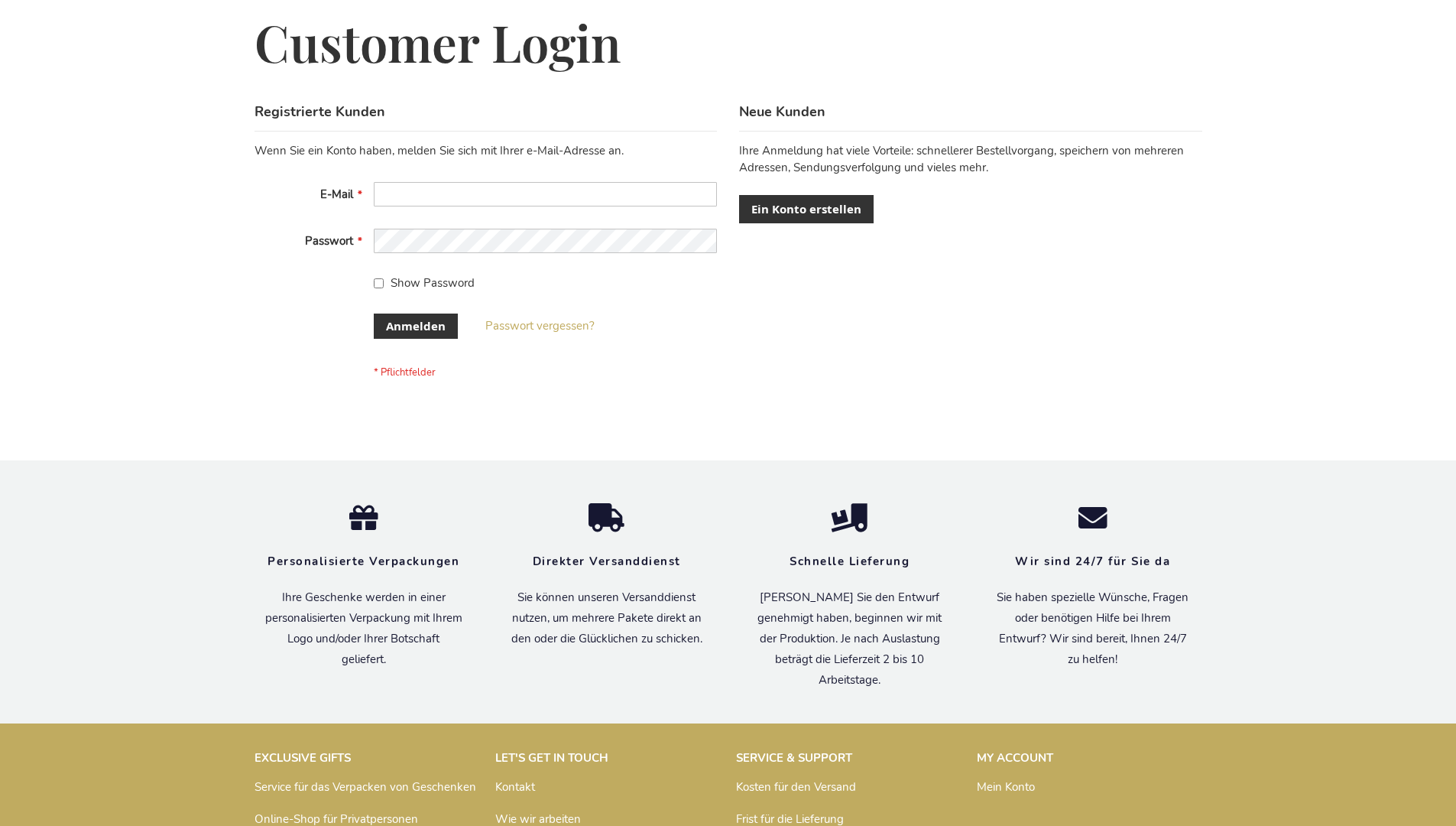
scroll to position [512, 0]
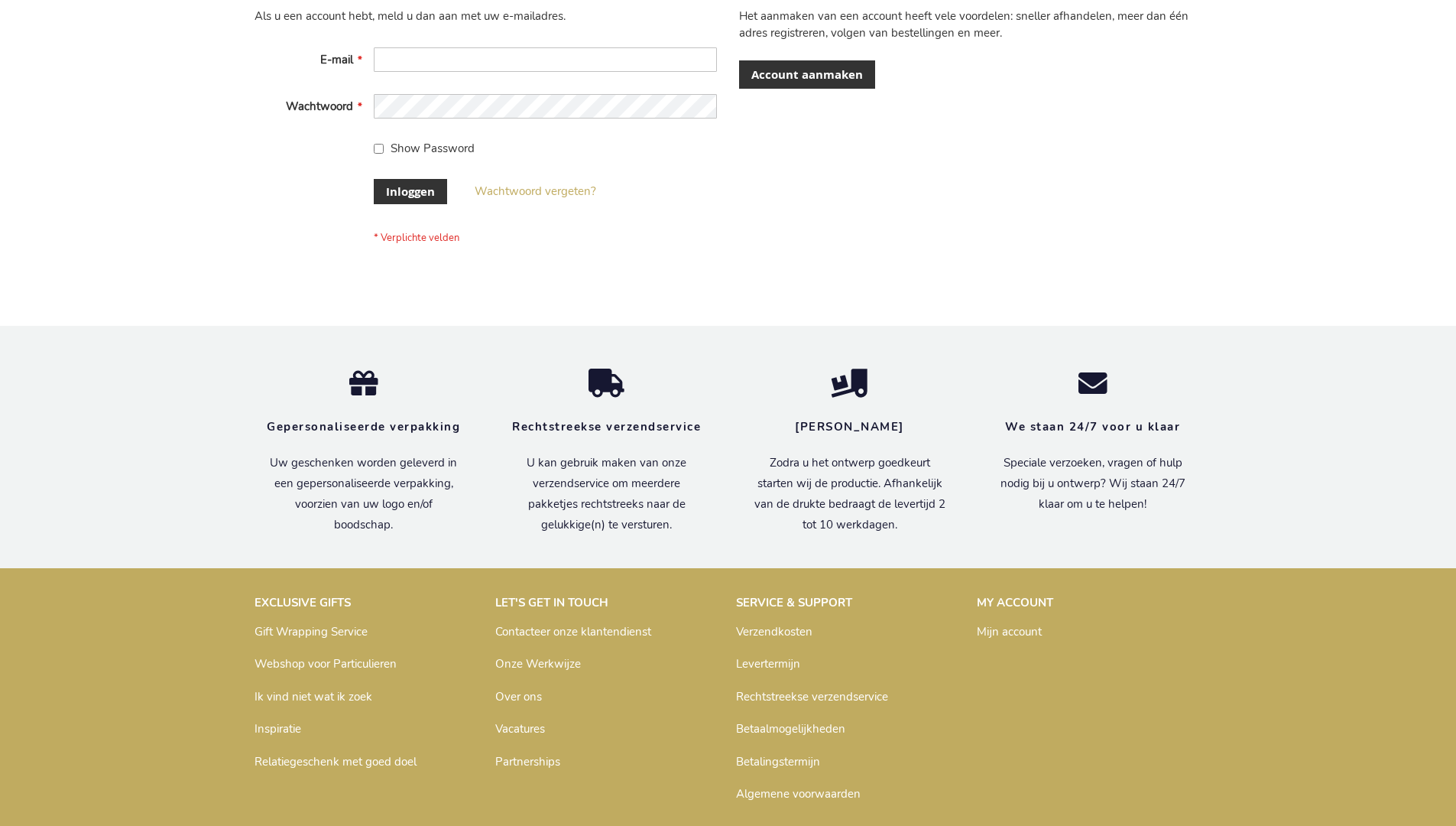
scroll to position [519, 0]
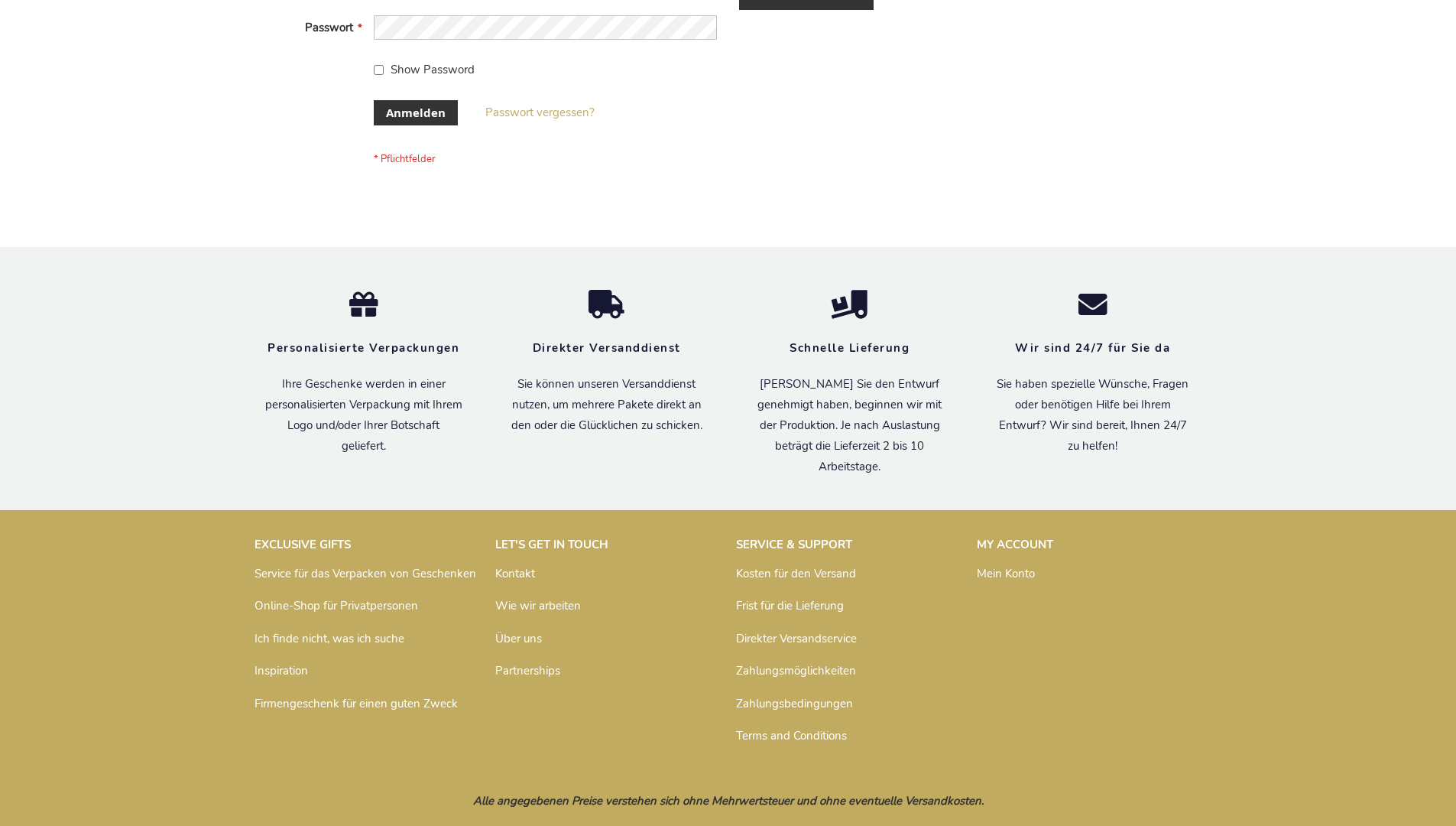
scroll to position [512, 0]
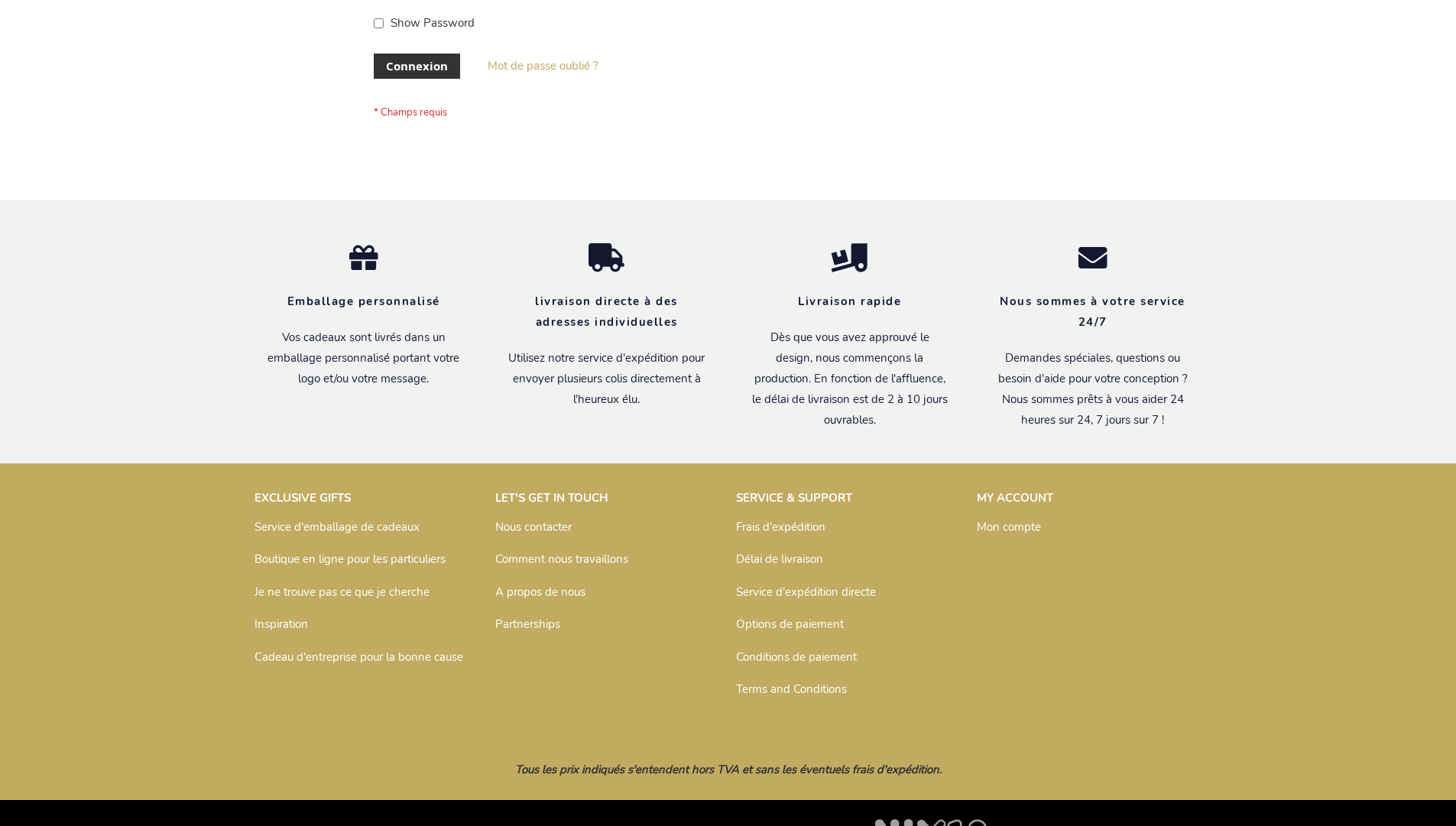
scroll to position [527, 0]
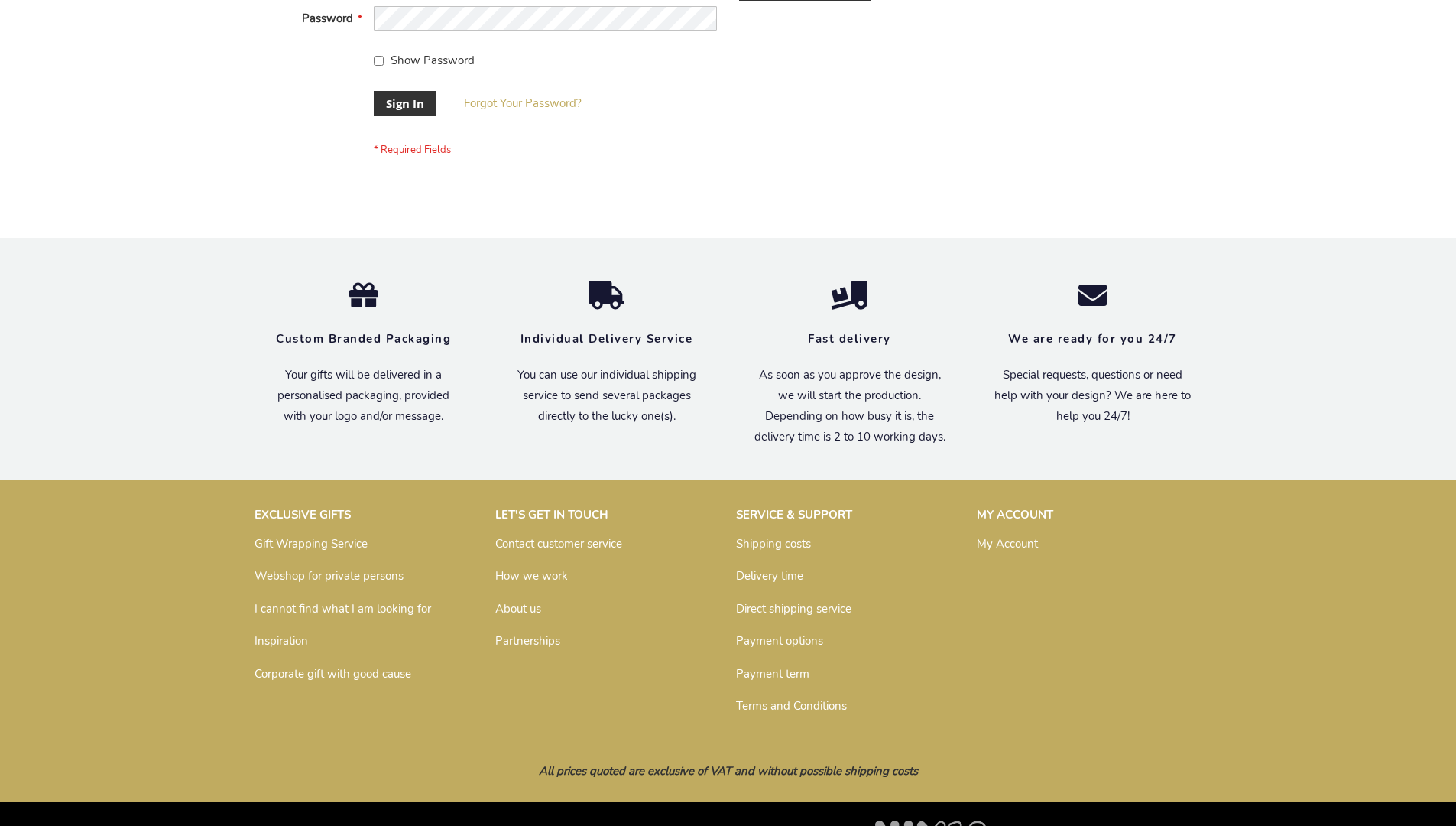
scroll to position [491, 0]
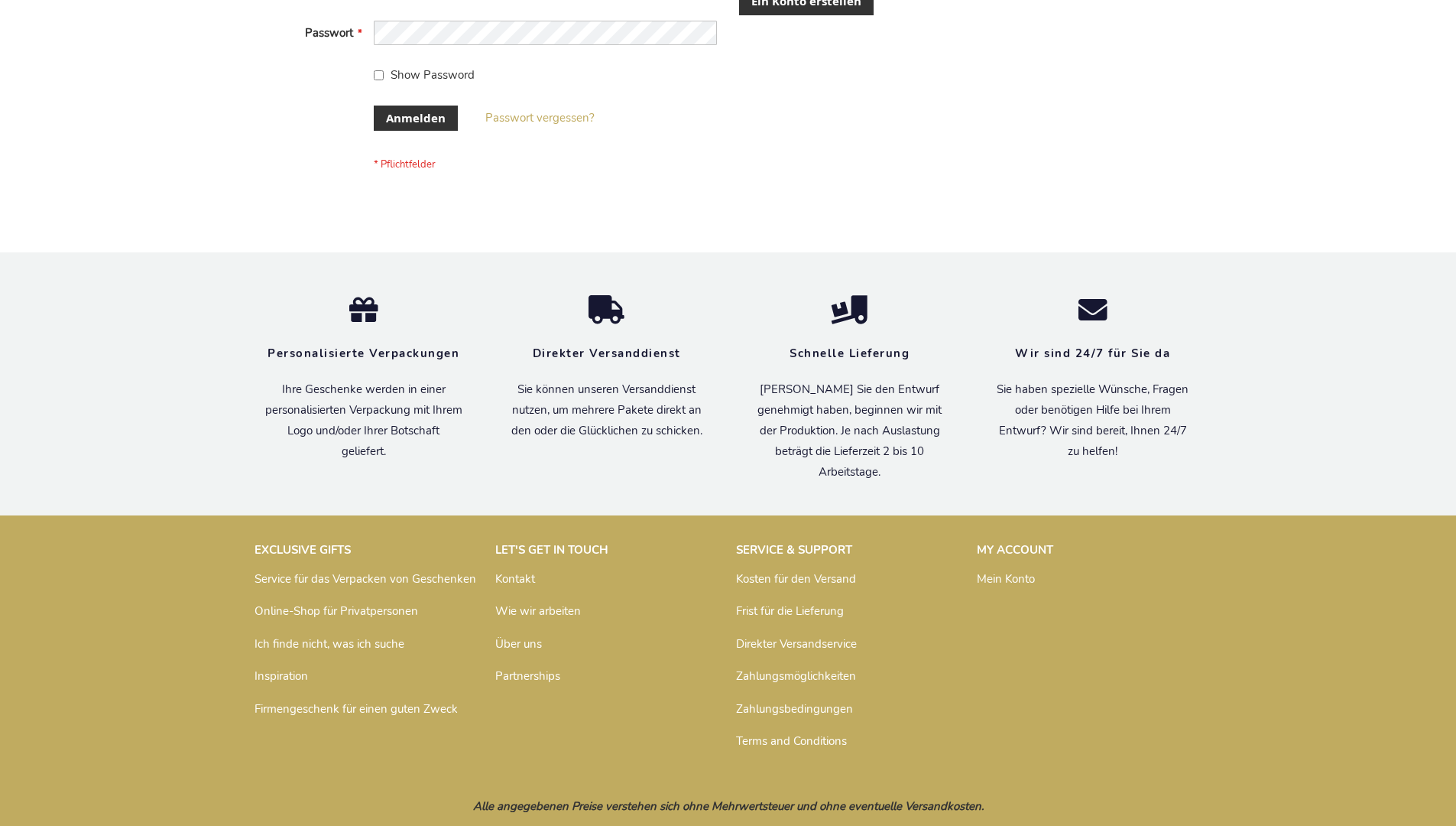
scroll to position [500, 0]
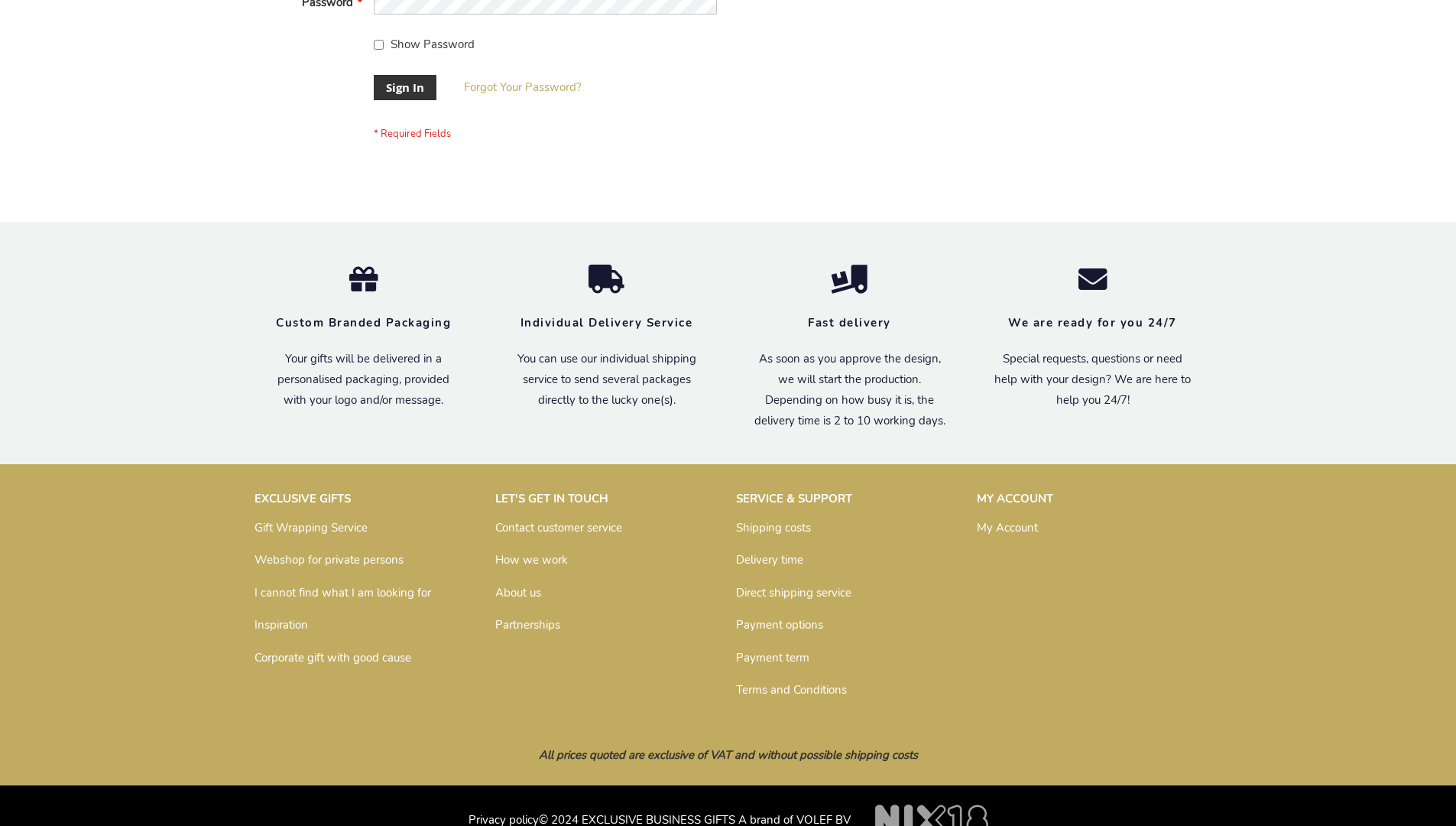
scroll to position [491, 0]
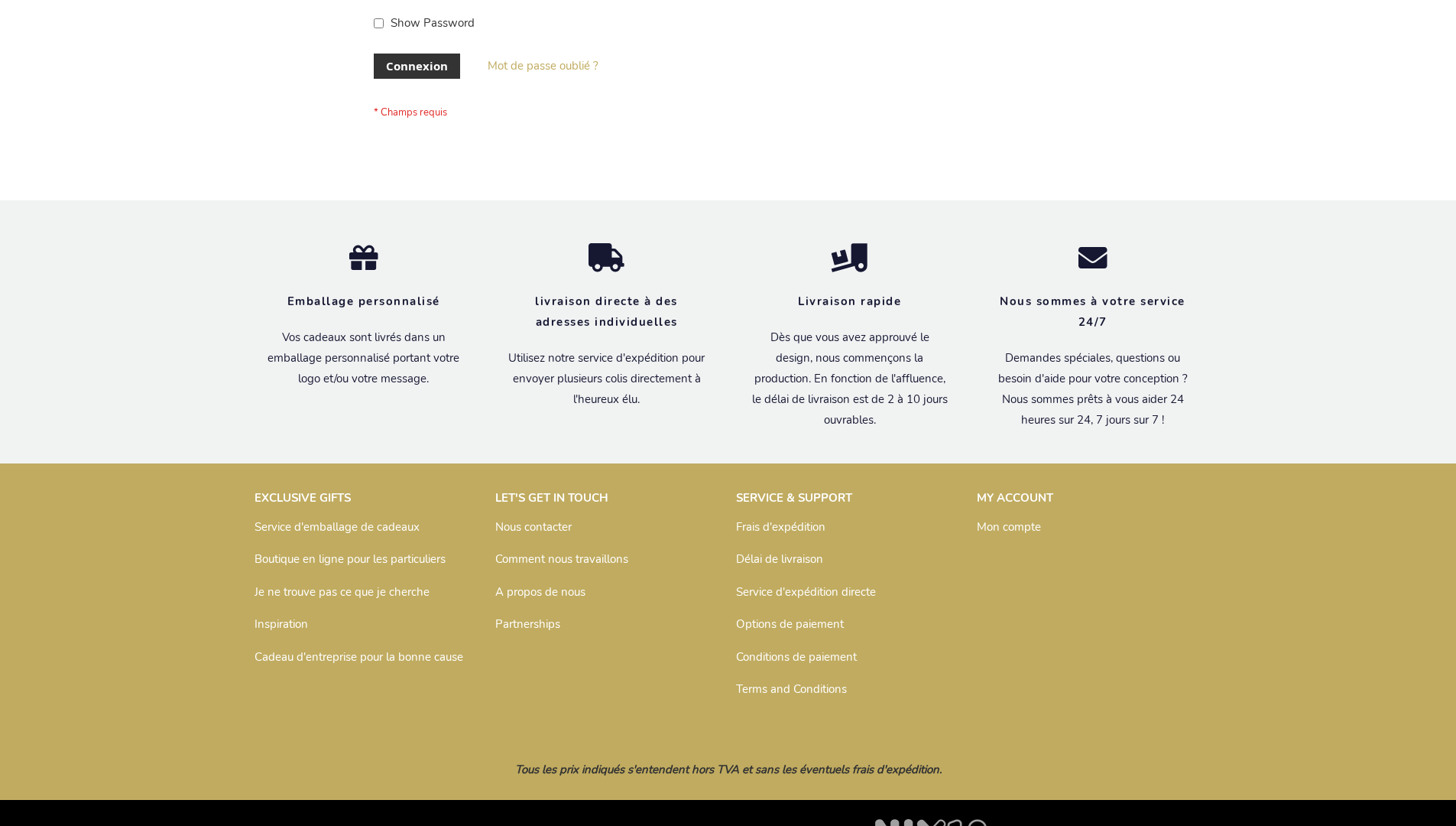
scroll to position [527, 0]
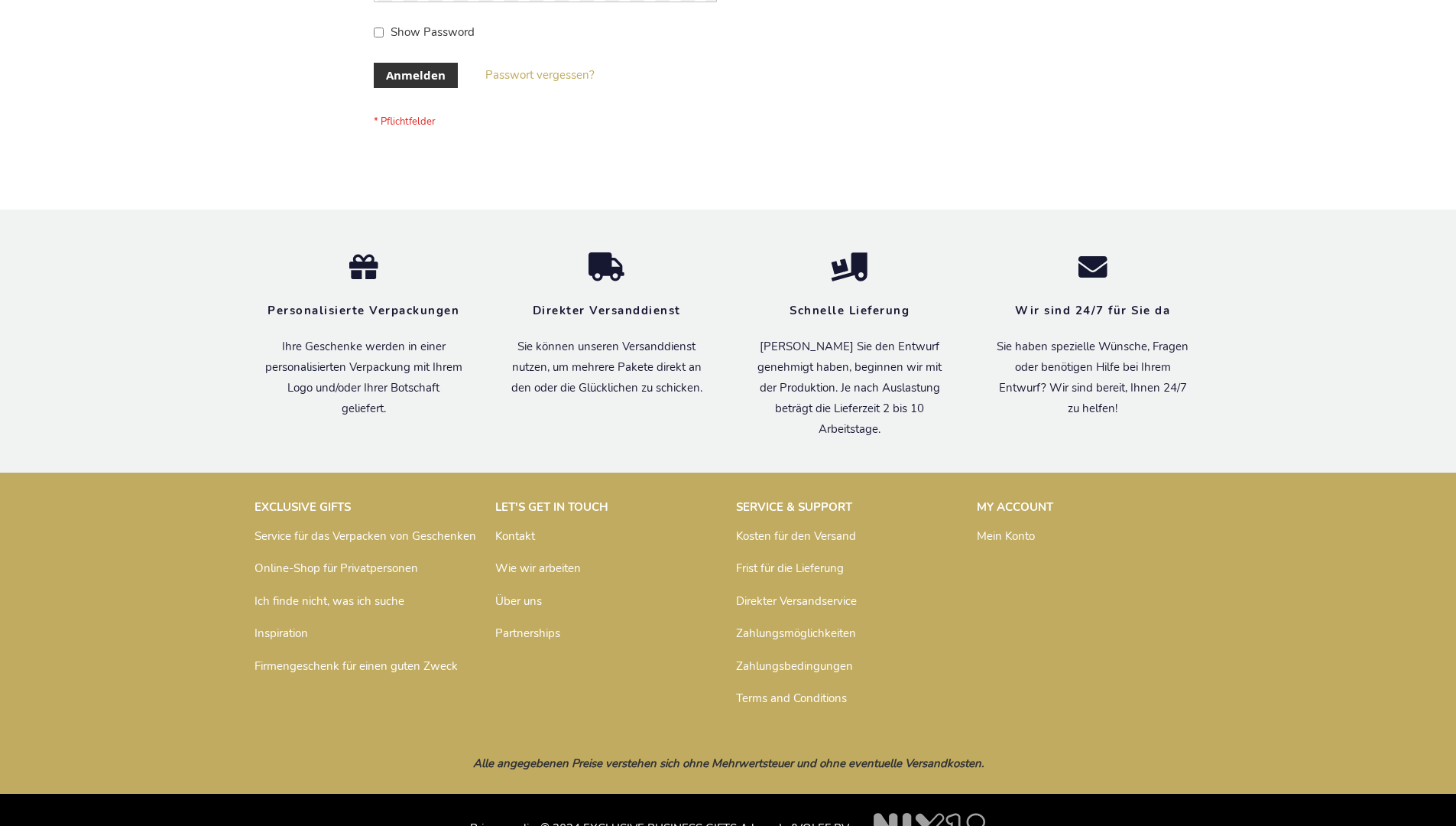
scroll to position [512, 0]
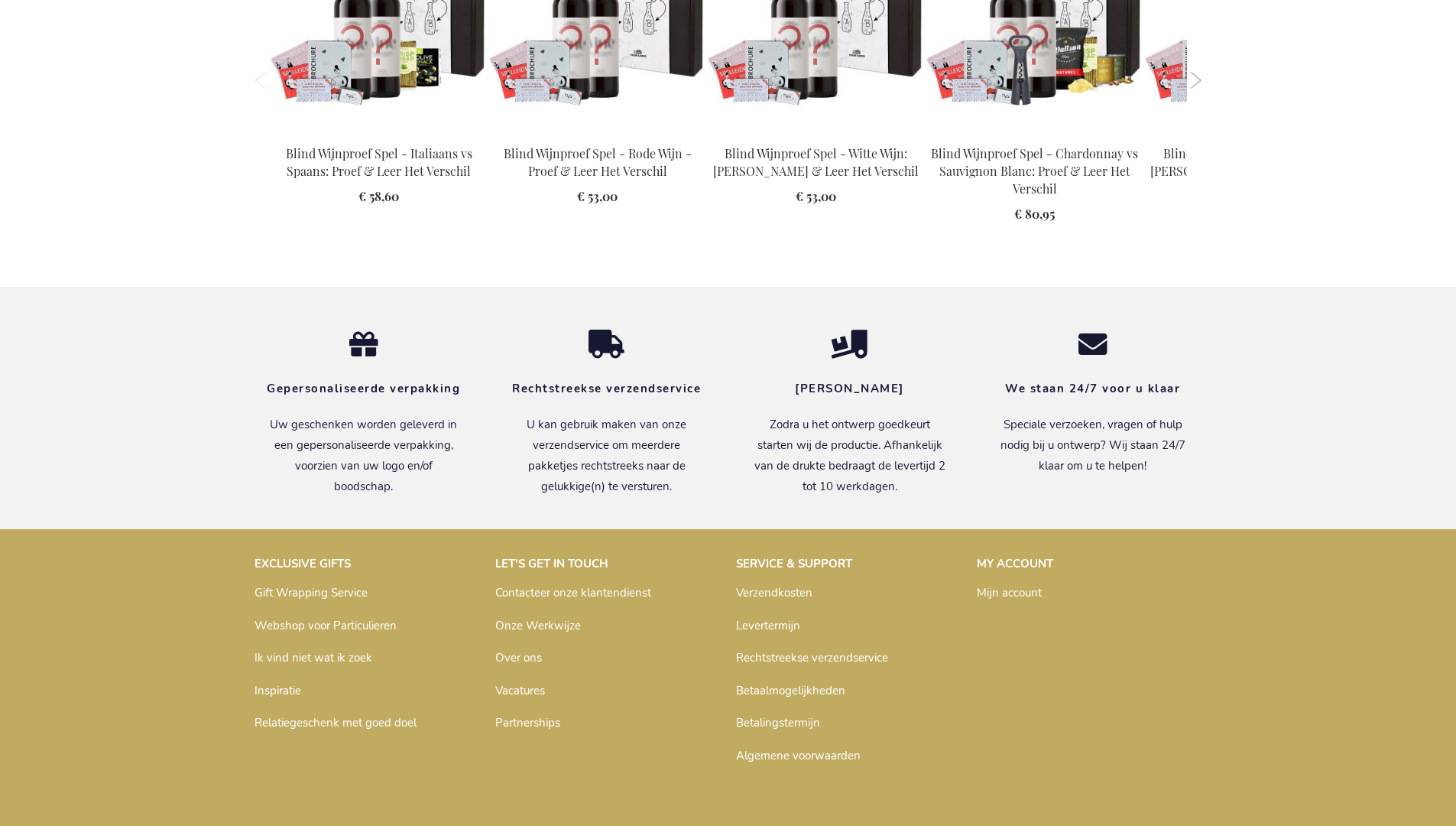
scroll to position [2185, 0]
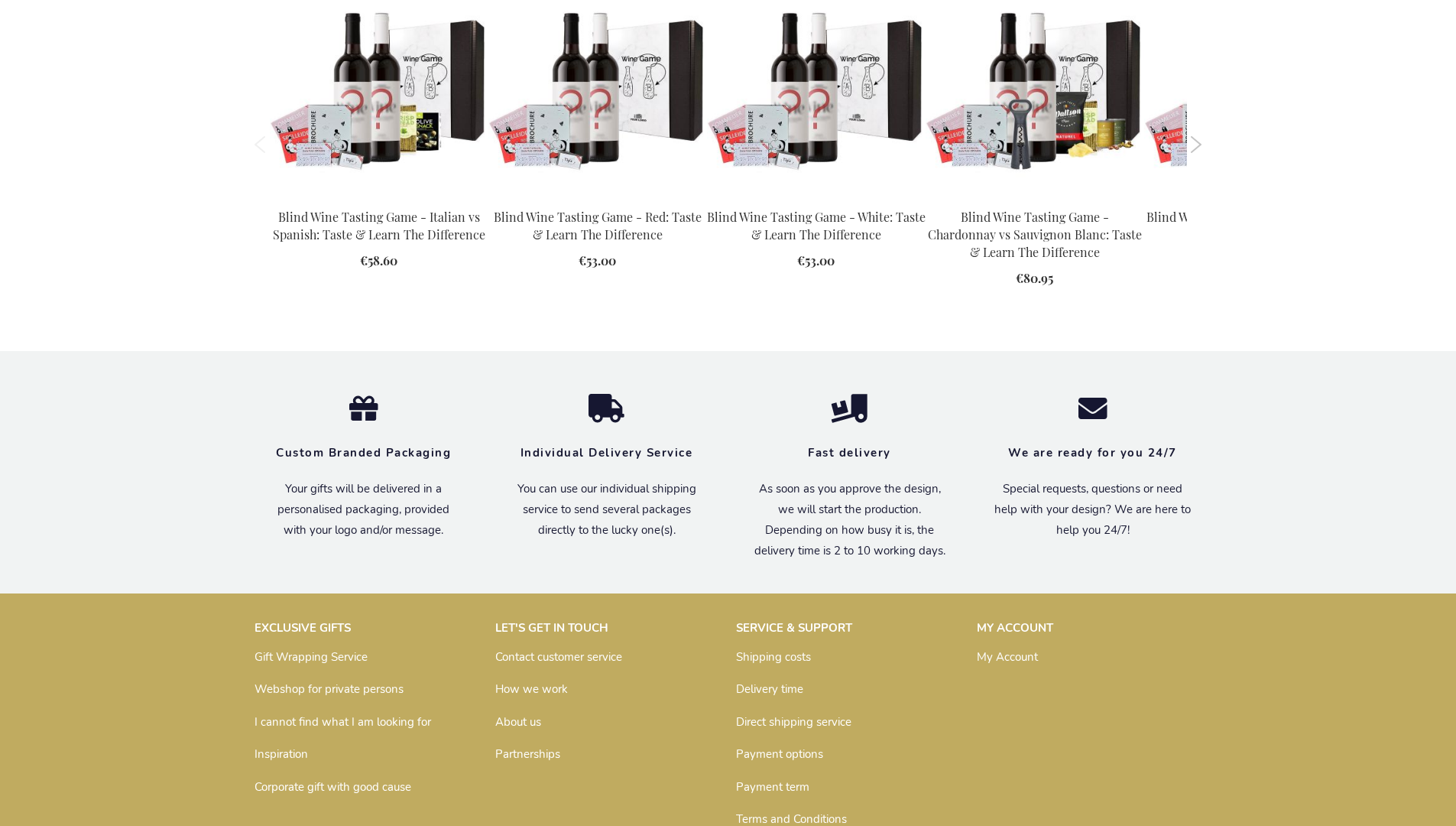
scroll to position [2141, 0]
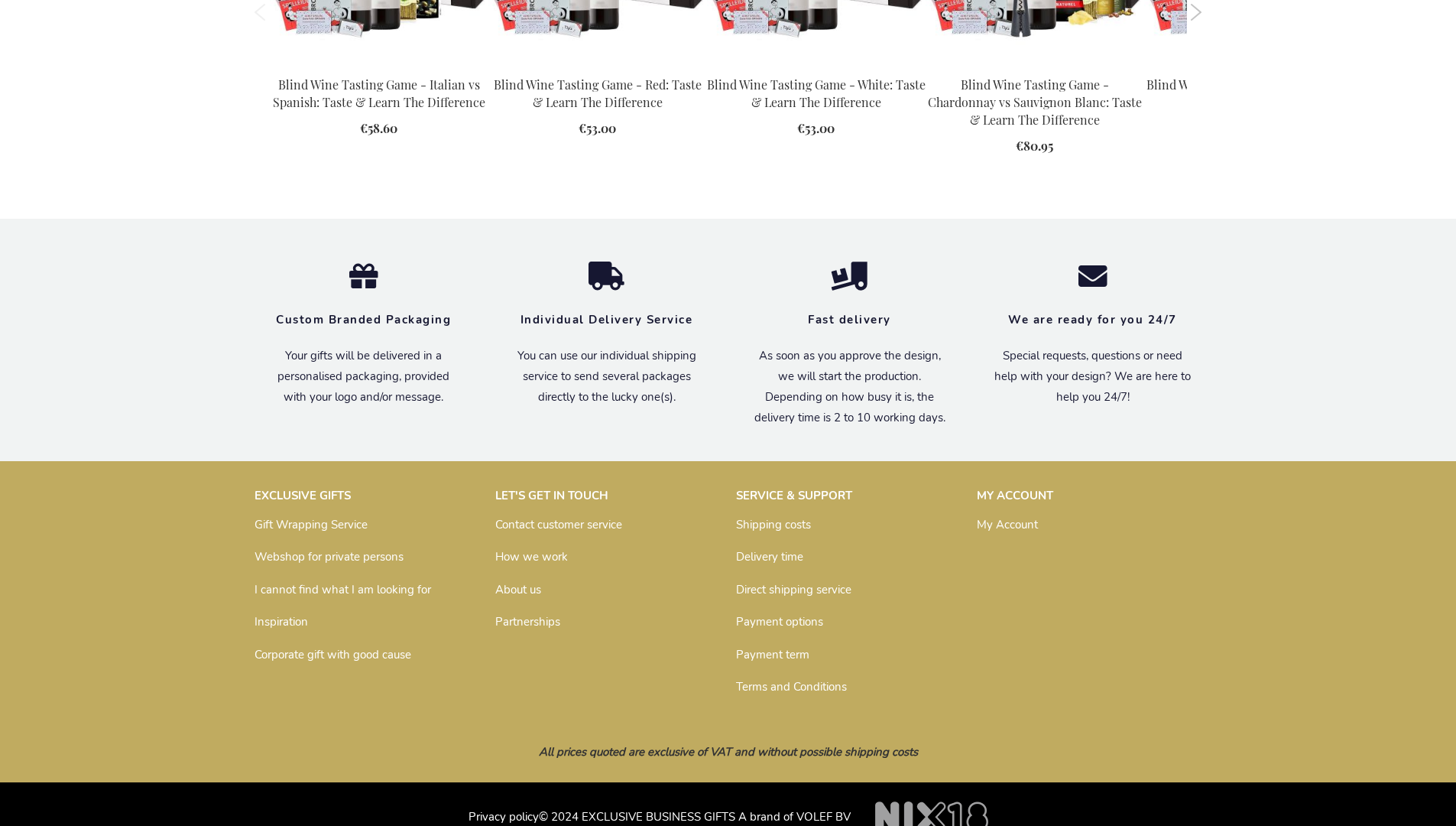
scroll to position [2157, 0]
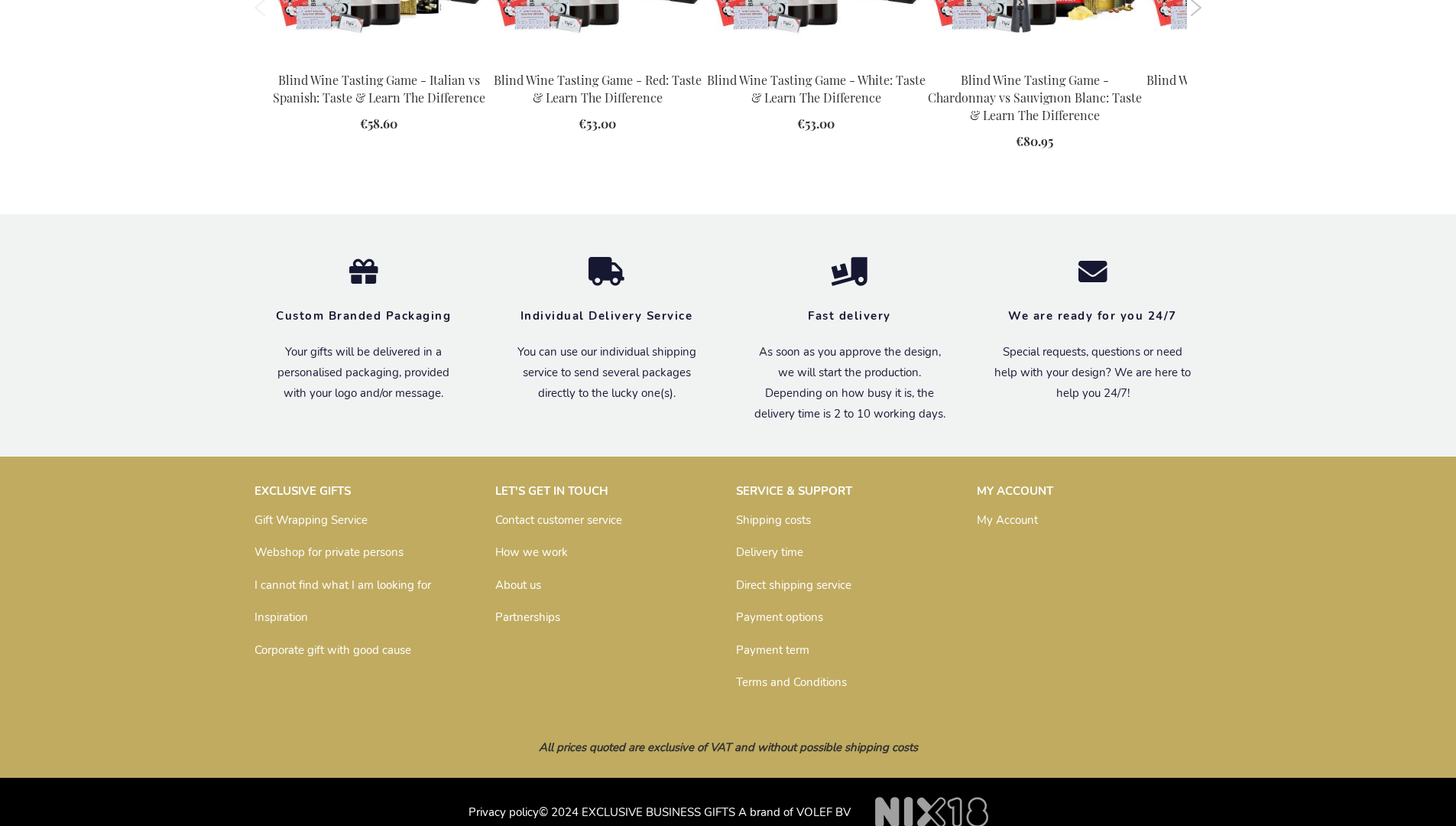
scroll to position [2141, 0]
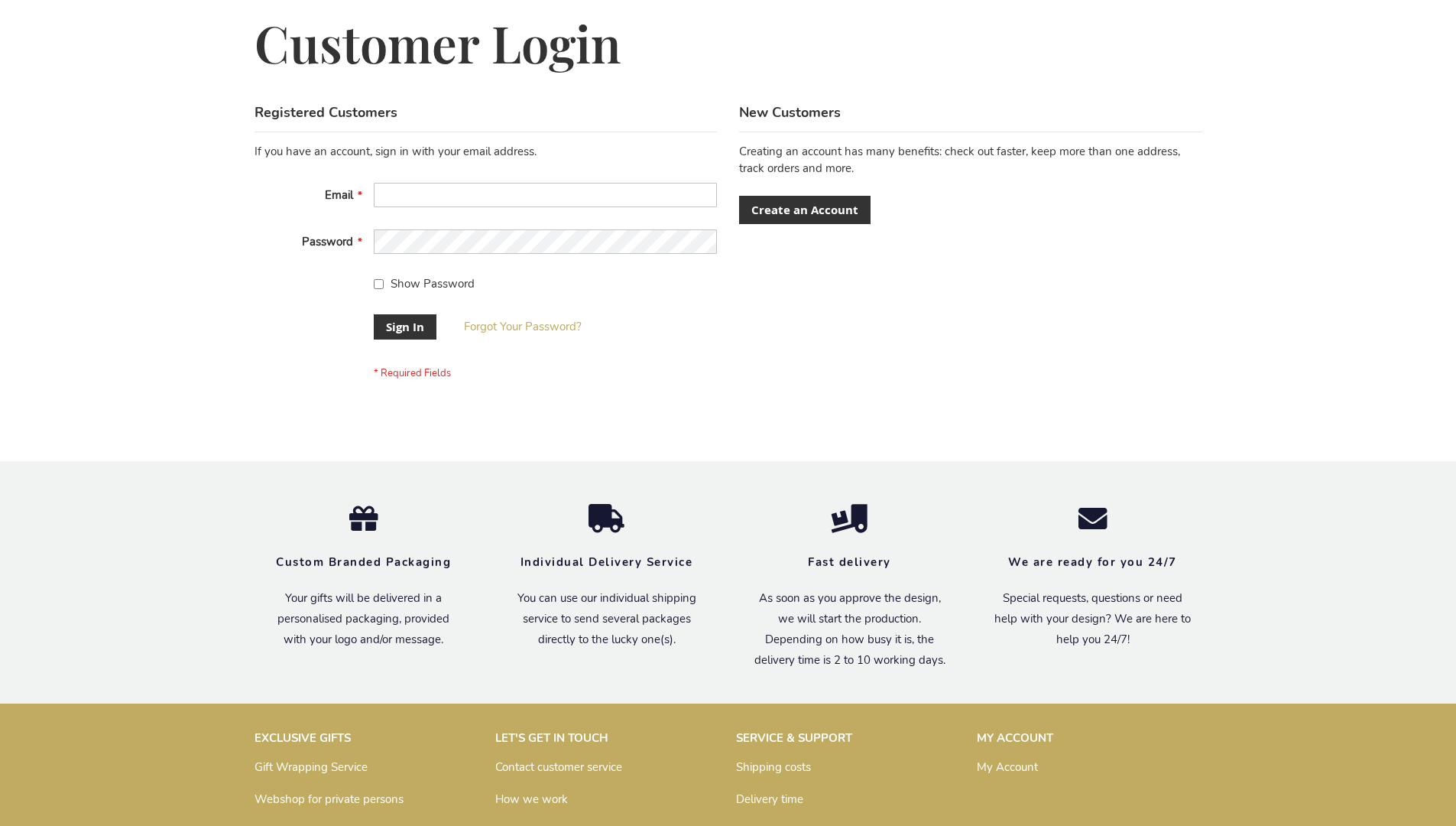
scroll to position [491, 0]
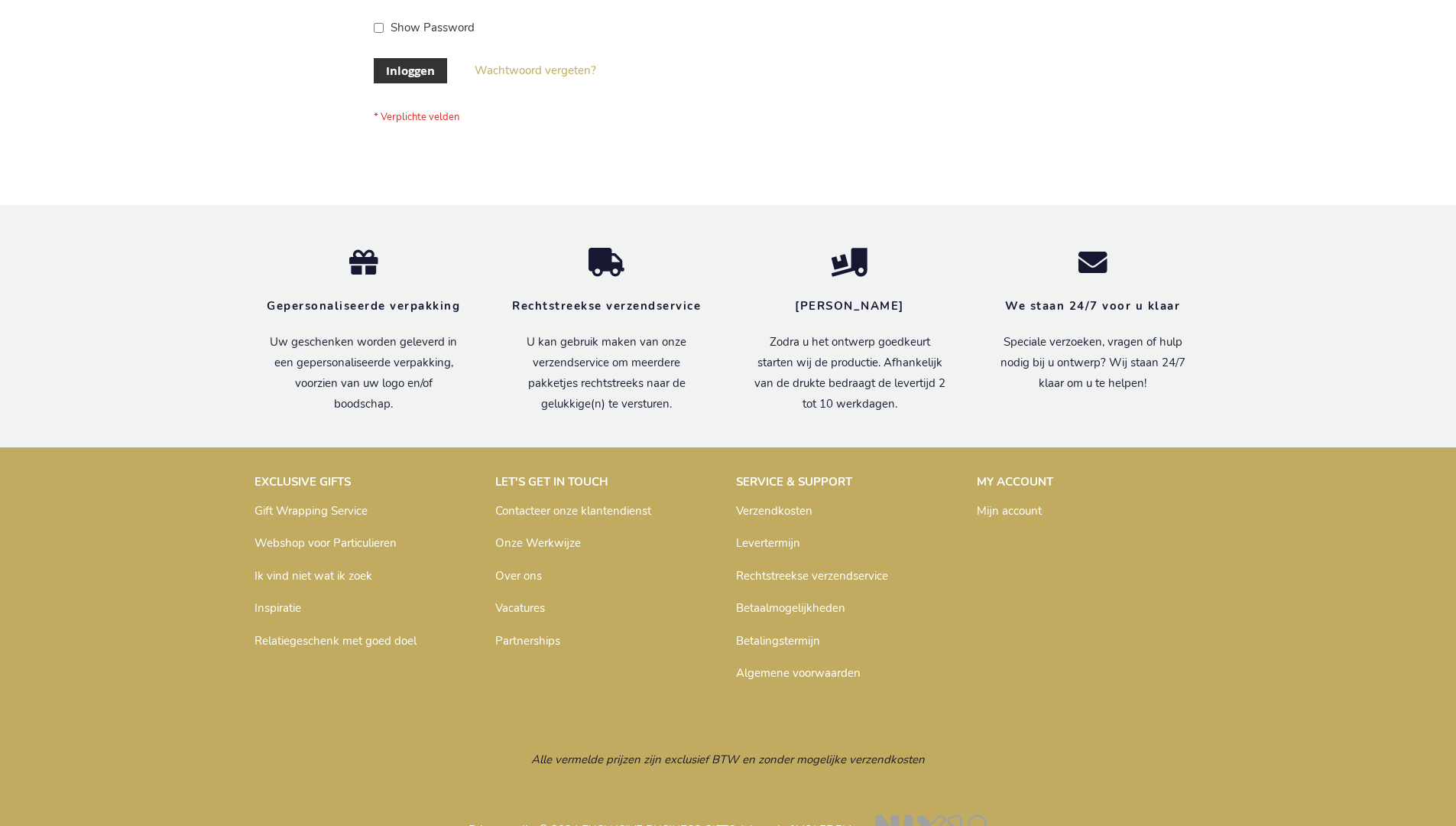
scroll to position [519, 0]
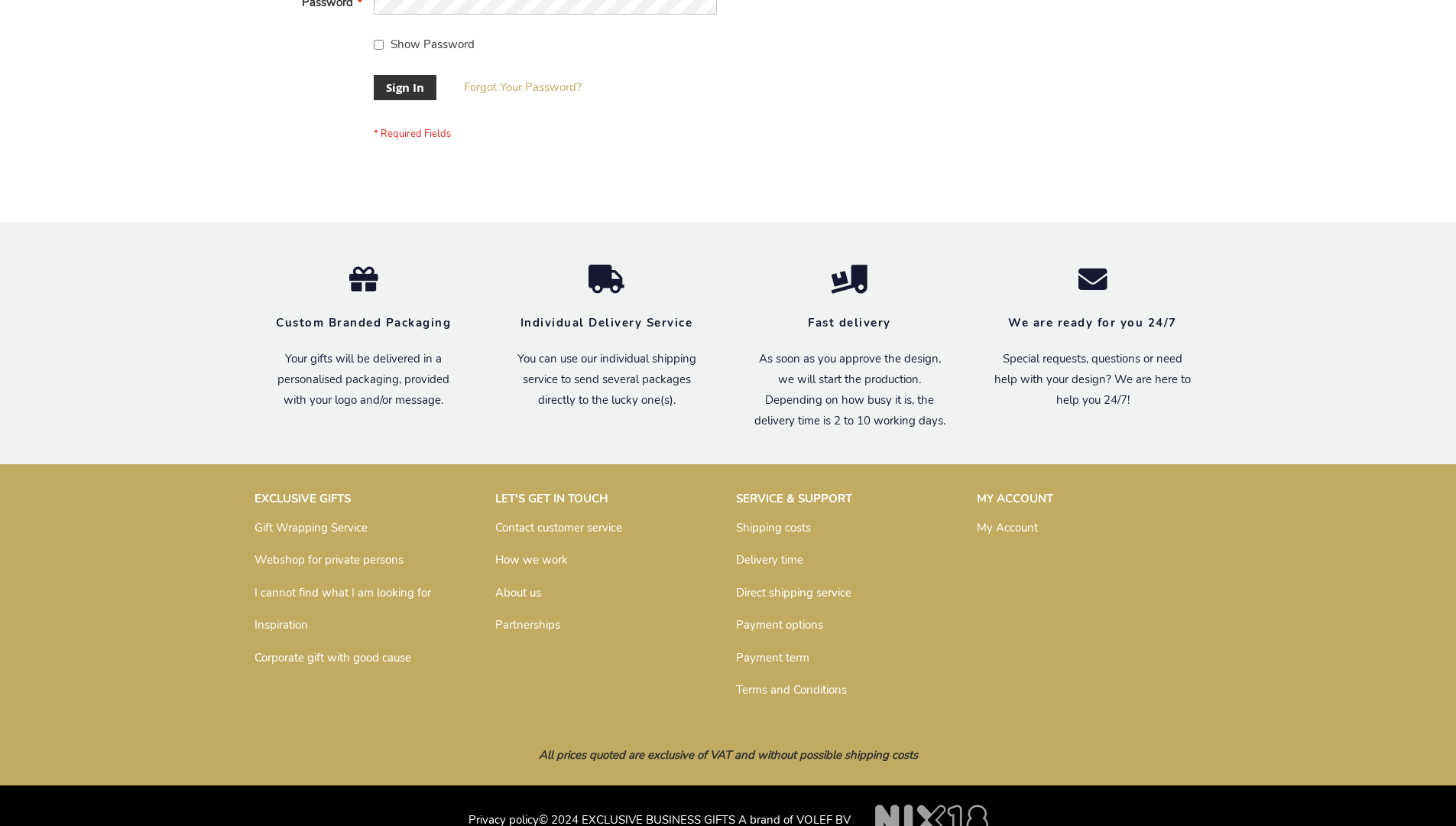
scroll to position [491, 0]
